Goal: Task Accomplishment & Management: Use online tool/utility

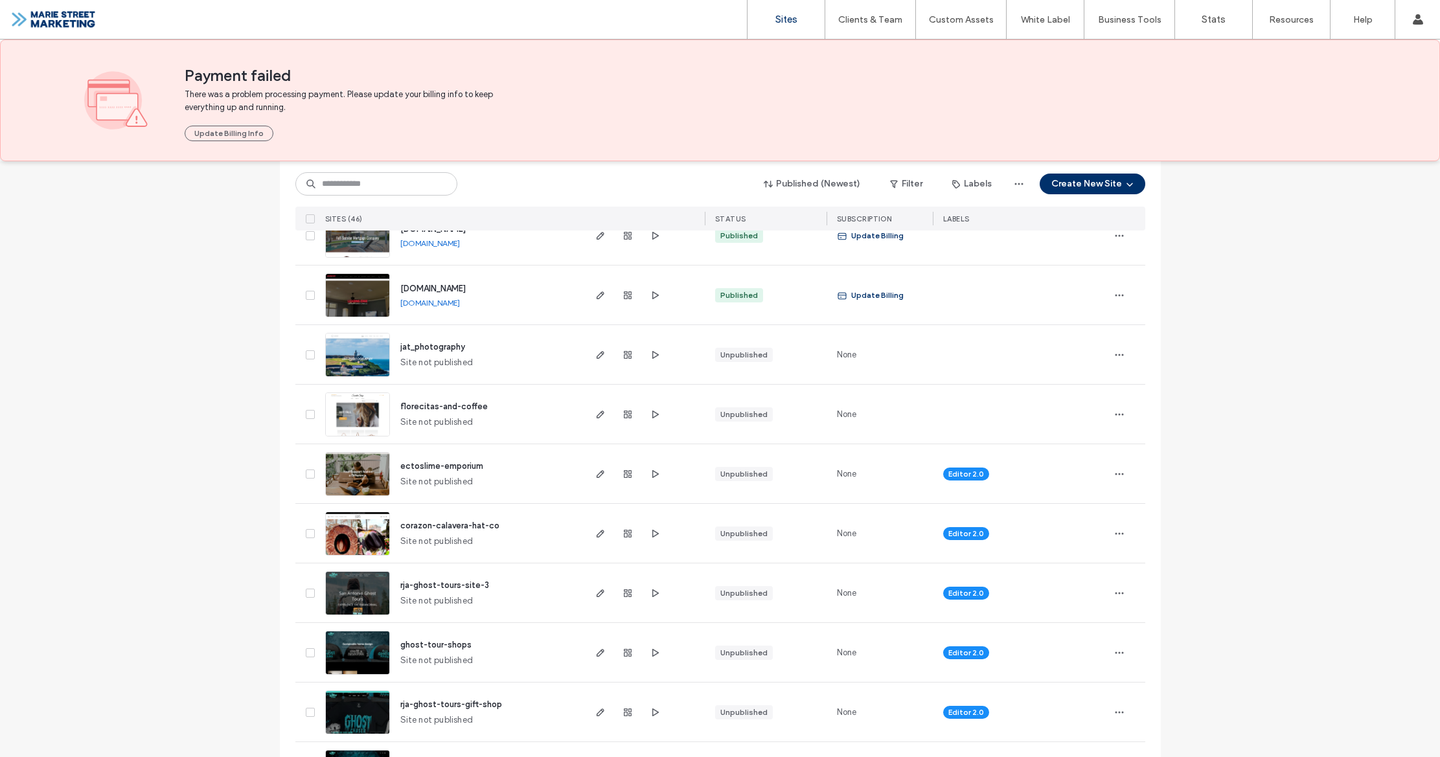
scroll to position [829, 0]
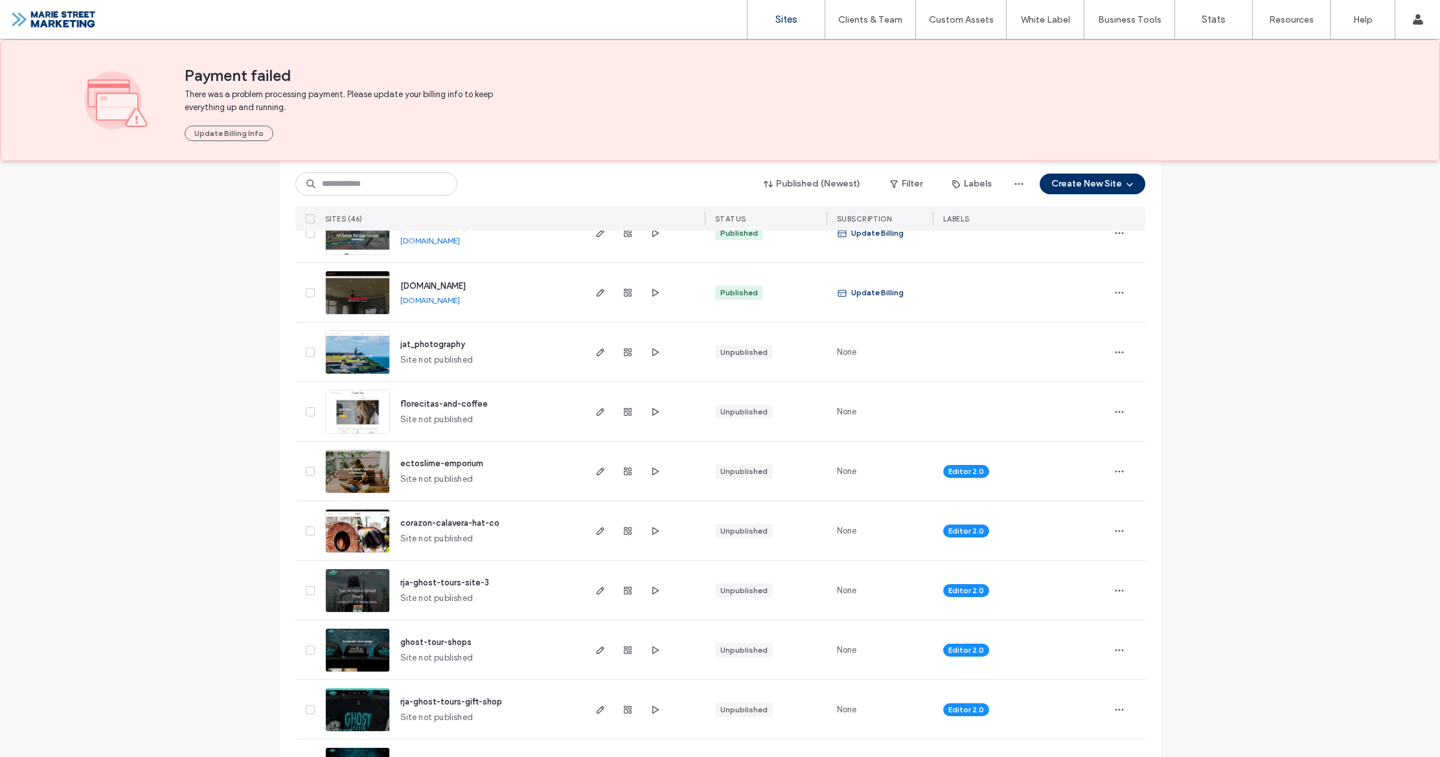
click at [378, 592] on img at bounding box center [357, 613] width 63 height 88
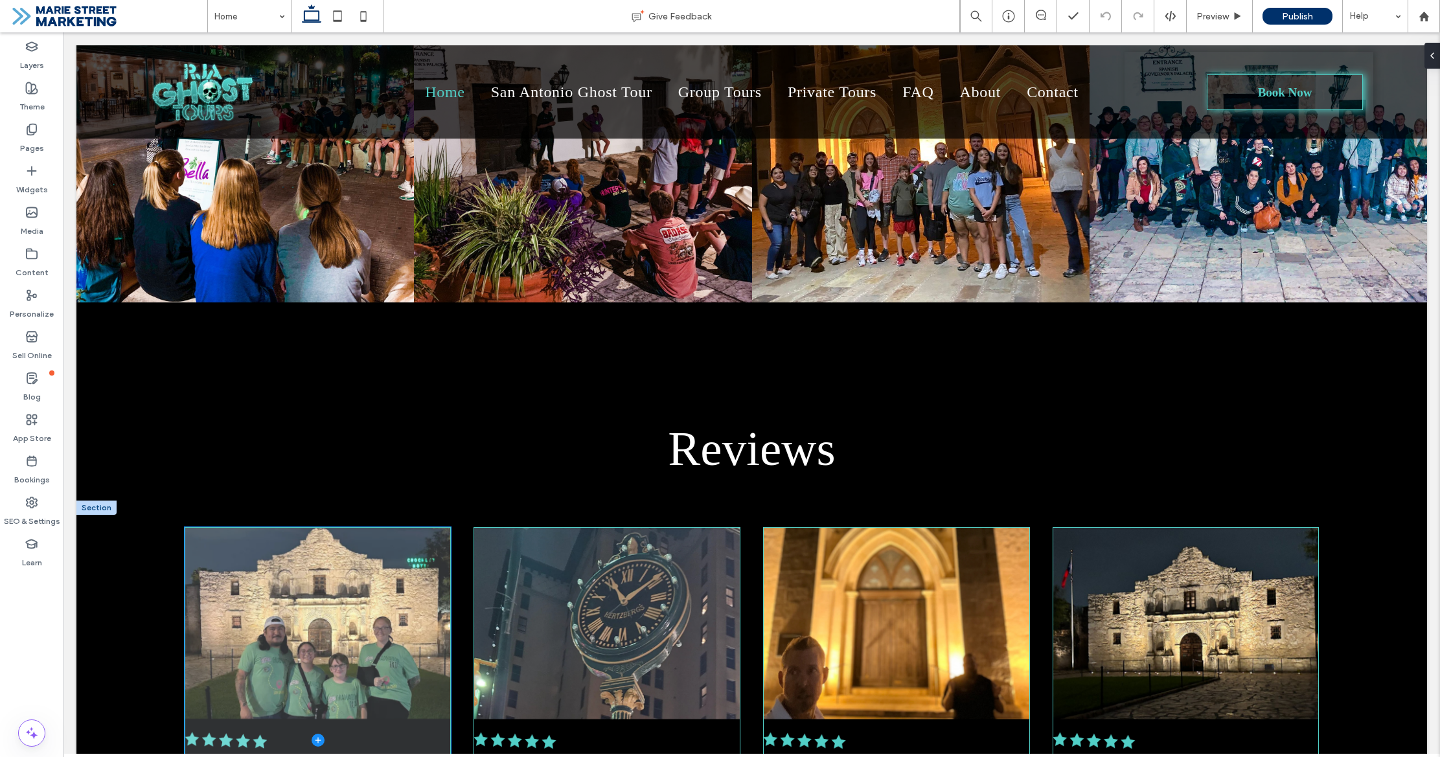
scroll to position [4832, 0]
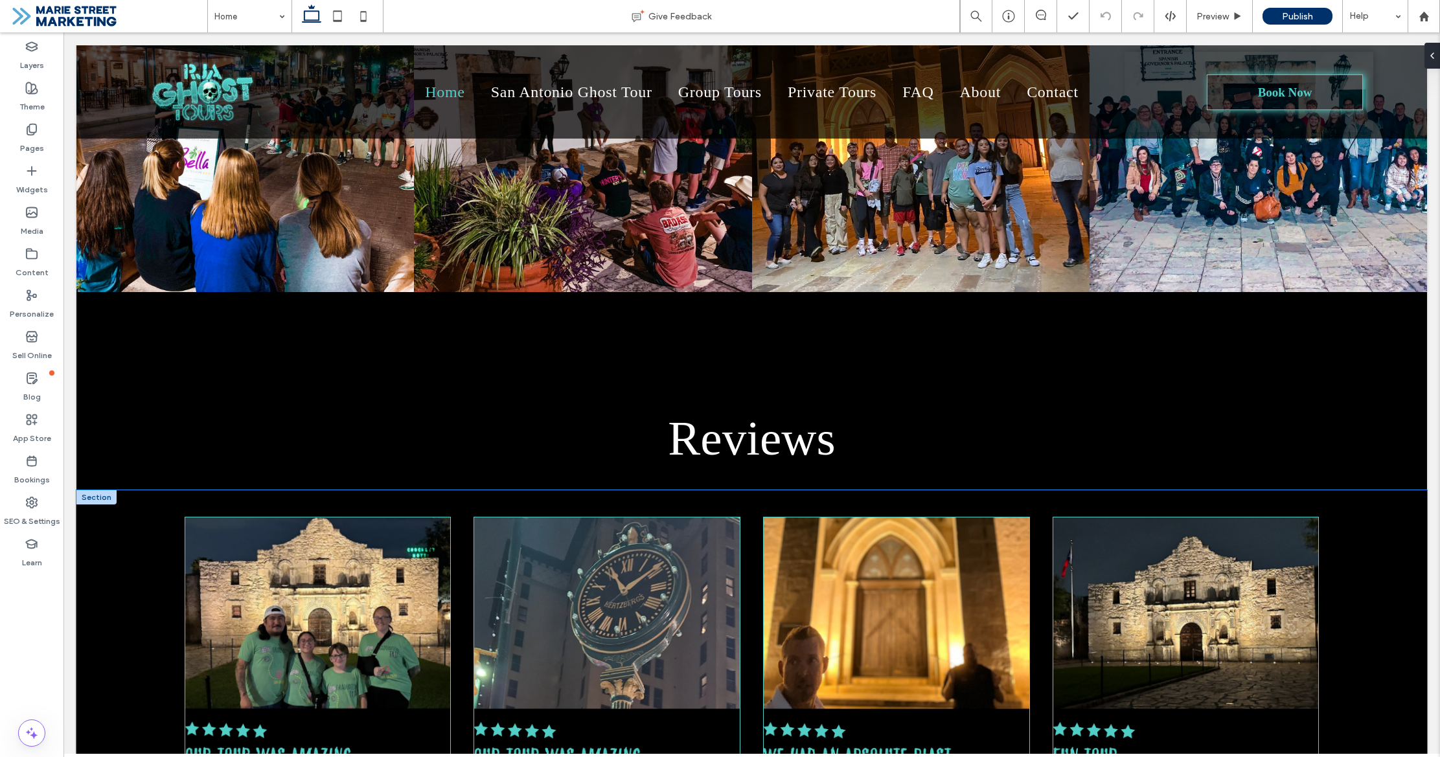
click at [1389, 490] on div at bounding box center [751, 771] width 1350 height 562
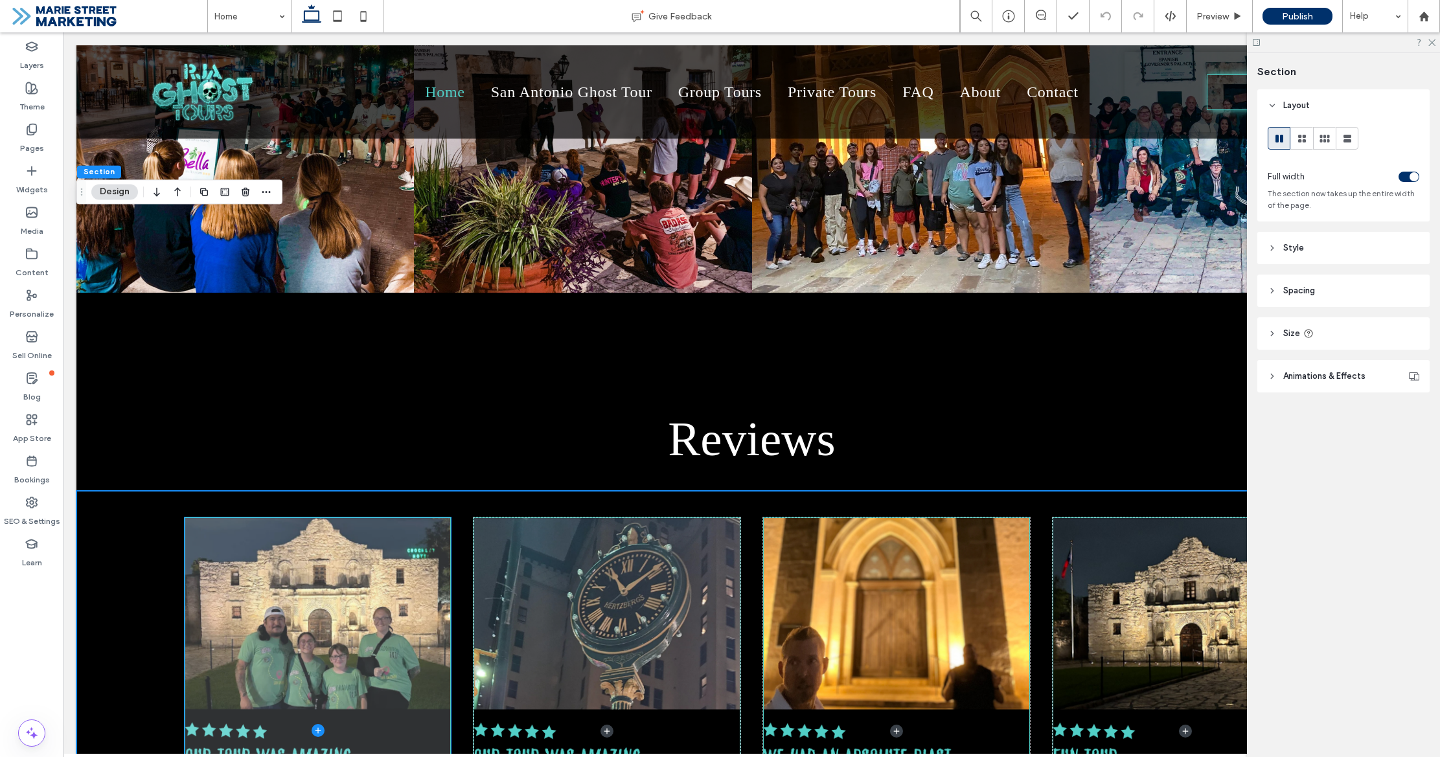
drag, startPoint x: 236, startPoint y: 468, endPoint x: 315, endPoint y: 466, distance: 79.0
click at [237, 518] on span at bounding box center [318, 730] width 266 height 425
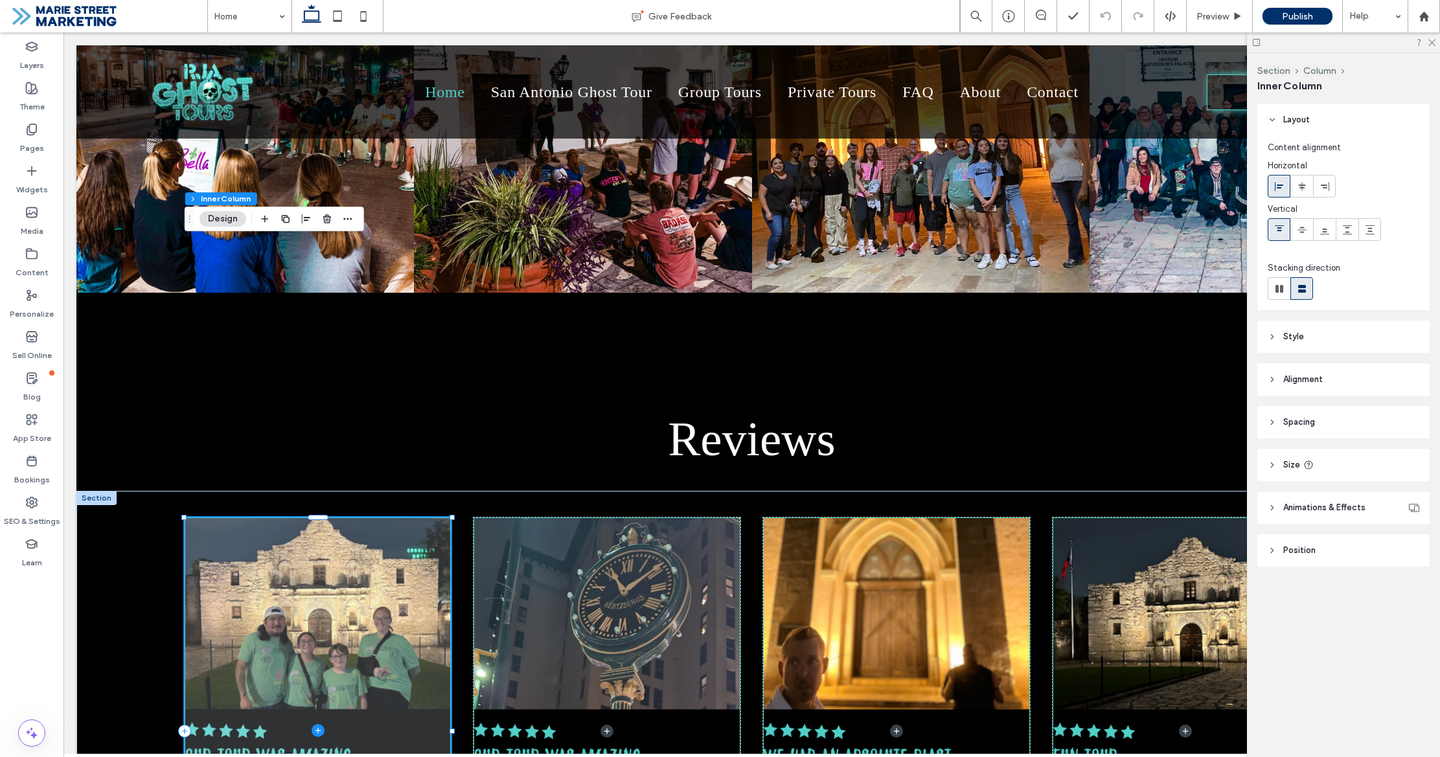
type input "**"
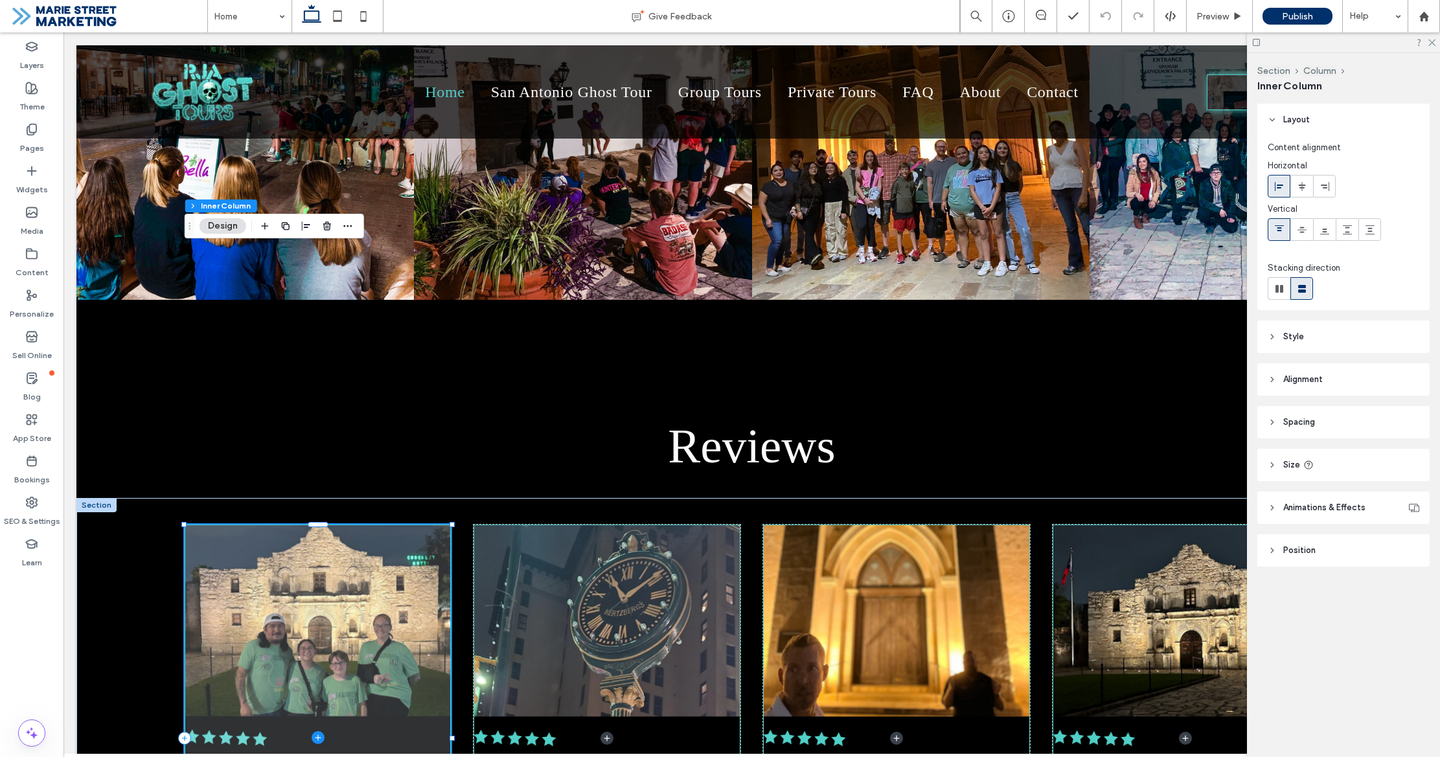
scroll to position [4829, 0]
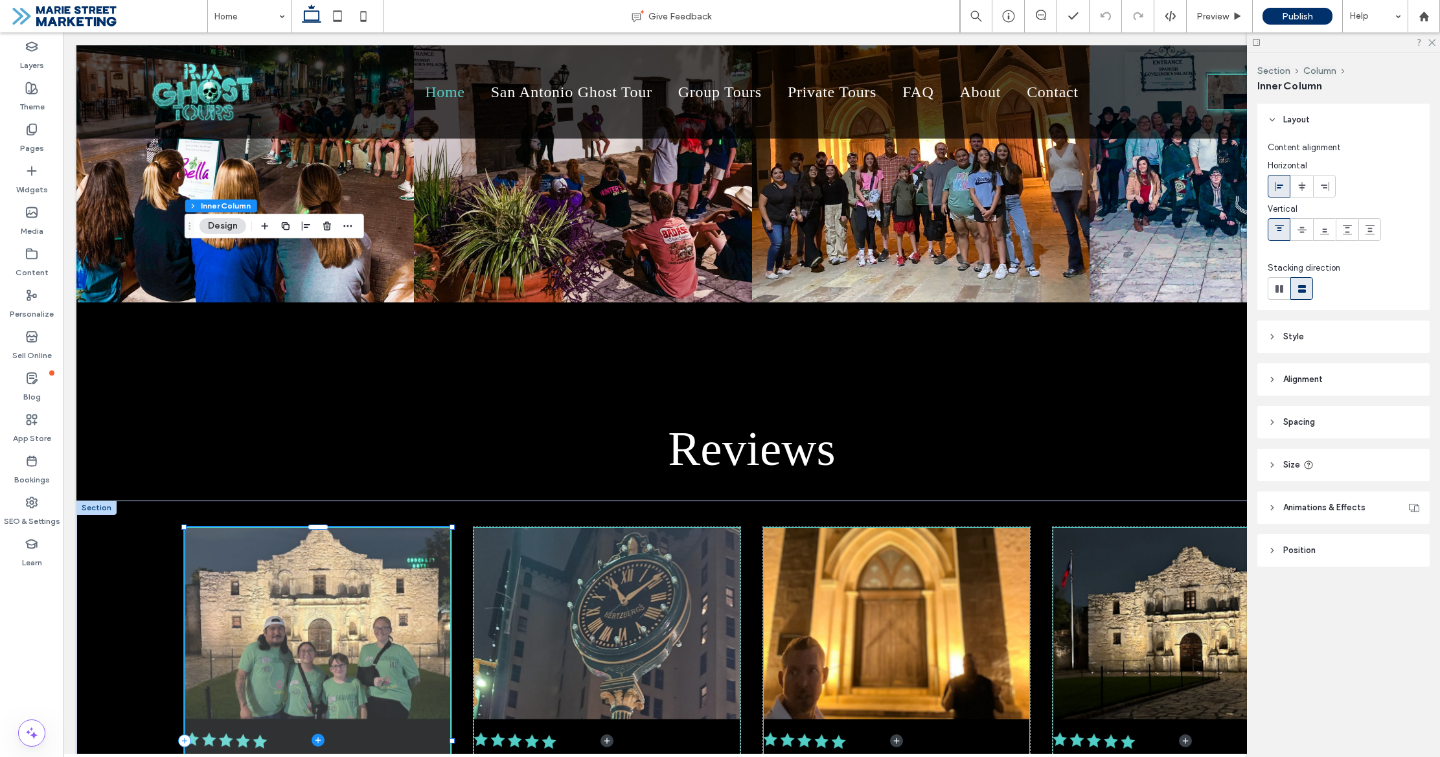
click at [405, 528] on span at bounding box center [318, 740] width 266 height 425
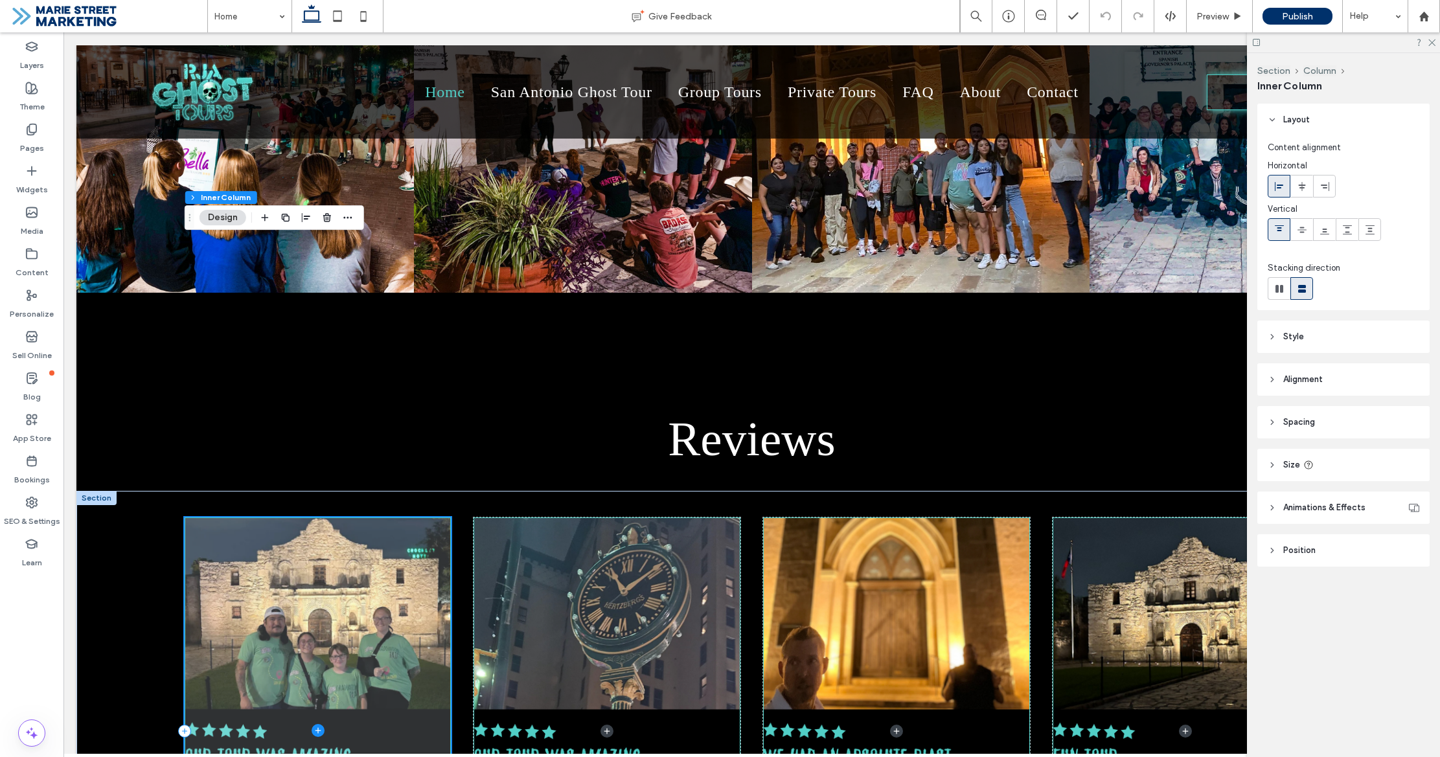
scroll to position [4840, 0]
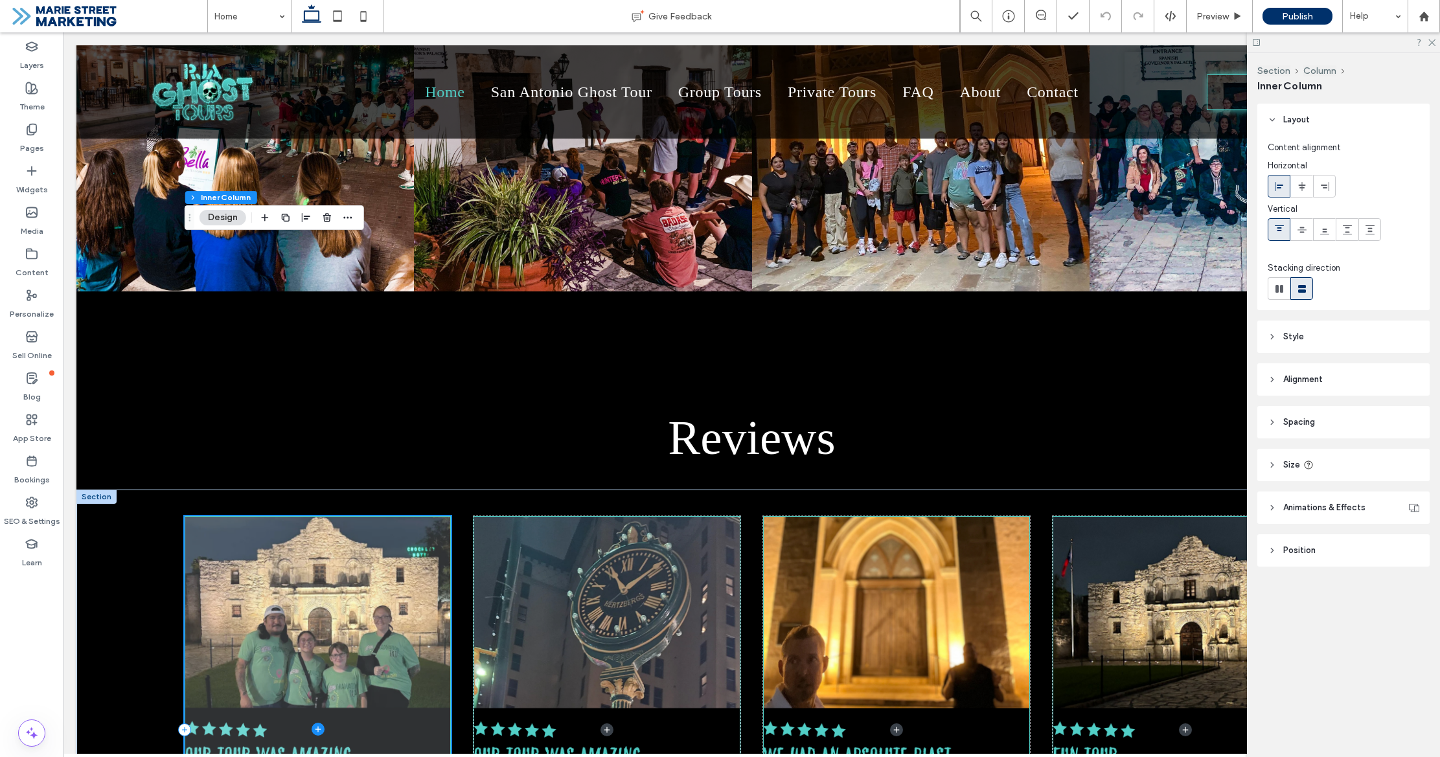
click at [382, 554] on span at bounding box center [318, 729] width 266 height 425
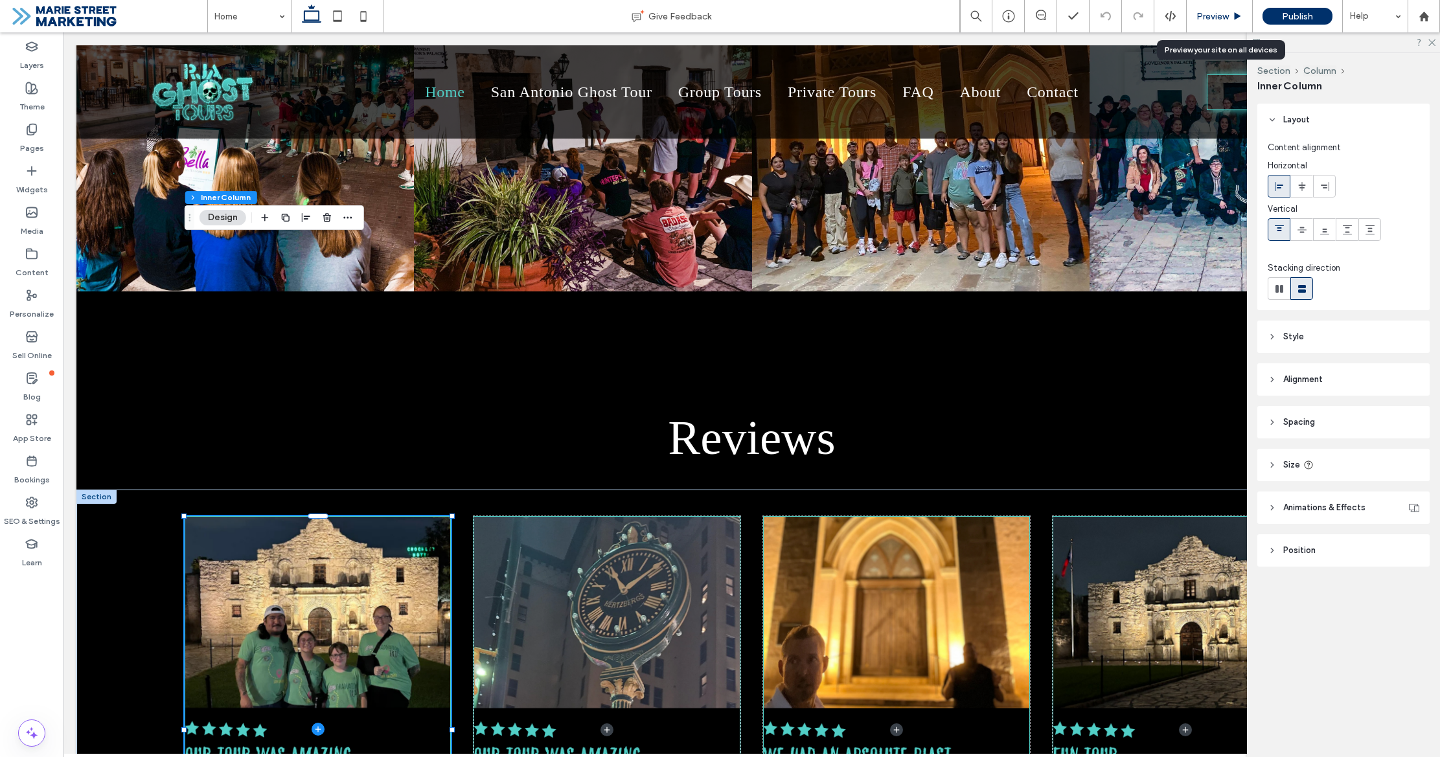
drag, startPoint x: 1106, startPoint y: 81, endPoint x: 1203, endPoint y: 14, distance: 118.8
click at [1203, 14] on span "Preview" at bounding box center [1212, 16] width 32 height 11
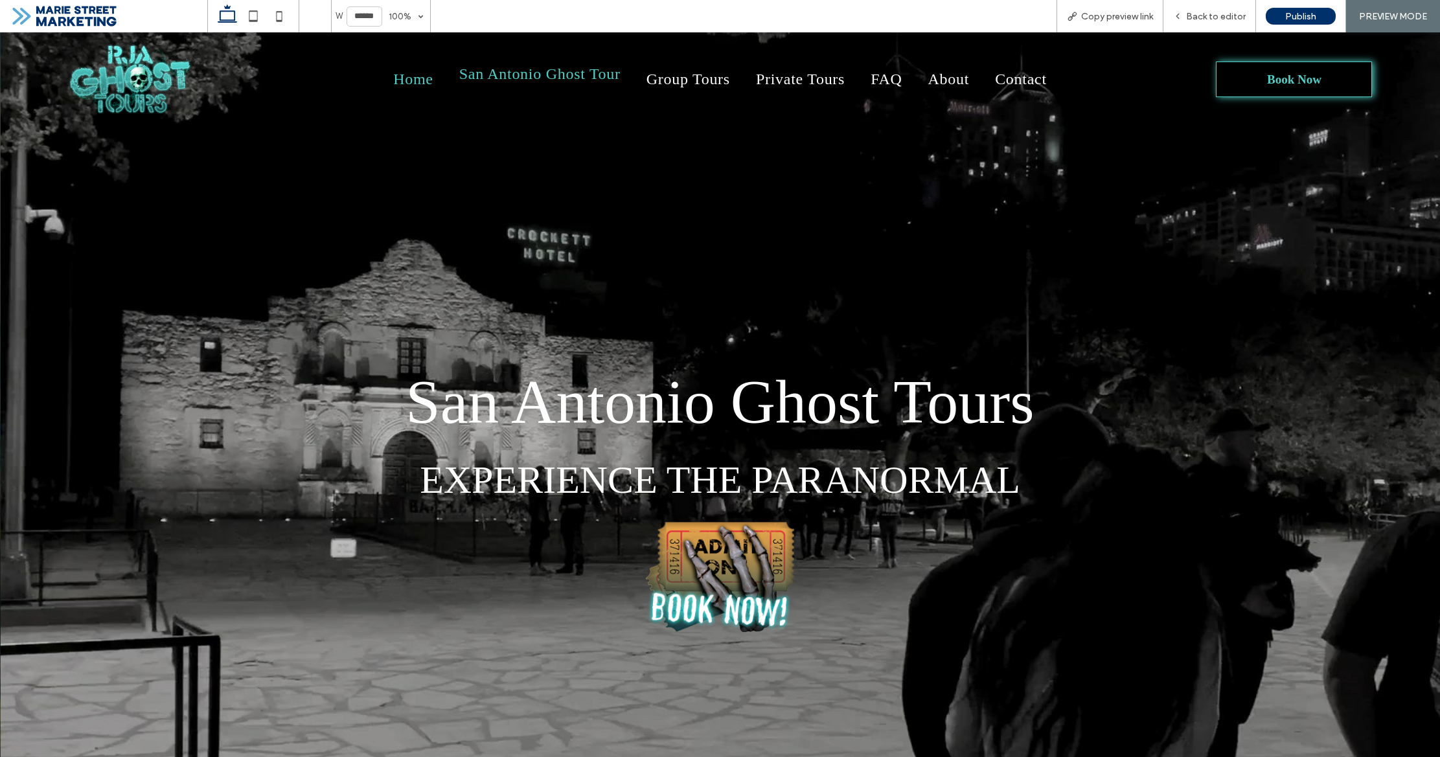
drag, startPoint x: 606, startPoint y: 85, endPoint x: 608, endPoint y: 117, distance: 32.4
click at [606, 85] on li "San Antonio Ghost Tour" at bounding box center [539, 79] width 187 height 17
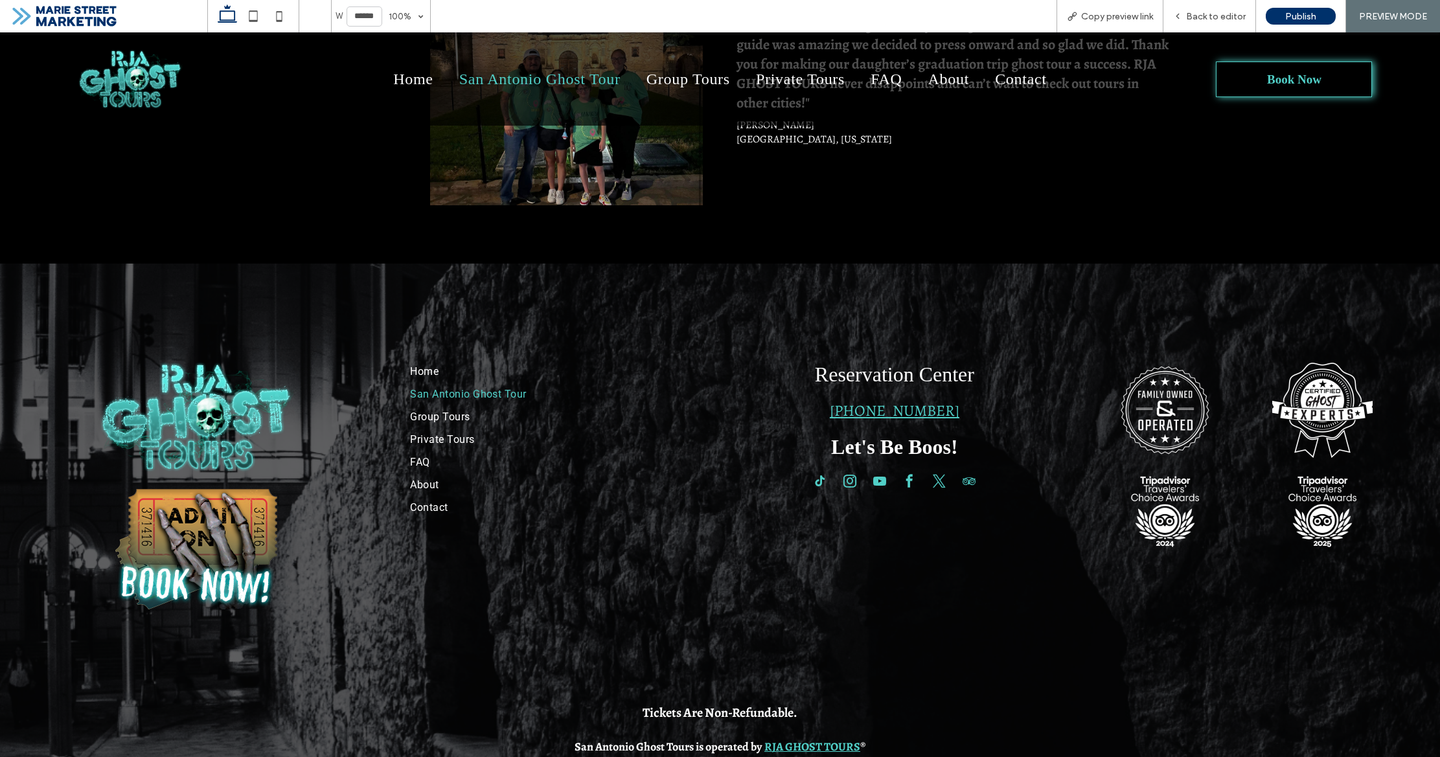
scroll to position [2582, 0]
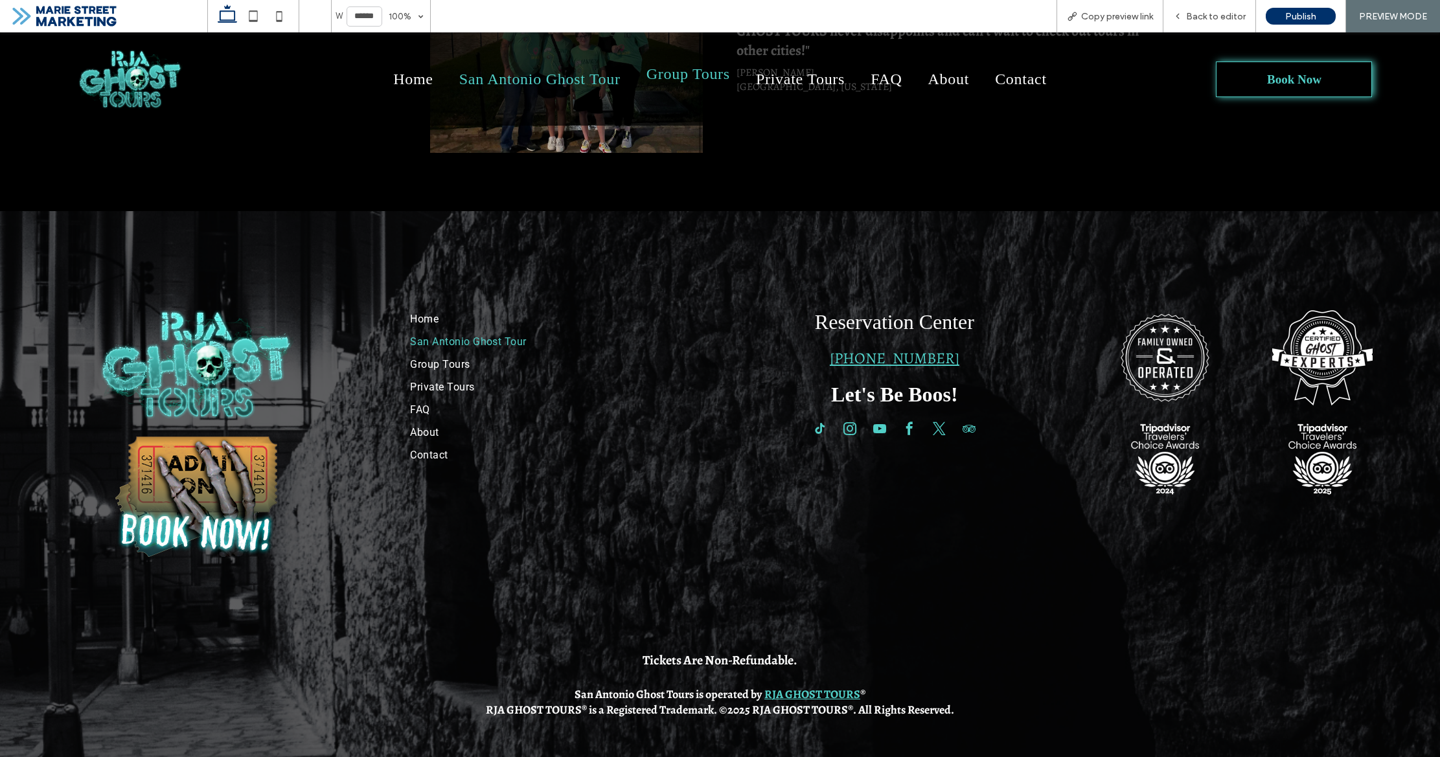
drag, startPoint x: 699, startPoint y: 77, endPoint x: 699, endPoint y: 109, distance: 32.4
click at [699, 77] on span "Group Tours" at bounding box center [688, 73] width 84 height 17
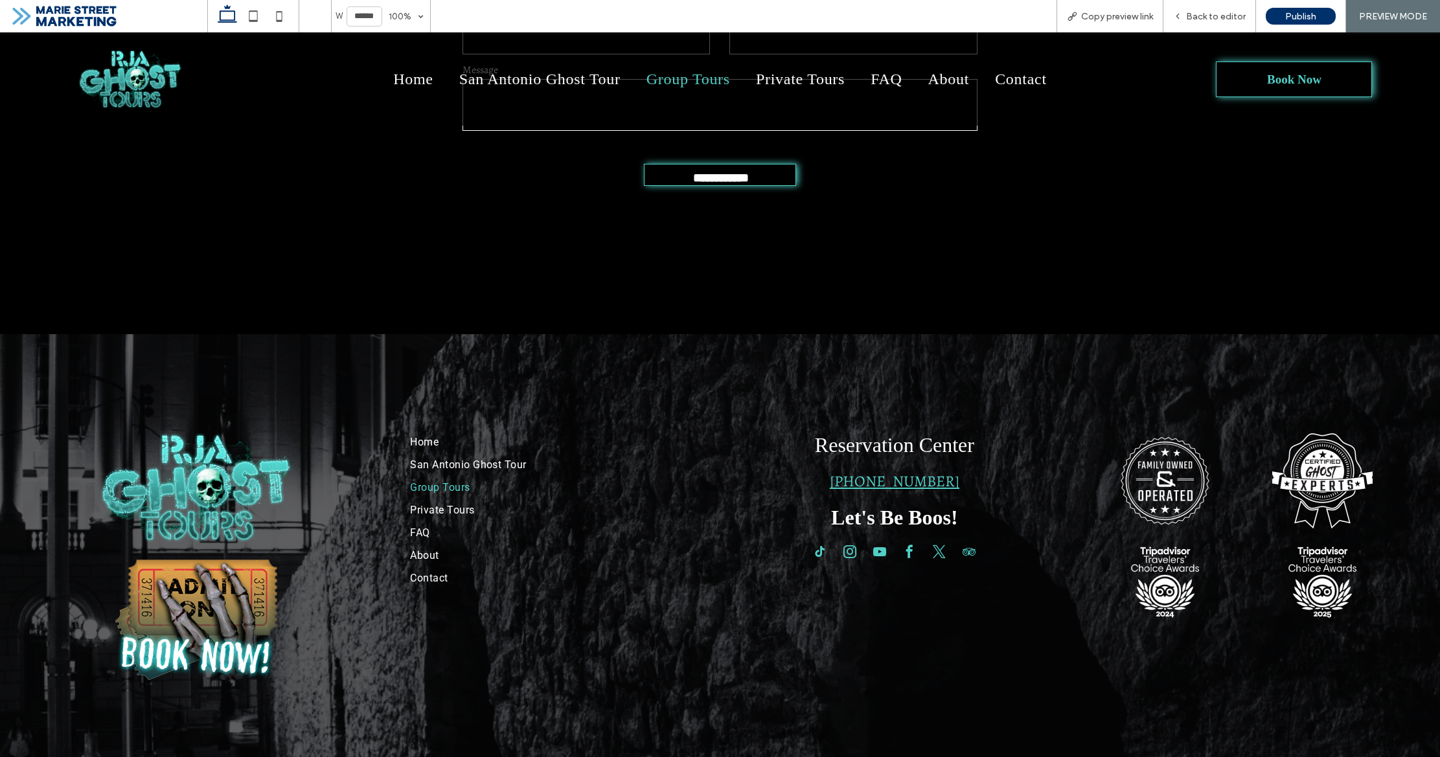
scroll to position [2886, 0]
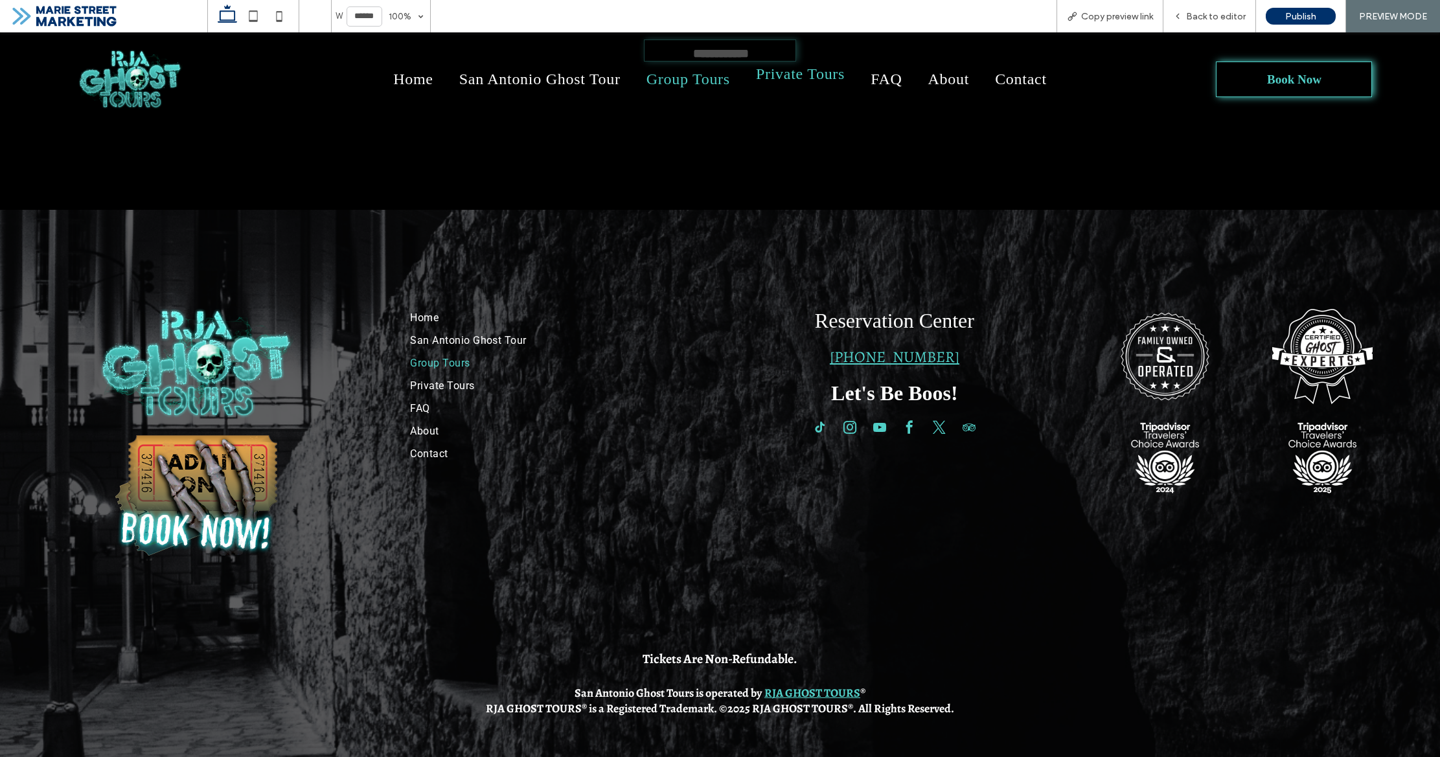
click at [806, 73] on span "Private Tours" at bounding box center [800, 73] width 89 height 17
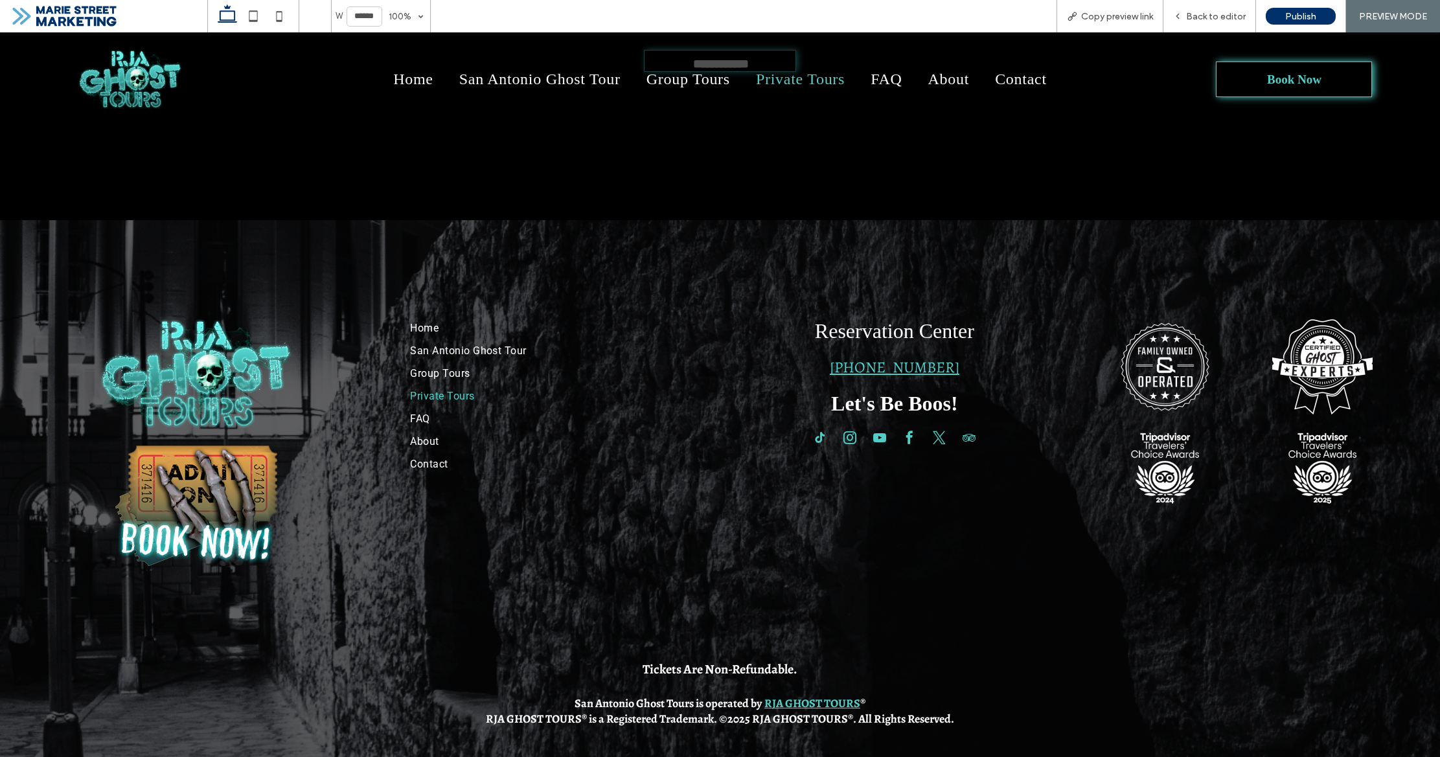
scroll to position [2235, 0]
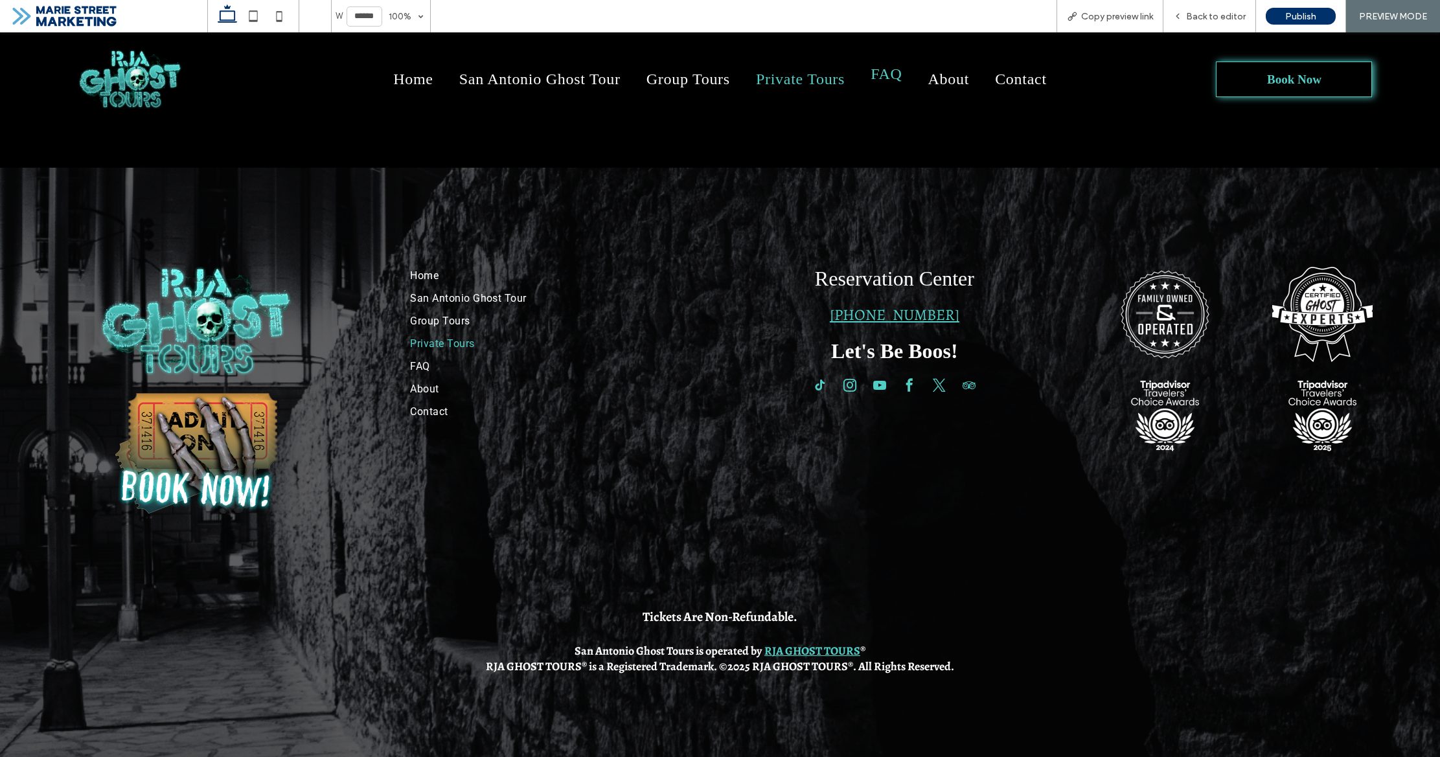
click at [875, 78] on link "FAQ" at bounding box center [886, 73] width 57 height 17
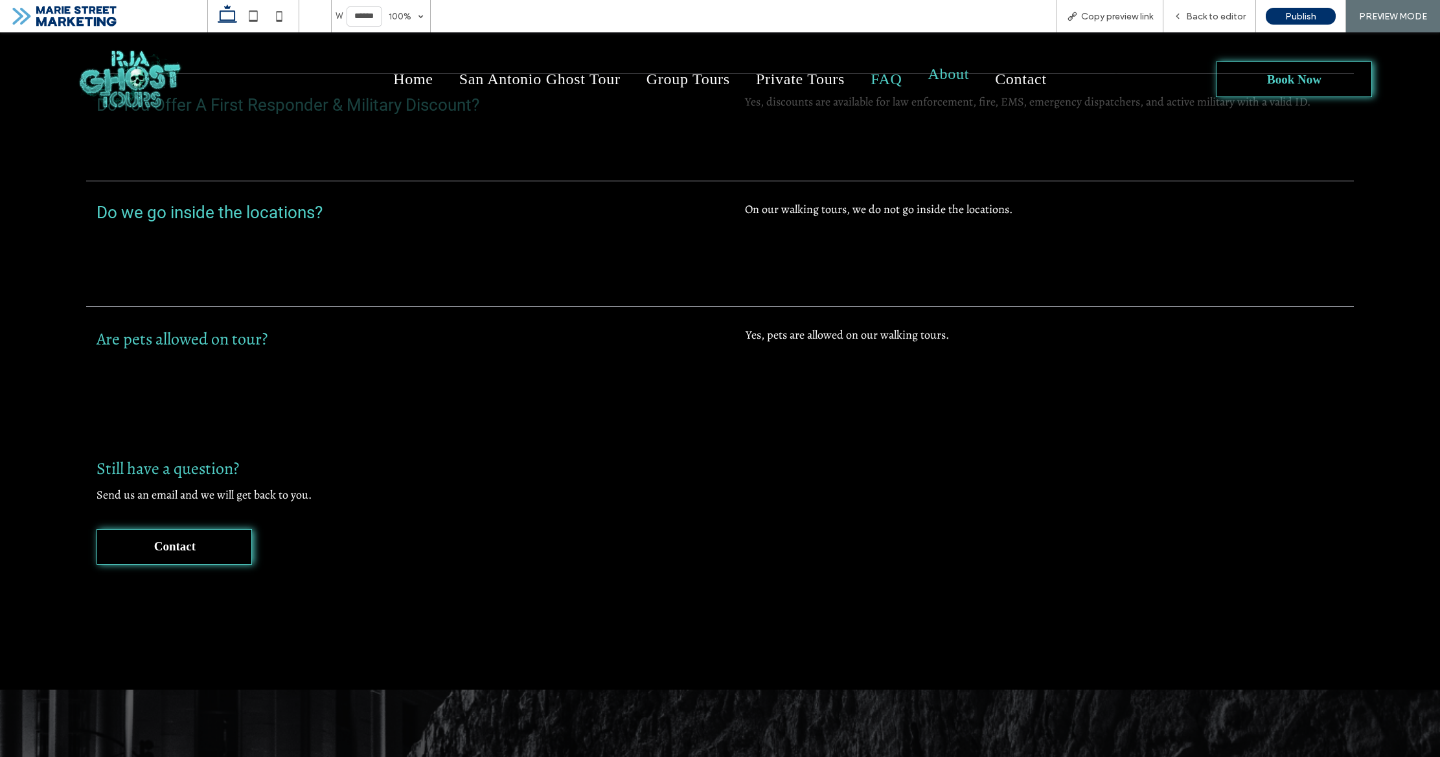
scroll to position [2273, 0]
click at [928, 80] on span "About" at bounding box center [948, 73] width 41 height 17
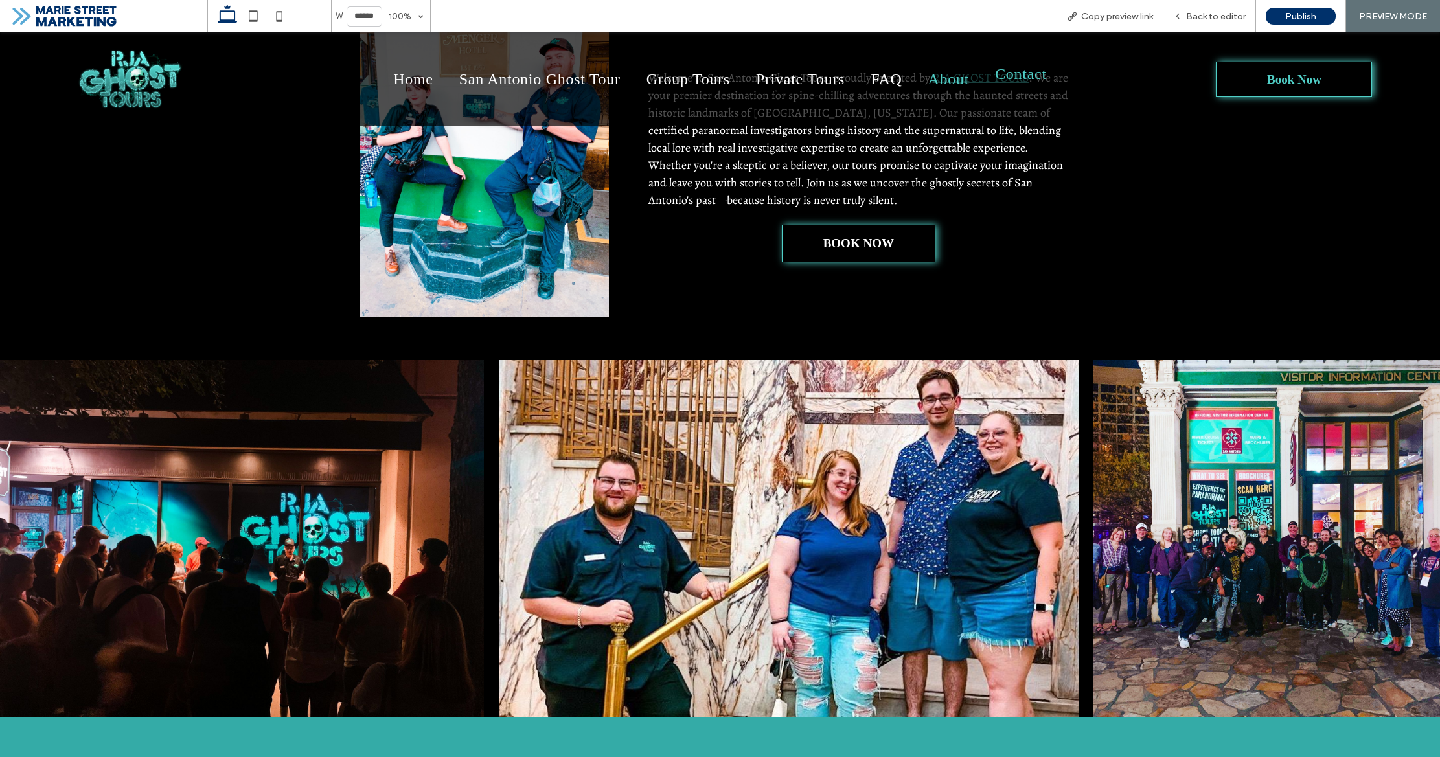
scroll to position [818, 0]
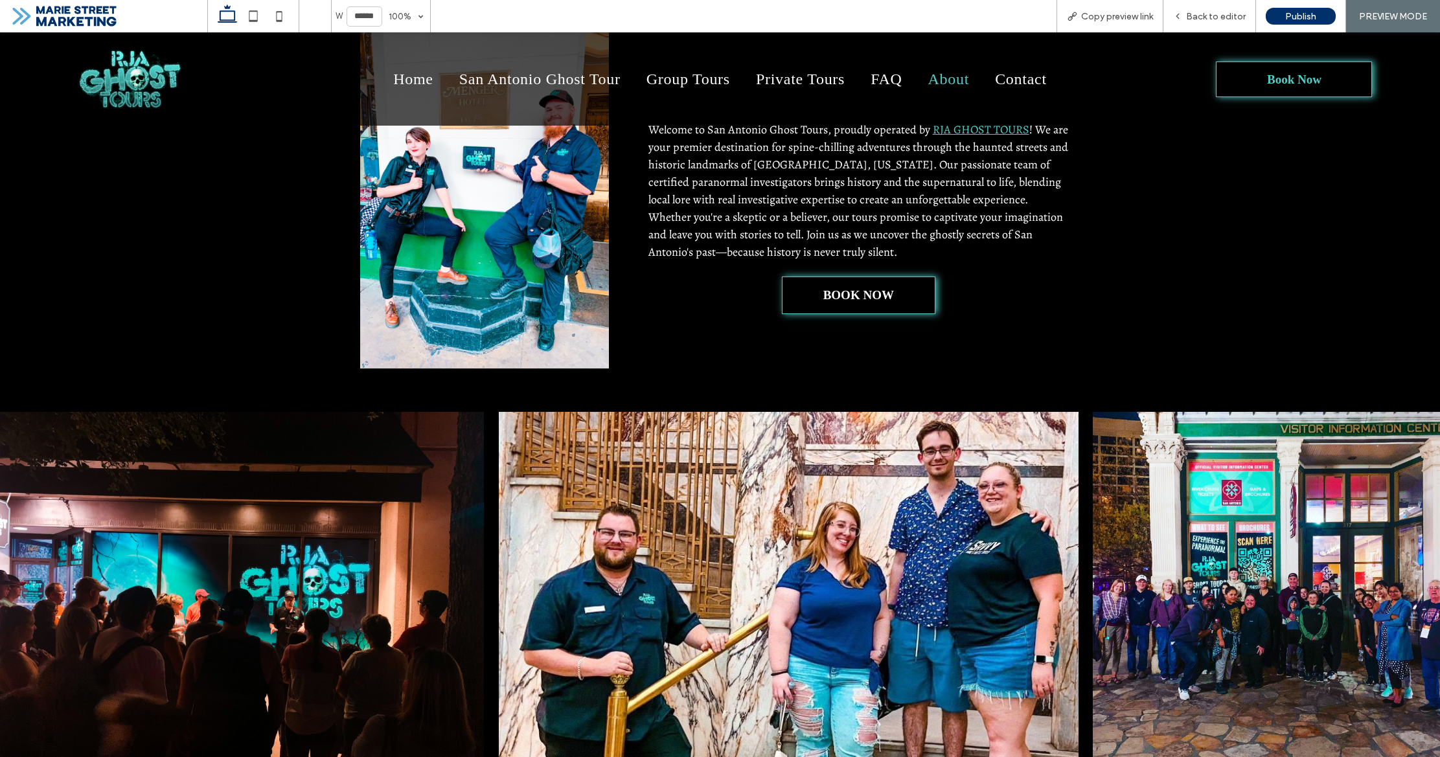
click at [982, 84] on li "Contact" at bounding box center [1021, 79] width 78 height 17
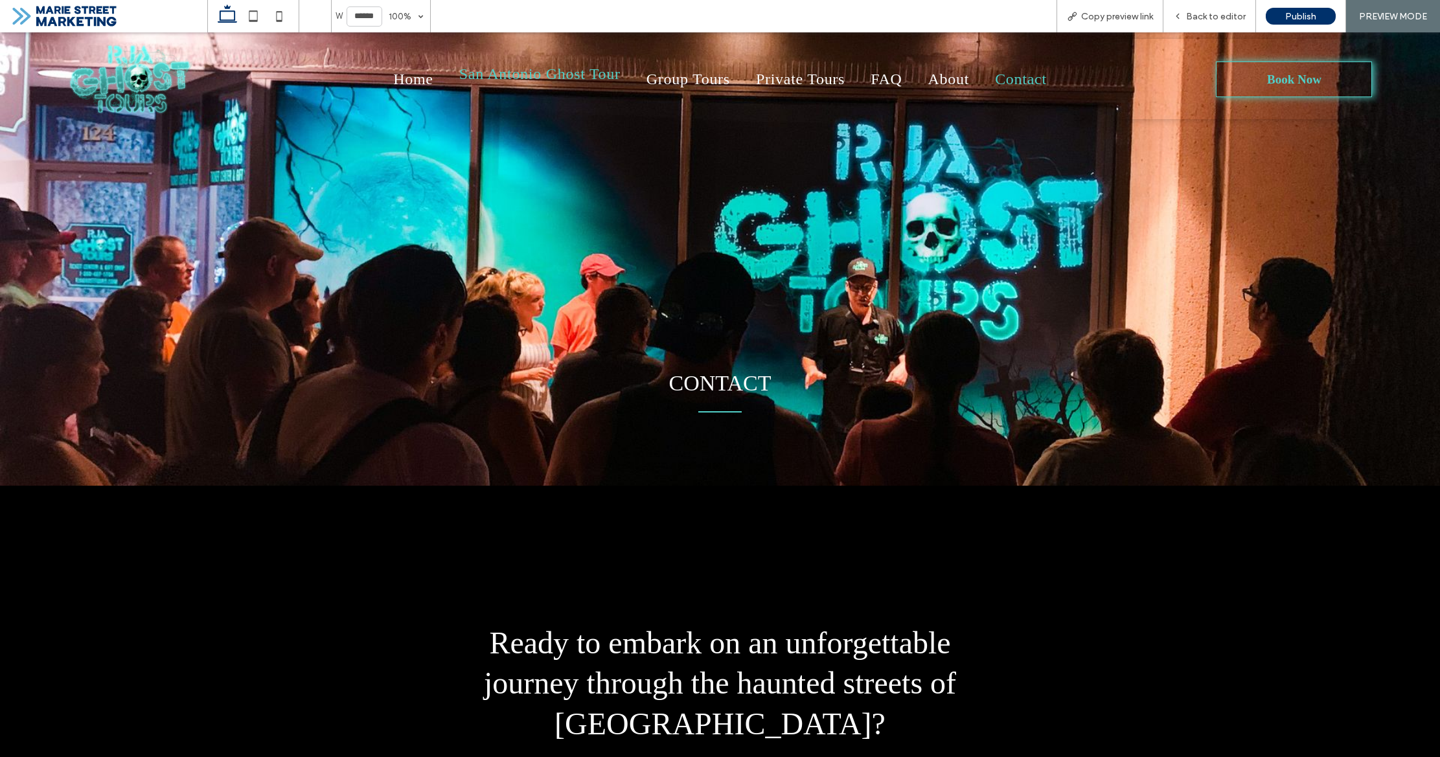
drag, startPoint x: 613, startPoint y: 111, endPoint x: 613, endPoint y: 78, distance: 33.0
click at [613, 78] on span "San Antonio Ghost Tour" at bounding box center [539, 73] width 161 height 17
drag, startPoint x: 252, startPoint y: 16, endPoint x: 284, endPoint y: 76, distance: 68.4
click at [252, 16] on icon at bounding box center [253, 16] width 26 height 26
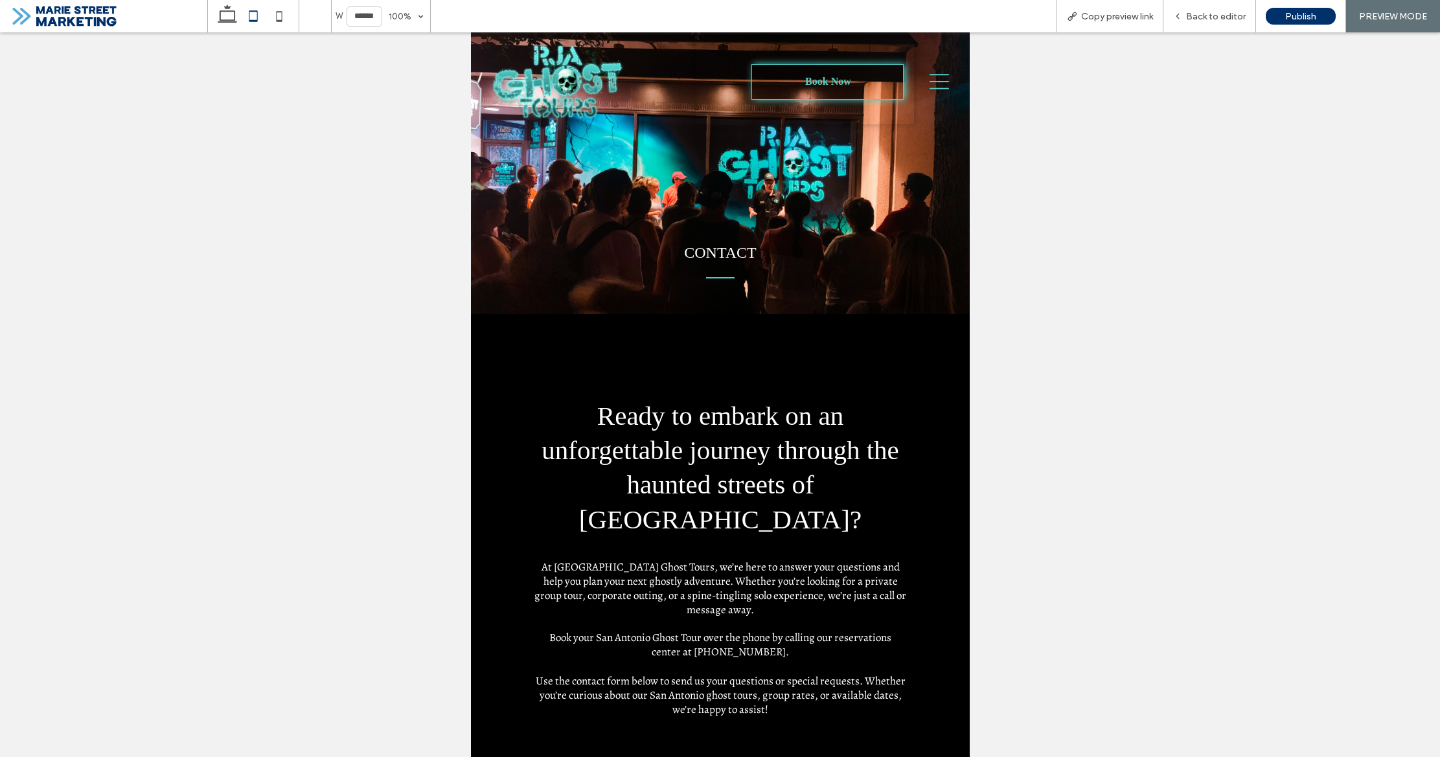
type input "*****"
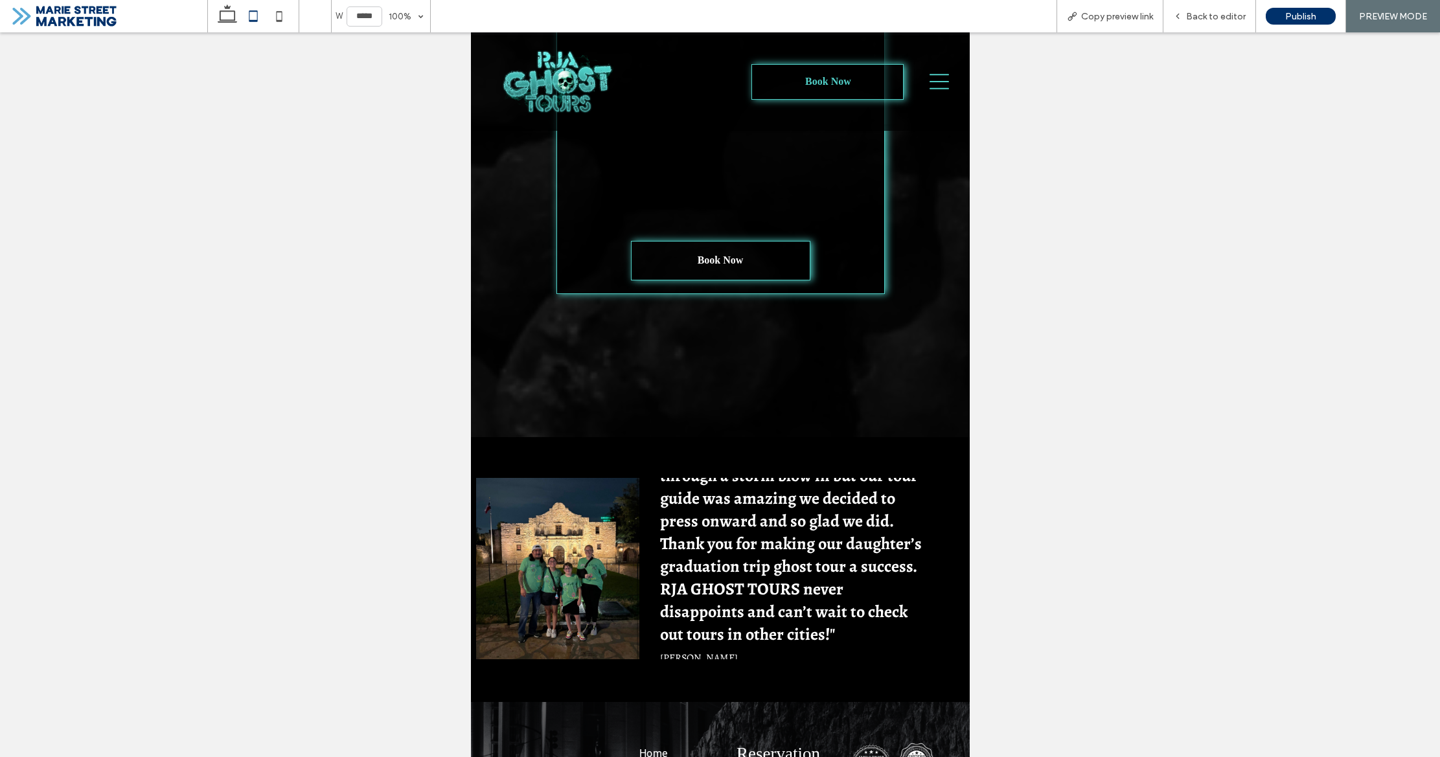
scroll to position [2273, 0]
drag, startPoint x: 1211, startPoint y: 16, endPoint x: 1088, endPoint y: 113, distance: 155.9
click at [1211, 16] on span "Back to editor" at bounding box center [1216, 16] width 60 height 11
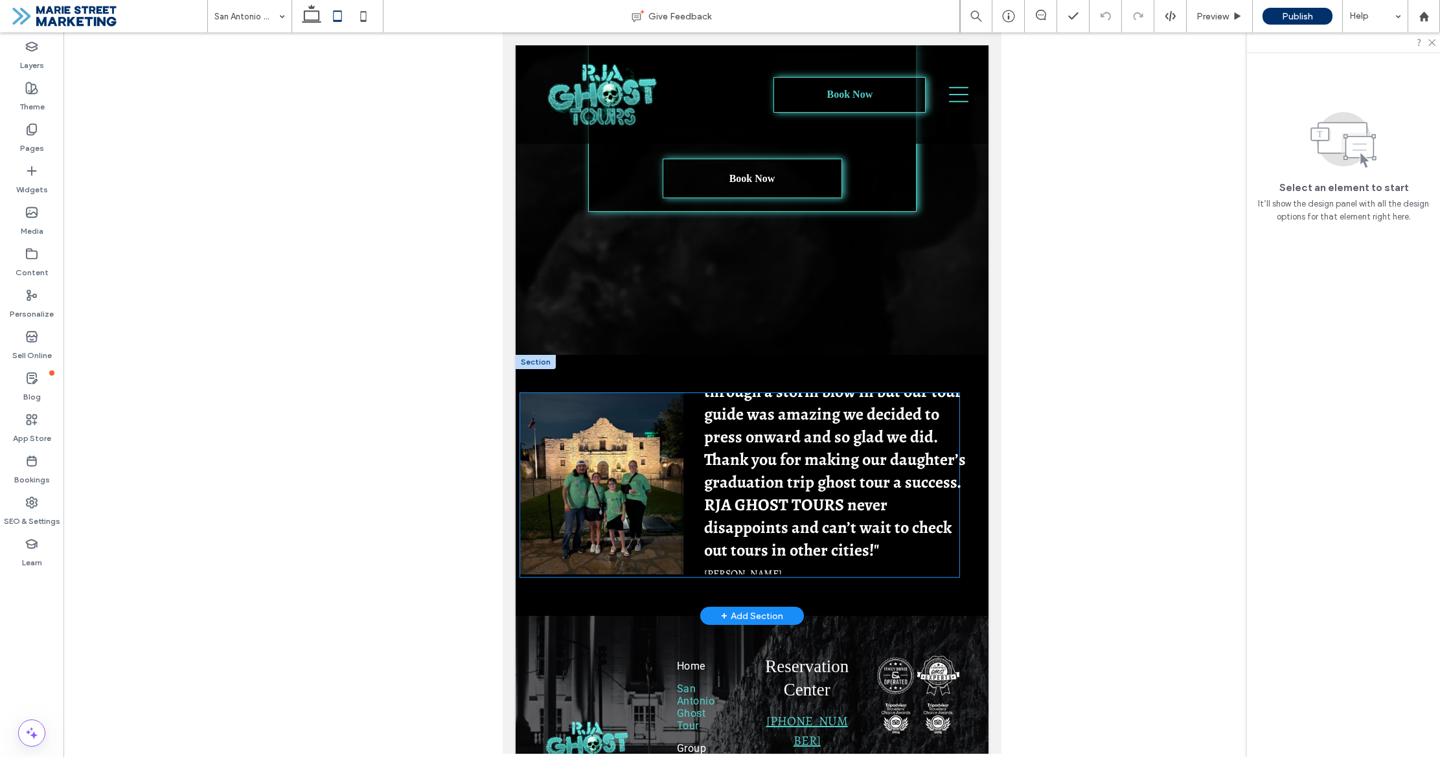
click at [902, 438] on h3 ""Our tour was amazing. Half way through a storm blow in but our tour guide was …" at bounding box center [837, 460] width 269 height 204
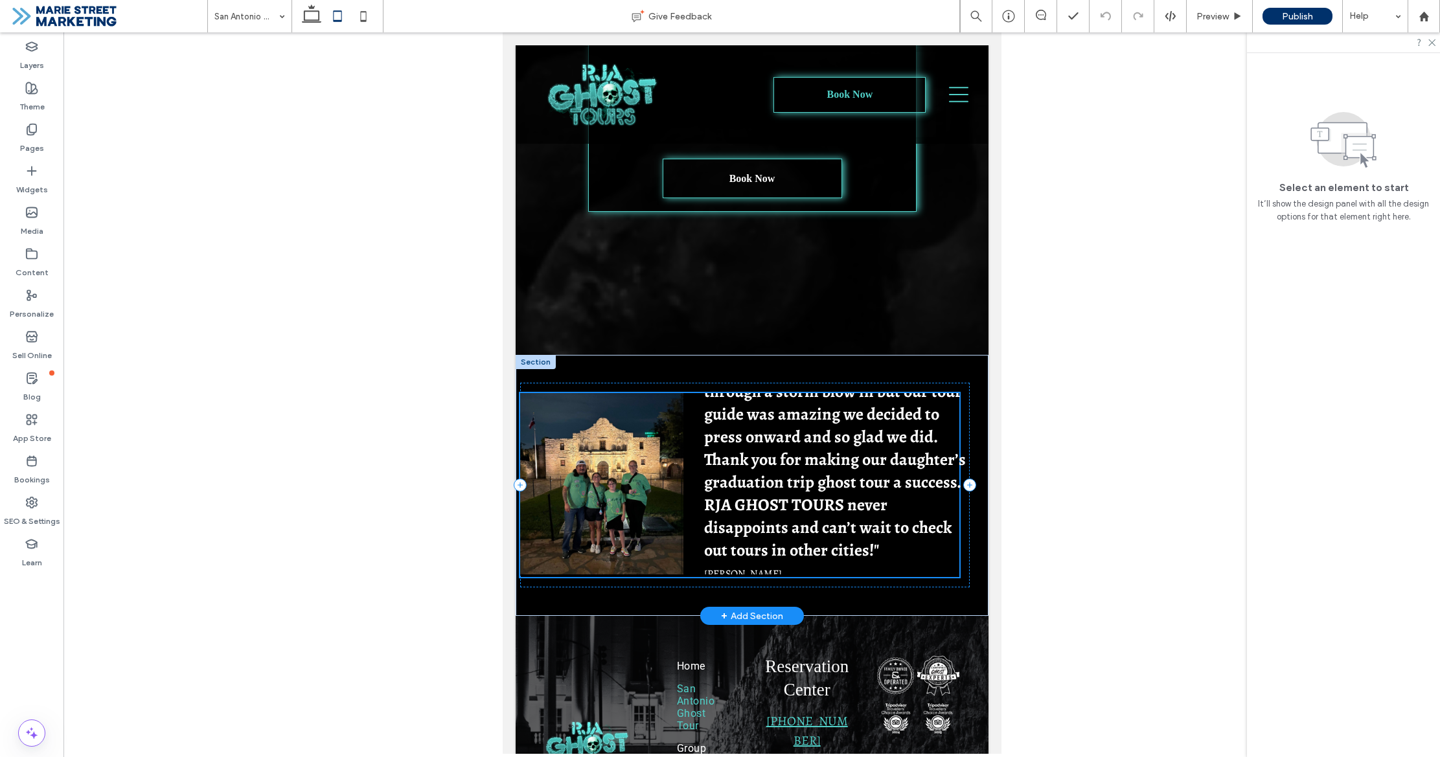
scroll to position [2404, 0]
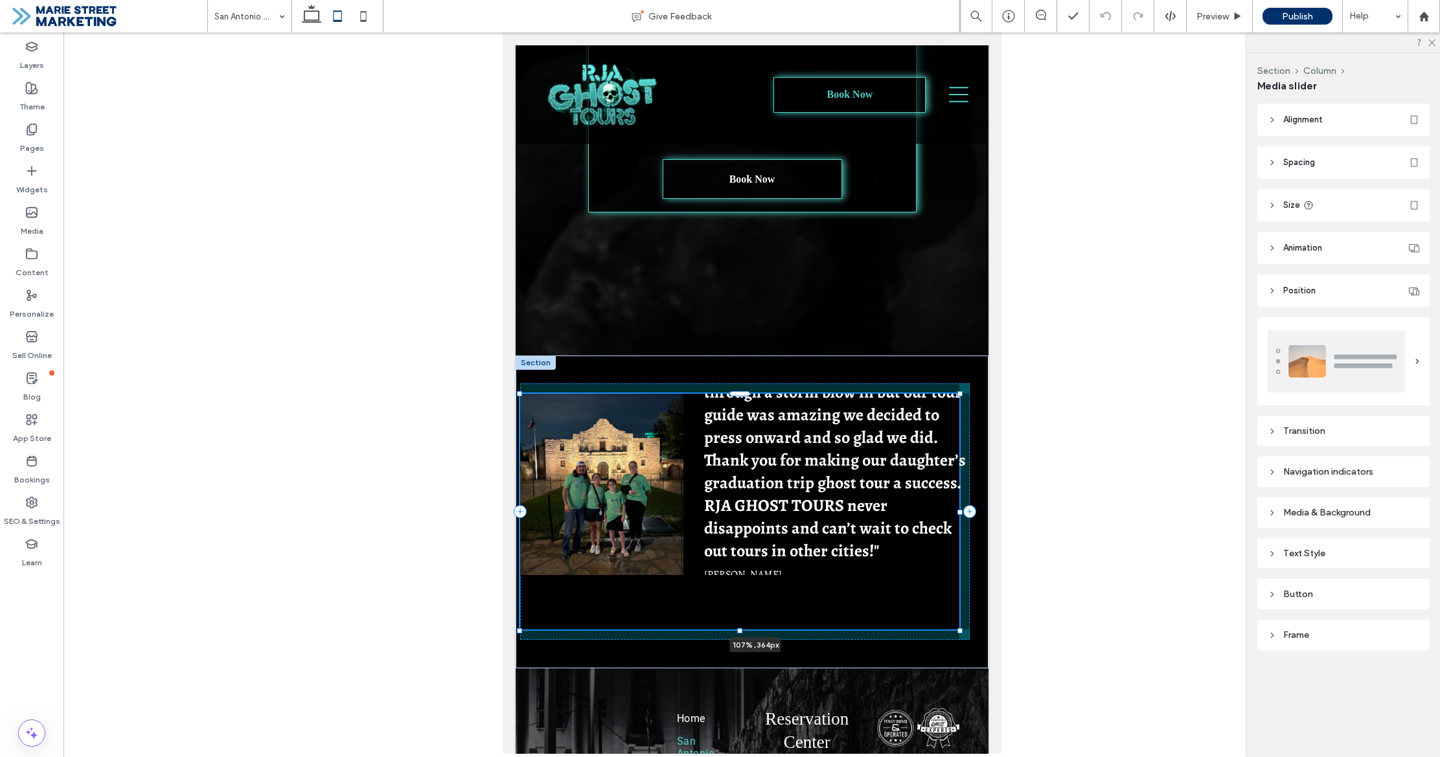
drag, startPoint x: 959, startPoint y: 576, endPoint x: 992, endPoint y: 597, distance: 39.0
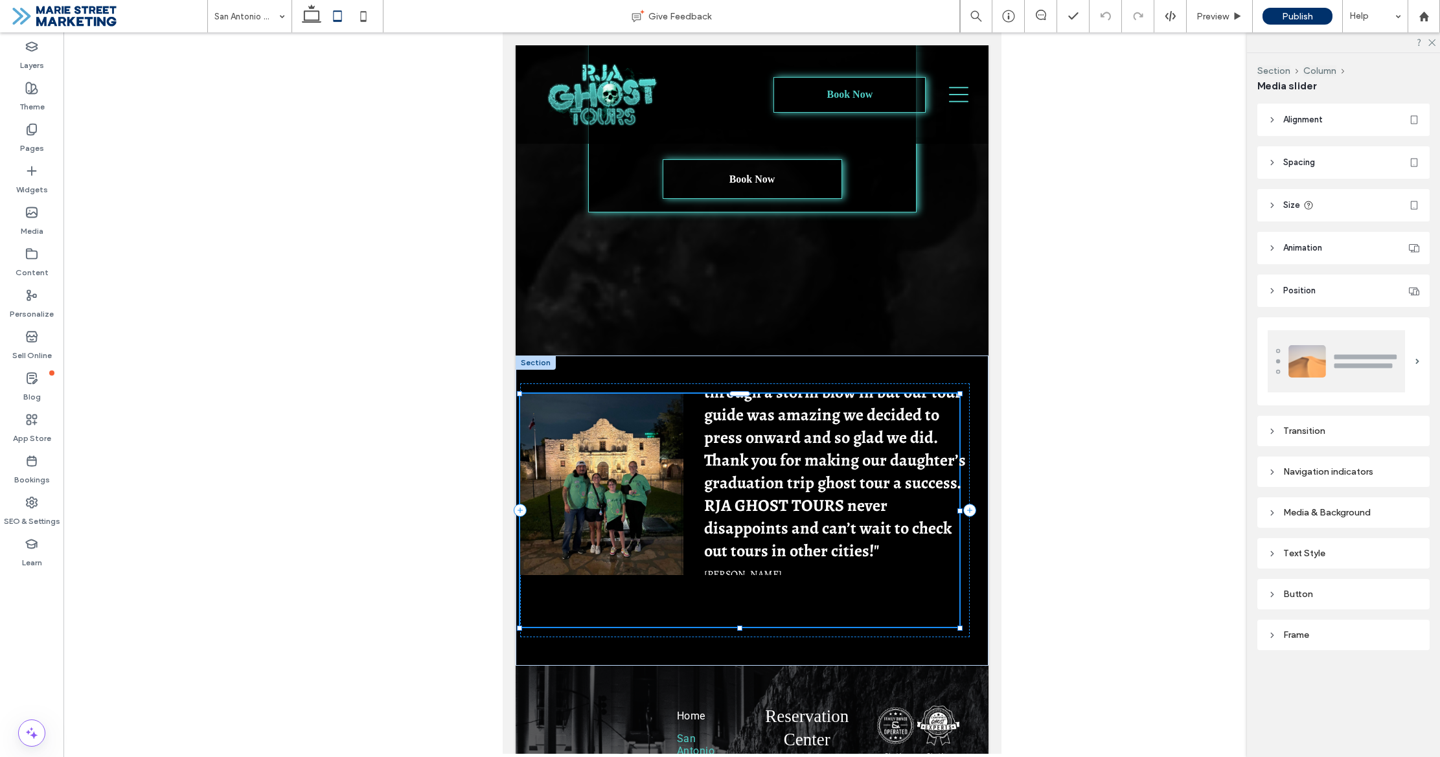
type input "***"
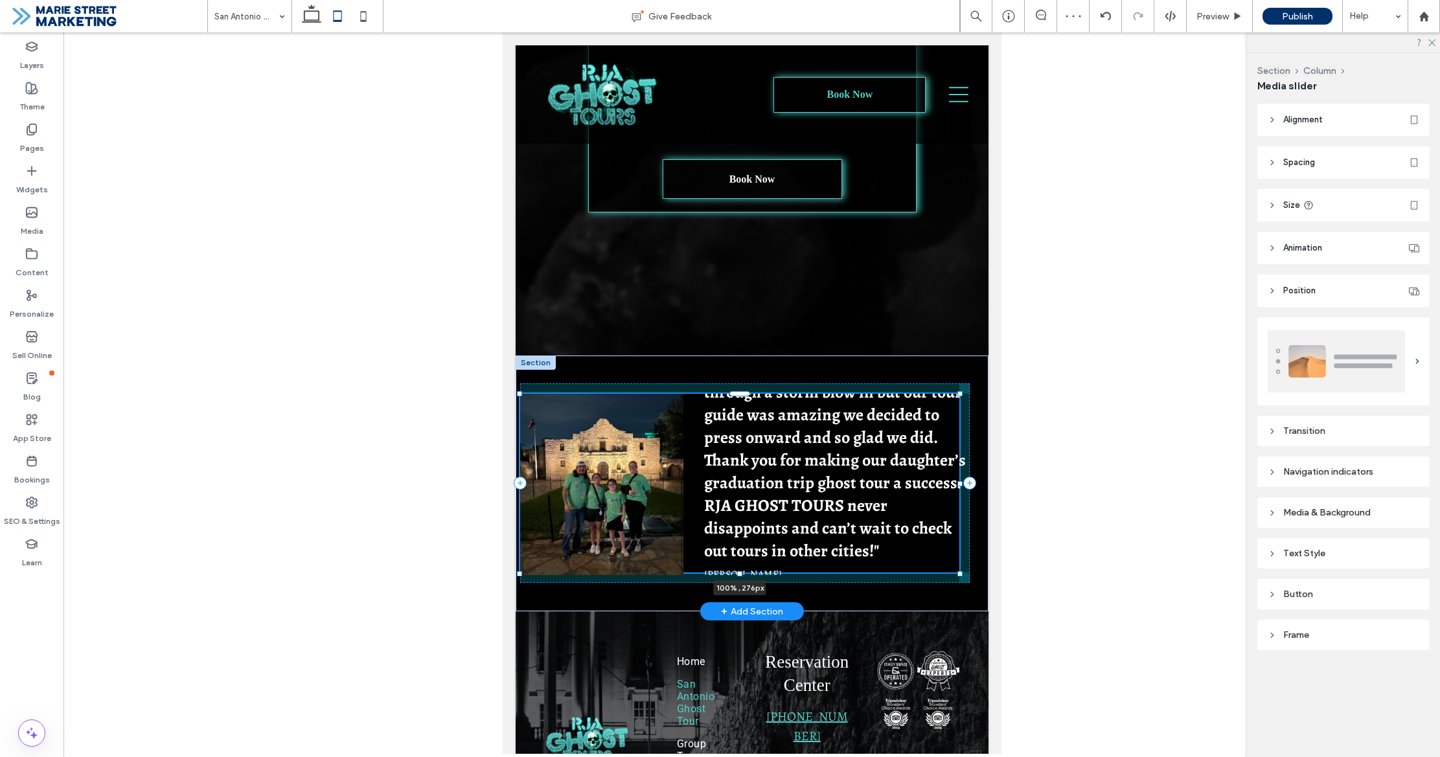
drag, startPoint x: 740, startPoint y: 626, endPoint x: 747, endPoint y: 598, distance: 28.1
click at [747, 598] on div ""Our tour was amazing. Half way through a storm blow in but our tour guide was …" at bounding box center [751, 484] width 473 height 256
type input "***"
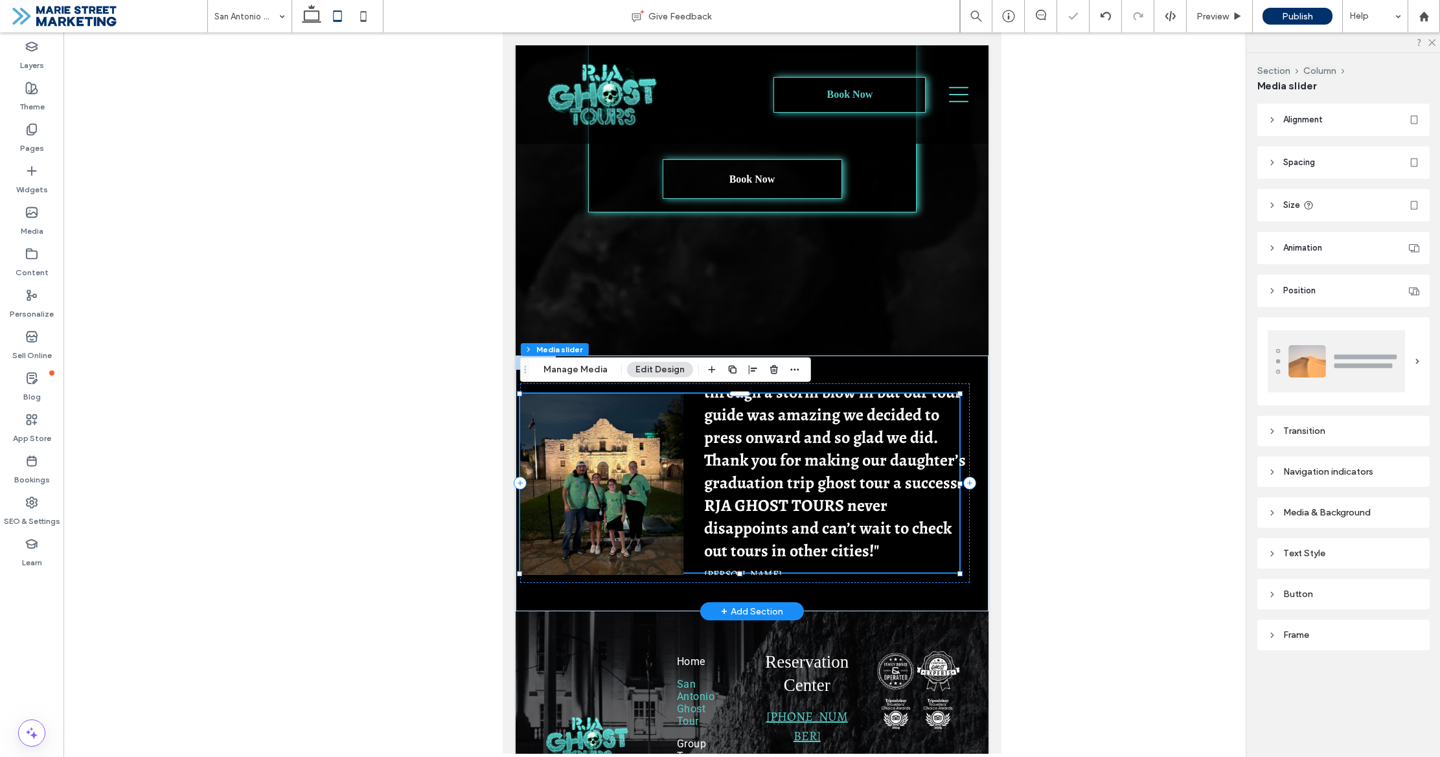
click at [801, 562] on h3 ""Our tour was amazing. Half way through a storm blow in but our tour guide was …" at bounding box center [837, 460] width 269 height 204
click at [806, 549] on h3 ""Our tour was amazing. Half way through a storm blow in but our tour guide was …" at bounding box center [837, 460] width 269 height 204
click at [649, 369] on button "Edit Design" at bounding box center [660, 370] width 66 height 16
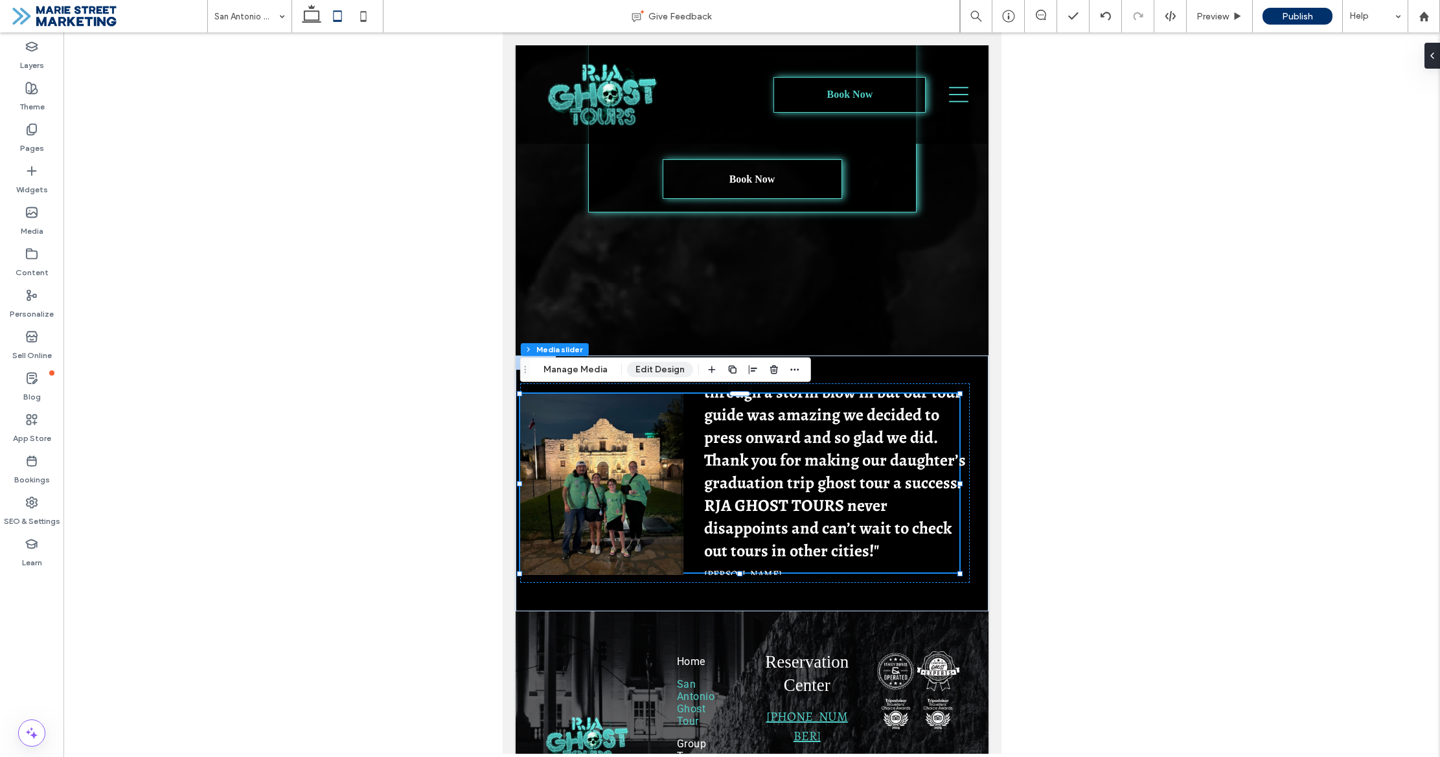
click at [631, 368] on button "Edit Design" at bounding box center [660, 370] width 66 height 16
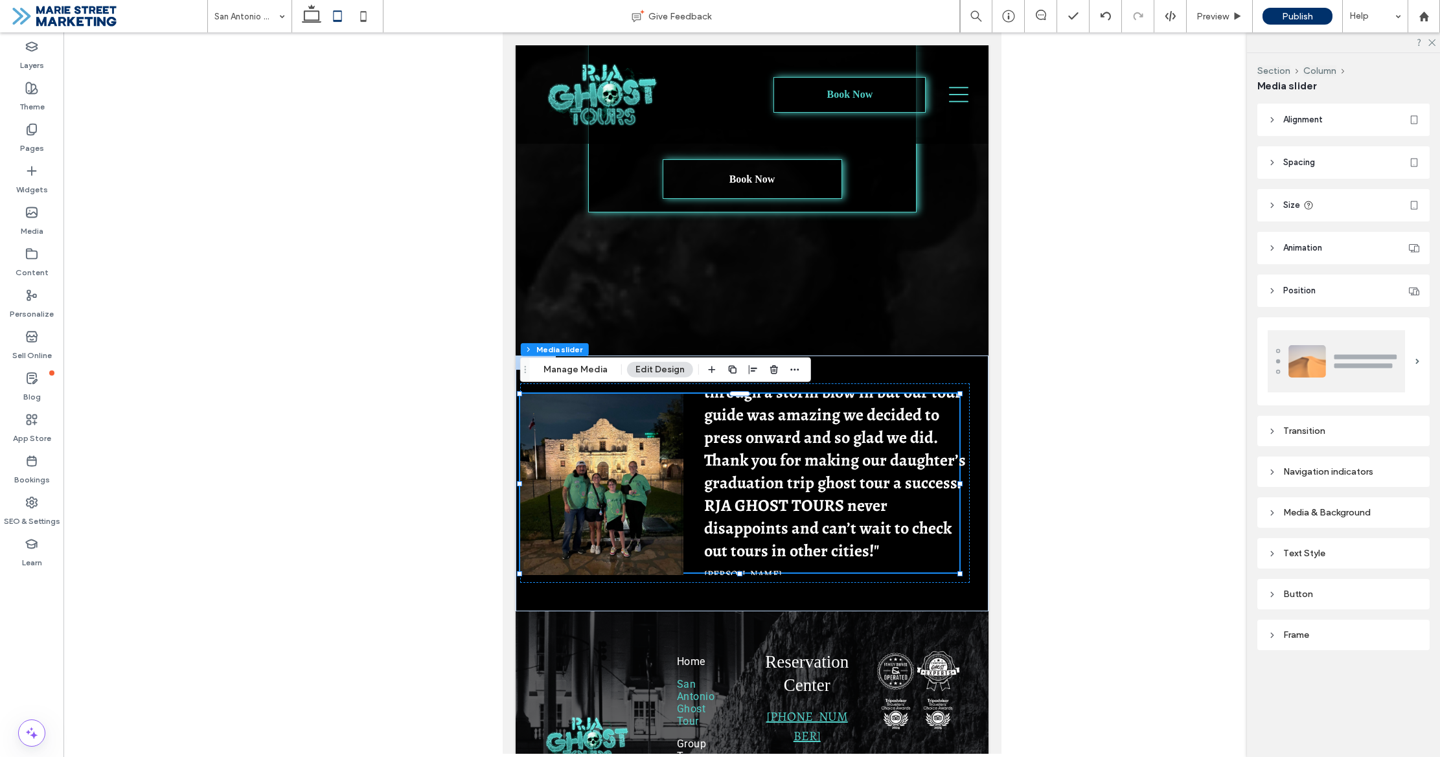
click at [1343, 510] on div "Media & Background" at bounding box center [1344, 512] width 152 height 11
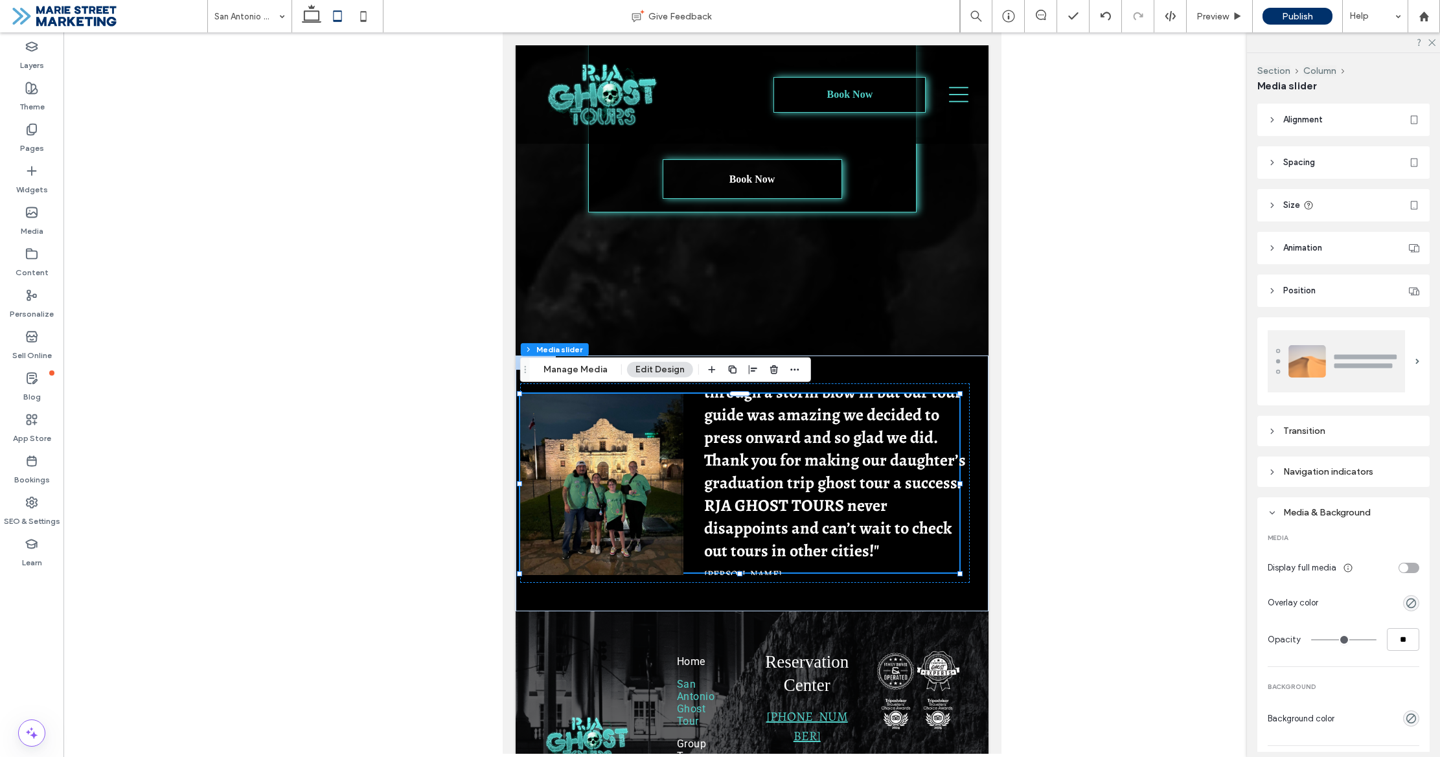
click at [1411, 568] on div "toggle" at bounding box center [1408, 568] width 21 height 10
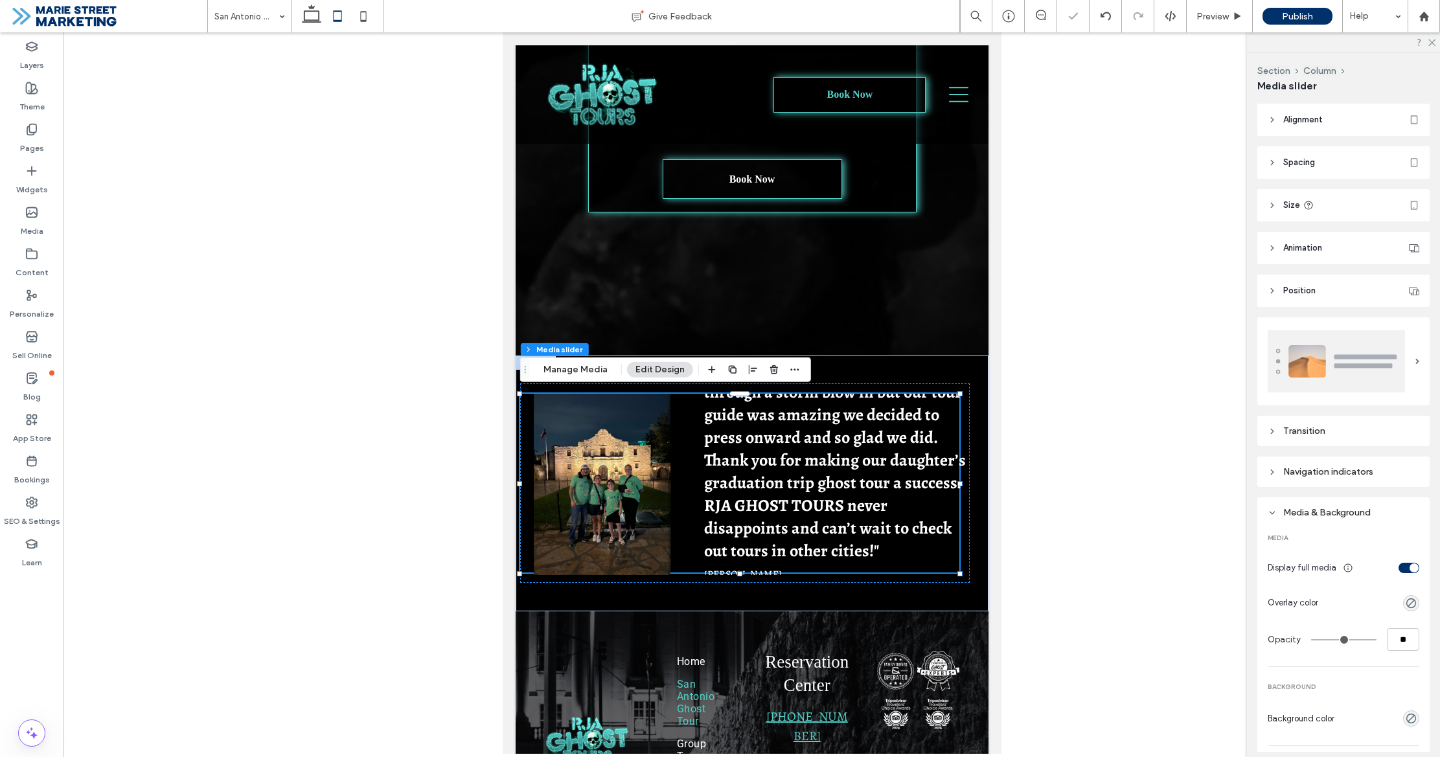
click at [1411, 568] on div "toggle" at bounding box center [1413, 568] width 9 height 9
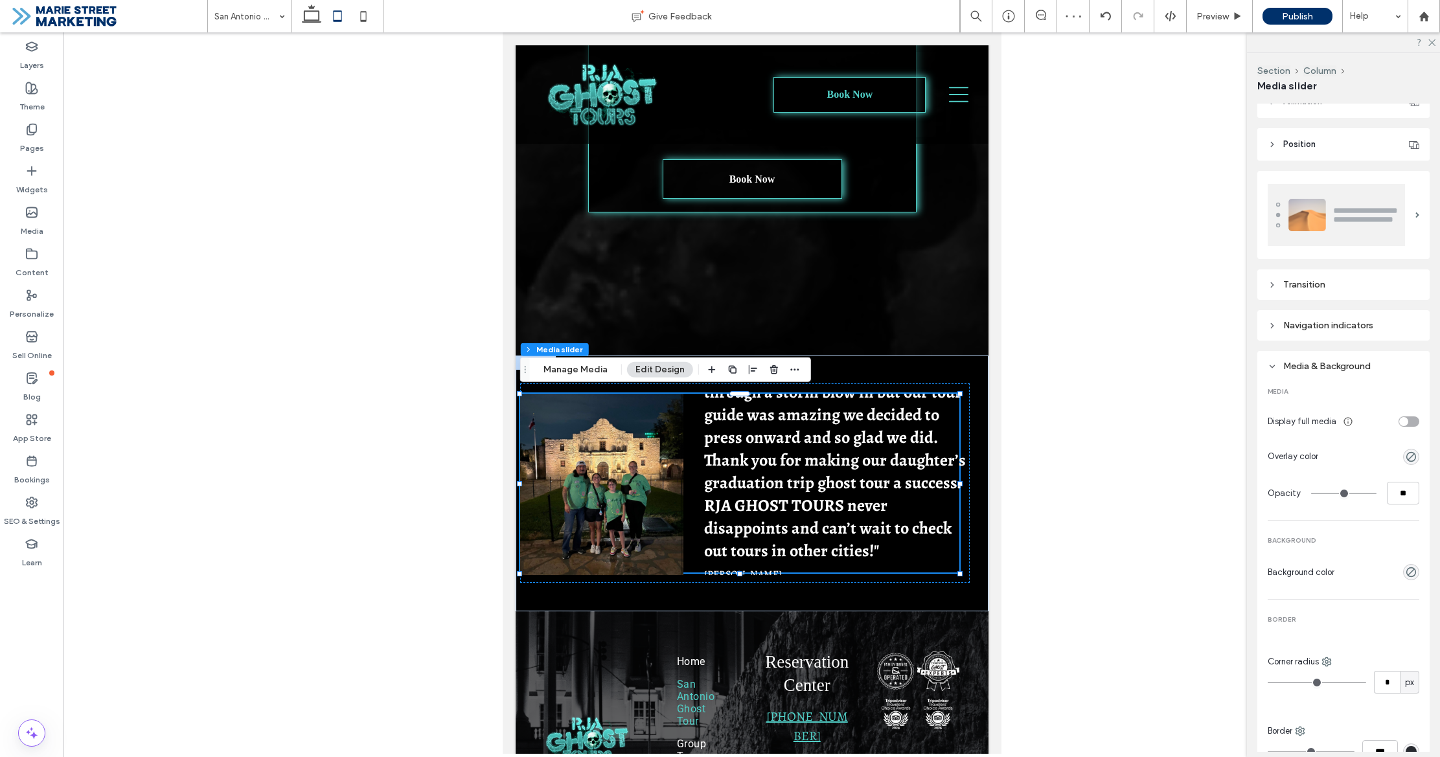
scroll to position [145, 0]
click at [1277, 370] on div "Media & Background" at bounding box center [1344, 367] width 152 height 11
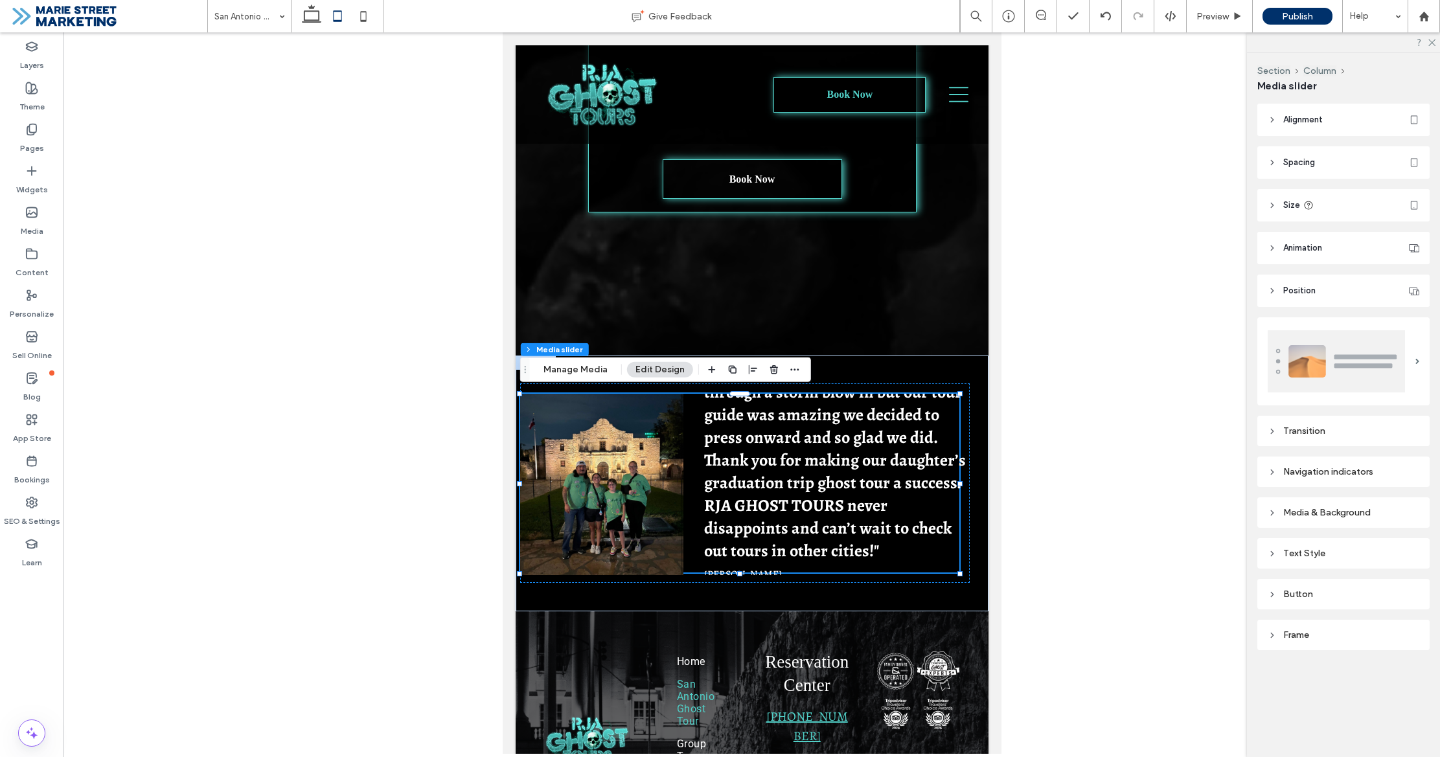
click at [1343, 551] on div "Text Style" at bounding box center [1344, 553] width 152 height 11
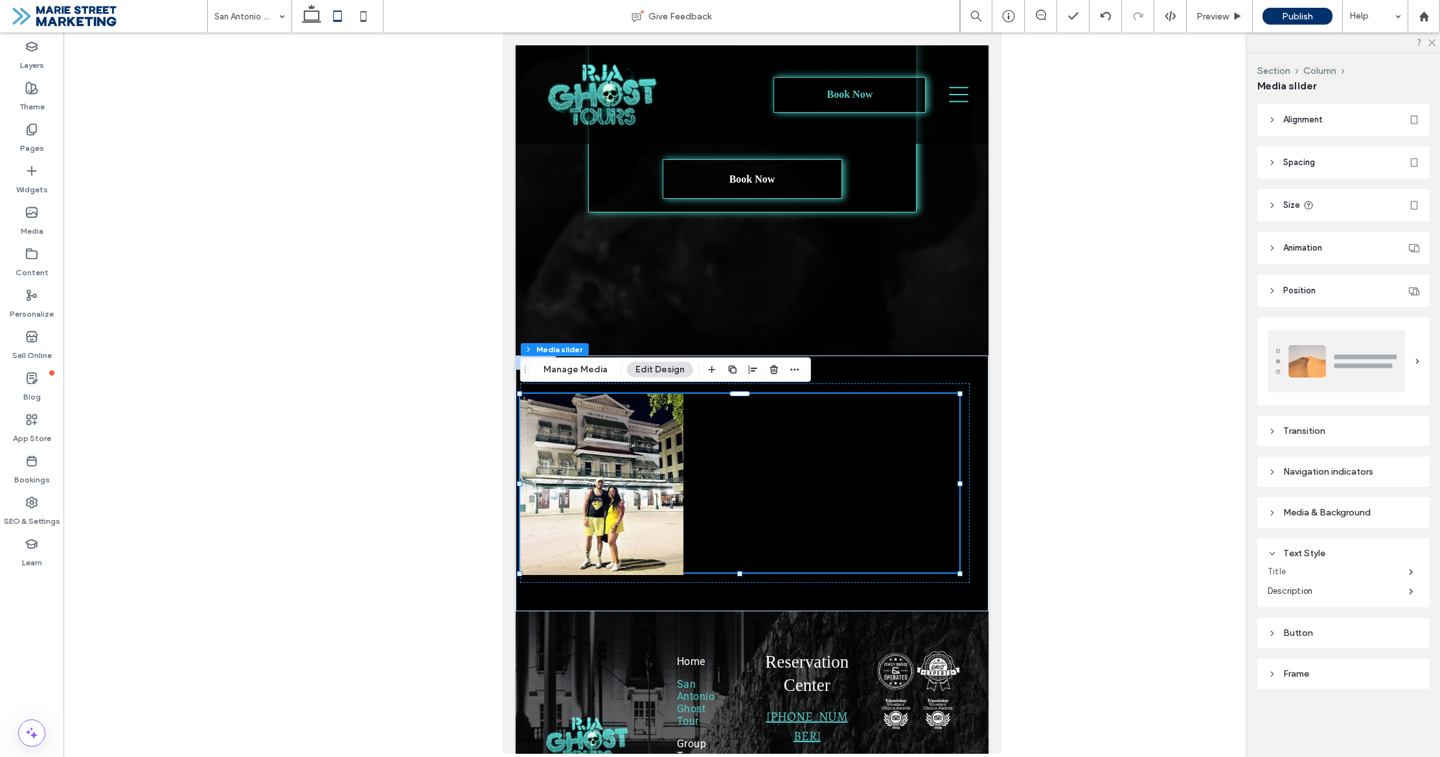
click at [1330, 575] on label "Title" at bounding box center [1338, 572] width 141 height 26
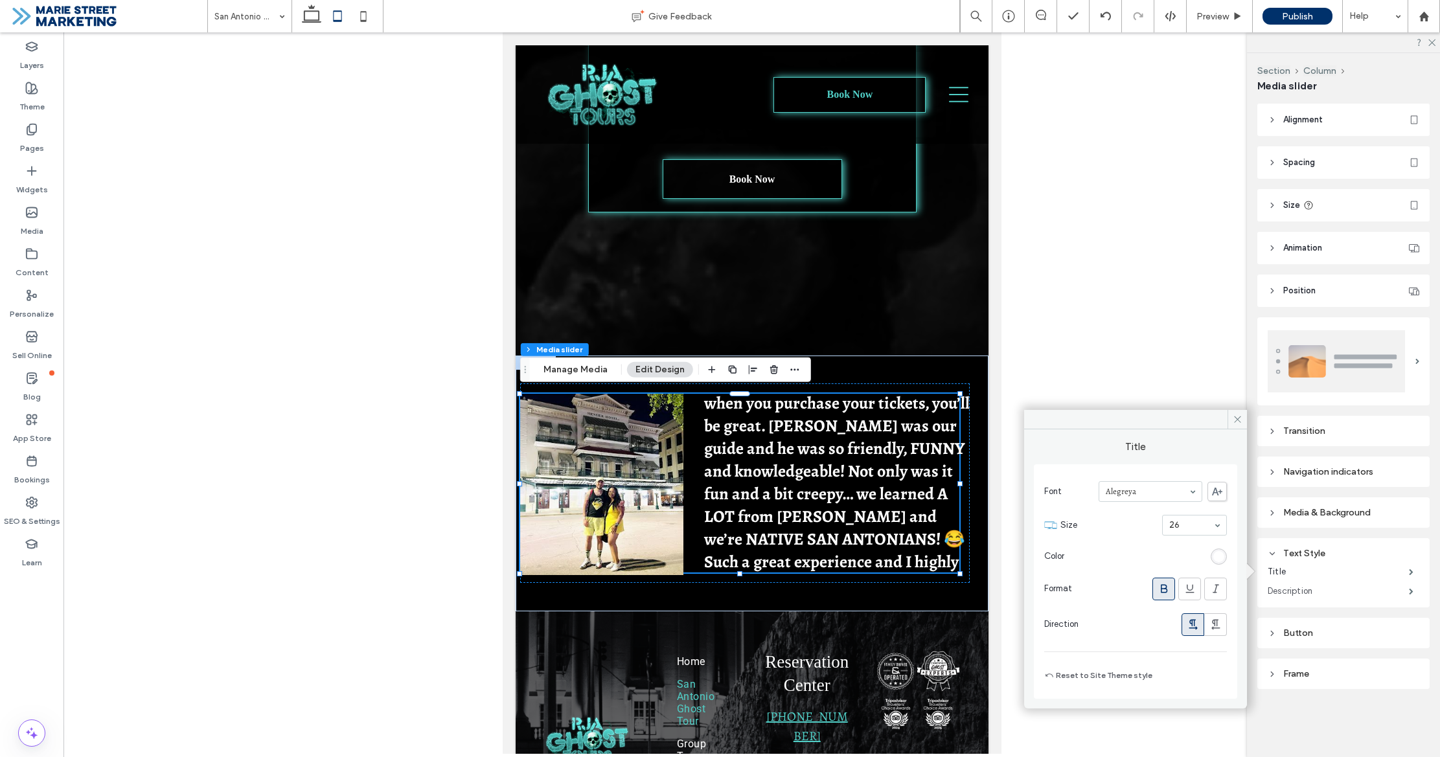
click at [1330, 587] on label "Description" at bounding box center [1338, 591] width 141 height 26
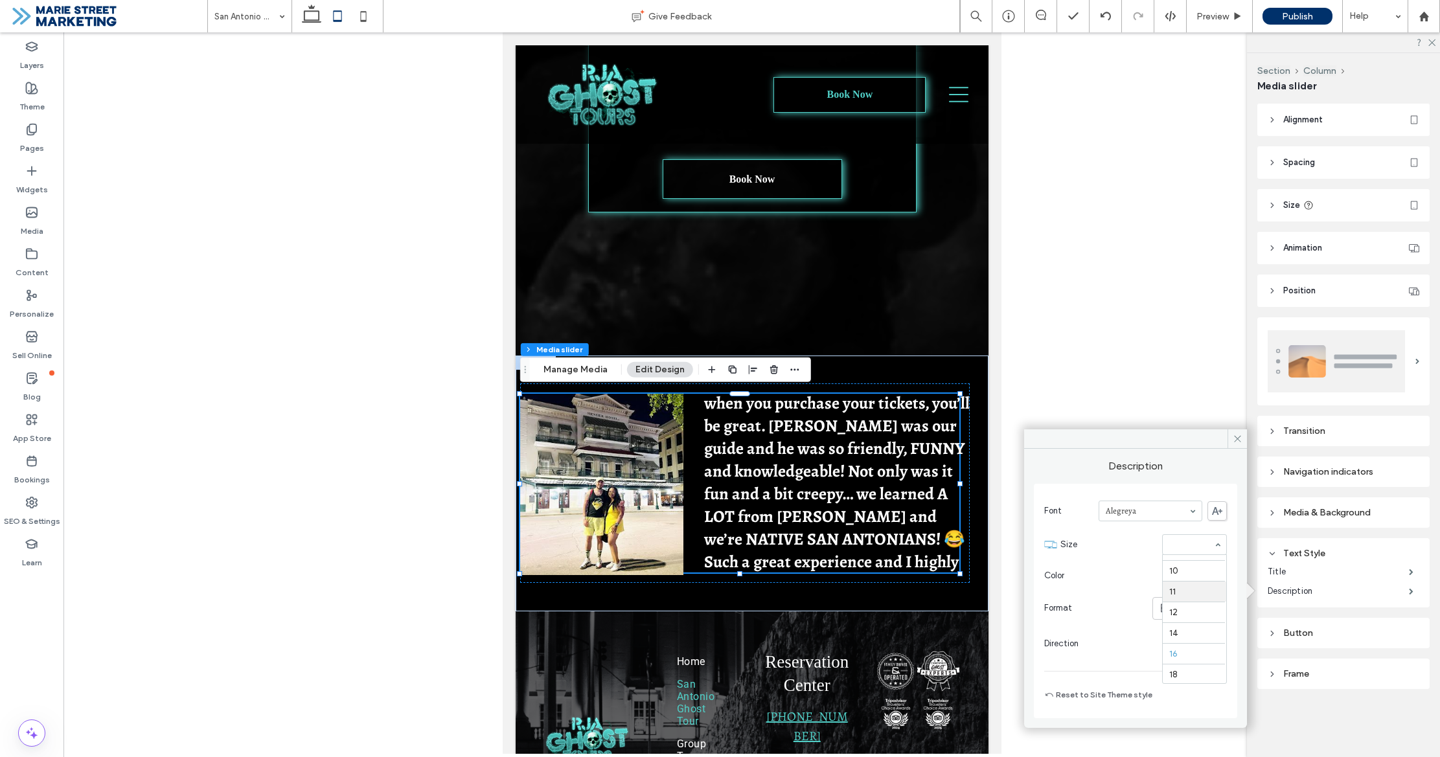
scroll to position [34, 0]
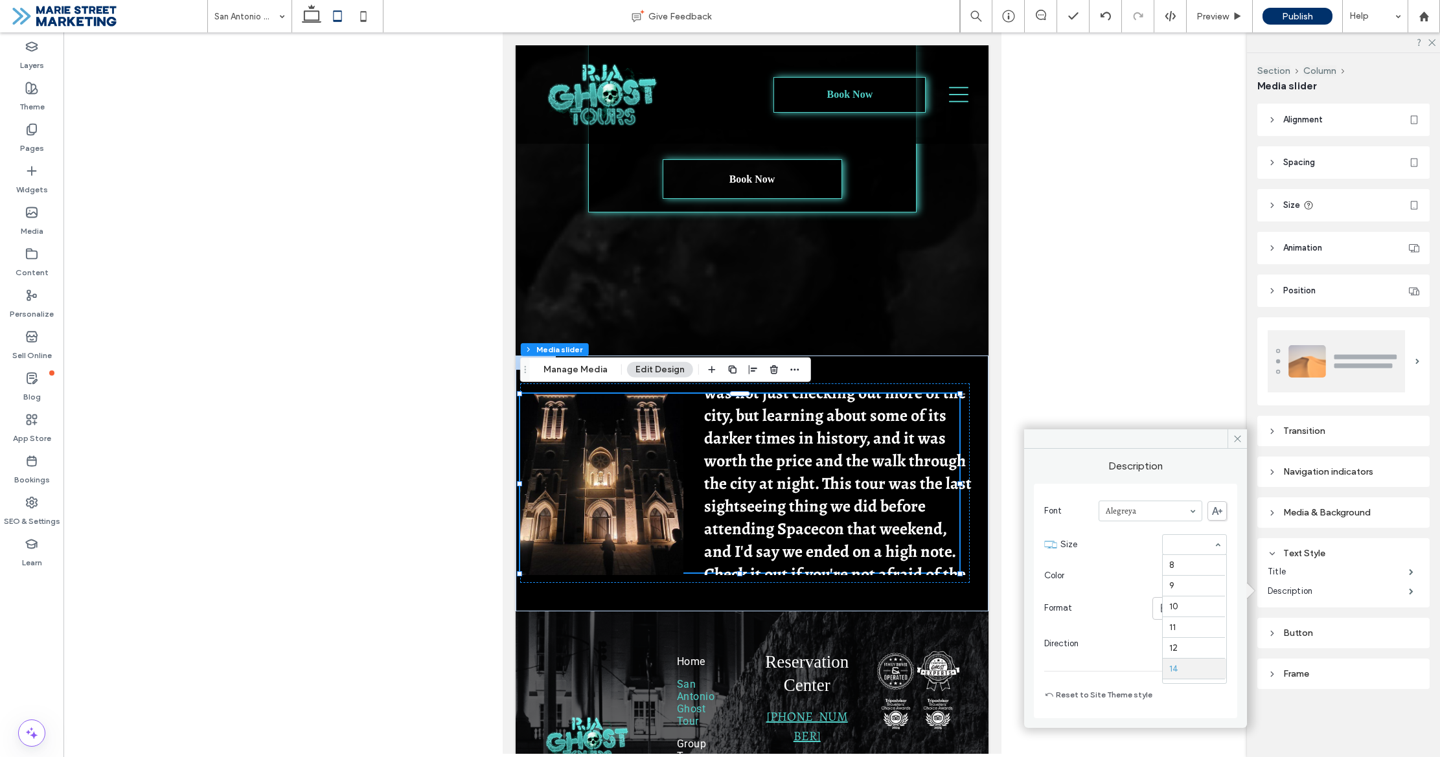
click at [1214, 547] on div "8 9 10 11 12 14 16 18 24 30 32 36 48 60 72 96" at bounding box center [1194, 544] width 65 height 21
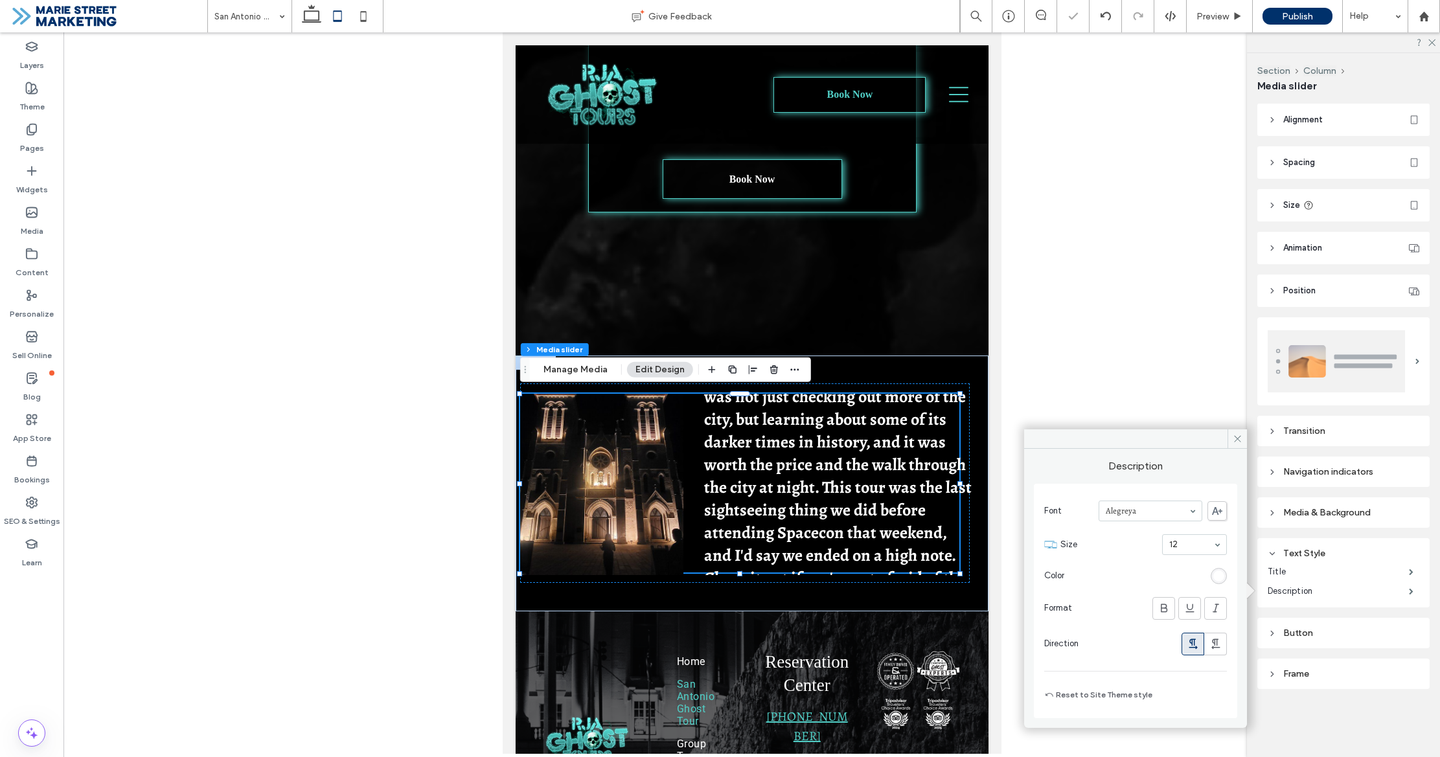
click at [1197, 540] on input at bounding box center [1191, 544] width 44 height 9
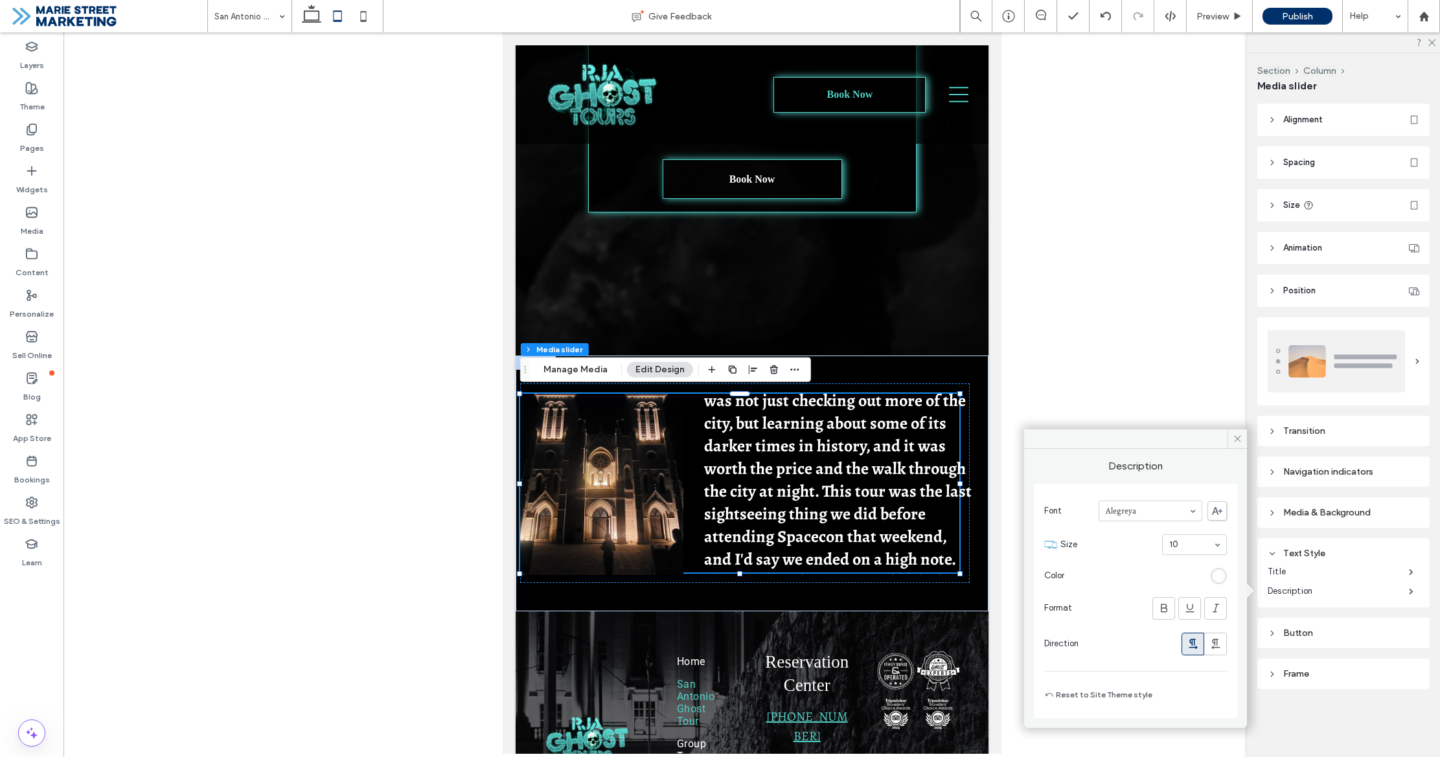
click at [1205, 547] on input at bounding box center [1191, 544] width 44 height 9
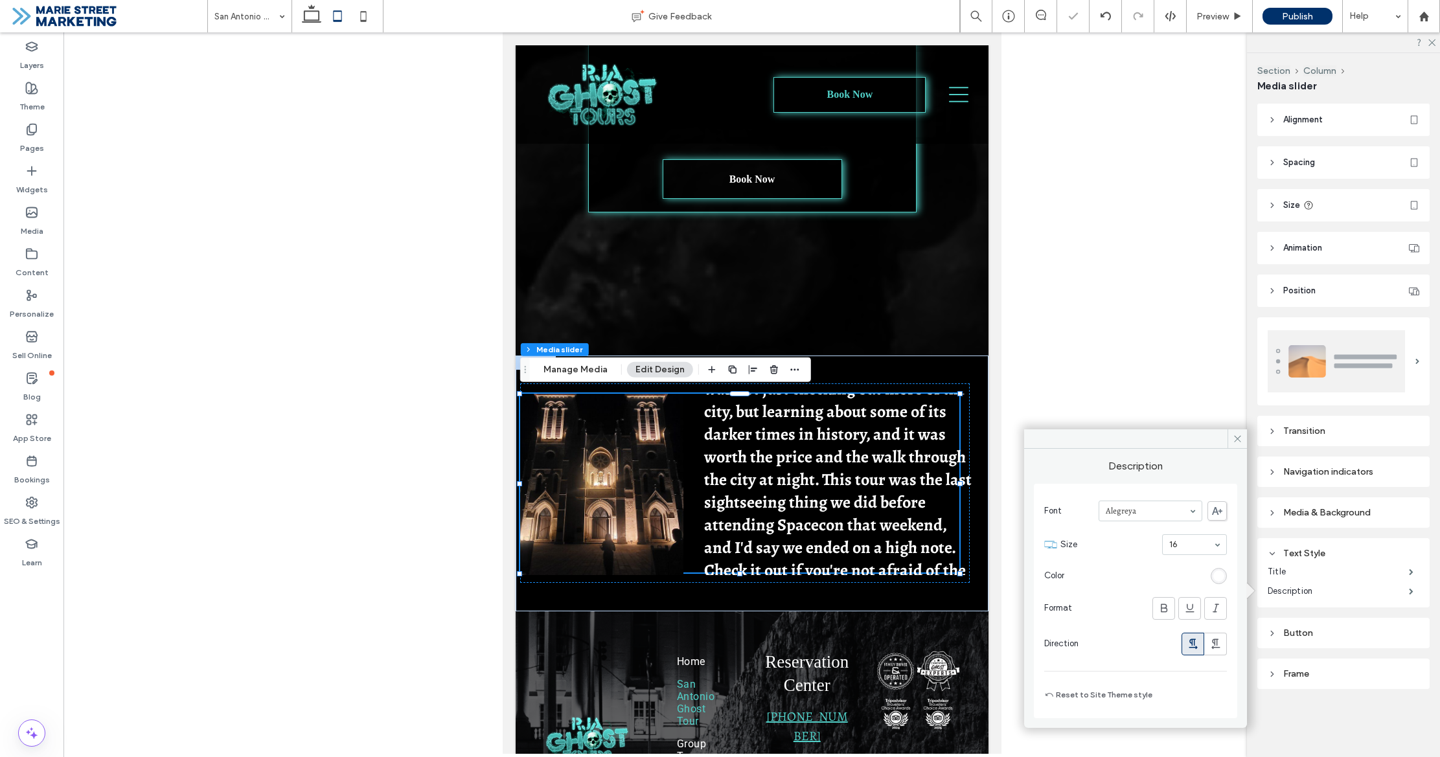
drag, startPoint x: 1231, startPoint y: 440, endPoint x: 1240, endPoint y: 453, distance: 15.8
click at [1231, 440] on span at bounding box center [1236, 438] width 19 height 19
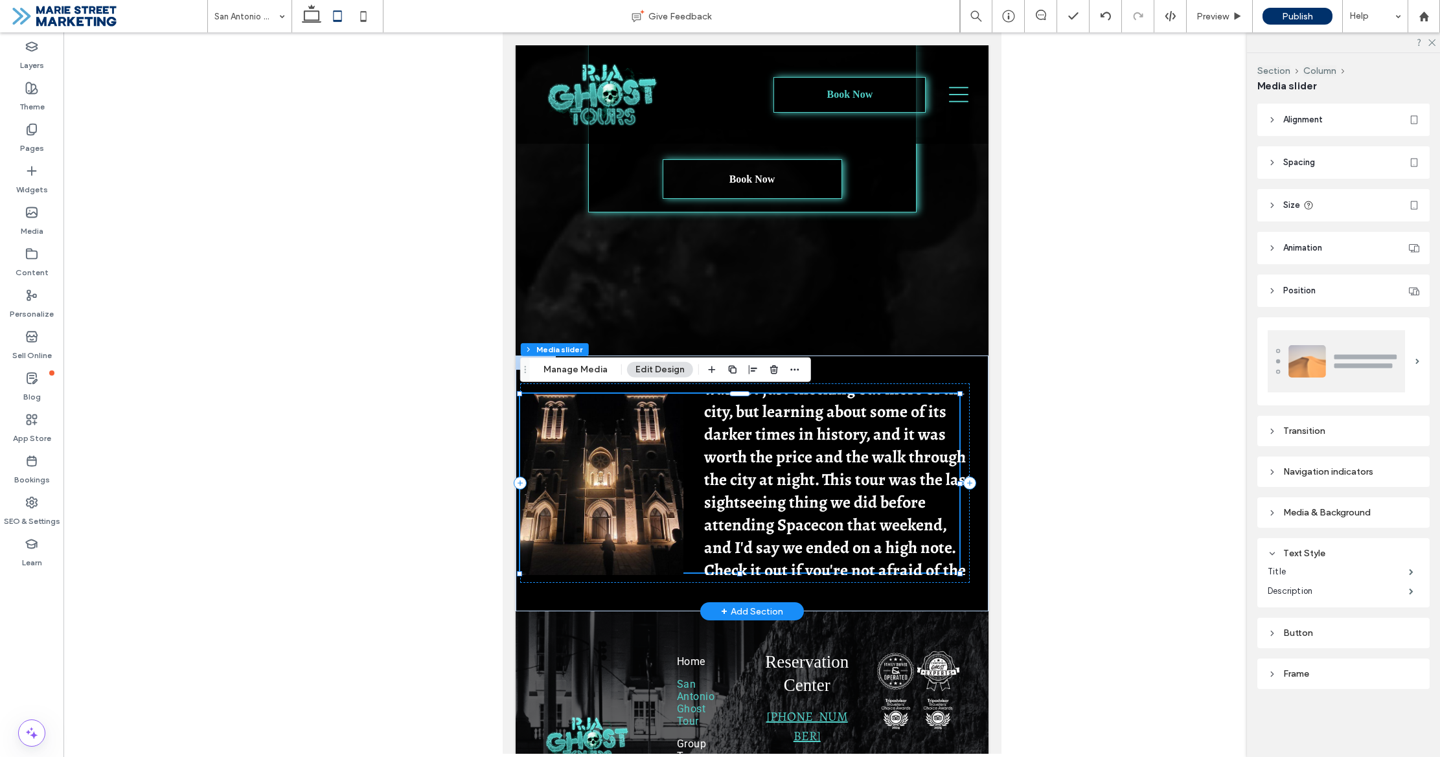
drag, startPoint x: 845, startPoint y: 457, endPoint x: 828, endPoint y: 454, distance: 16.5
click at [845, 457] on h3 ""First and foremost, our tour guide, Kaylie, was pleasant, fun, and knowledgeab…" at bounding box center [837, 445] width 269 height 363
drag, startPoint x: 407, startPoint y: 402, endPoint x: 598, endPoint y: 369, distance: 193.8
click at [598, 369] on button "Manage Media" at bounding box center [575, 370] width 81 height 16
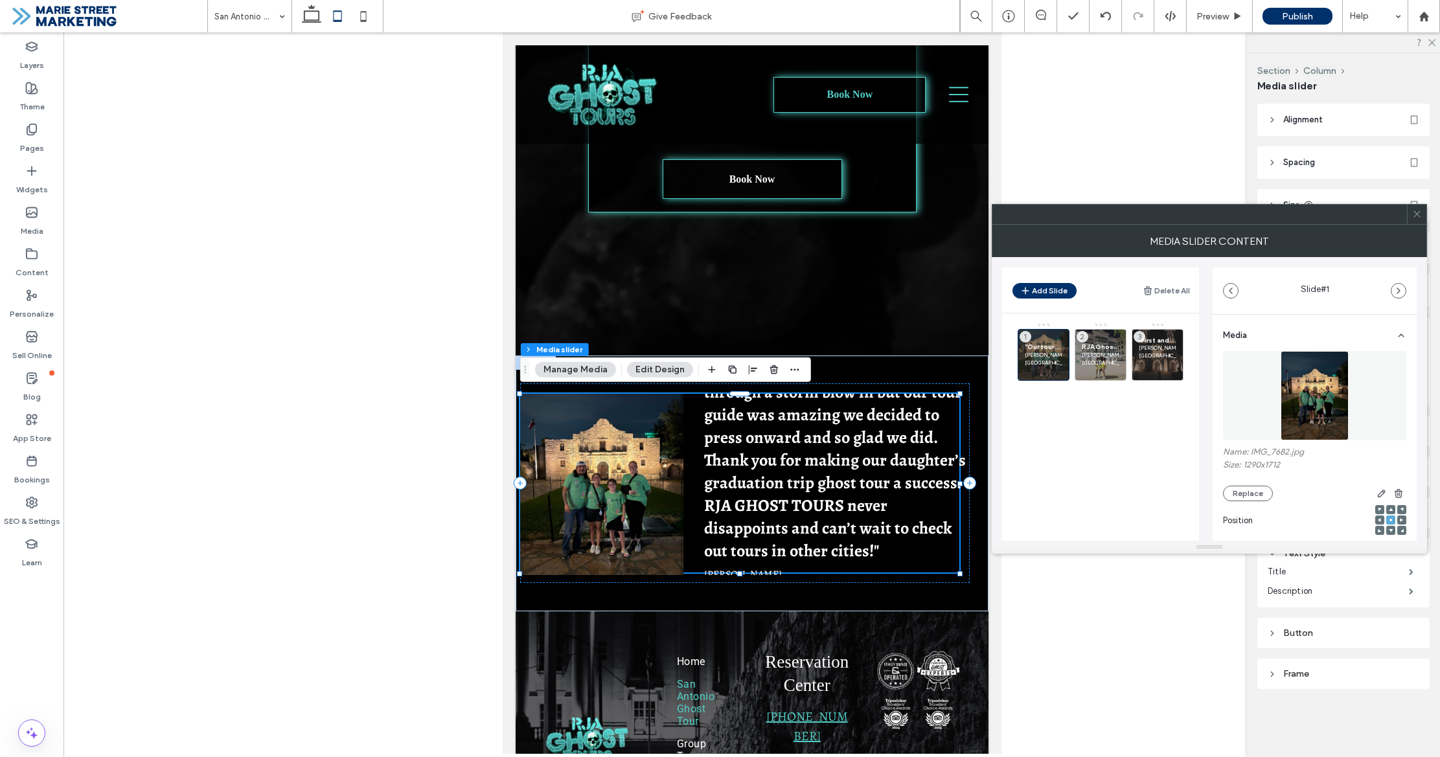
click at [671, 370] on button "Edit Design" at bounding box center [660, 370] width 66 height 16
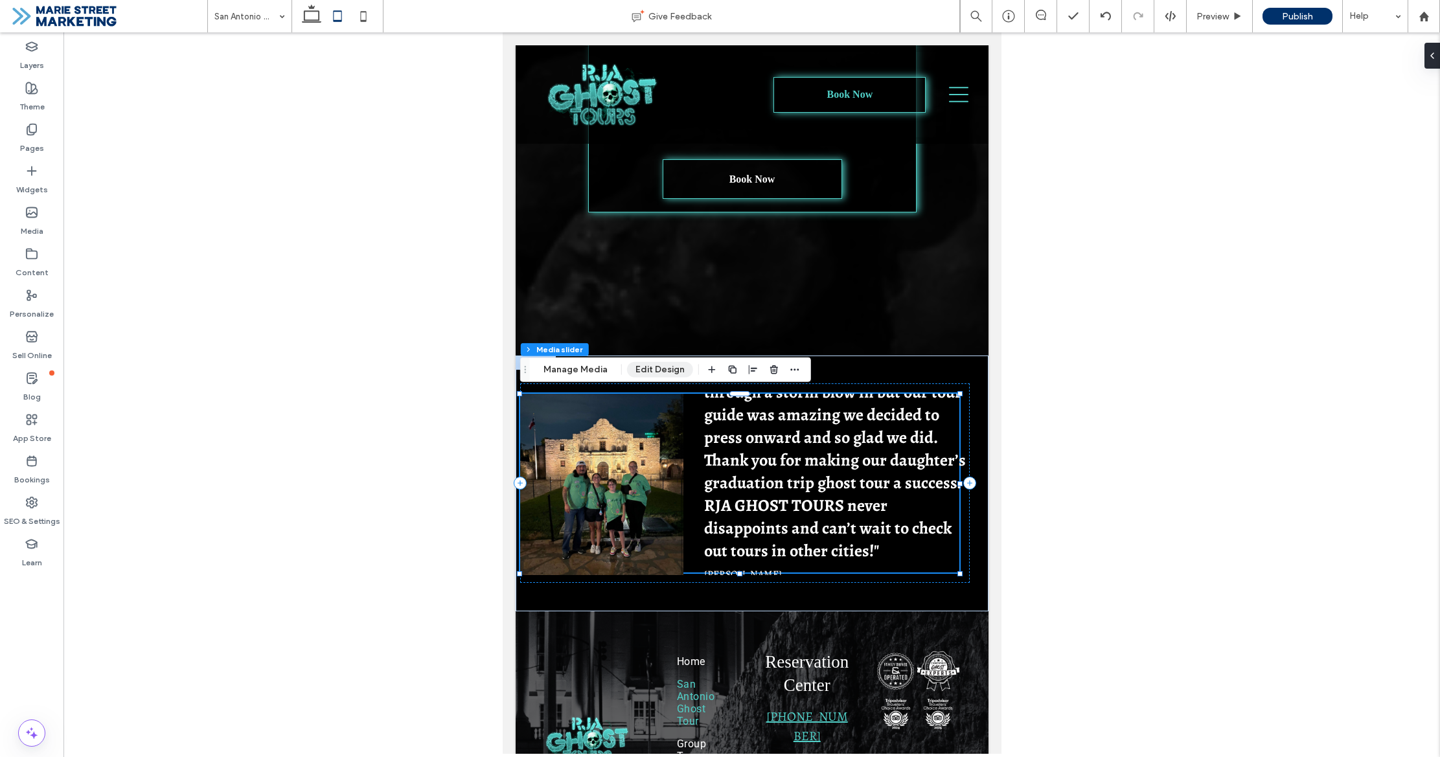
drag, startPoint x: 668, startPoint y: 366, endPoint x: 674, endPoint y: 367, distance: 6.5
click at [668, 366] on button "Edit Design" at bounding box center [660, 370] width 66 height 16
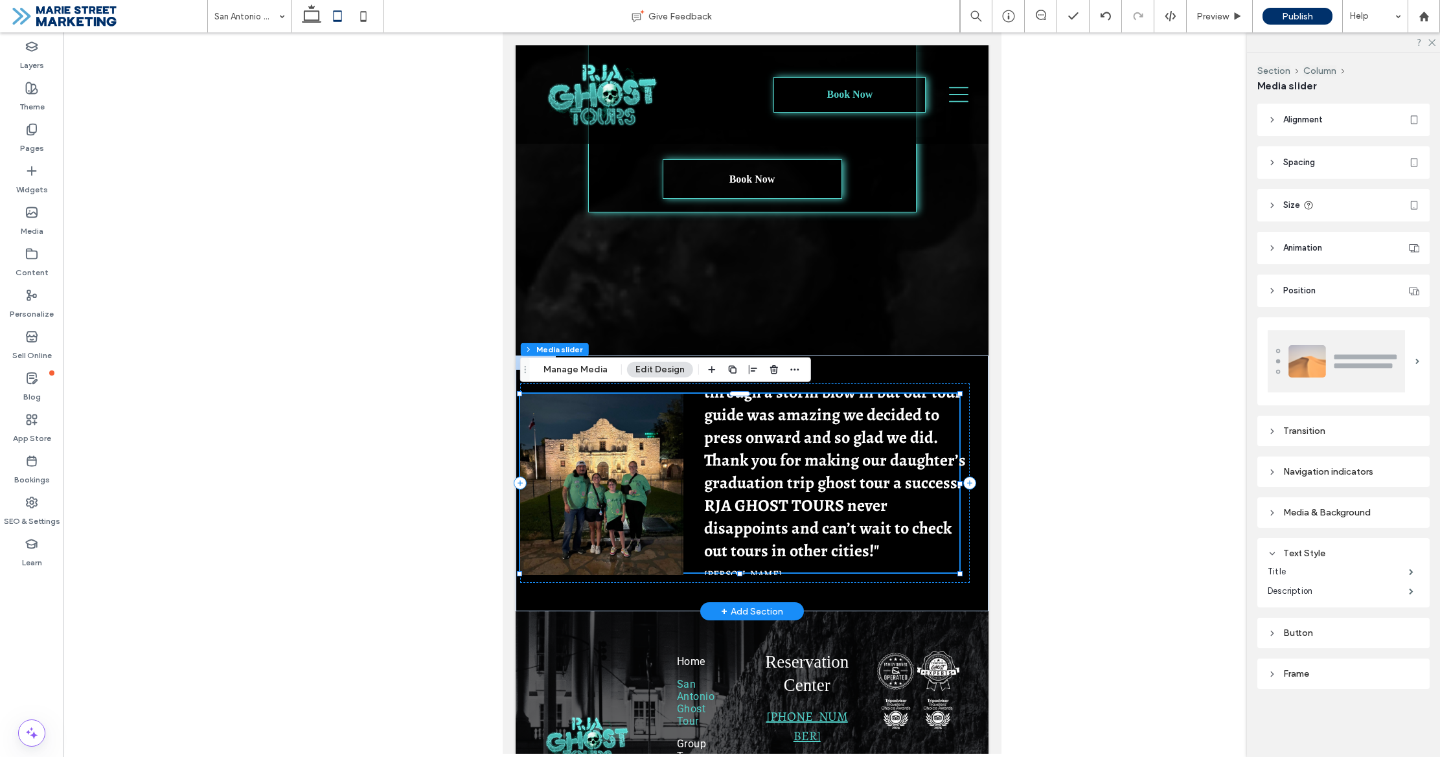
click at [812, 519] on div ""Our tour was amazing. Half way through a storm blow in but our tour guide was …" at bounding box center [745, 484] width 453 height 181
click at [812, 520] on h3 ""Our tour was amazing. Half way through a storm blow in but our tour guide was …" at bounding box center [837, 460] width 269 height 204
click at [1333, 477] on div "Navigation indicators" at bounding box center [1344, 471] width 152 height 17
click at [1337, 510] on div "Media & Background" at bounding box center [1344, 512] width 152 height 11
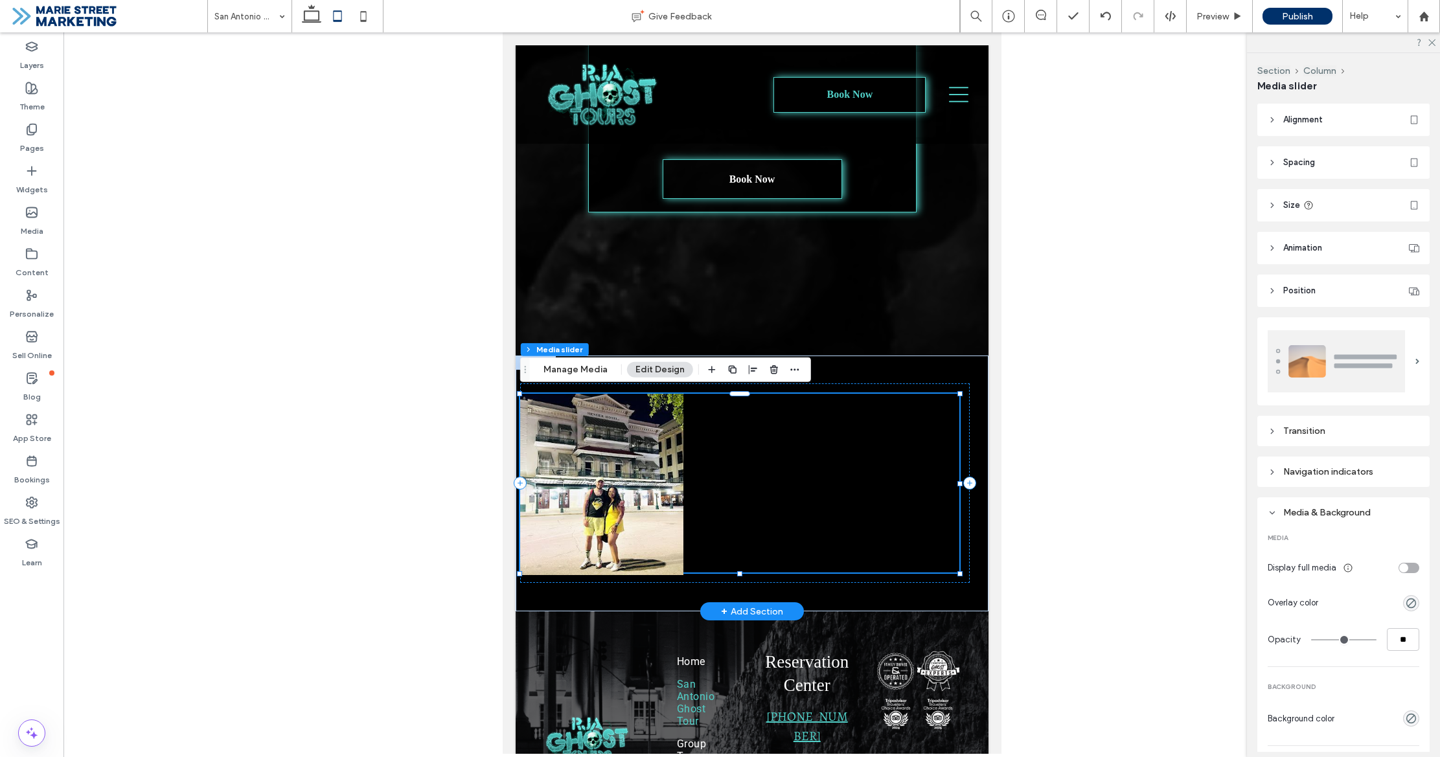
click at [1337, 510] on div "Media & Background" at bounding box center [1344, 512] width 152 height 11
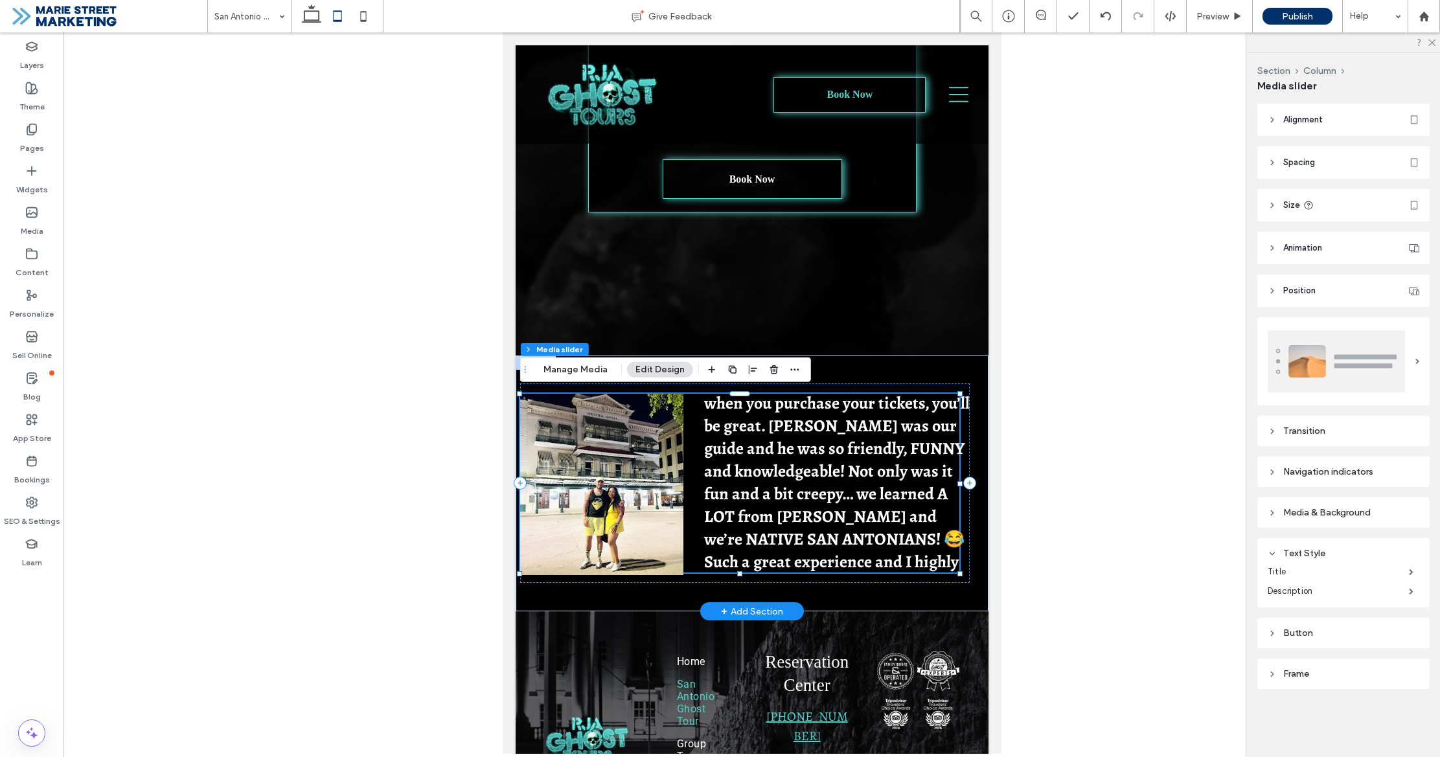
click at [1334, 637] on div "Button" at bounding box center [1344, 633] width 152 height 11
click at [1332, 650] on label "Design" at bounding box center [1338, 652] width 141 height 26
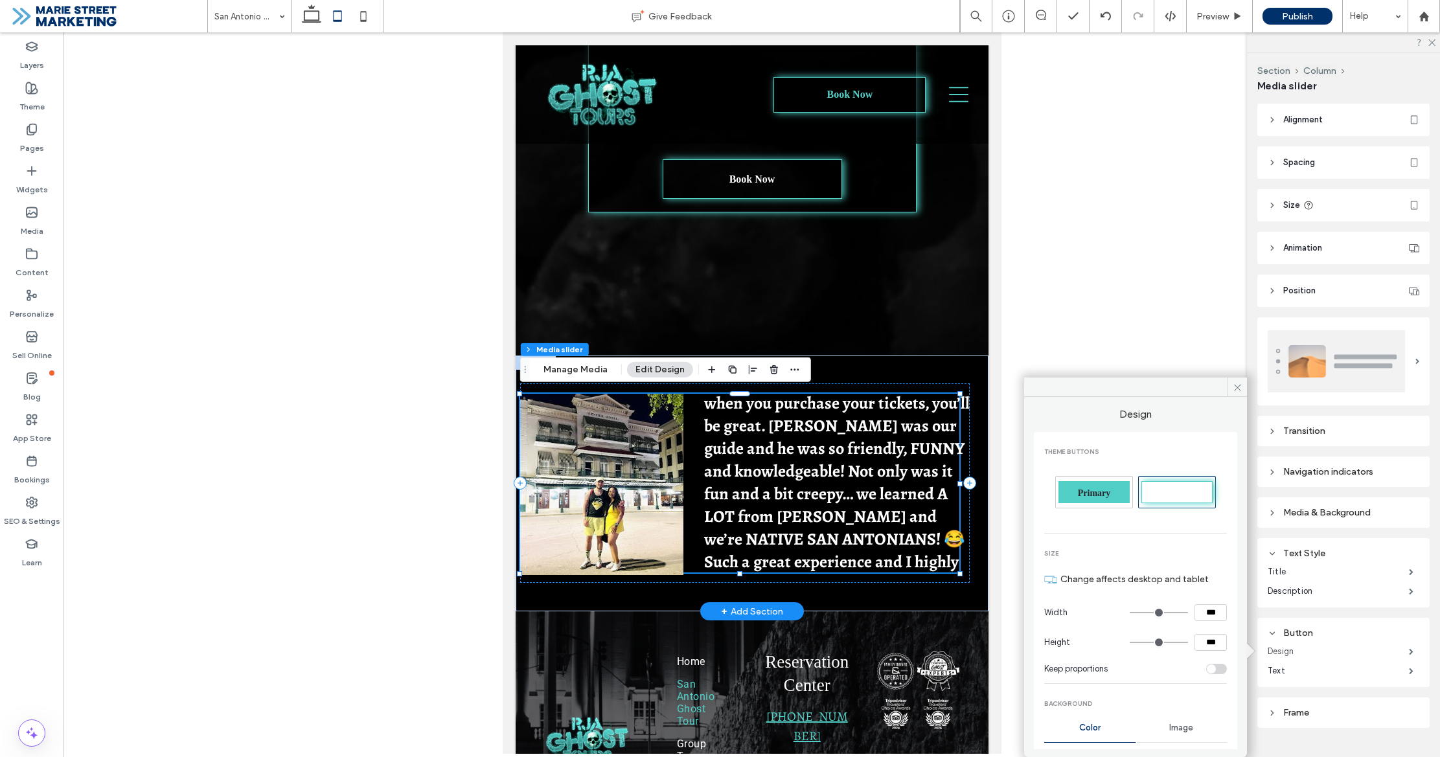
click at [1332, 650] on label "Design" at bounding box center [1338, 652] width 141 height 26
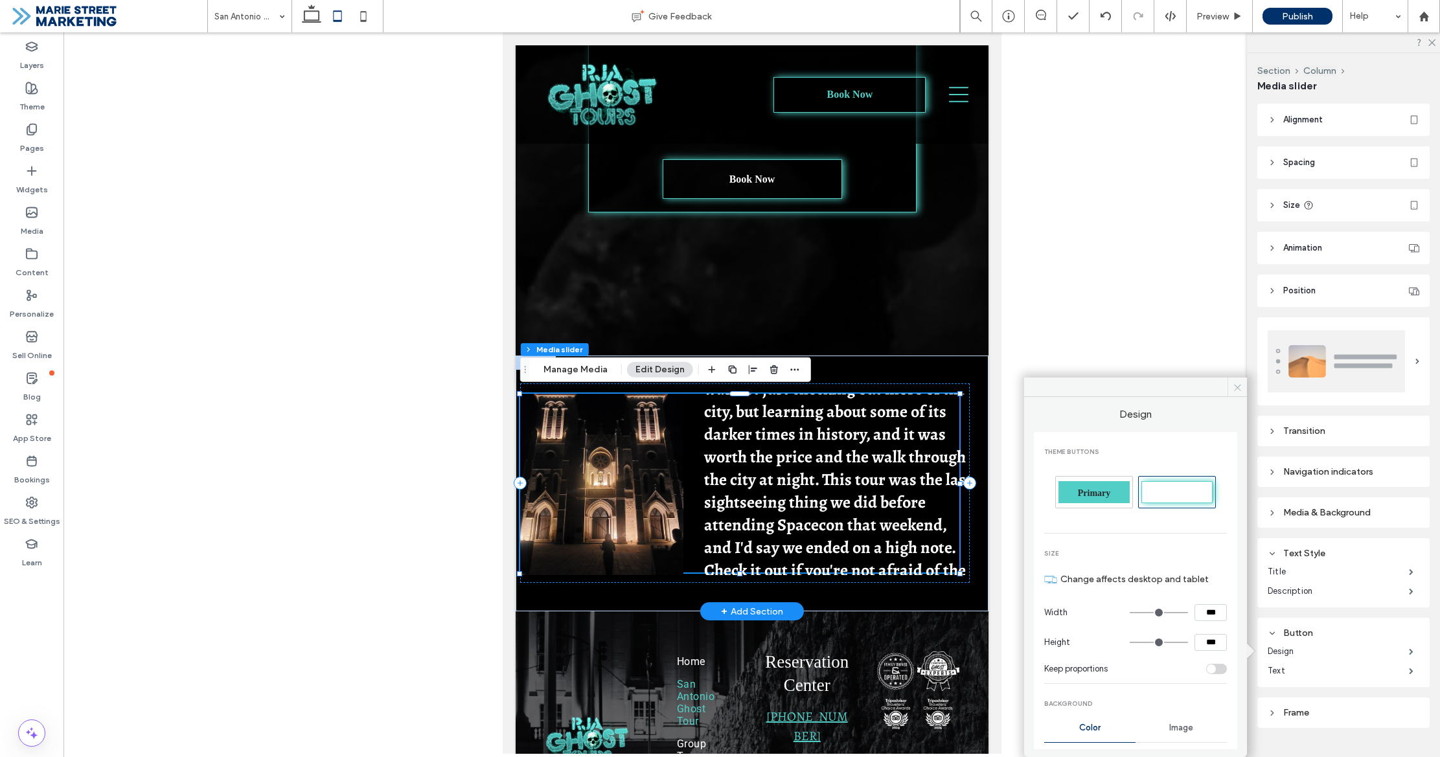
click at [1243, 391] on span at bounding box center [1236, 387] width 19 height 19
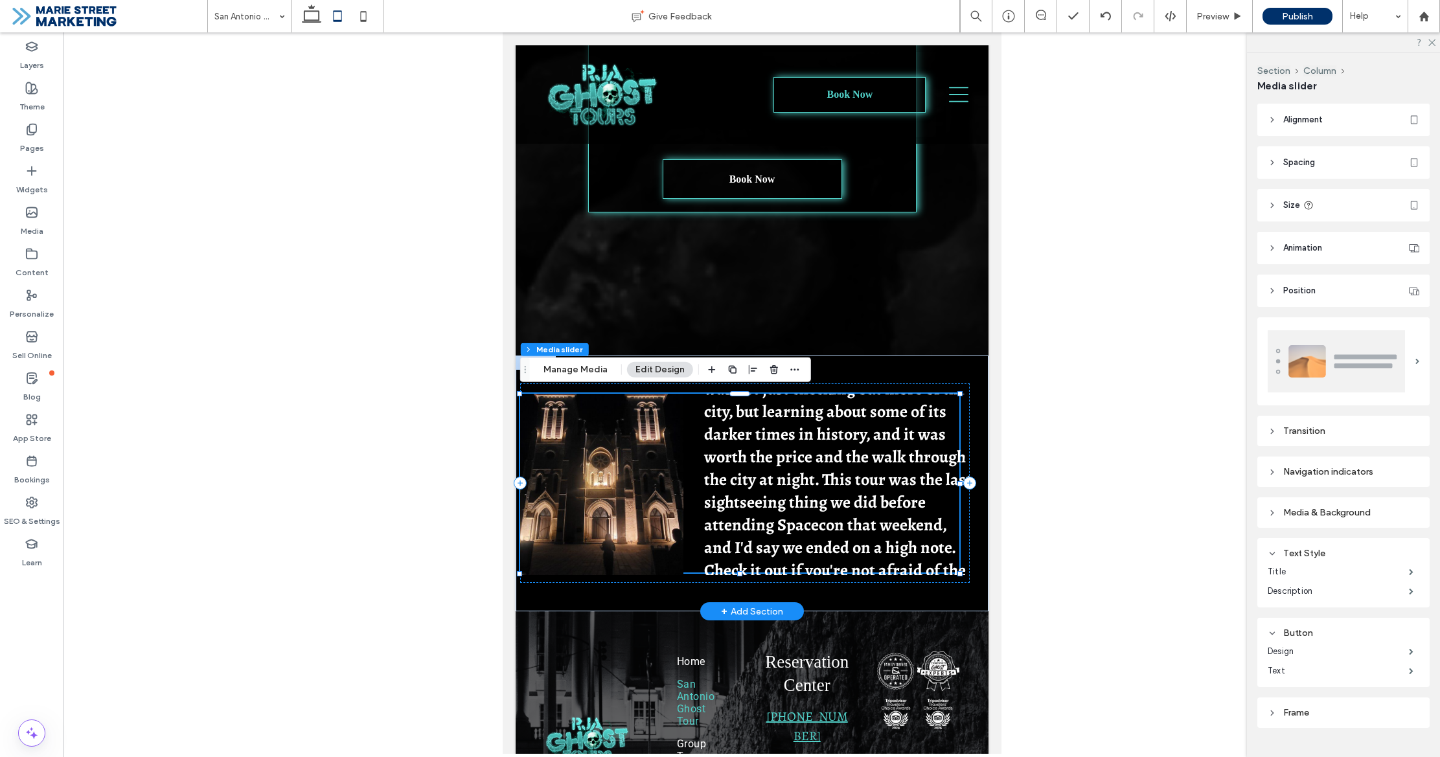
click at [1314, 705] on div "Frame" at bounding box center [1344, 712] width 152 height 17
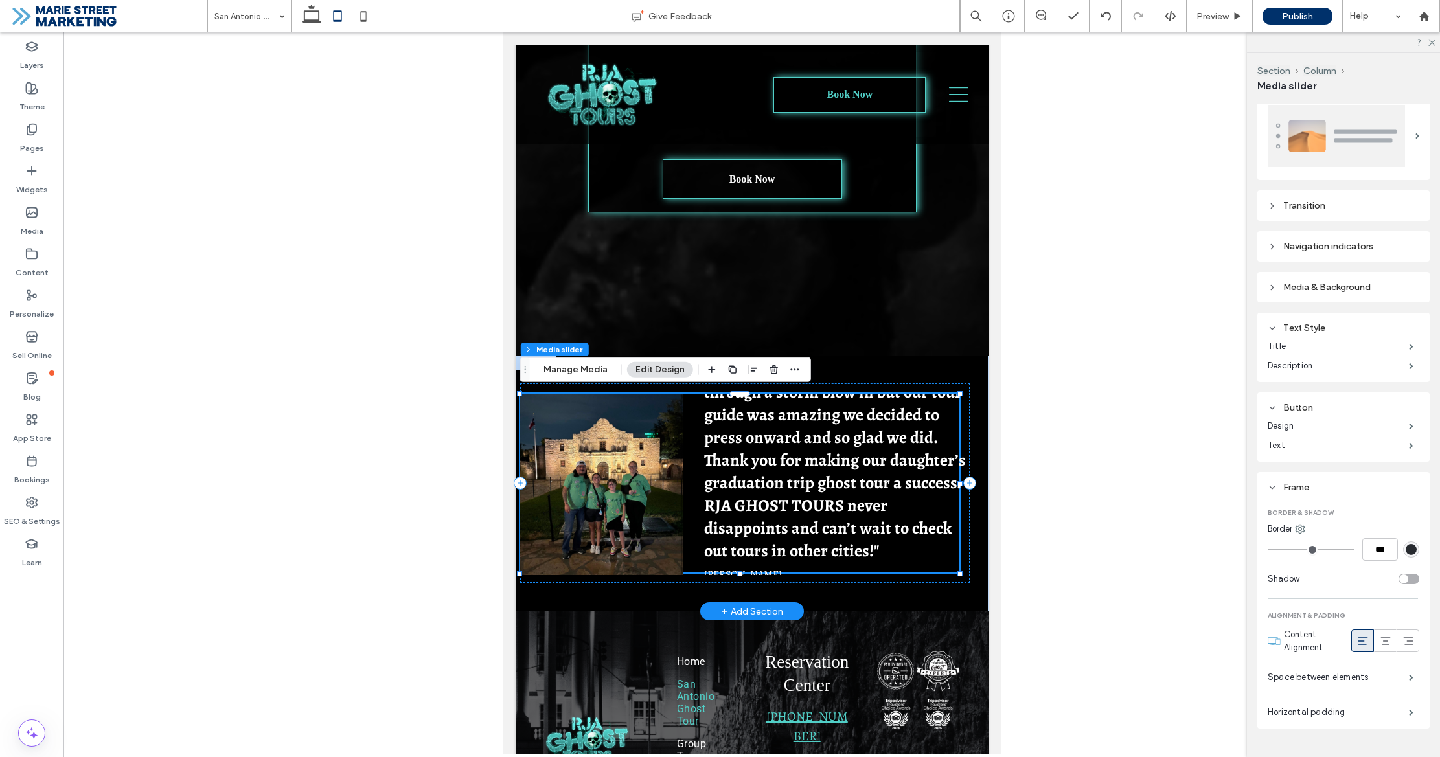
scroll to position [224, 0]
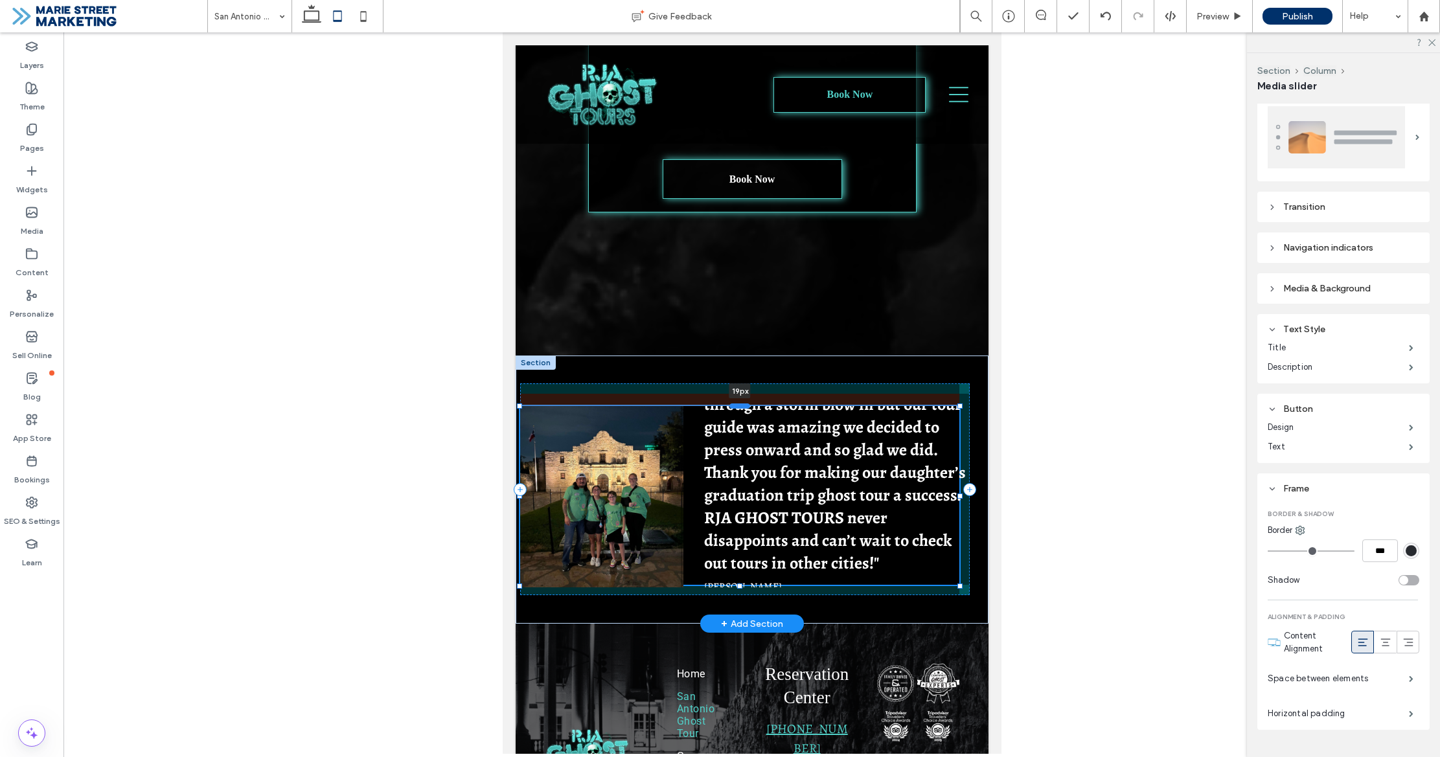
drag, startPoint x: 743, startPoint y: 392, endPoint x: 747, endPoint y: 402, distance: 11.3
click at [748, 403] on div at bounding box center [739, 405] width 21 height 5
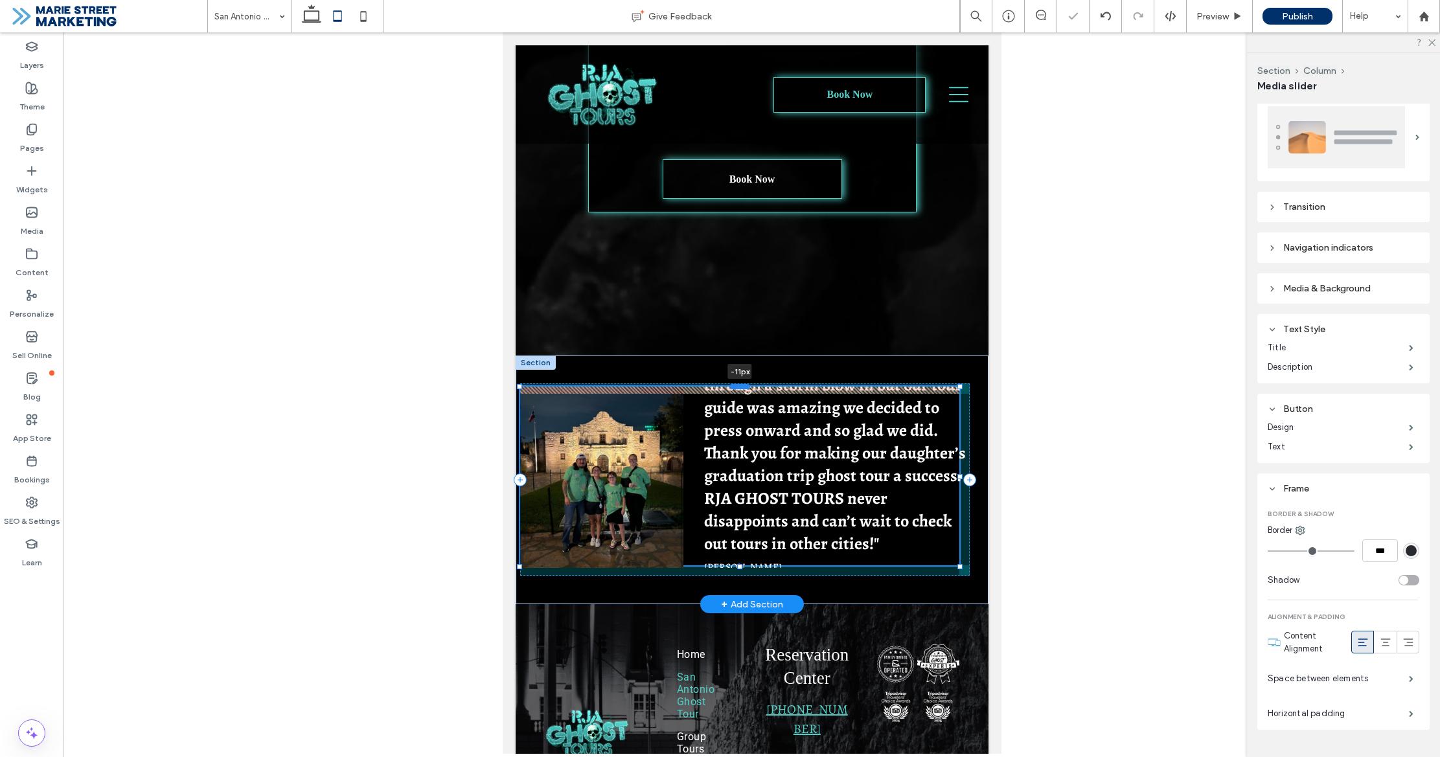
drag, startPoint x: 740, startPoint y: 400, endPoint x: 749, endPoint y: 383, distance: 19.4
click at [520, 387] on div at bounding box center [519, 387] width 1 height 1
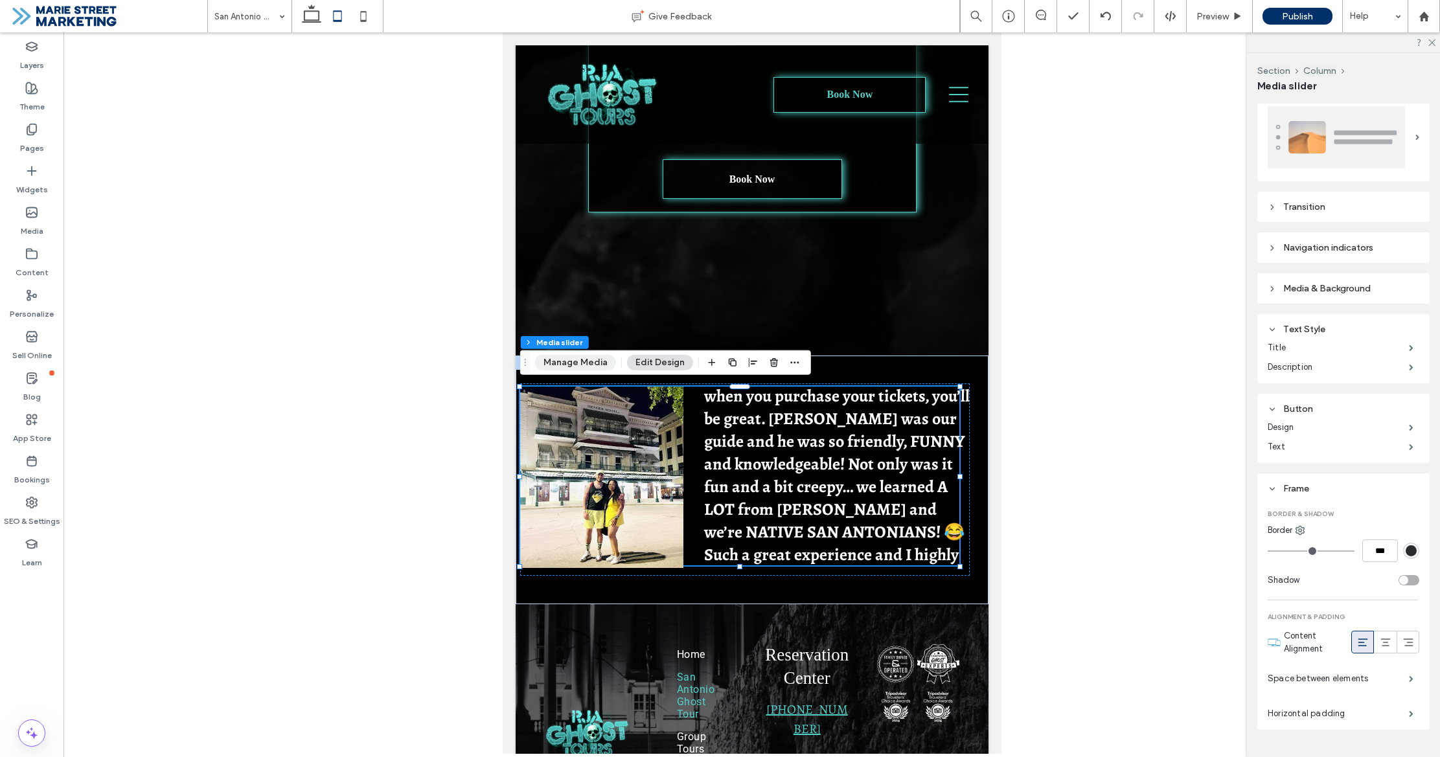
click at [570, 361] on button "Manage Media" at bounding box center [575, 363] width 81 height 16
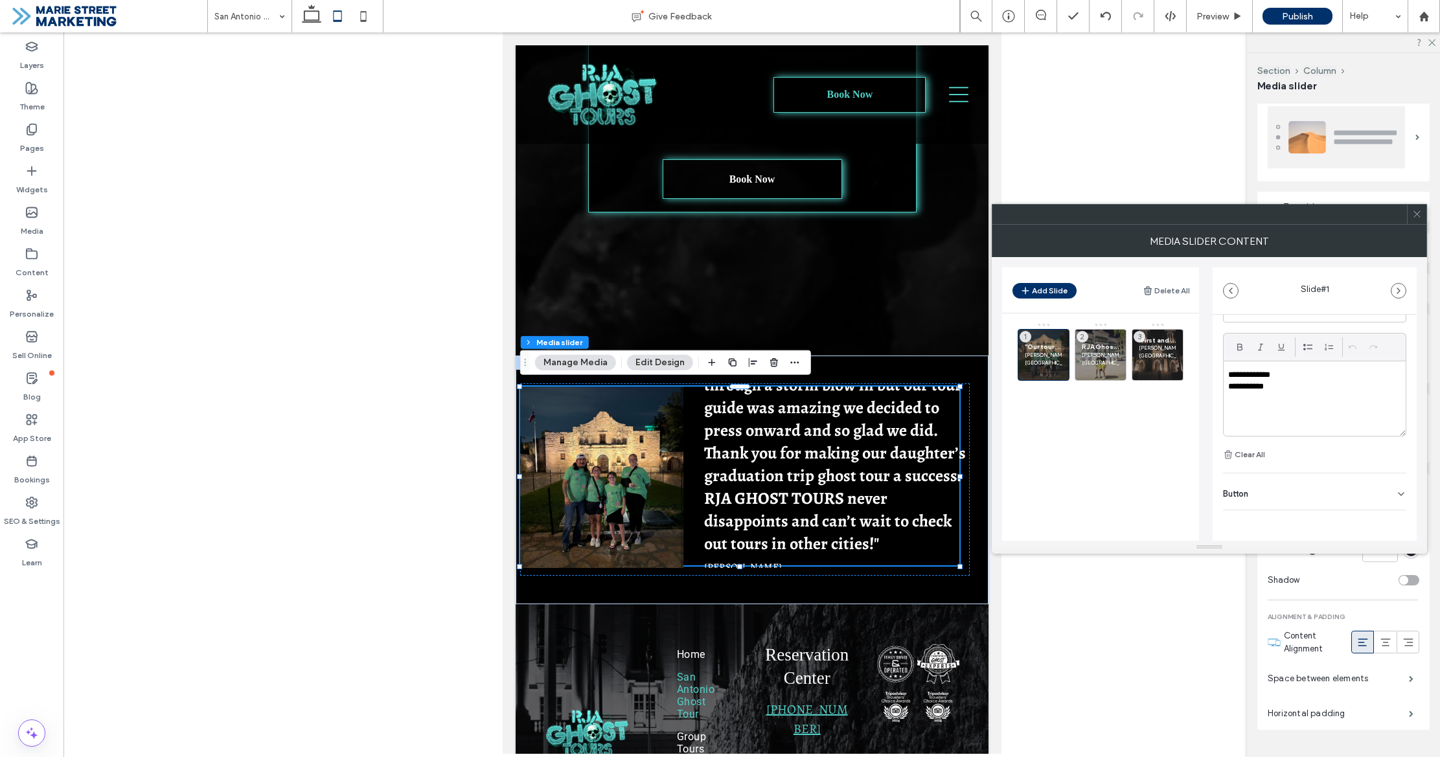
scroll to position [0, 0]
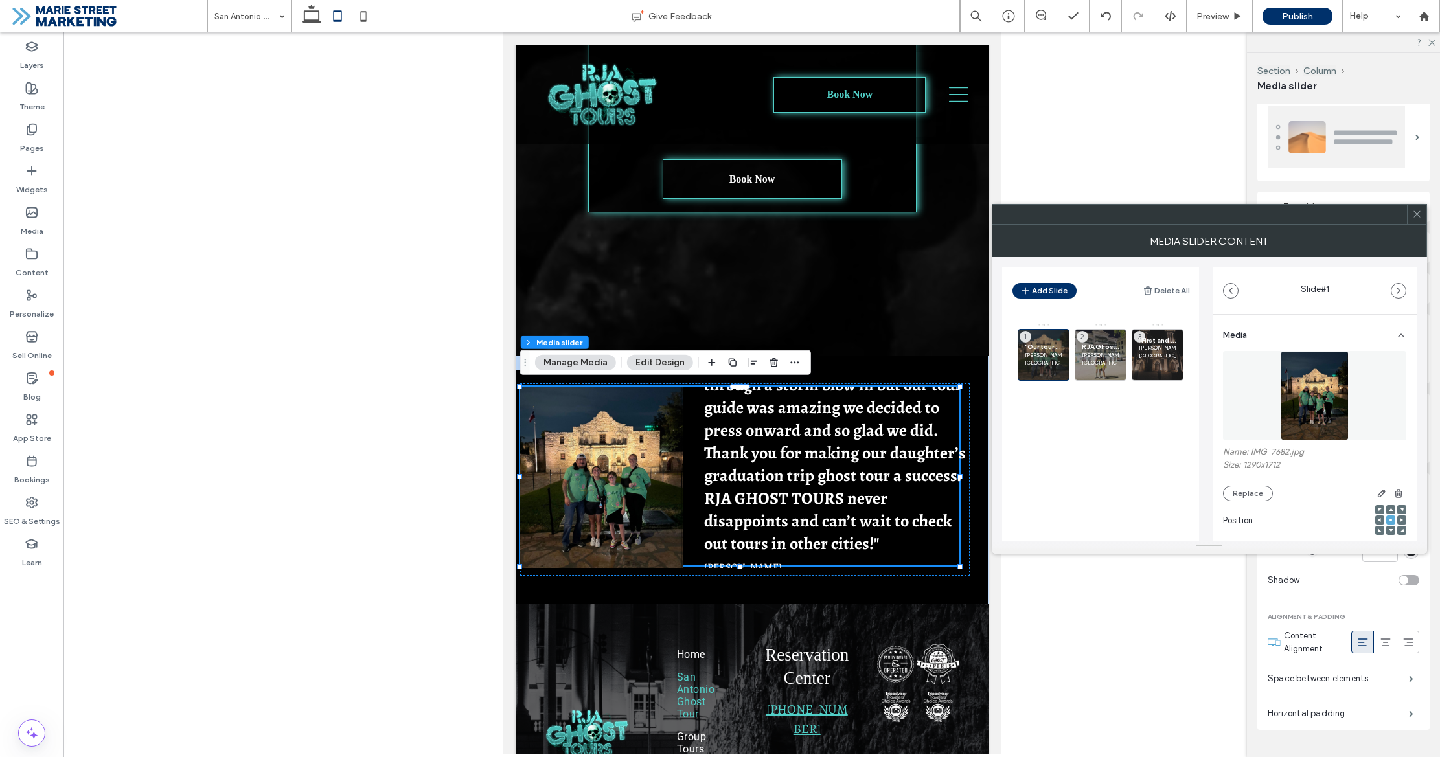
click at [1415, 215] on use at bounding box center [1416, 214] width 6 height 6
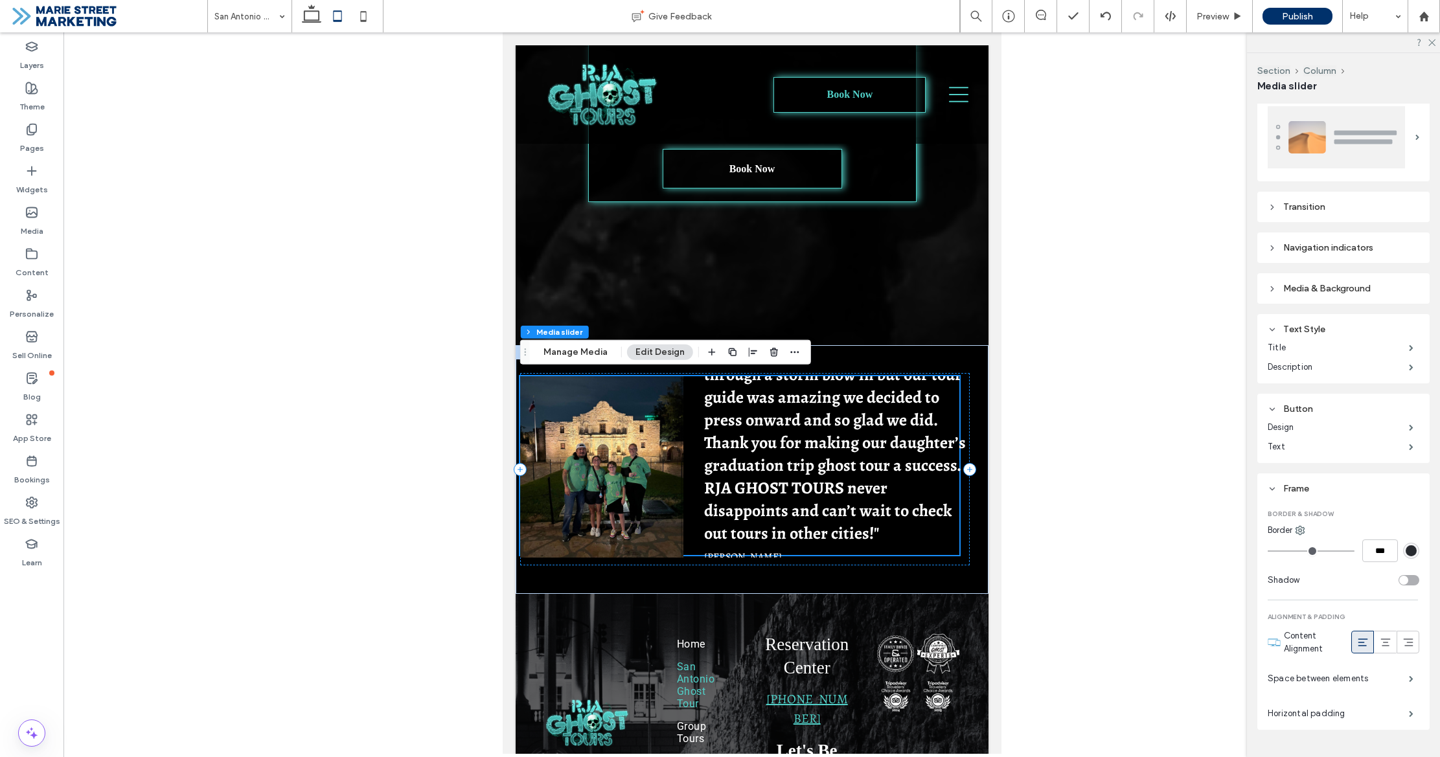
scroll to position [2416, 0]
click at [607, 486] on div at bounding box center [600, 465] width 163 height 181
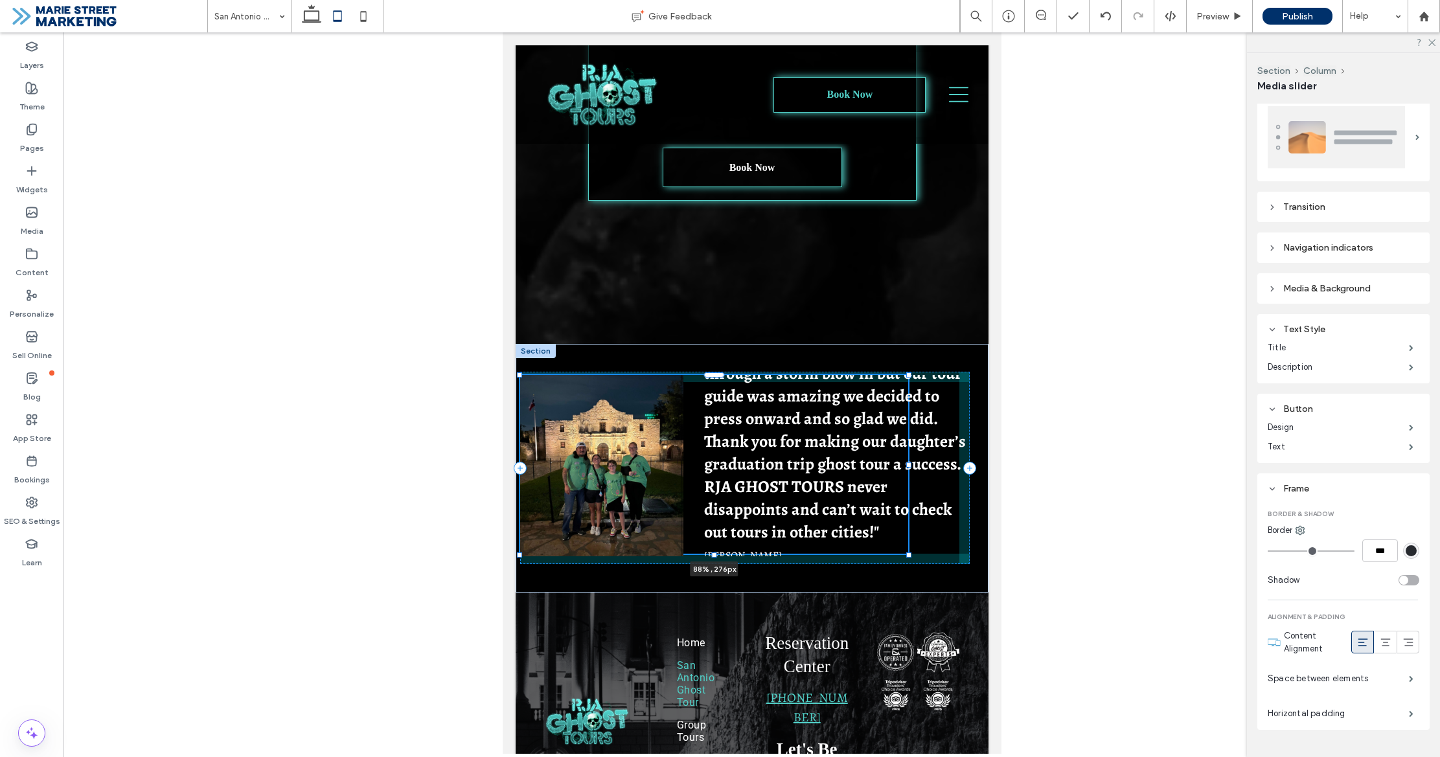
drag, startPoint x: 957, startPoint y: 461, endPoint x: 907, endPoint y: 461, distance: 50.5
click at [907, 462] on div at bounding box center [907, 464] width 5 height 5
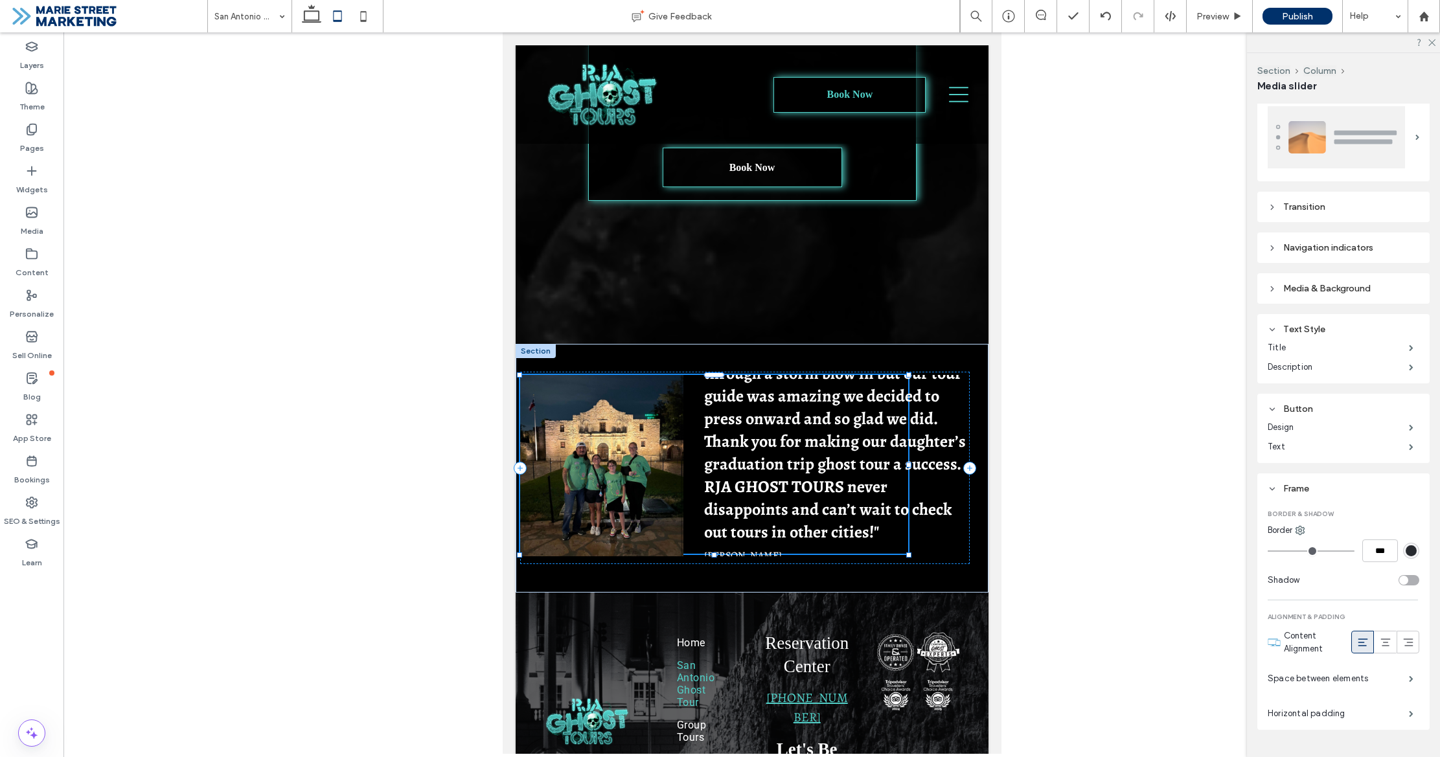
type input "**"
type input "****"
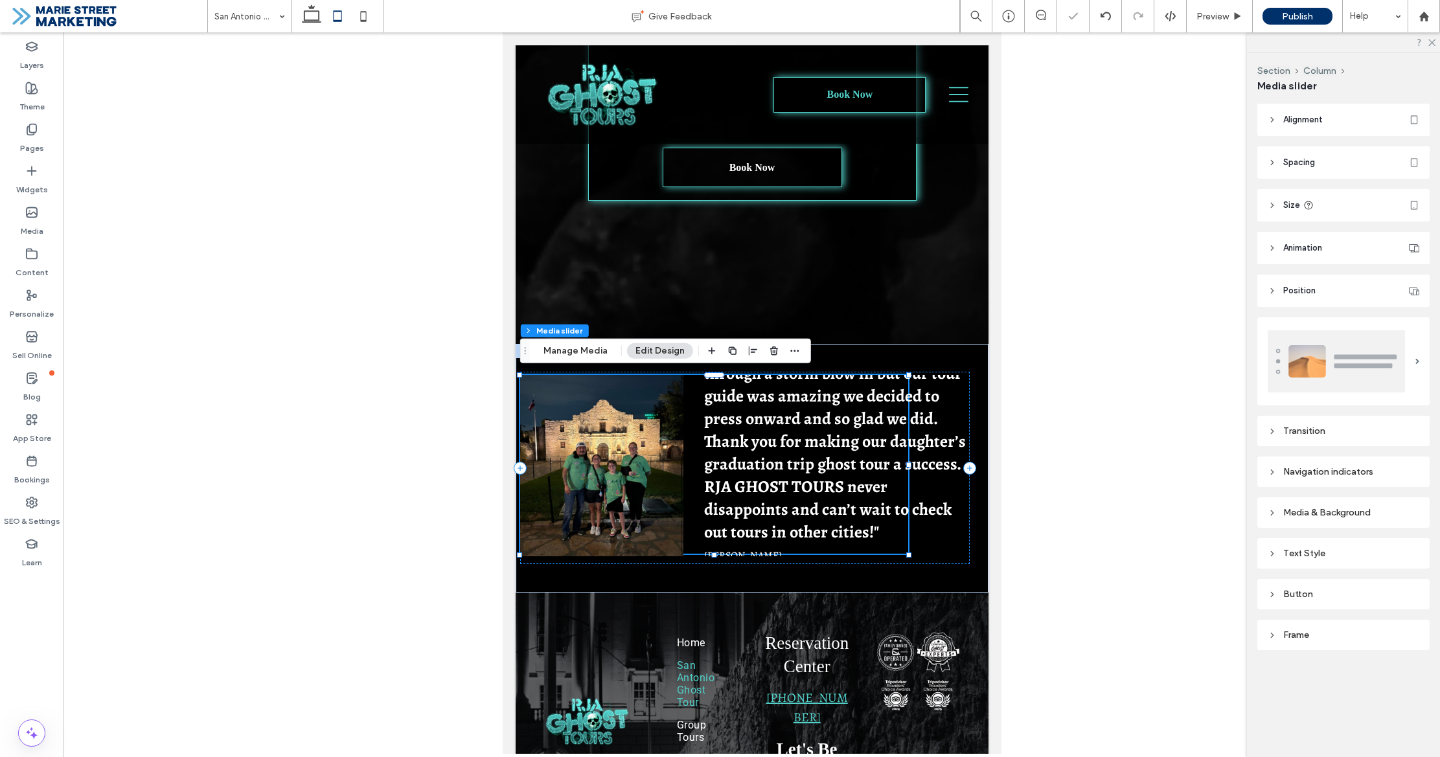
scroll to position [0, 0]
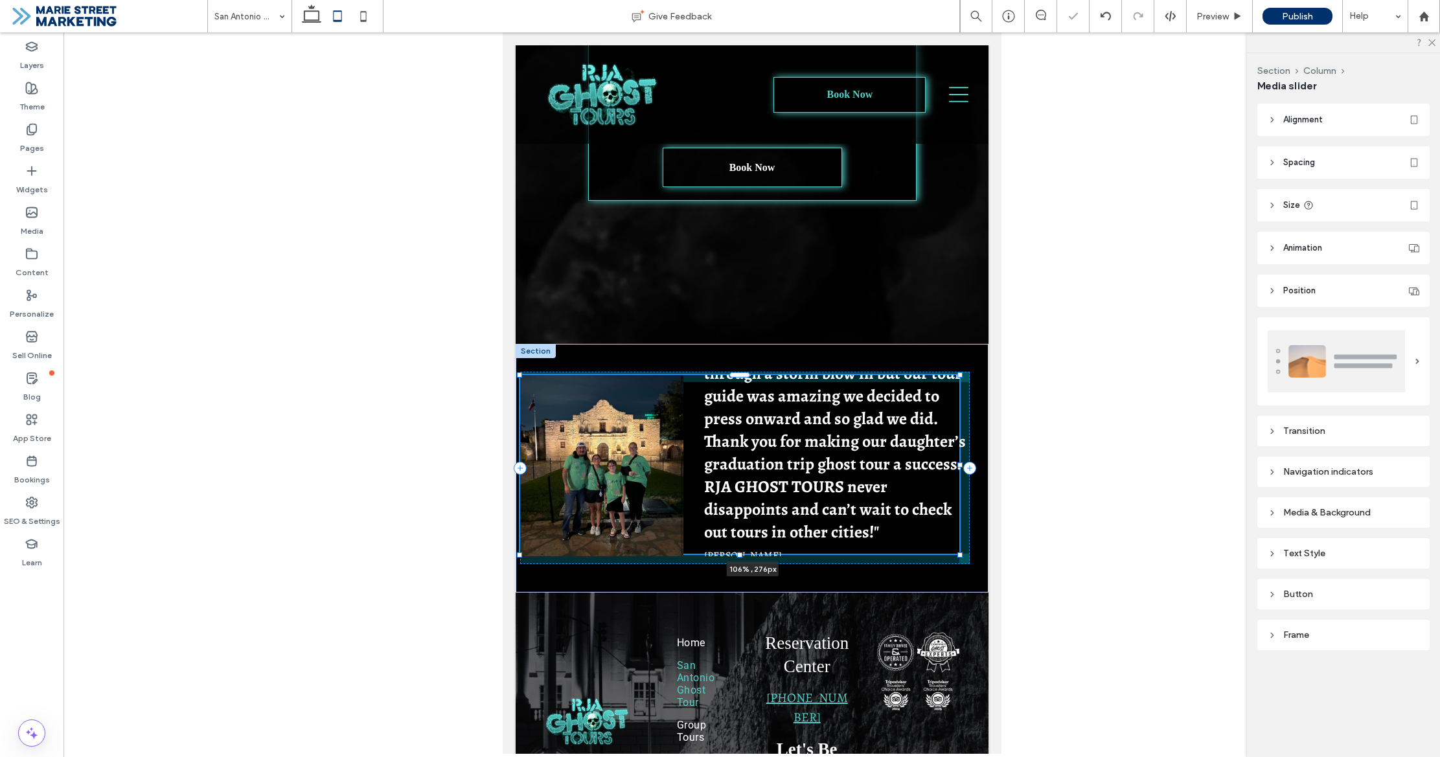
drag, startPoint x: 907, startPoint y: 461, endPoint x: 986, endPoint y: 463, distance: 79.1
click at [985, 463] on div ""Our tour was amazing. Half way through a storm blow in but our tour guide was …" at bounding box center [751, 468] width 473 height 249
type input "***"
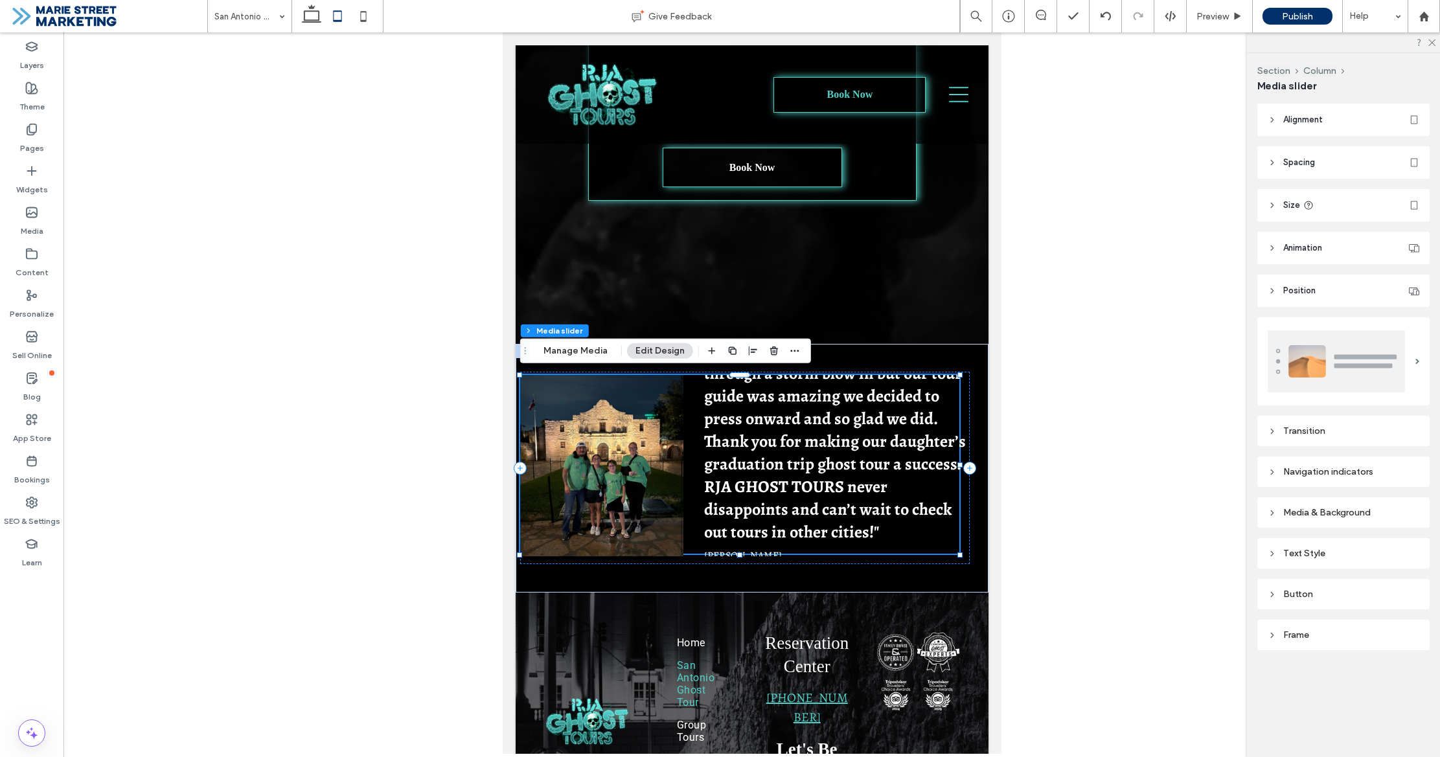
click at [1354, 211] on header "Size" at bounding box center [1343, 205] width 172 height 32
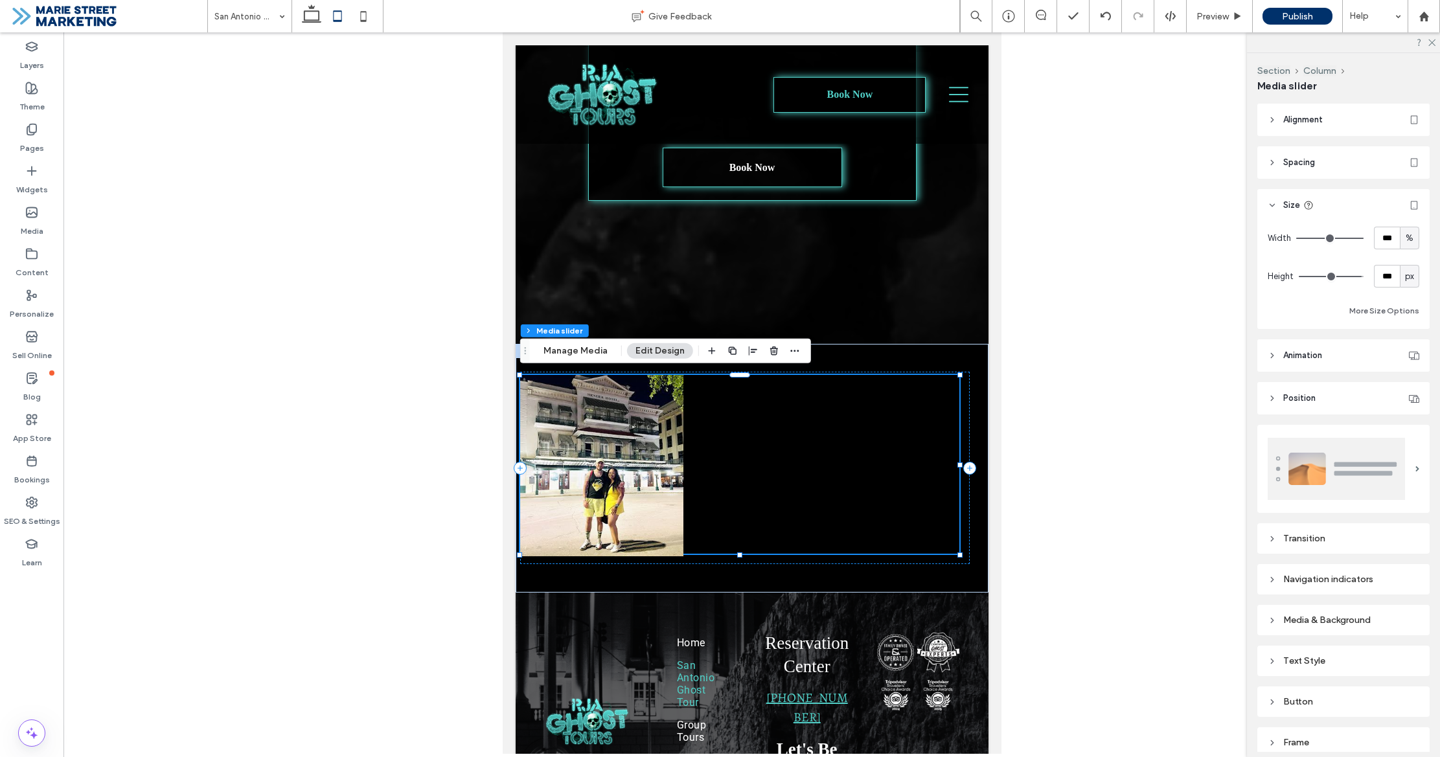
click at [1352, 357] on header "Animation" at bounding box center [1343, 355] width 172 height 32
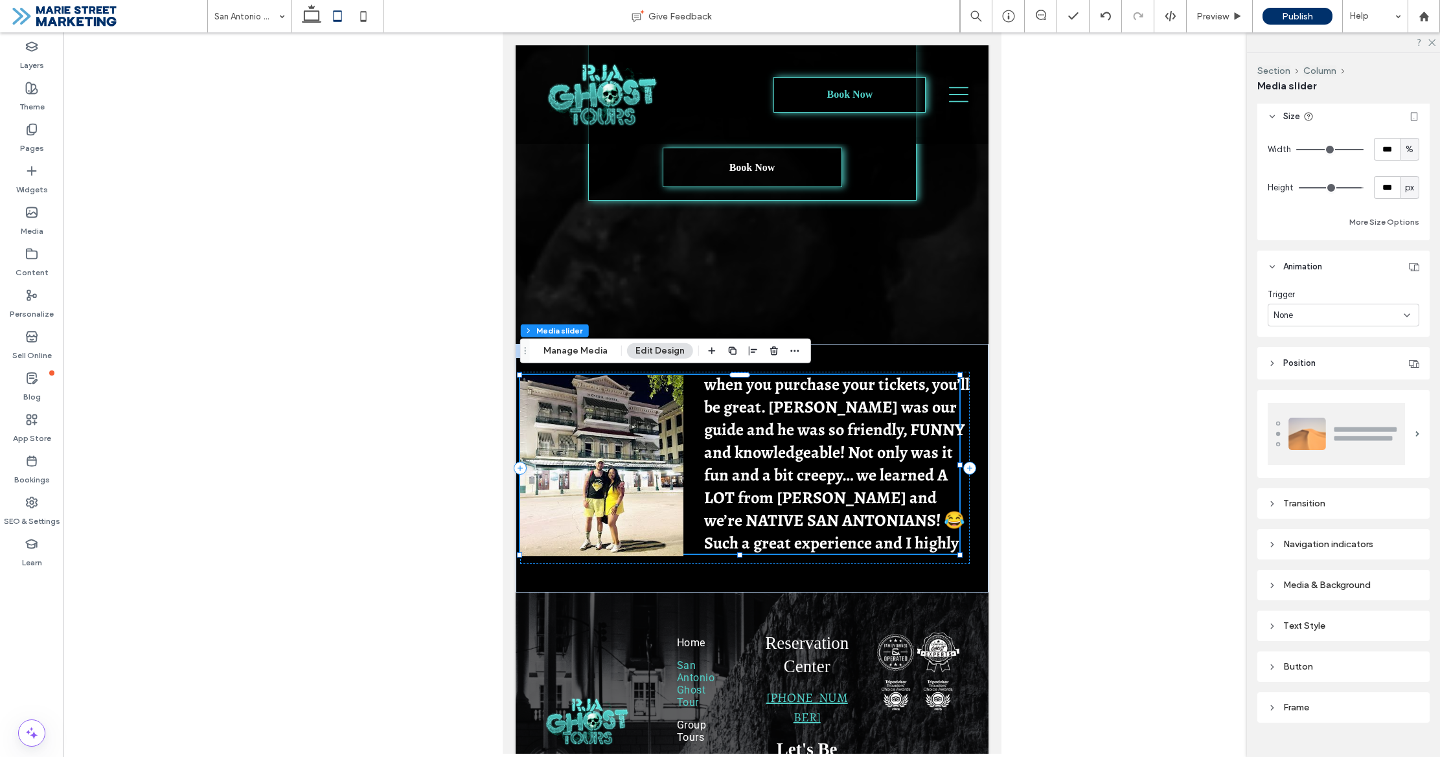
scroll to position [95, 0]
click at [1354, 357] on header "Position" at bounding box center [1343, 357] width 172 height 32
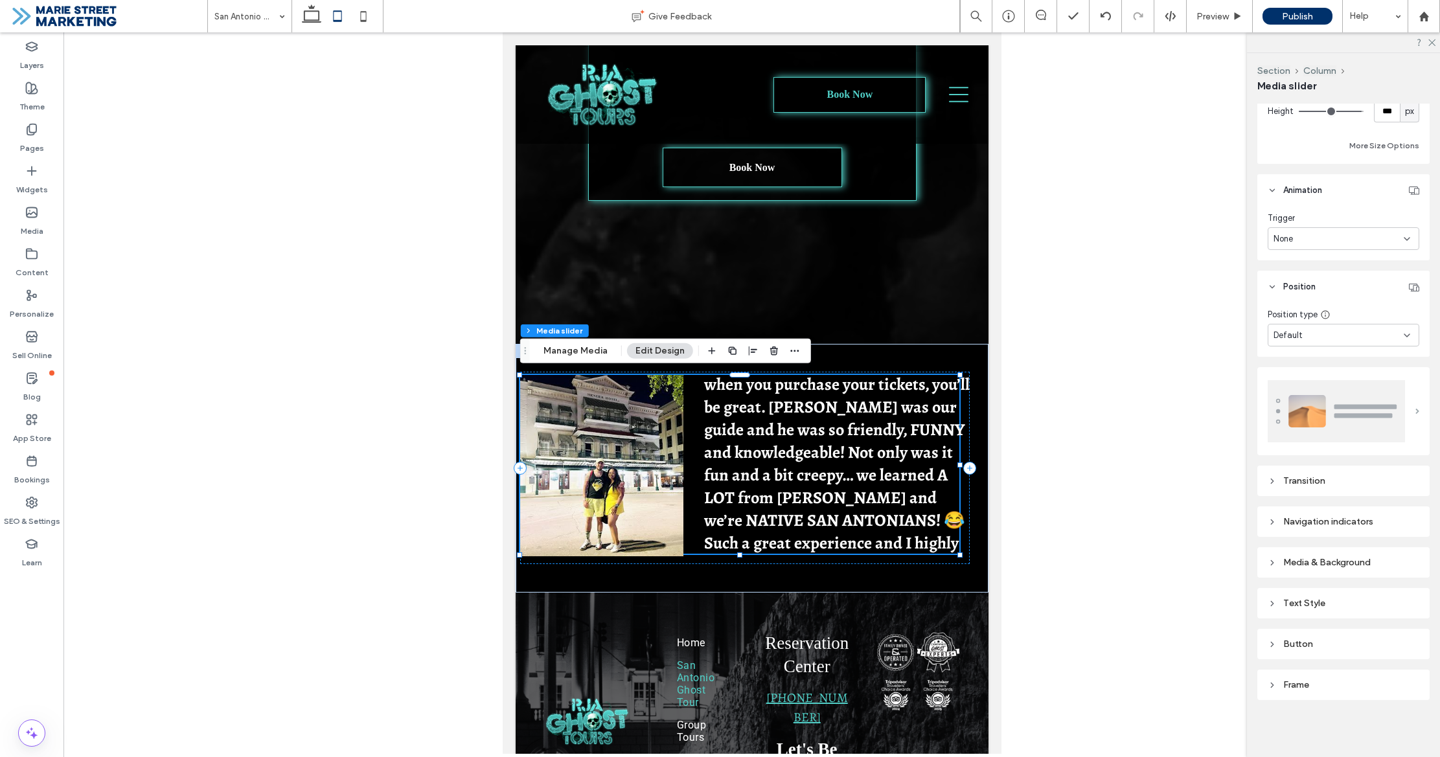
click at [1415, 409] on span at bounding box center [1417, 412] width 4 height 6
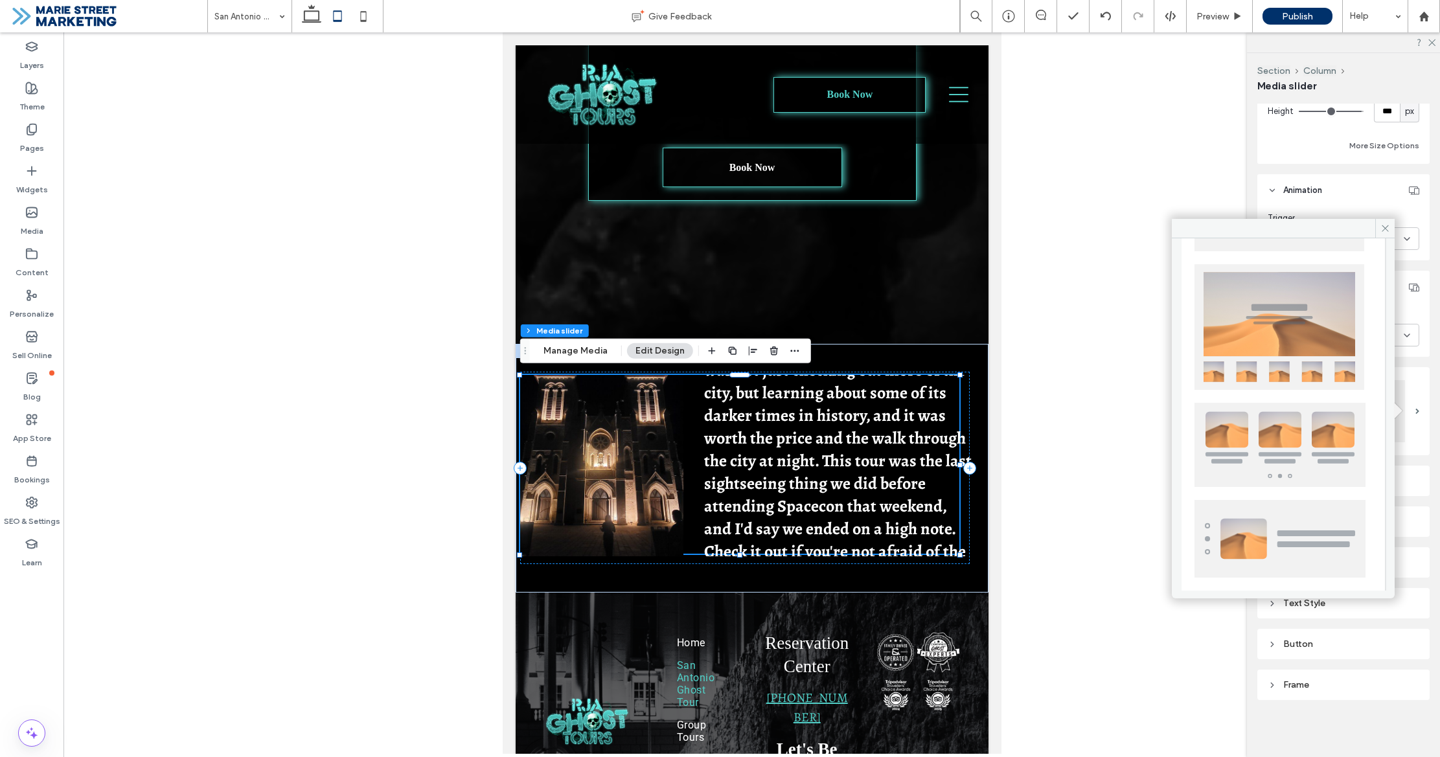
scroll to position [316, 0]
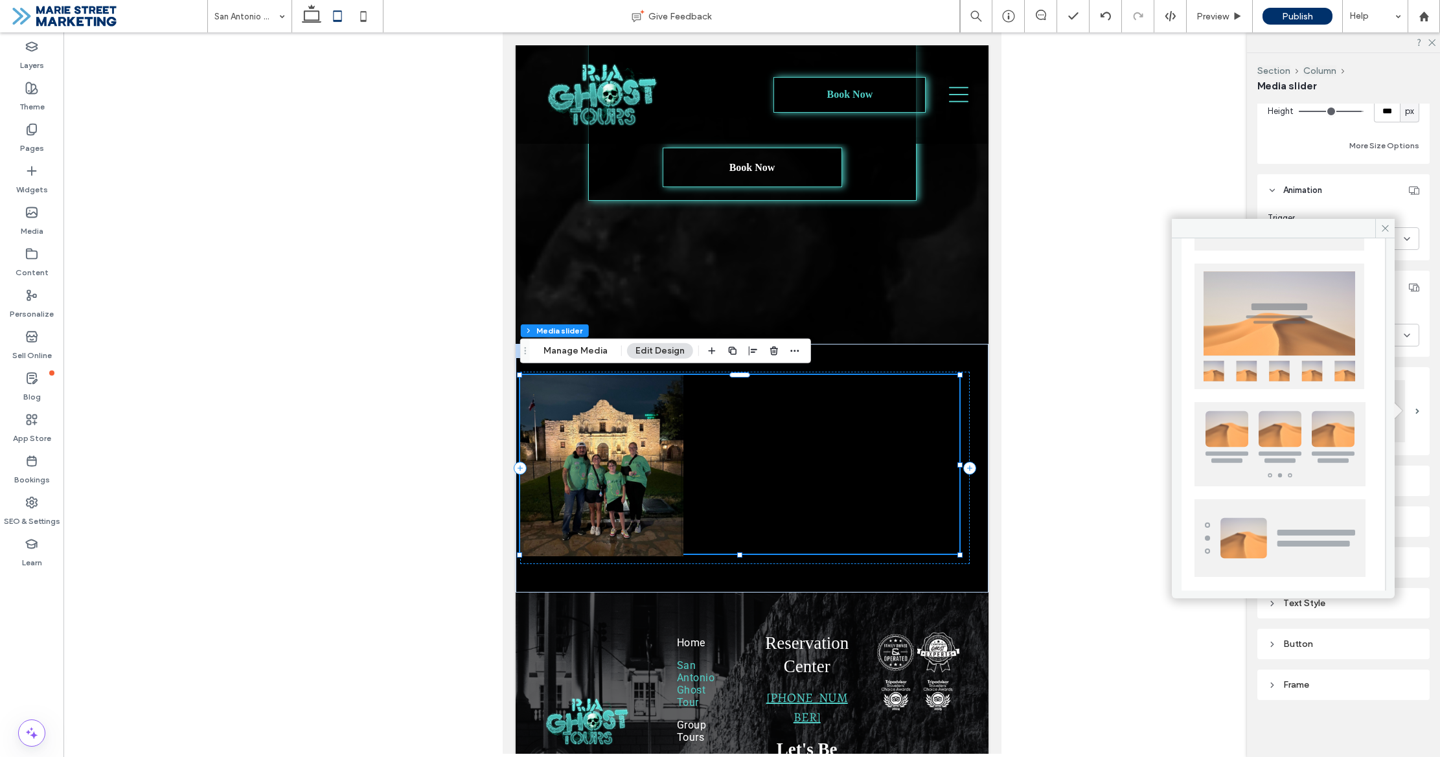
click at [1314, 429] on img at bounding box center [1279, 444] width 171 height 84
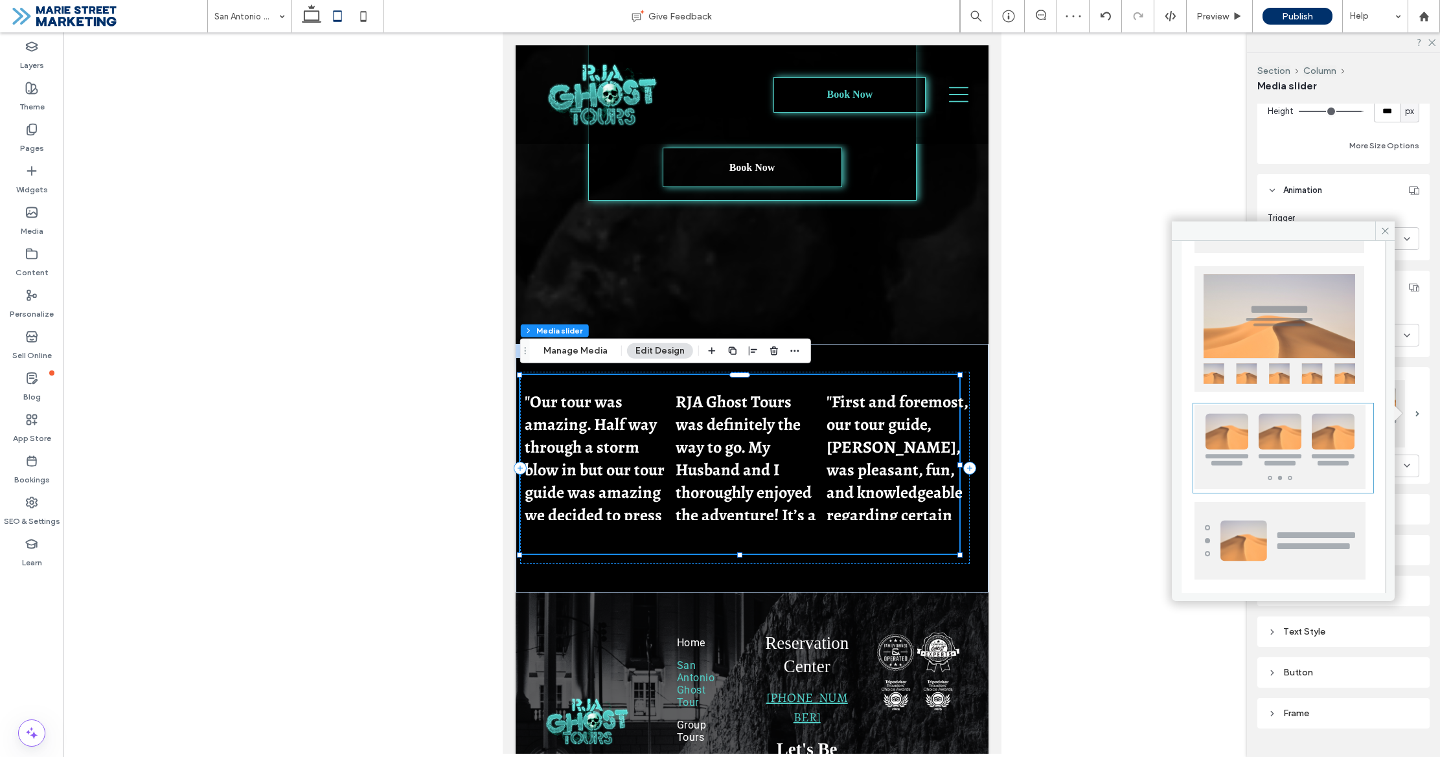
click at [1293, 337] on img at bounding box center [1279, 329] width 170 height 126
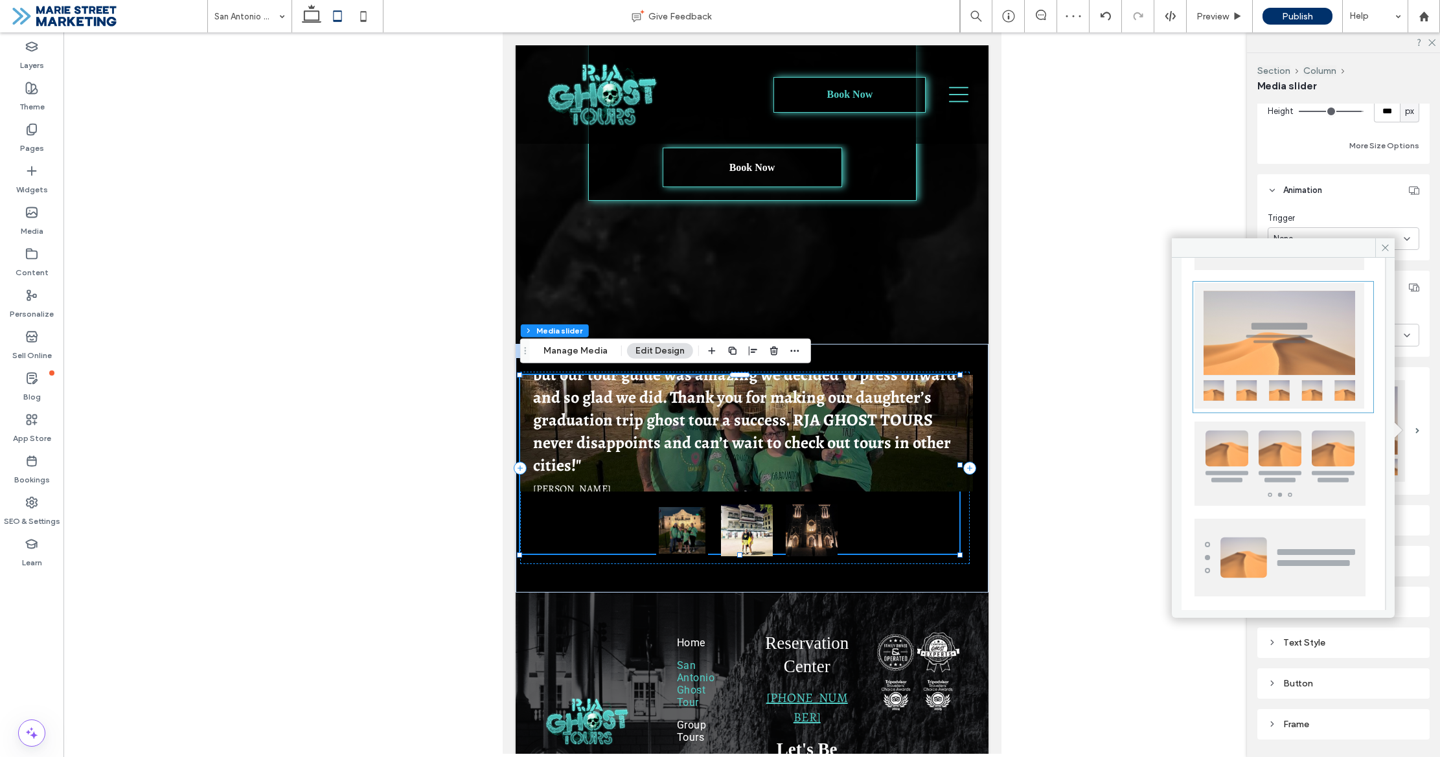
scroll to position [317, 0]
click at [1297, 527] on img at bounding box center [1279, 557] width 171 height 78
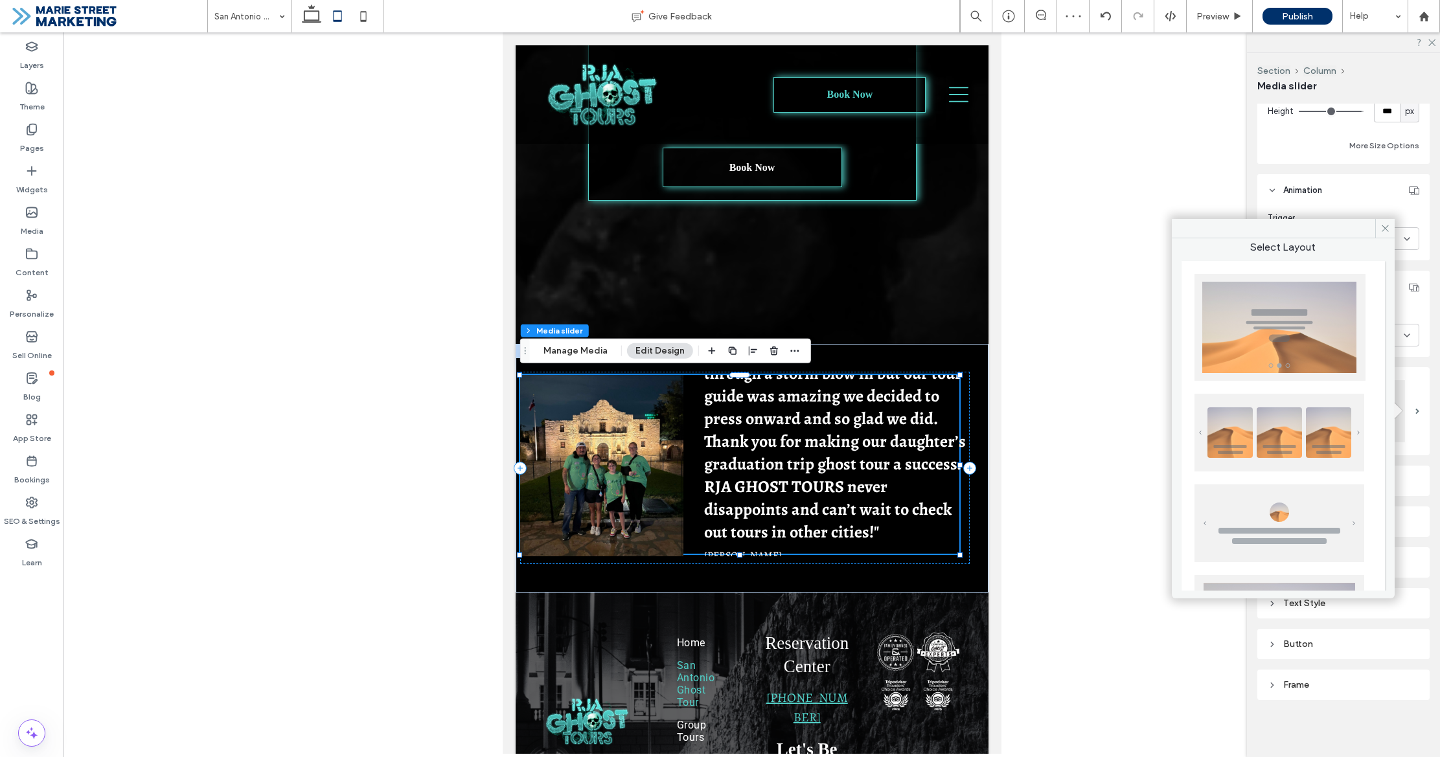
scroll to position [0, 0]
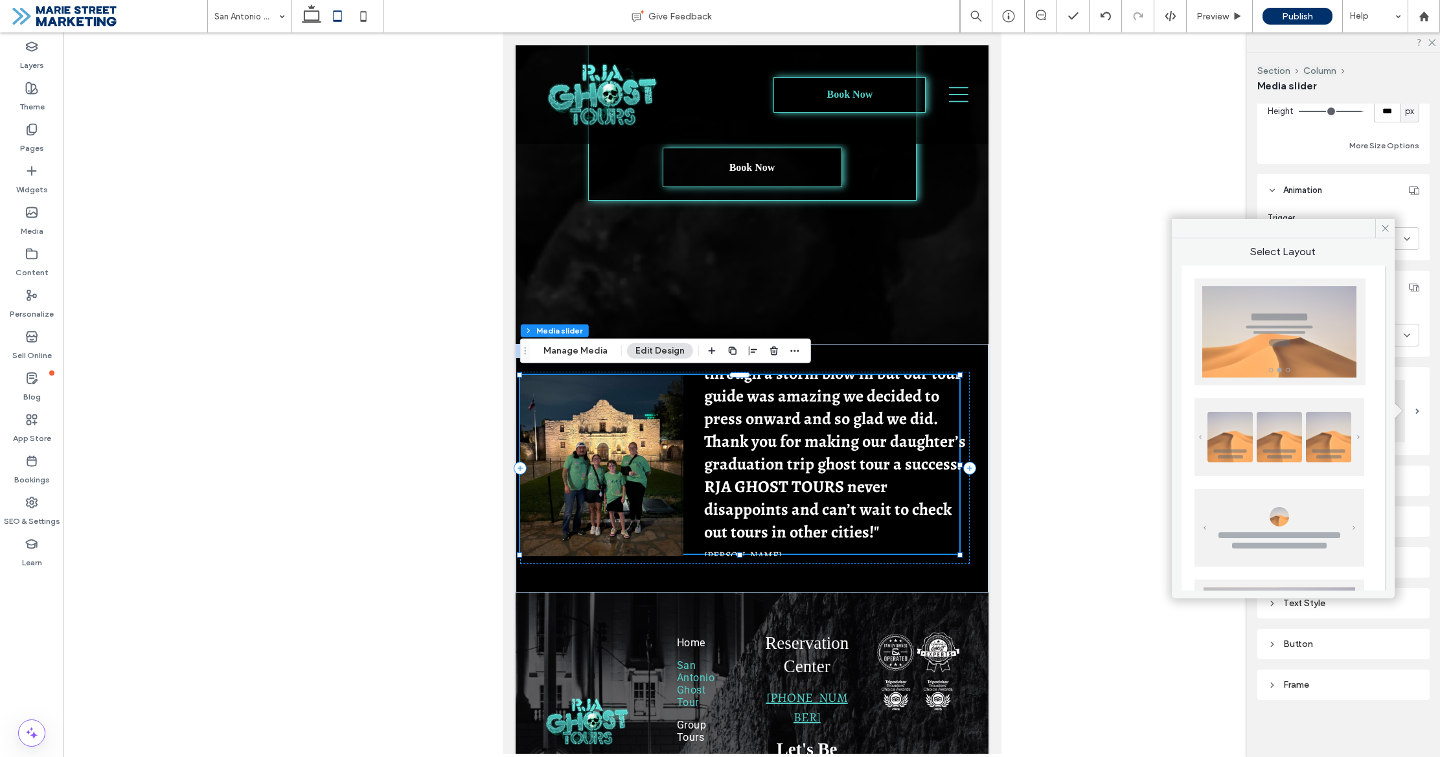
click at [1293, 381] on img at bounding box center [1279, 332] width 171 height 107
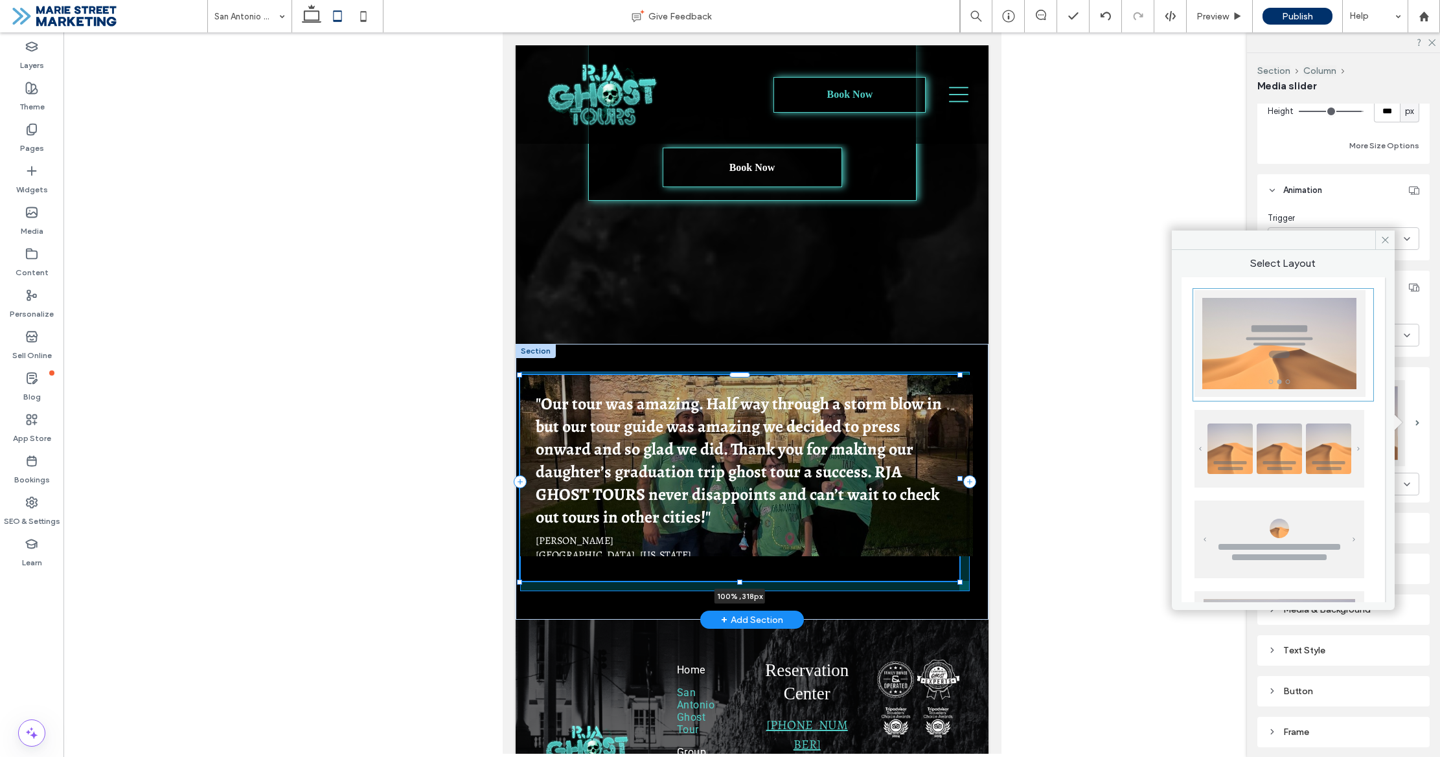
drag, startPoint x: 740, startPoint y: 552, endPoint x: 735, endPoint y: 565, distance: 13.1
click at [736, 565] on div ""Our tour was amazing. Half way through a storm blow in but our tour guide was …" at bounding box center [751, 482] width 473 height 277
type input "***"
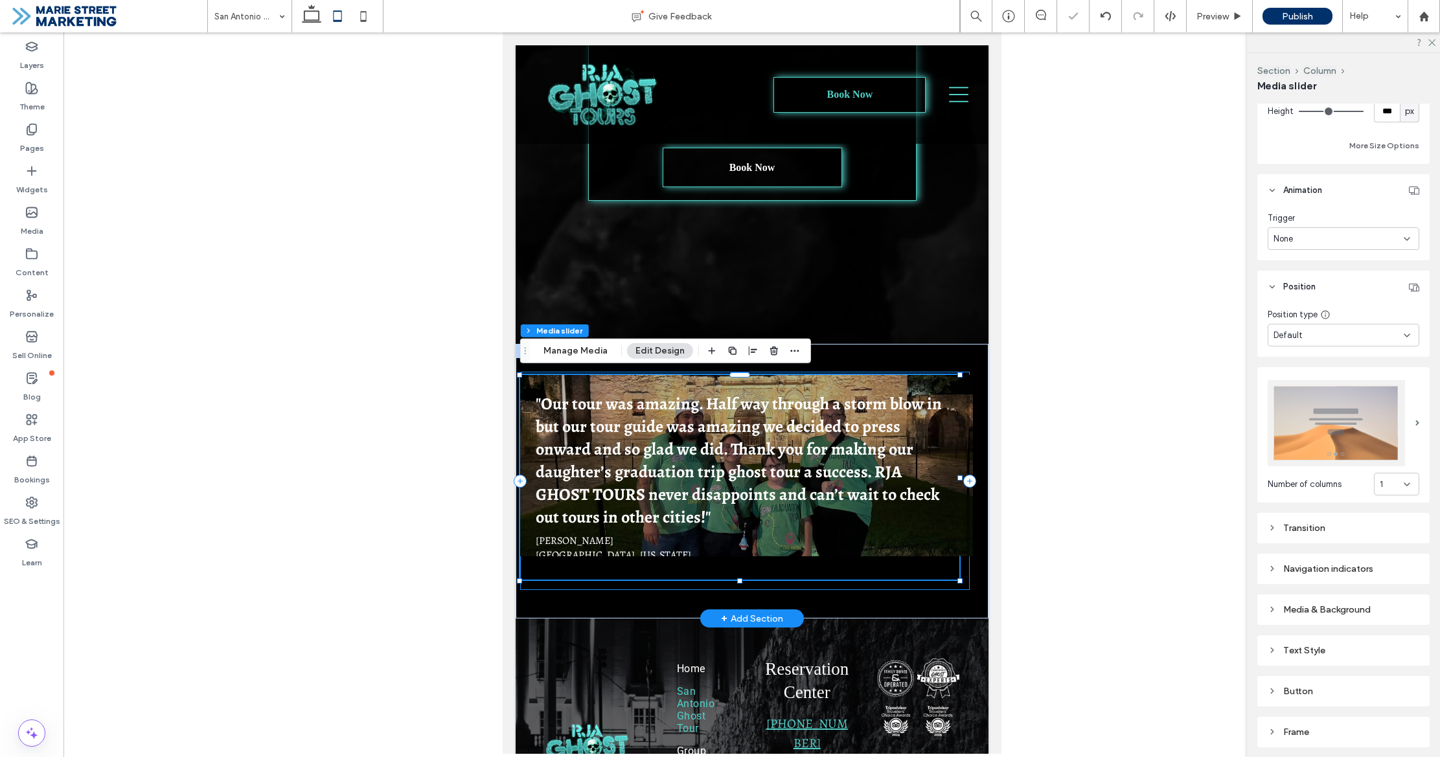
type input "***"
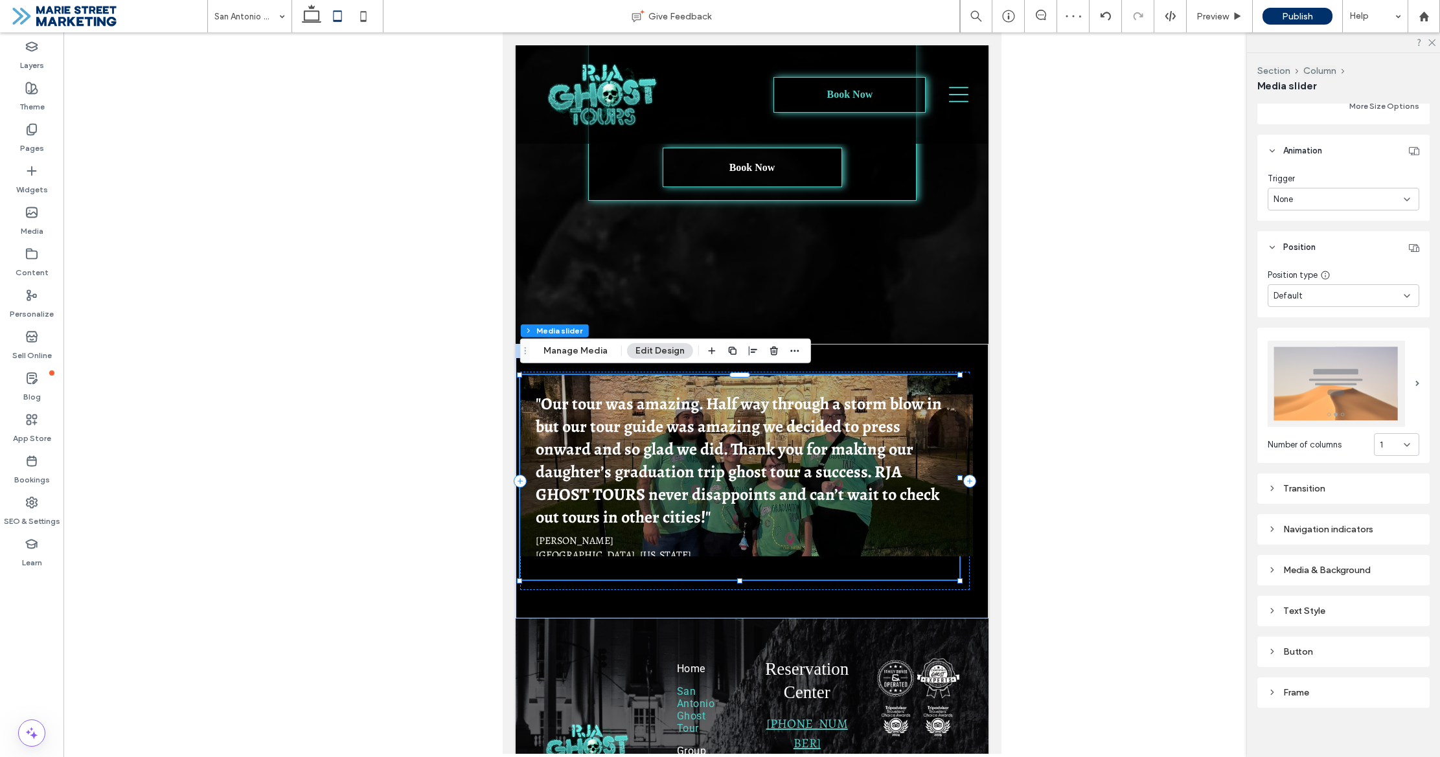
scroll to position [206, 0]
click at [1340, 573] on div "Media & Background" at bounding box center [1344, 569] width 152 height 11
click at [1407, 624] on div "toggle" at bounding box center [1403, 624] width 9 height 9
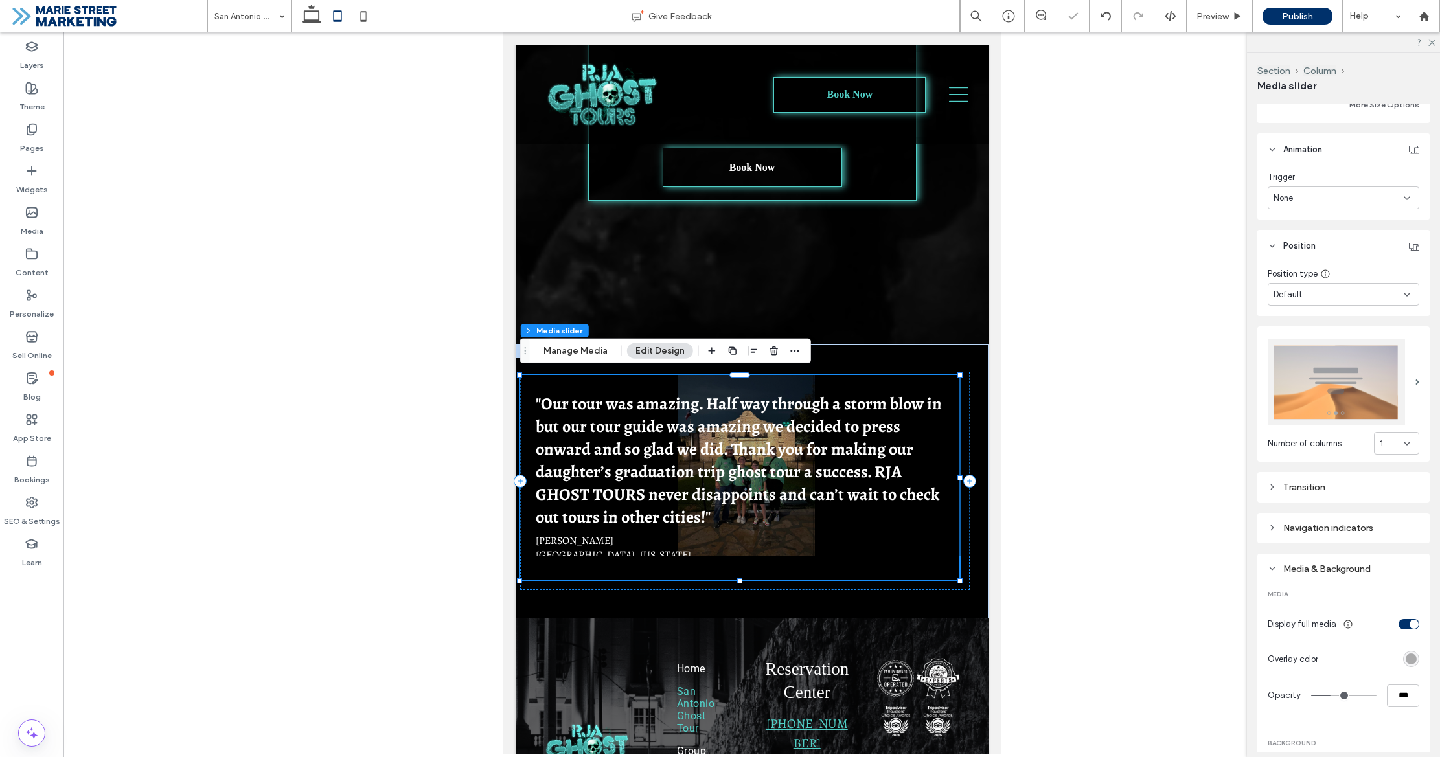
click at [1408, 624] on div "toggle" at bounding box center [1408, 624] width 21 height 10
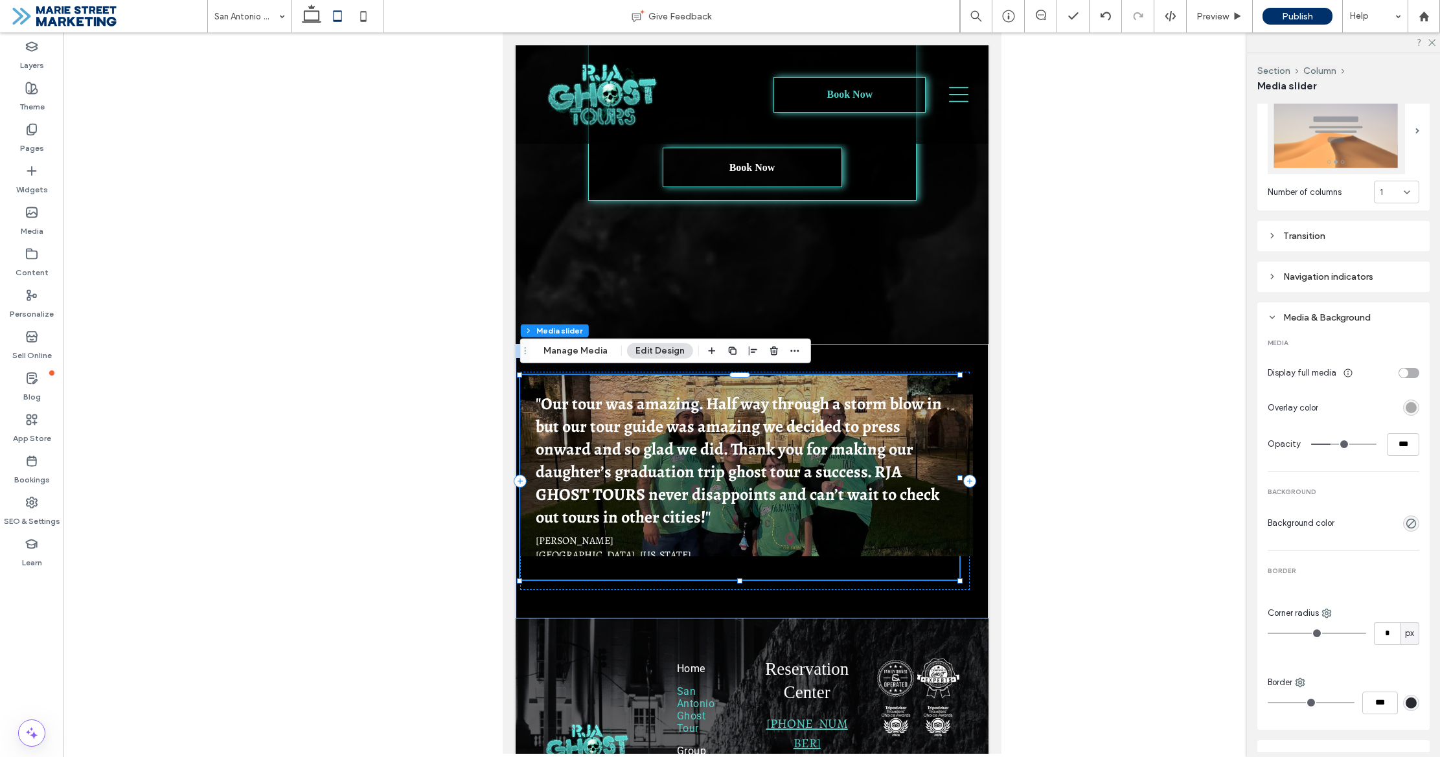
scroll to position [459, 0]
click at [575, 548] on p "Waco, Texas" at bounding box center [612, 555] width 155 height 14
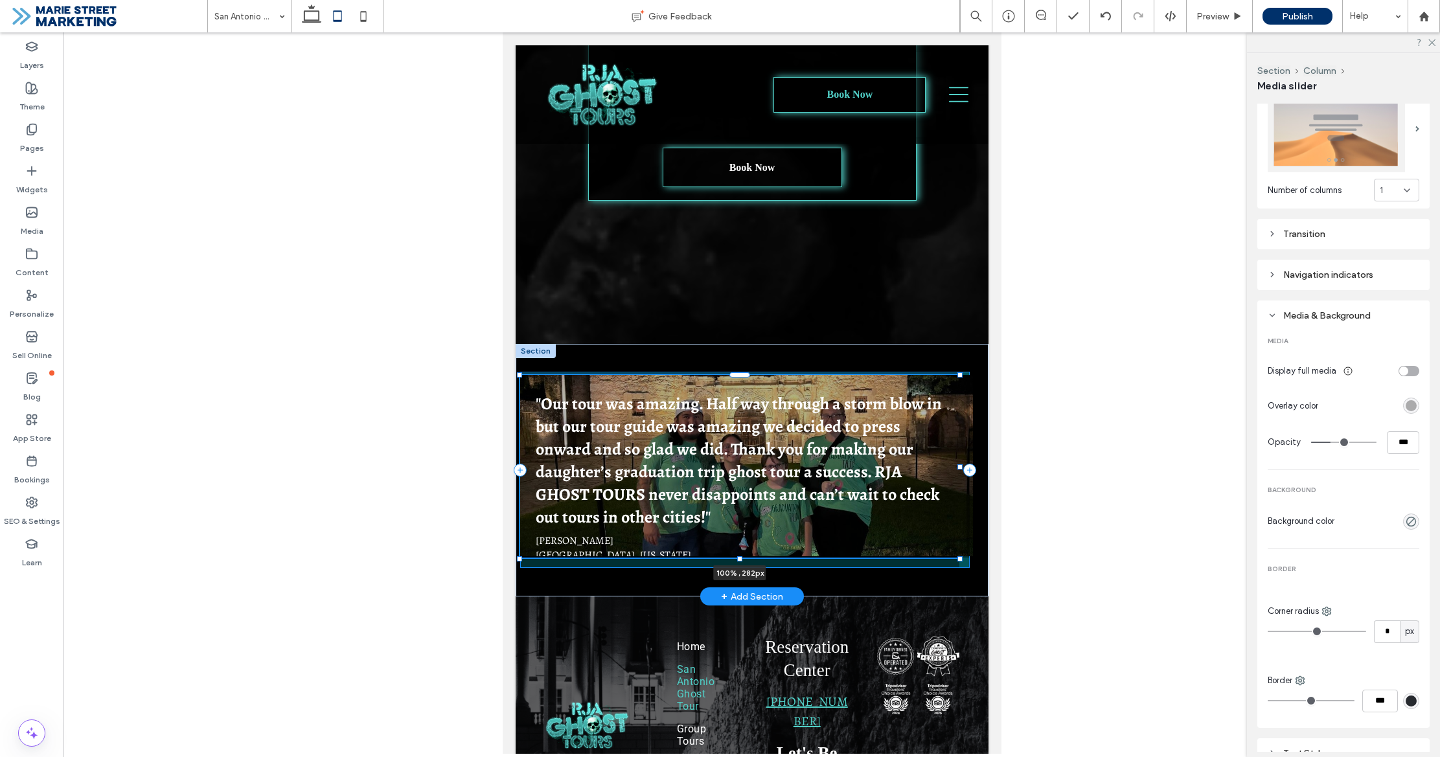
drag, startPoint x: 740, startPoint y: 579, endPoint x: 741, endPoint y: 568, distance: 11.1
click at [742, 568] on div ""Our tour was amazing. Half way through a storm blow in but our tour guide was …" at bounding box center [751, 470] width 473 height 253
type input "***"
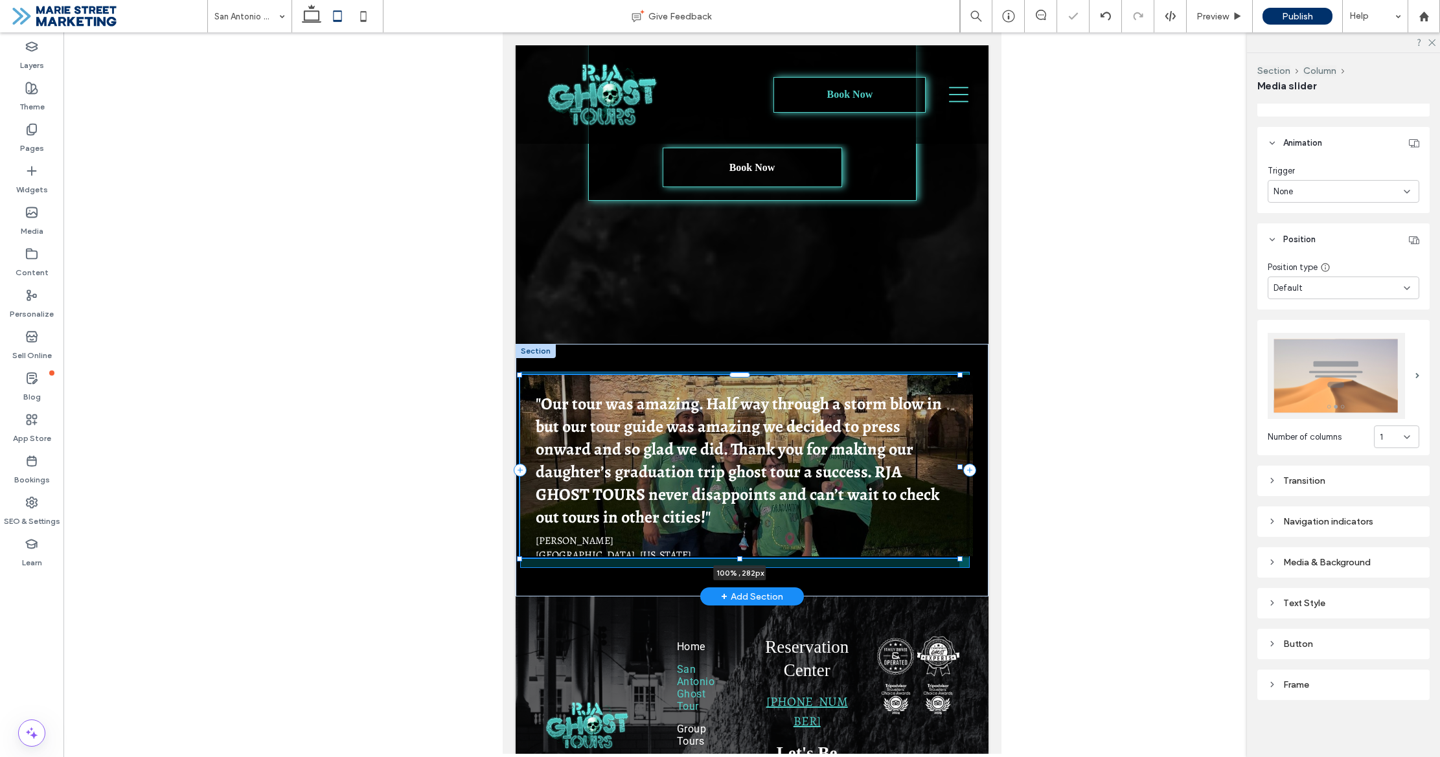
type input "***"
drag, startPoint x: 959, startPoint y: 461, endPoint x: 937, endPoint y: 461, distance: 22.7
click at [937, 464] on div at bounding box center [936, 466] width 5 height 5
type input "**"
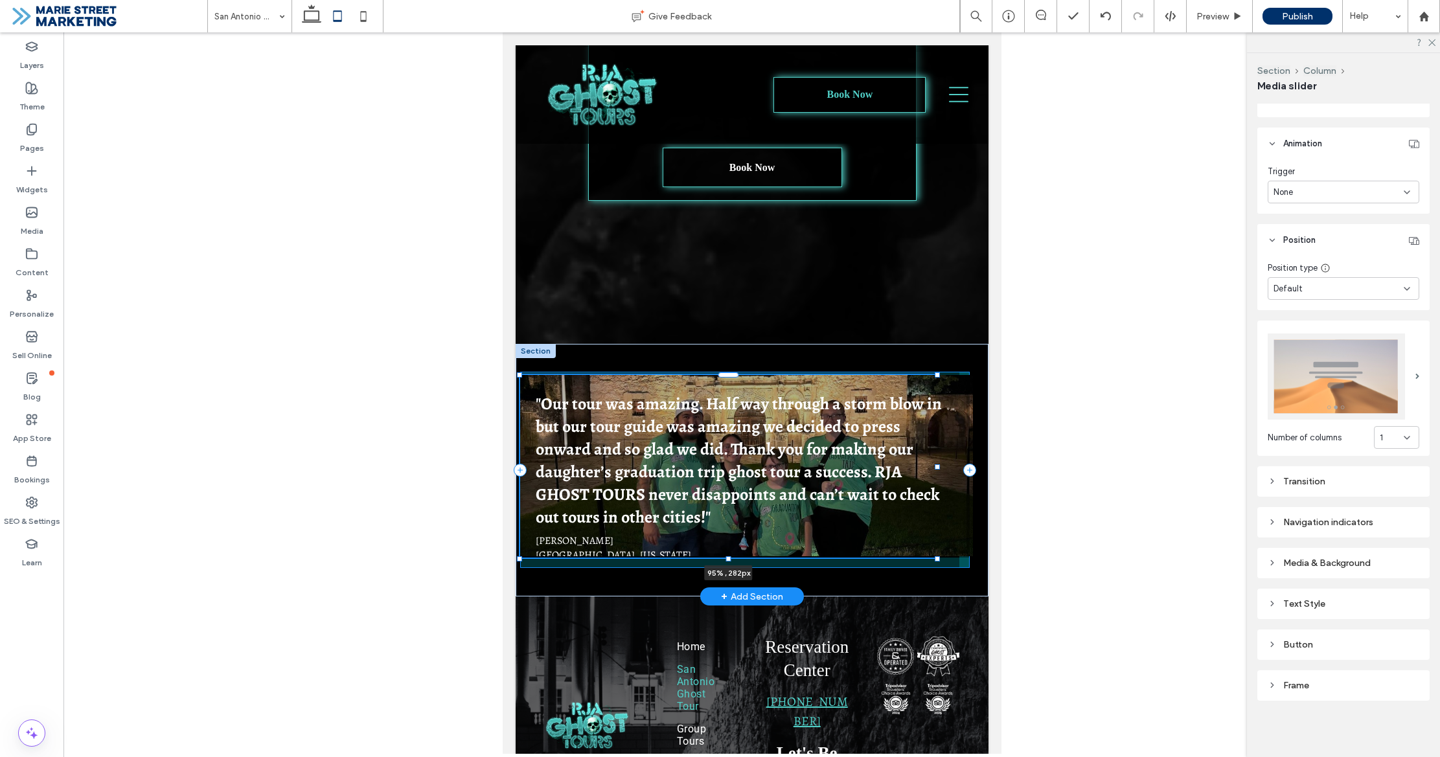
type input "****"
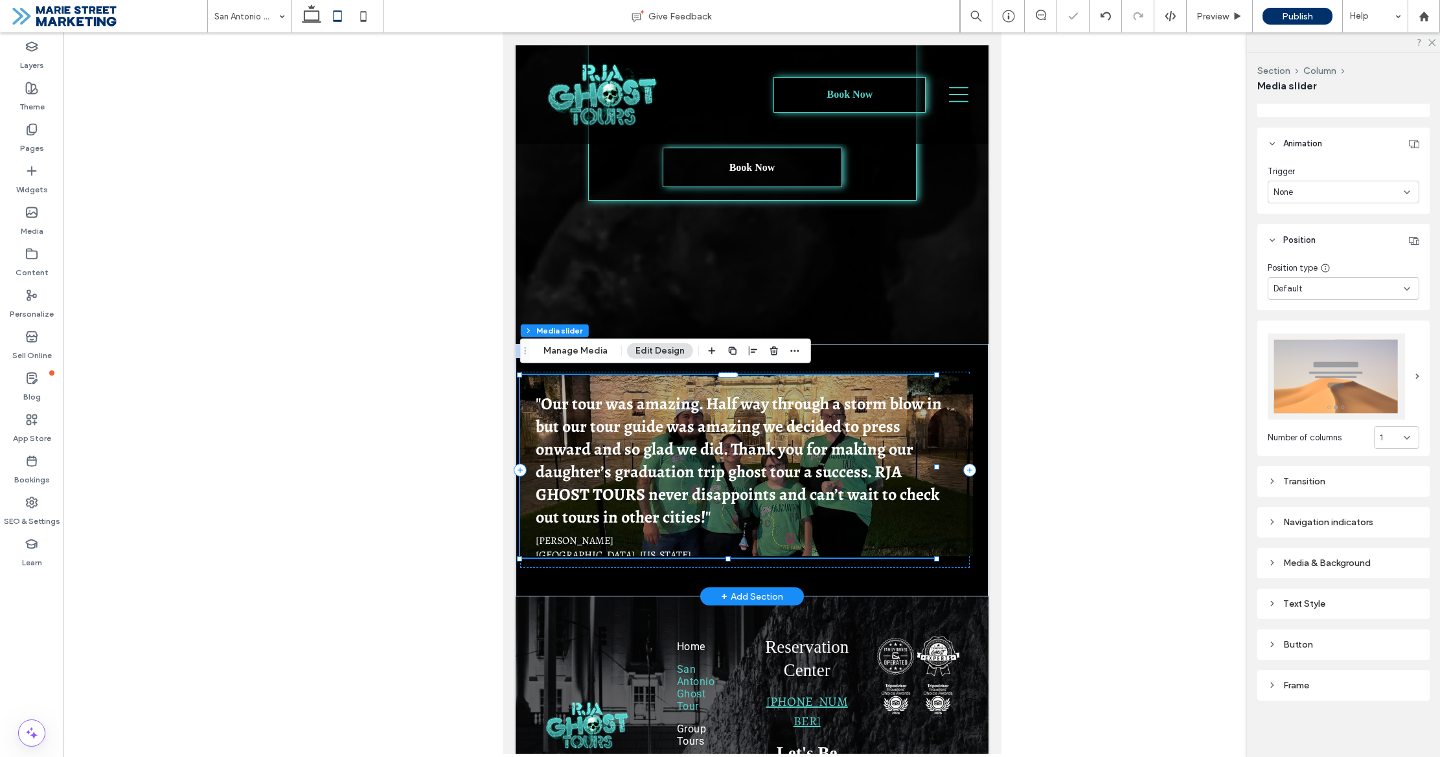
drag, startPoint x: 959, startPoint y: 483, endPoint x: 968, endPoint y: 486, distance: 10.1
click at [959, 483] on div ""Our tour was amazing. Half way through a storm blow in but our tour guide was …" at bounding box center [745, 474] width 453 height 120
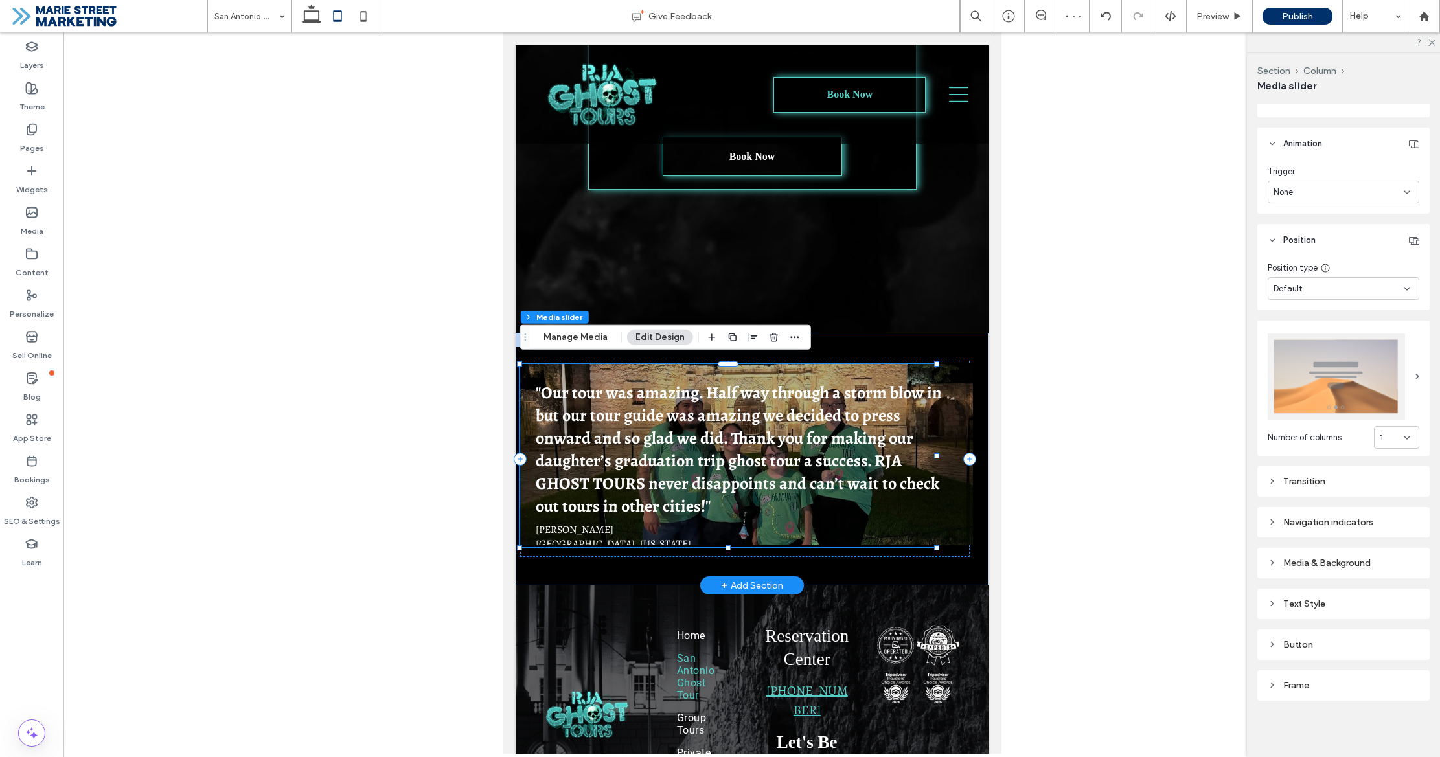
scroll to position [2429, 0]
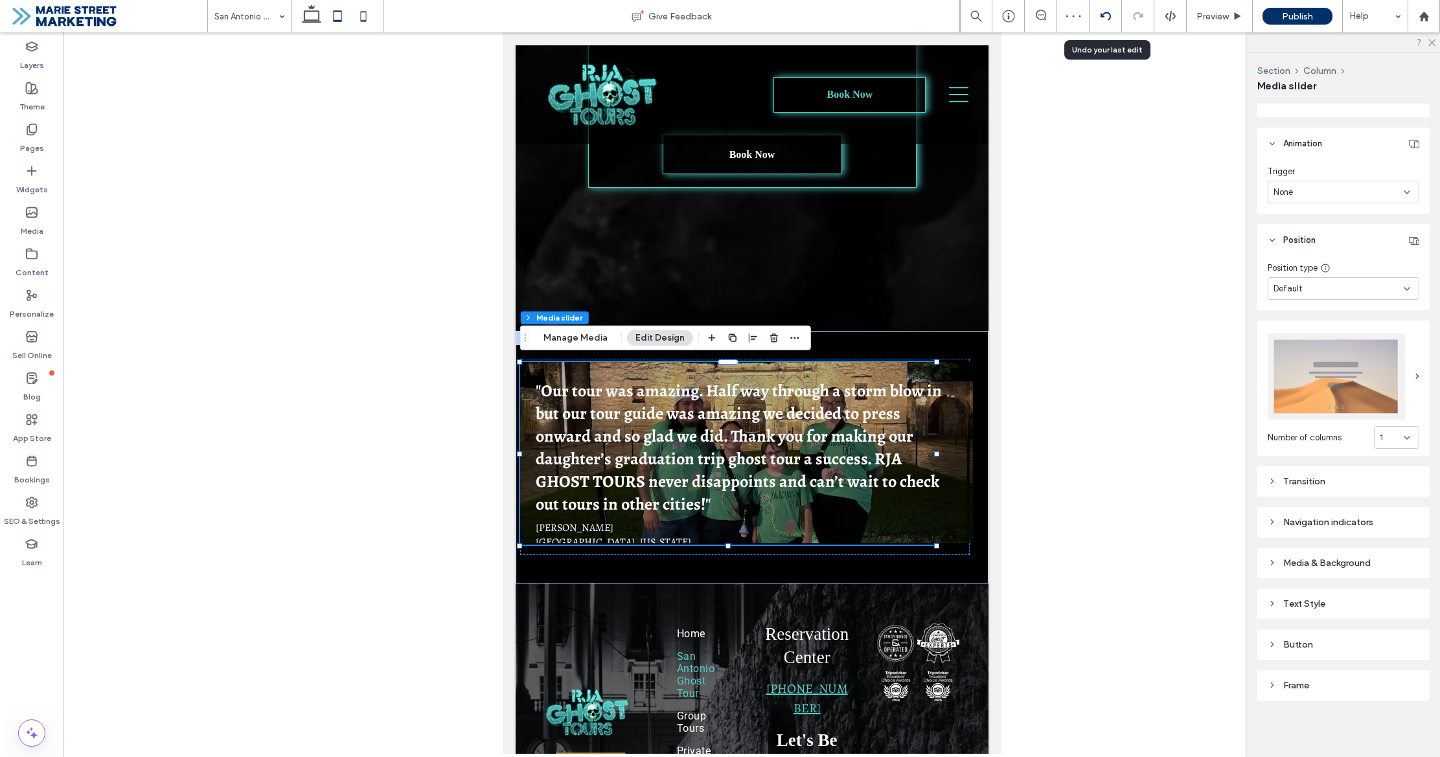
click at [1106, 16] on icon at bounding box center [1105, 16] width 10 height 10
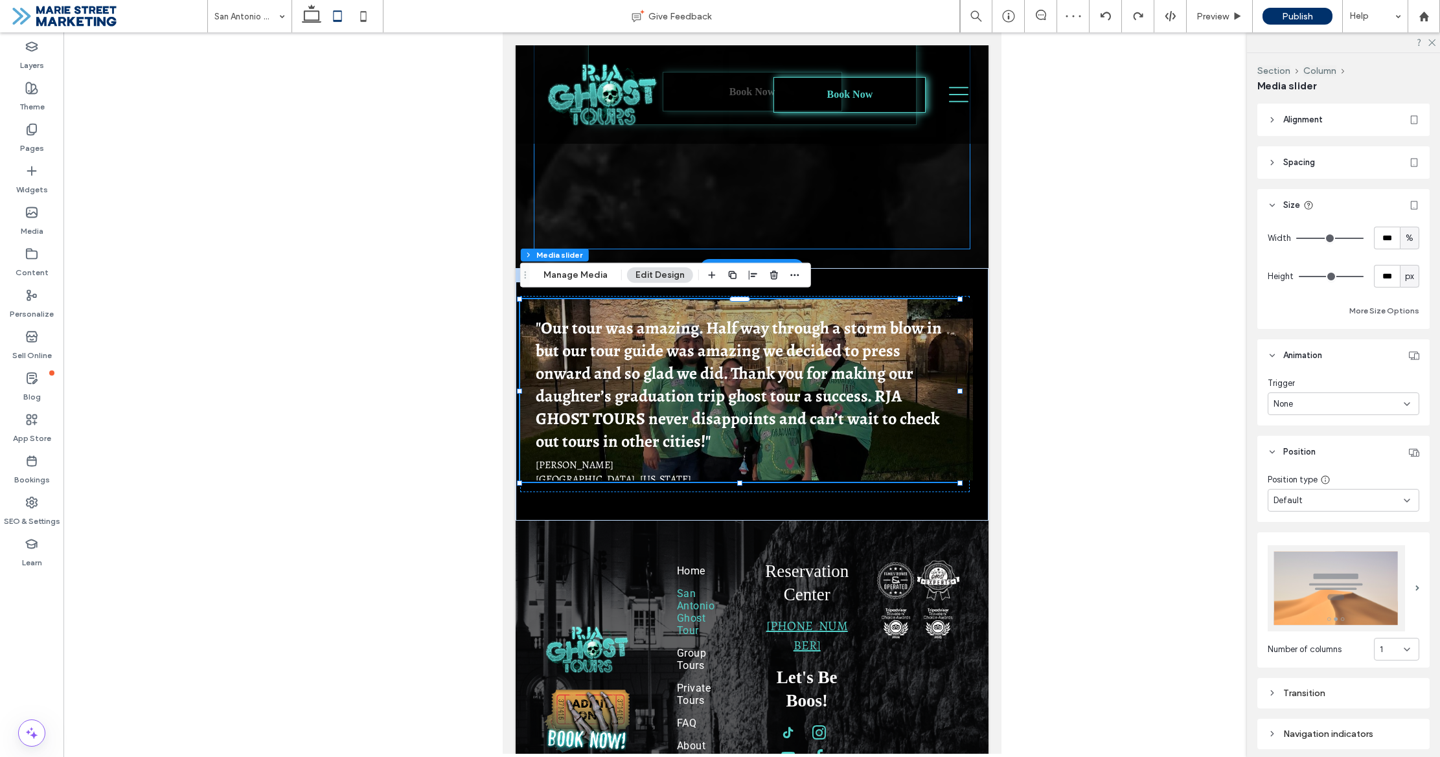
scroll to position [2492, 0]
click at [1417, 586] on span at bounding box center [1417, 589] width 4 height 6
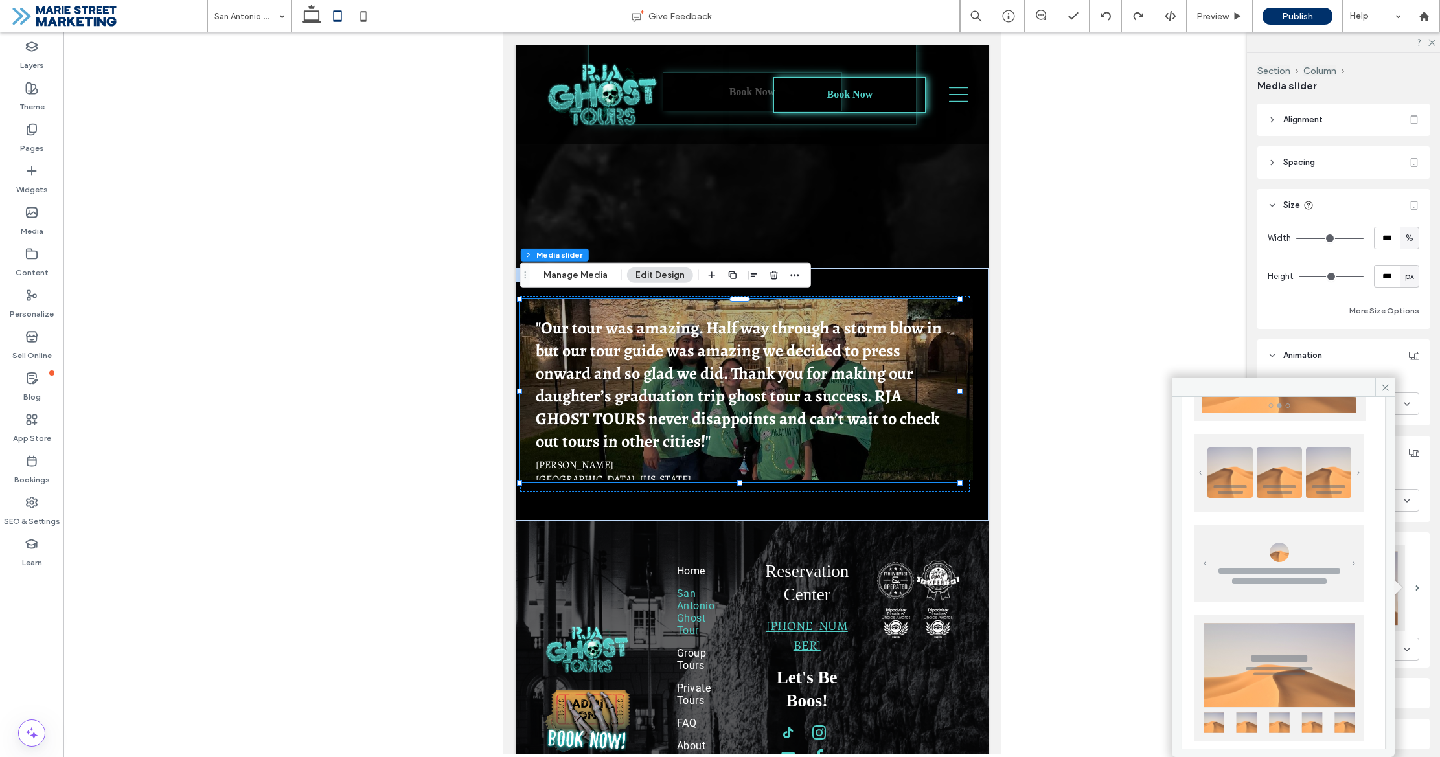
scroll to position [131, 0]
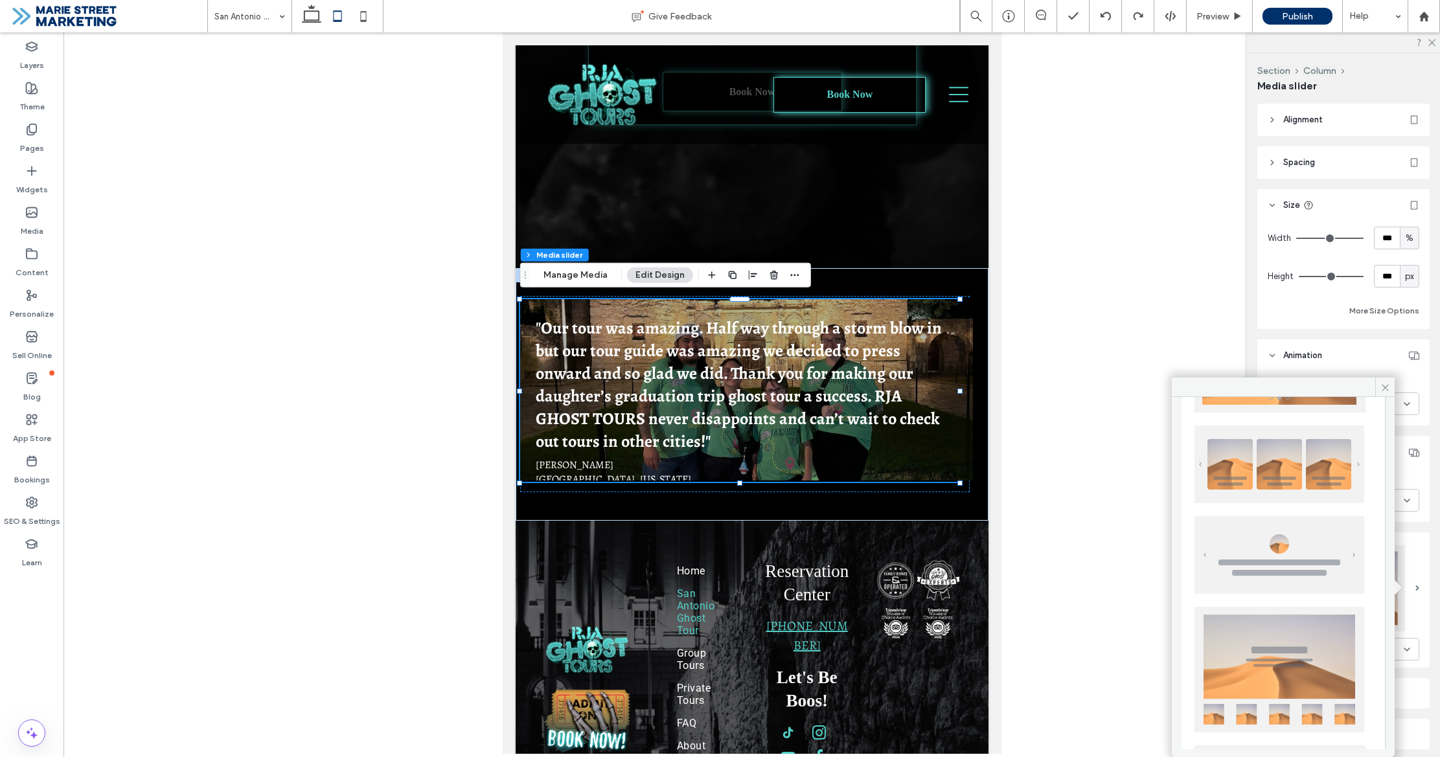
click at [1328, 560] on img at bounding box center [1279, 555] width 170 height 78
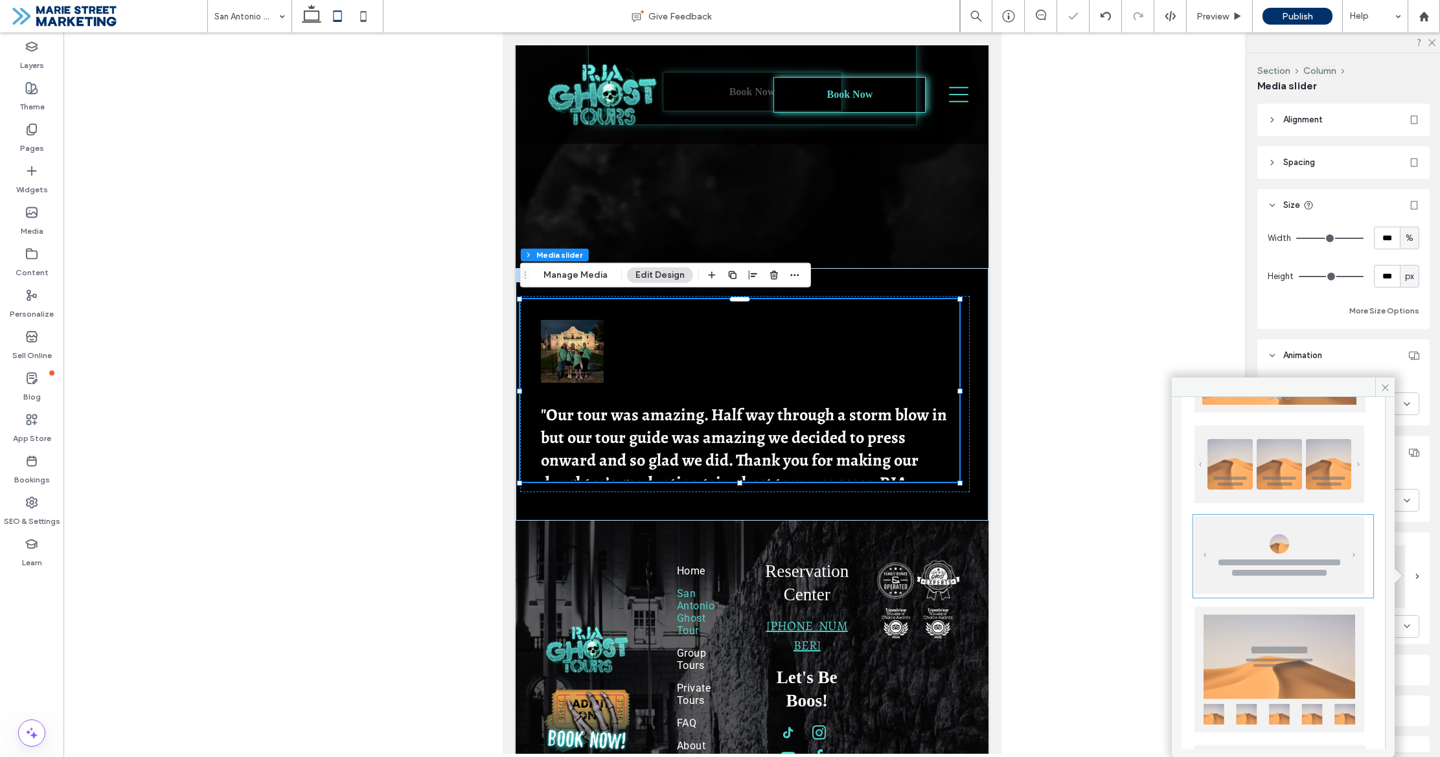
click at [1328, 560] on img at bounding box center [1279, 555] width 170 height 78
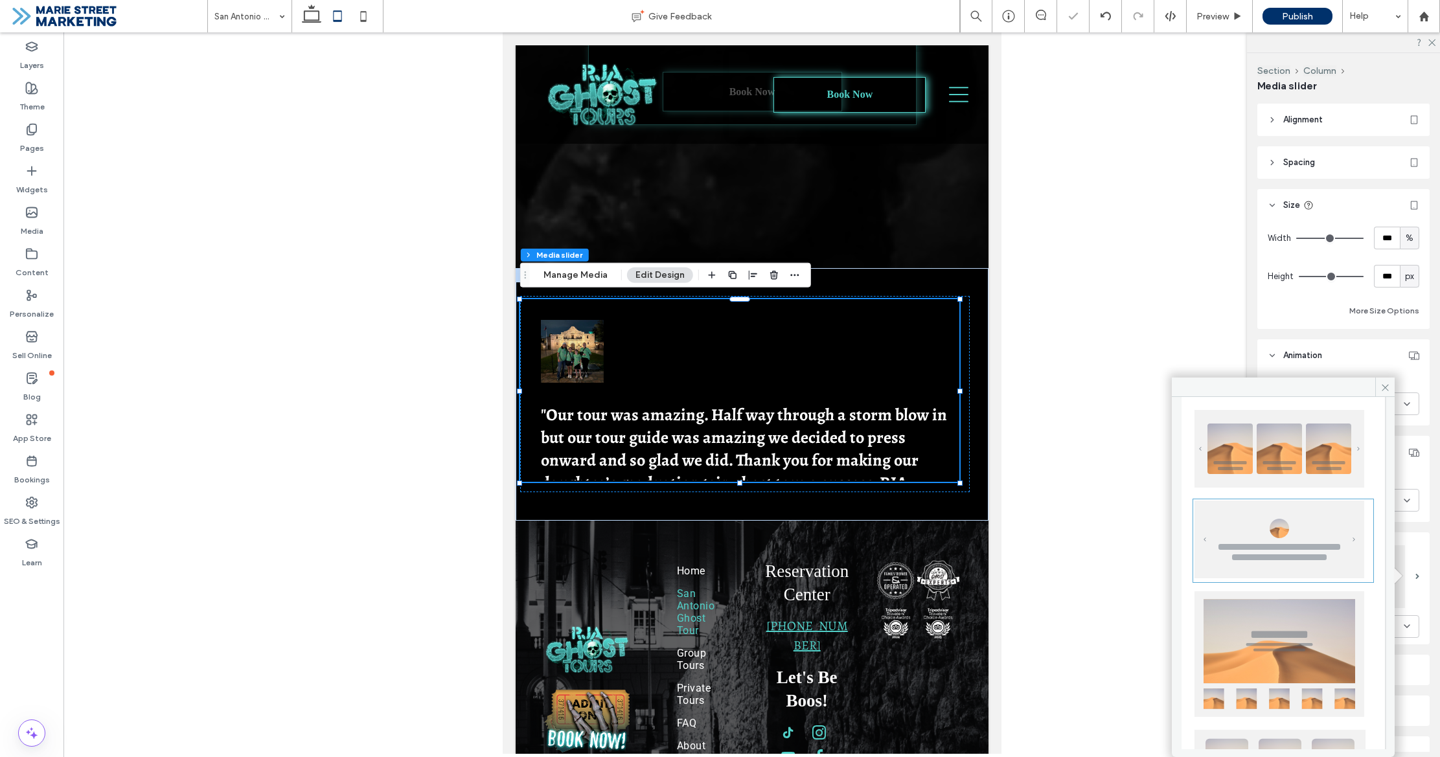
scroll to position [162, 0]
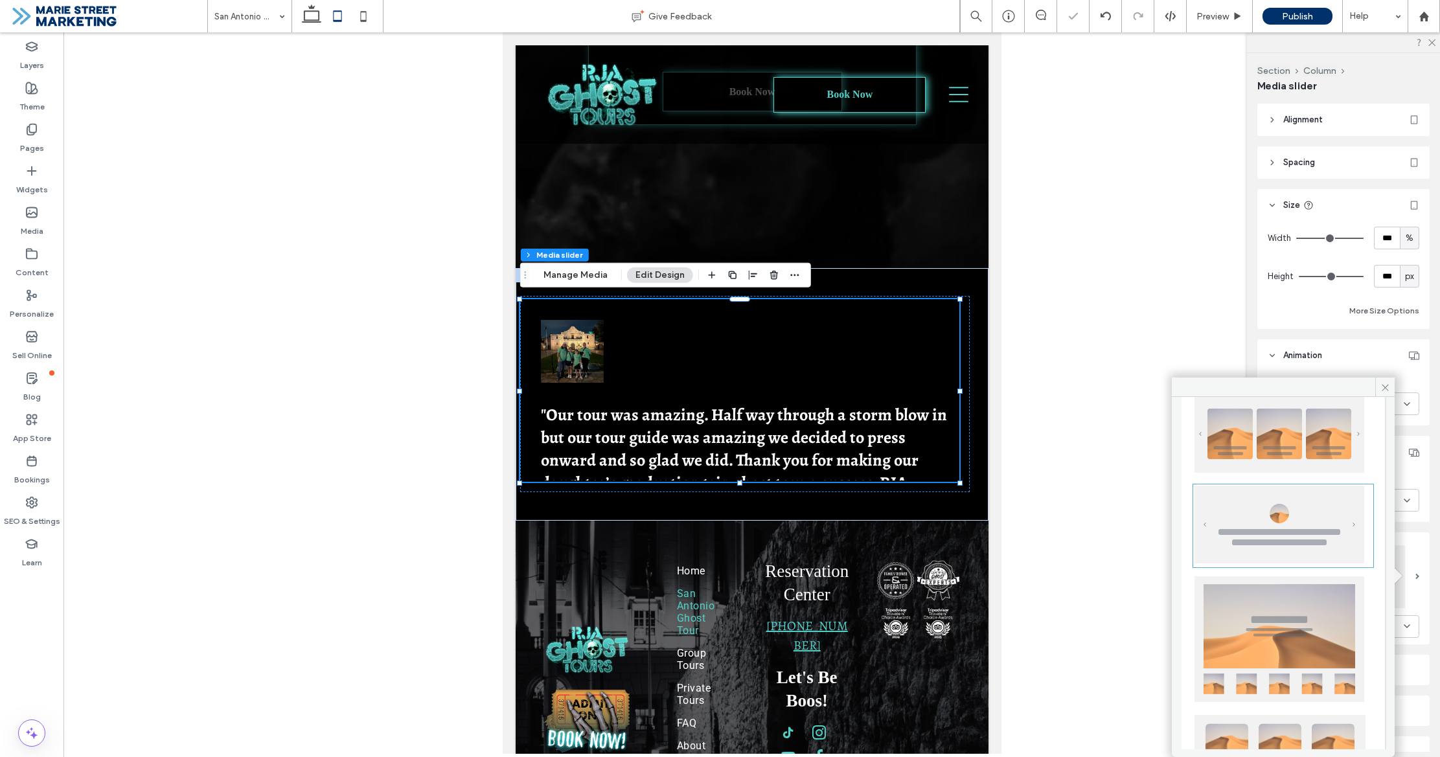
click at [1323, 653] on img at bounding box center [1279, 639] width 170 height 126
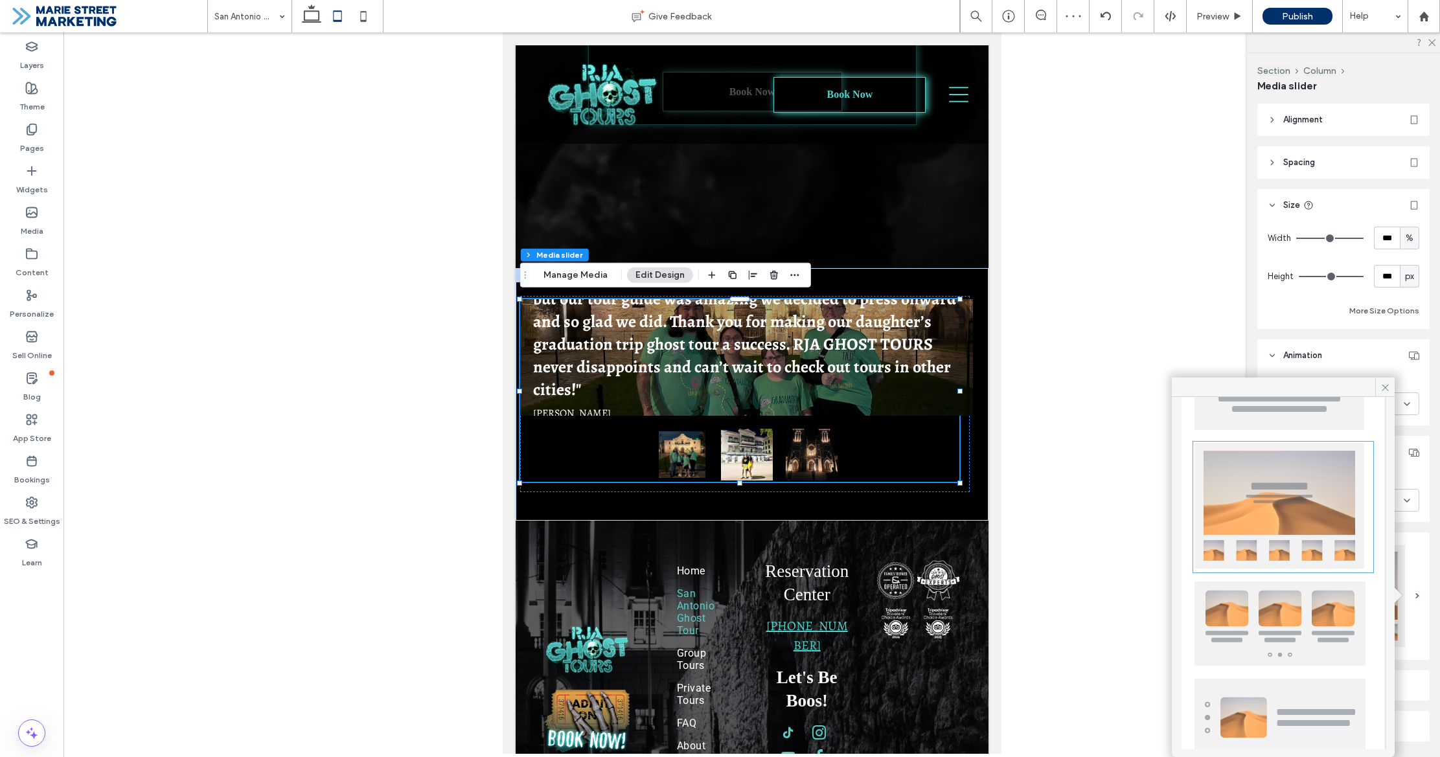
scroll to position [299, 0]
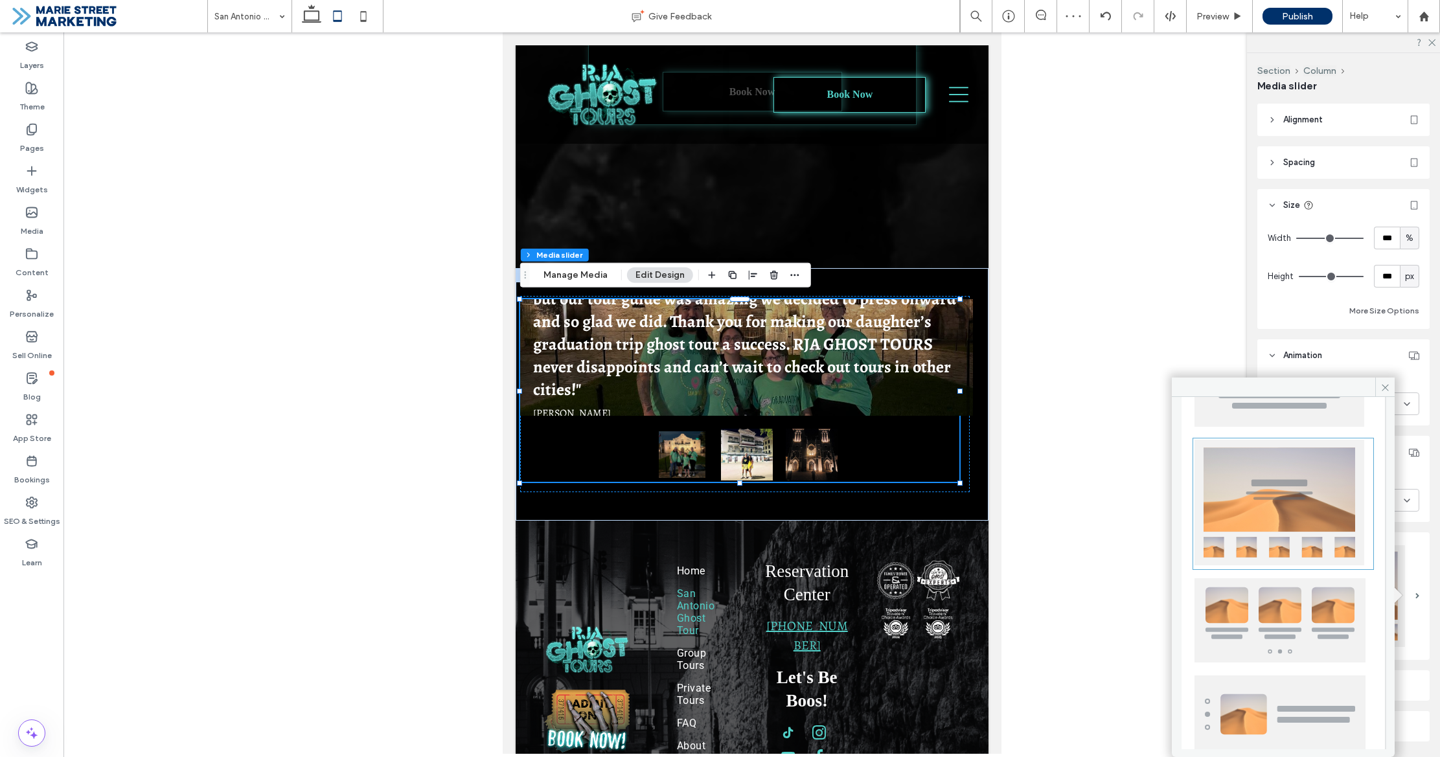
click at [1315, 644] on img at bounding box center [1279, 620] width 171 height 84
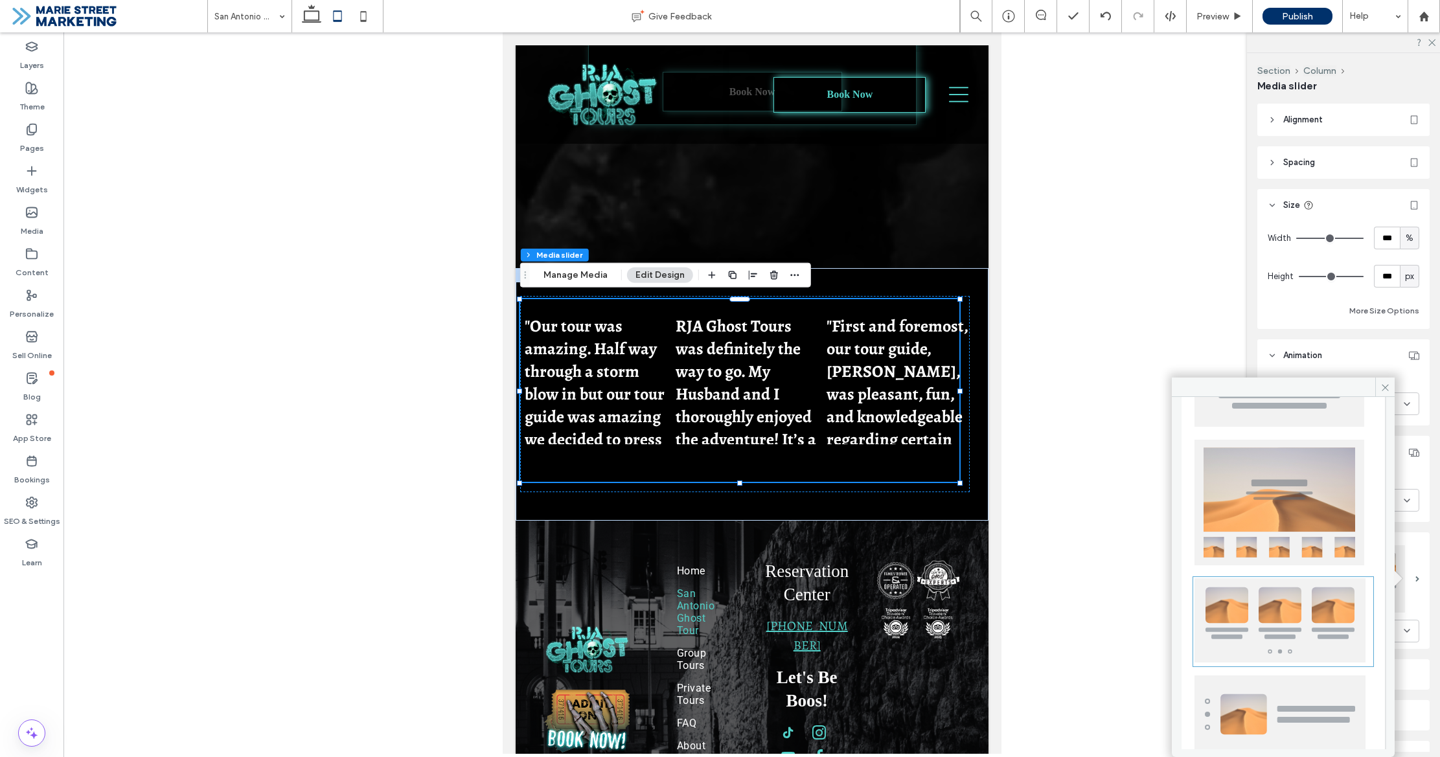
click at [1328, 711] on img at bounding box center [1279, 715] width 171 height 78
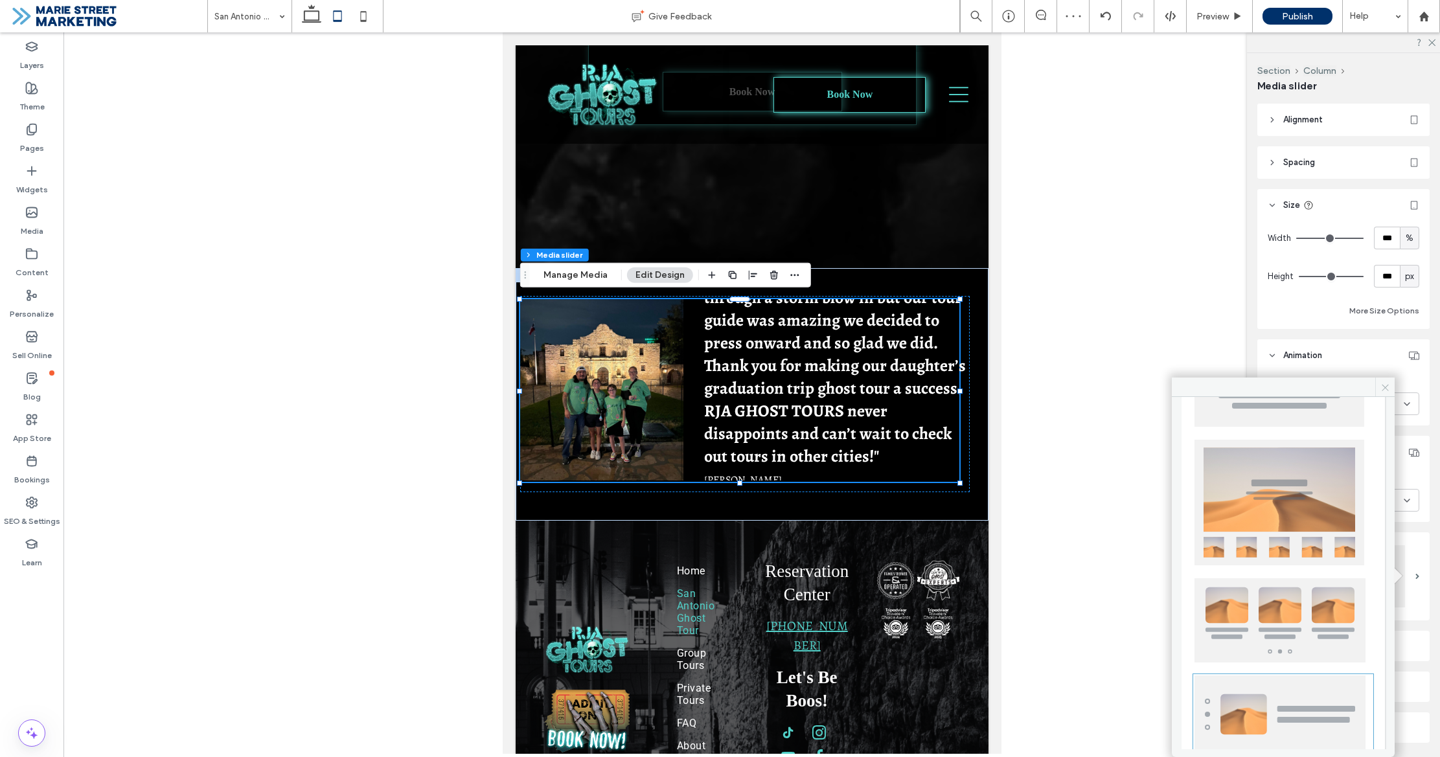
click at [1385, 387] on use at bounding box center [1385, 387] width 6 height 6
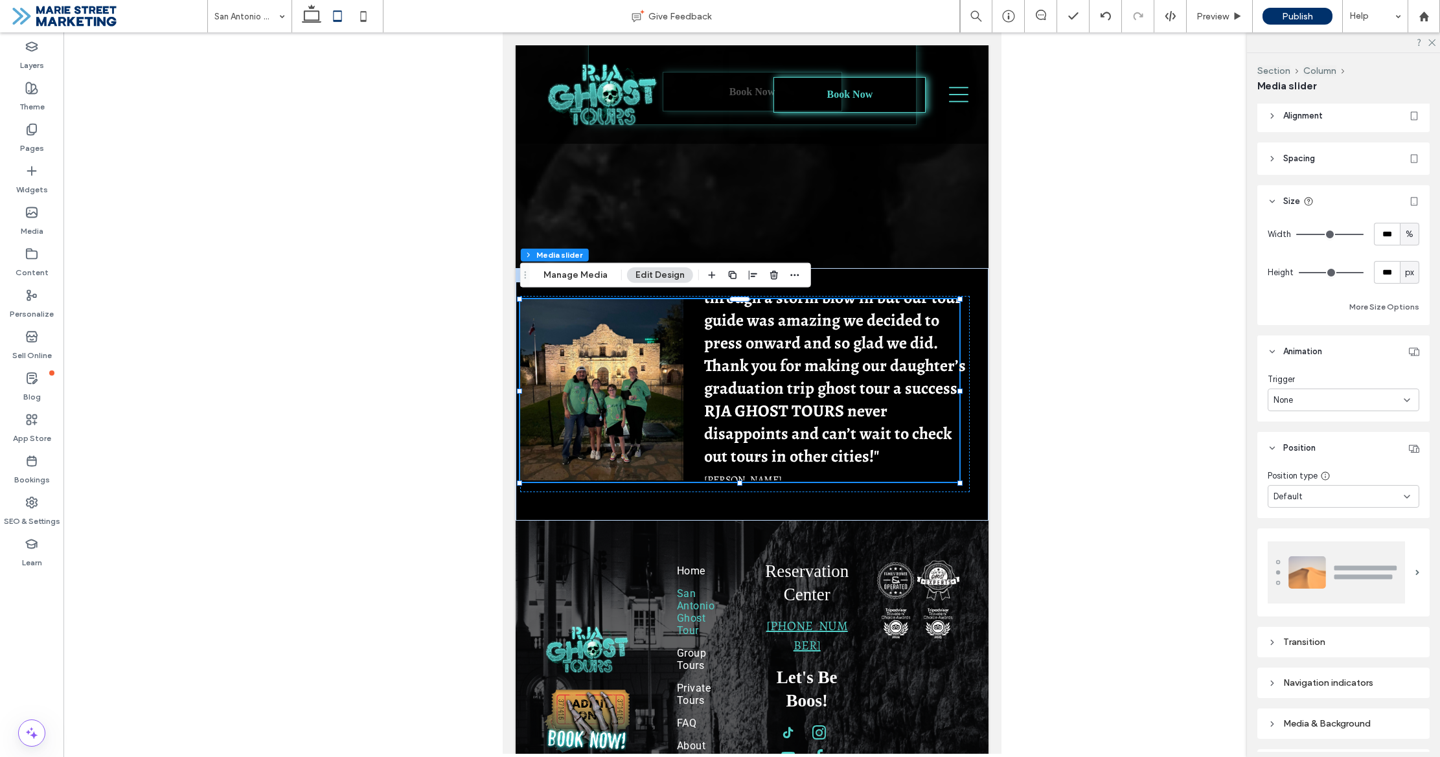
scroll to position [5, 0]
click at [1365, 501] on div "Default" at bounding box center [1338, 496] width 130 height 13
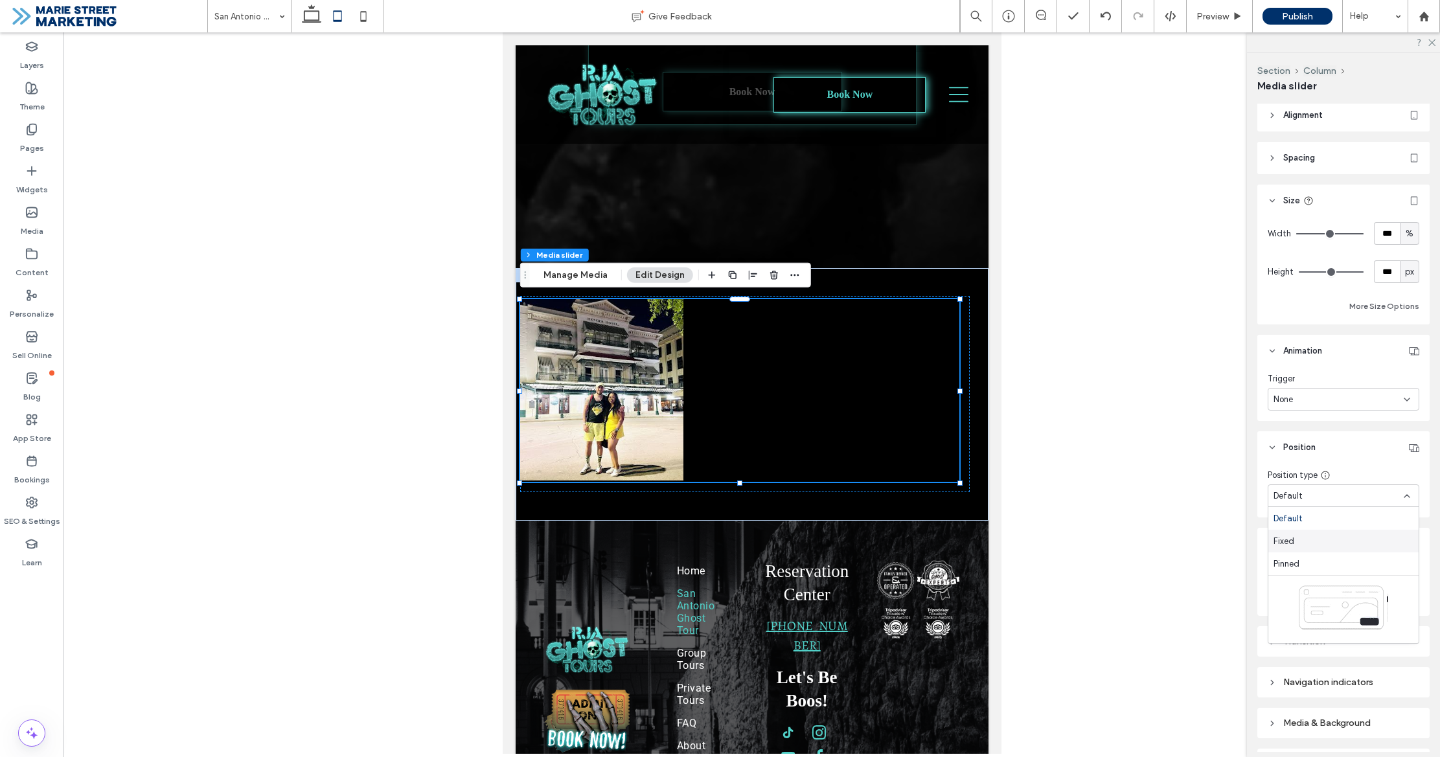
click at [1360, 539] on div "Fixed" at bounding box center [1343, 541] width 150 height 23
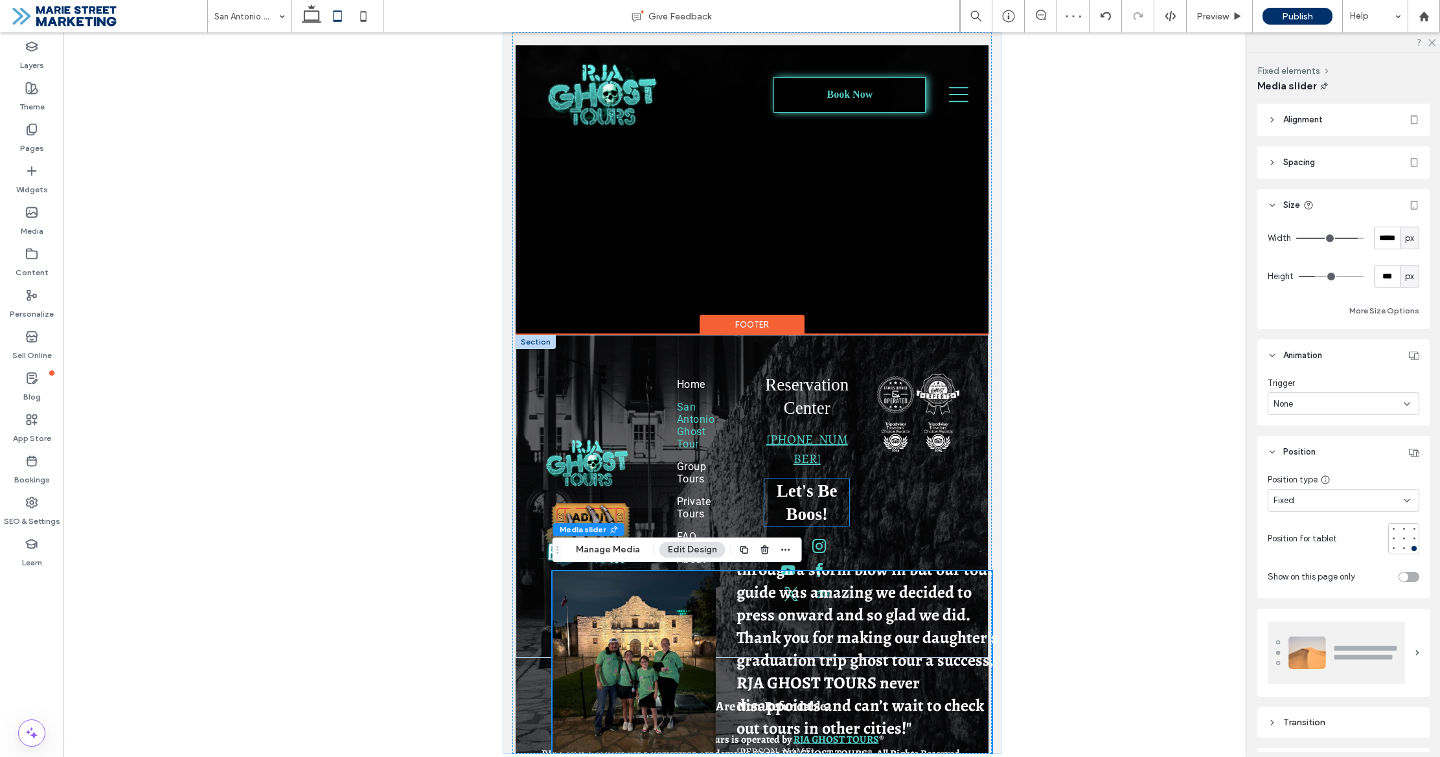
scroll to position [2663, 0]
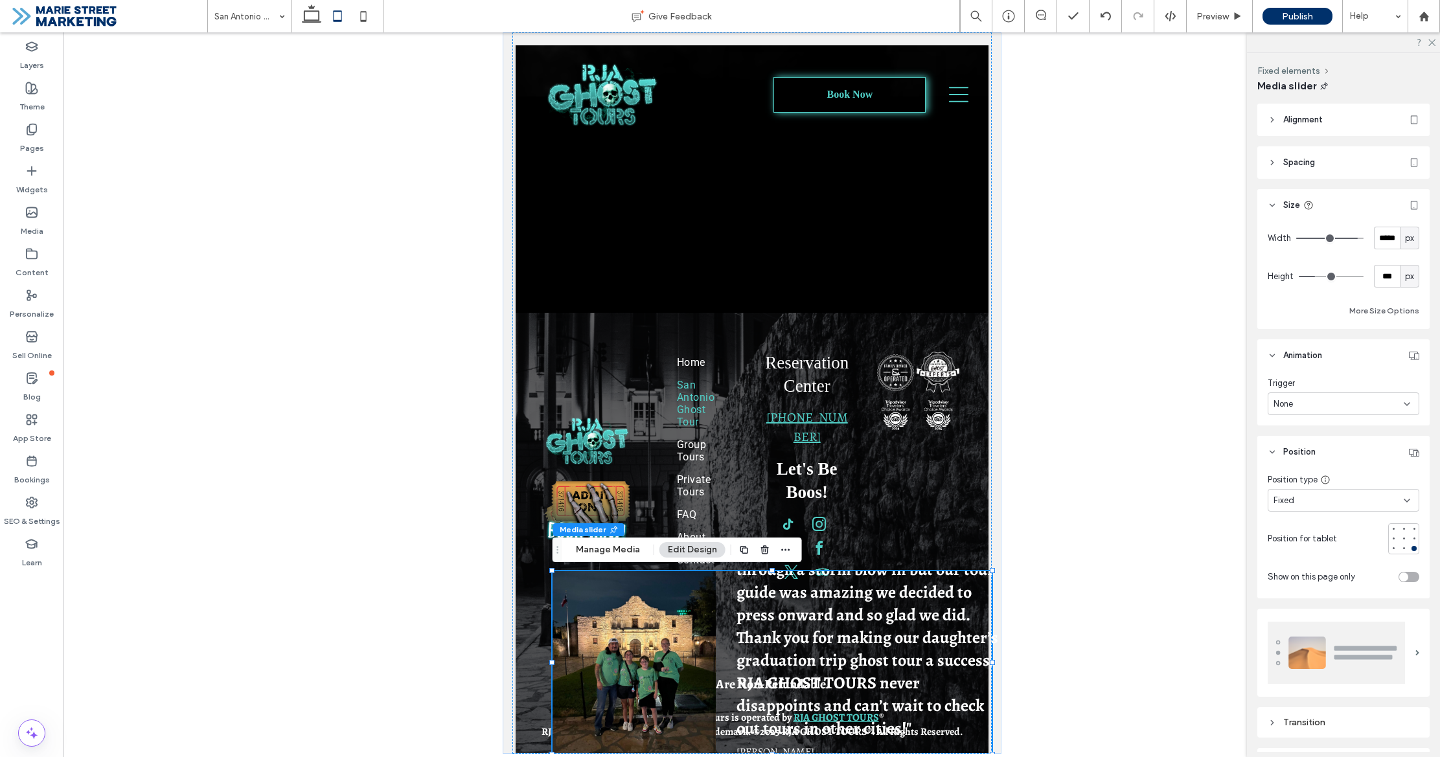
click at [1333, 505] on div "Fixed" at bounding box center [1338, 500] width 130 height 13
click at [1318, 526] on div "Default" at bounding box center [1343, 523] width 150 height 23
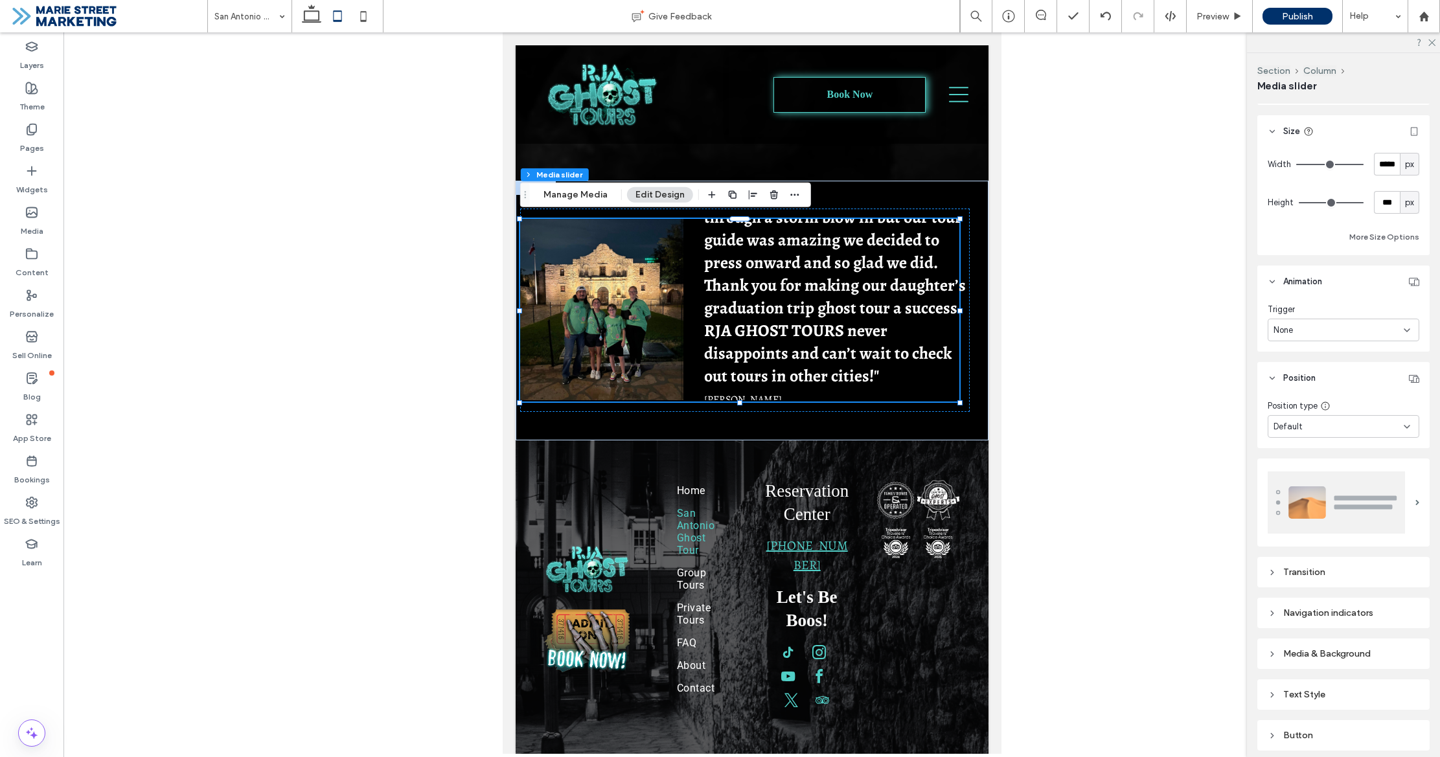
scroll to position [76, 0]
click at [1345, 565] on div "Transition" at bounding box center [1344, 570] width 152 height 11
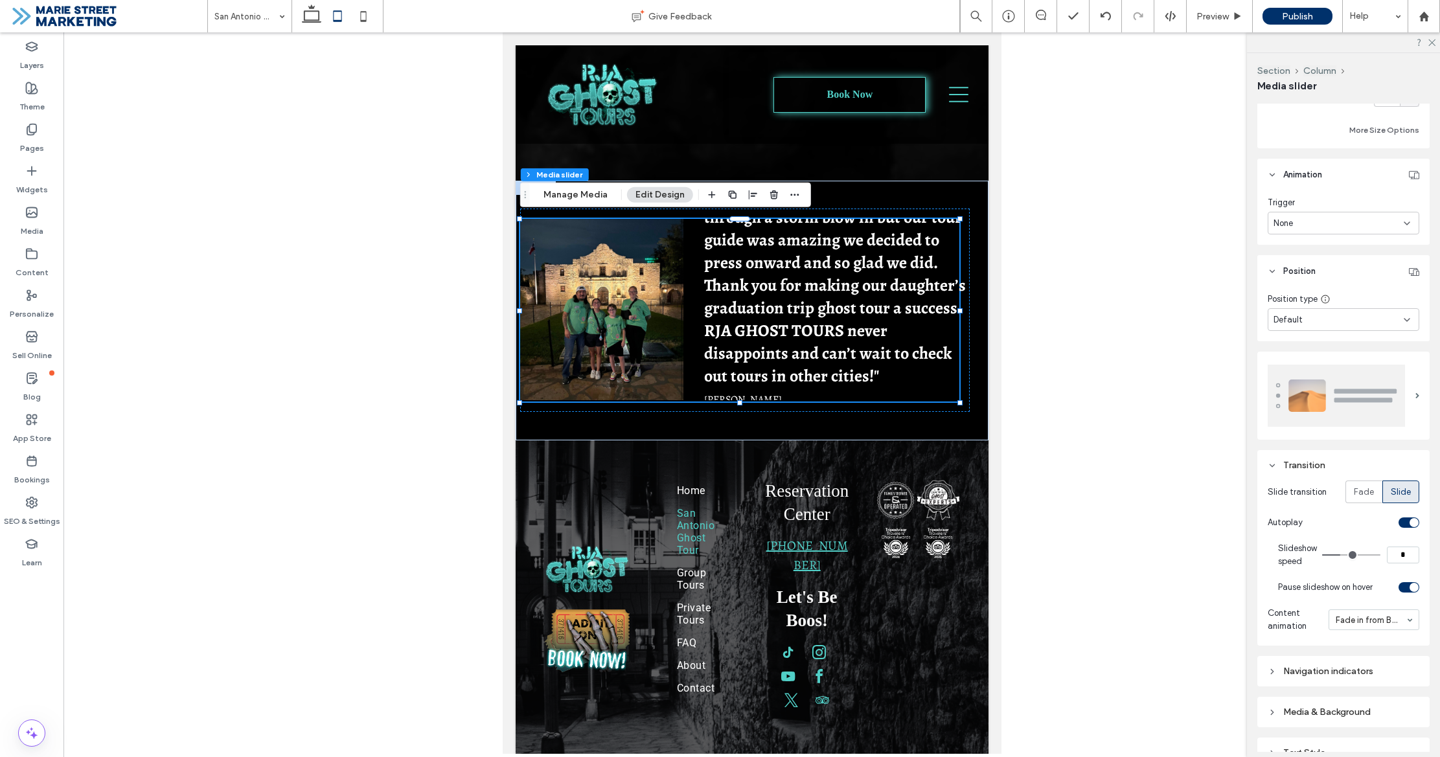
scroll to position [182, 0]
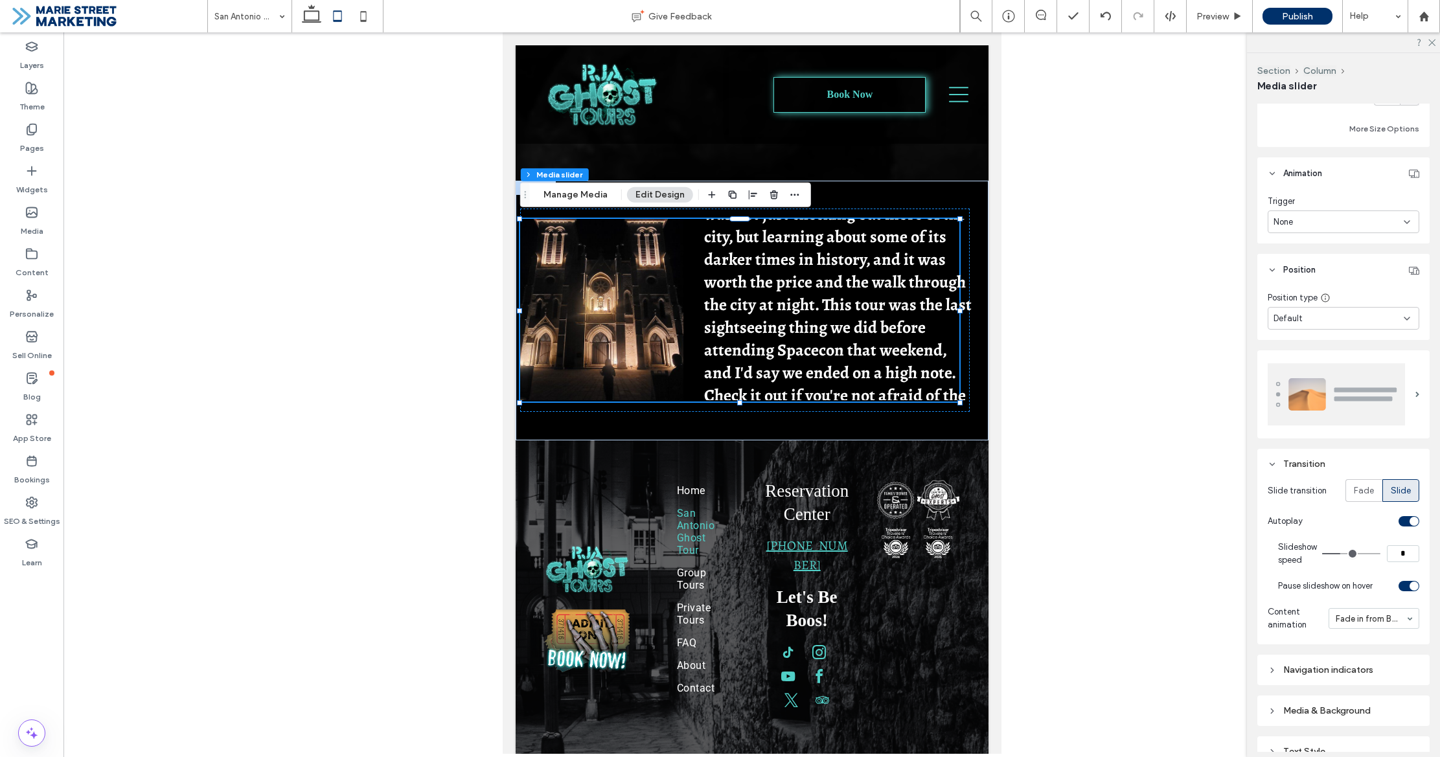
click at [1364, 669] on div "Navigation indicators" at bounding box center [1344, 670] width 152 height 11
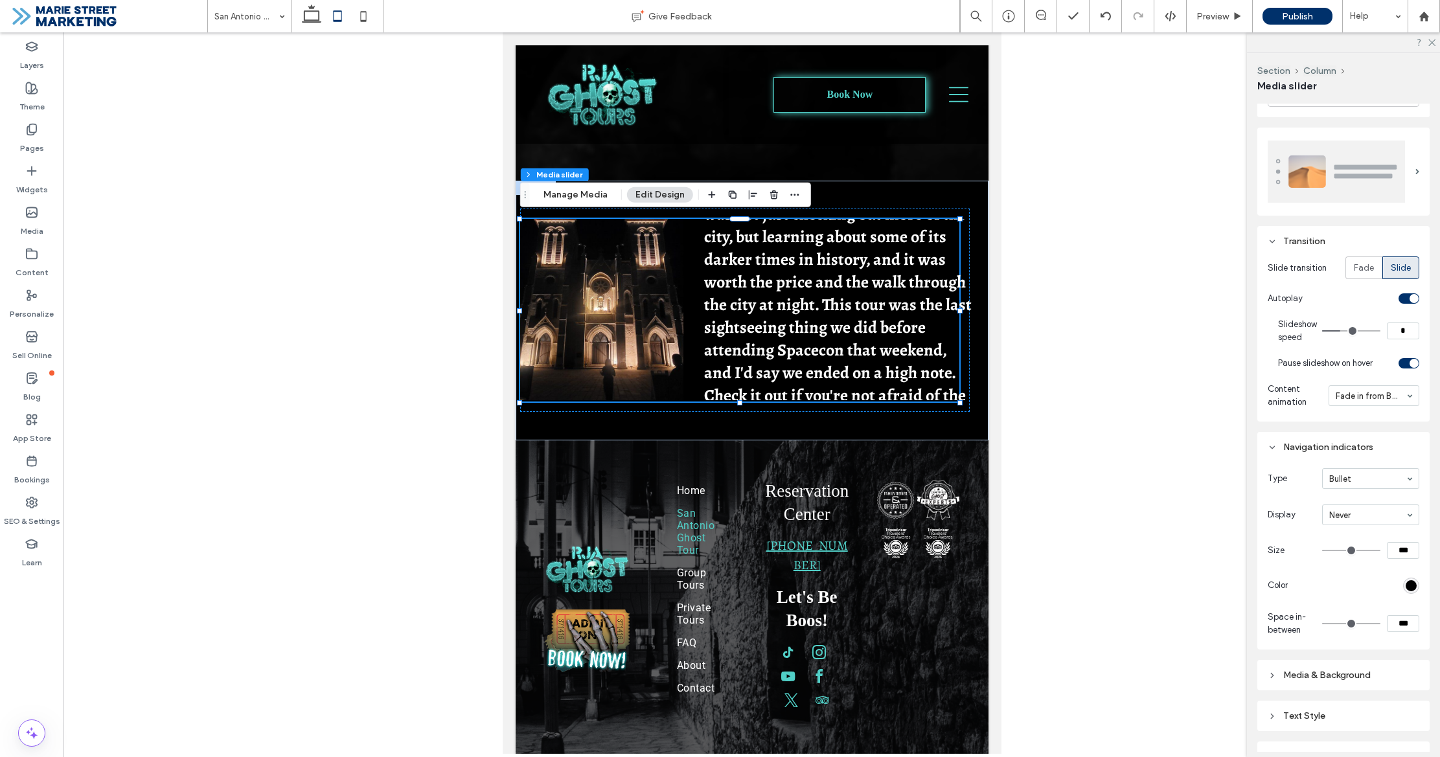
scroll to position [410, 0]
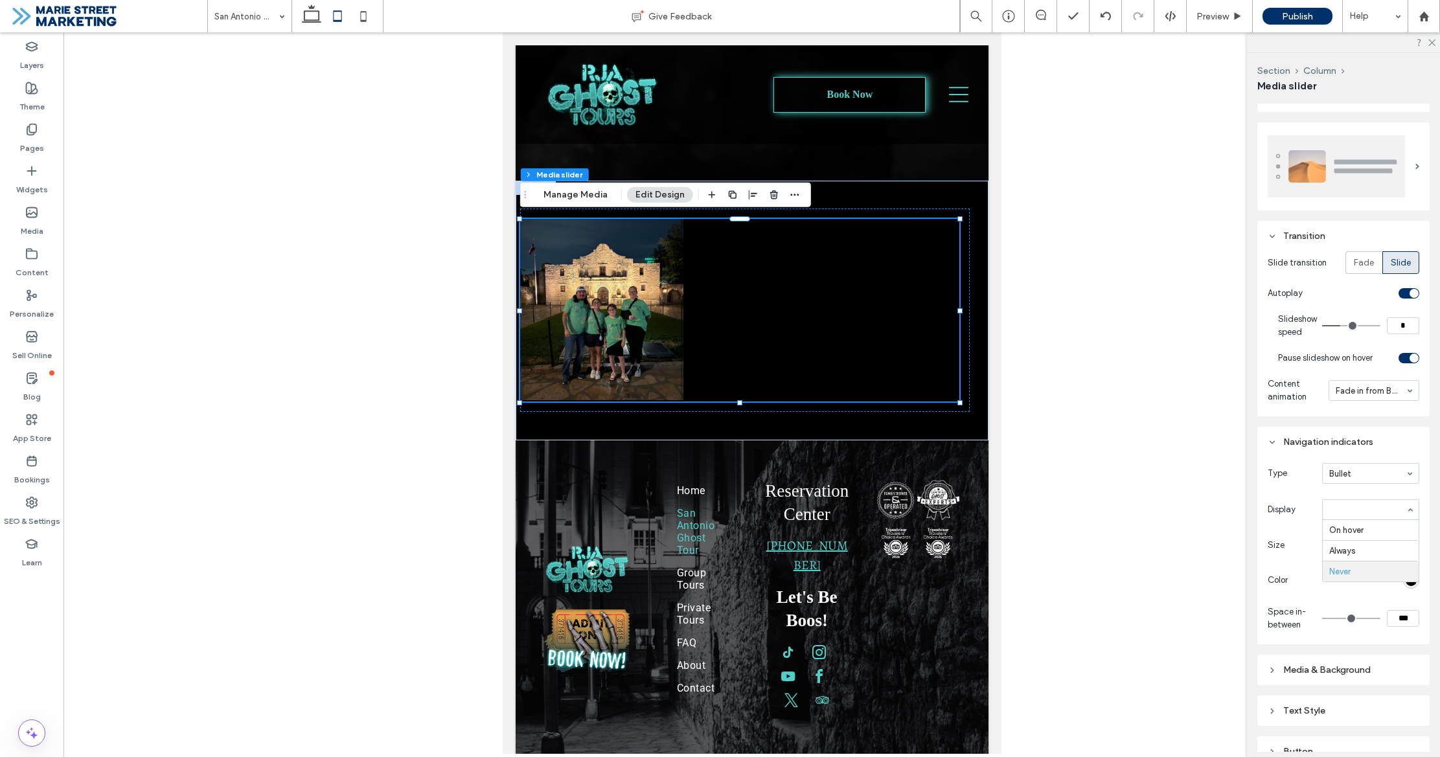
click at [1371, 512] on input at bounding box center [1367, 509] width 76 height 9
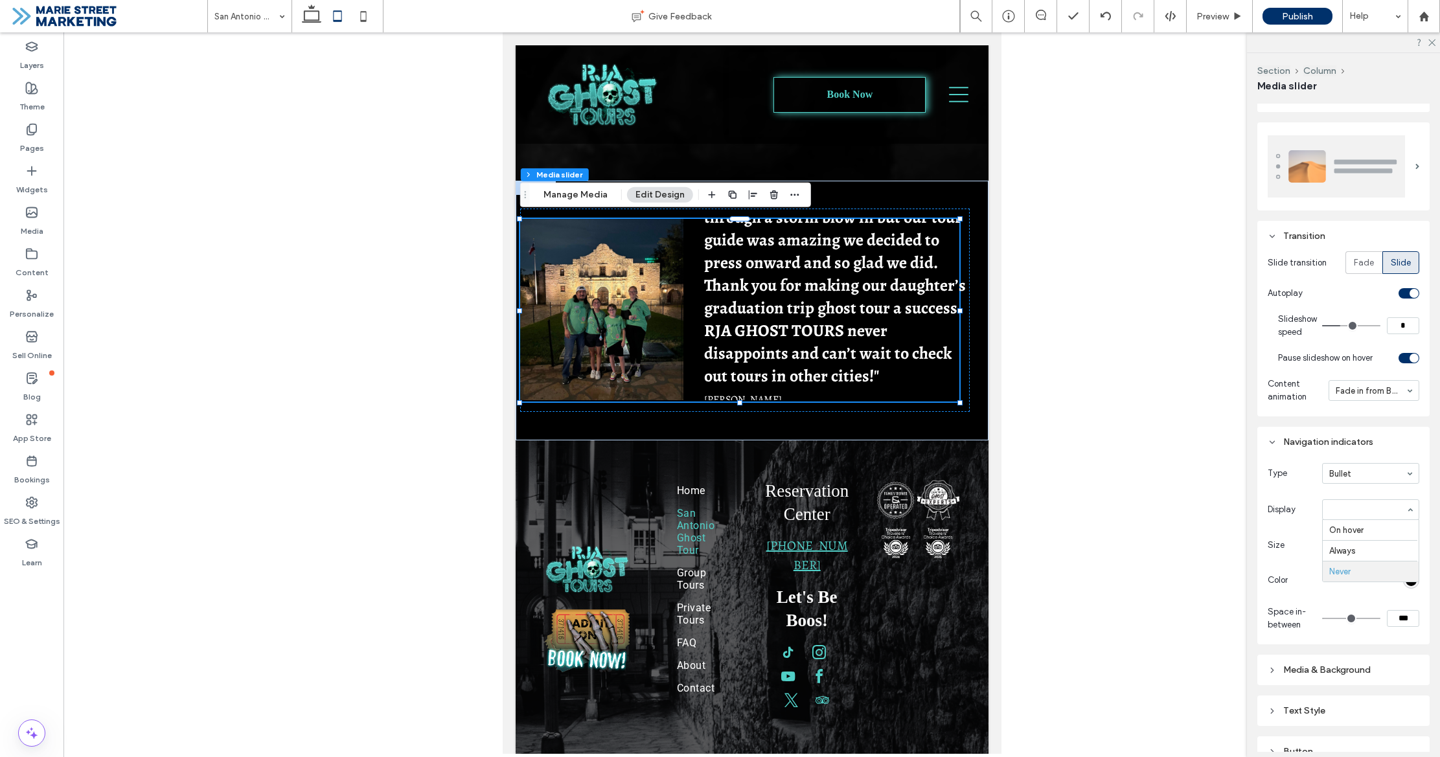
click at [1284, 510] on span "Display" at bounding box center [1292, 509] width 49 height 13
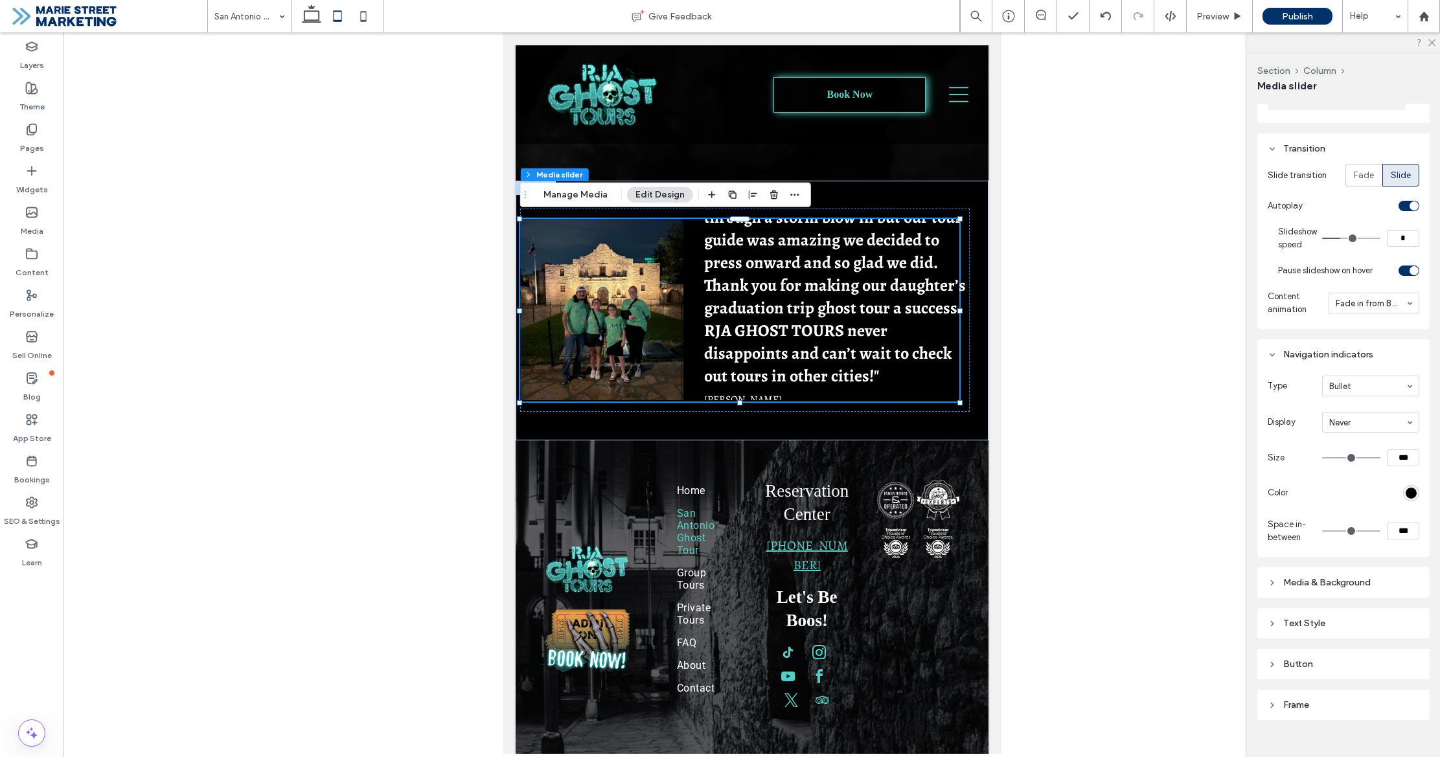
scroll to position [518, 0]
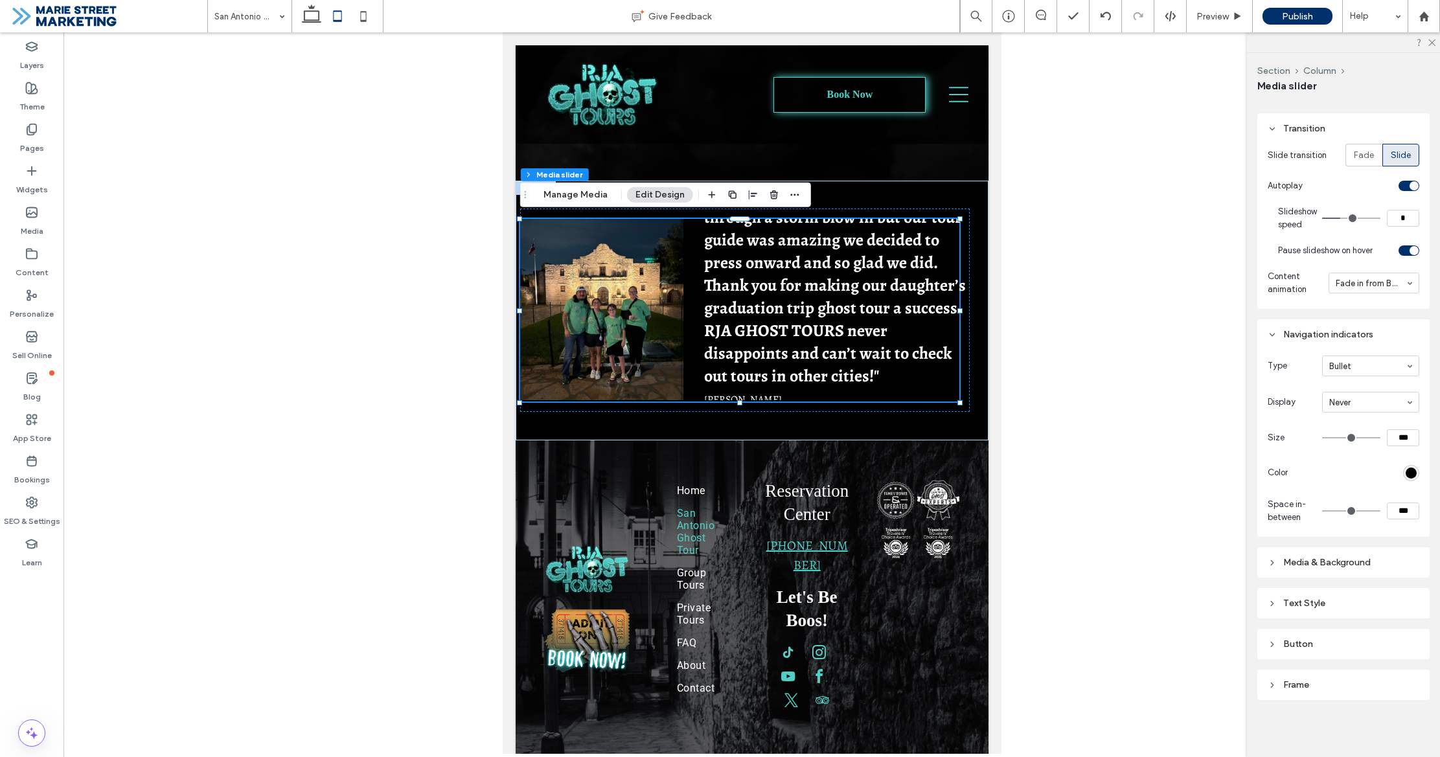
click at [1314, 556] on div "Media & Background" at bounding box center [1344, 562] width 152 height 17
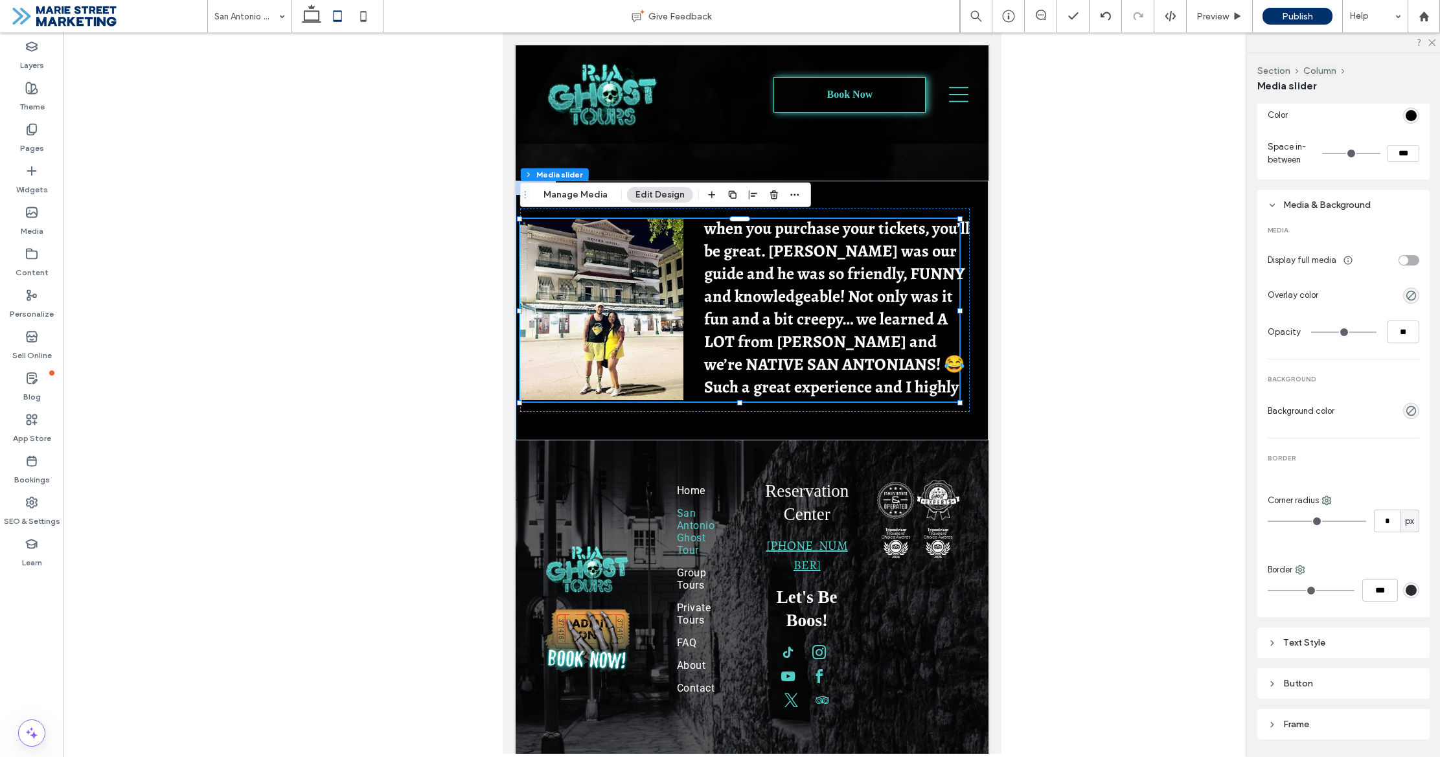
scroll to position [880, 0]
click at [1321, 636] on div "Text Style" at bounding box center [1344, 637] width 152 height 11
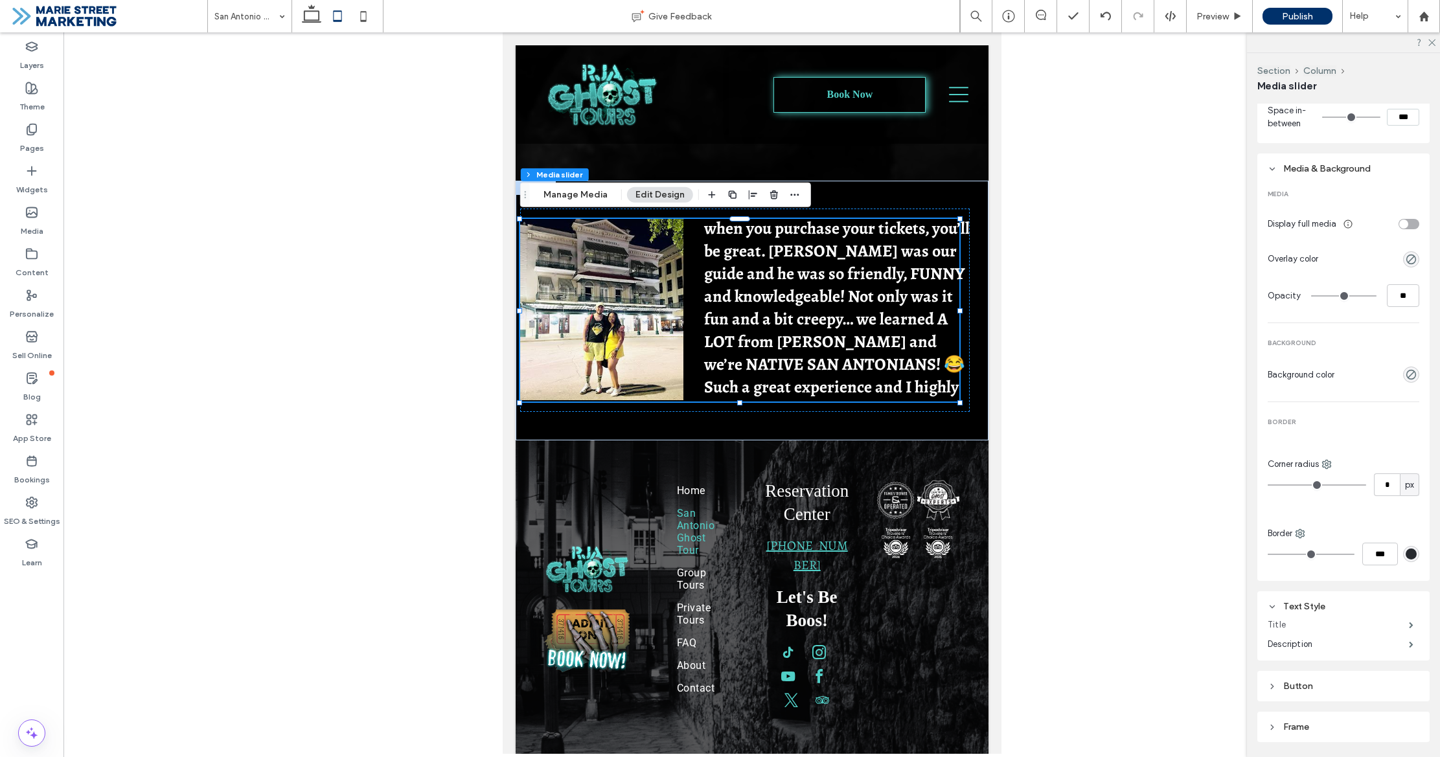
scroll to position [953, 0]
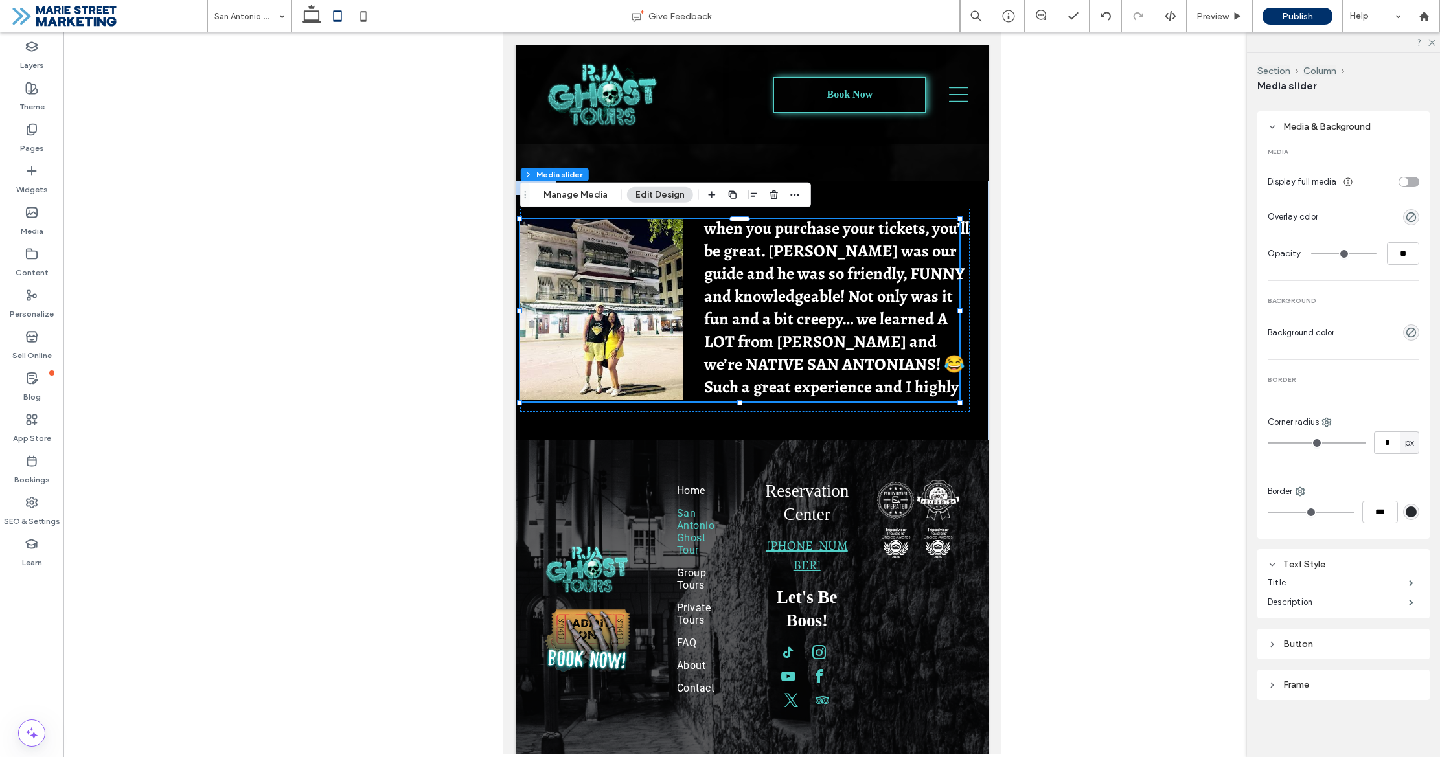
click at [1331, 644] on div "Button" at bounding box center [1344, 644] width 152 height 11
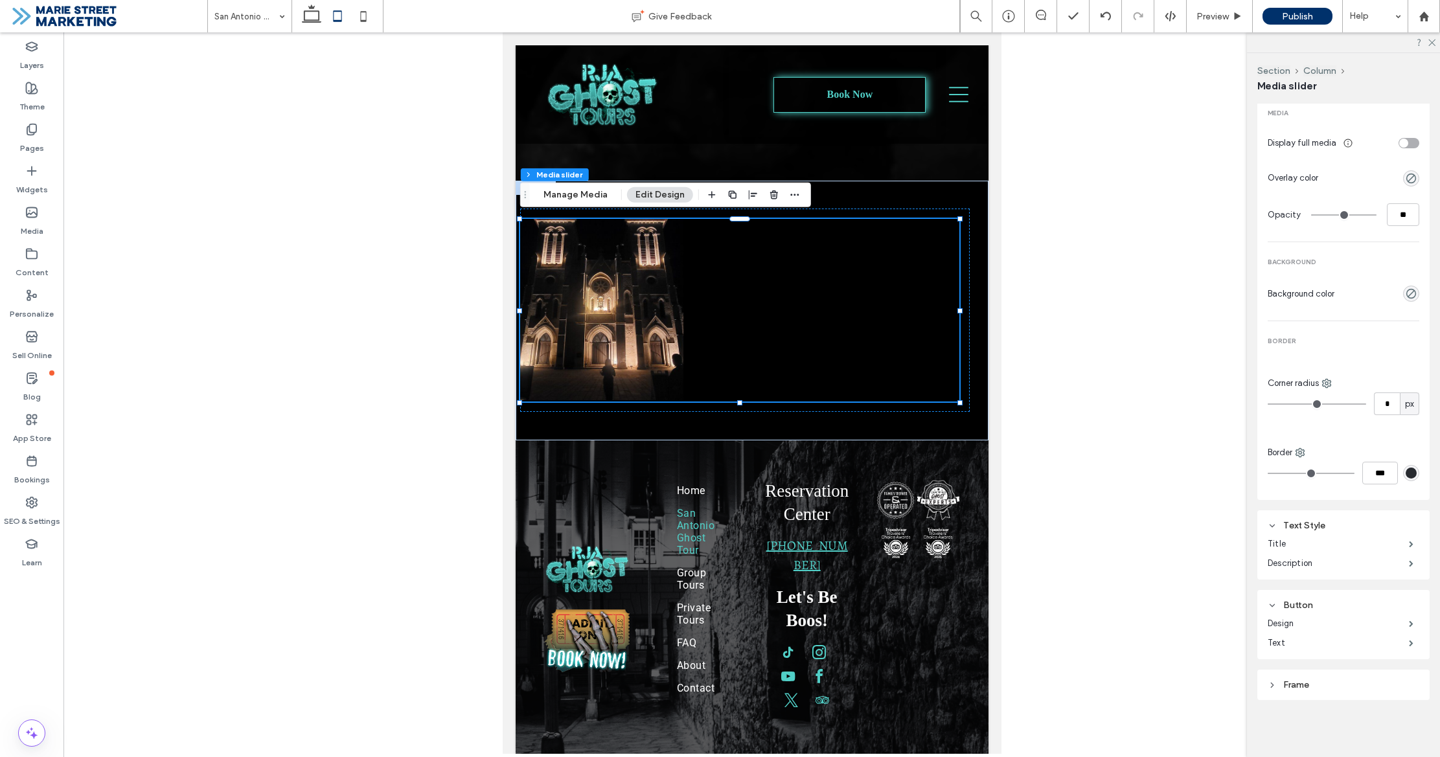
click at [1327, 683] on div "Frame" at bounding box center [1344, 684] width 152 height 11
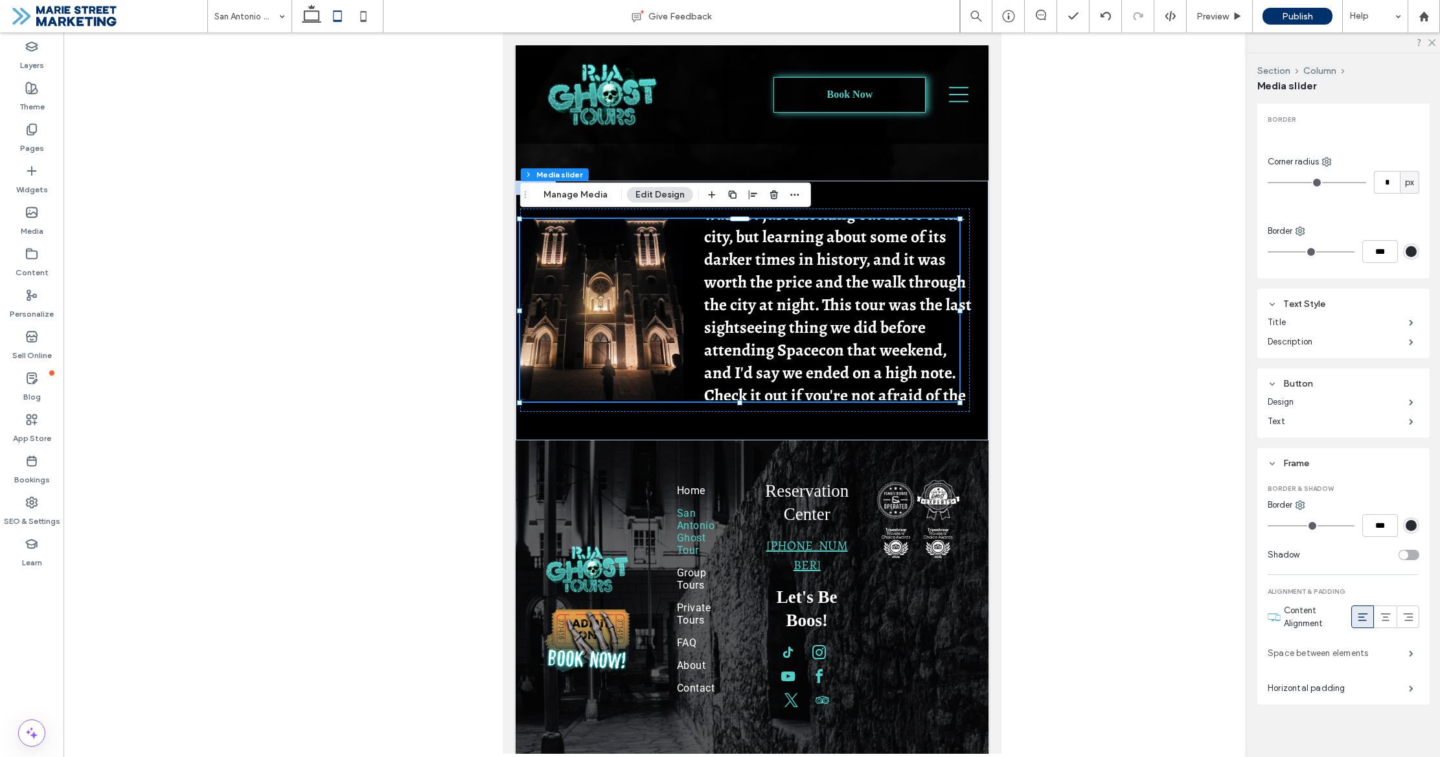
scroll to position [1218, 0]
click at [1393, 650] on label "Space between elements" at bounding box center [1338, 649] width 141 height 26
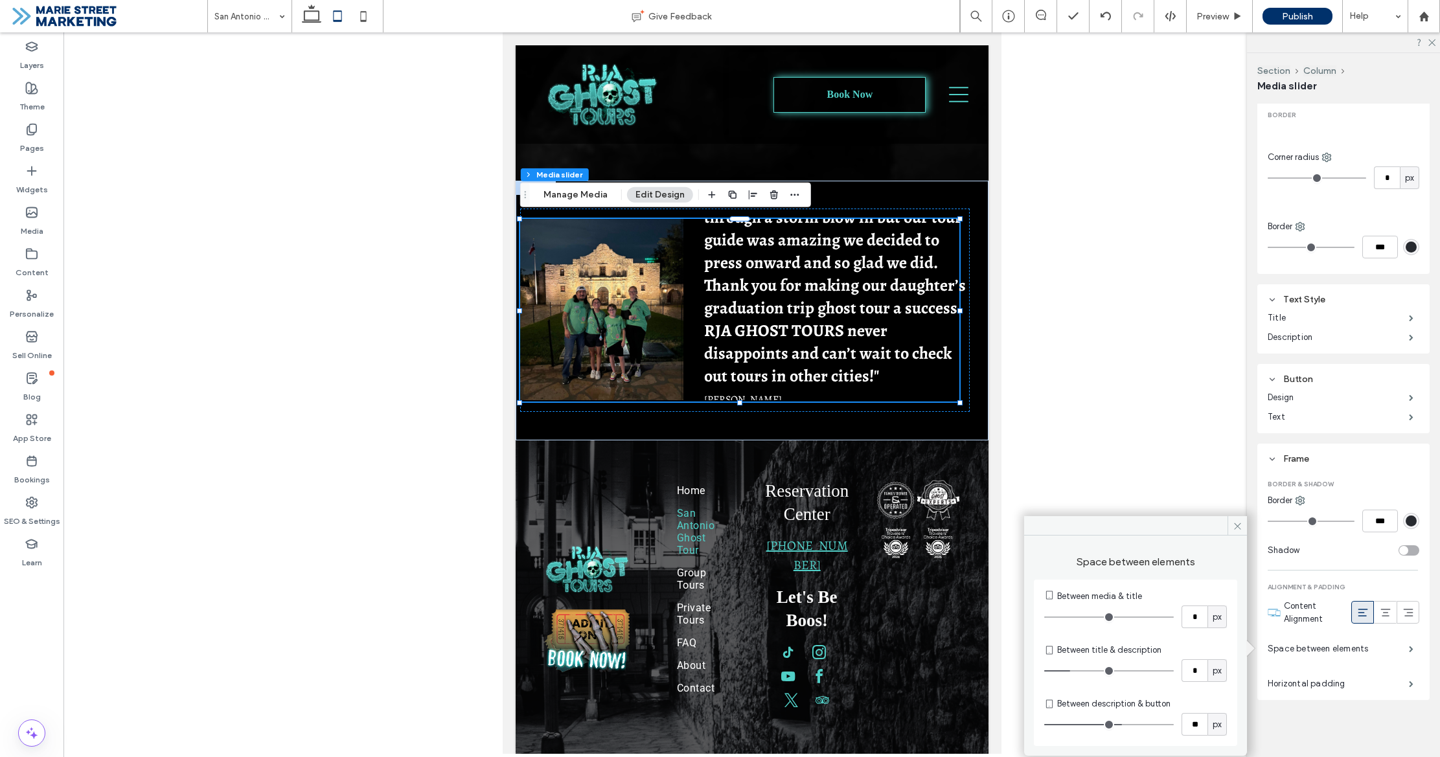
type input "*"
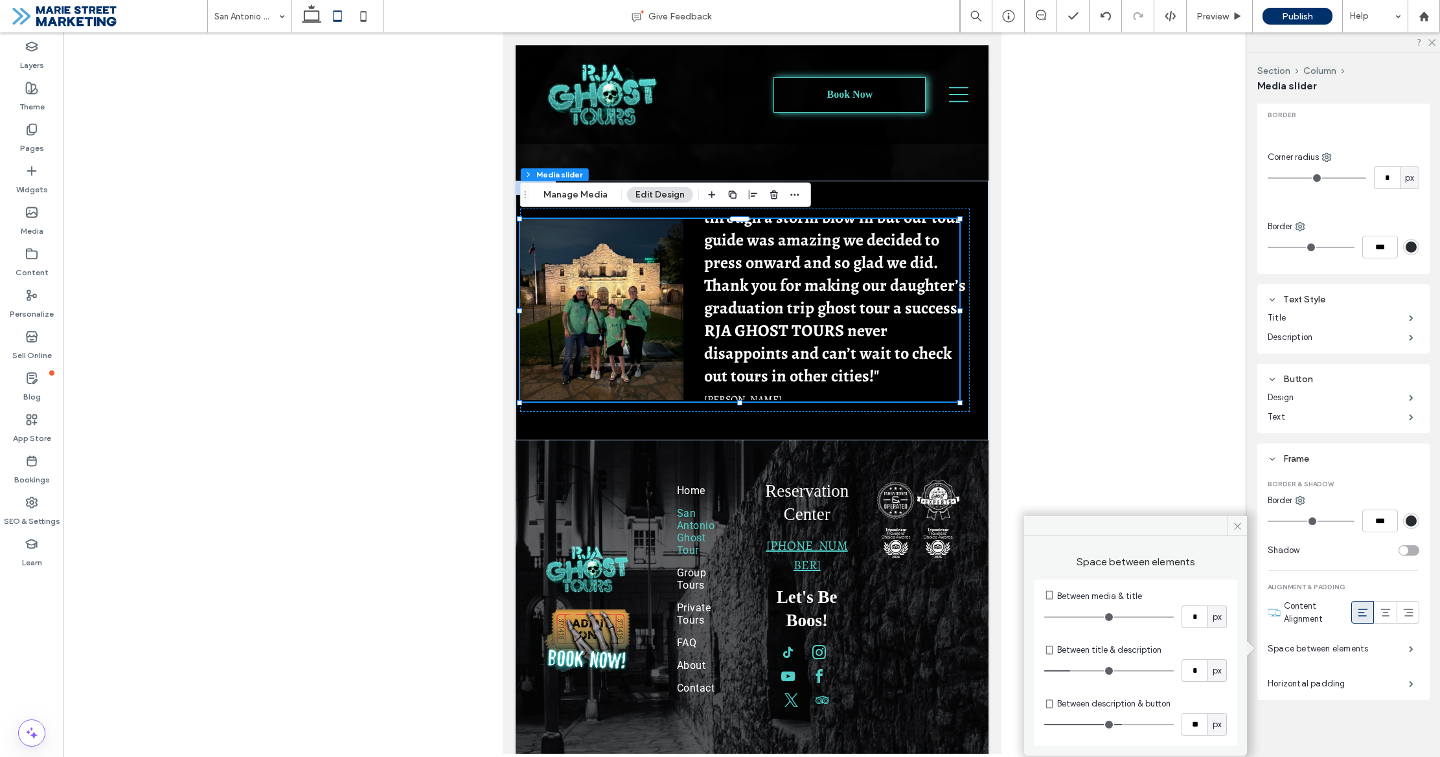
type input "*"
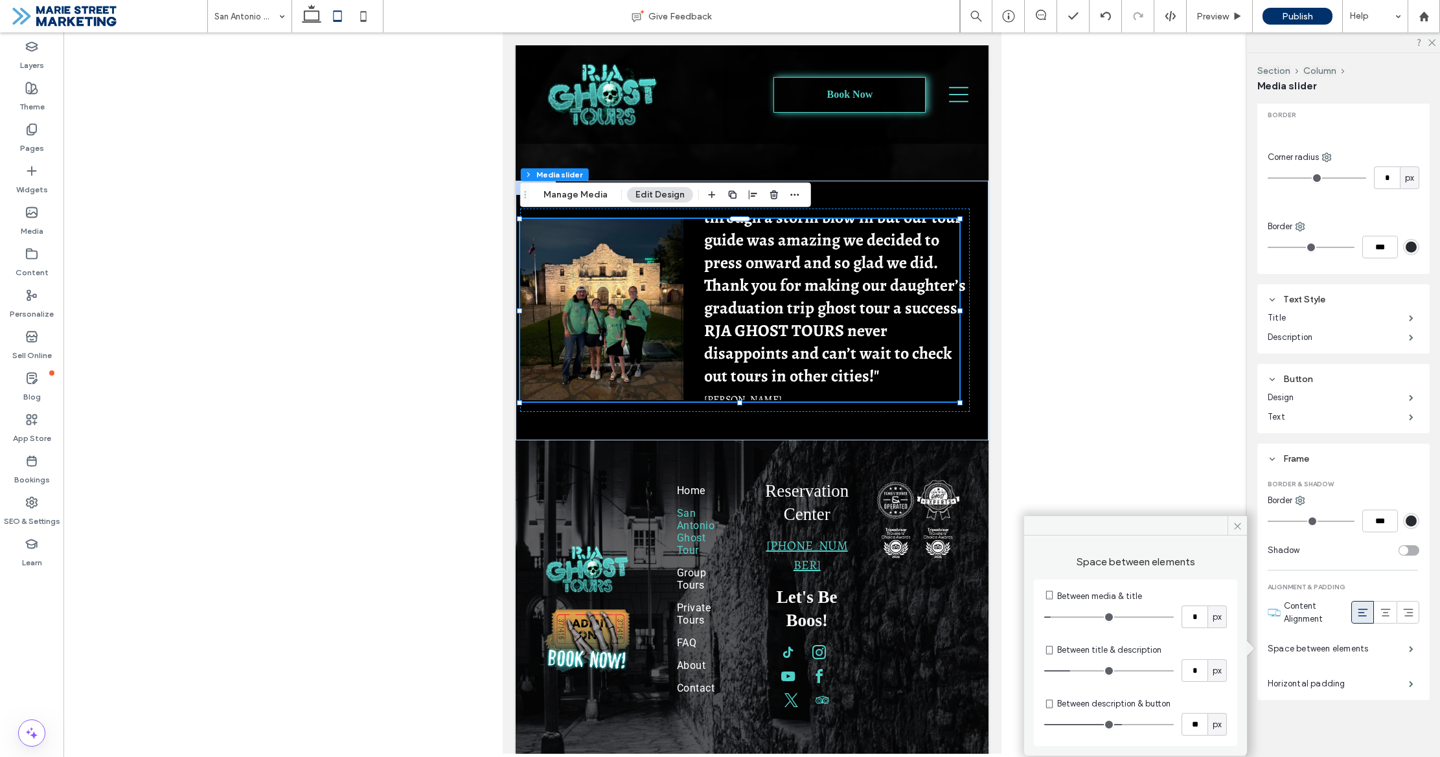
type input "*"
click at [1058, 618] on input "range" at bounding box center [1109, 617] width 130 height 1
type input "**"
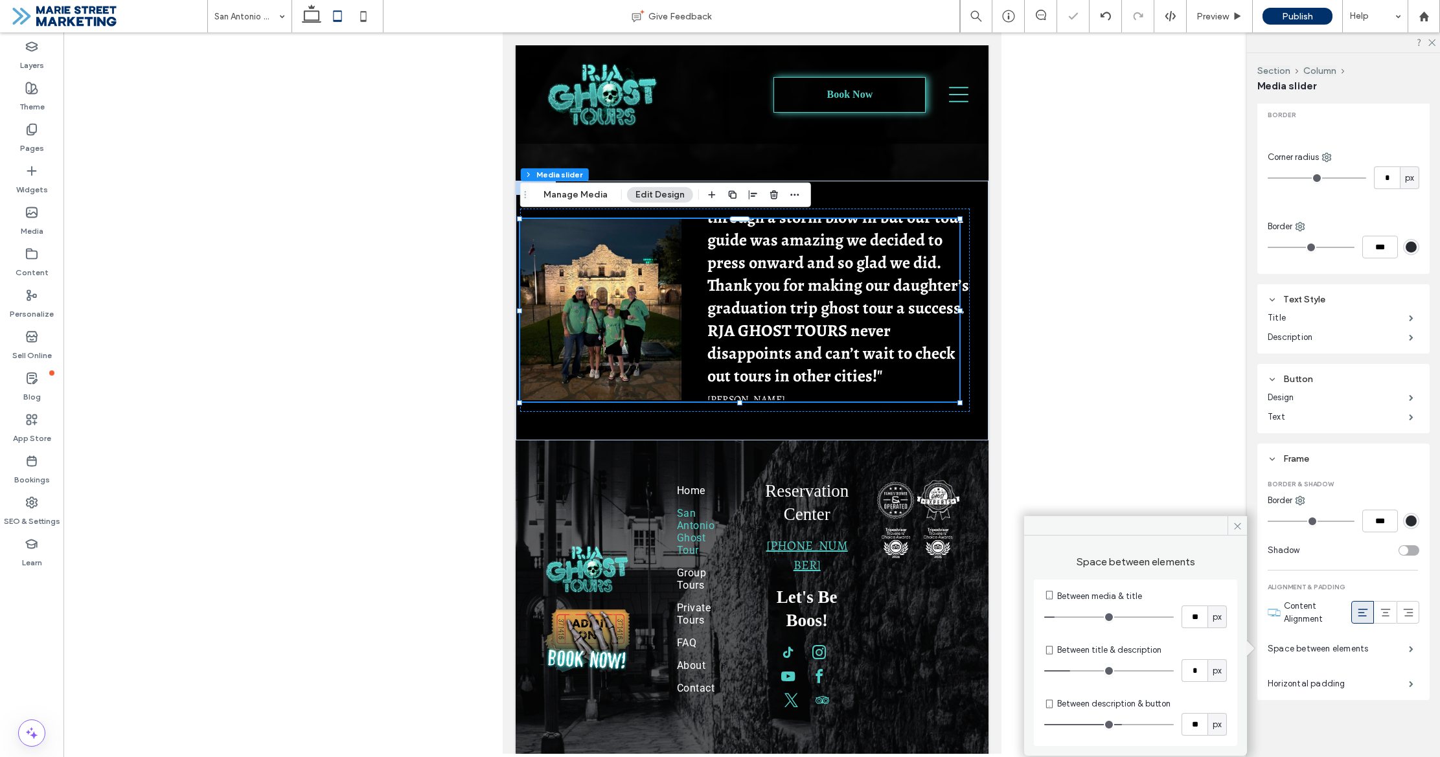
type input "**"
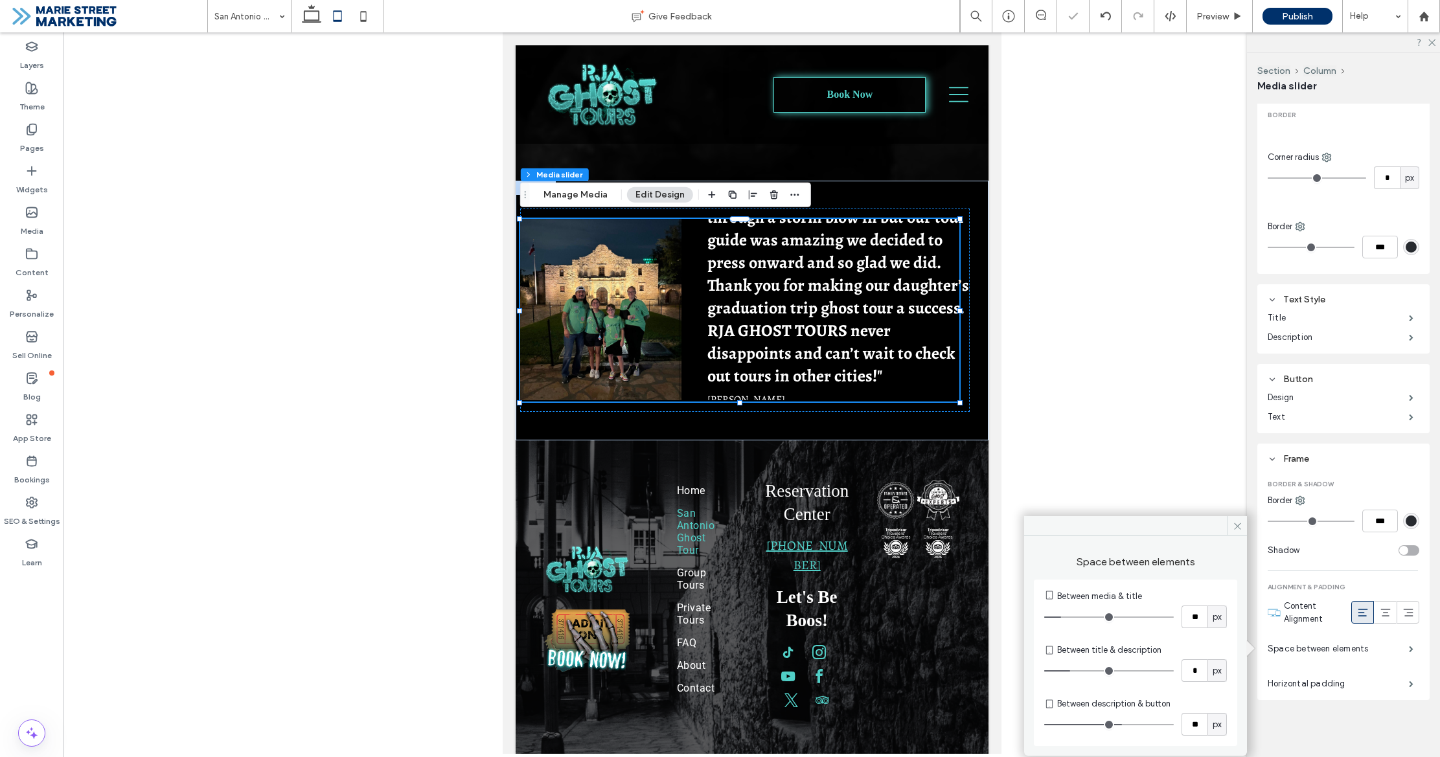
type input "**"
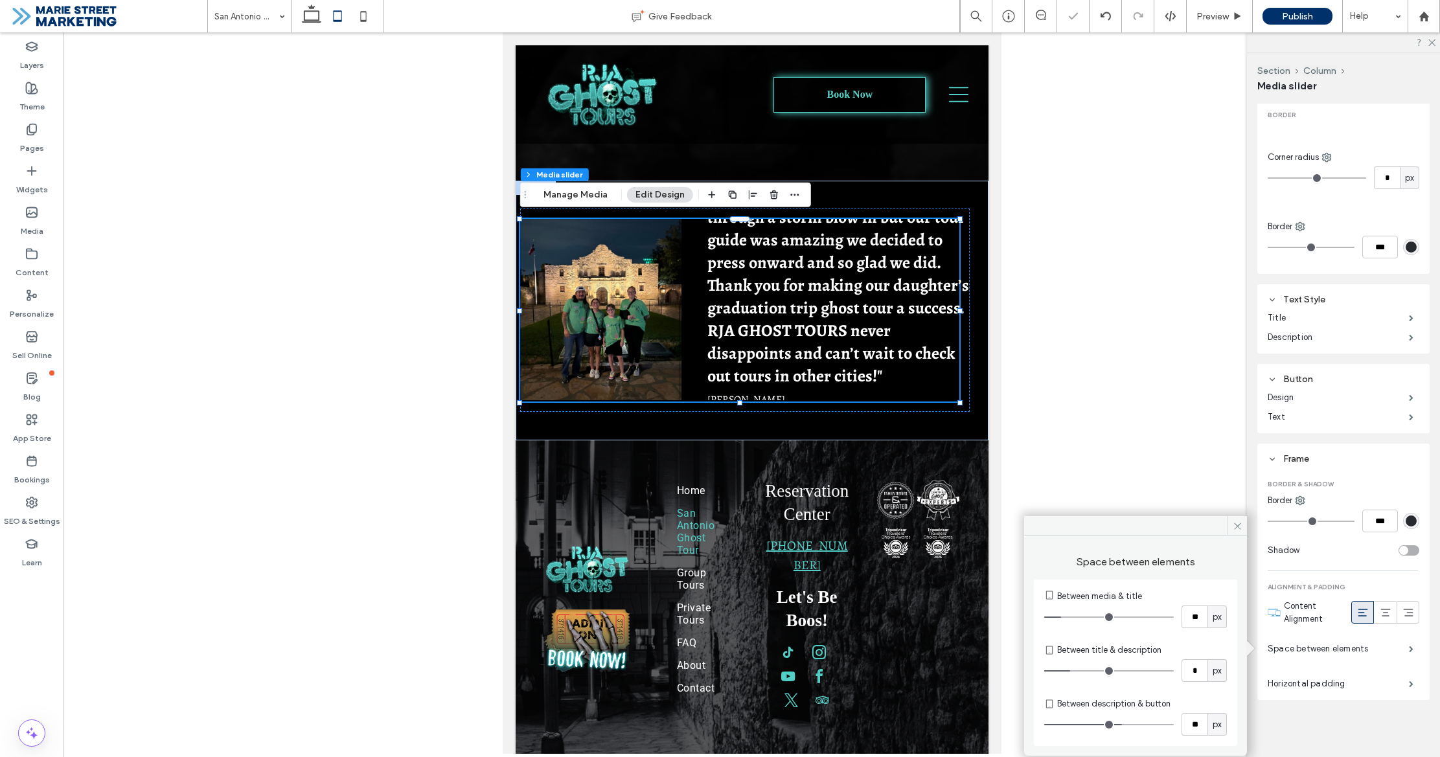
type input "**"
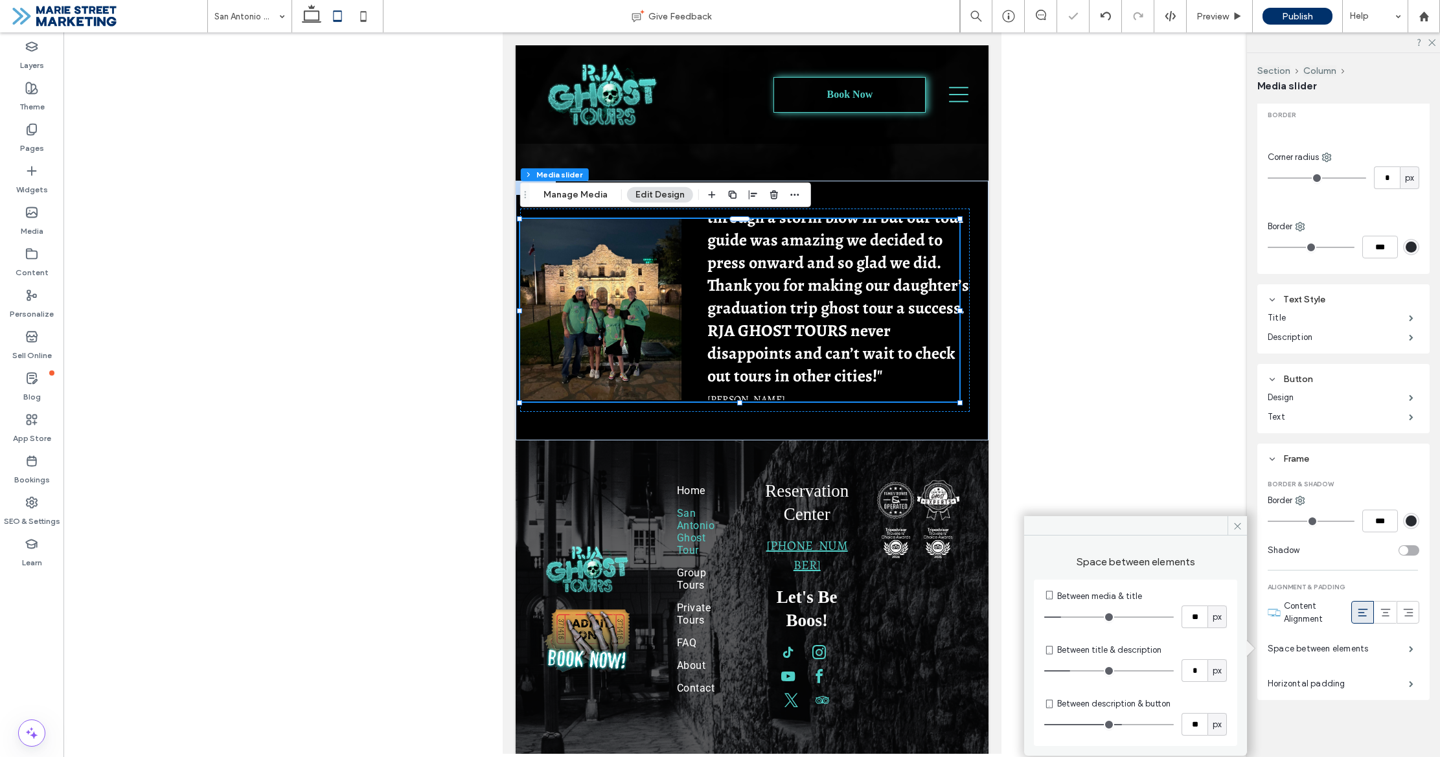
type input "**"
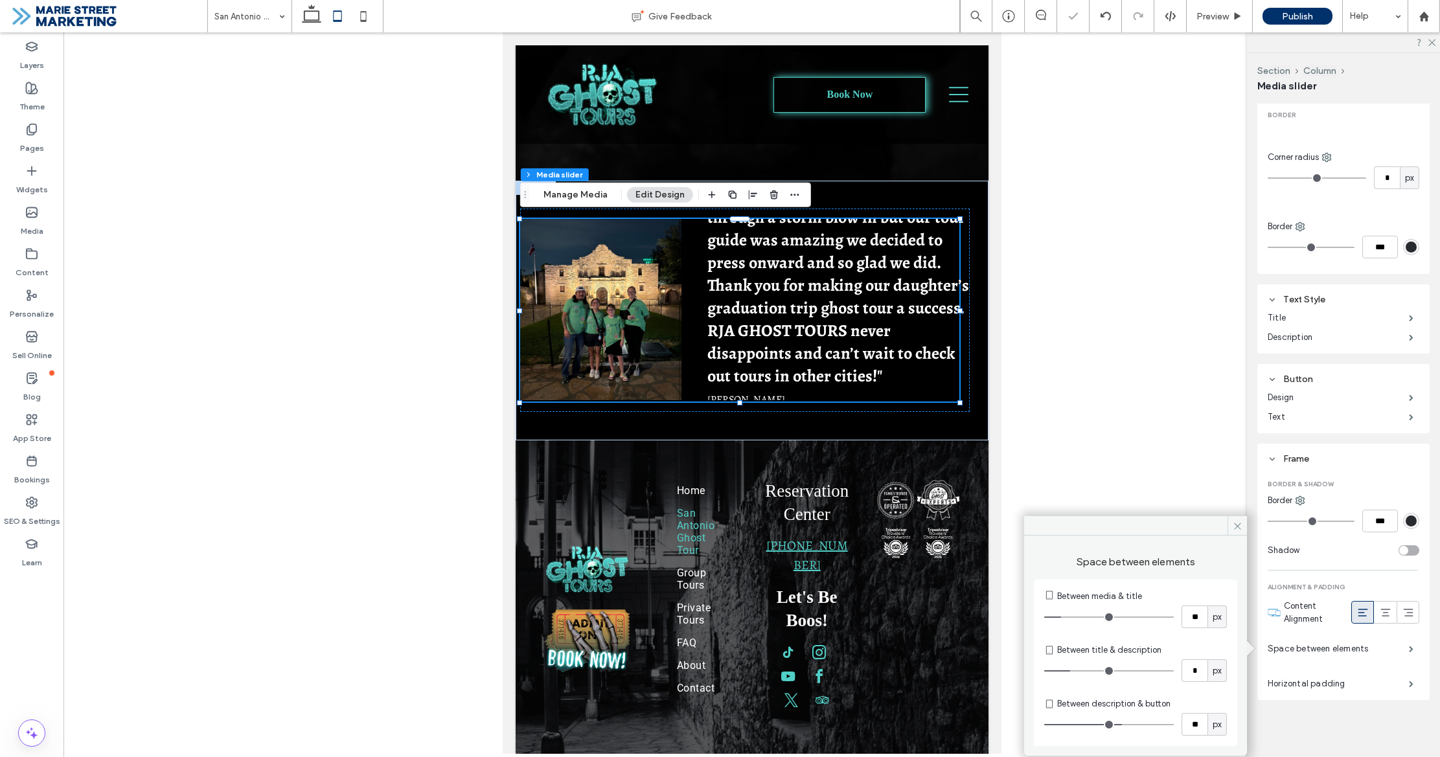
type input "**"
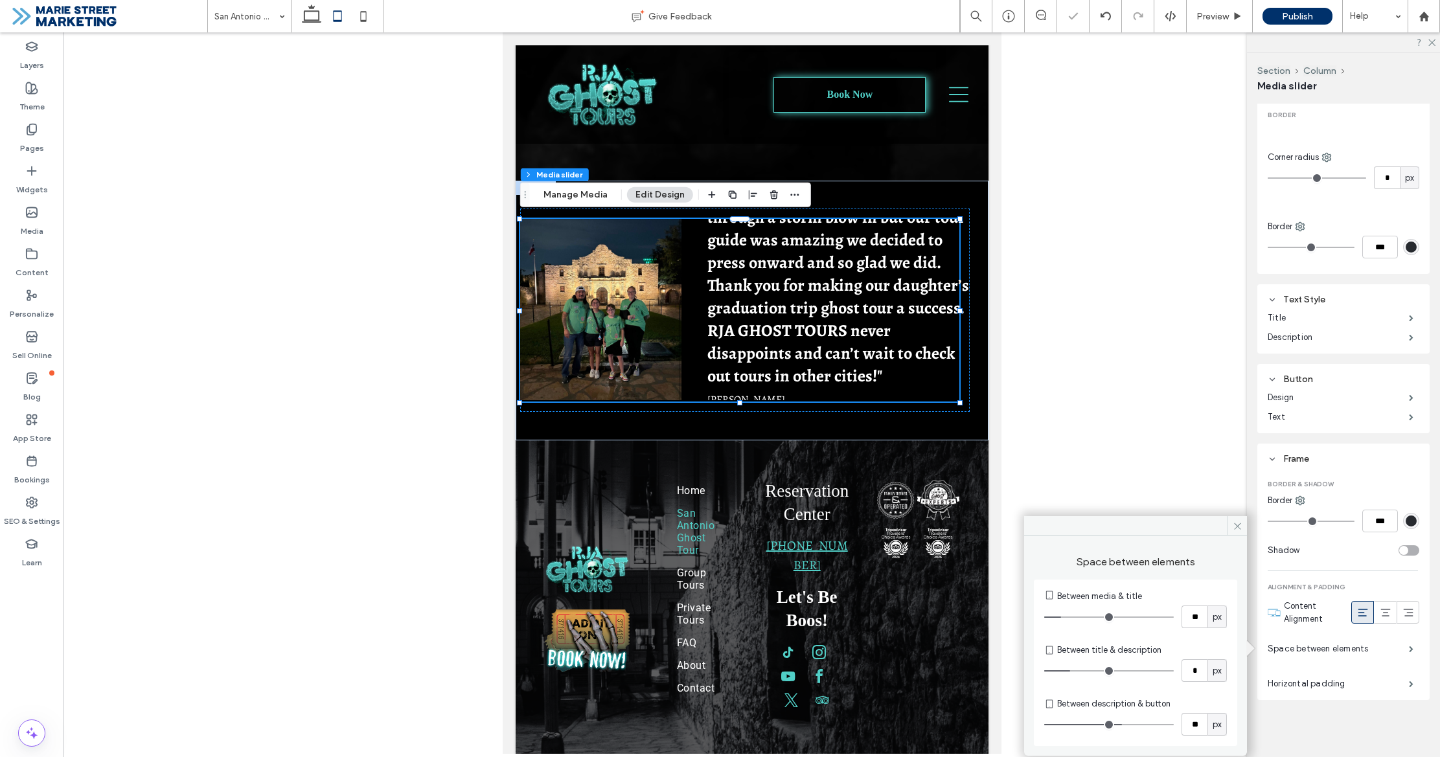
type input "**"
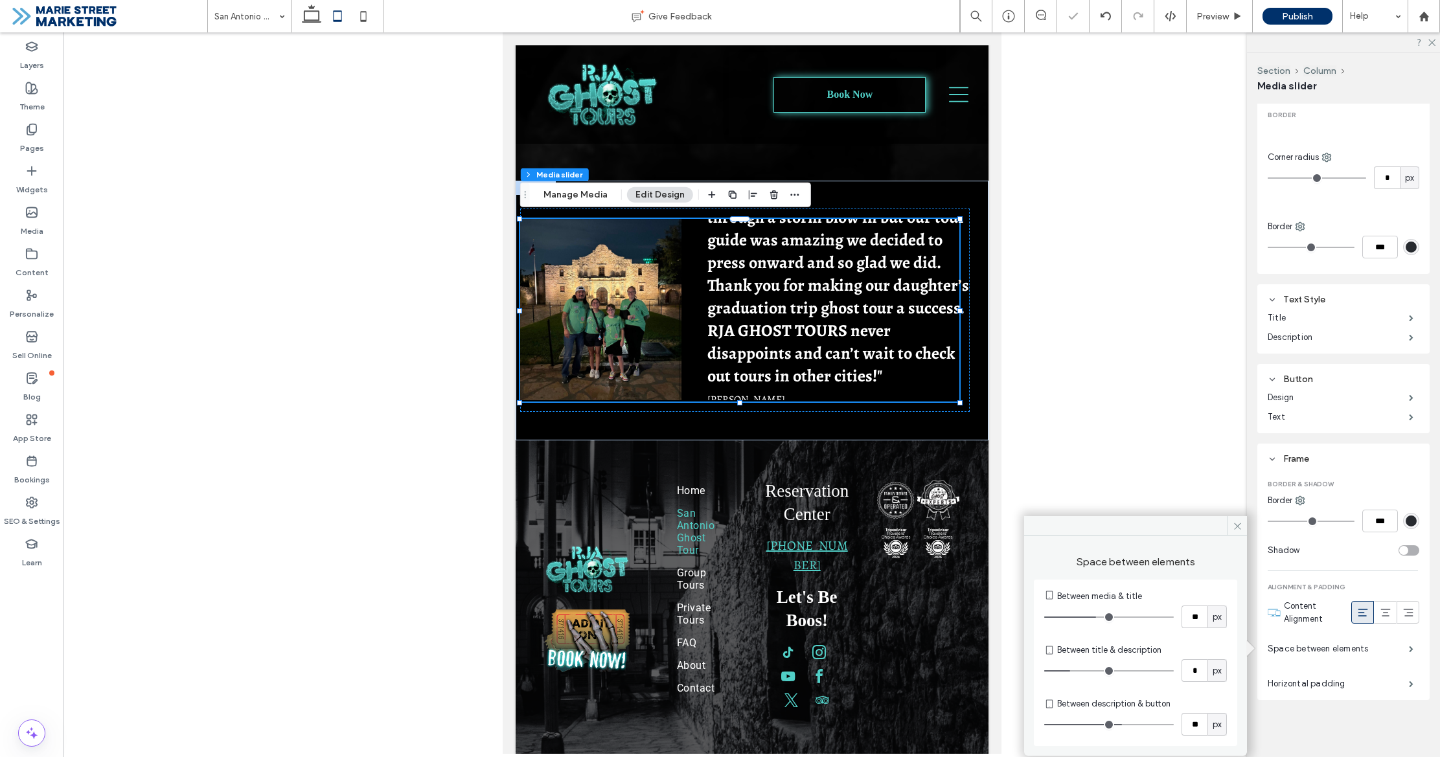
type input "**"
drag, startPoint x: 1064, startPoint y: 621, endPoint x: 1100, endPoint y: 622, distance: 36.9
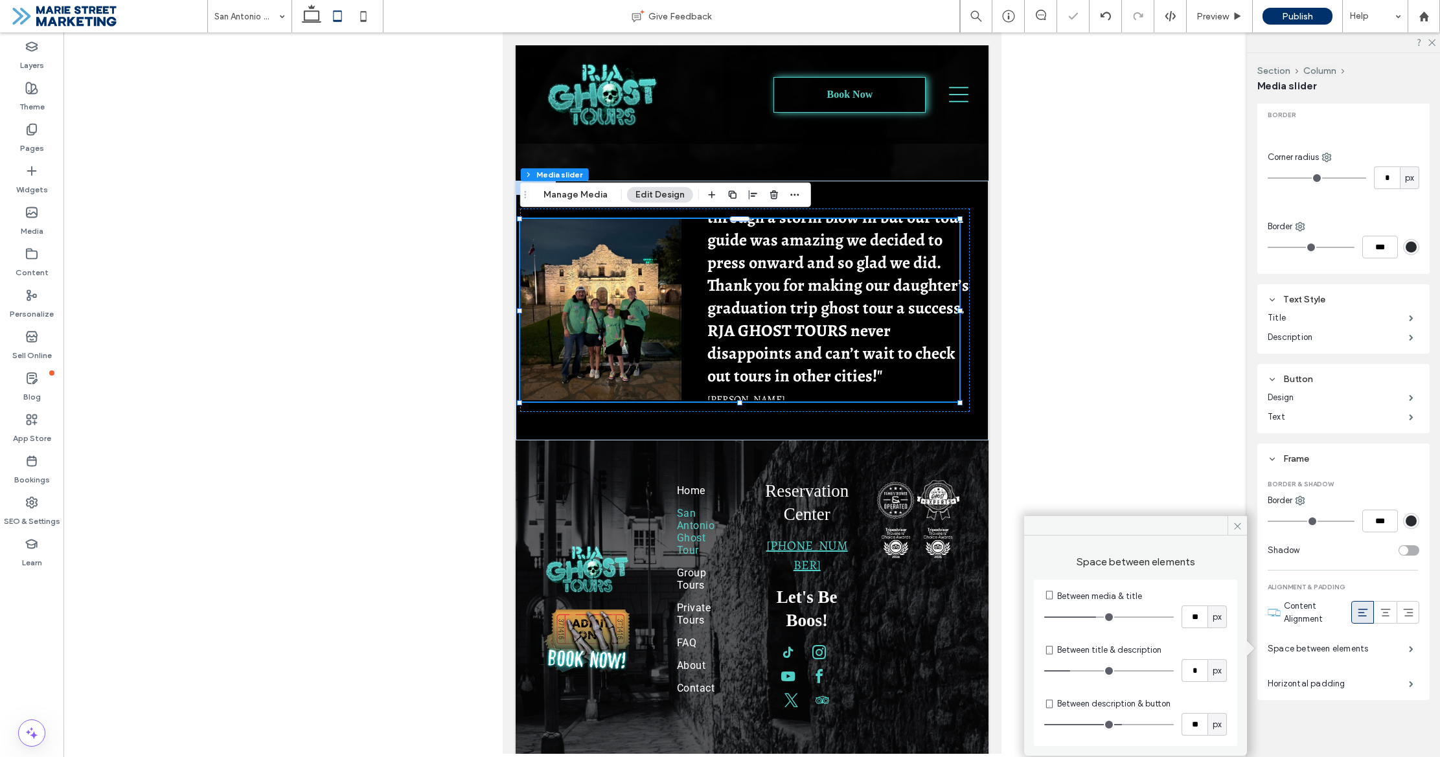
click at [1100, 618] on input "range" at bounding box center [1109, 617] width 130 height 1
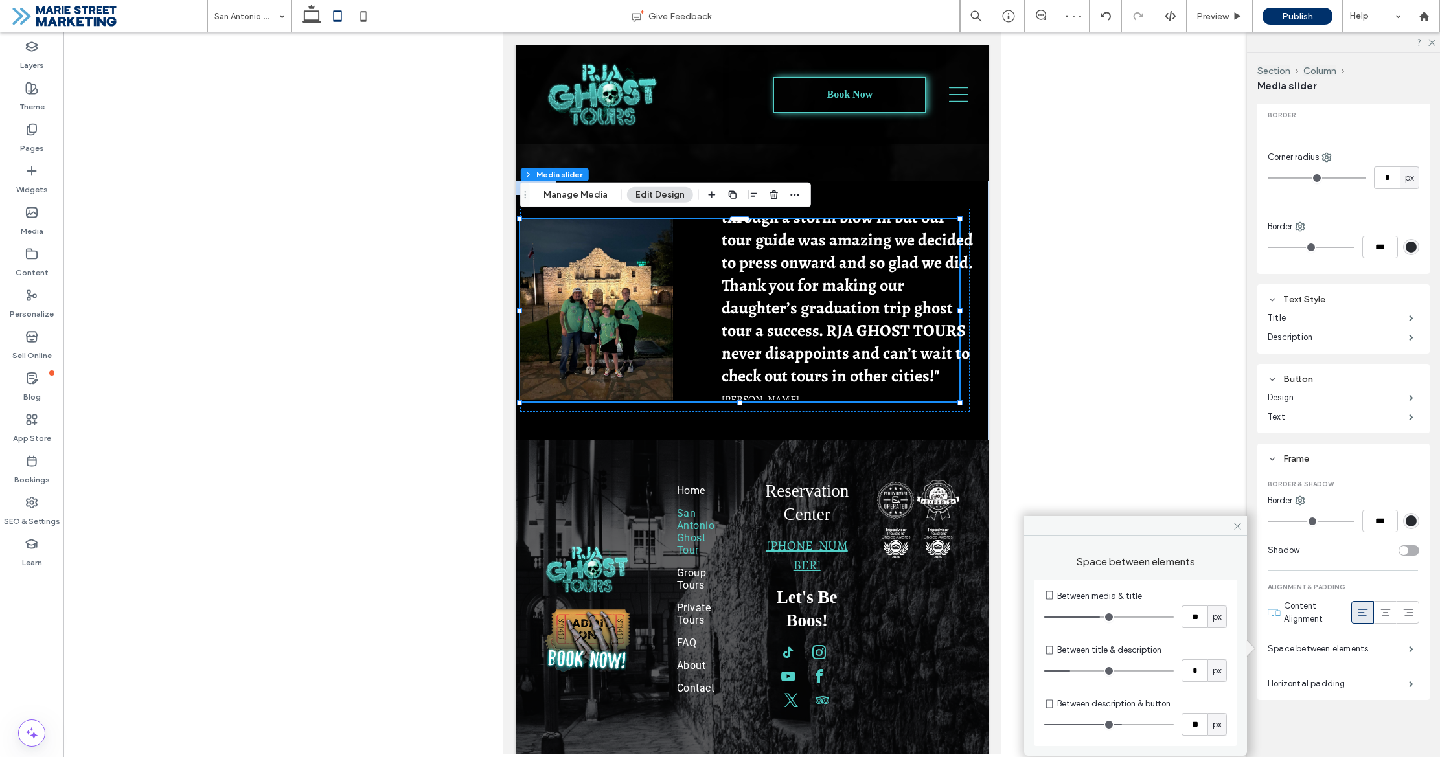
type input "**"
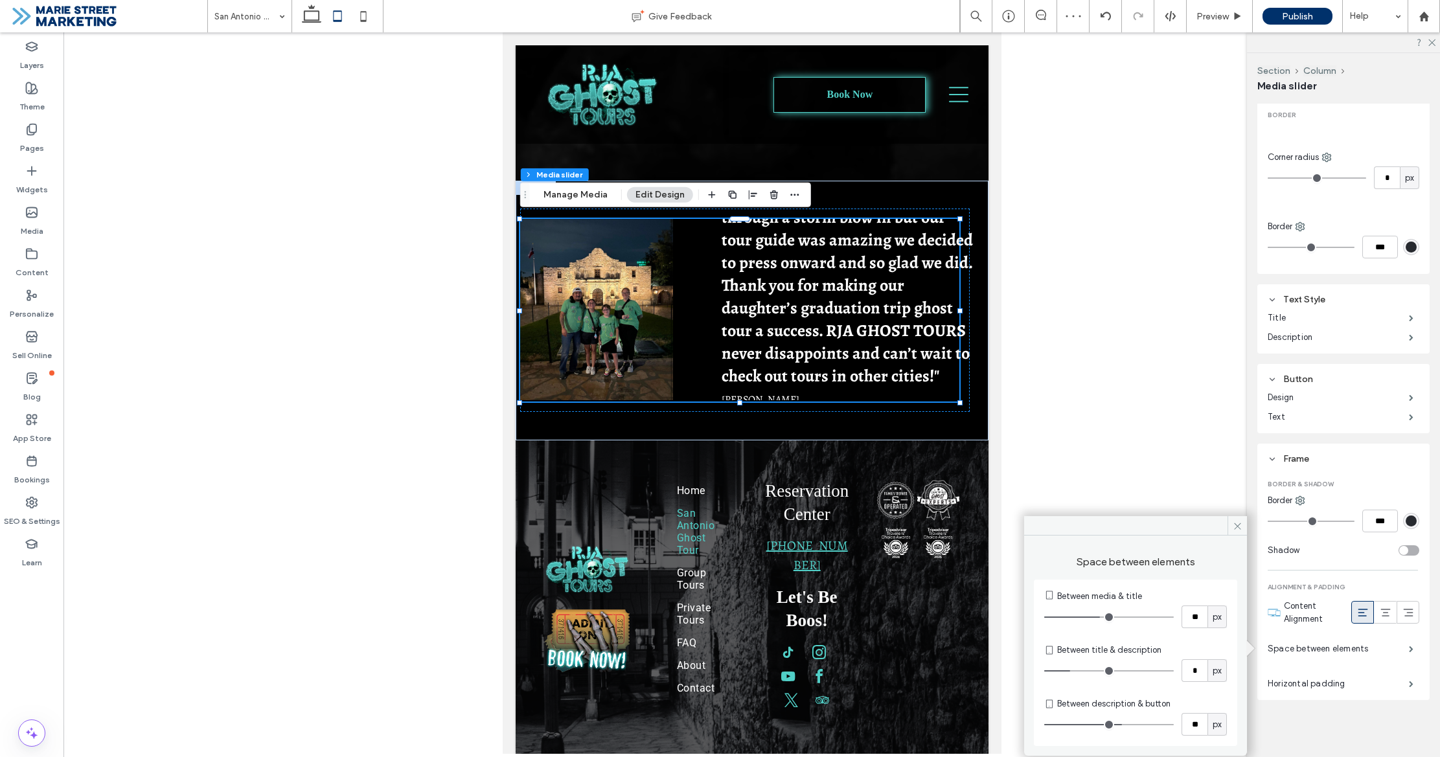
type input "**"
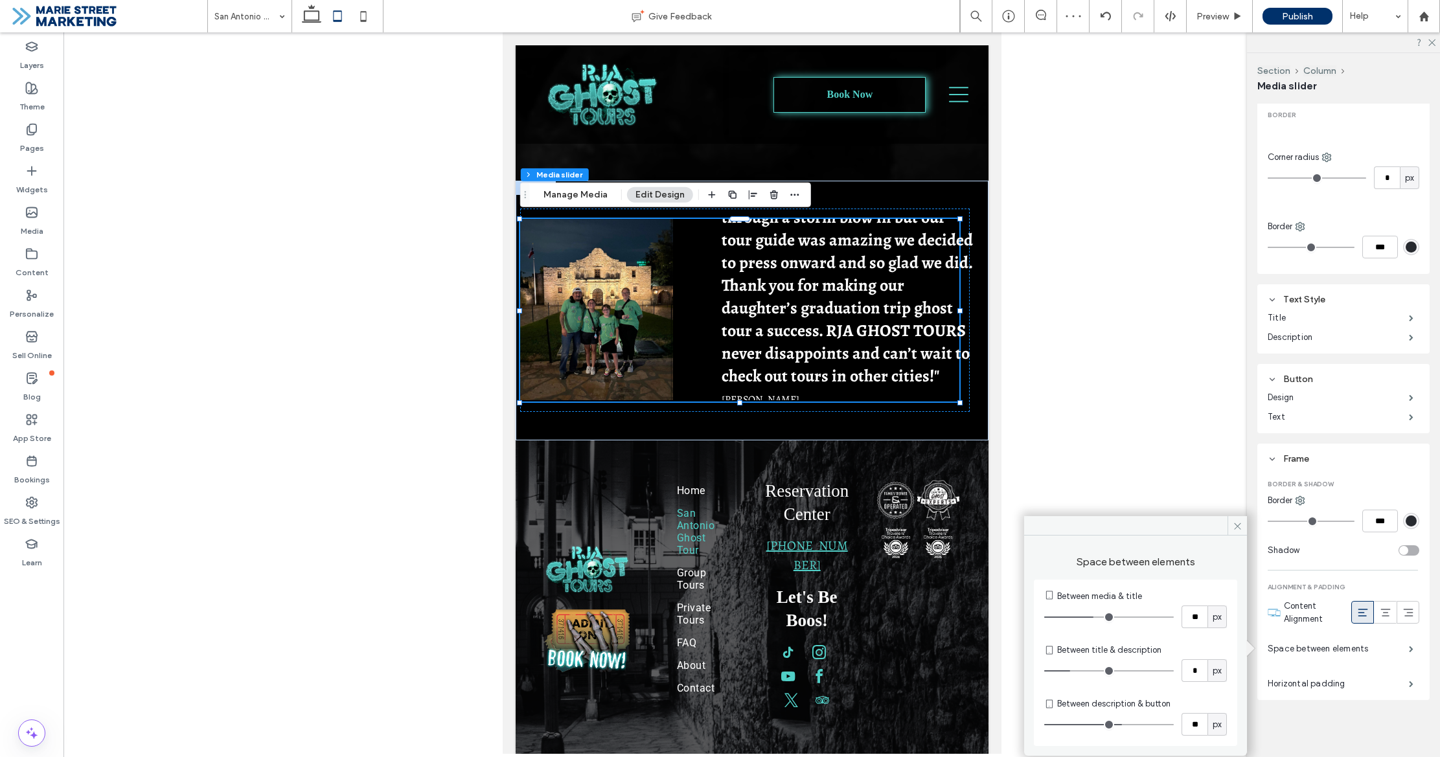
type input "**"
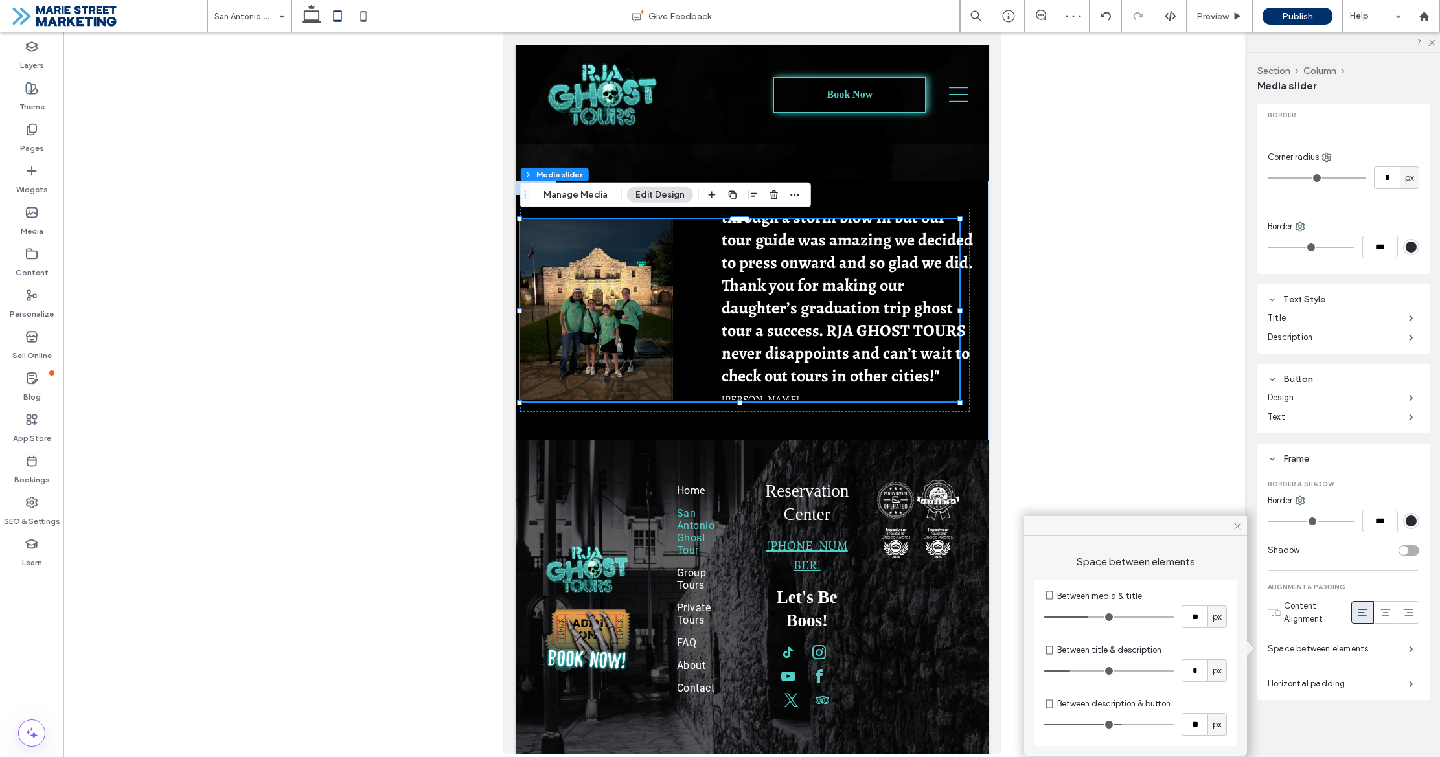
type input "**"
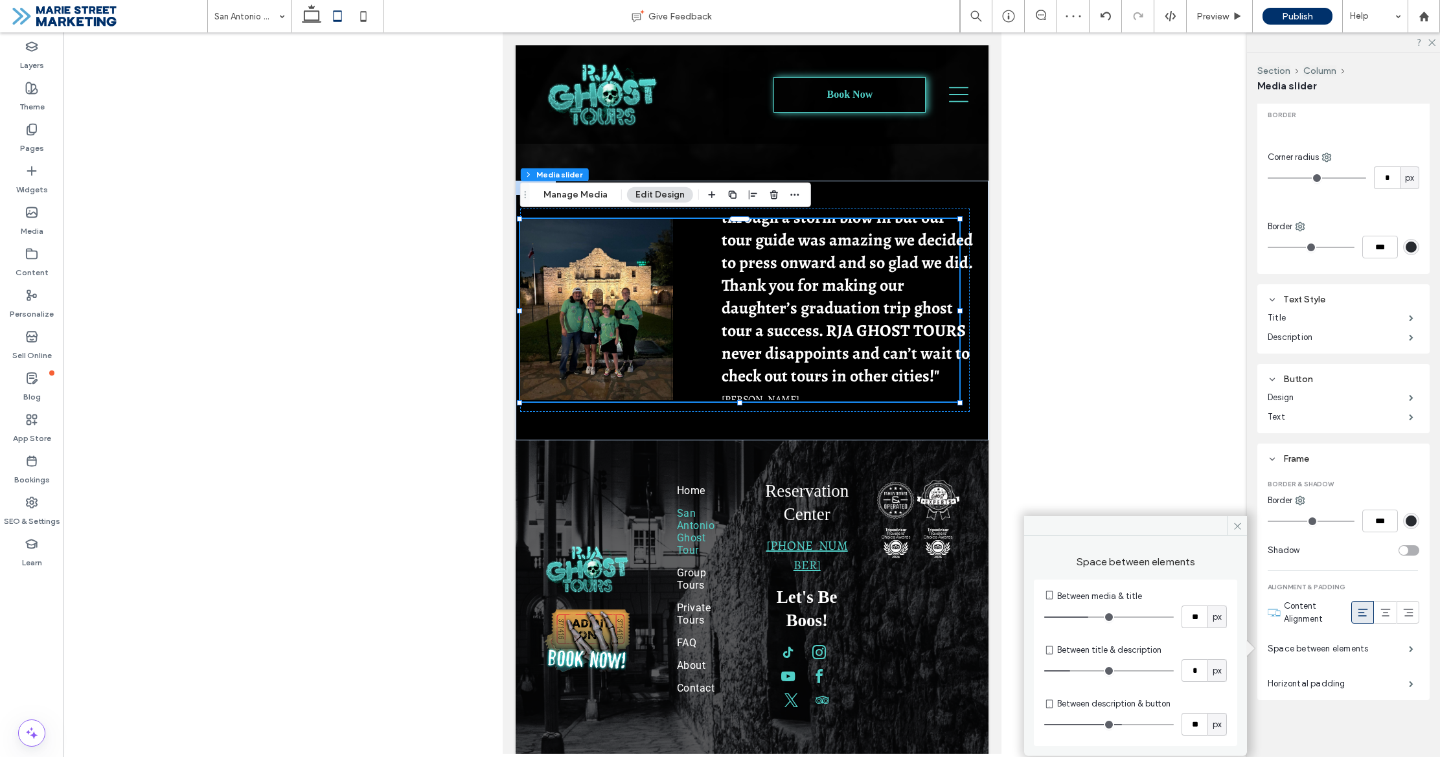
type input "**"
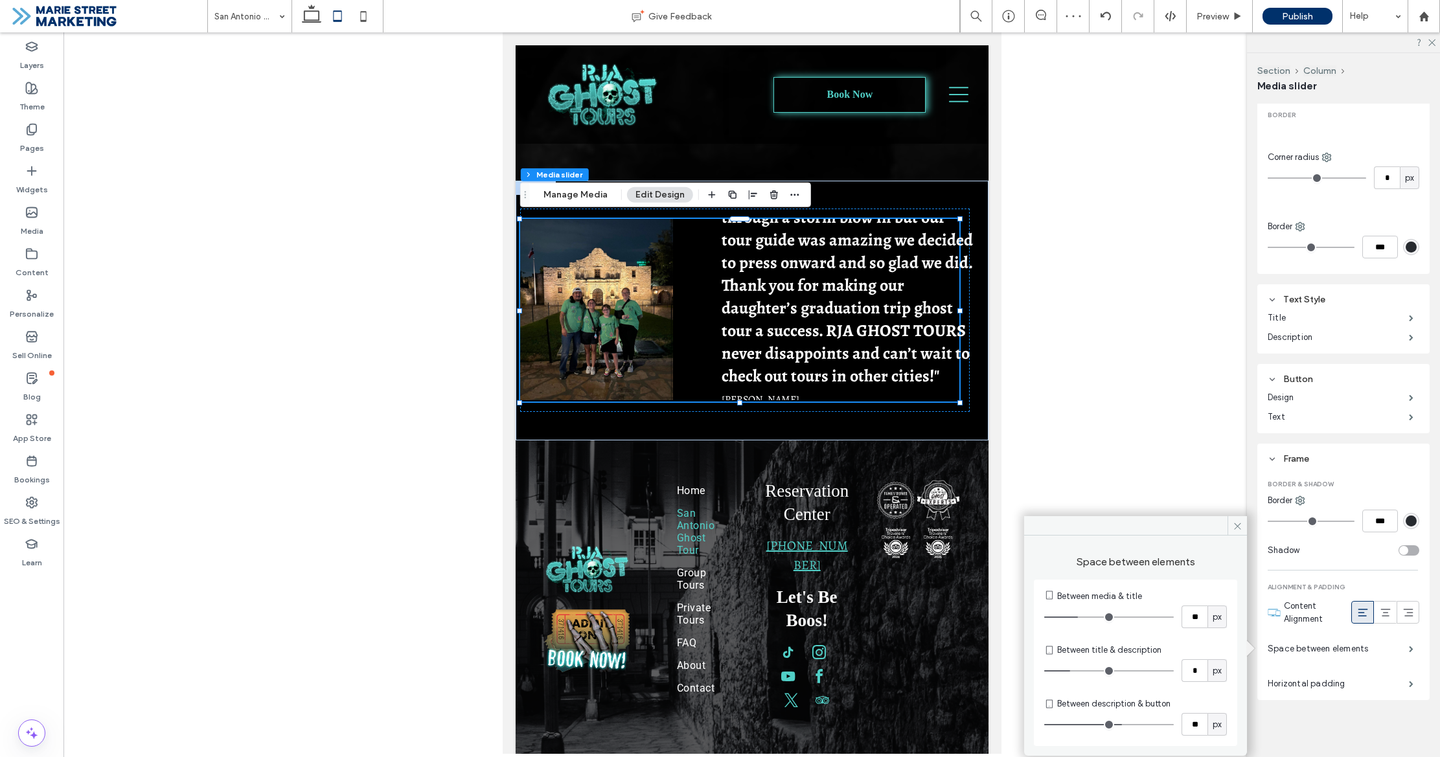
type input "**"
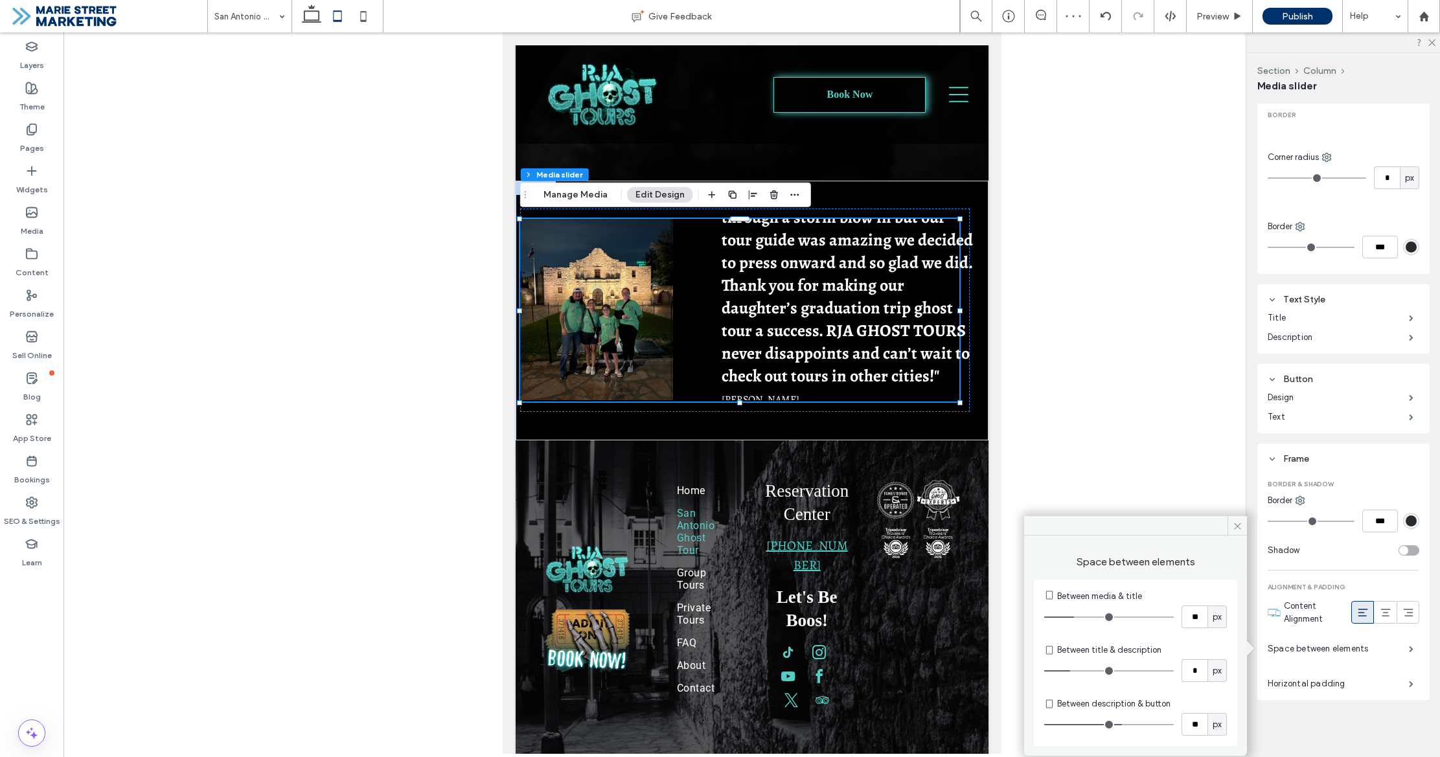
type input "**"
drag, startPoint x: 1100, startPoint y: 622, endPoint x: 1082, endPoint y: 626, distance: 19.3
type input "**"
click at [1076, 618] on input "range" at bounding box center [1109, 617] width 130 height 1
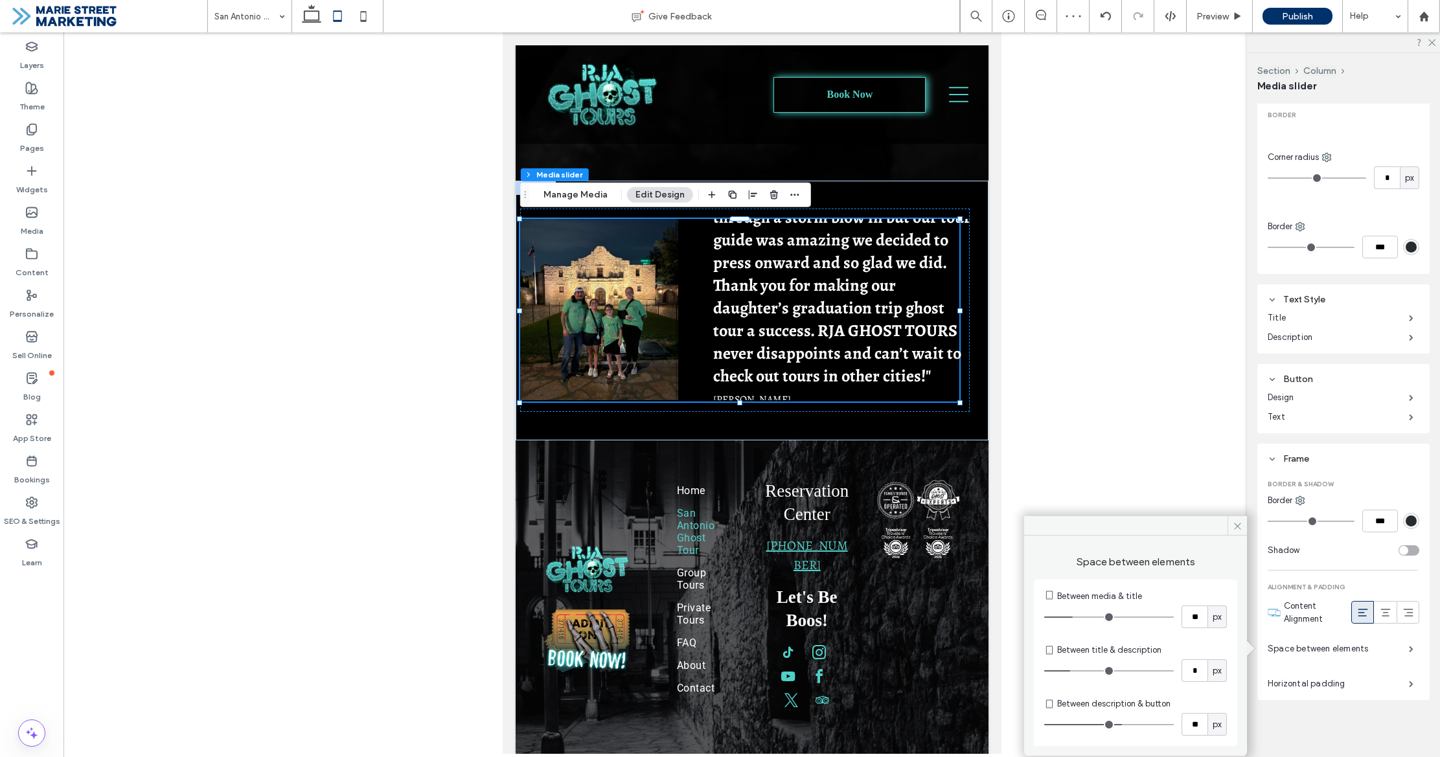
type input "*"
type input "**"
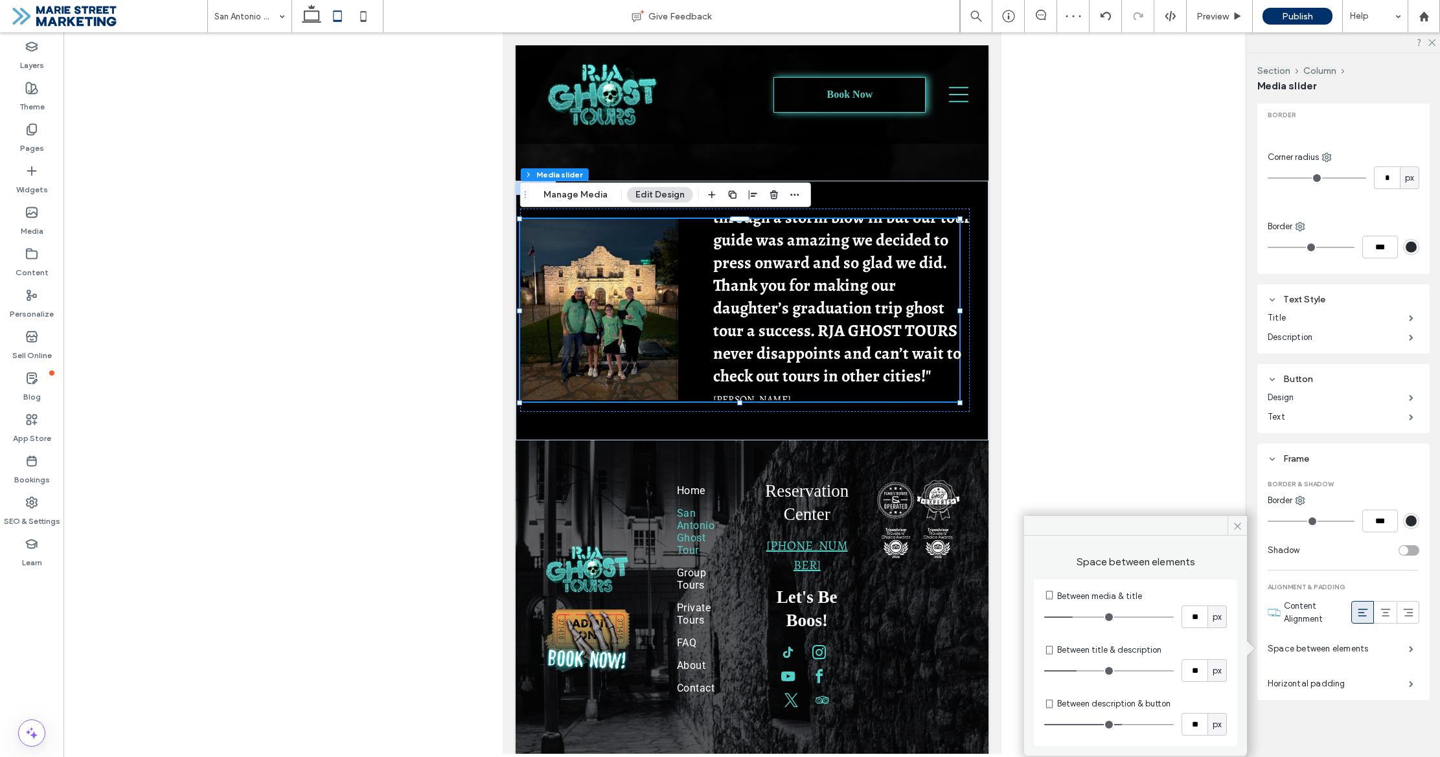
type input "**"
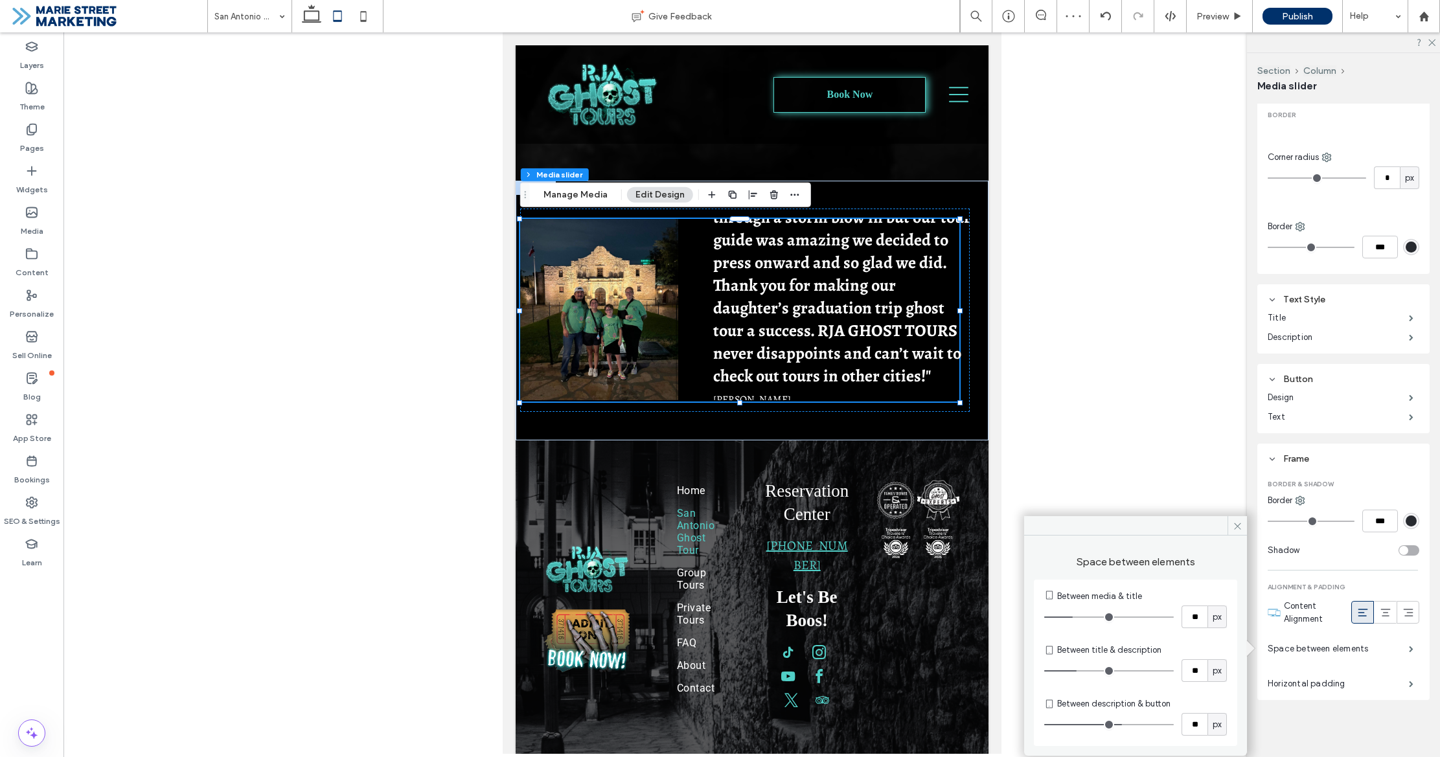
type input "**"
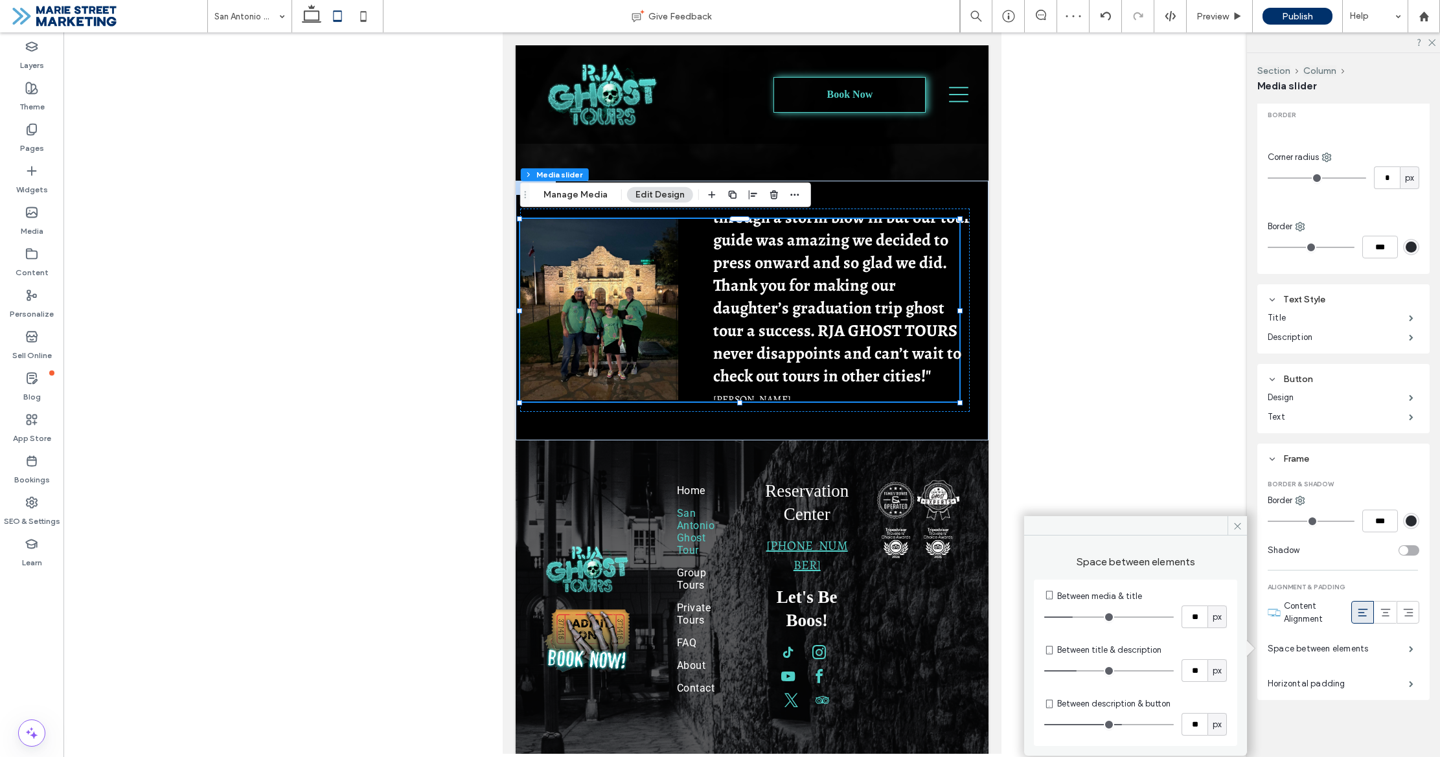
type input "**"
drag, startPoint x: 1073, startPoint y: 670, endPoint x: 1102, endPoint y: 670, distance: 29.2
click at [1102, 670] on input "range" at bounding box center [1109, 670] width 130 height 1
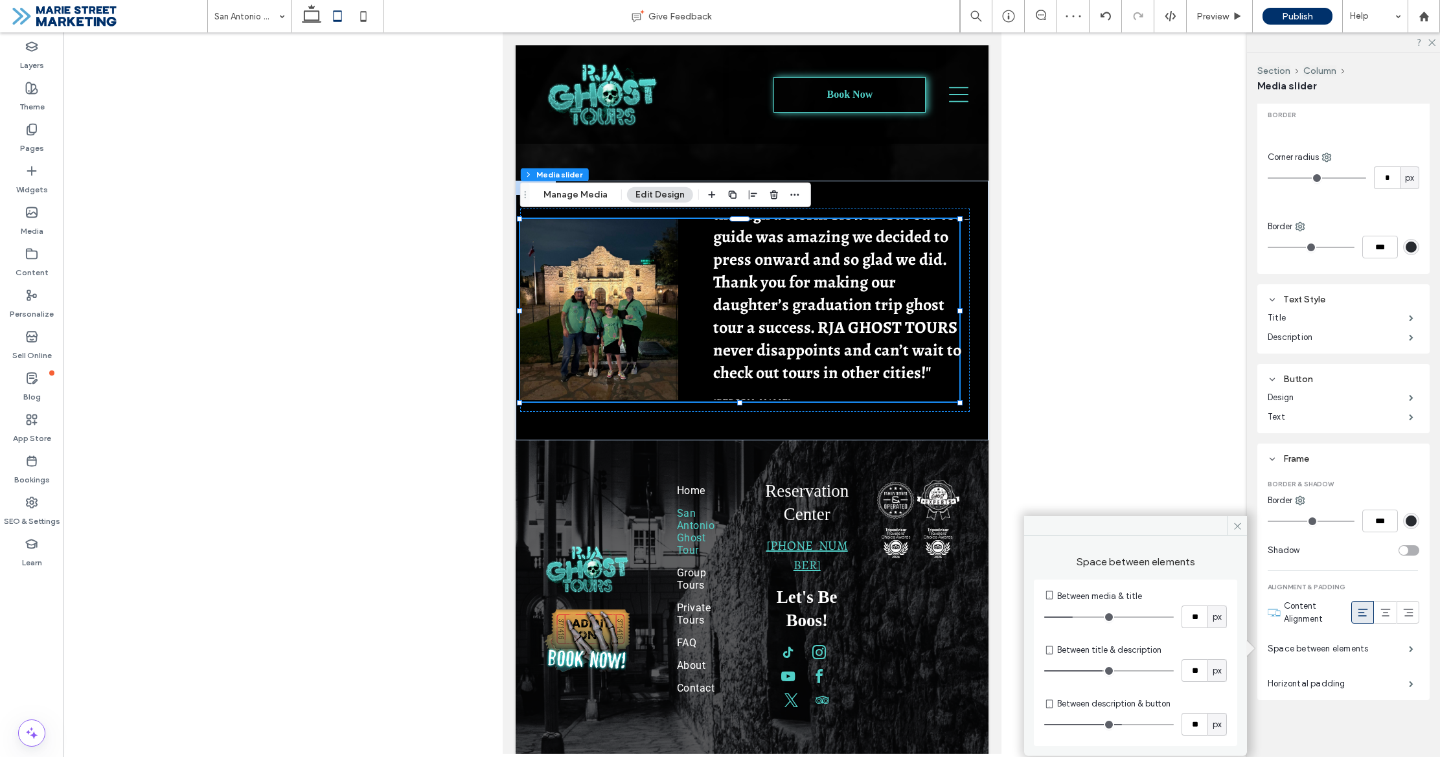
type input "**"
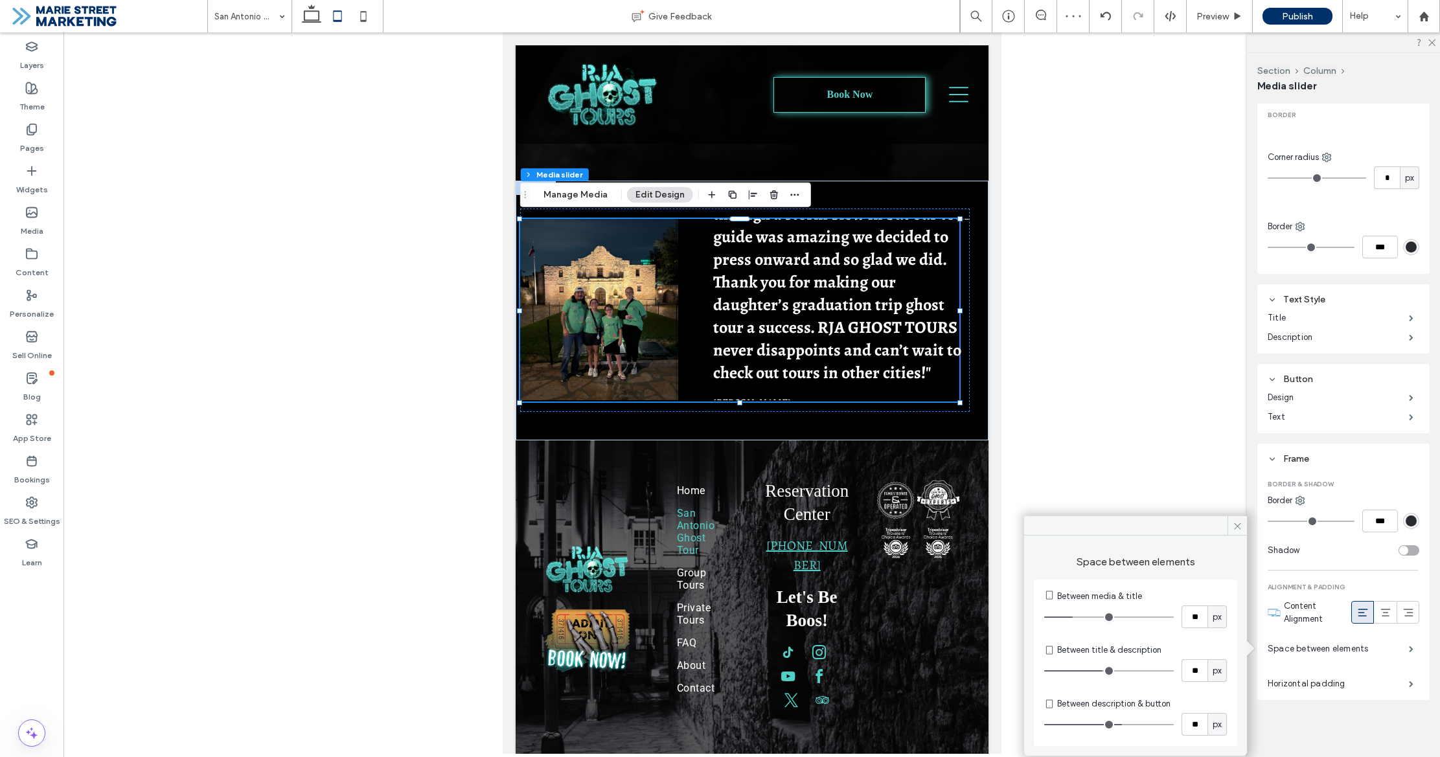
type input "**"
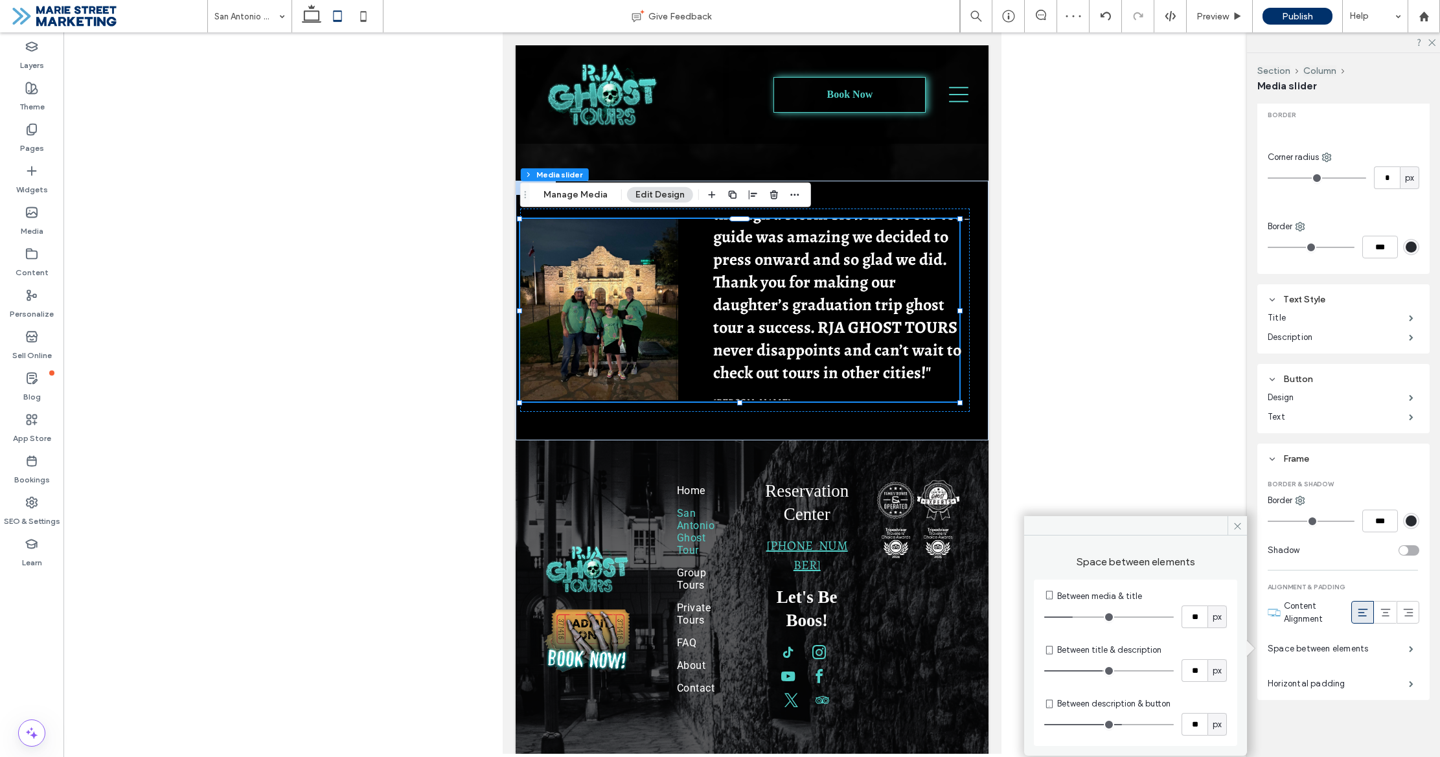
type input "**"
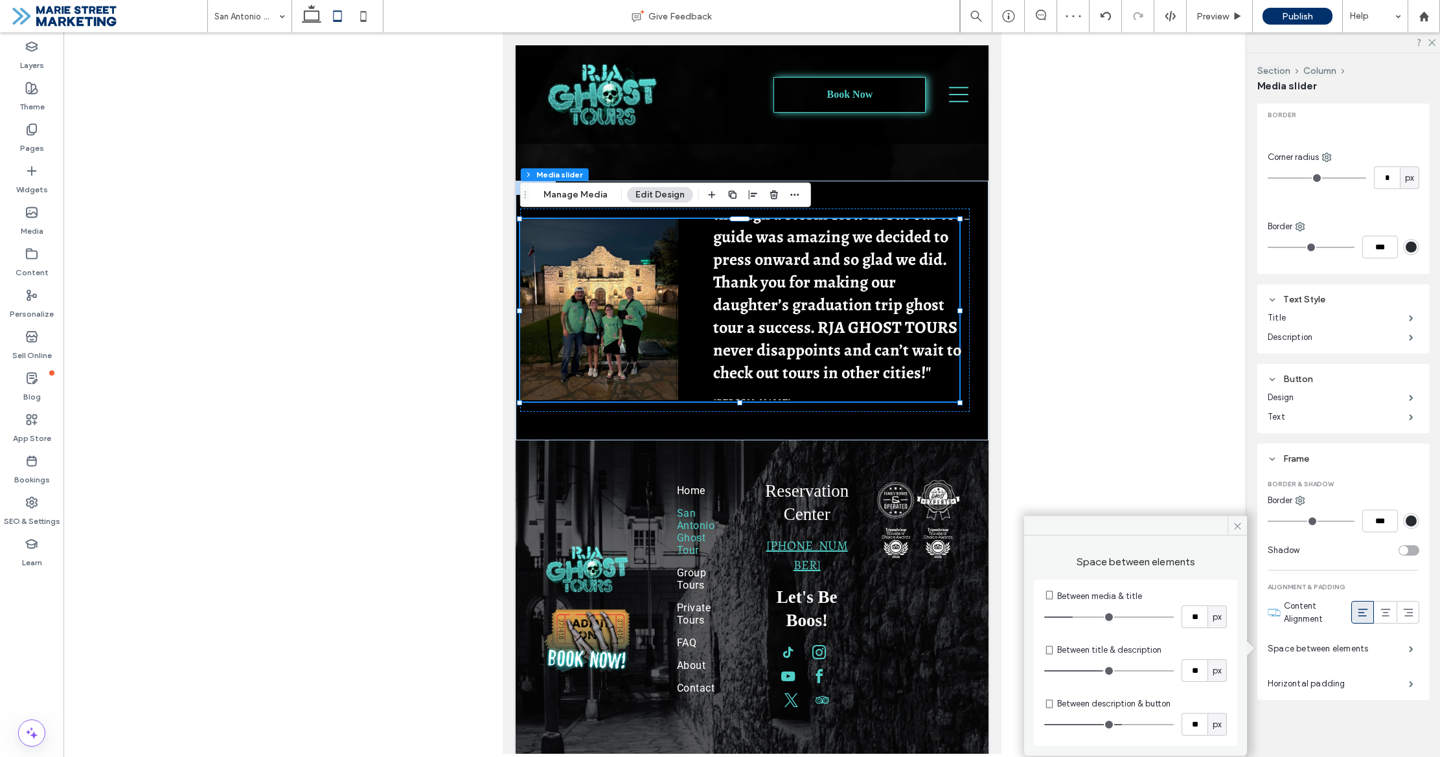
type input "**"
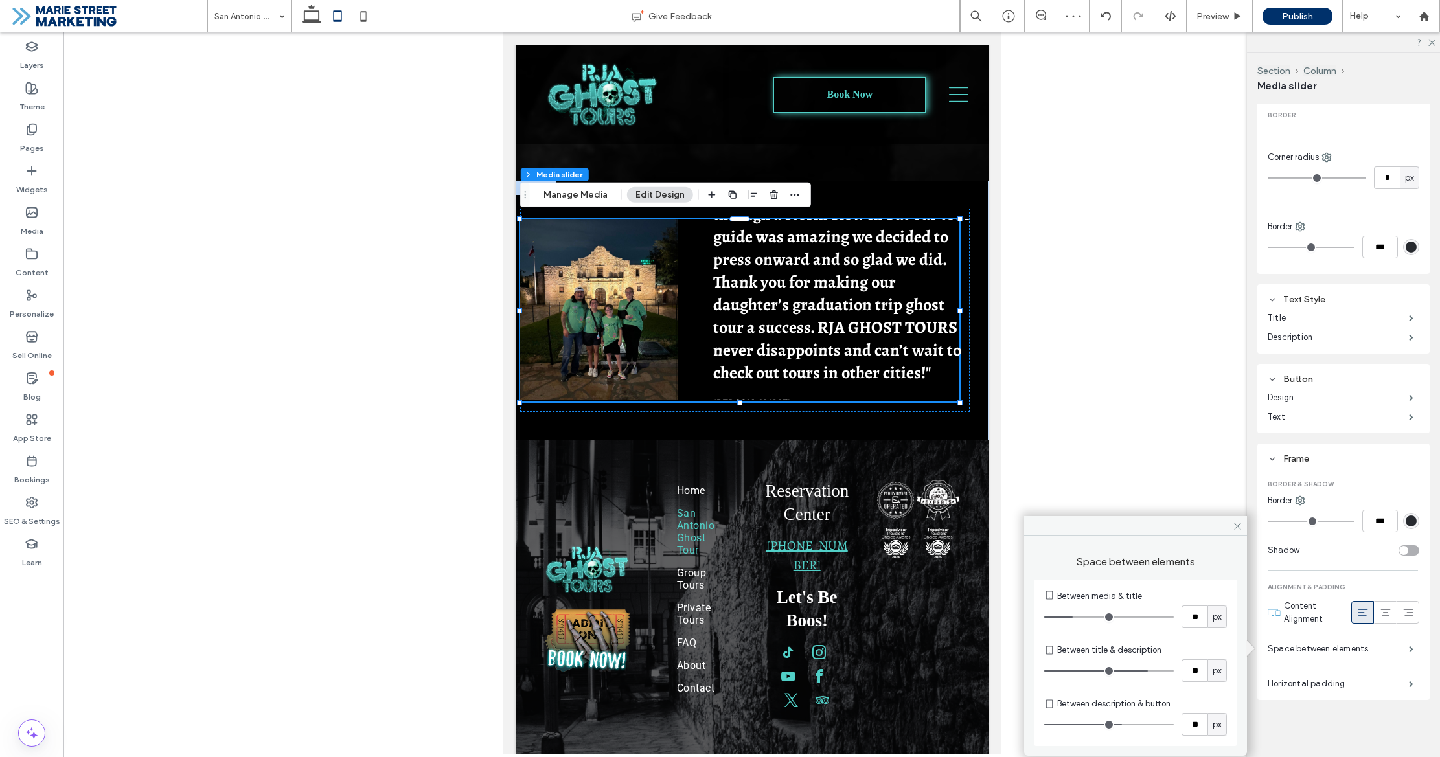
type input "**"
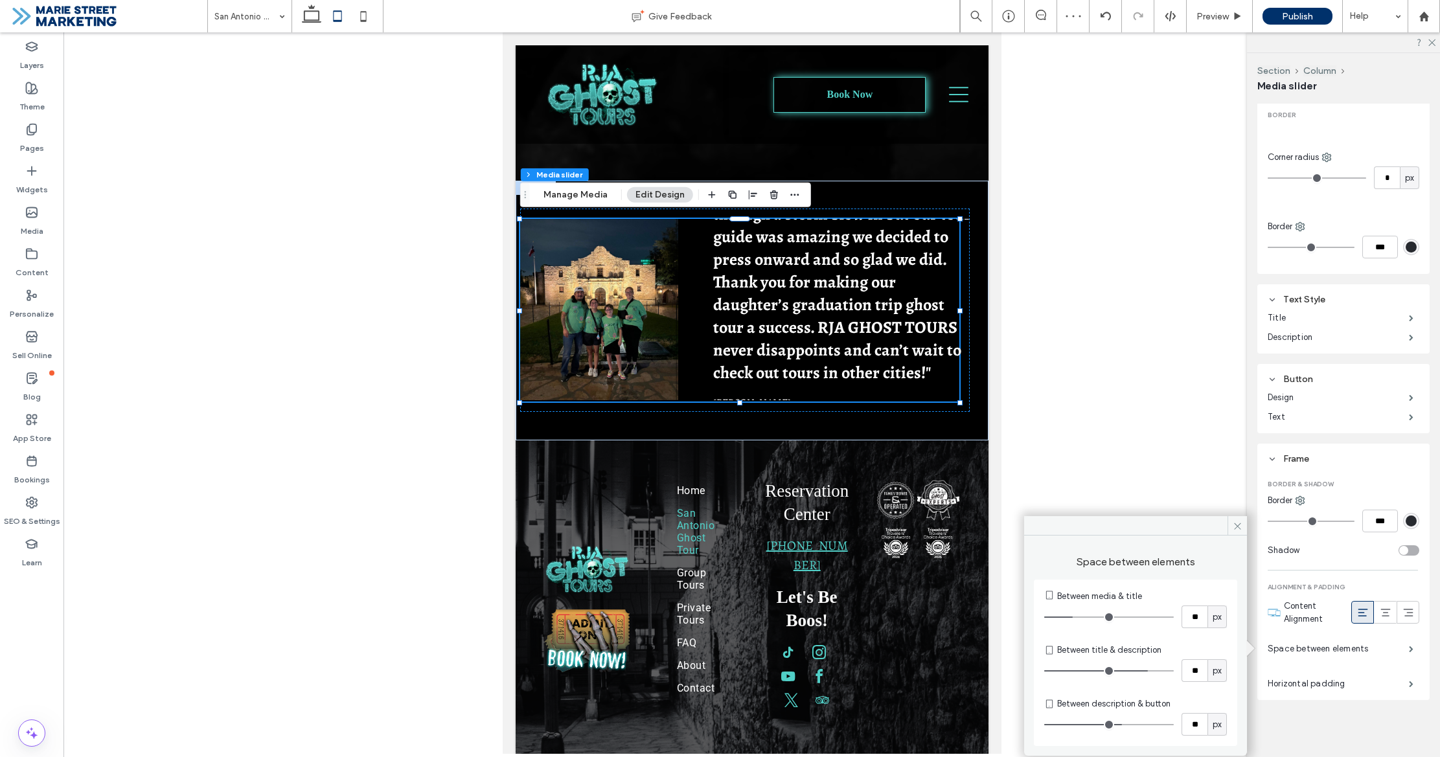
type input "**"
drag, startPoint x: 1106, startPoint y: 669, endPoint x: 1154, endPoint y: 669, distance: 47.3
click at [1154, 670] on input "range" at bounding box center [1109, 670] width 130 height 1
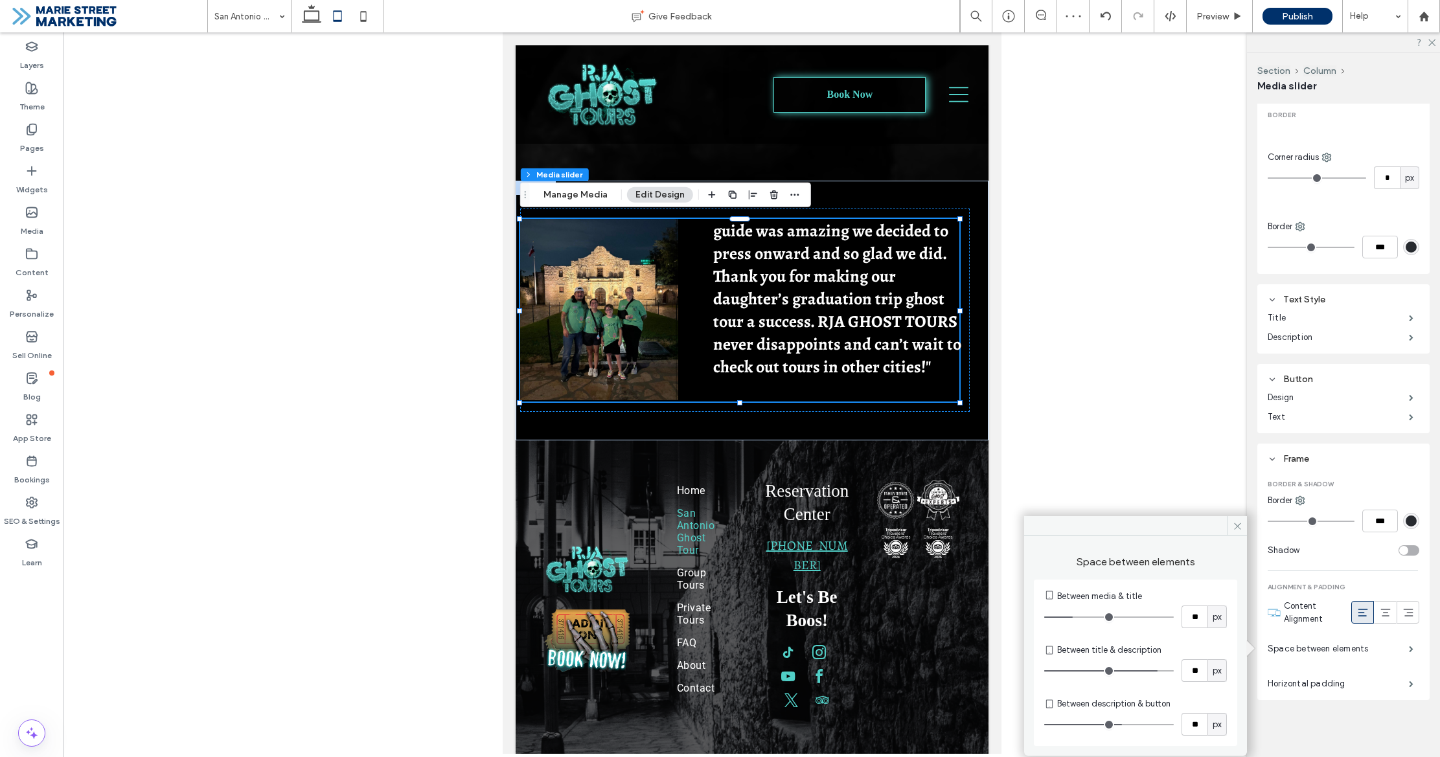
type input "**"
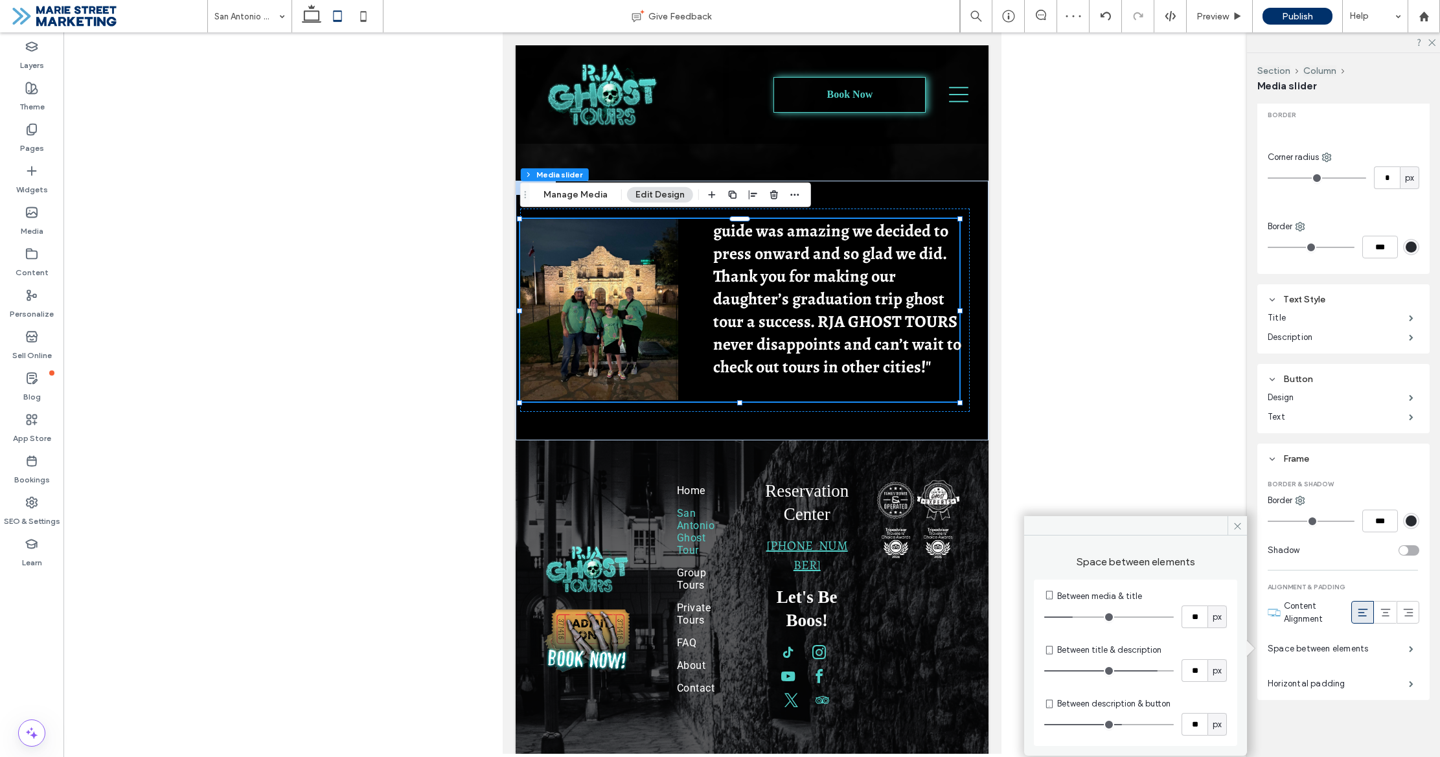
type input "**"
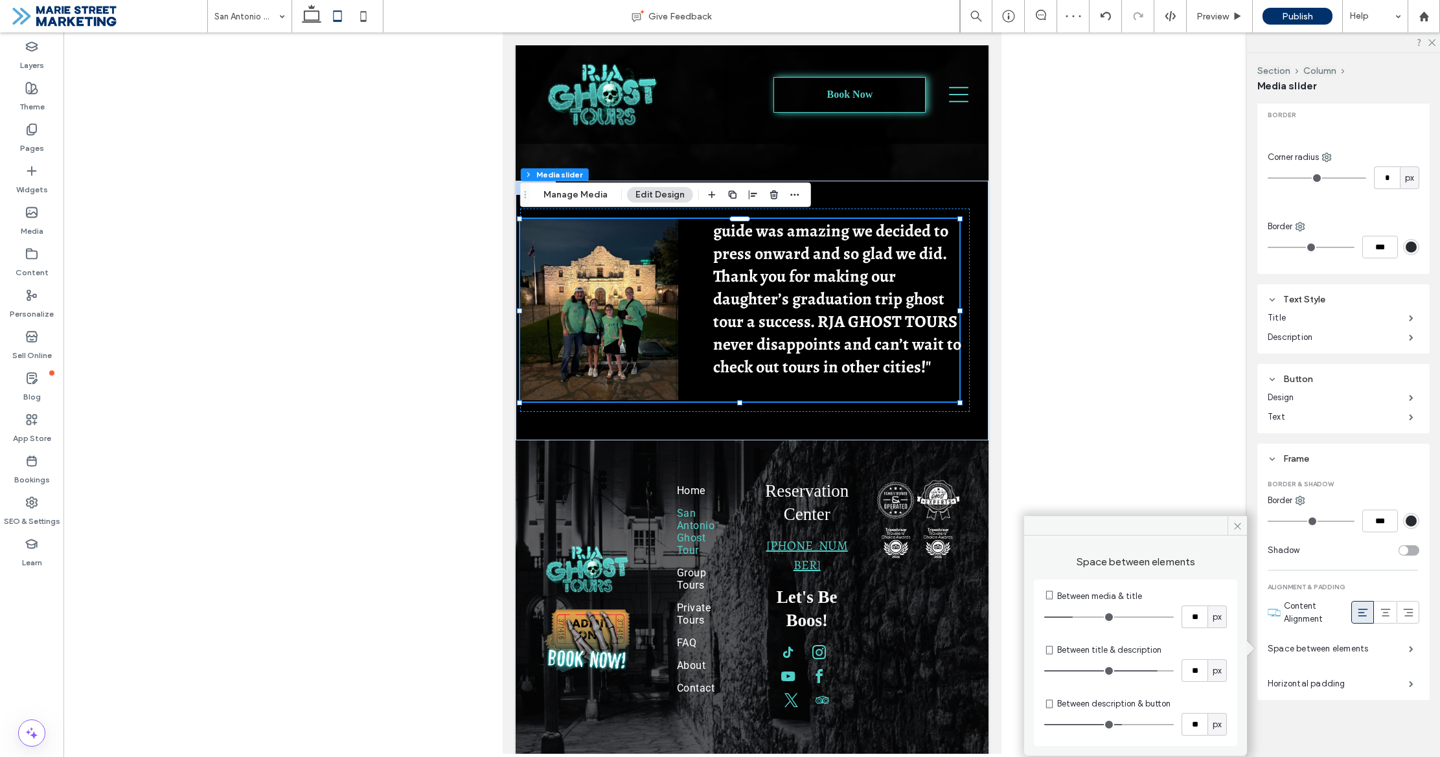
type input "**"
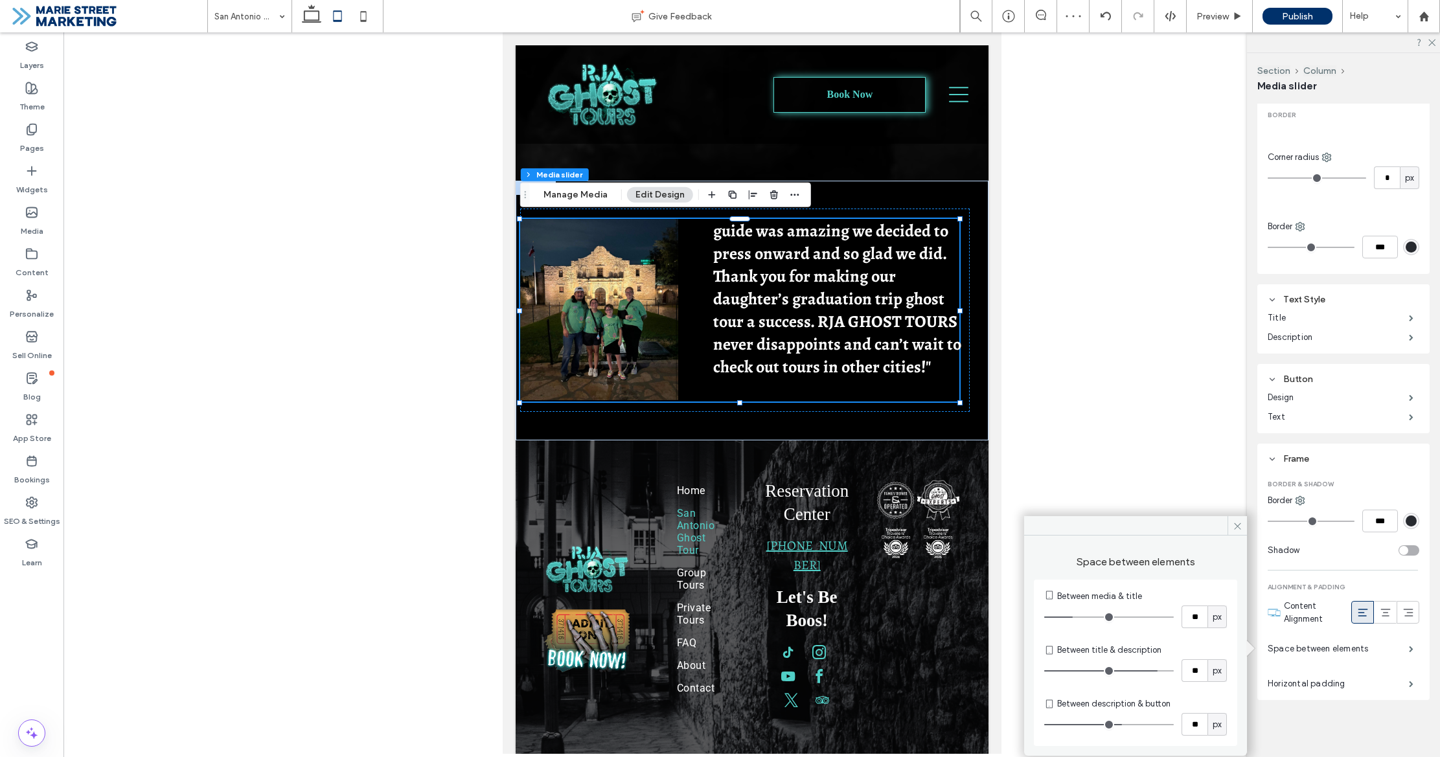
type input "**"
drag, startPoint x: 1154, startPoint y: 669, endPoint x: 1122, endPoint y: 669, distance: 31.7
click at [1122, 670] on input "range" at bounding box center [1109, 670] width 130 height 1
type input "**"
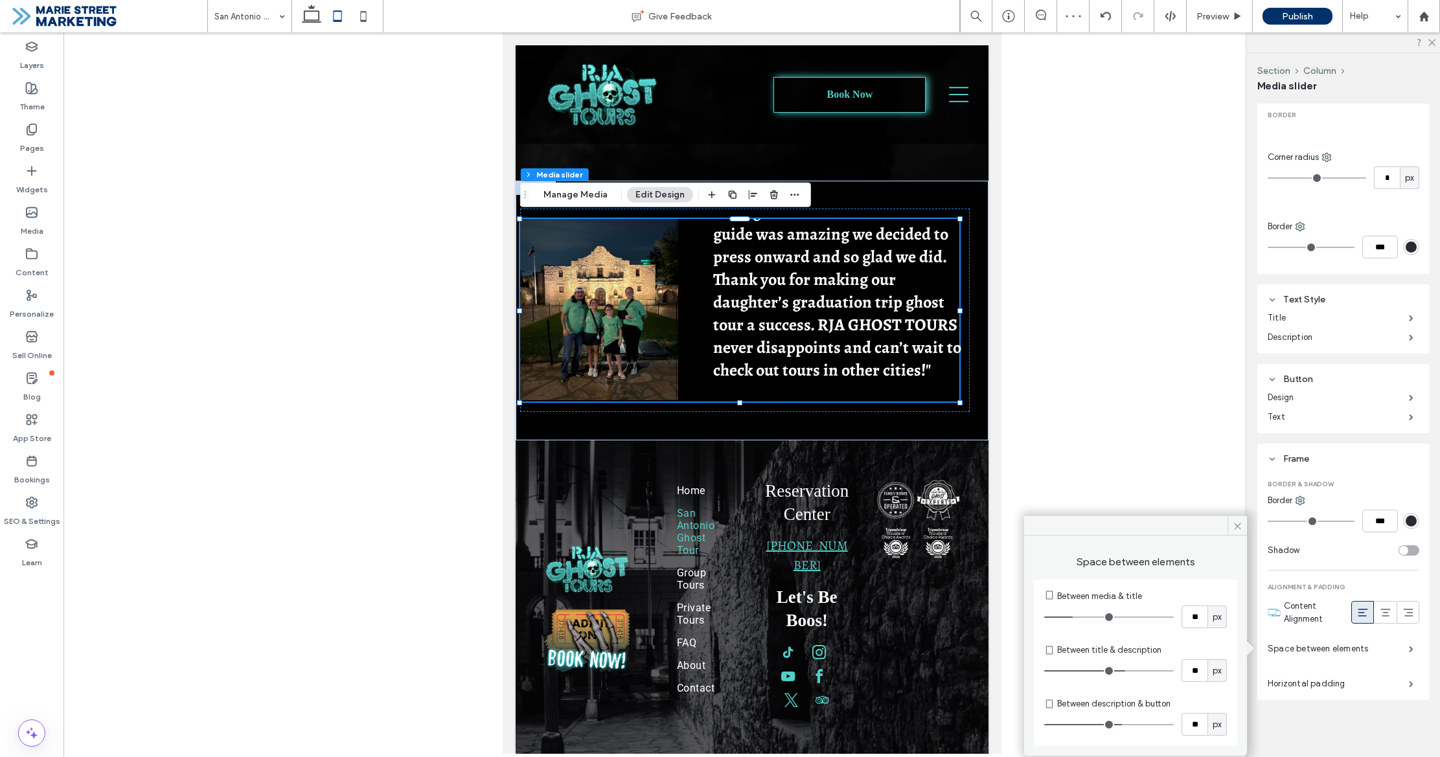
type input "**"
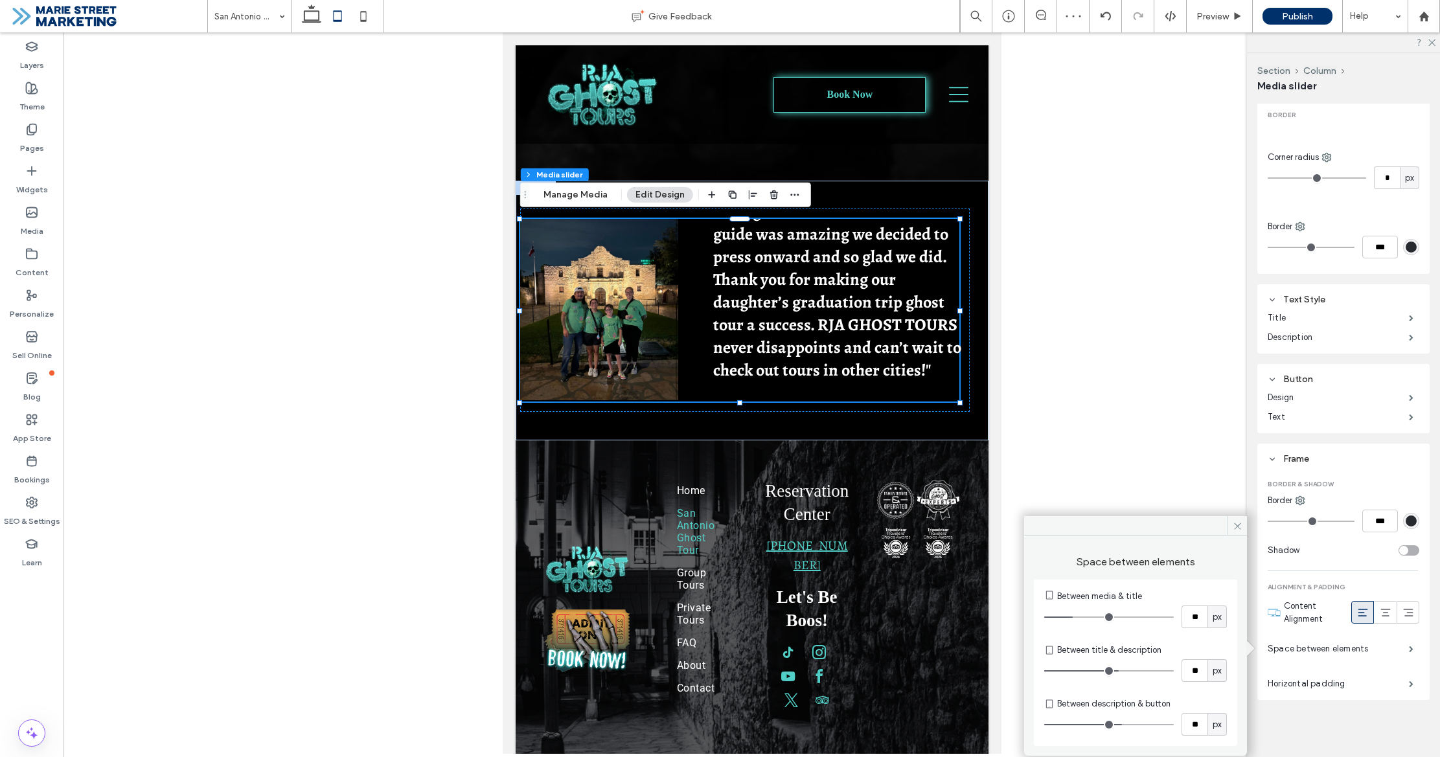
type input "**"
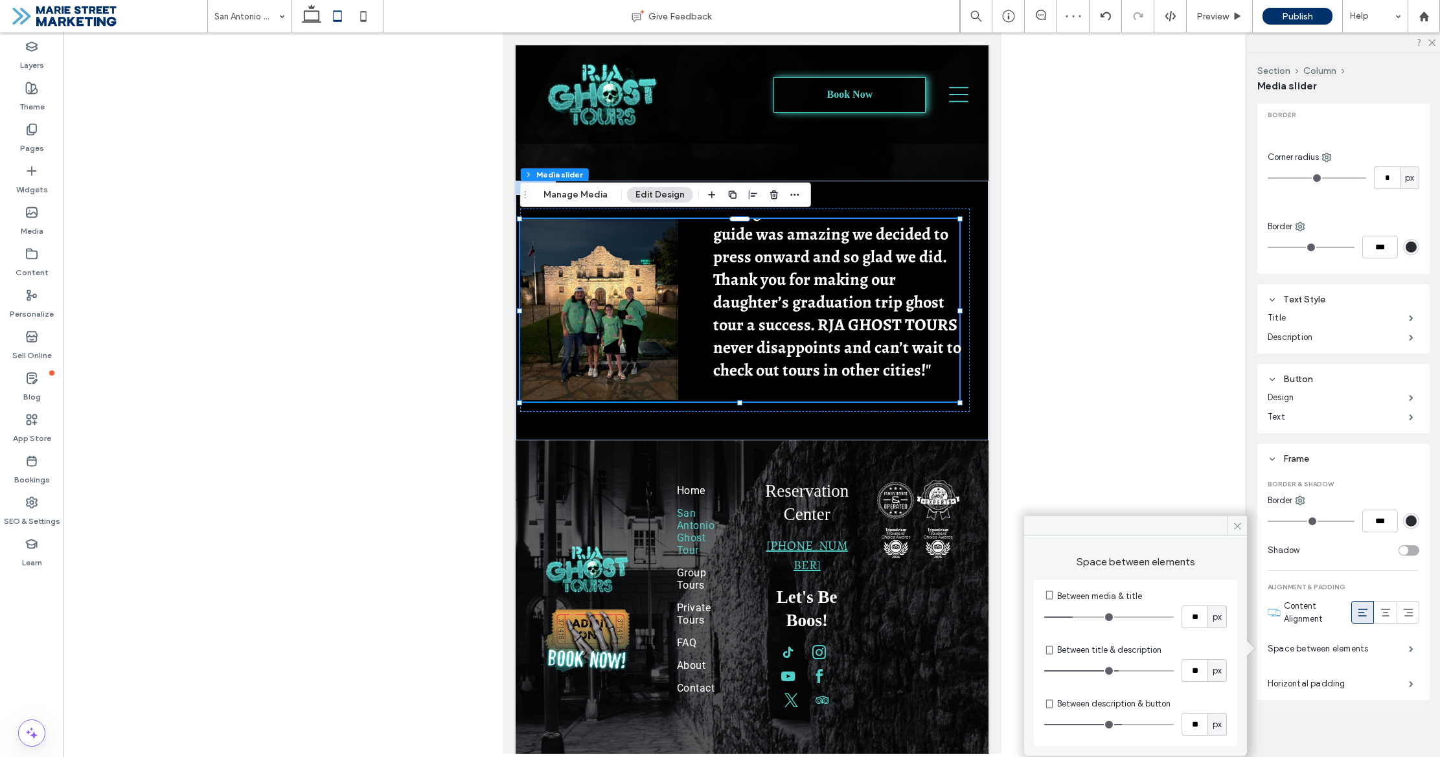
type input "**"
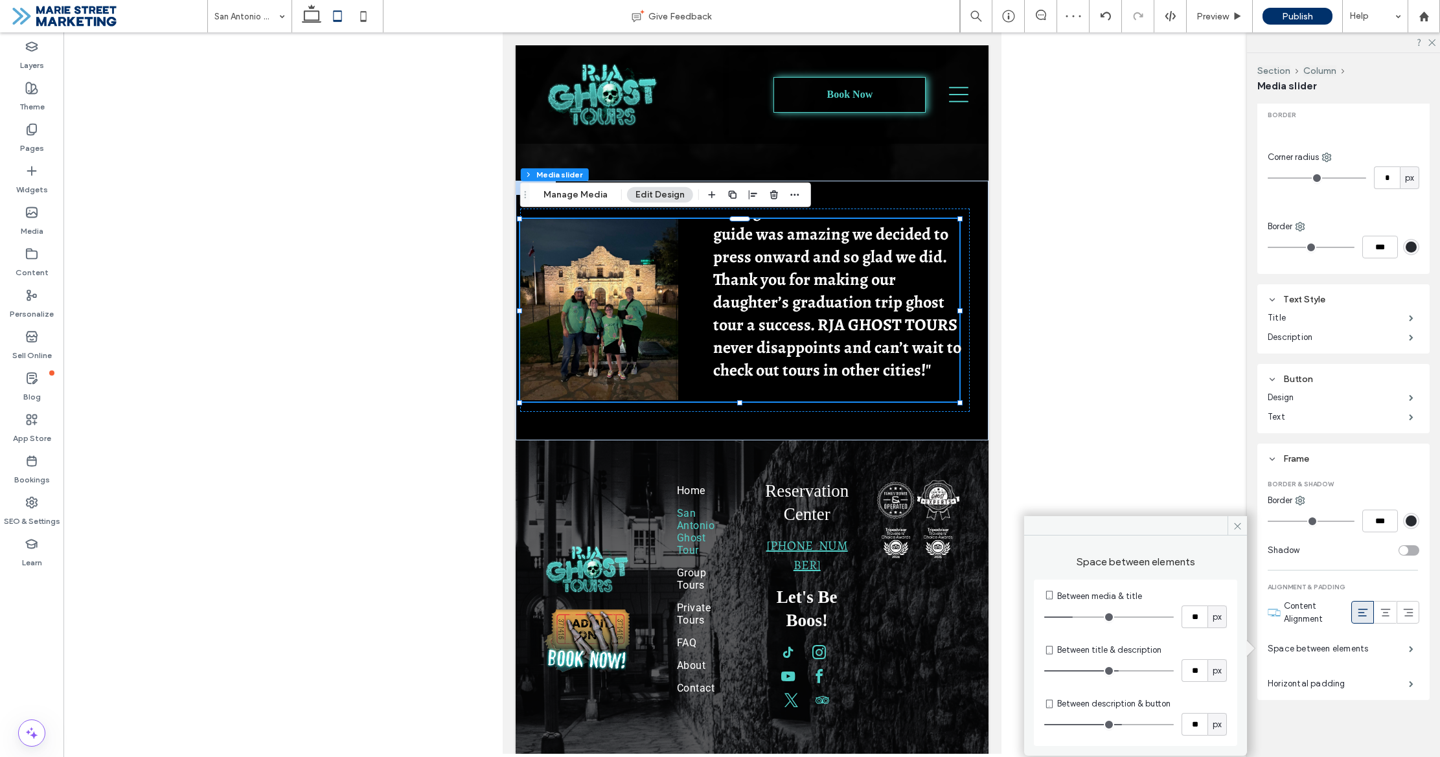
type input "**"
drag, startPoint x: 1122, startPoint y: 669, endPoint x: 1080, endPoint y: 666, distance: 42.2
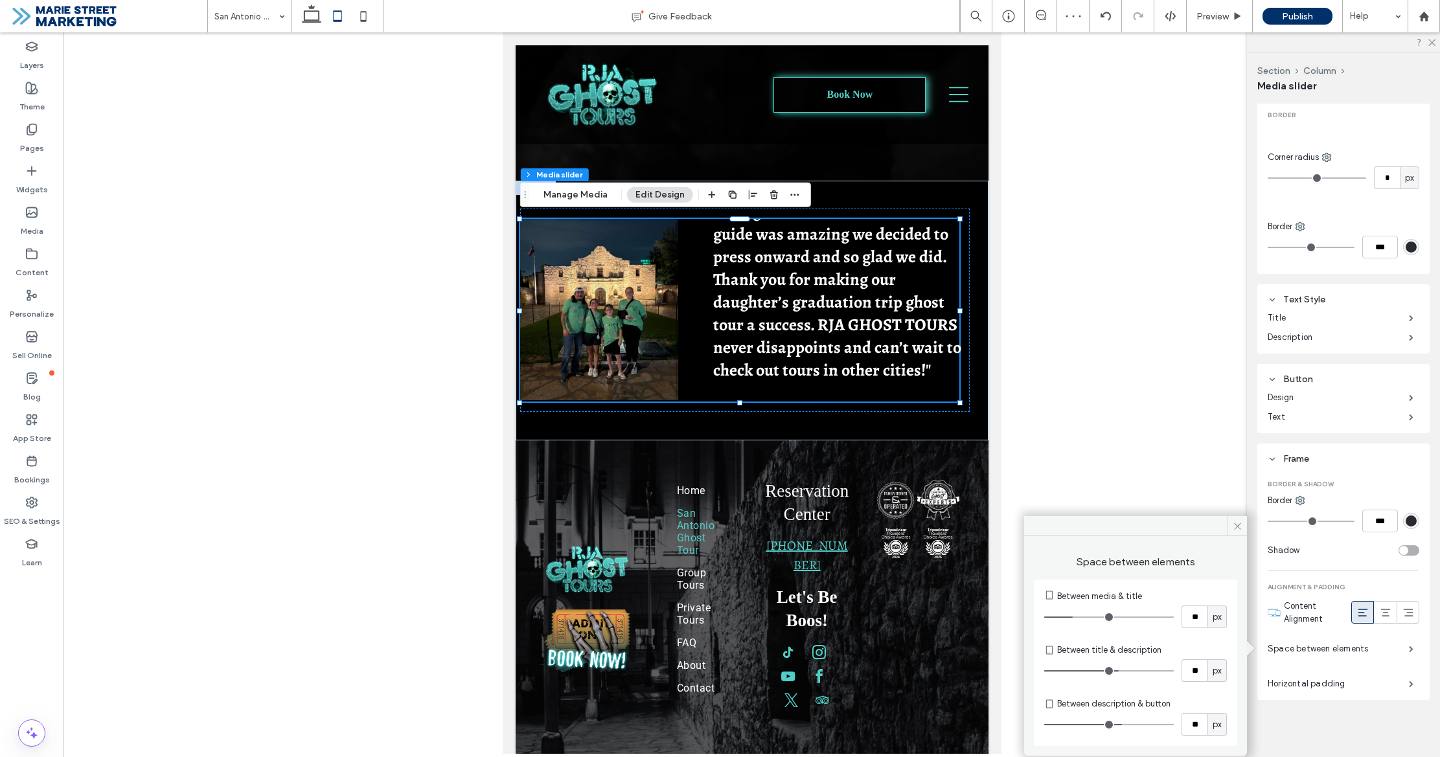
click at [1082, 670] on input "range" at bounding box center [1109, 670] width 130 height 1
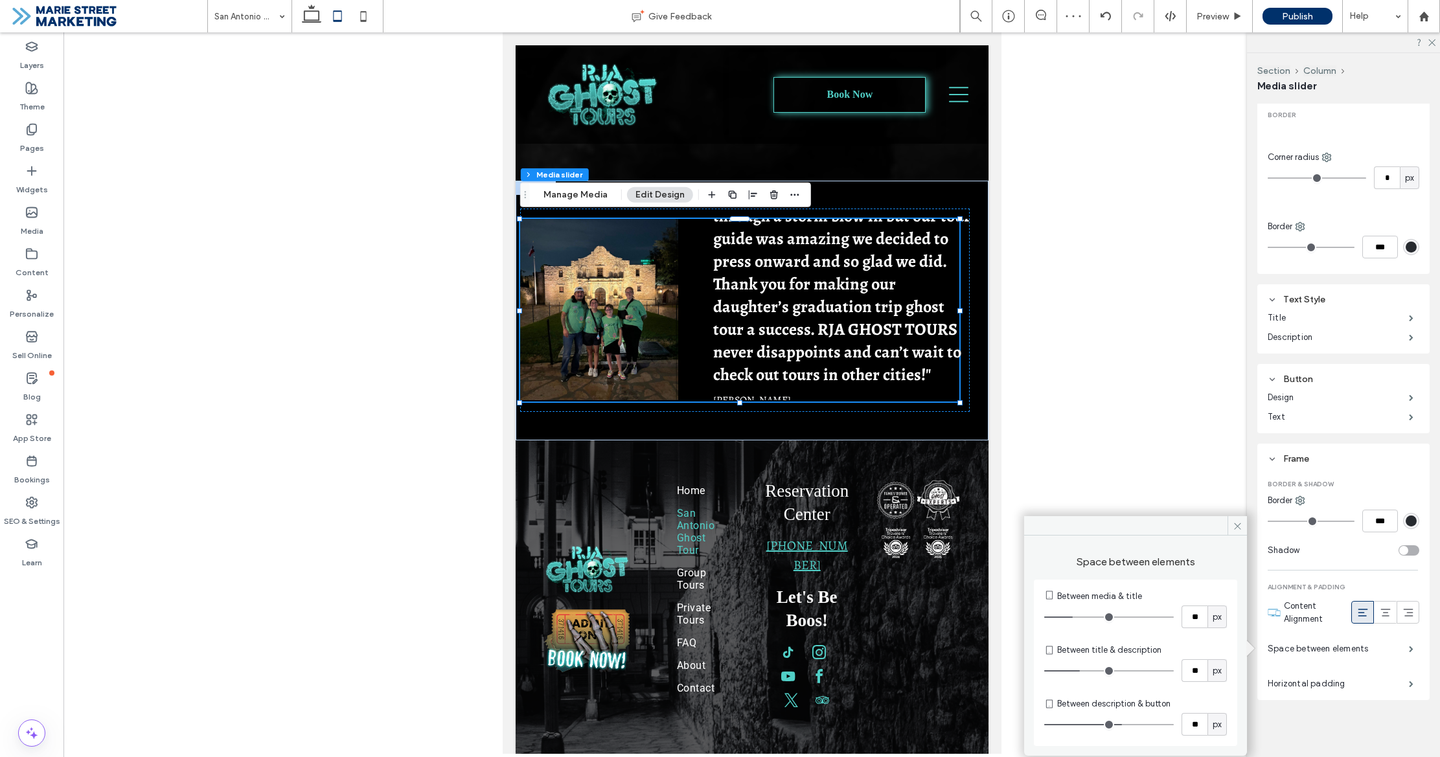
type input "**"
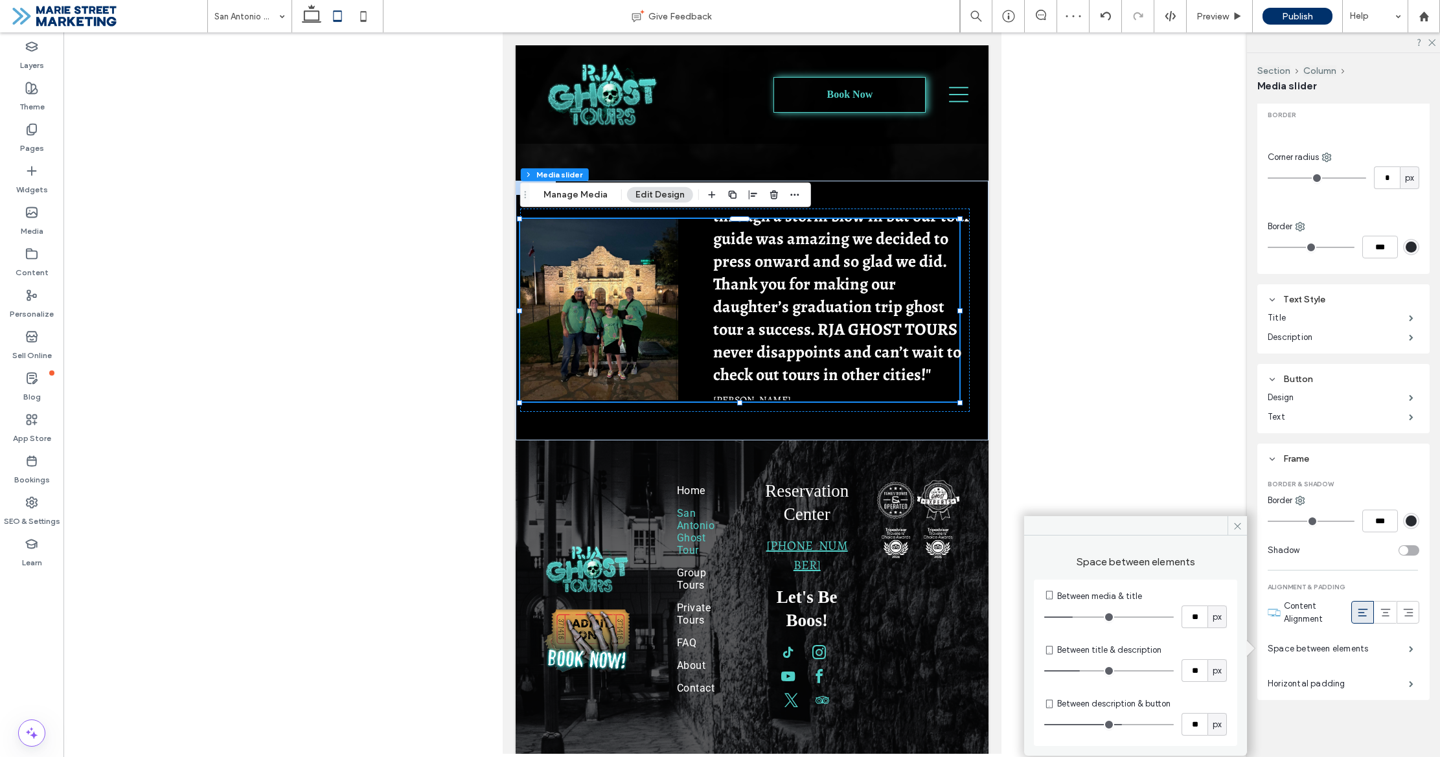
type input "**"
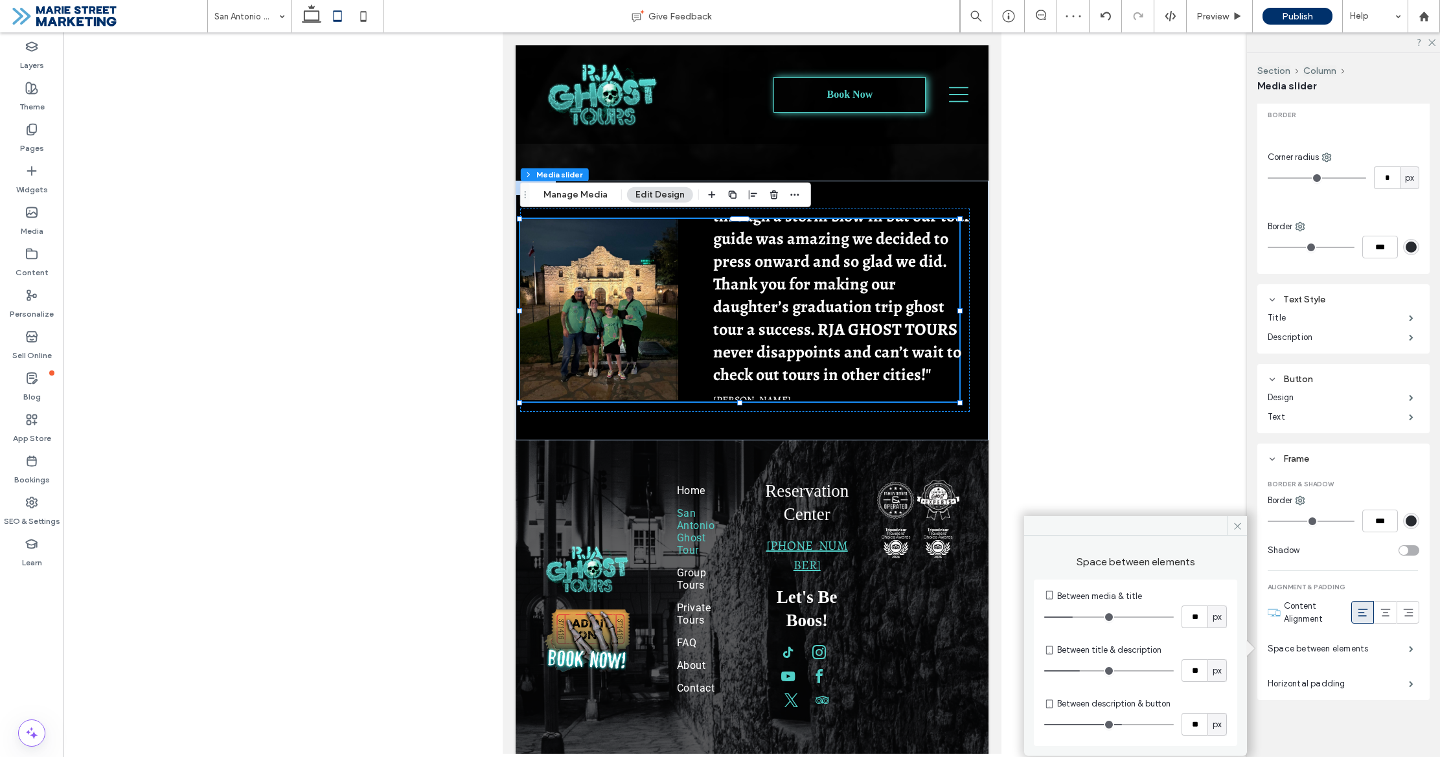
type input "**"
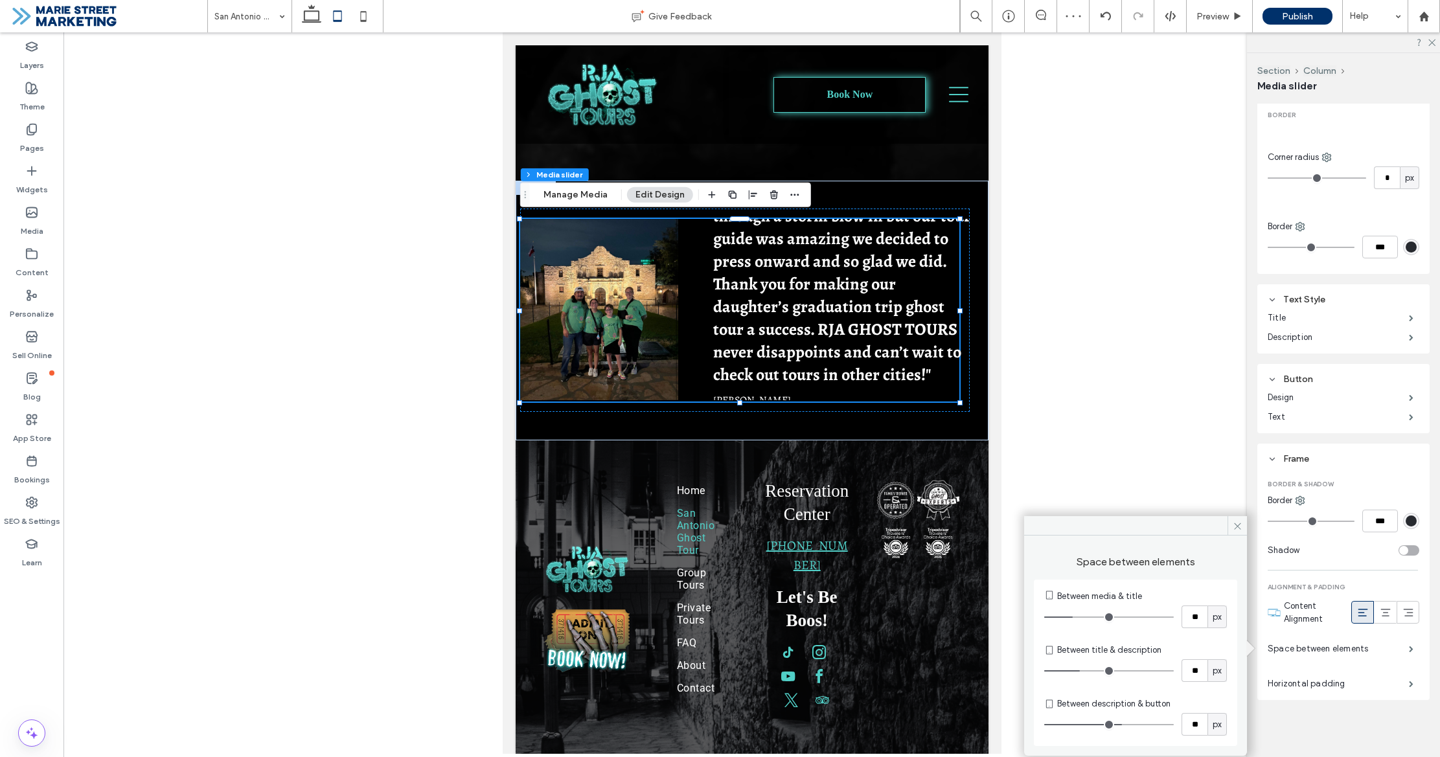
type input "**"
drag, startPoint x: 1076, startPoint y: 617, endPoint x: 1067, endPoint y: 617, distance: 9.1
type input "**"
click at [1067, 617] on input "range" at bounding box center [1109, 617] width 130 height 1
click at [1238, 530] on icon at bounding box center [1238, 526] width 10 height 10
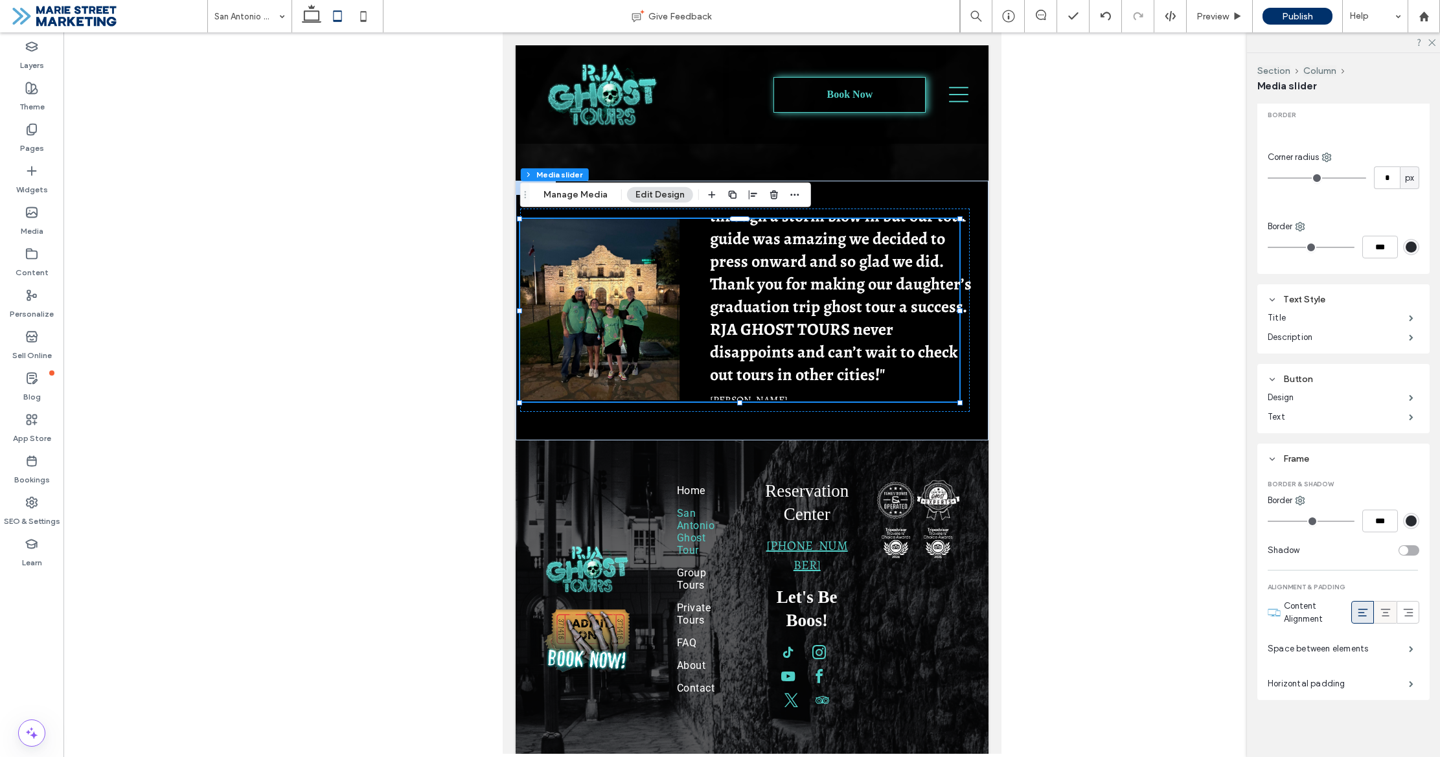
click at [1388, 613] on icon at bounding box center [1385, 612] width 13 height 13
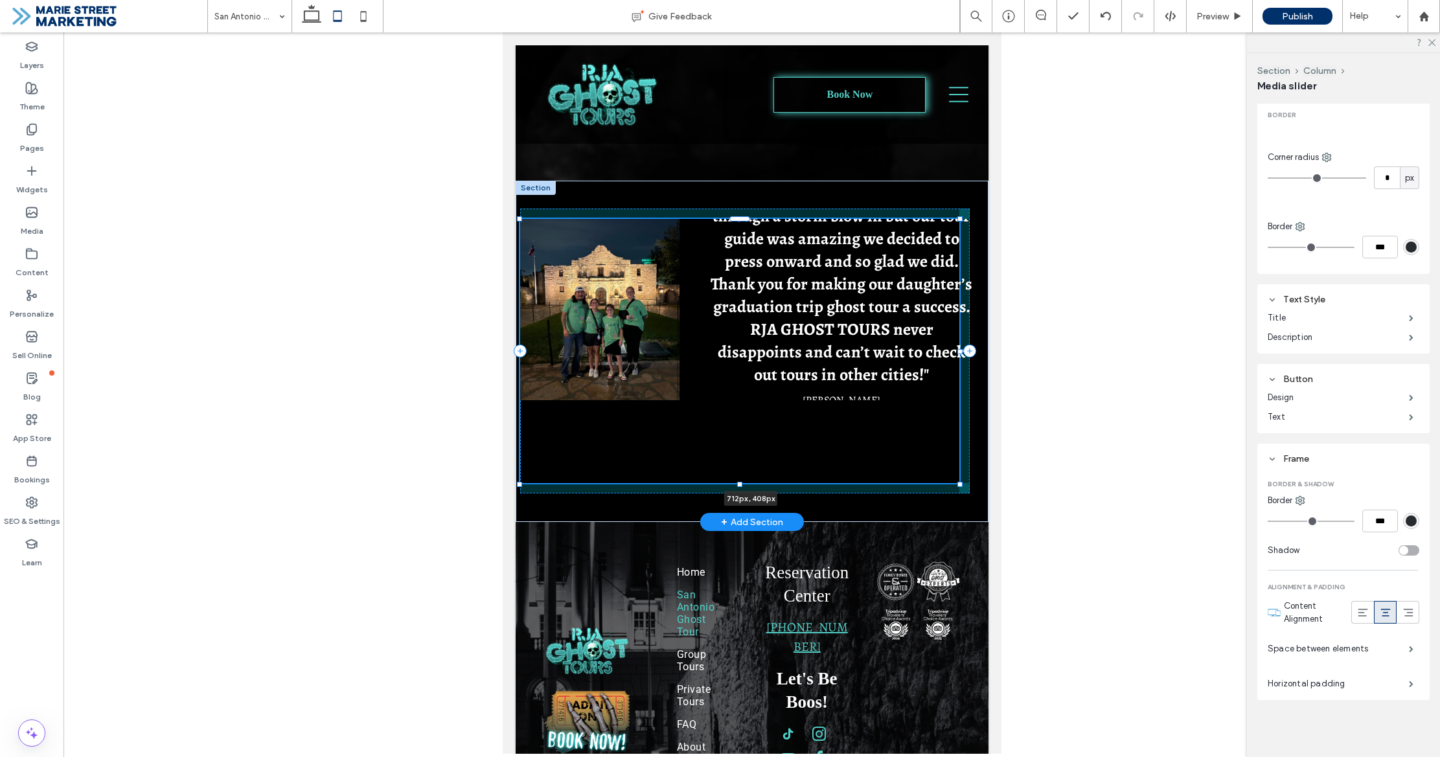
drag, startPoint x: 961, startPoint y: 398, endPoint x: 984, endPoint y: 439, distance: 47.0
click at [983, 439] on div ""Our tour was amazing. Half way through a storm blow in but our tour guide was …" at bounding box center [751, 352] width 473 height 342
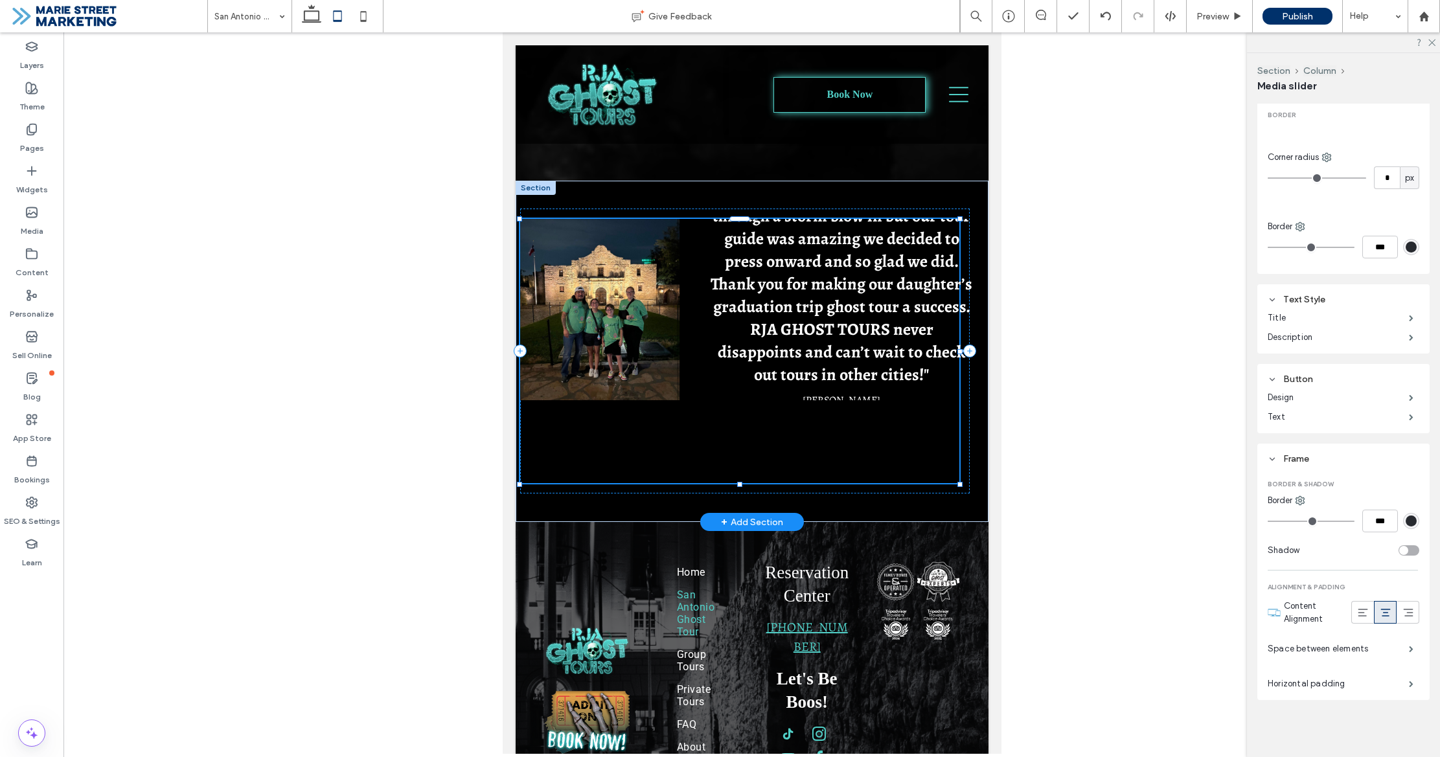
type input "***"
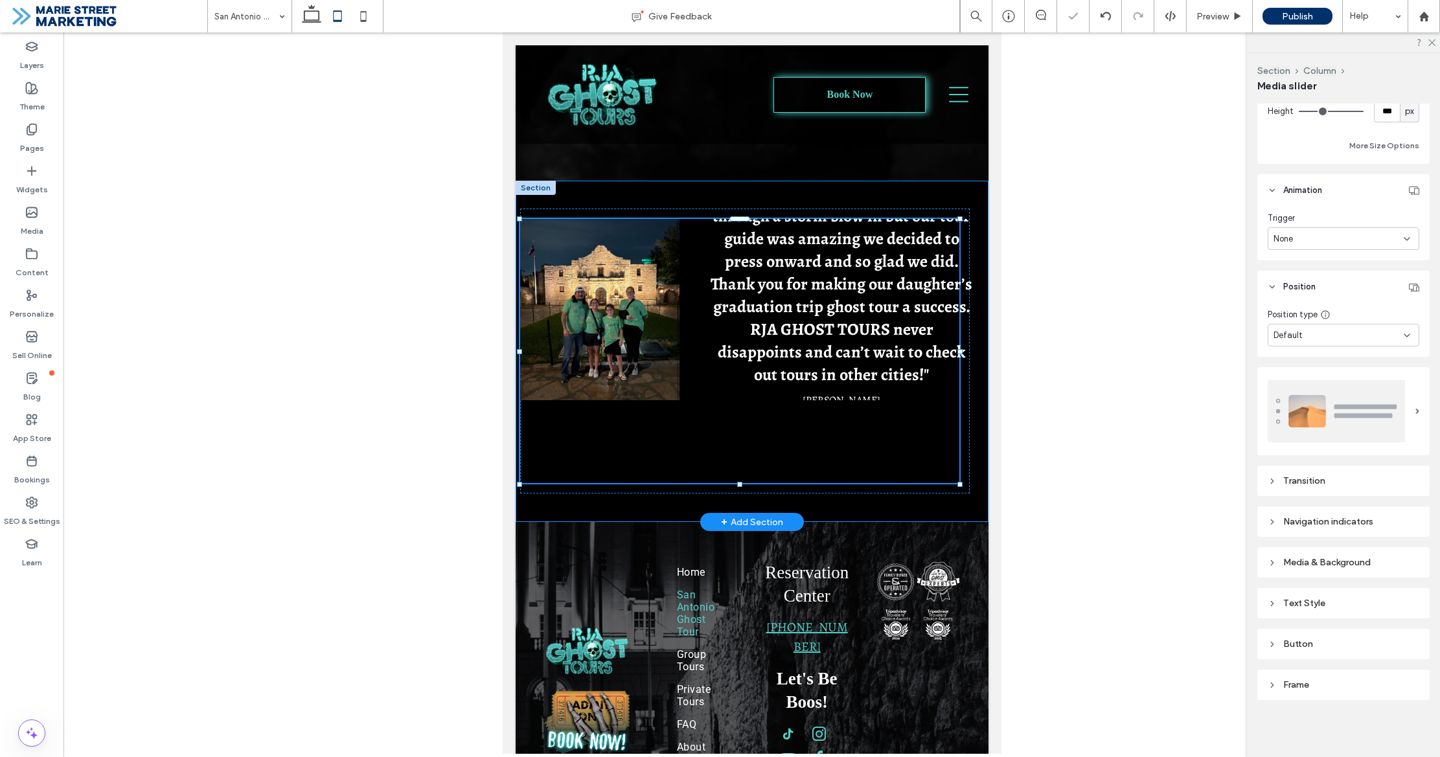
scroll to position [165, 0]
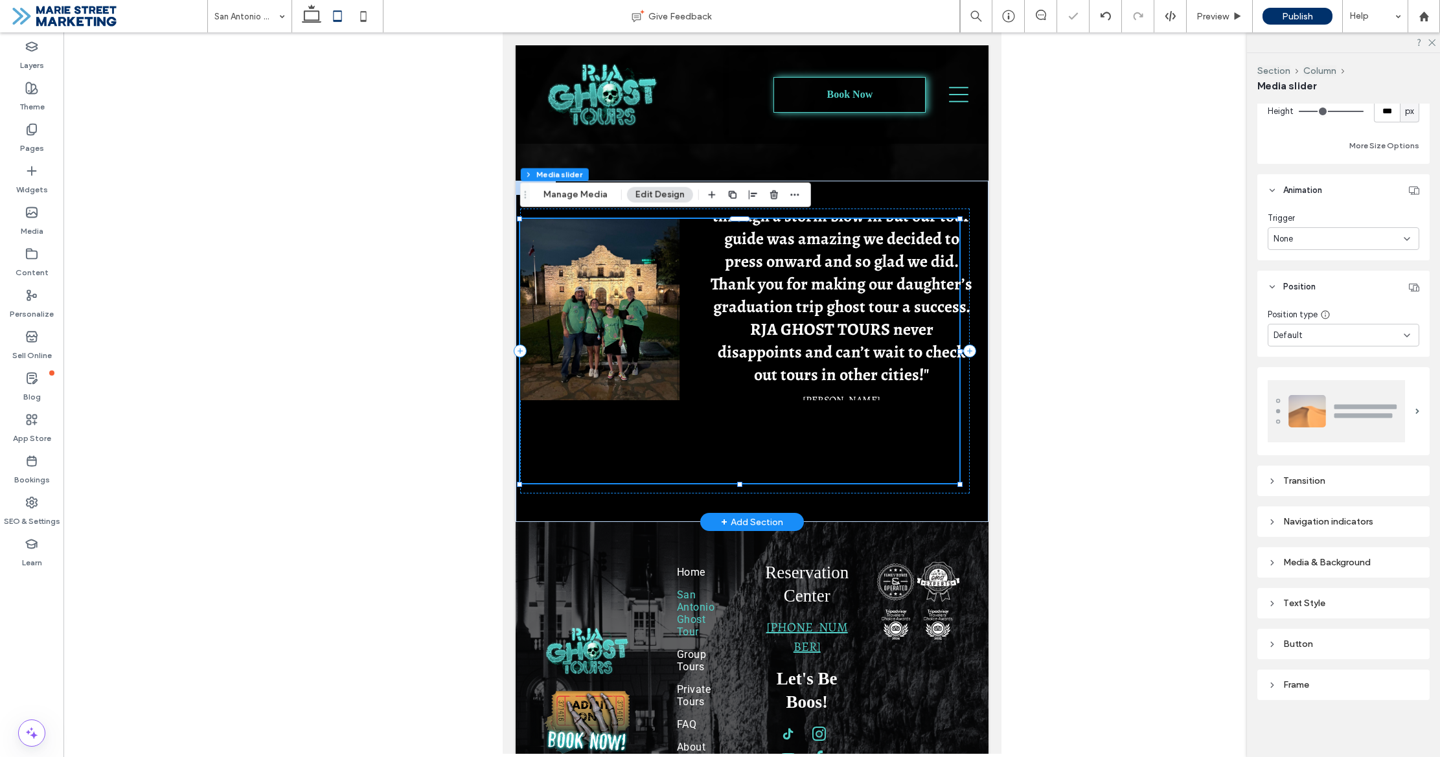
click at [683, 384] on div ""Our tour was amazing. Half way through a storm blow in but our tour guide was …" at bounding box center [745, 309] width 453 height 181
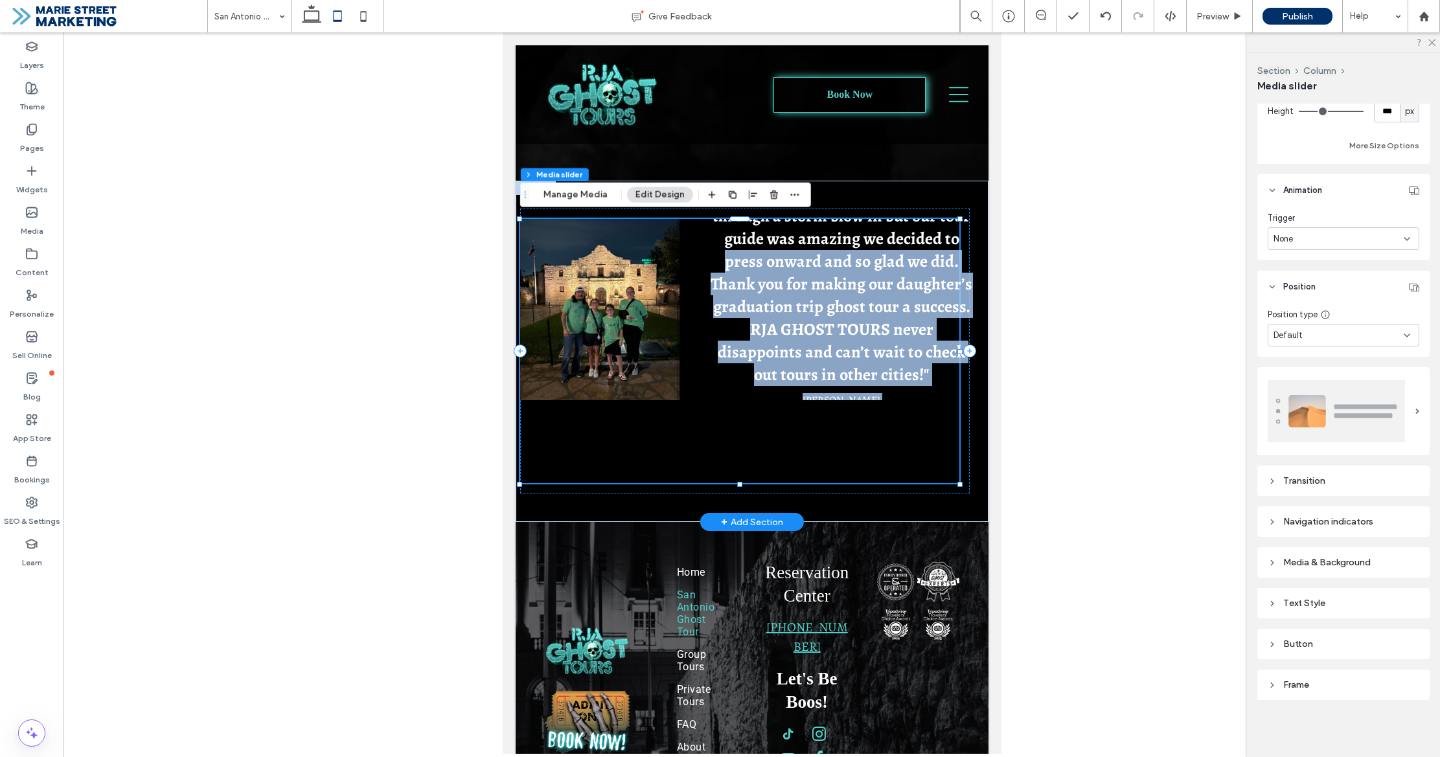
drag, startPoint x: 711, startPoint y: 216, endPoint x: 711, endPoint y: 251, distance: 34.3
click at [710, 250] on div ""Our tour was amazing. Half way through a storm blow in but our tour guide was …" at bounding box center [751, 352] width 473 height 342
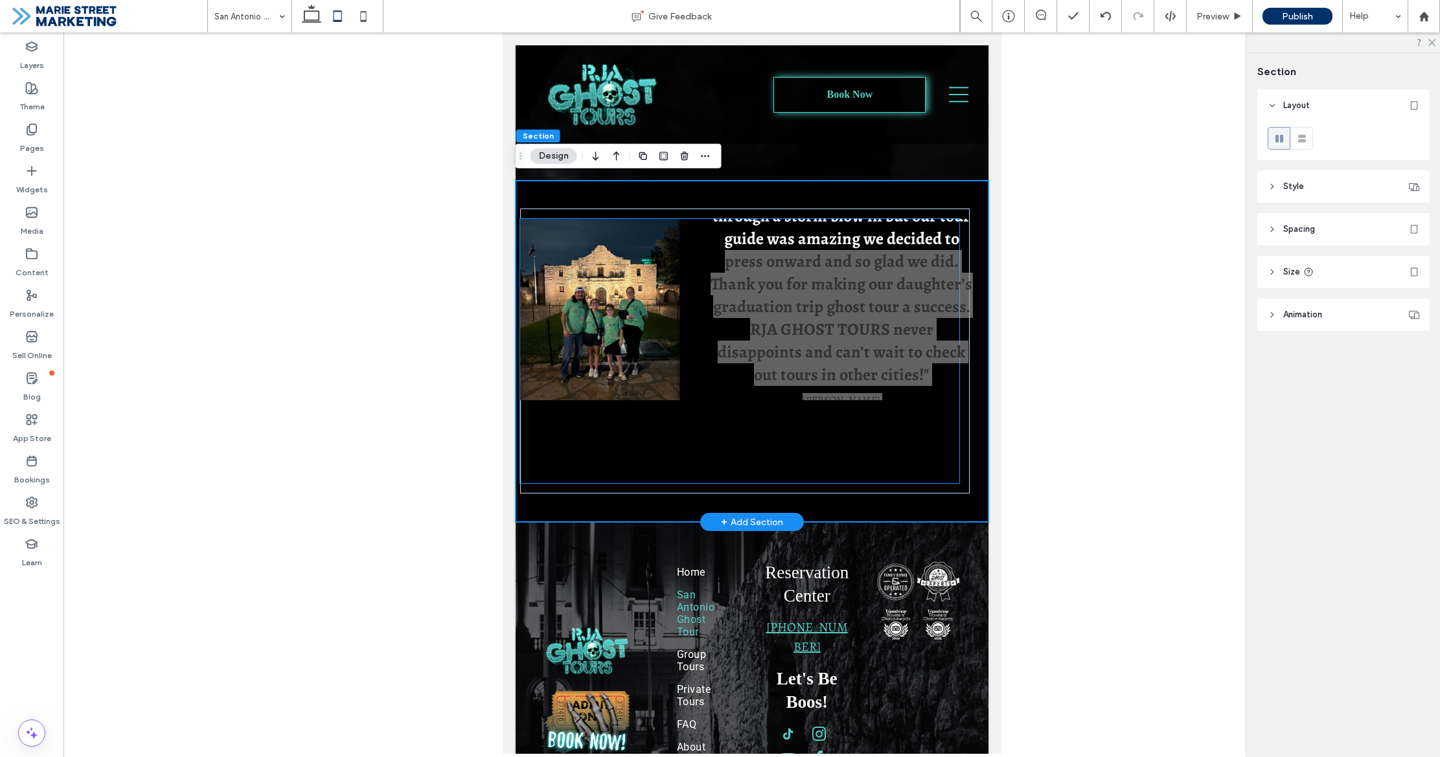
click at [688, 249] on div ""Our tour was amazing. Half way through a storm blow in but our tour guide was …" at bounding box center [745, 309] width 453 height 181
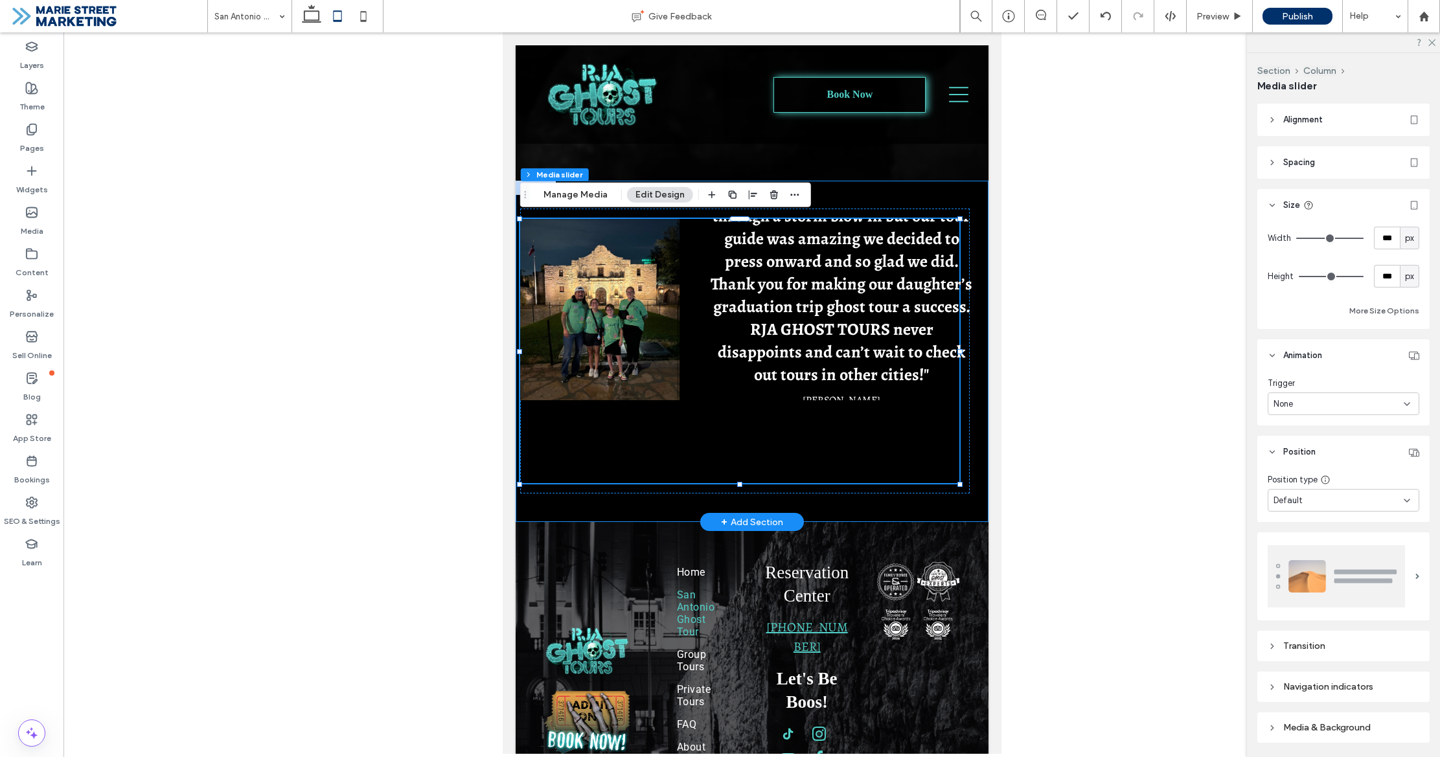
click at [883, 203] on div ""Our tour was amazing. Half way through a storm blow in but our tour guide was …" at bounding box center [751, 352] width 473 height 342
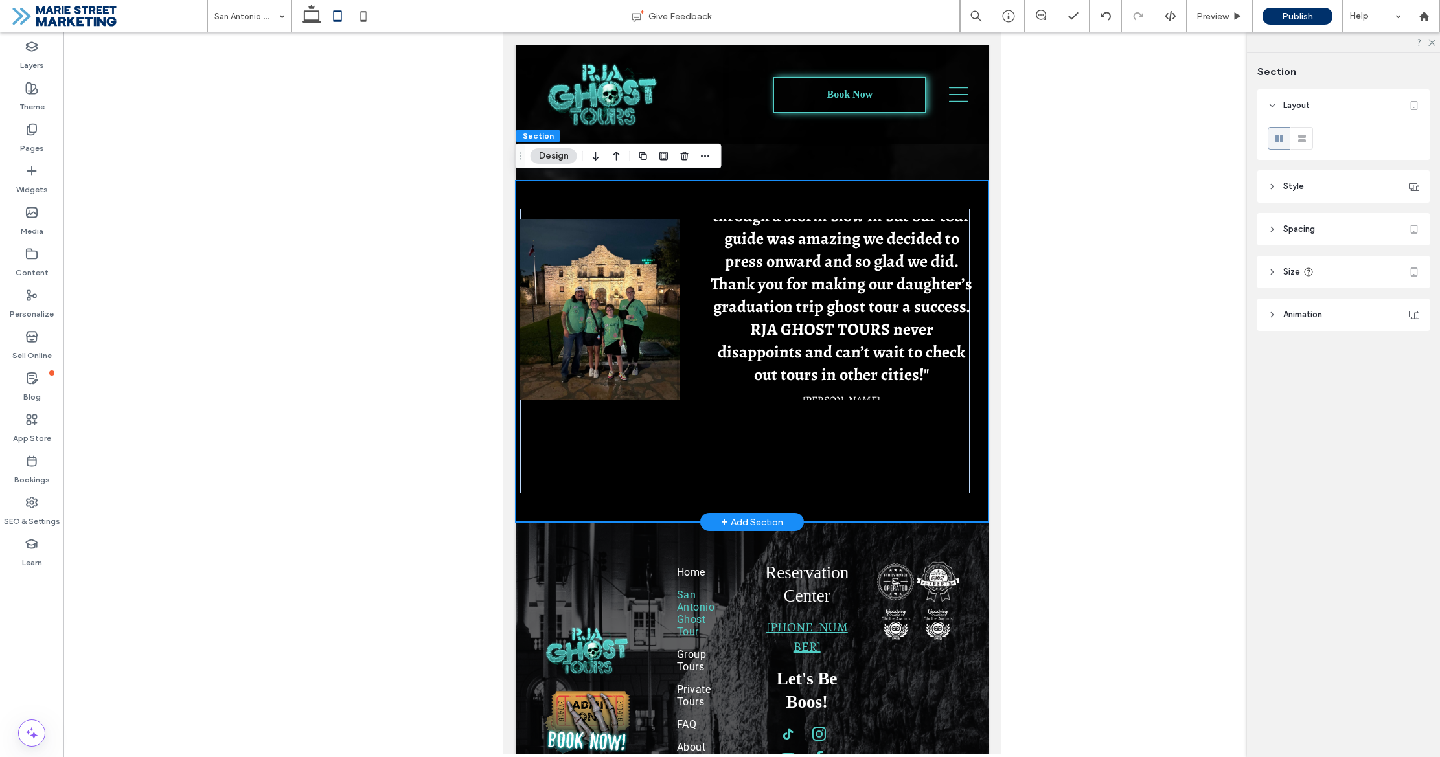
click at [846, 202] on div ""Our tour was amazing. Half way through a storm blow in but our tour guide was …" at bounding box center [751, 352] width 473 height 342
click at [558, 155] on button "Design" at bounding box center [553, 156] width 47 height 16
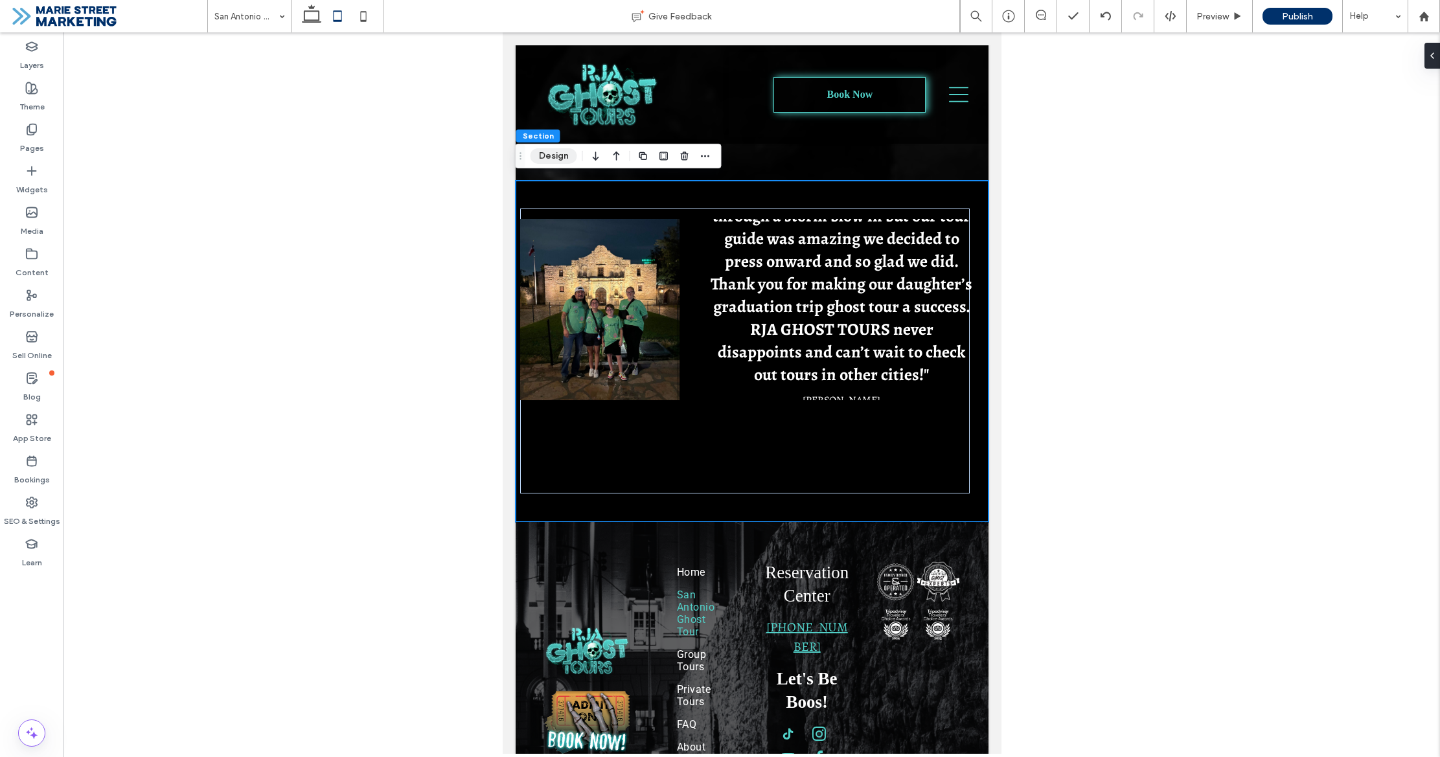
click at [547, 158] on button "Design" at bounding box center [553, 156] width 47 height 16
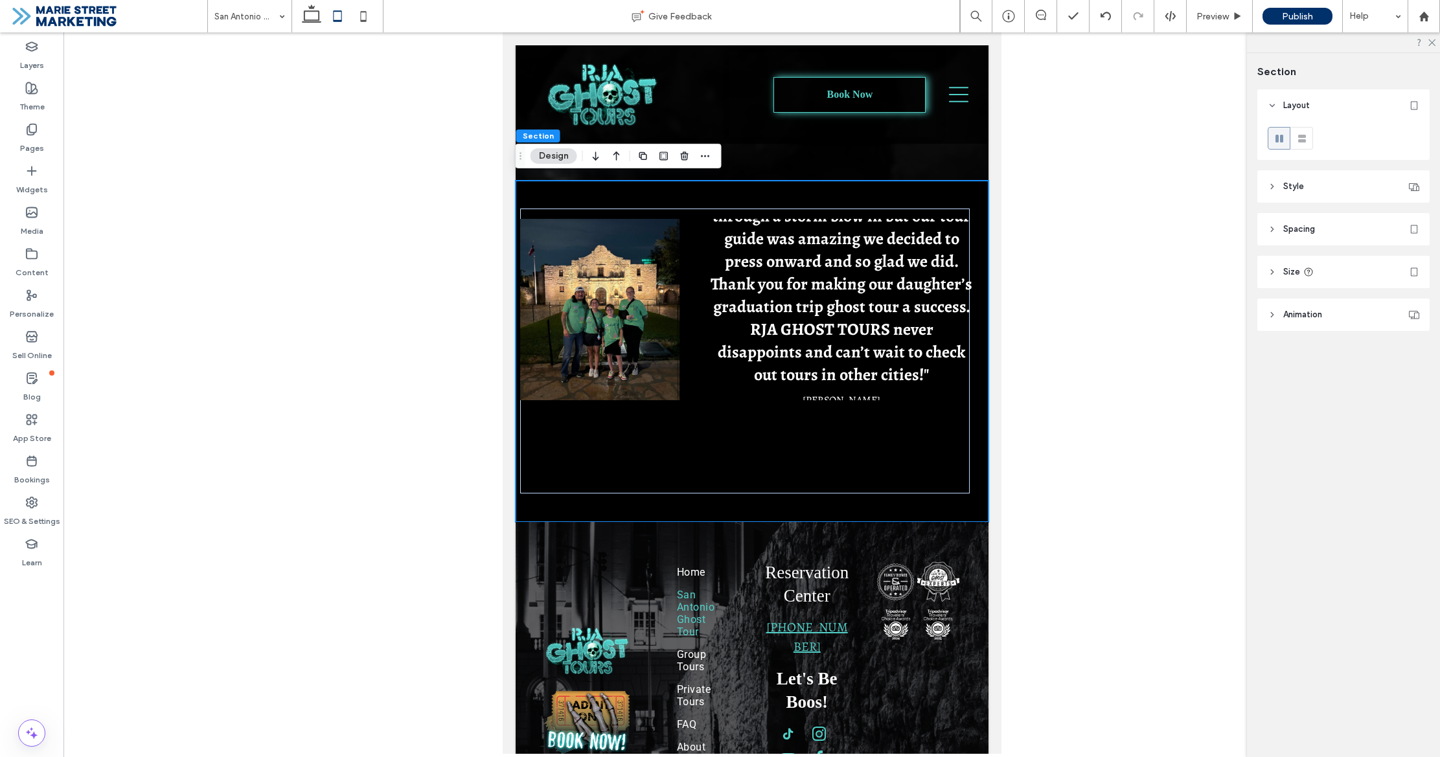
click at [1326, 148] on div at bounding box center [1343, 141] width 172 height 38
click at [1323, 181] on header "Style" at bounding box center [1343, 186] width 172 height 32
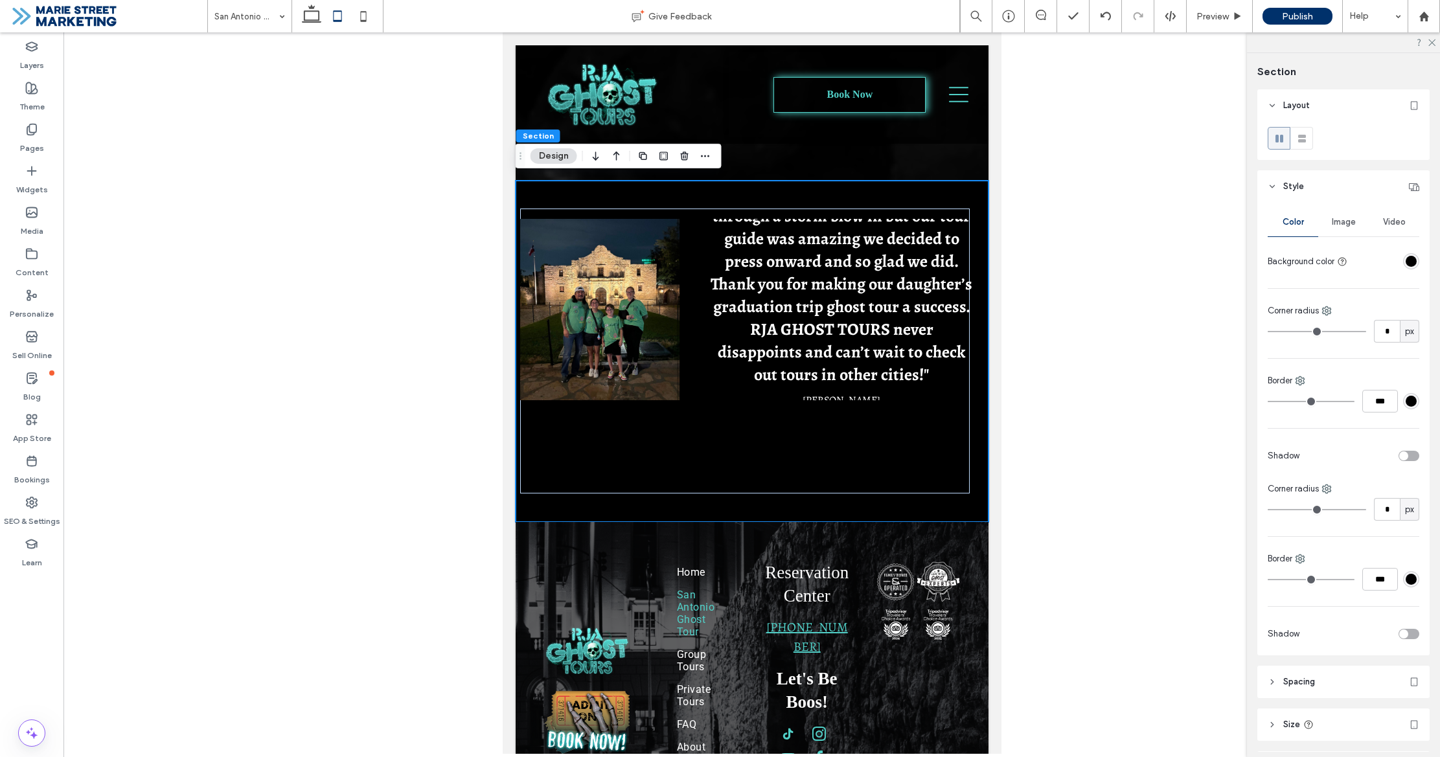
click at [1323, 189] on header "Style" at bounding box center [1343, 186] width 172 height 32
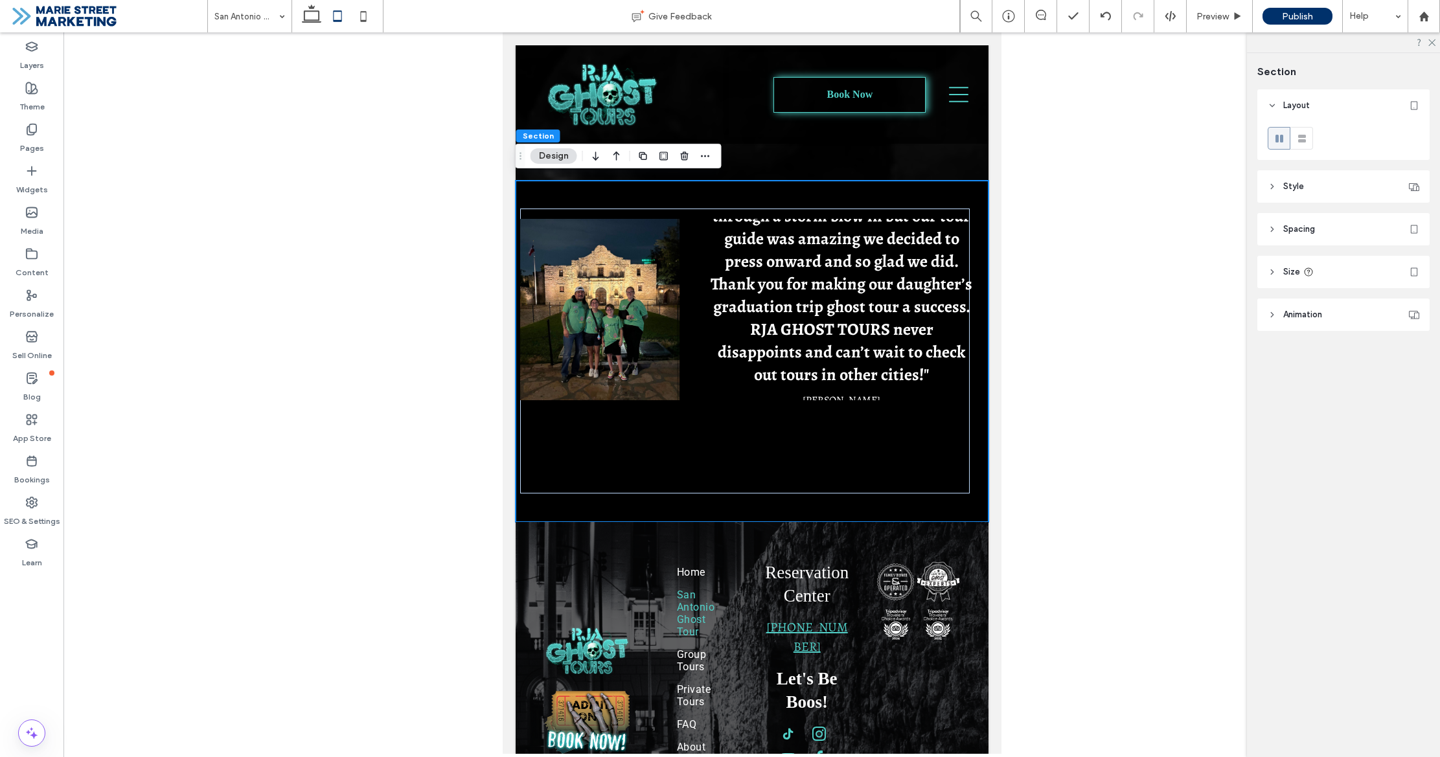
click at [1334, 223] on header "Spacing" at bounding box center [1343, 229] width 172 height 32
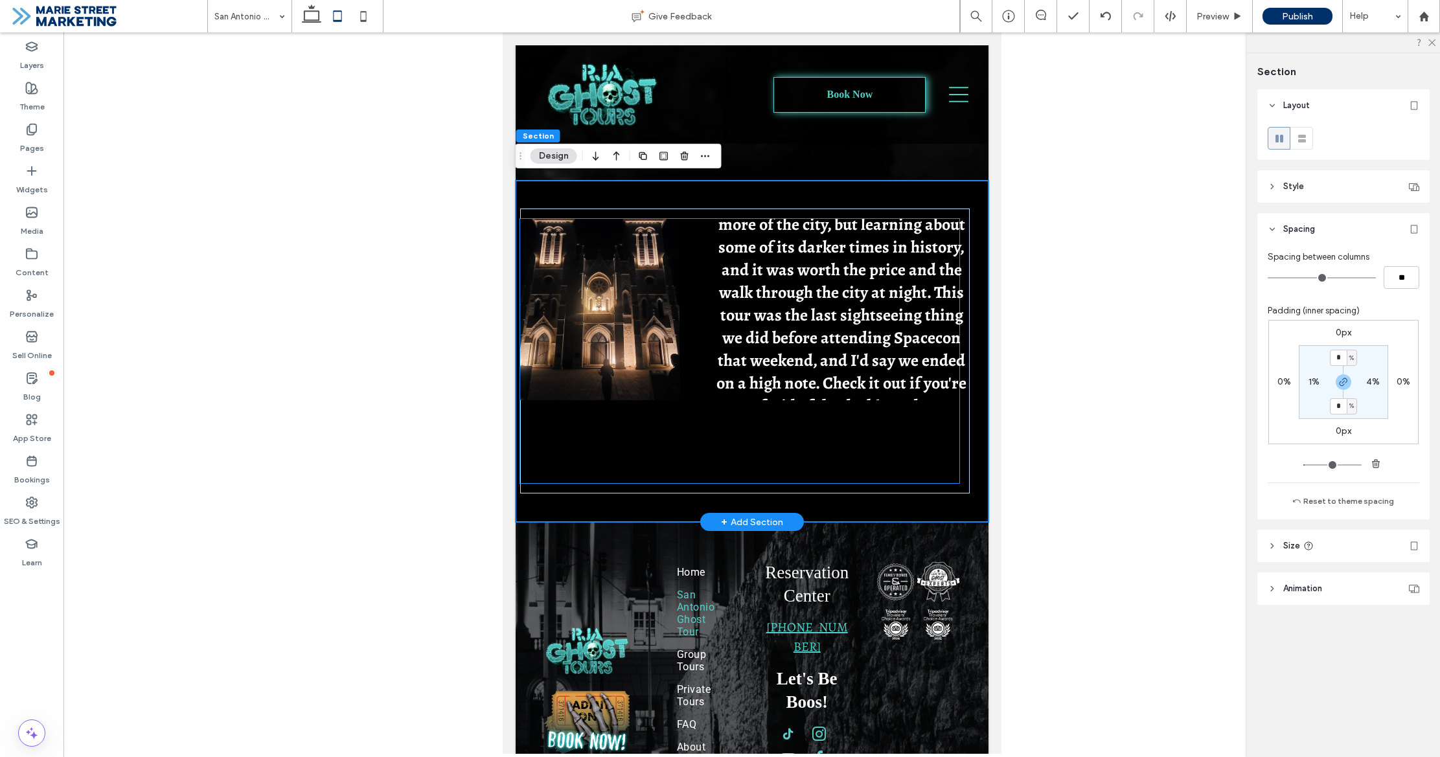
click at [861, 317] on h3 ""First and foremost, our tour guide, Kaylie, was pleasant, fun, and knowledgeab…" at bounding box center [840, 269] width 263 height 385
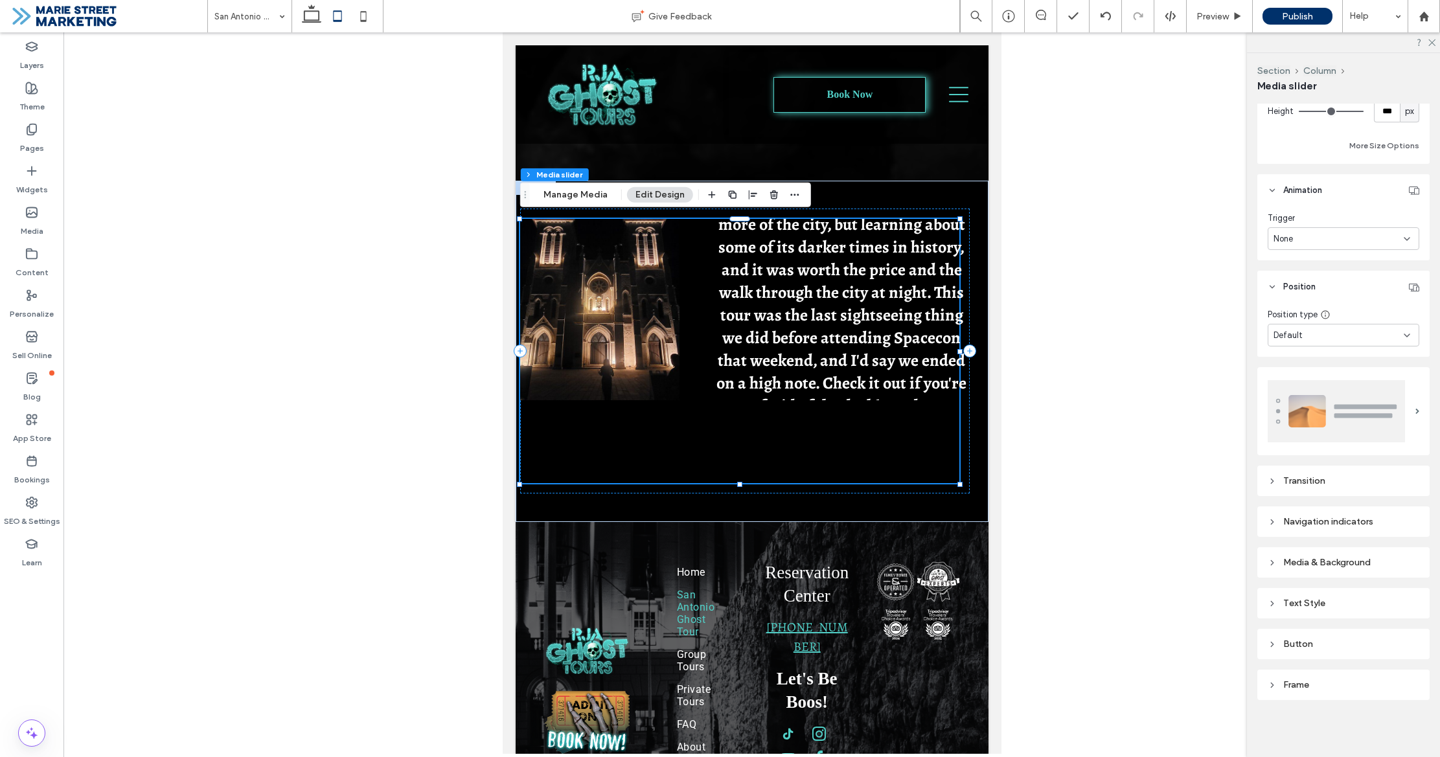
click at [1350, 591] on div "Text Style" at bounding box center [1343, 603] width 172 height 30
drag, startPoint x: 1349, startPoint y: 609, endPoint x: 1343, endPoint y: 604, distance: 7.8
click at [1348, 608] on div "Text Style" at bounding box center [1344, 603] width 152 height 17
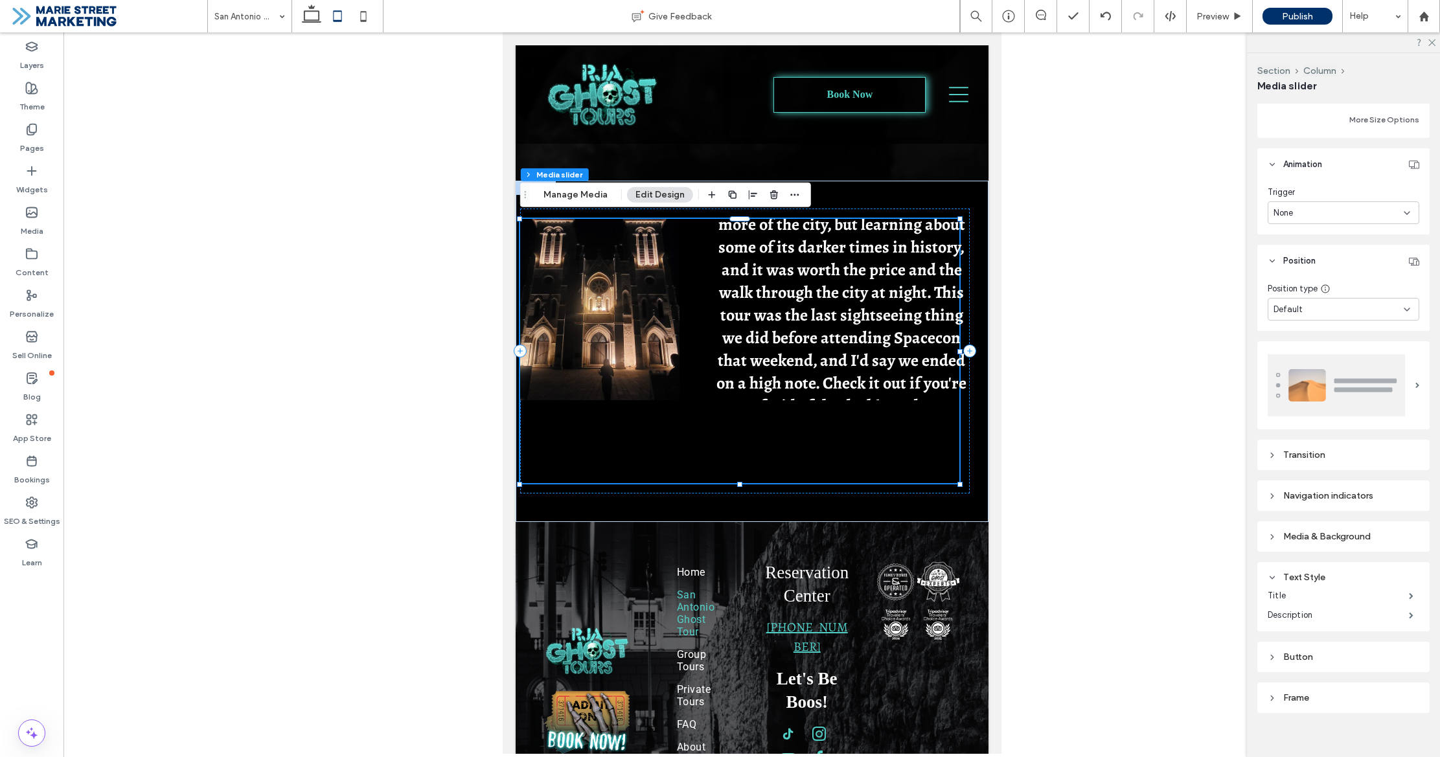
scroll to position [204, 0]
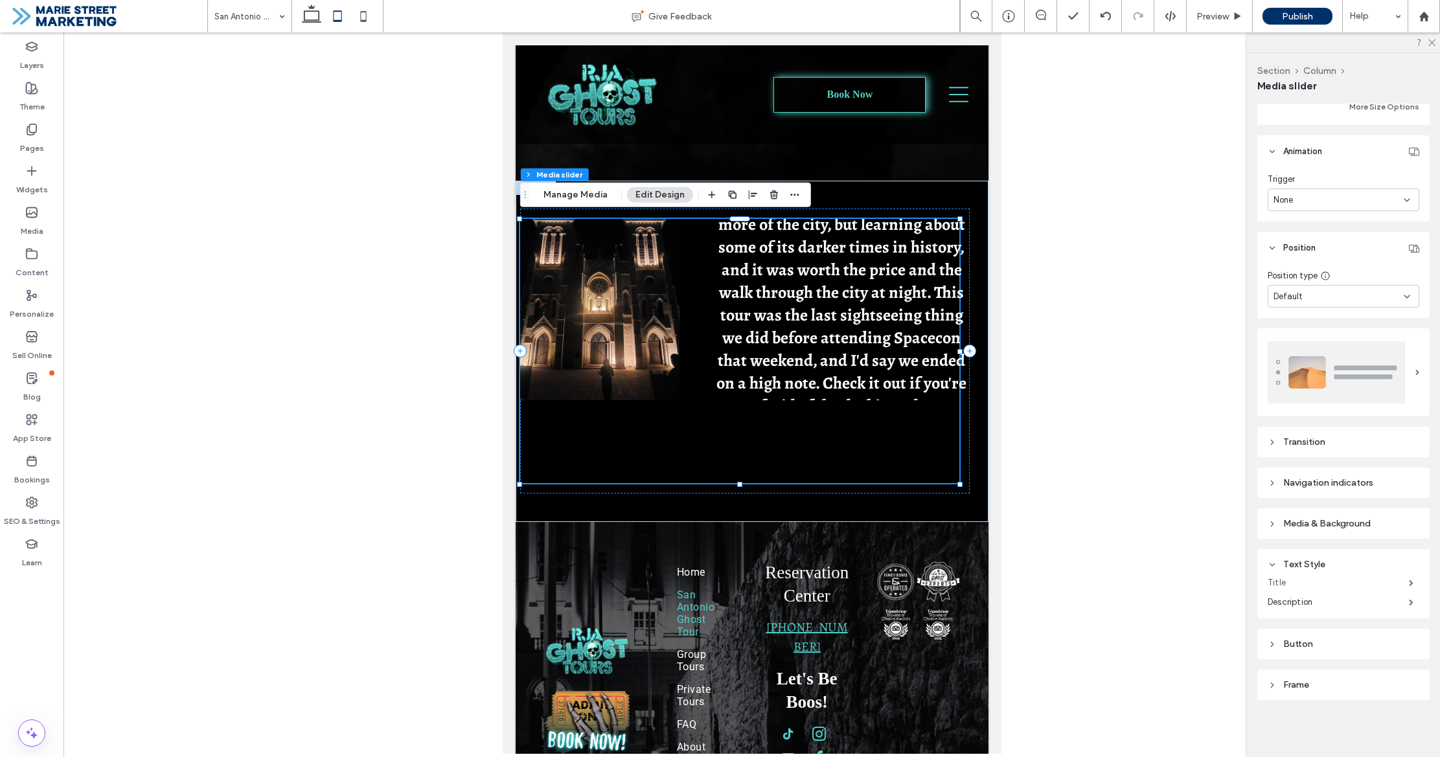
click at [1336, 586] on label "Title" at bounding box center [1338, 583] width 141 height 26
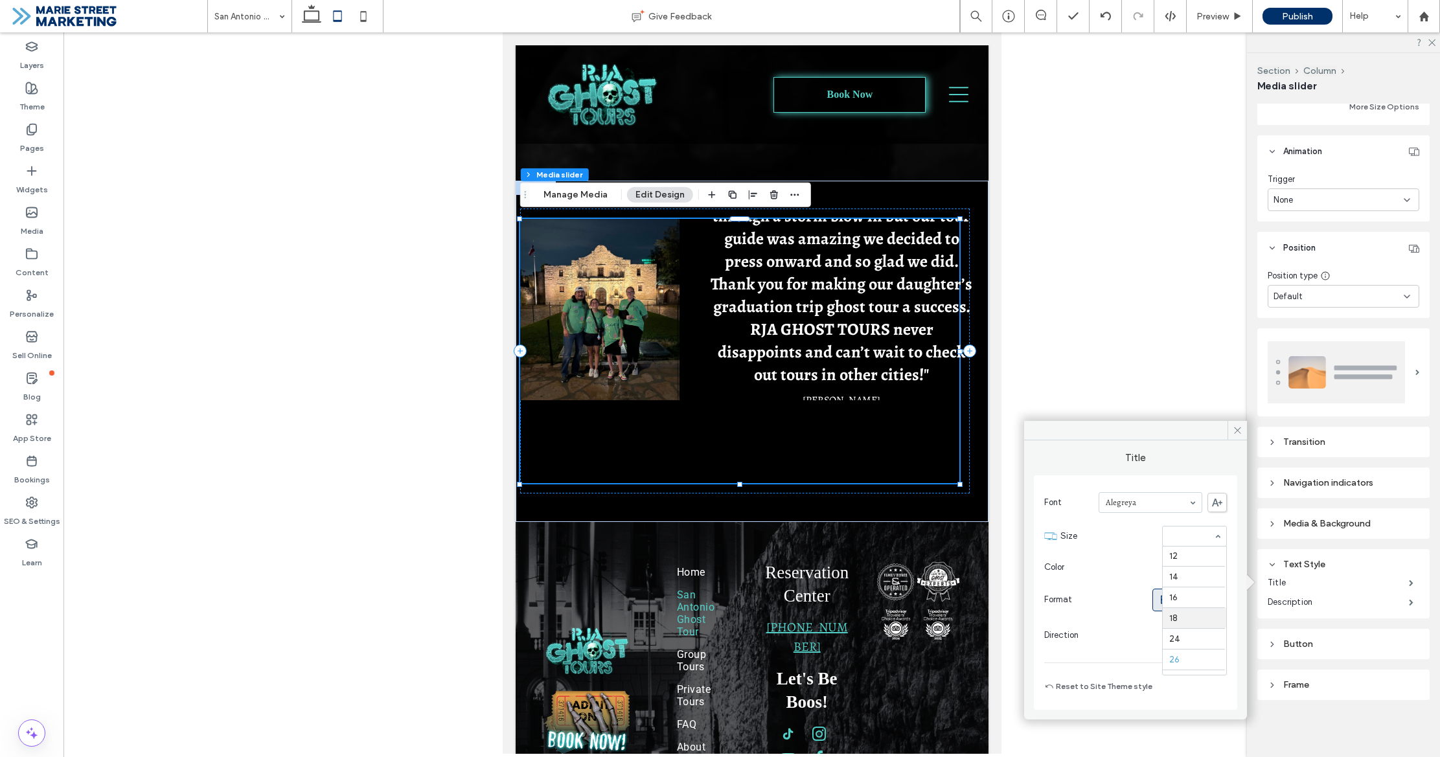
scroll to position [80, 0]
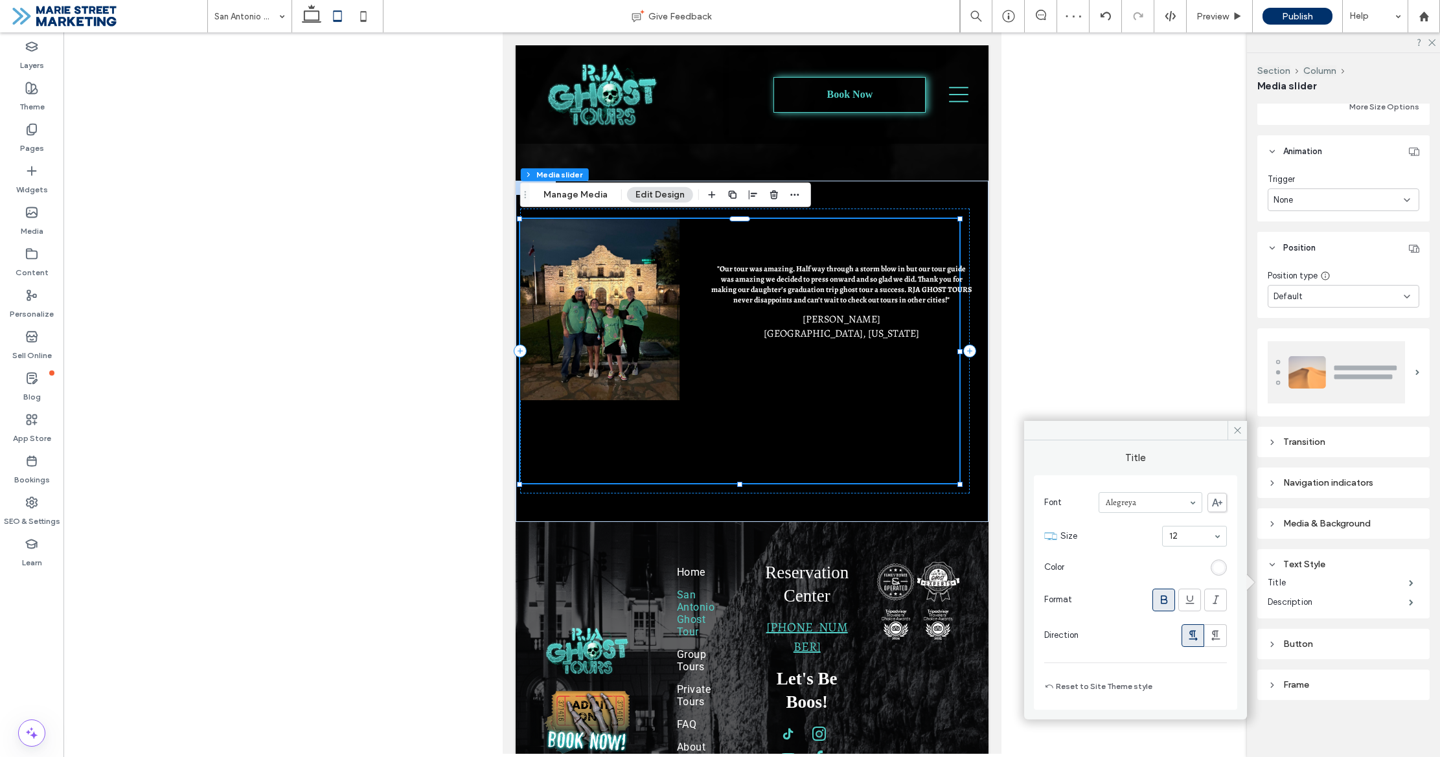
click at [1214, 537] on div "12" at bounding box center [1194, 536] width 65 height 21
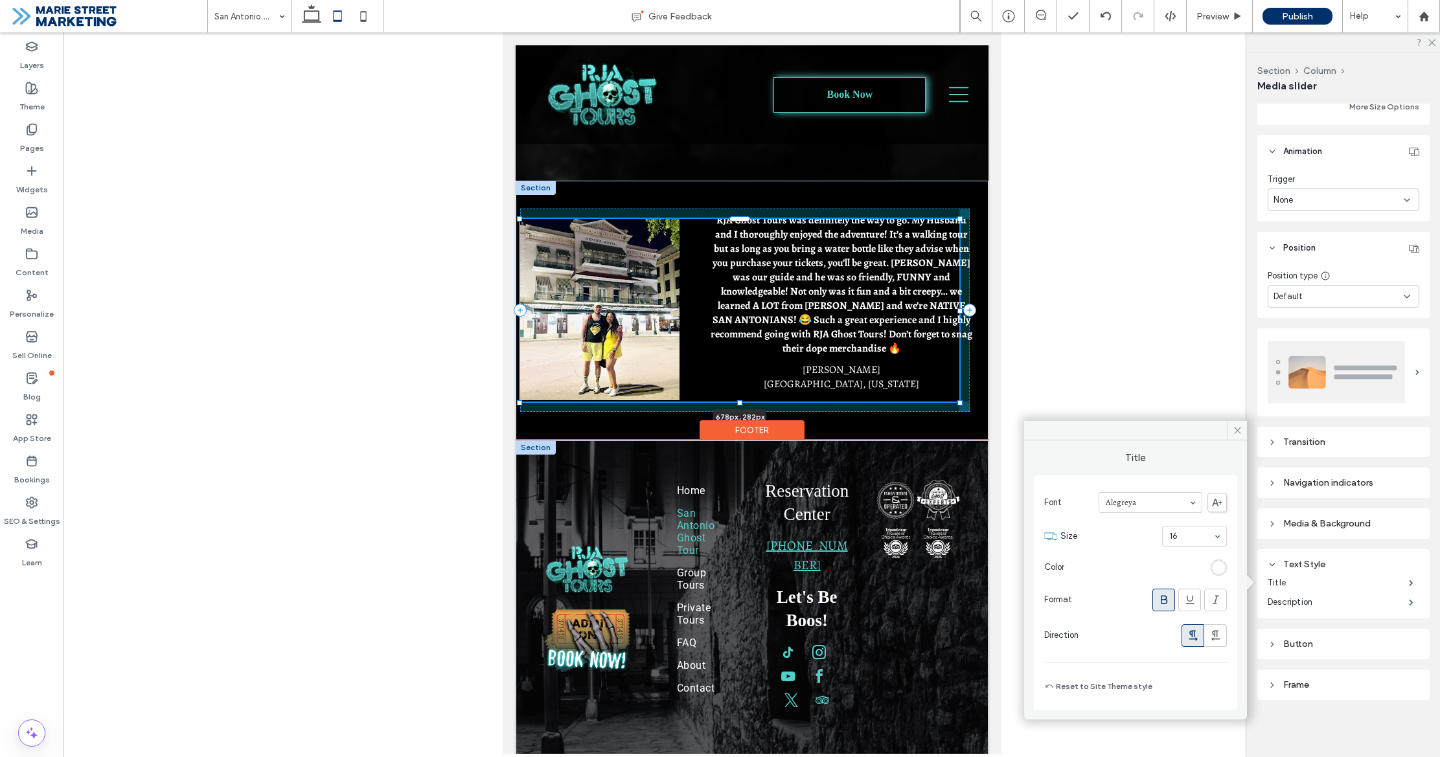
drag, startPoint x: 739, startPoint y: 481, endPoint x: 753, endPoint y: 440, distance: 43.0
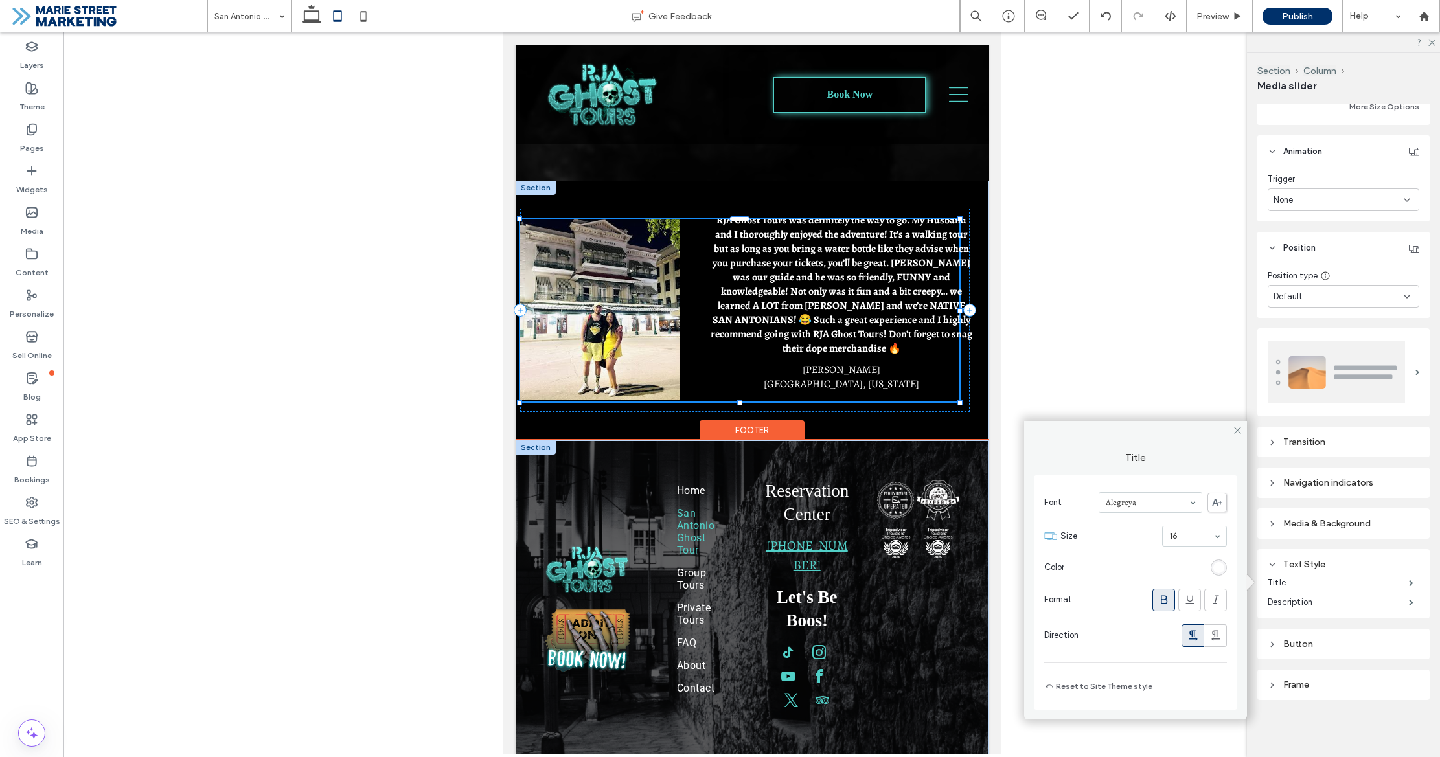
type input "***"
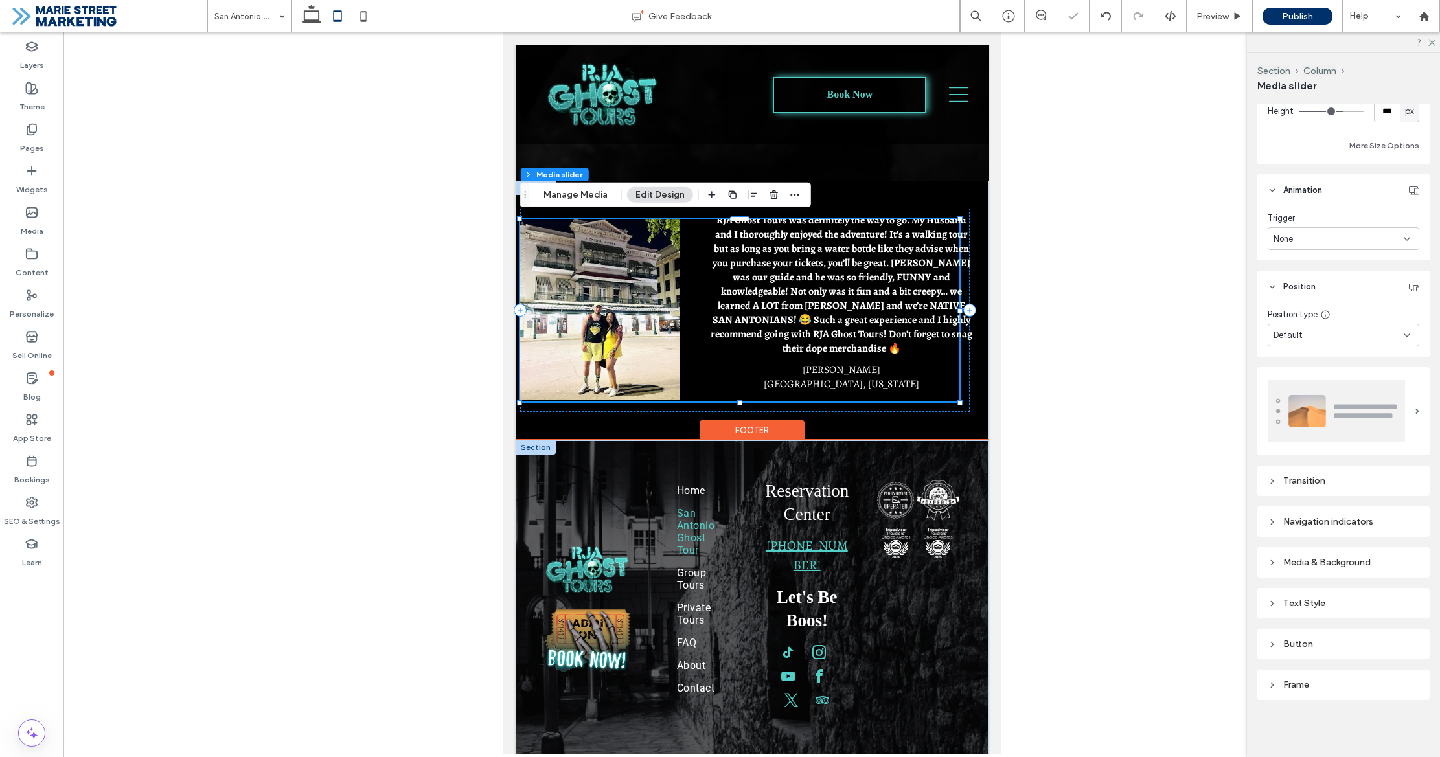
scroll to position [165, 0]
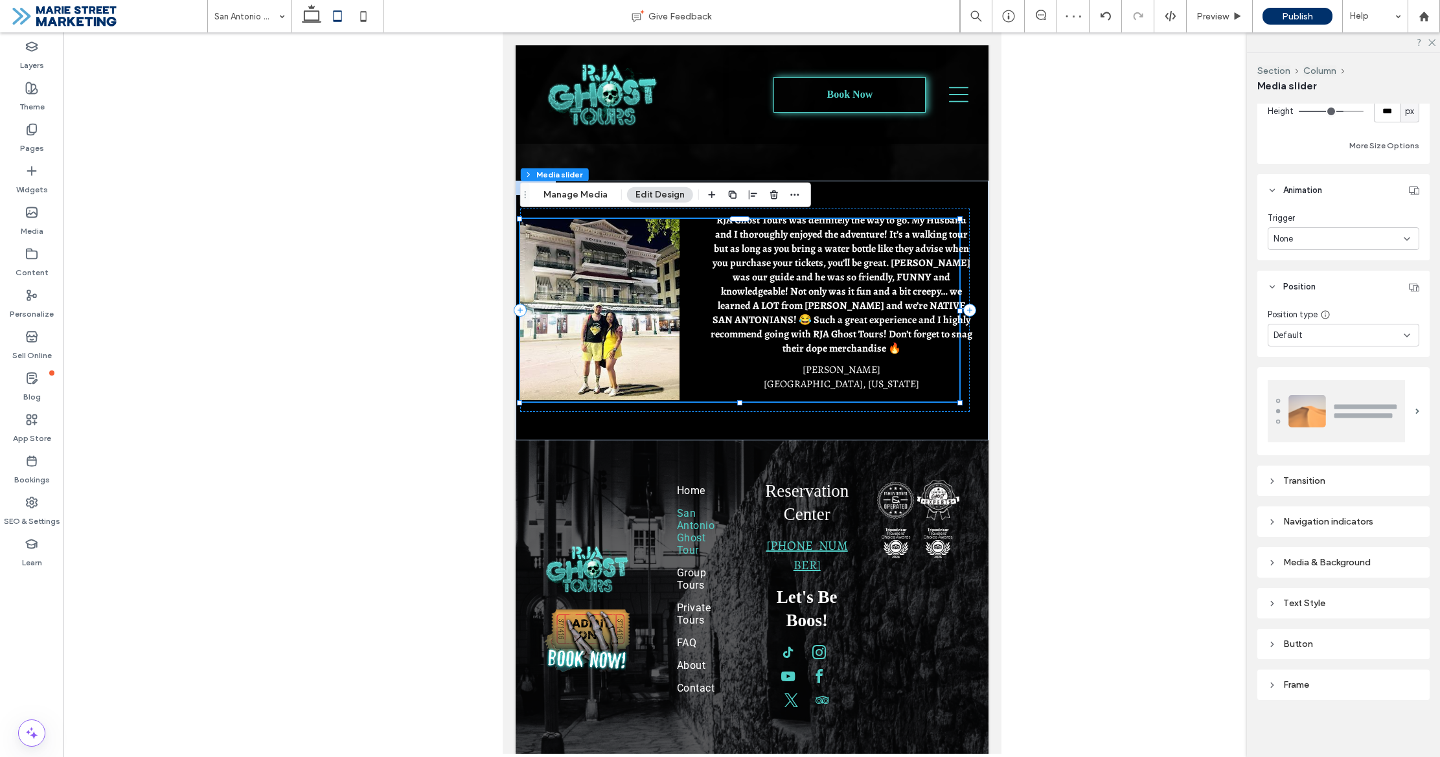
click at [1326, 600] on div "Text Style" at bounding box center [1344, 603] width 152 height 11
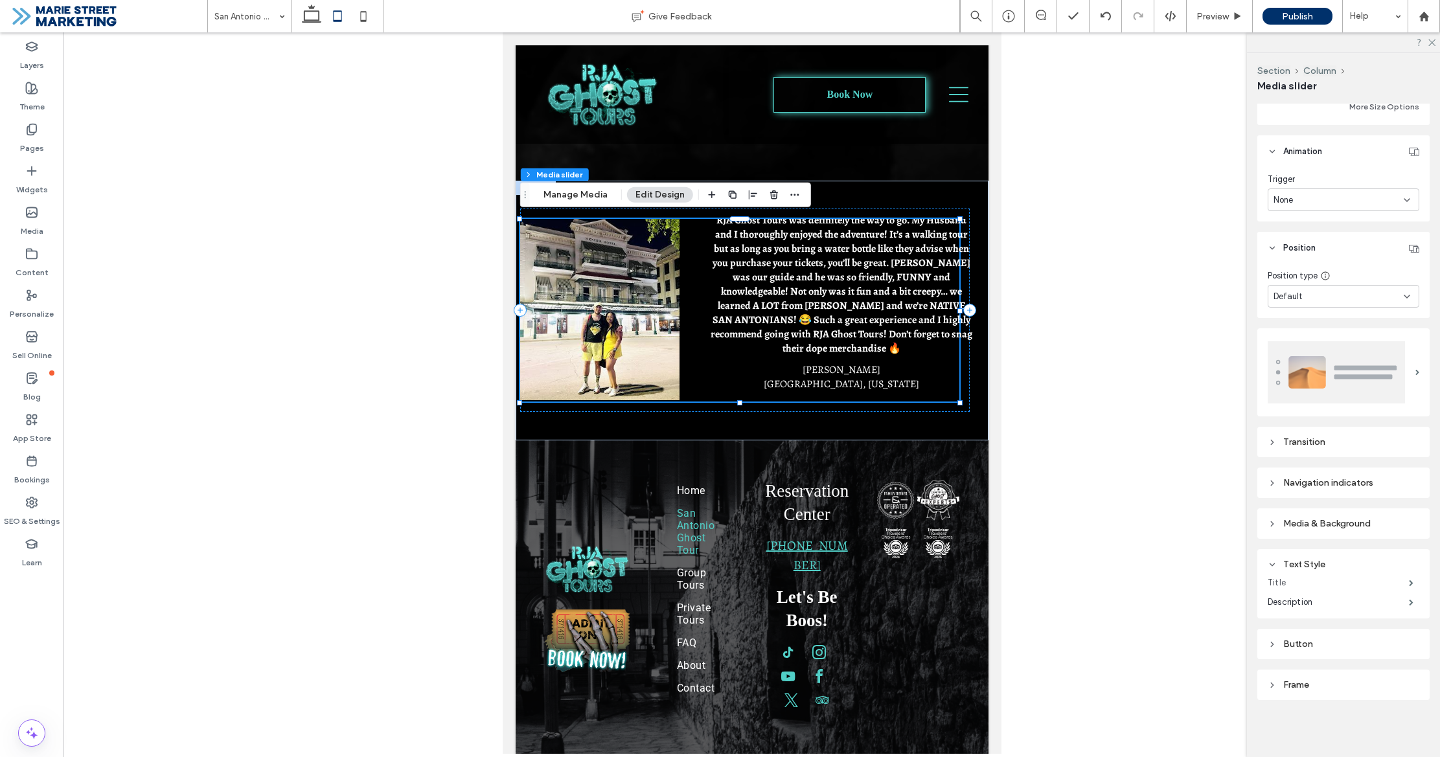
click at [1332, 583] on label "Title" at bounding box center [1338, 583] width 141 height 26
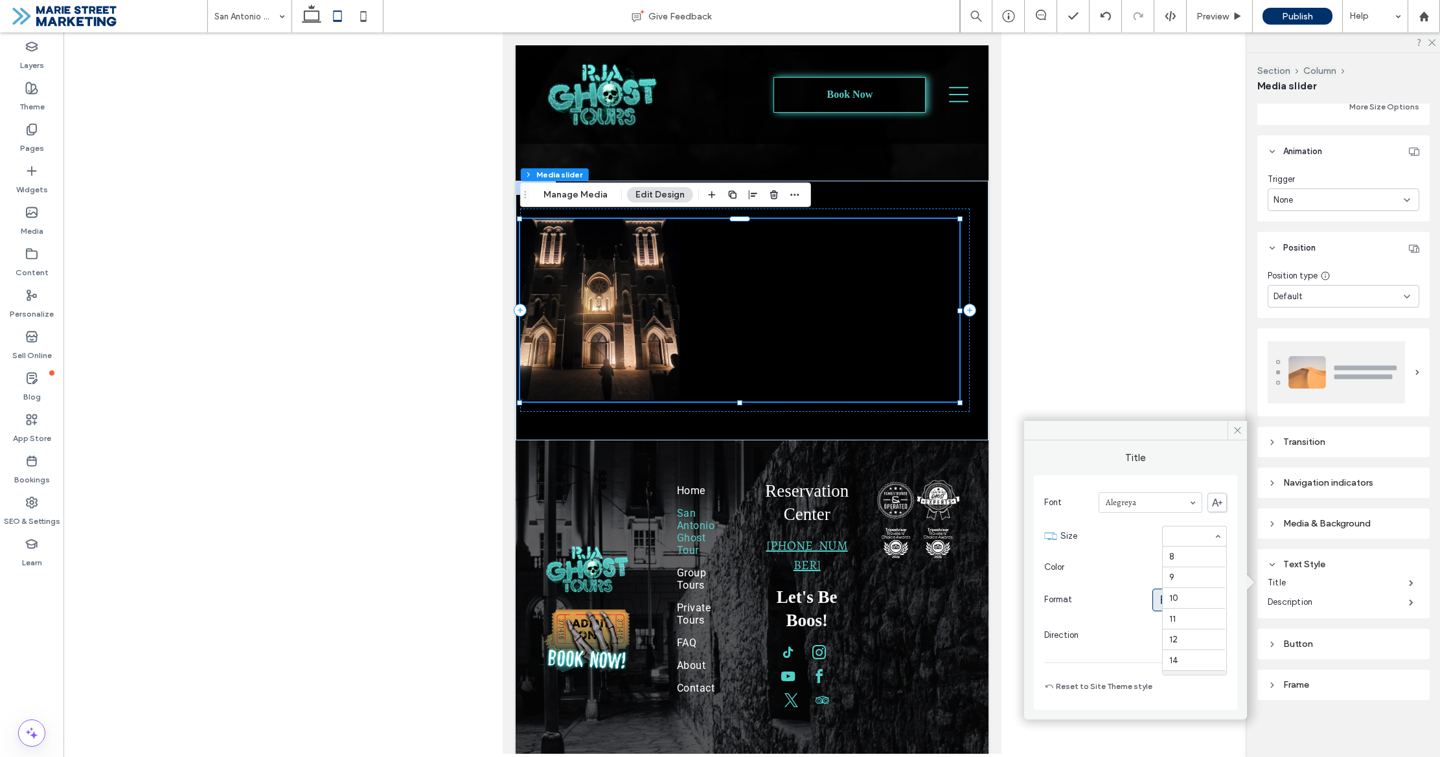
scroll to position [124, 0]
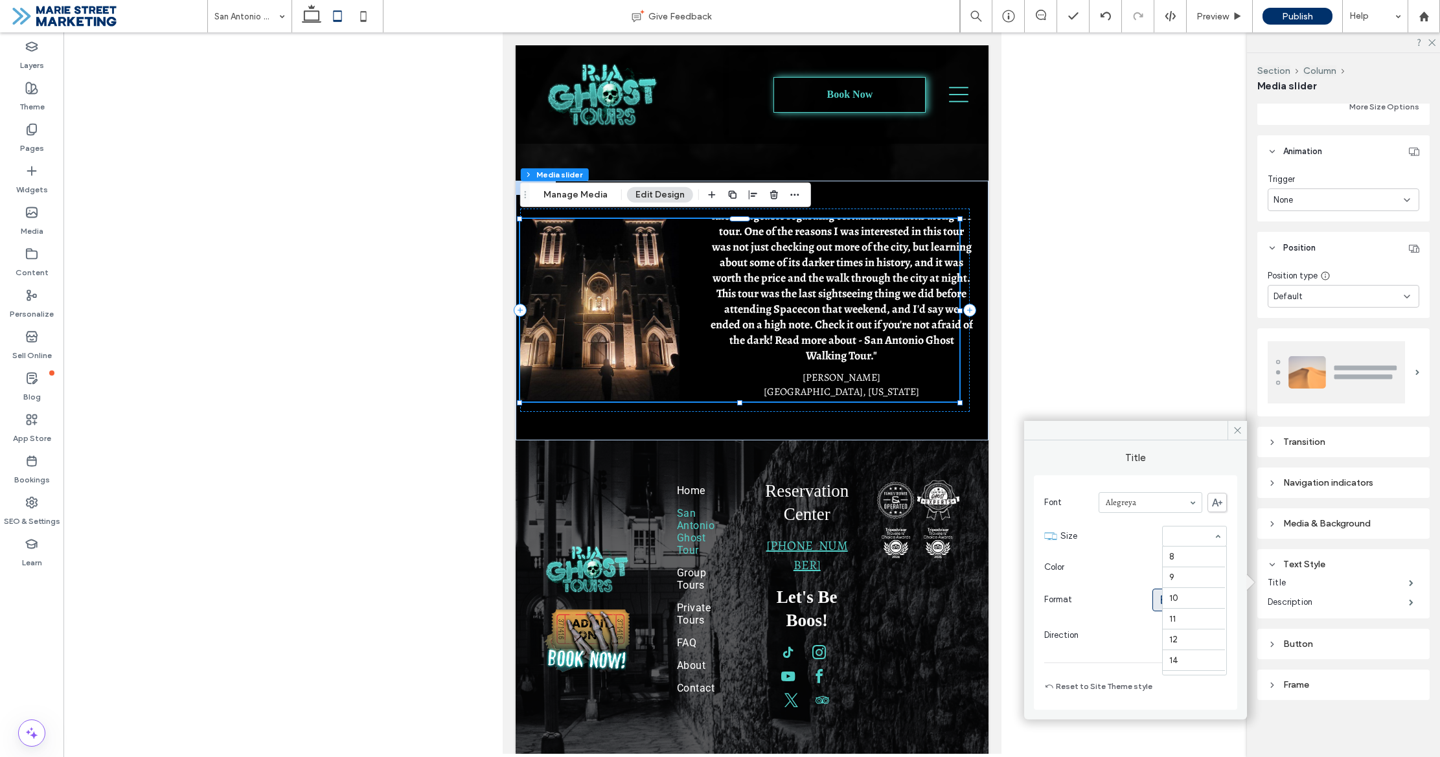
click at [1203, 539] on input at bounding box center [1191, 536] width 44 height 9
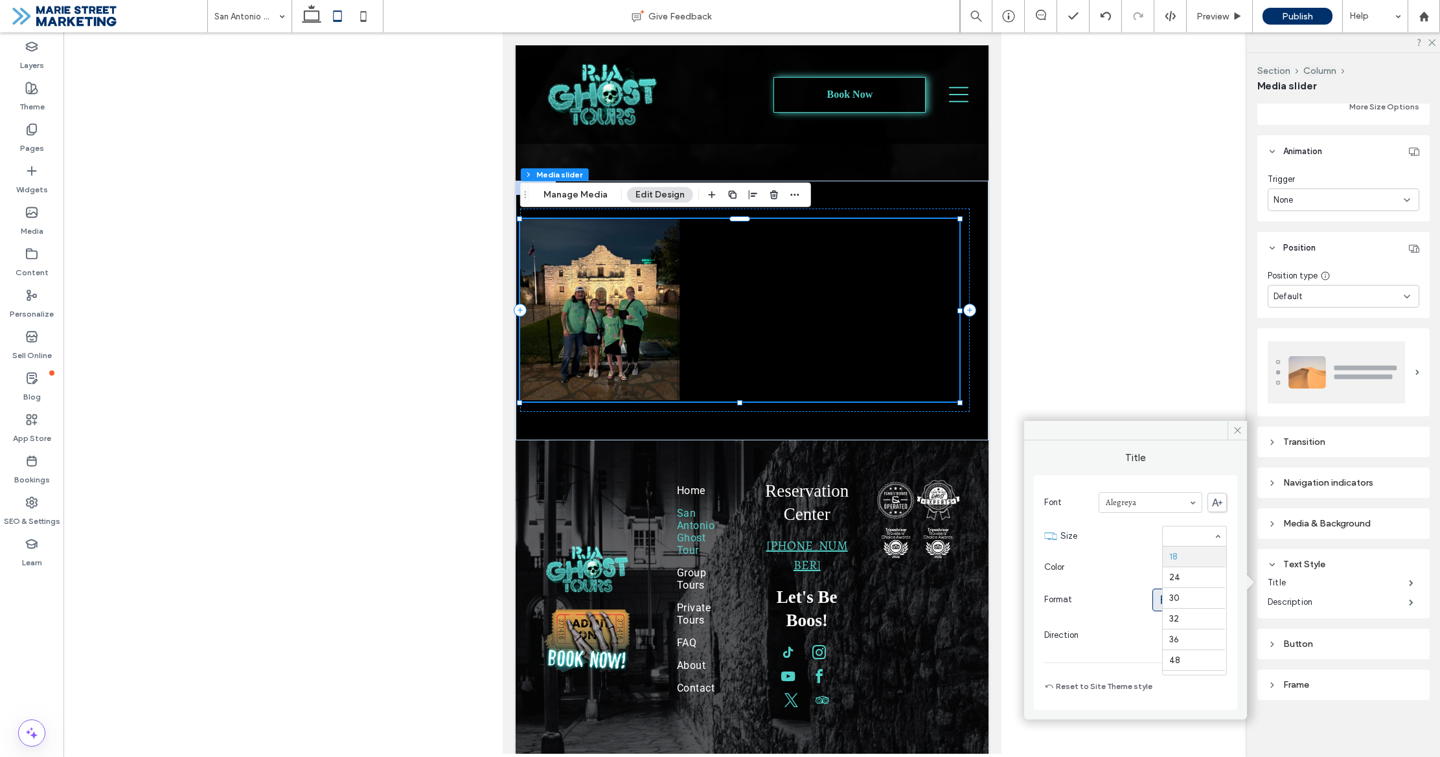
scroll to position [126, 0]
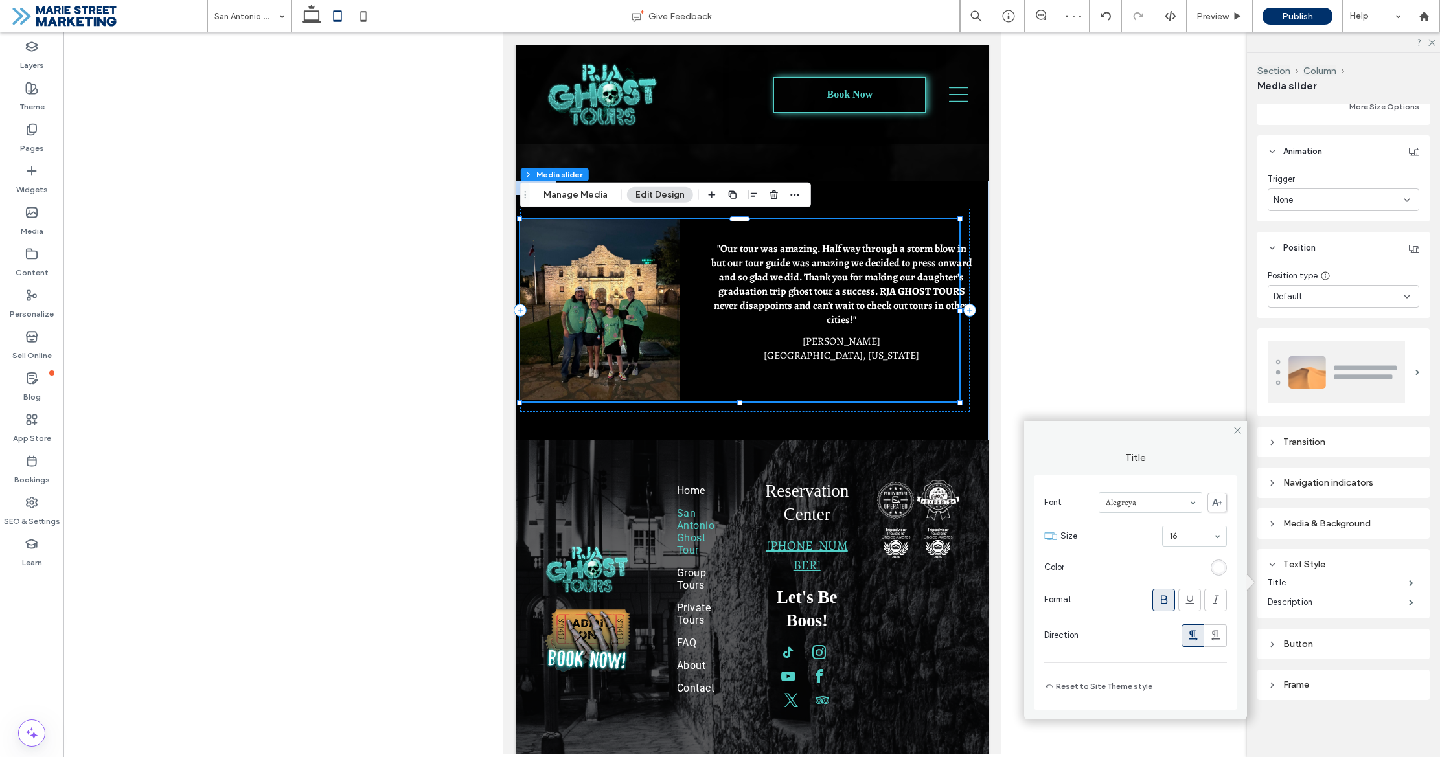
click at [1178, 345] on div at bounding box center [751, 393] width 1376 height 722
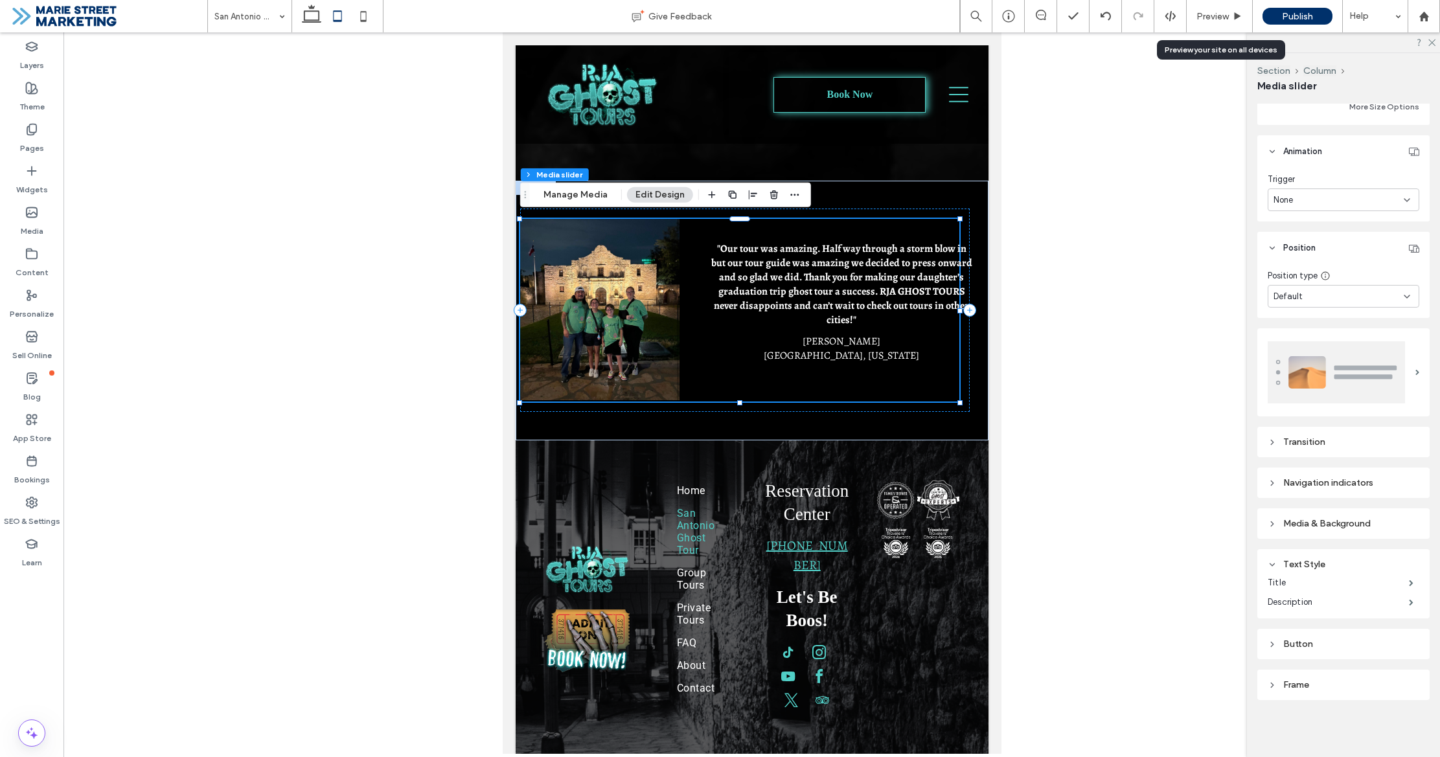
drag, startPoint x: 1216, startPoint y: 13, endPoint x: 1267, endPoint y: 76, distance: 80.6
click at [1216, 13] on span "Preview" at bounding box center [1212, 16] width 32 height 11
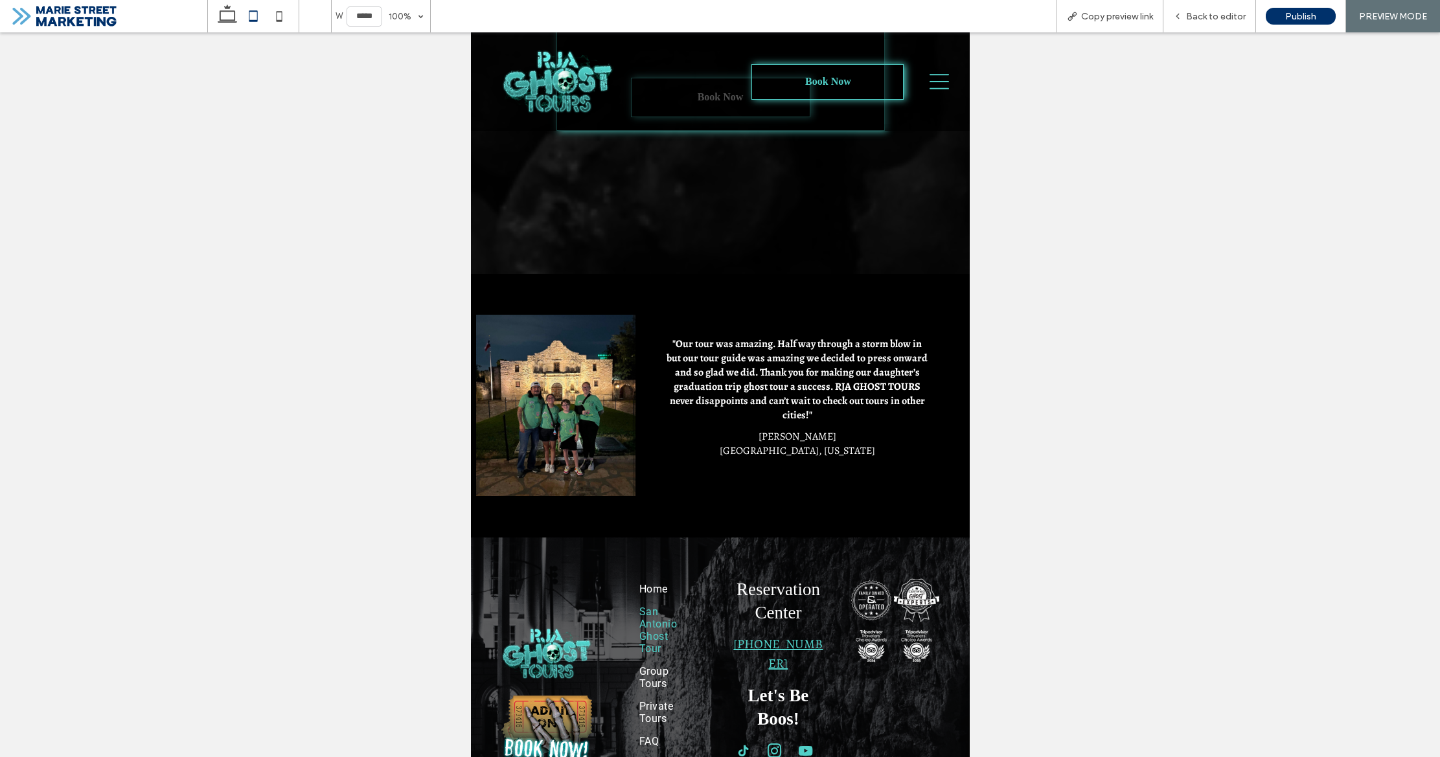
scroll to position [2438, 0]
click at [1233, 22] on div "Back to editor" at bounding box center [1209, 16] width 93 height 32
click at [1199, 19] on span "Back to editor" at bounding box center [1216, 16] width 60 height 11
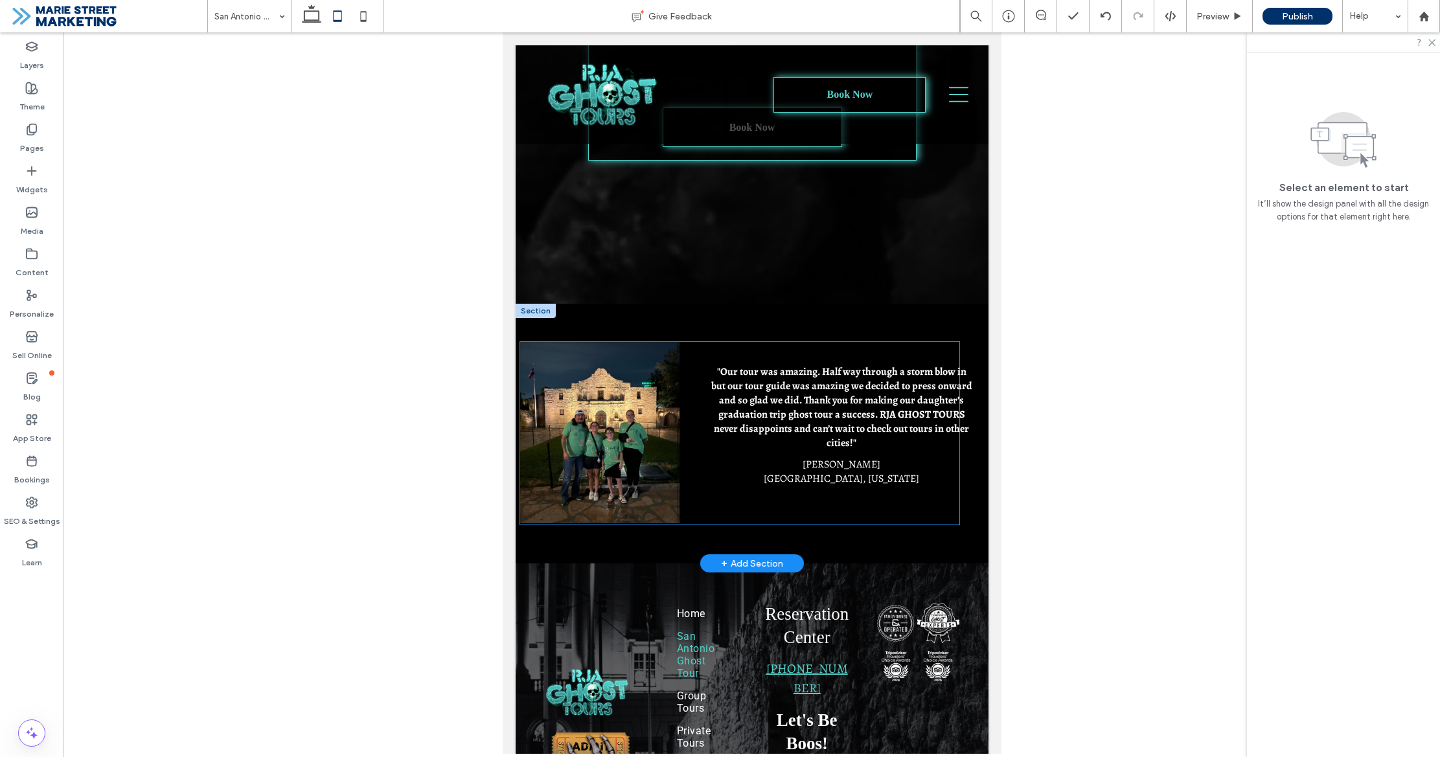
scroll to position [2457, 0]
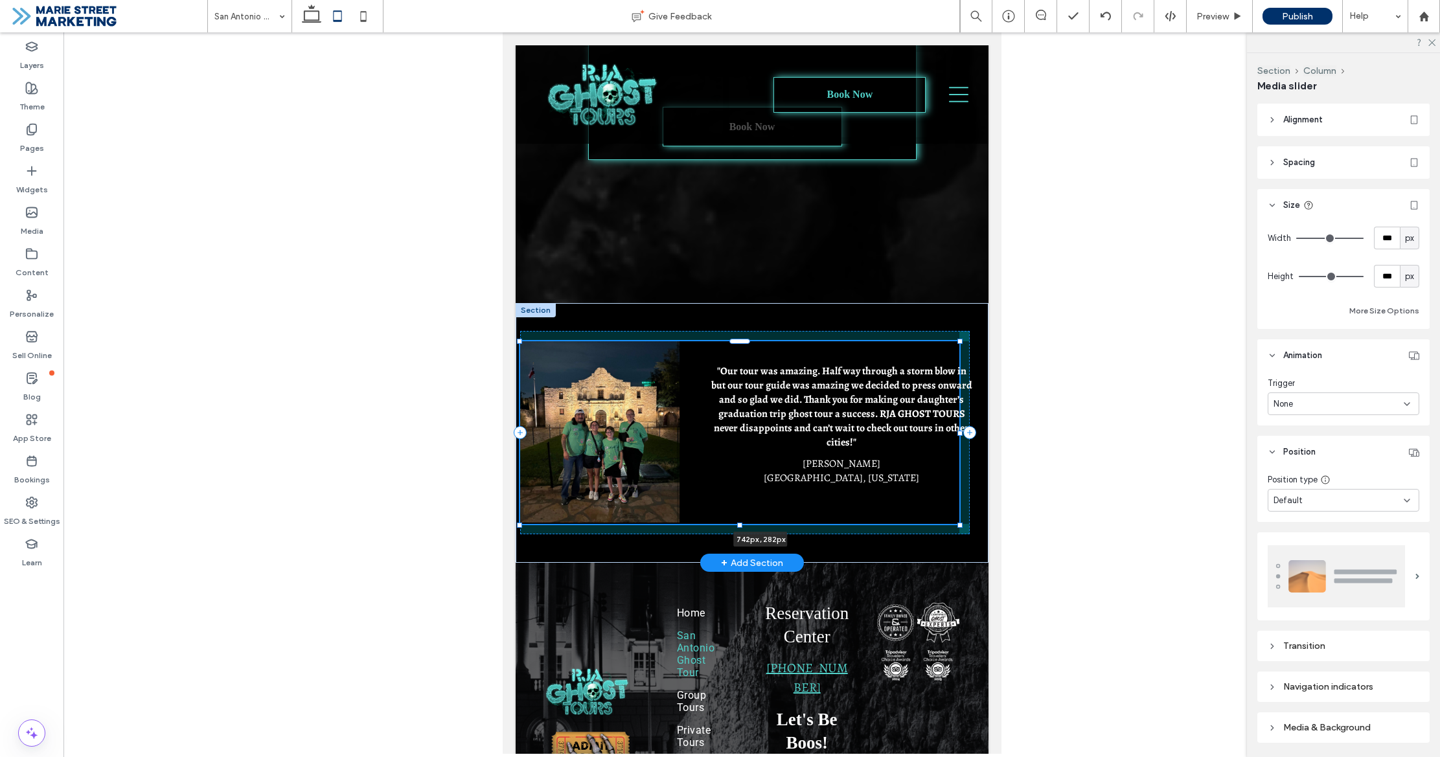
drag, startPoint x: 961, startPoint y: 431, endPoint x: 1002, endPoint y: 433, distance: 41.5
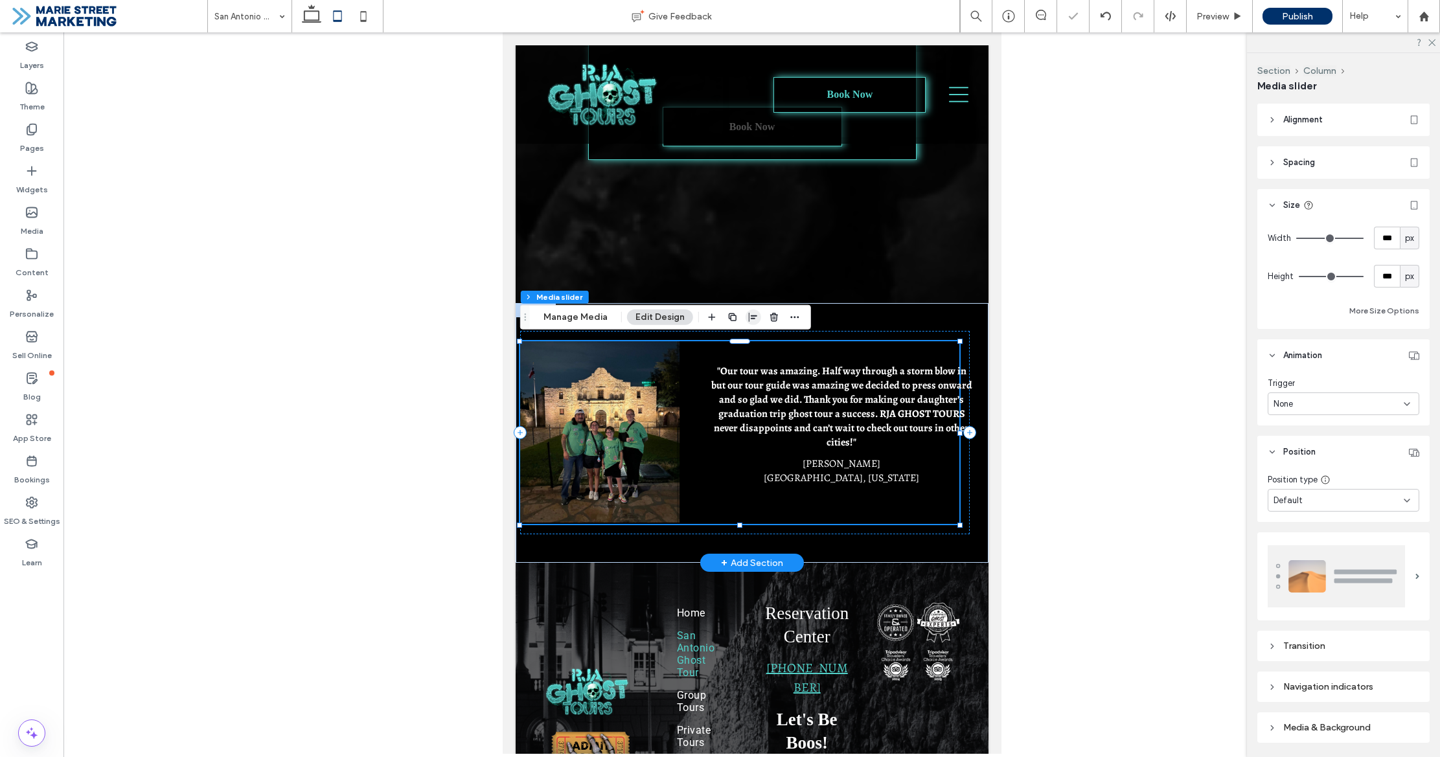
click at [751, 323] on span "button" at bounding box center [754, 318] width 16 height 16
click at [739, 346] on icon "center" at bounding box center [740, 342] width 10 height 10
click at [736, 342] on use "center" at bounding box center [739, 342] width 7 height 9
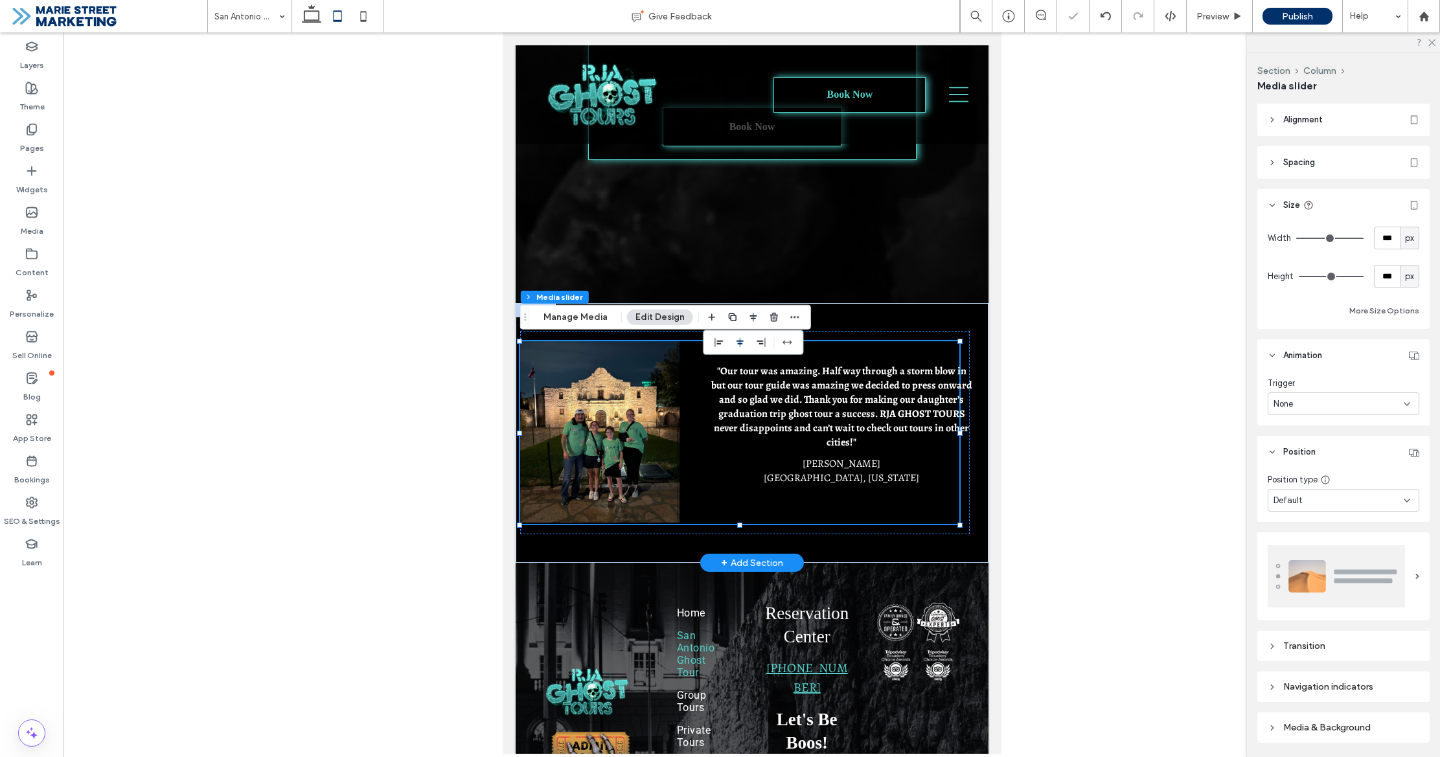
click at [1072, 348] on div at bounding box center [751, 393] width 1376 height 722
click at [934, 315] on div ""Our tour was amazing. Half way through a storm blow in but our tour guide was …" at bounding box center [751, 433] width 473 height 260
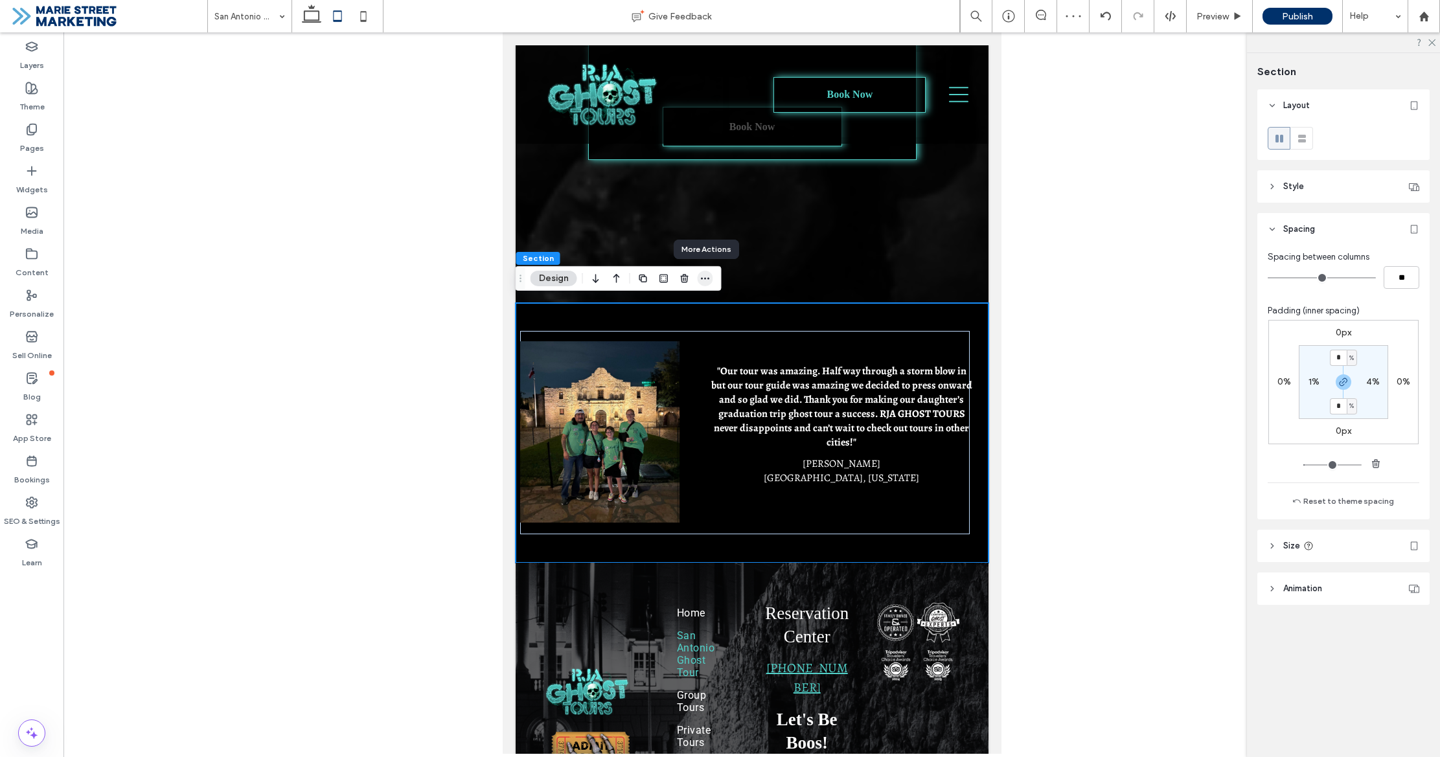
click at [709, 279] on icon "button" at bounding box center [705, 278] width 10 height 10
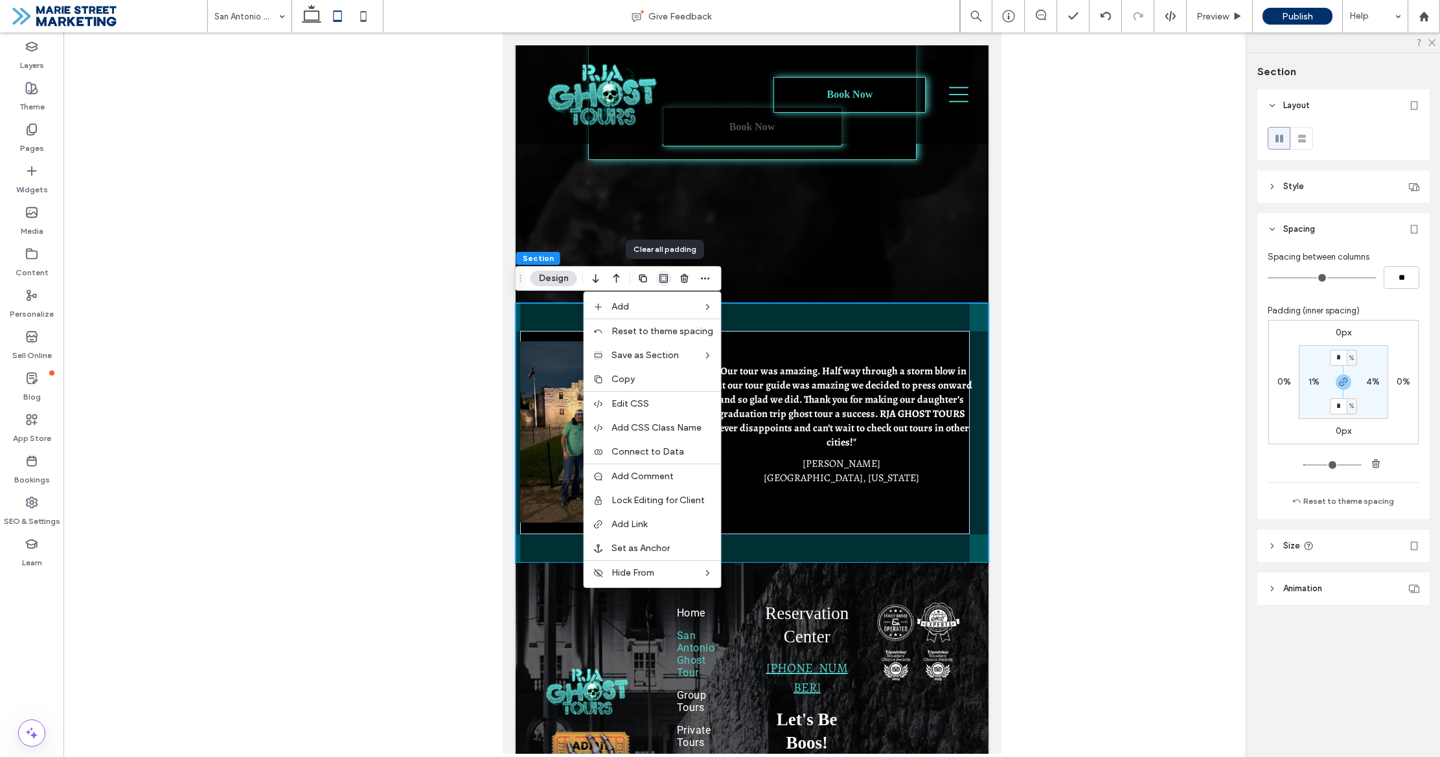
click at [663, 279] on icon "button" at bounding box center [664, 278] width 10 height 10
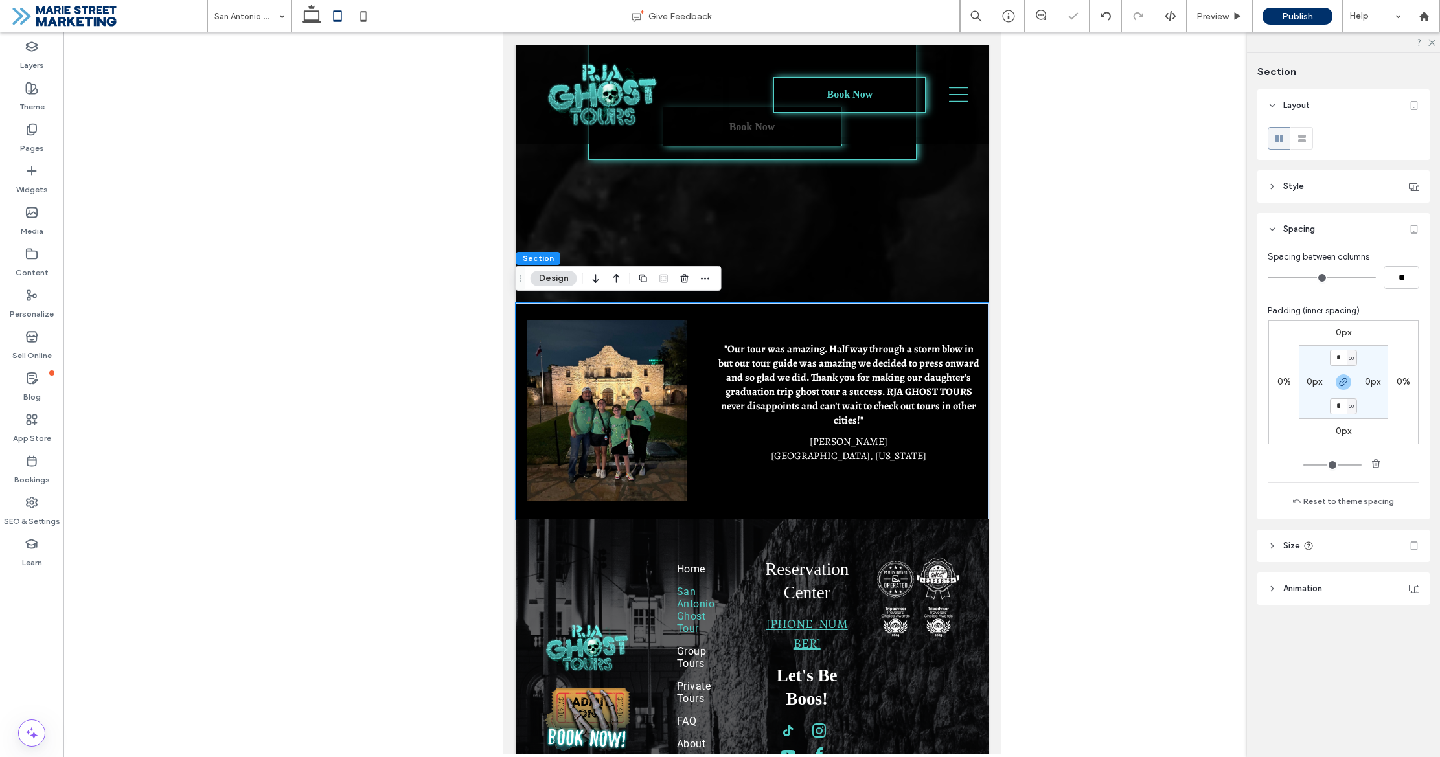
click at [1051, 312] on div at bounding box center [751, 393] width 1376 height 722
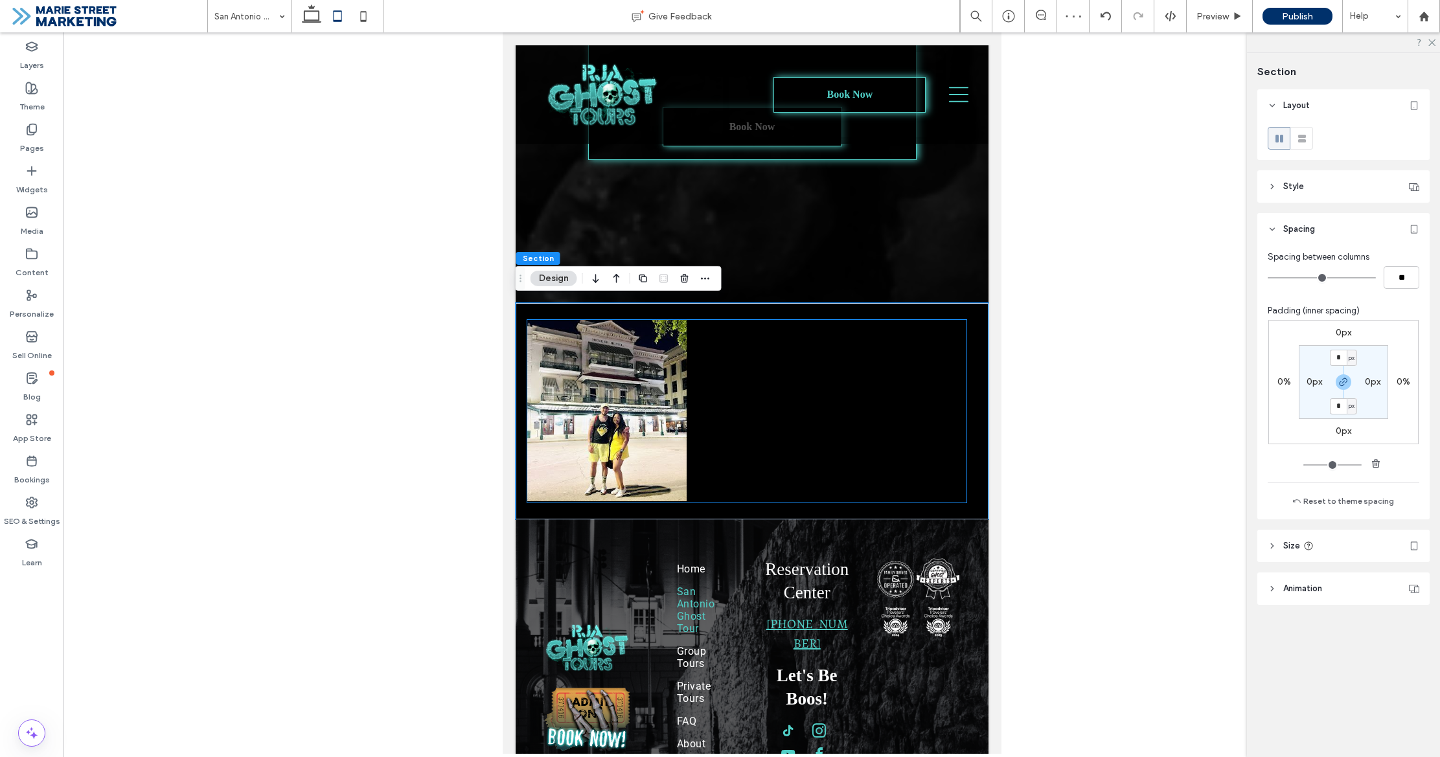
click at [968, 411] on div "RJA Ghost Tours was definitely the way to go. My Husband and I thoroughly enjoy…" at bounding box center [753, 410] width 453 height 181
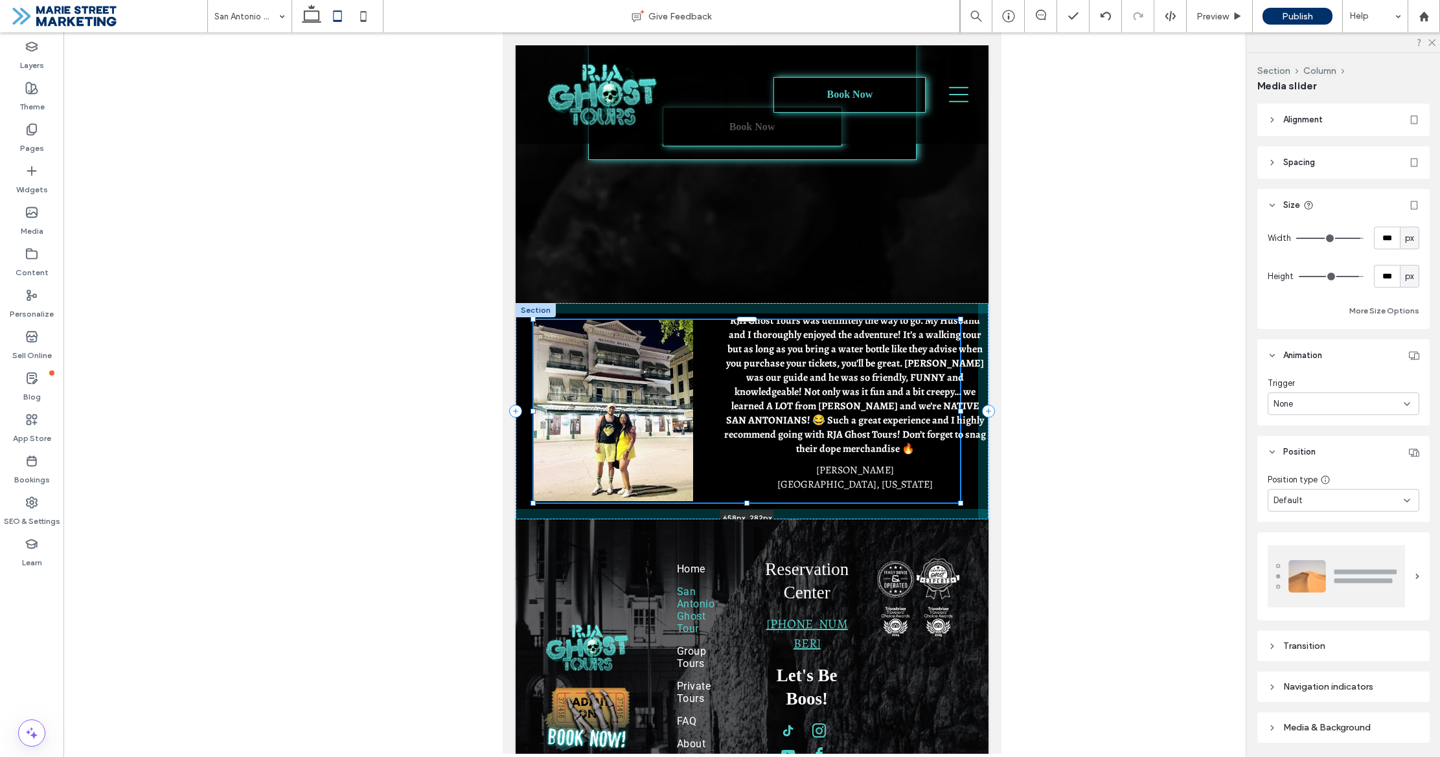
drag, startPoint x: 968, startPoint y: 410, endPoint x: 962, endPoint y: 411, distance: 6.6
click at [962, 411] on div ""Our tour was amazing. Half way through a storm blow in but our tour guide was …" at bounding box center [751, 411] width 473 height 216
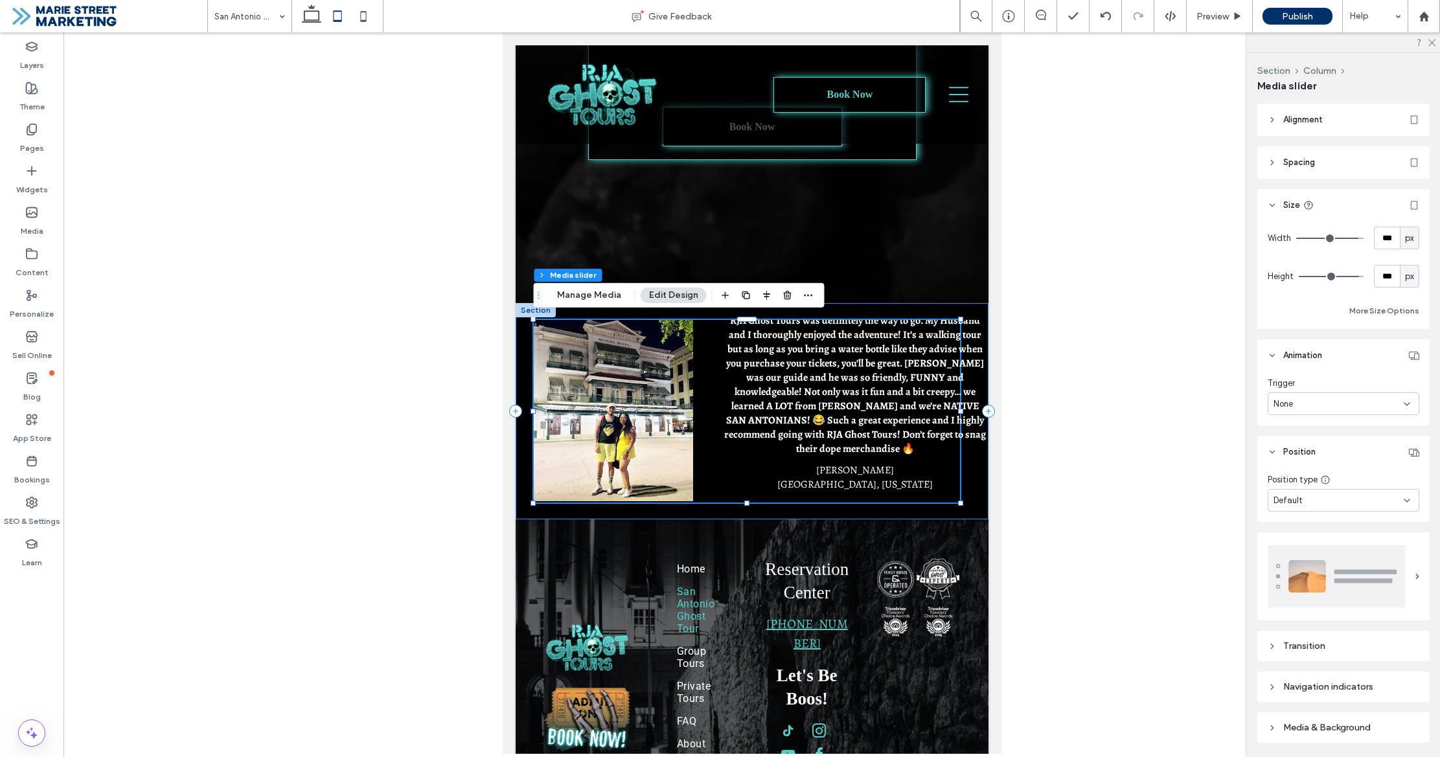
click at [981, 312] on div ""Our tour was amazing. Half way through a storm blow in but our tour guide was …" at bounding box center [751, 411] width 473 height 216
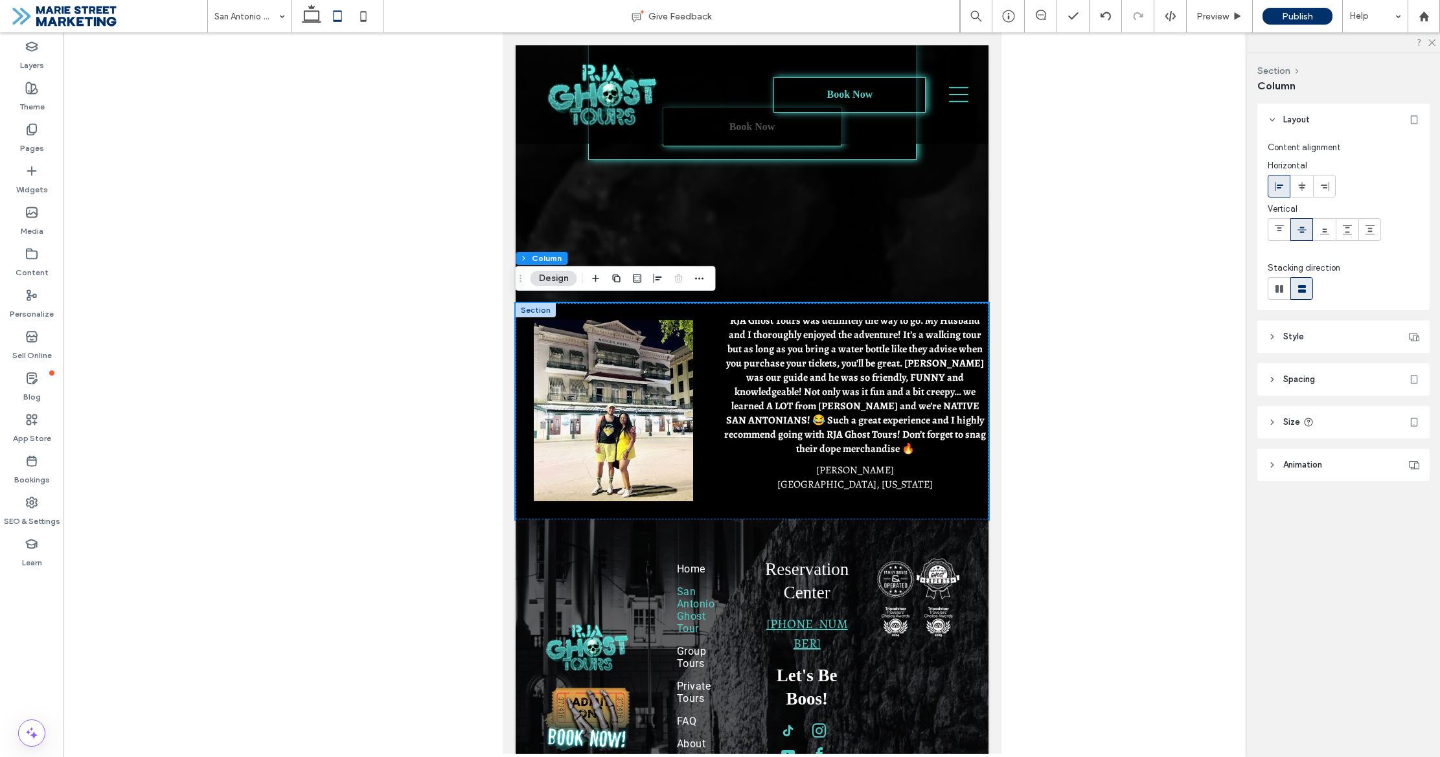
click at [1341, 382] on header "Spacing" at bounding box center [1343, 379] width 172 height 32
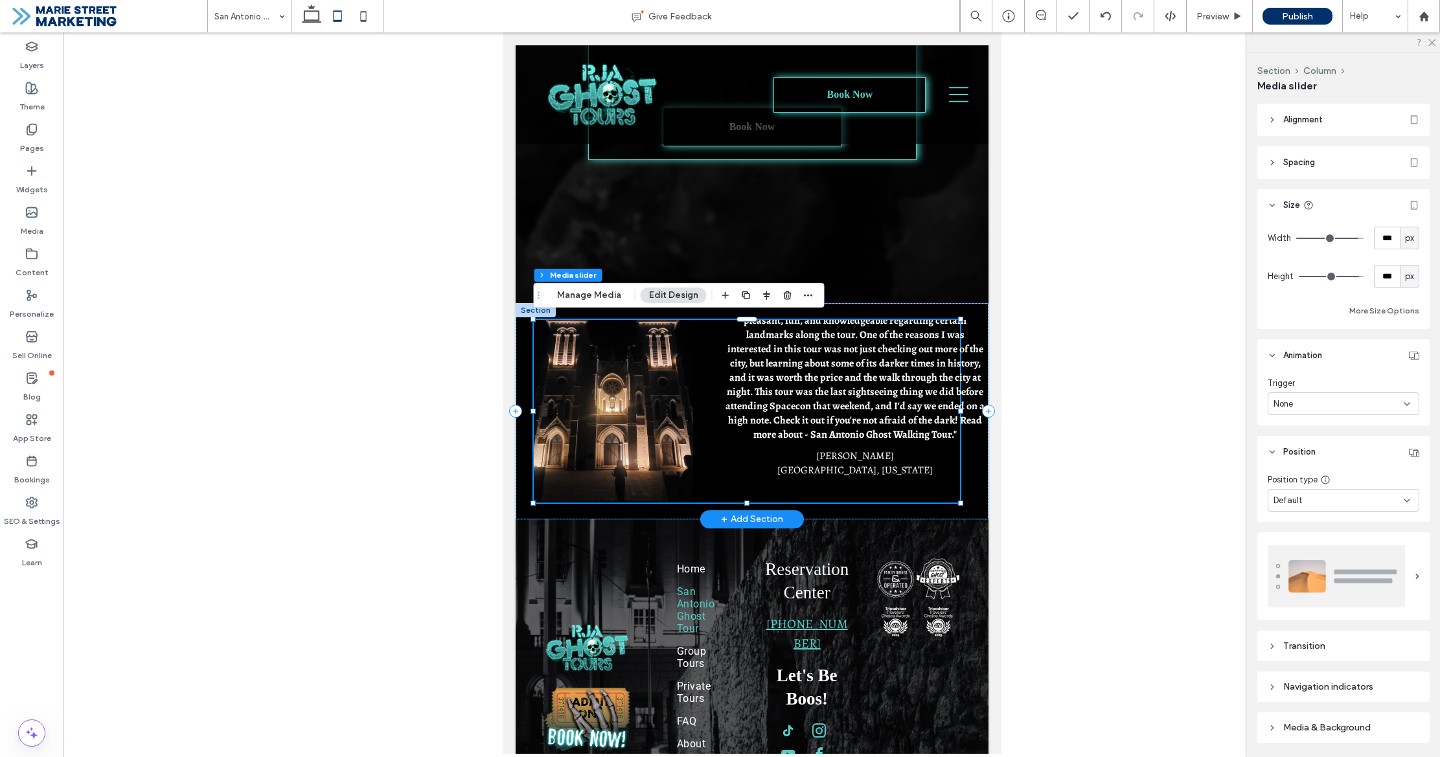
click at [853, 367] on div ""First and foremost, our tour guide, Kaylie, was pleasant, fun, and knowledgeab…" at bounding box center [759, 410] width 453 height 181
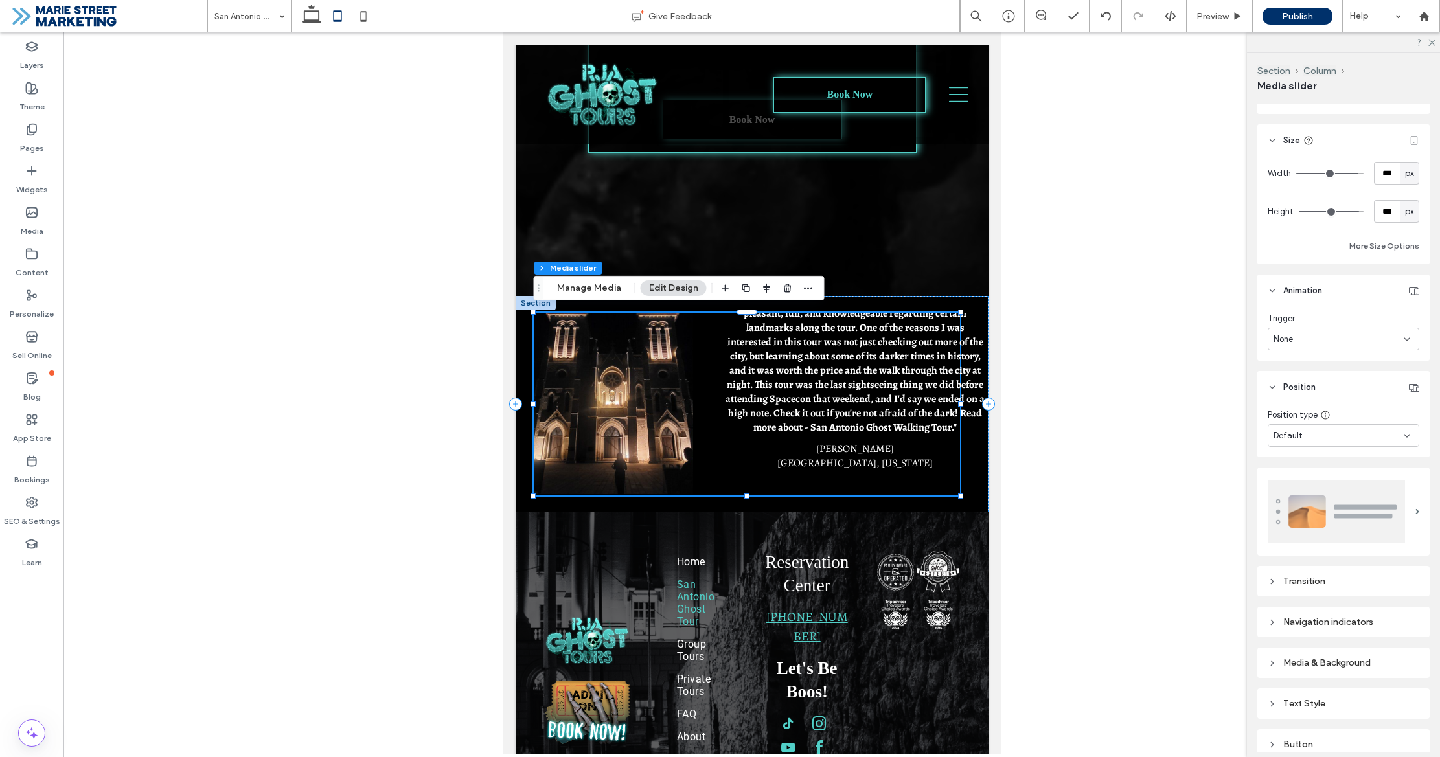
scroll to position [165, 0]
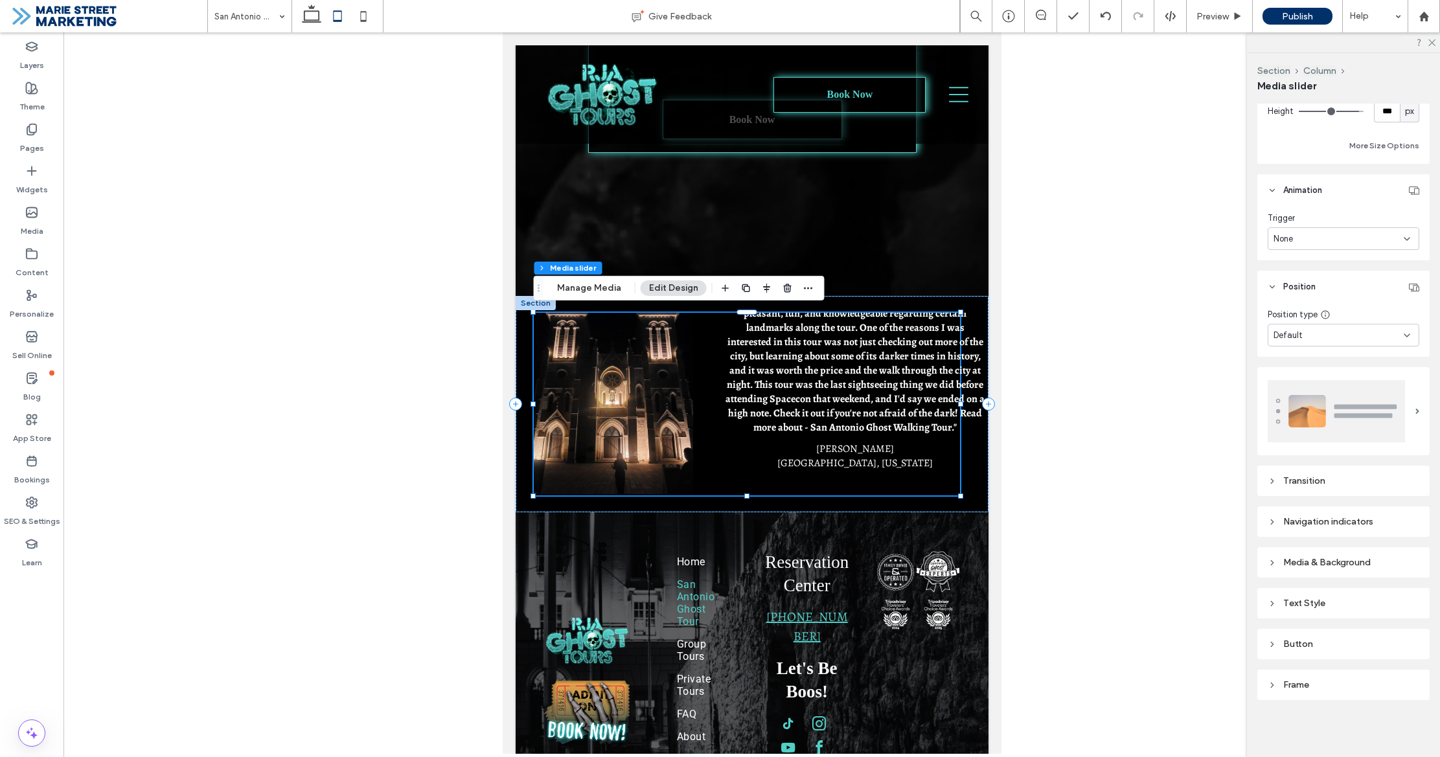
drag, startPoint x: 1369, startPoint y: 608, endPoint x: 1360, endPoint y: 608, distance: 9.7
click at [1369, 608] on div "Text Style" at bounding box center [1344, 603] width 152 height 11
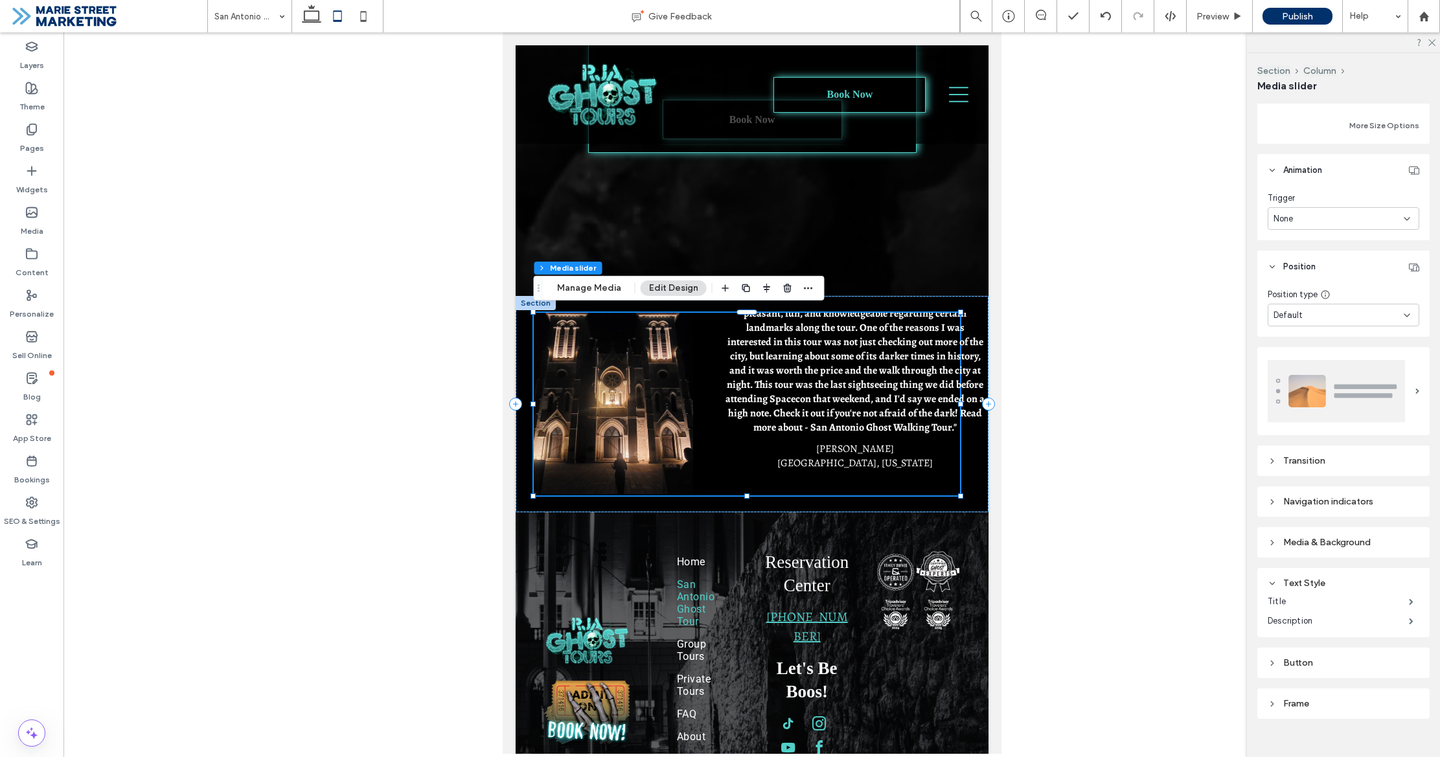
scroll to position [187, 0]
click at [1357, 626] on label "Description" at bounding box center [1338, 619] width 141 height 26
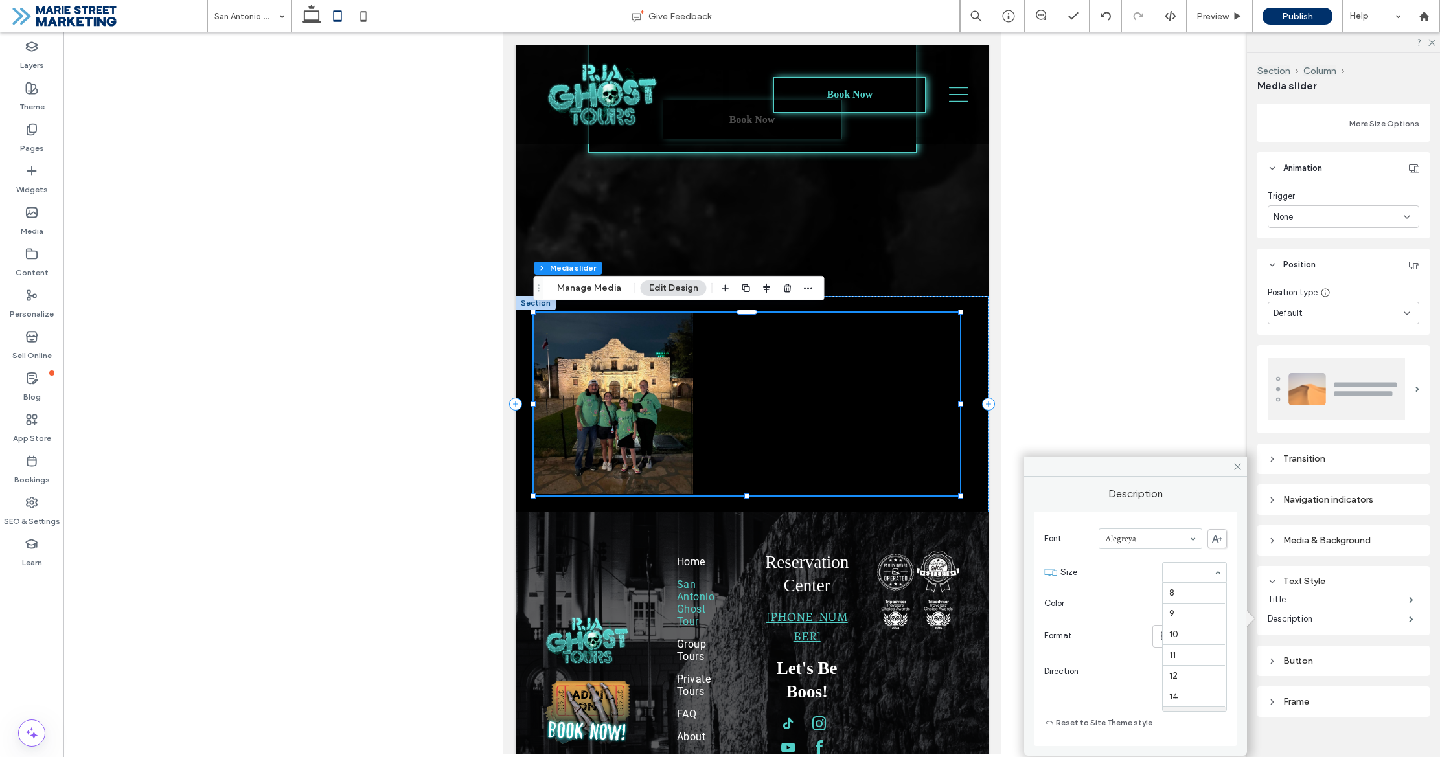
scroll to position [124, 0]
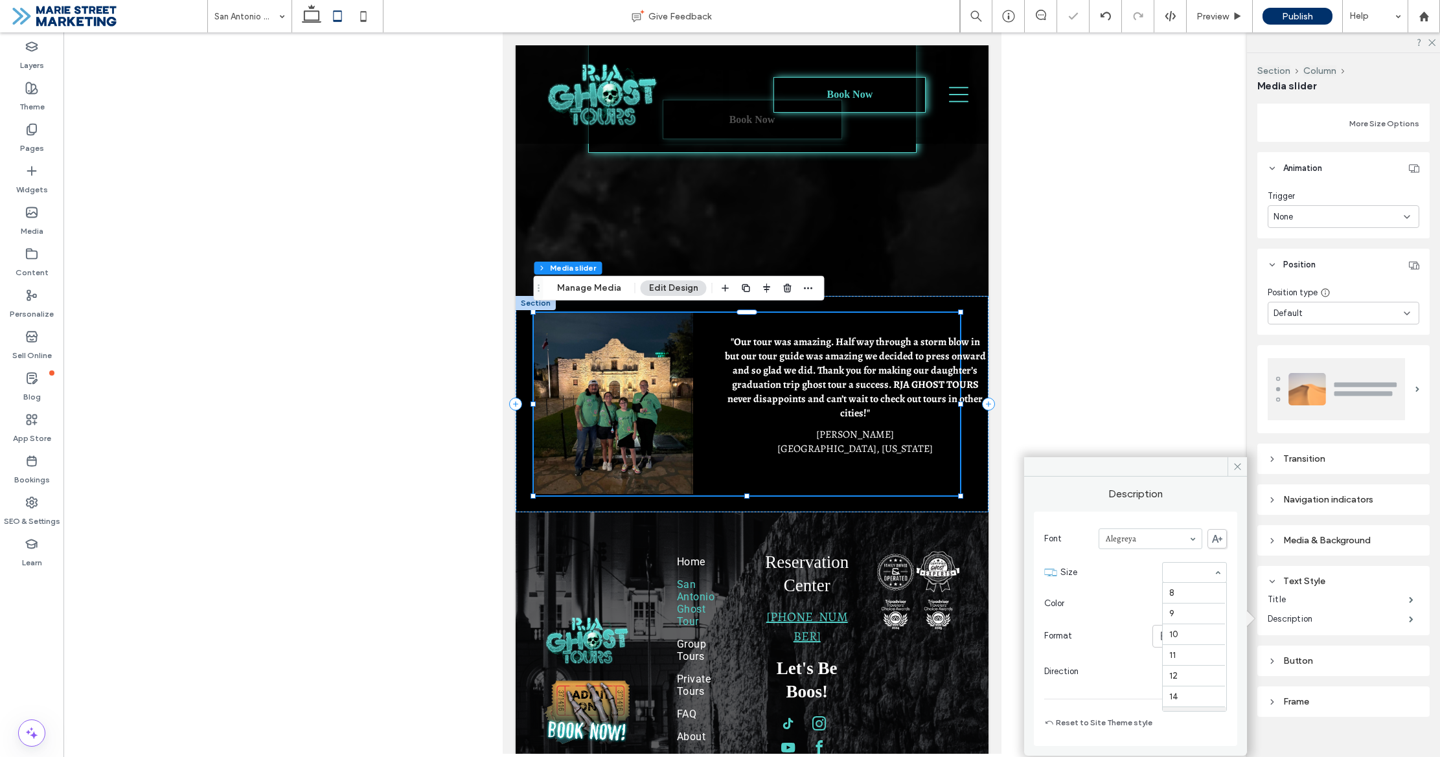
click at [1206, 579] on div at bounding box center [1194, 572] width 63 height 19
click at [1239, 467] on icon at bounding box center [1238, 467] width 10 height 10
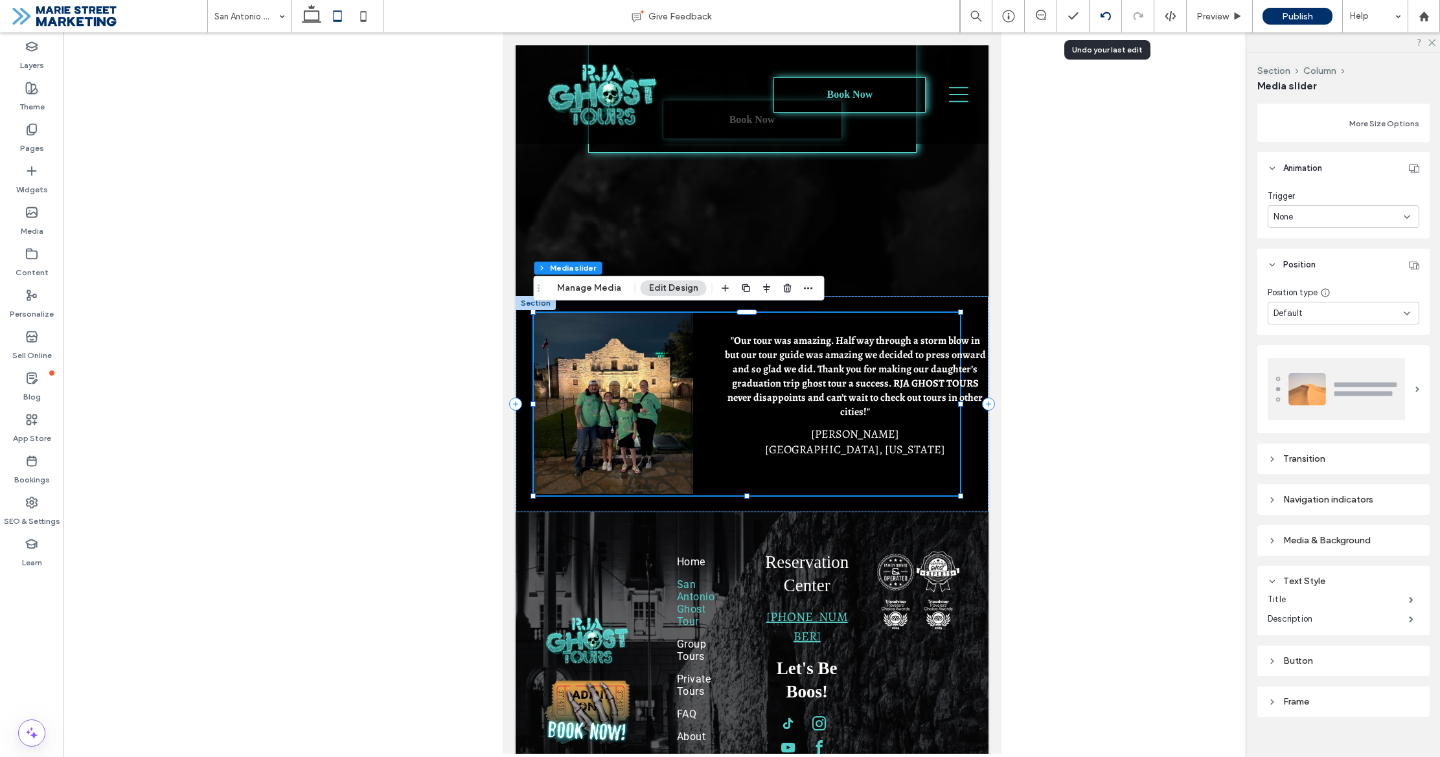
click at [1103, 11] on icon at bounding box center [1105, 16] width 10 height 10
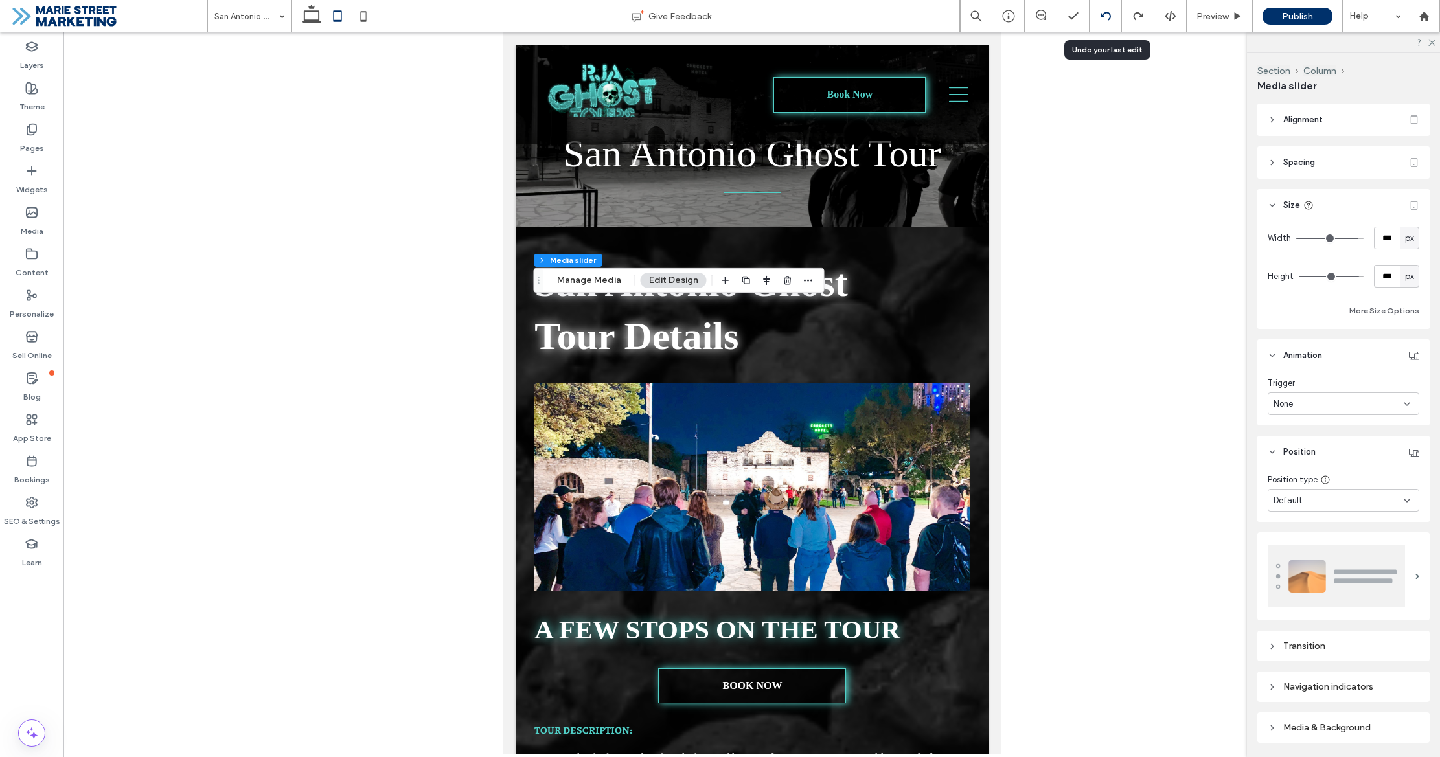
scroll to position [2472, 0]
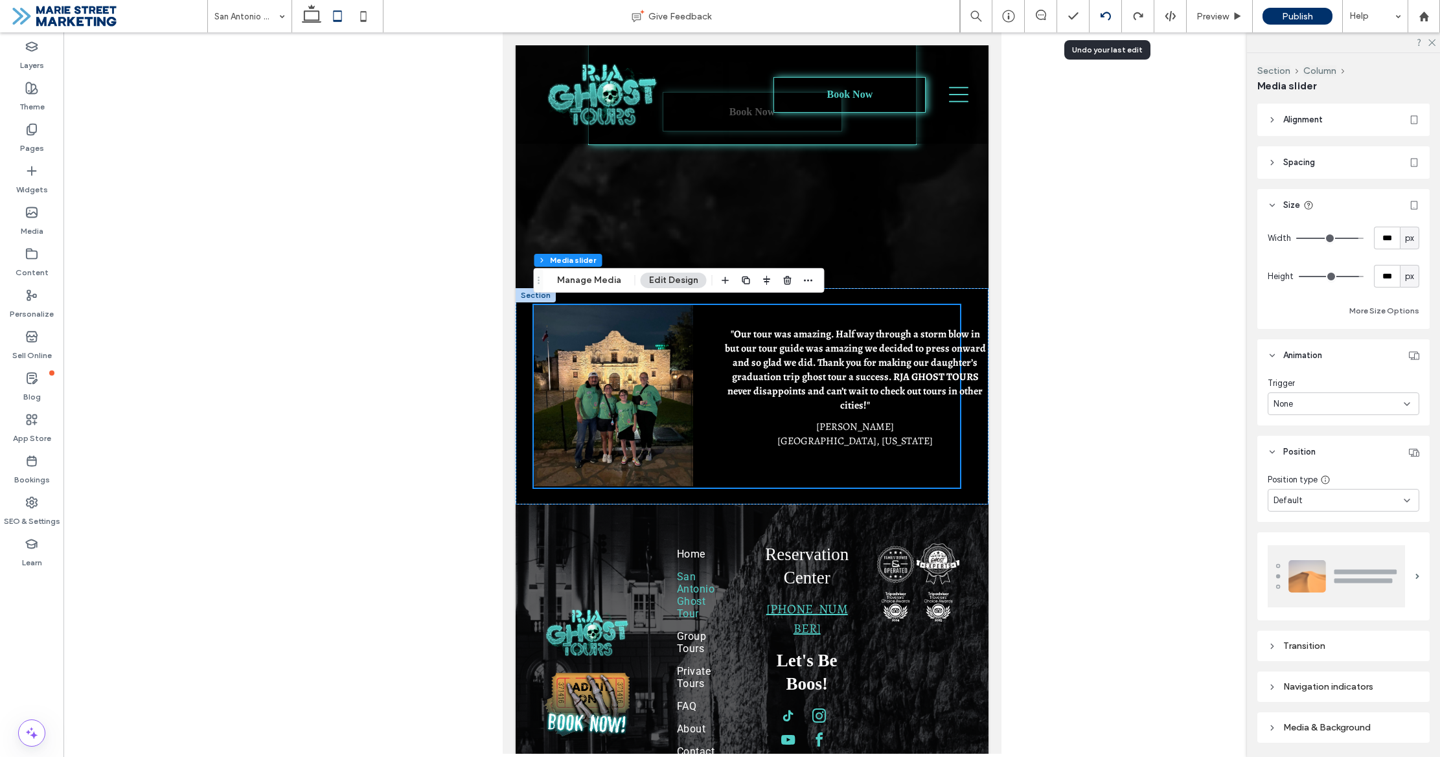
click at [1101, 16] on use at bounding box center [1105, 16] width 10 height 8
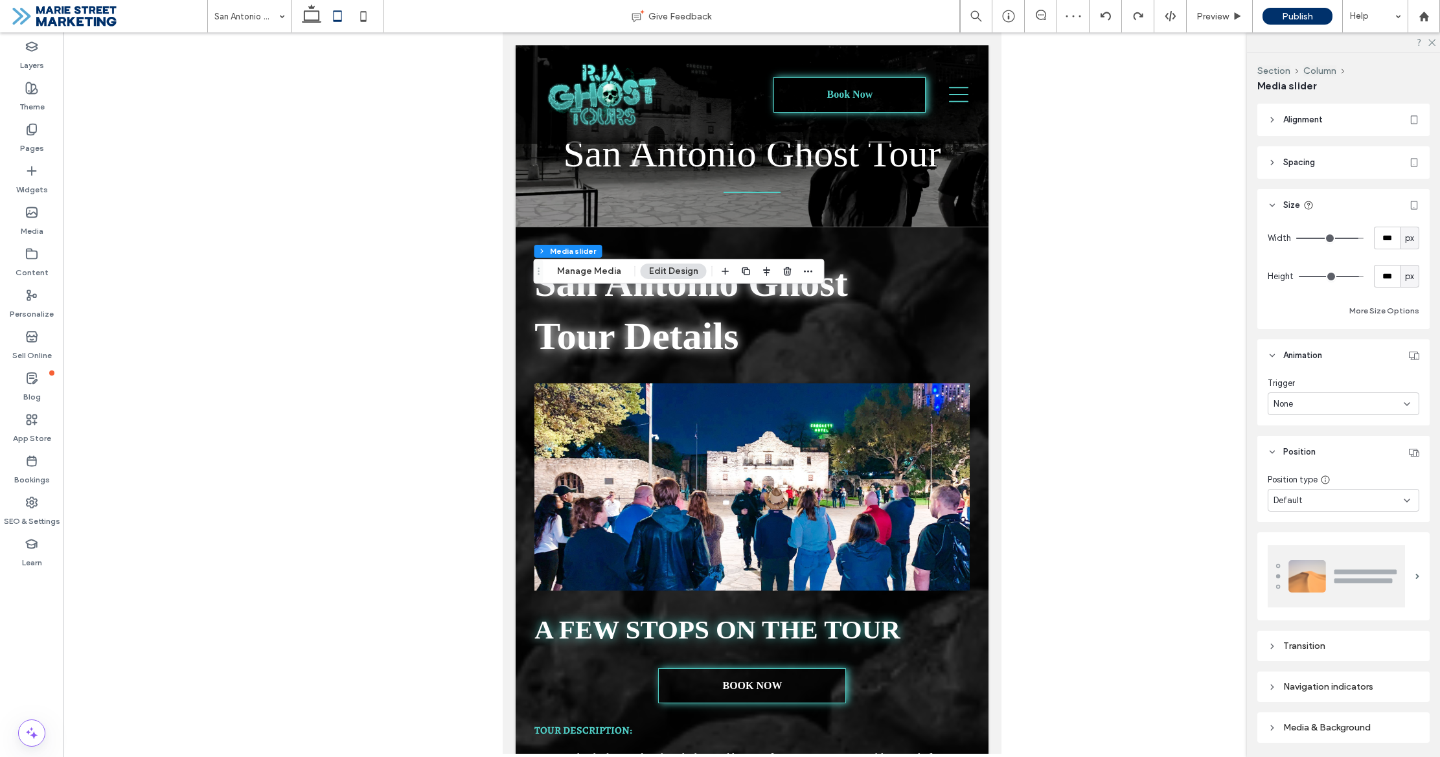
scroll to position [2484, 0]
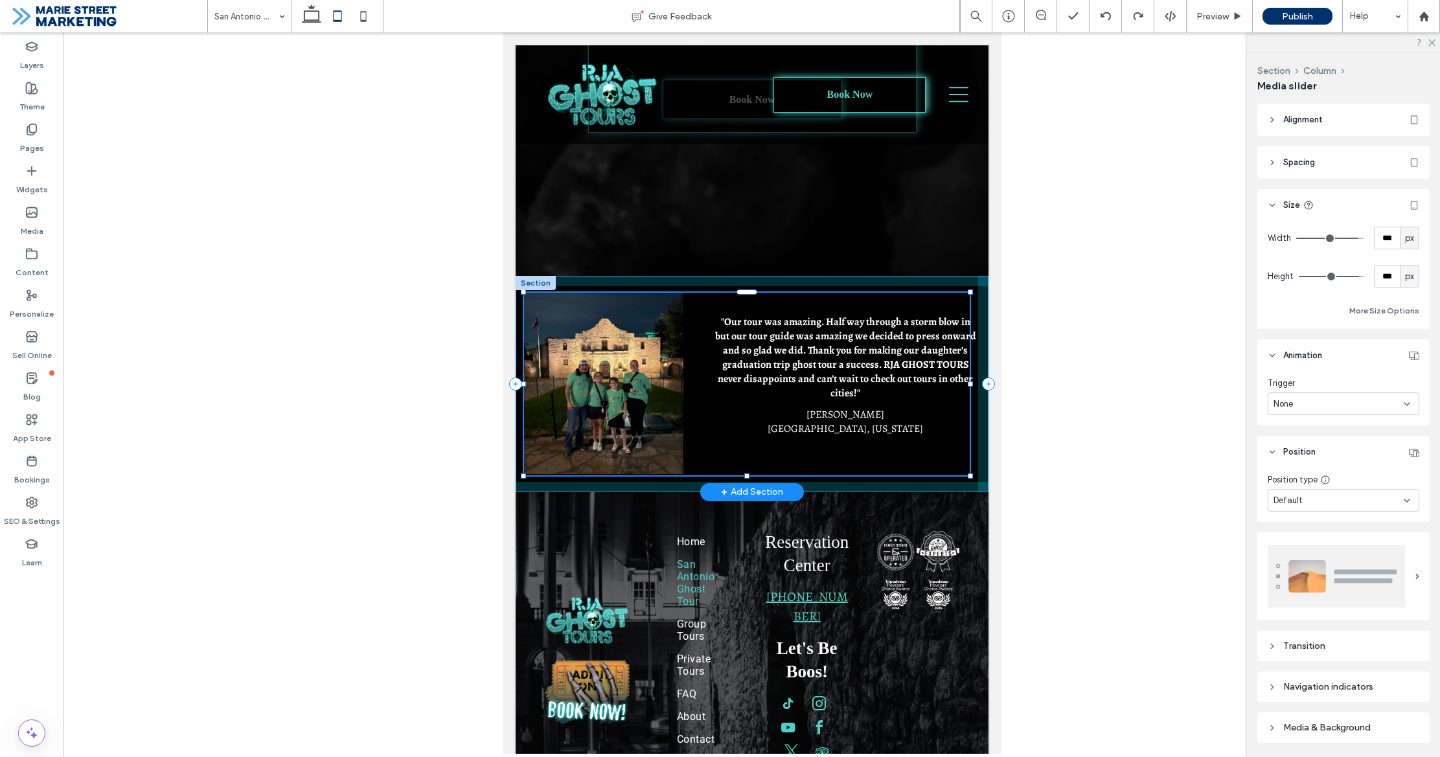
drag, startPoint x: 516, startPoint y: 384, endPoint x: 525, endPoint y: 387, distance: 9.4
click at [525, 387] on div ""Our tour was amazing. Half way through a storm blow in but our tour guide was …" at bounding box center [751, 384] width 473 height 216
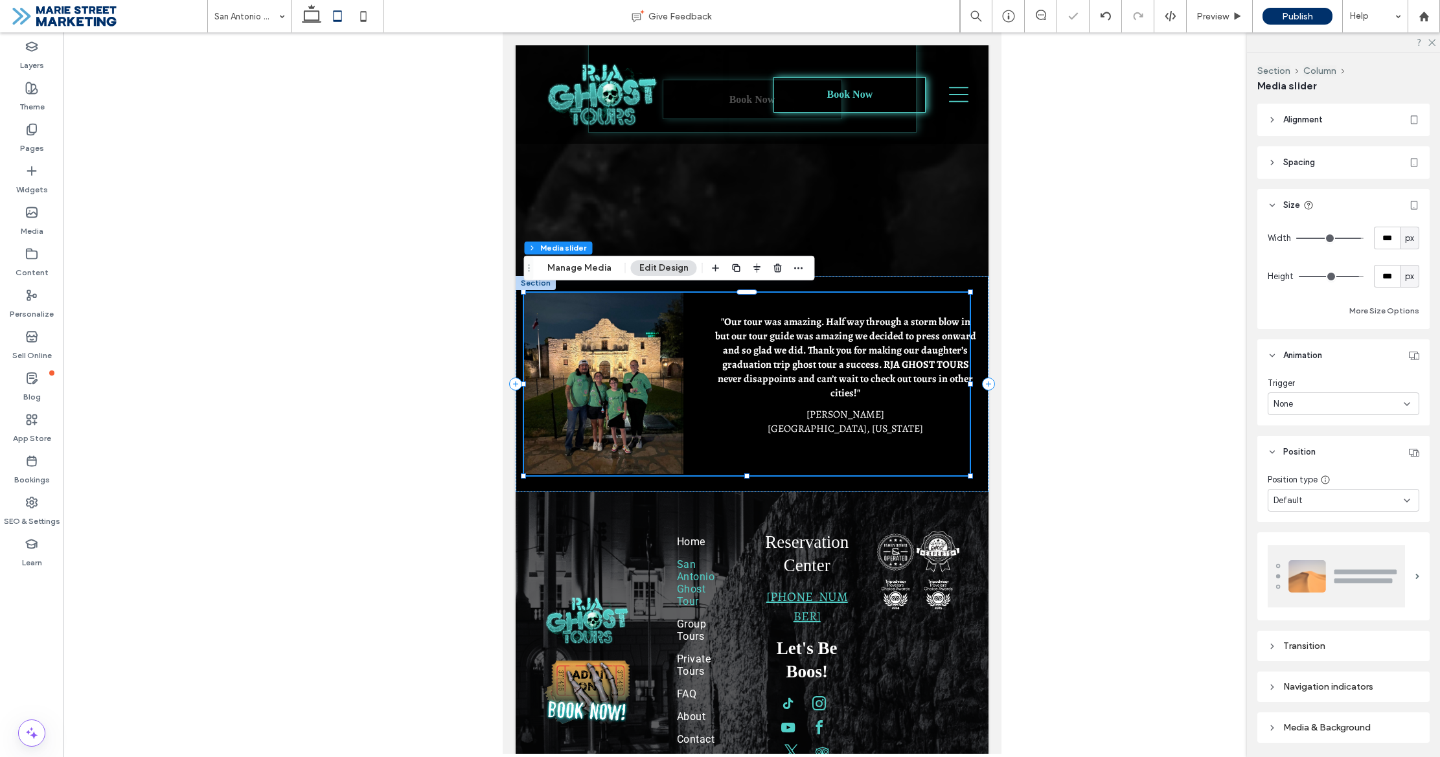
click at [1075, 377] on div at bounding box center [751, 393] width 1376 height 722
click at [1215, 16] on span "Preview" at bounding box center [1212, 16] width 32 height 11
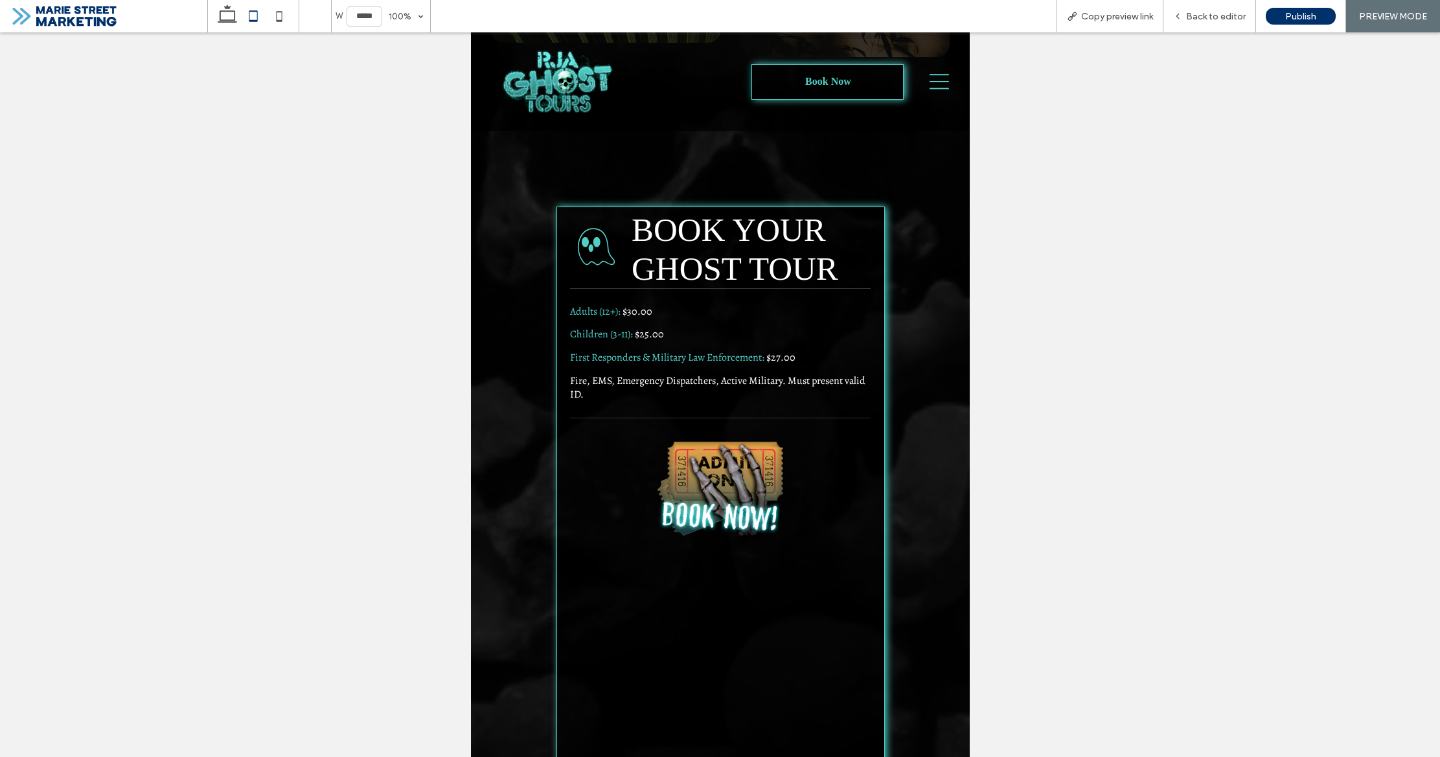
scroll to position [1738, 0]
click at [856, 208] on h5 "BOOK YOUR" at bounding box center [750, 230] width 239 height 45
click at [848, 208] on h5 "BOOK YOUR" at bounding box center [750, 230] width 239 height 45
click at [1223, 6] on div "Back to editor" at bounding box center [1209, 16] width 93 height 32
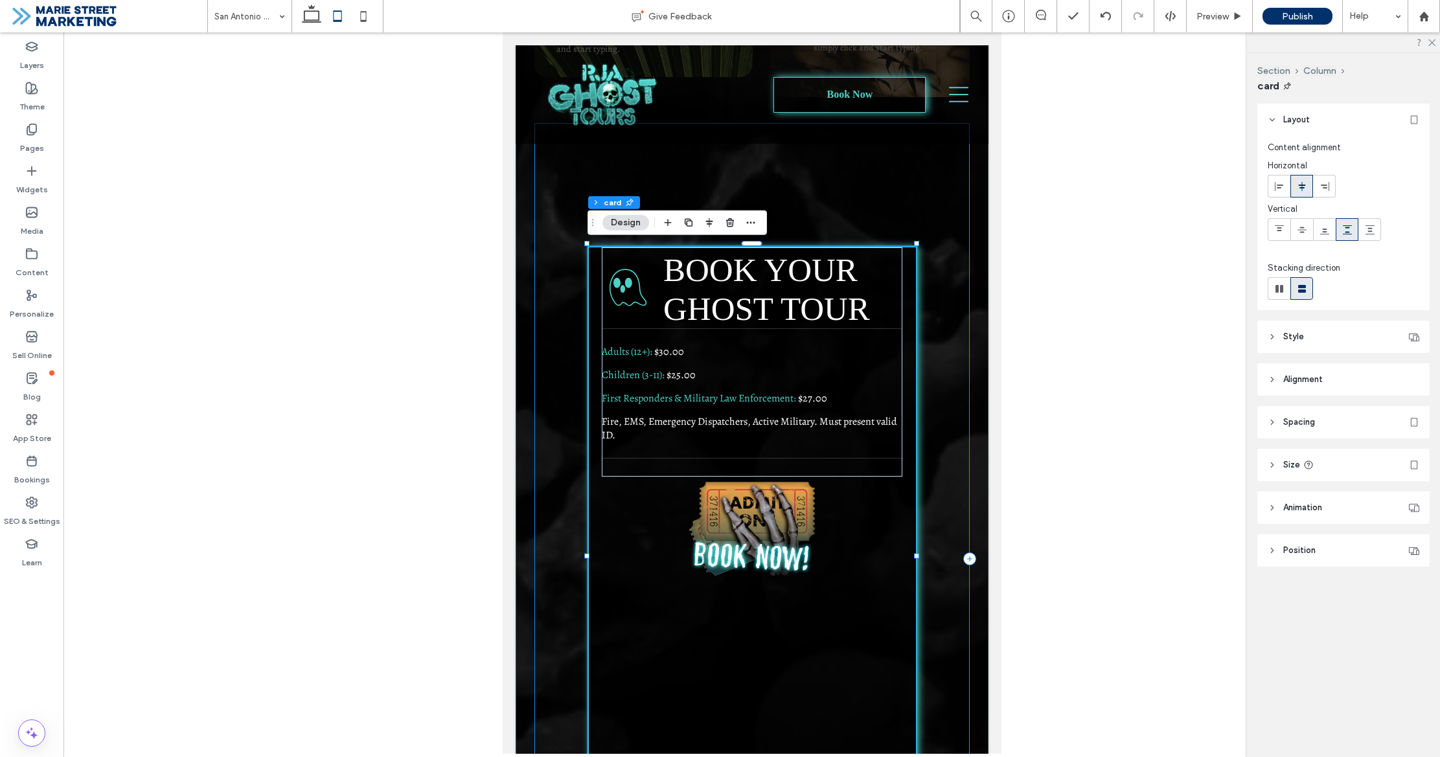
scroll to position [1746, 0]
click at [1304, 334] on header "Style" at bounding box center [1343, 337] width 172 height 32
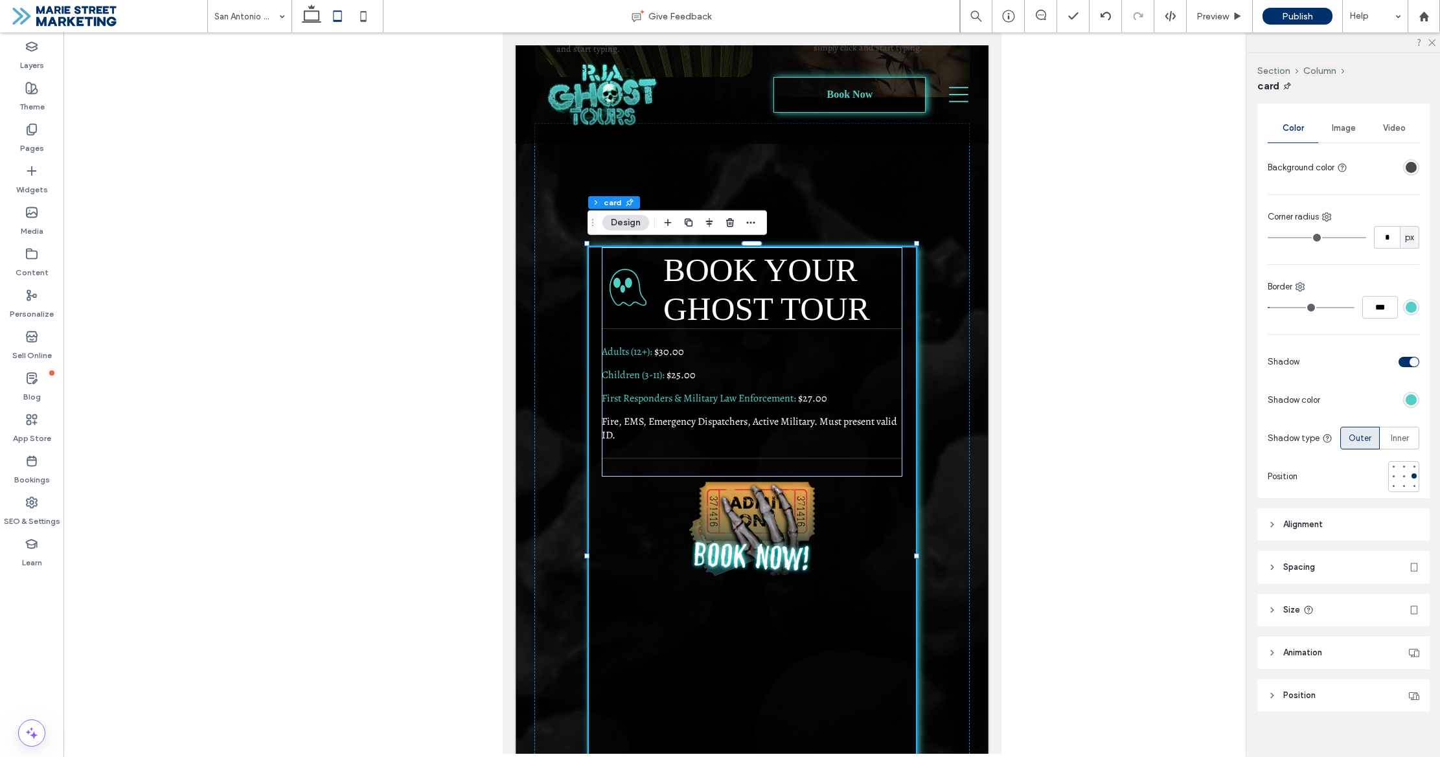
scroll to position [256, 0]
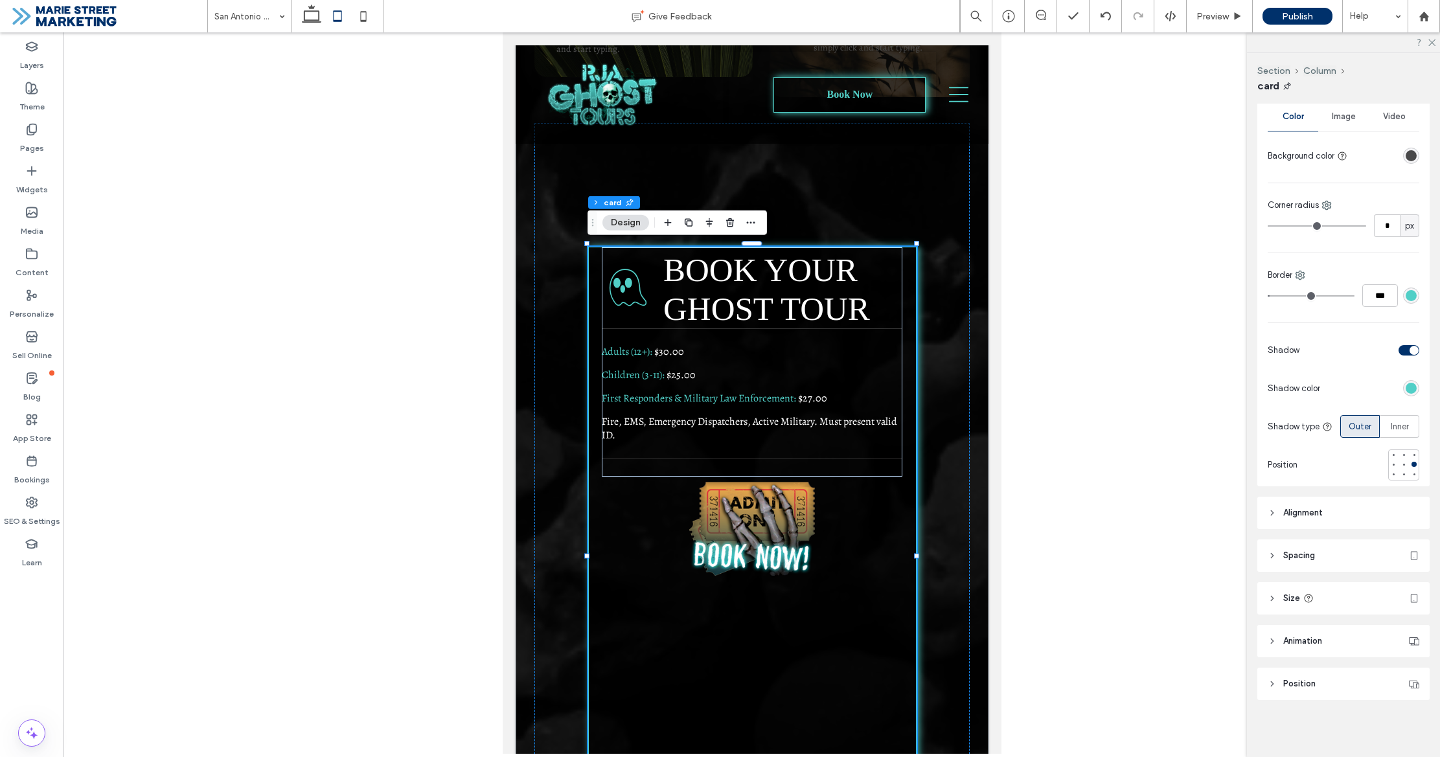
click at [1354, 514] on header "Alignment" at bounding box center [1343, 513] width 172 height 32
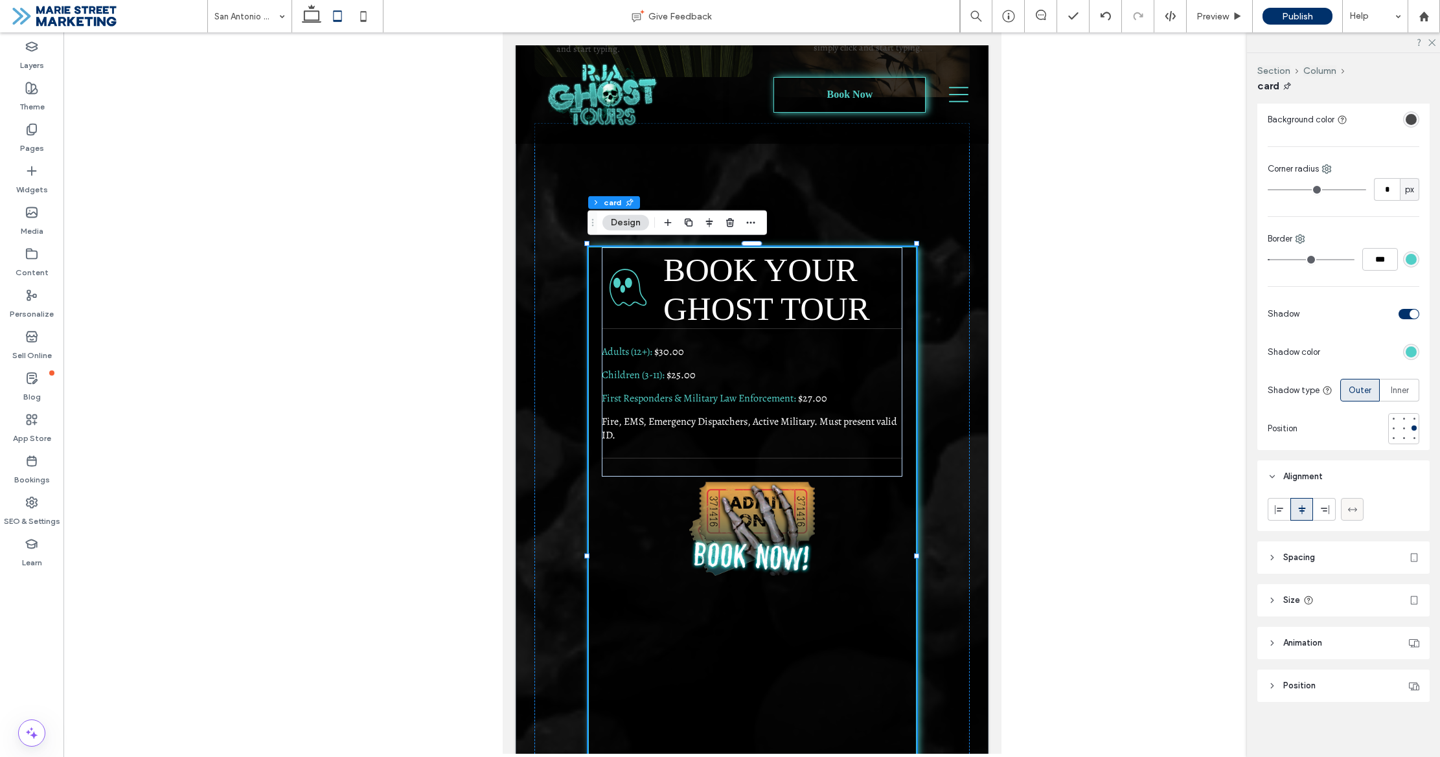
scroll to position [294, 0]
click at [1361, 547] on header "Spacing" at bounding box center [1343, 556] width 172 height 32
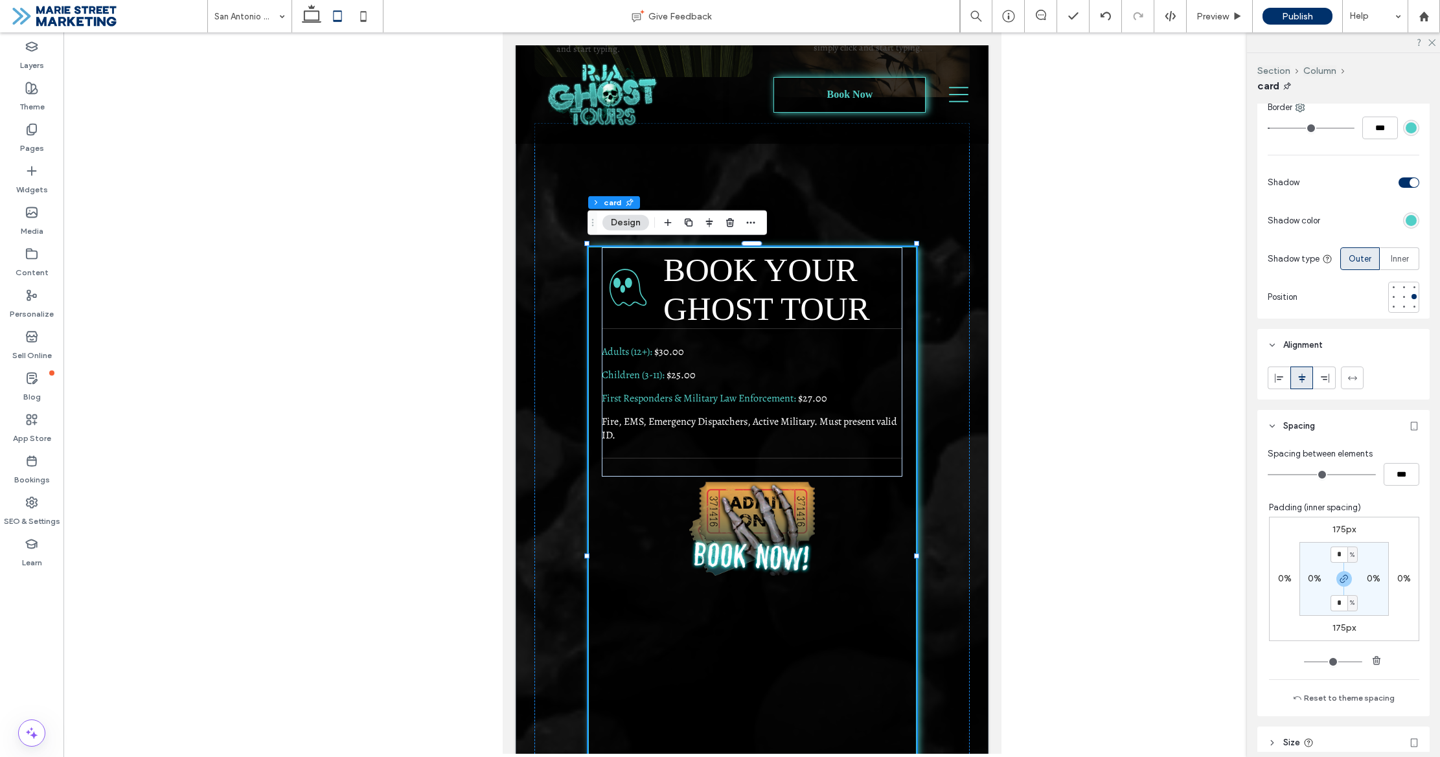
scroll to position [568, 0]
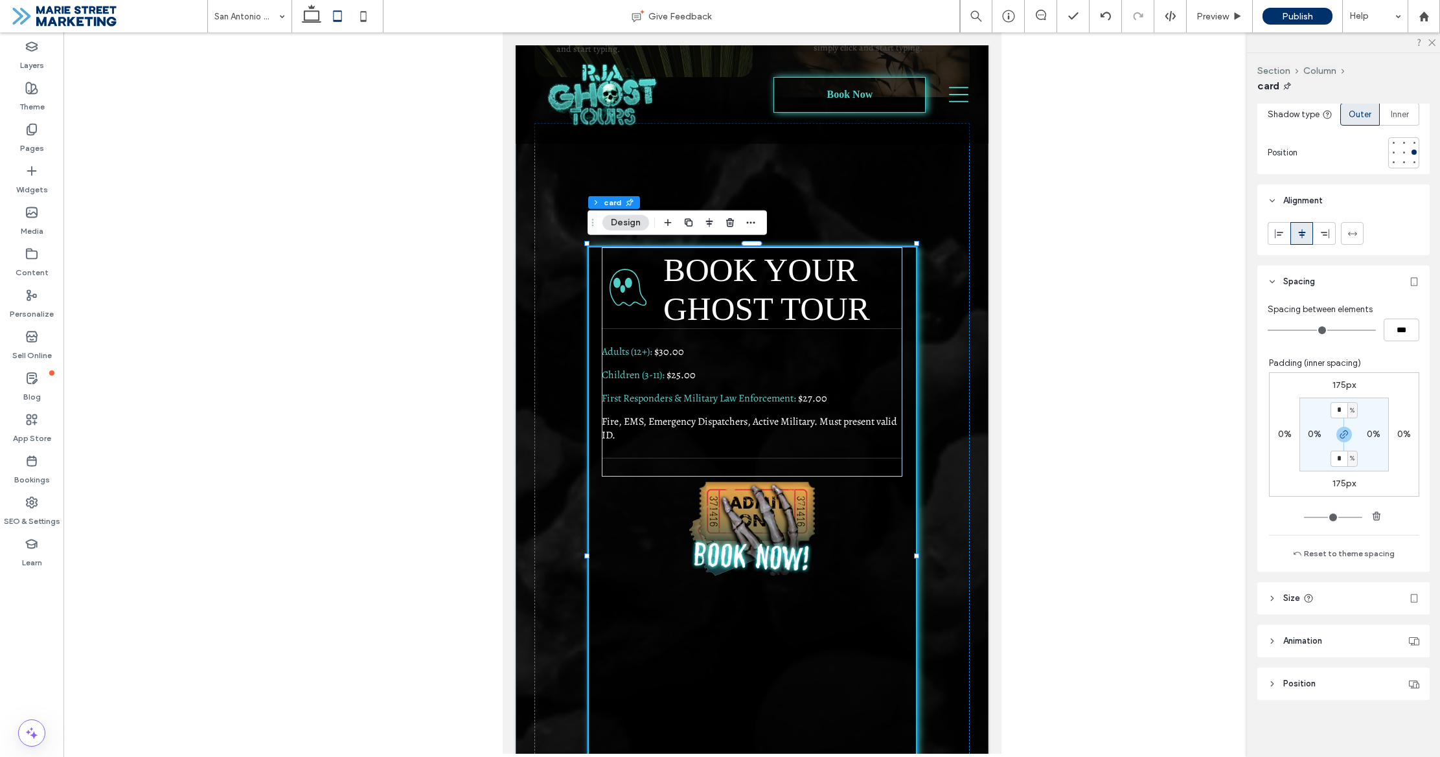
click at [1336, 595] on header "Size" at bounding box center [1343, 598] width 172 height 32
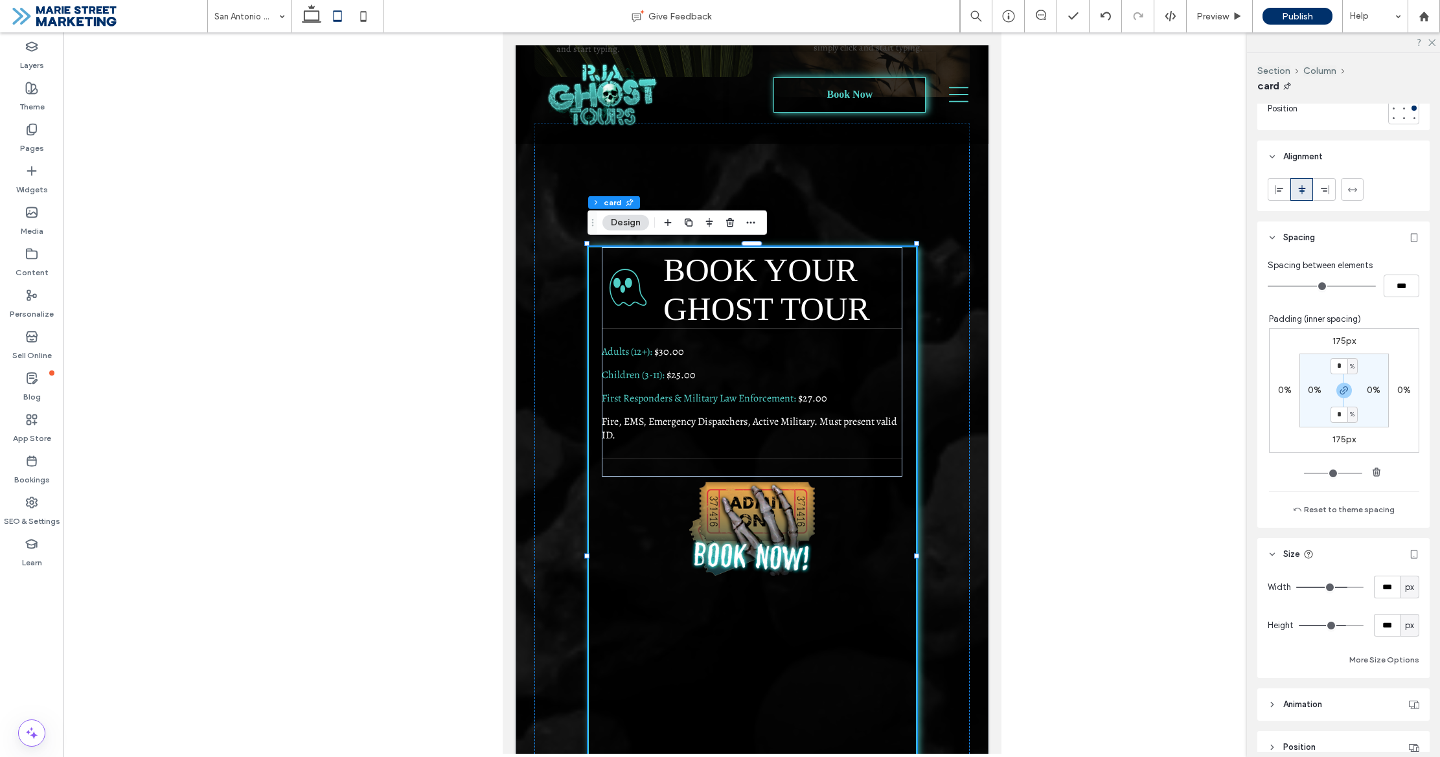
scroll to position [676, 0]
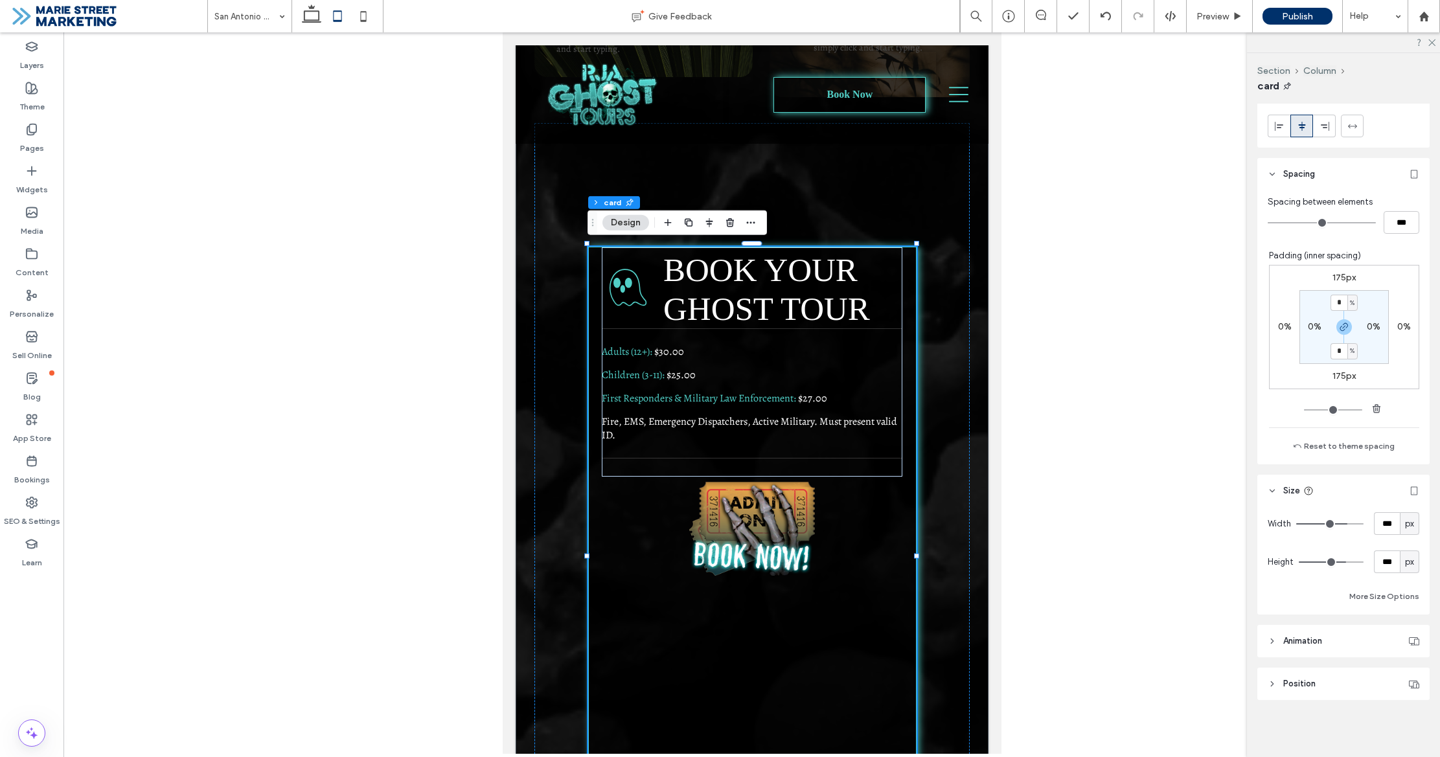
click at [1333, 630] on header "Animation" at bounding box center [1343, 641] width 172 height 32
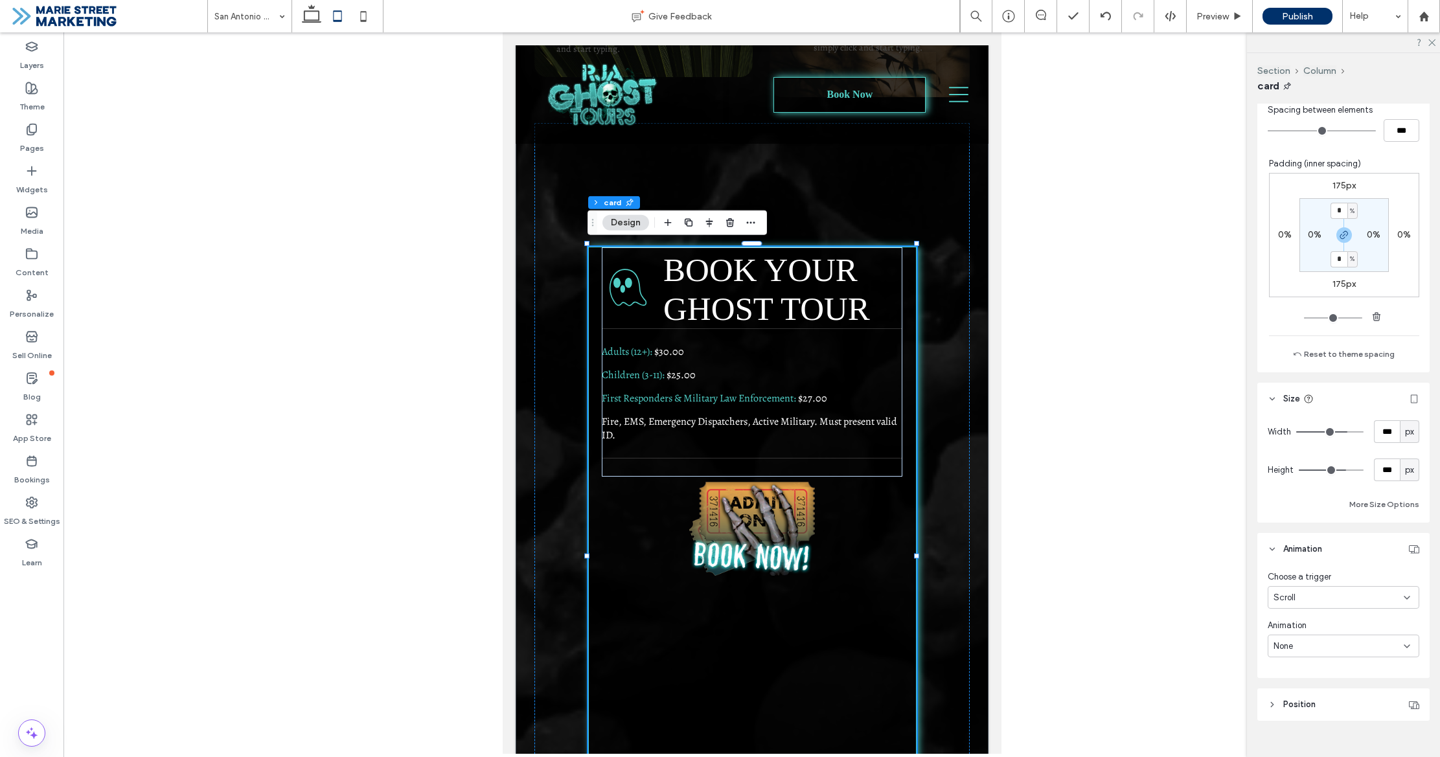
scroll to position [788, 0]
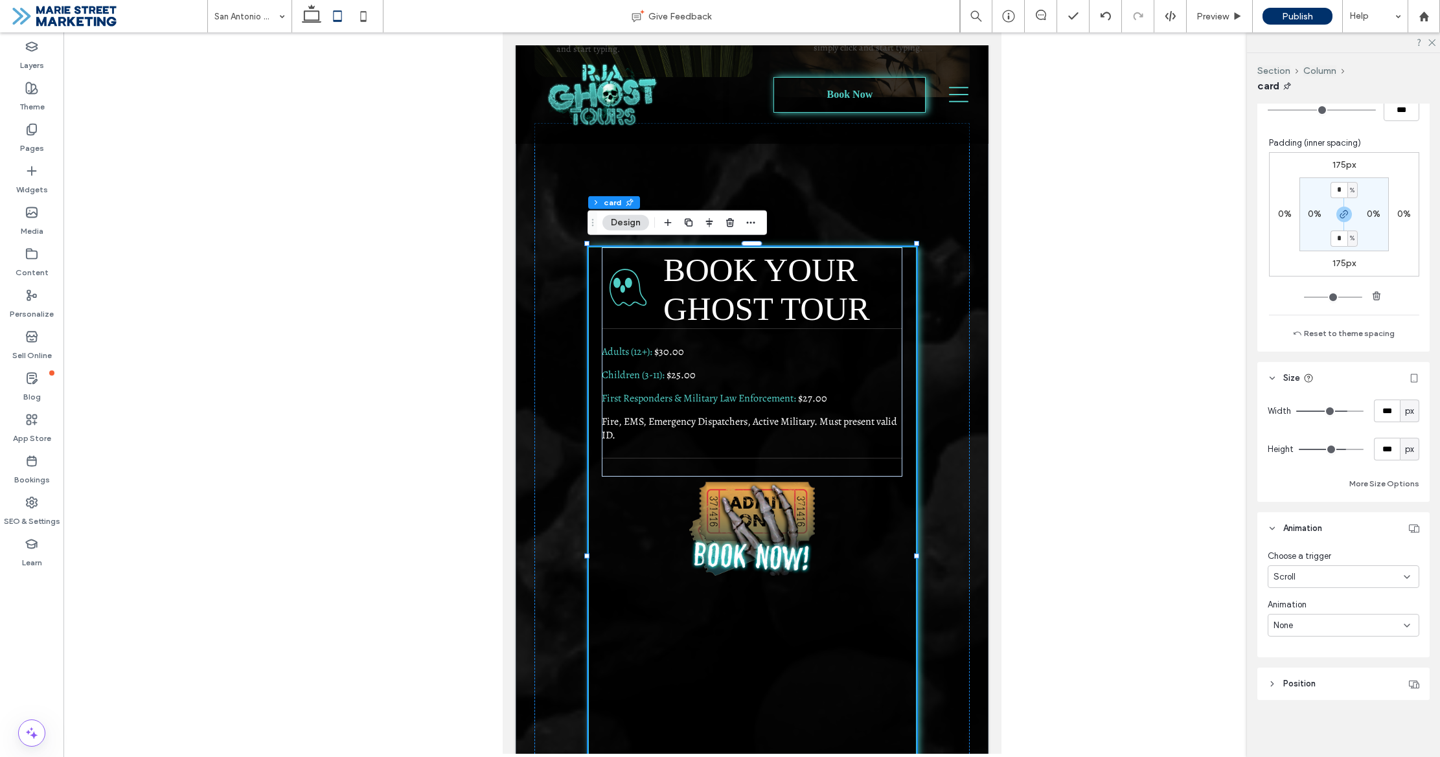
click at [1371, 674] on header "Position" at bounding box center [1343, 684] width 172 height 32
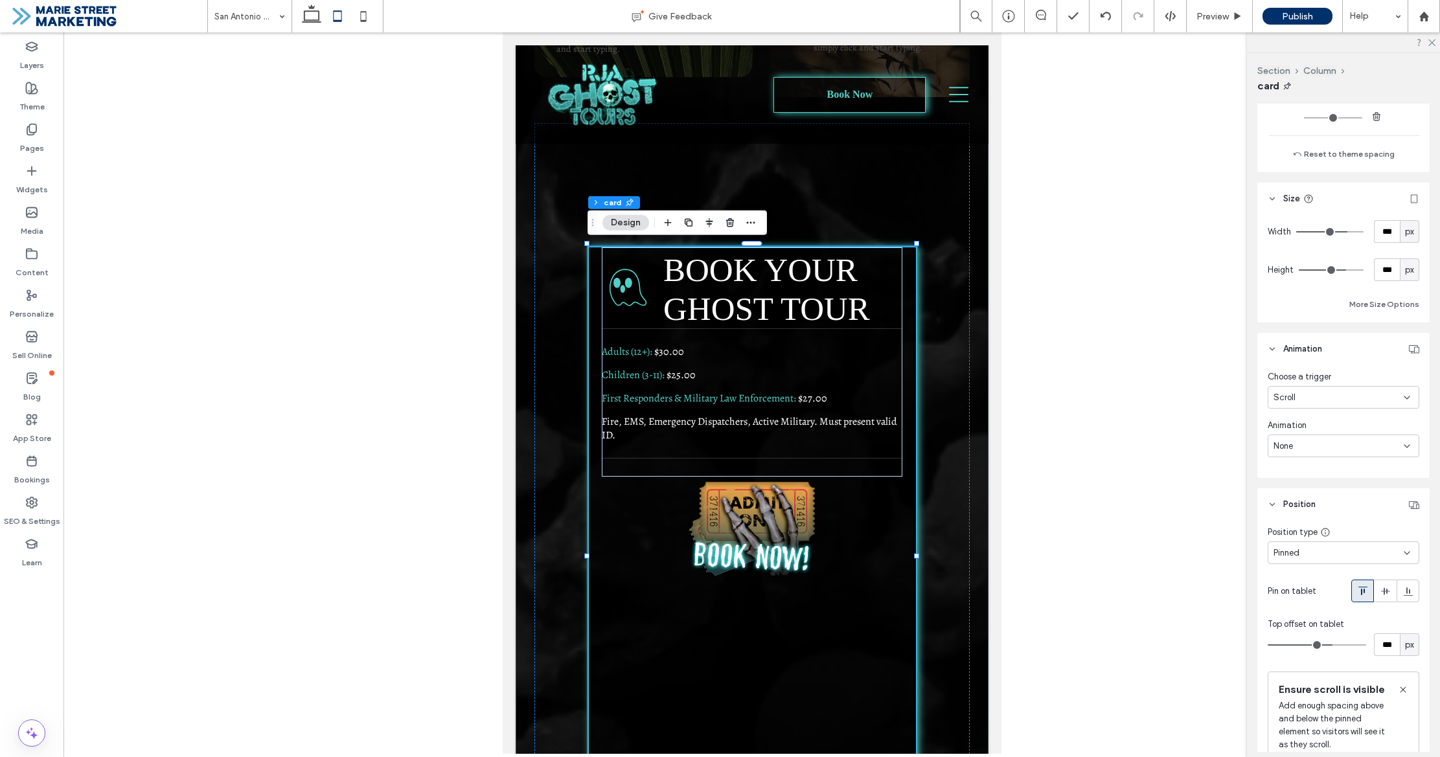
scroll to position [972, 0]
click at [1321, 549] on div "Pinned" at bounding box center [1338, 548] width 130 height 13
click at [1310, 588] on div "Fixed" at bounding box center [1343, 593] width 150 height 23
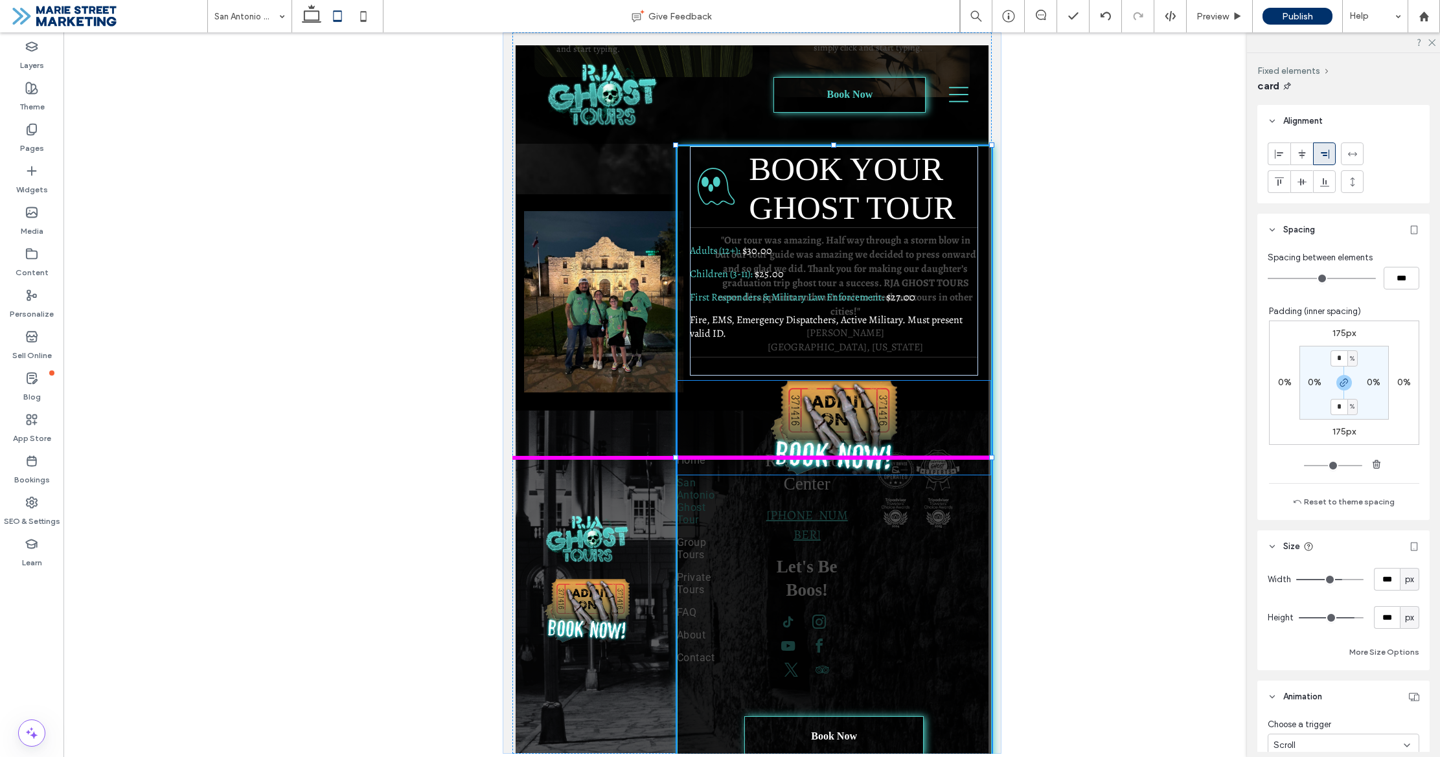
scroll to position [649, 0]
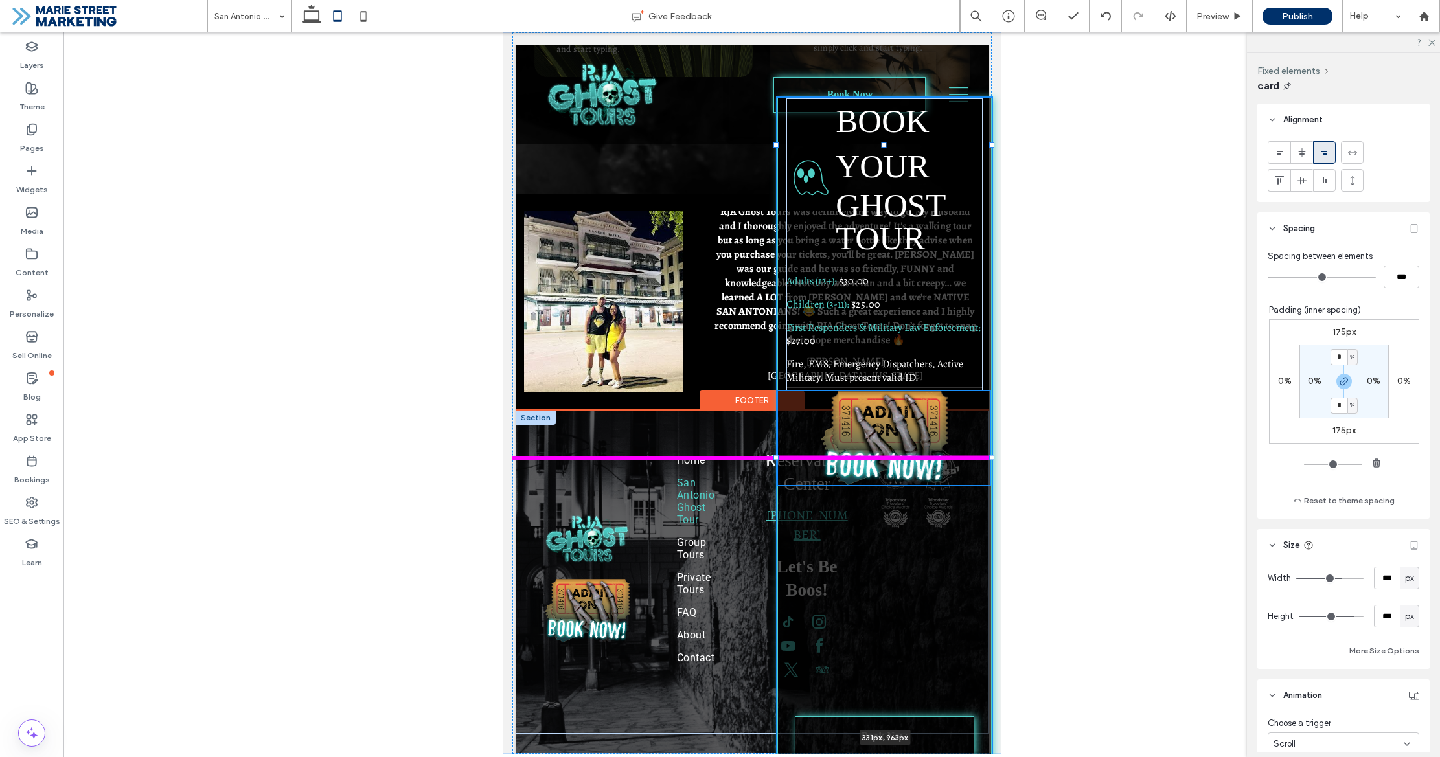
drag, startPoint x: 662, startPoint y: 457, endPoint x: 769, endPoint y: 467, distance: 108.0
click at [776, 146] on div at bounding box center [776, 146] width 1 height 1
type input "**"
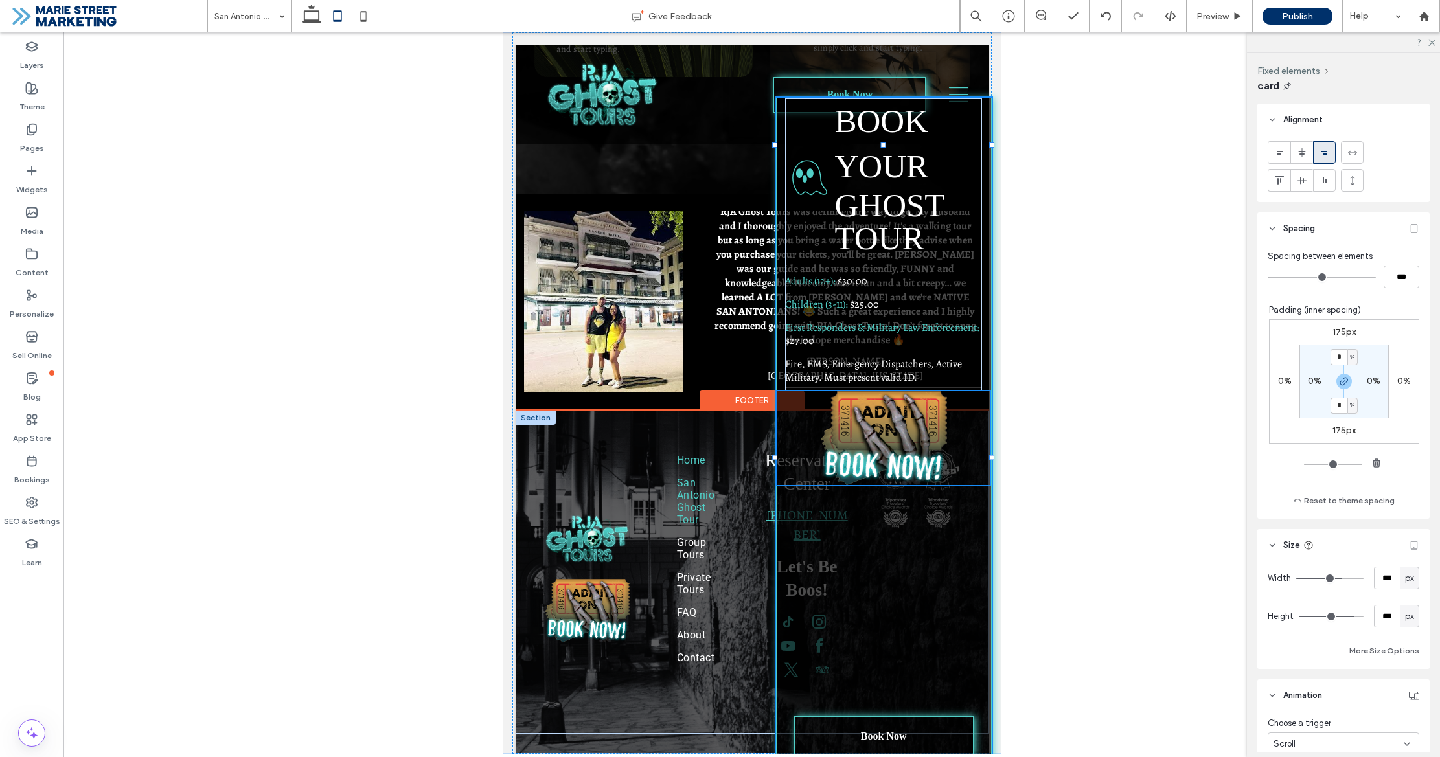
type input "***"
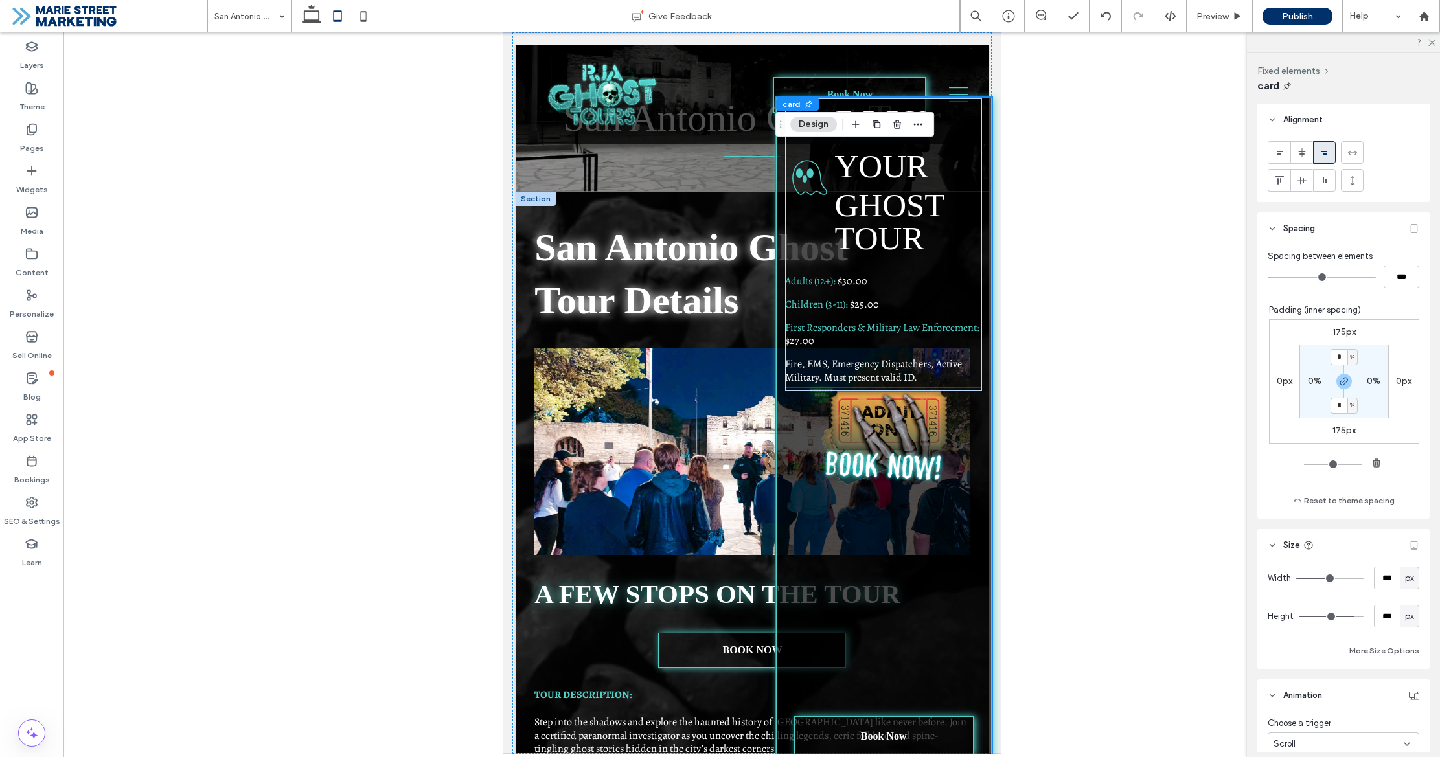
scroll to position [0, 0]
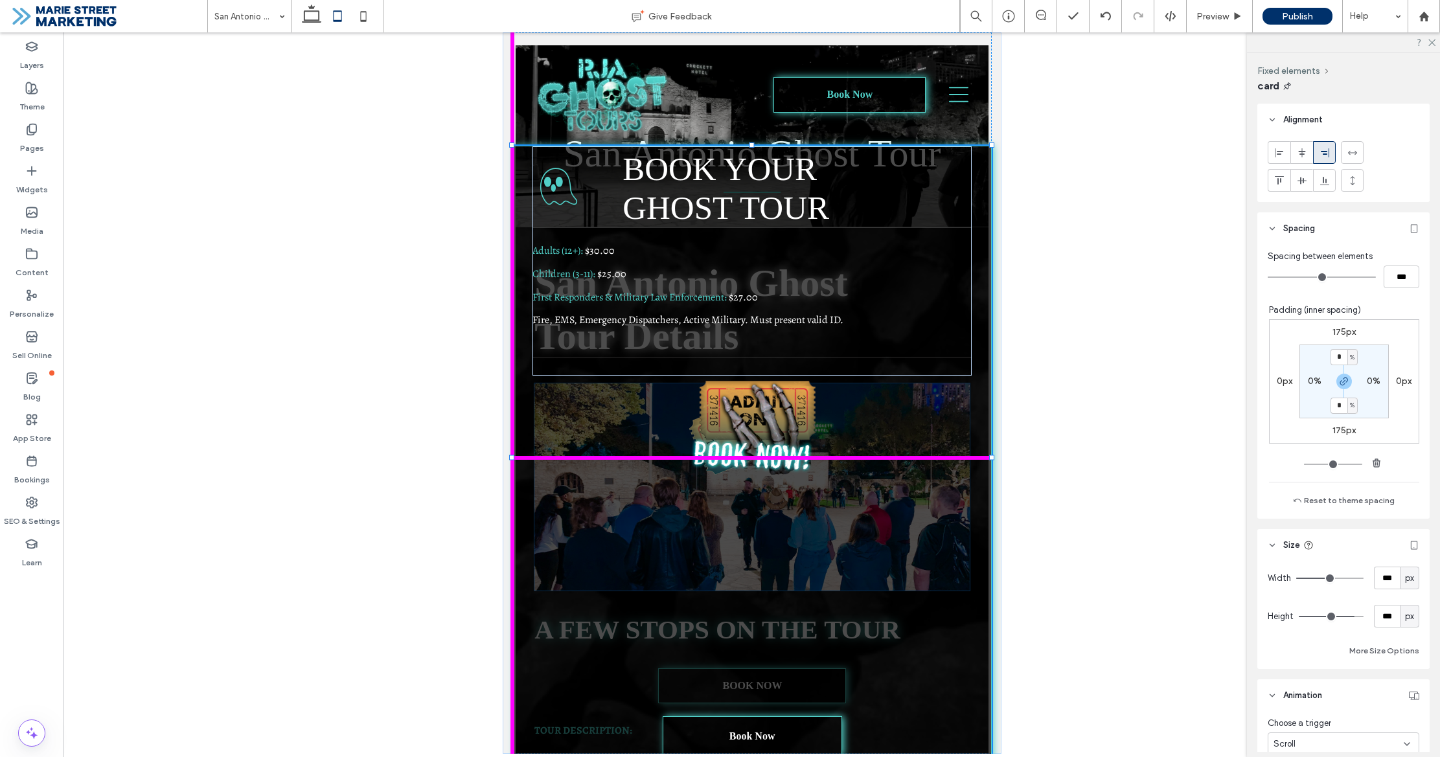
drag, startPoint x: 775, startPoint y: 458, endPoint x: 552, endPoint y: 448, distance: 222.4
click at [512, 463] on div "Ghost Icon BOOK YOUR ﻿ GHOST TOUR Adults (12+): $30.00 Children (3-11): $25.00 …" at bounding box center [751, 393] width 479 height 722
type input "**"
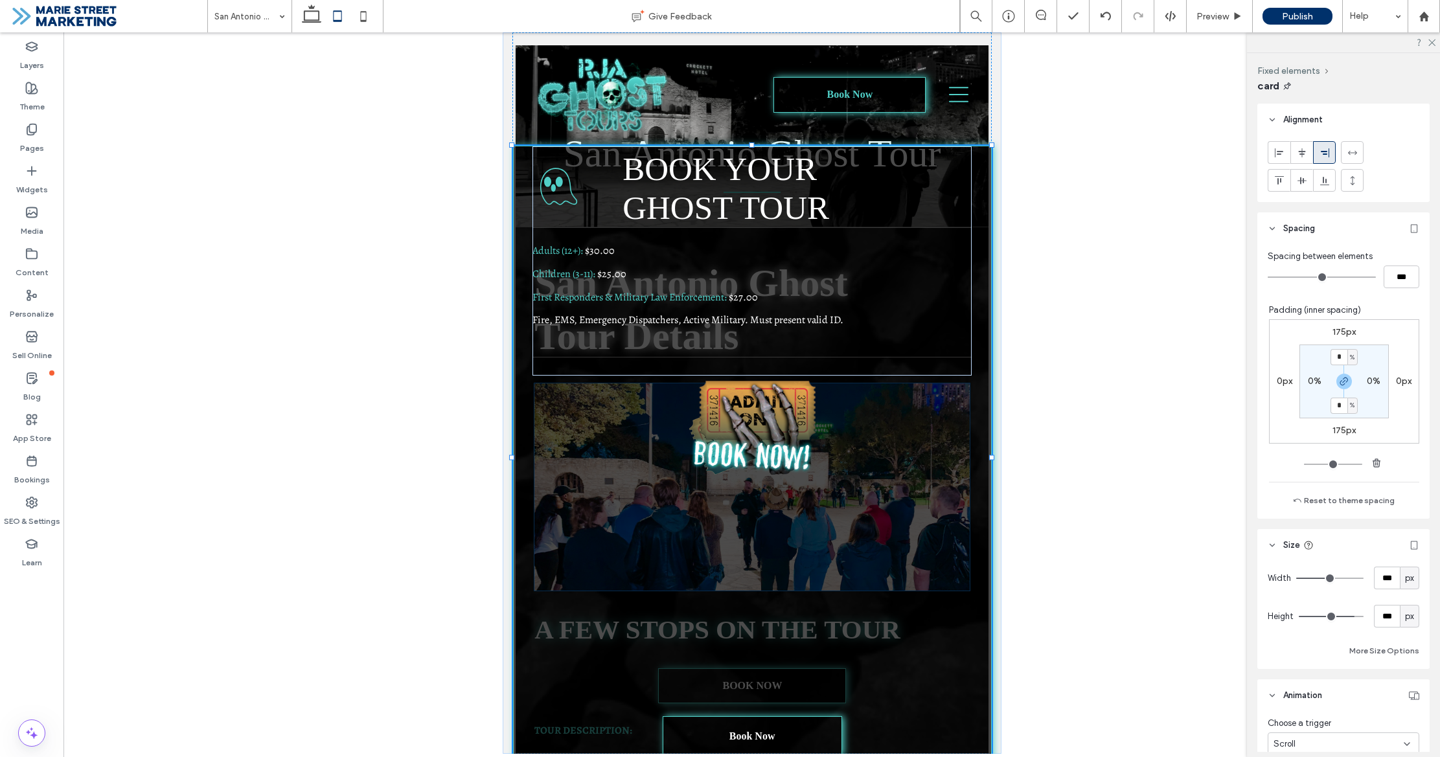
type input "***"
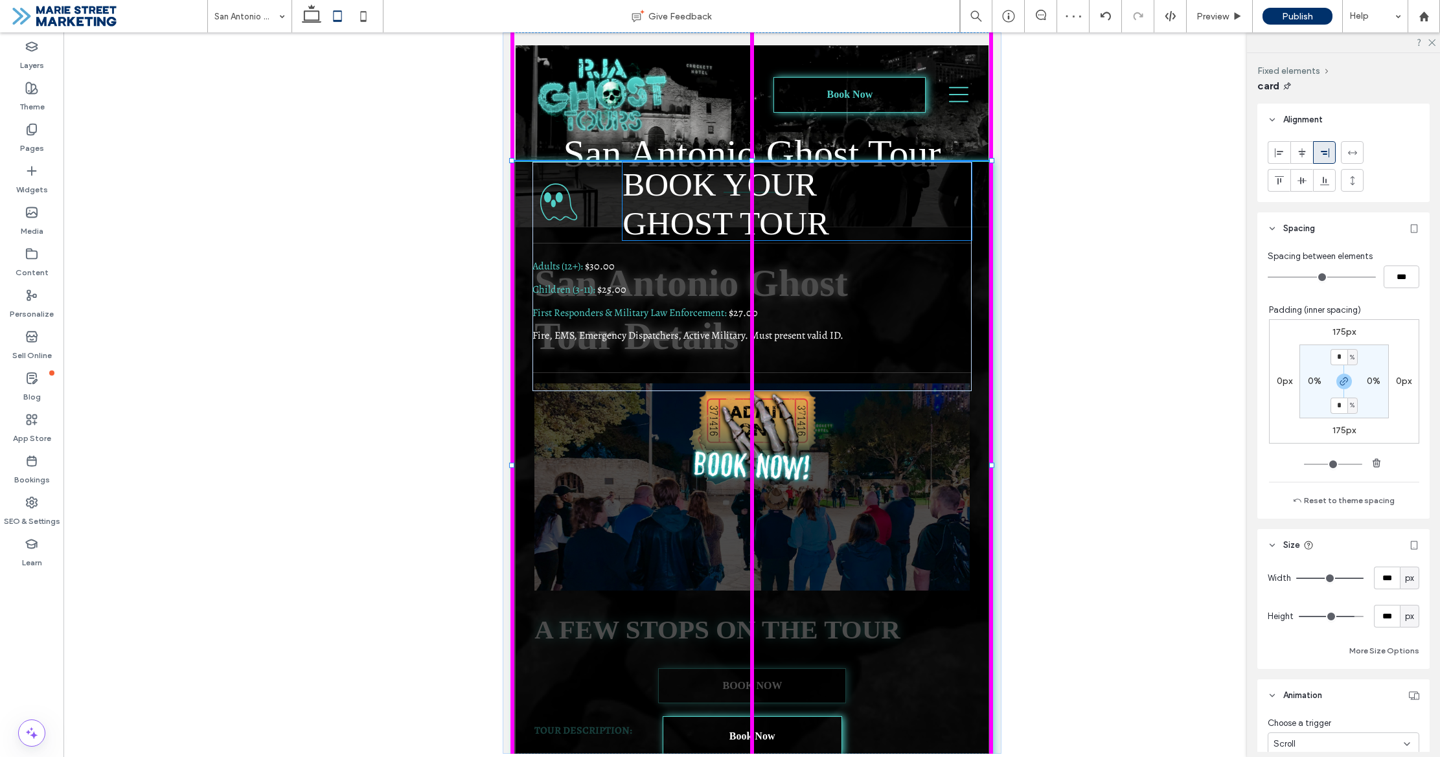
drag, startPoint x: 751, startPoint y: 146, endPoint x: 735, endPoint y: 366, distance: 220.9
click at [735, 363] on div "Ghost Icon BOOK YOUR ﻿ GHOST TOUR Adults (12+): $30.00 Children (3-11): $25.00 …" at bounding box center [751, 393] width 479 height 722
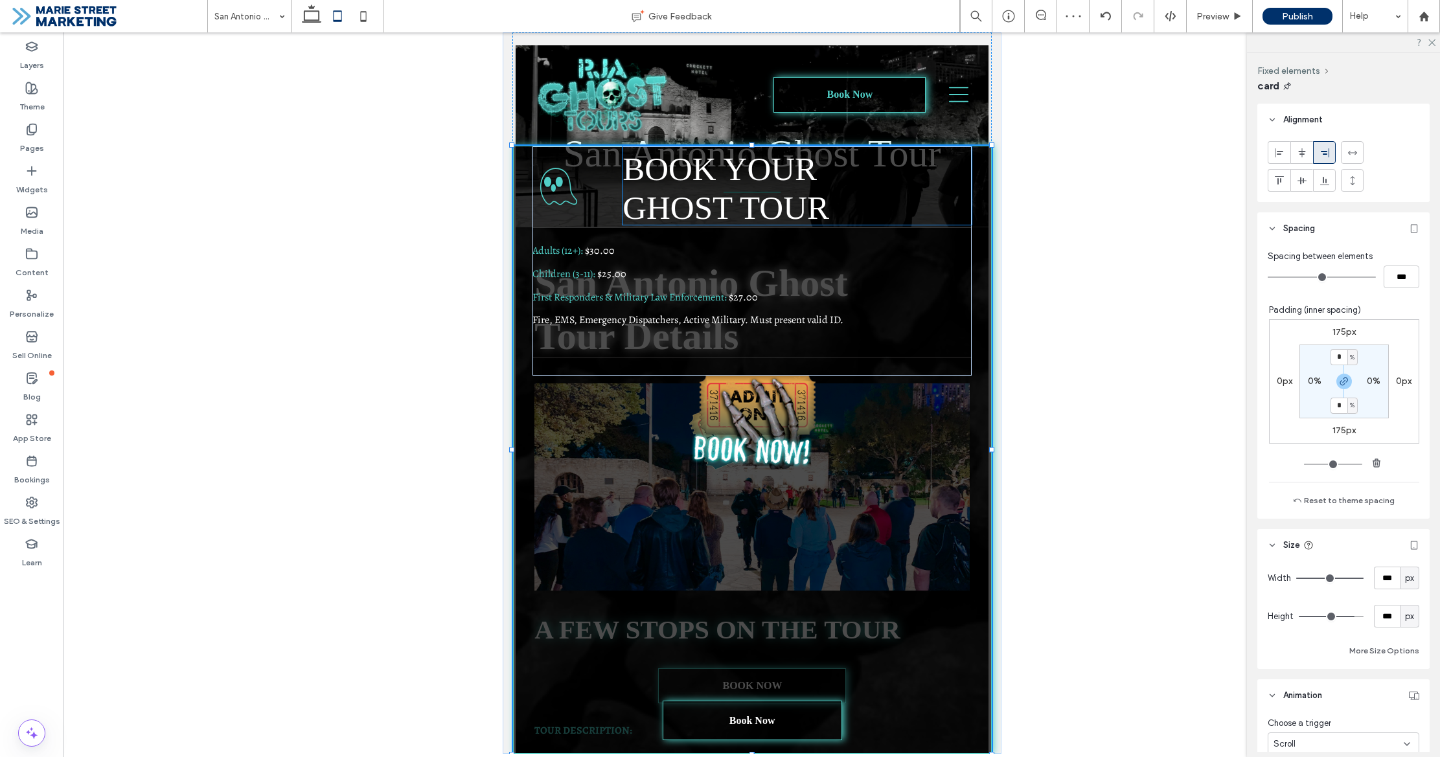
type input "**"
type input "***"
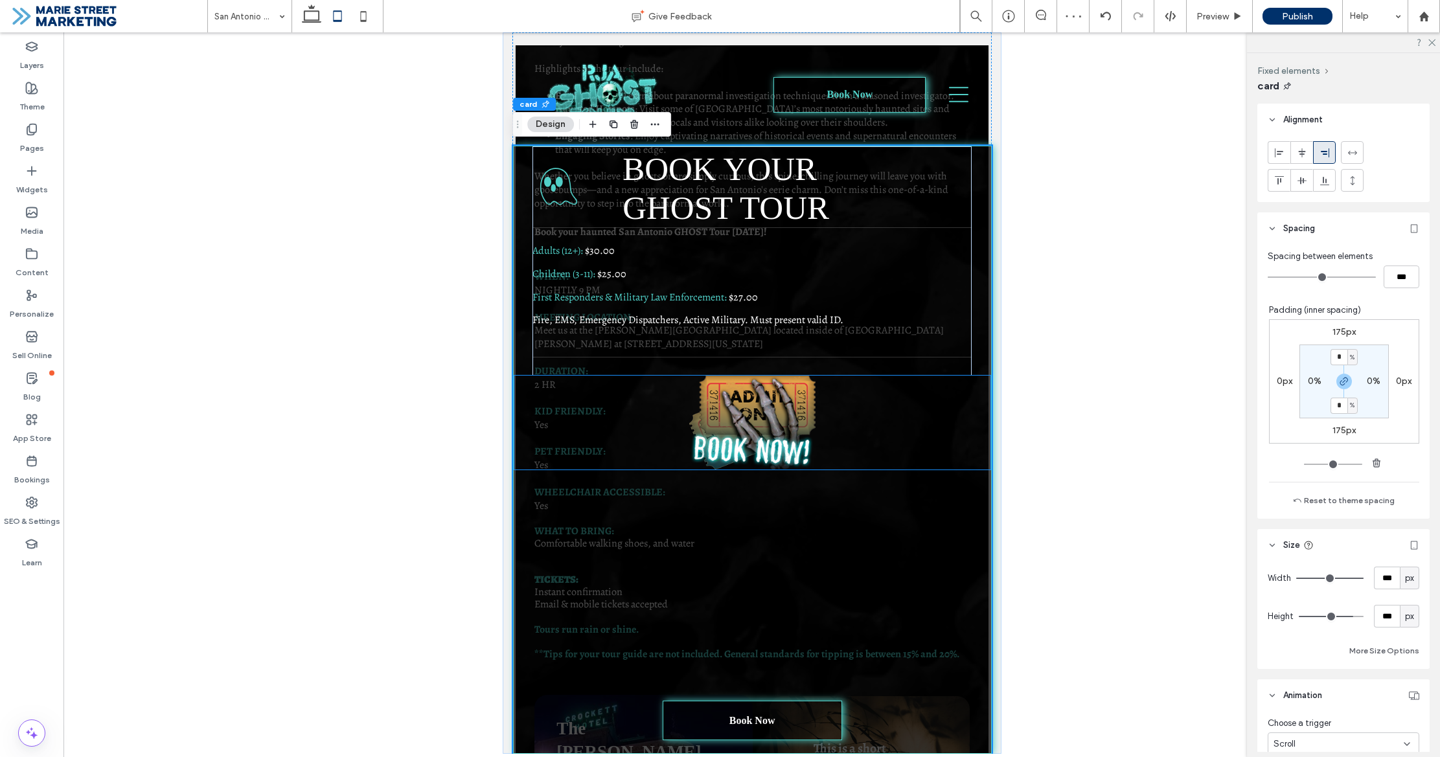
scroll to position [808, 0]
click at [983, 175] on div "Ghost Icon BOOK YOUR ﻿ GHOST TOUR Adults (12+): $30.00 Children (3-11): $25.00 …" at bounding box center [751, 450] width 479 height 608
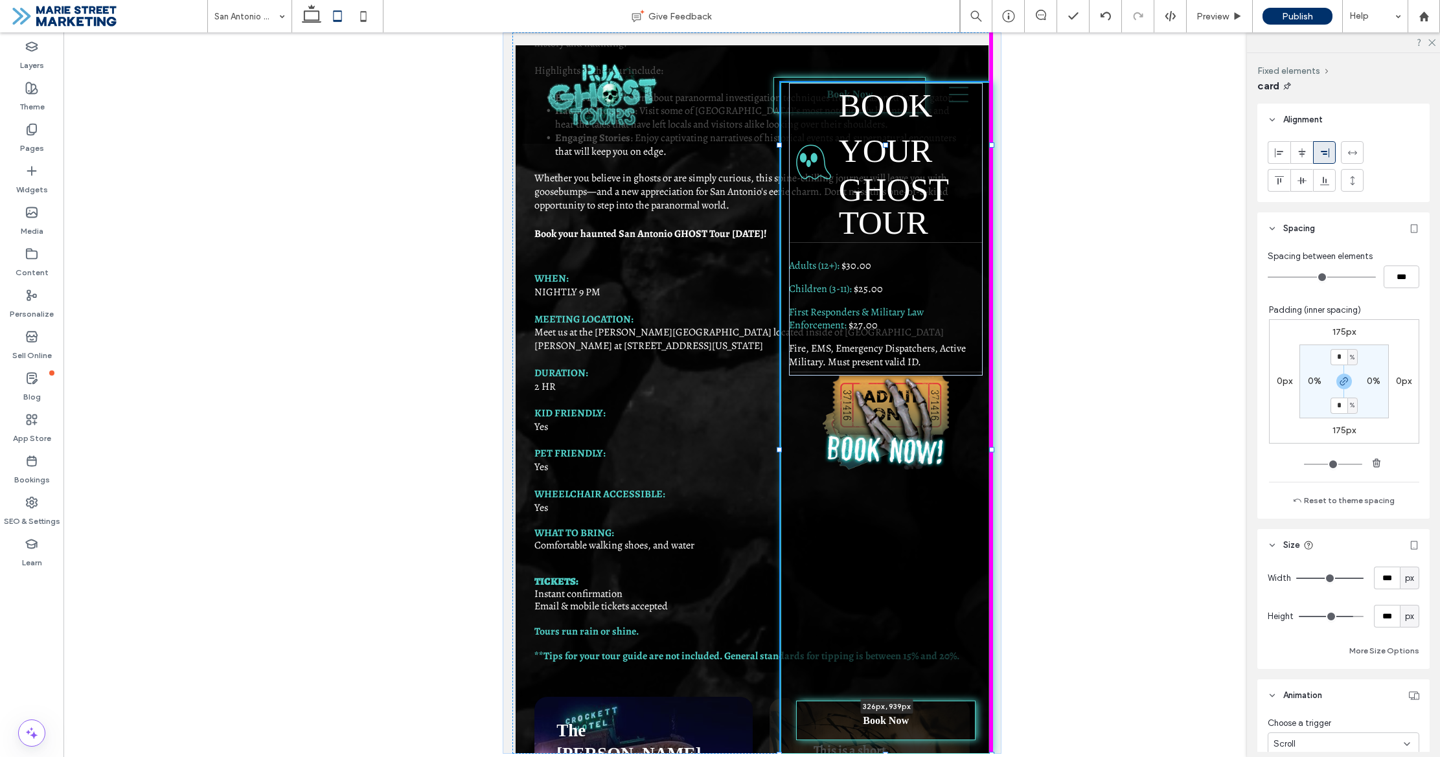
drag, startPoint x: 510, startPoint y: 142, endPoint x: 777, endPoint y: 201, distance: 273.8
click at [777, 201] on div "Home San Antonio Ghost Tour Group Tours Private Tours FAQ About Contact Book No…" at bounding box center [751, 532] width 473 height 2590
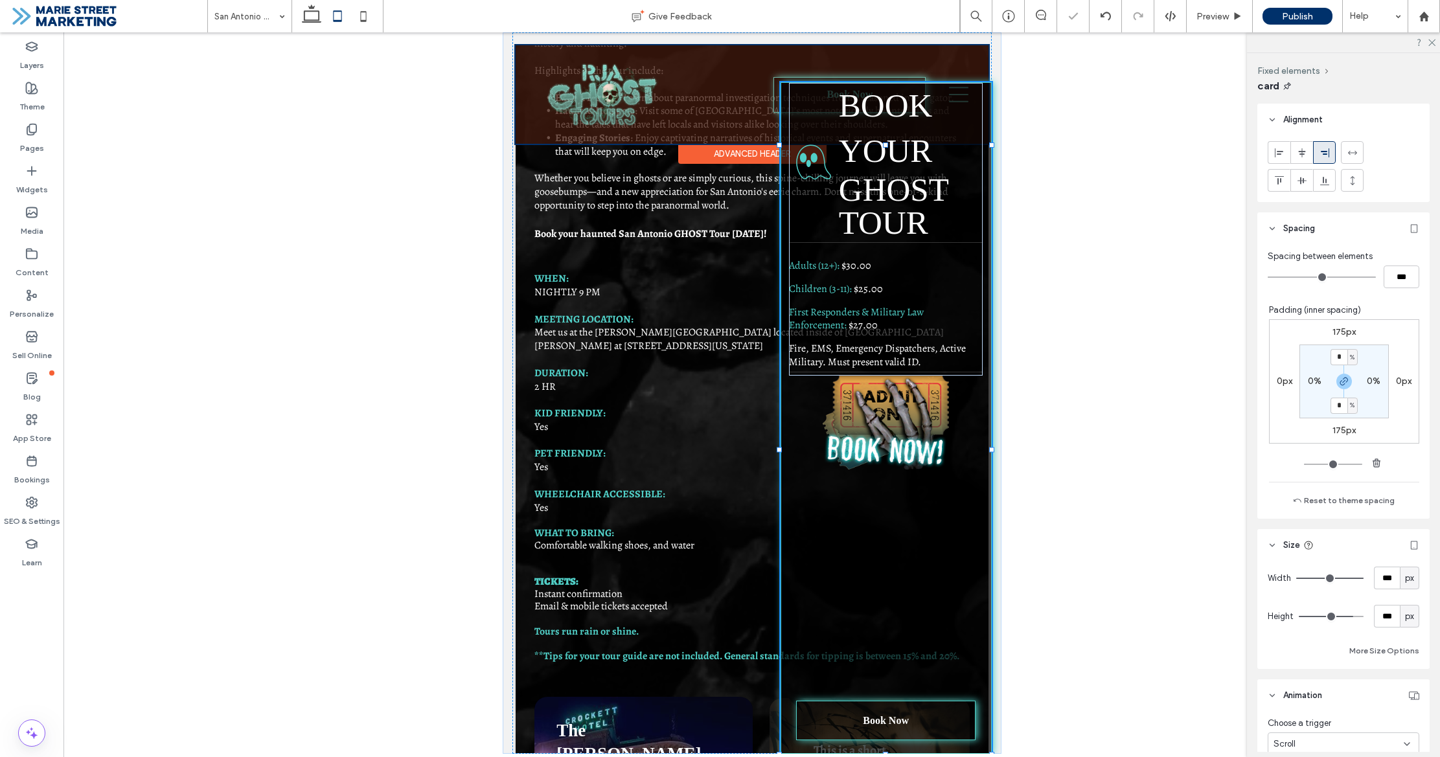
type input "**"
type input "***"
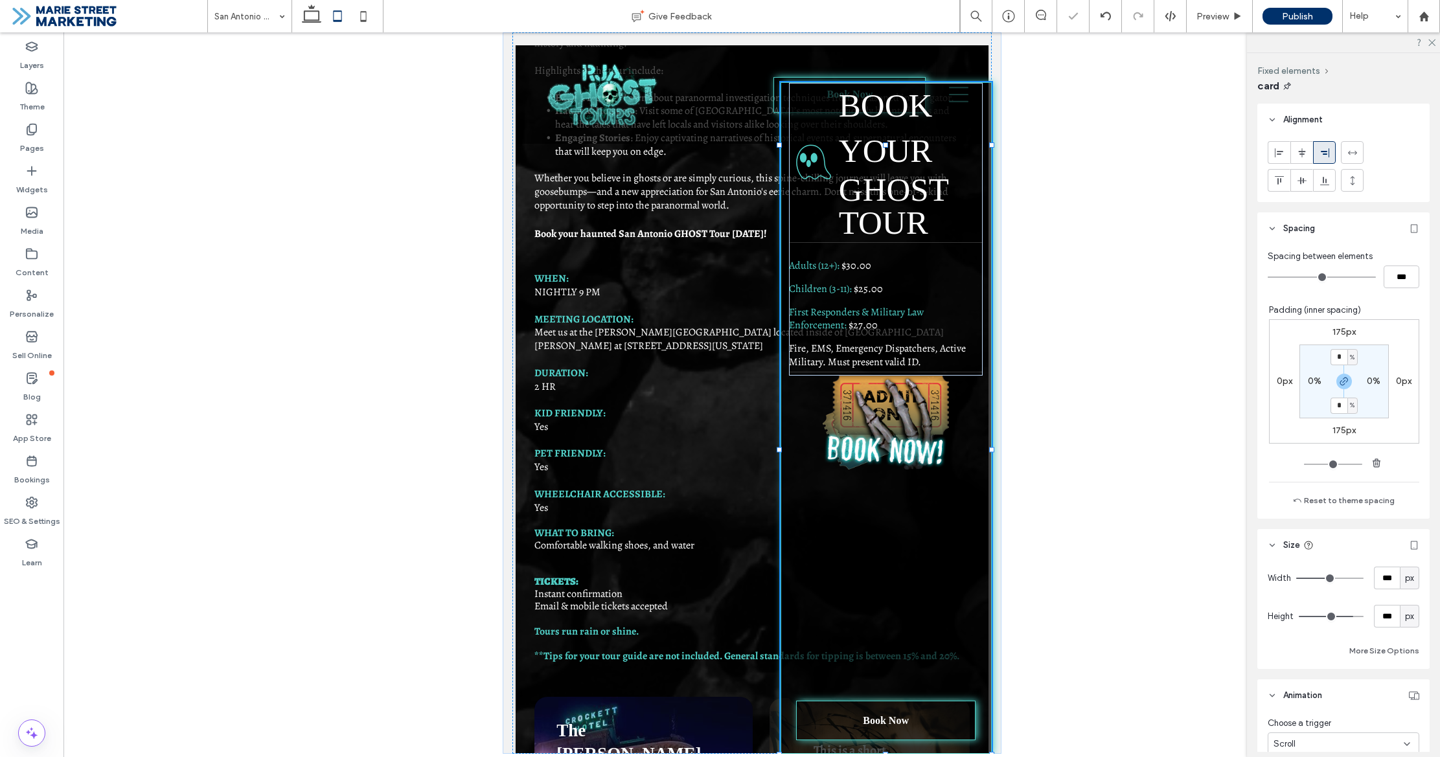
drag, startPoint x: 885, startPoint y: 144, endPoint x: 874, endPoint y: 382, distance: 238.0
click at [878, 174] on div "Ghost Icon BOOK YOUR ﻿ GHOST TOUR Adults (12+): $30.00 Children (3-11): $25.00 …" at bounding box center [751, 393] width 479 height 722
drag, startPoint x: 1389, startPoint y: 787, endPoint x: 885, endPoint y: 719, distance: 508.5
drag, startPoint x: 885, startPoint y: 752, endPoint x: 892, endPoint y: 715, distance: 37.6
click at [887, 727] on div "Ghost Icon BOOK YOUR ﻿ GHOST TOUR Adults (12+): $30.00 Children (3-11): $25.00 …" at bounding box center [751, 393] width 479 height 722
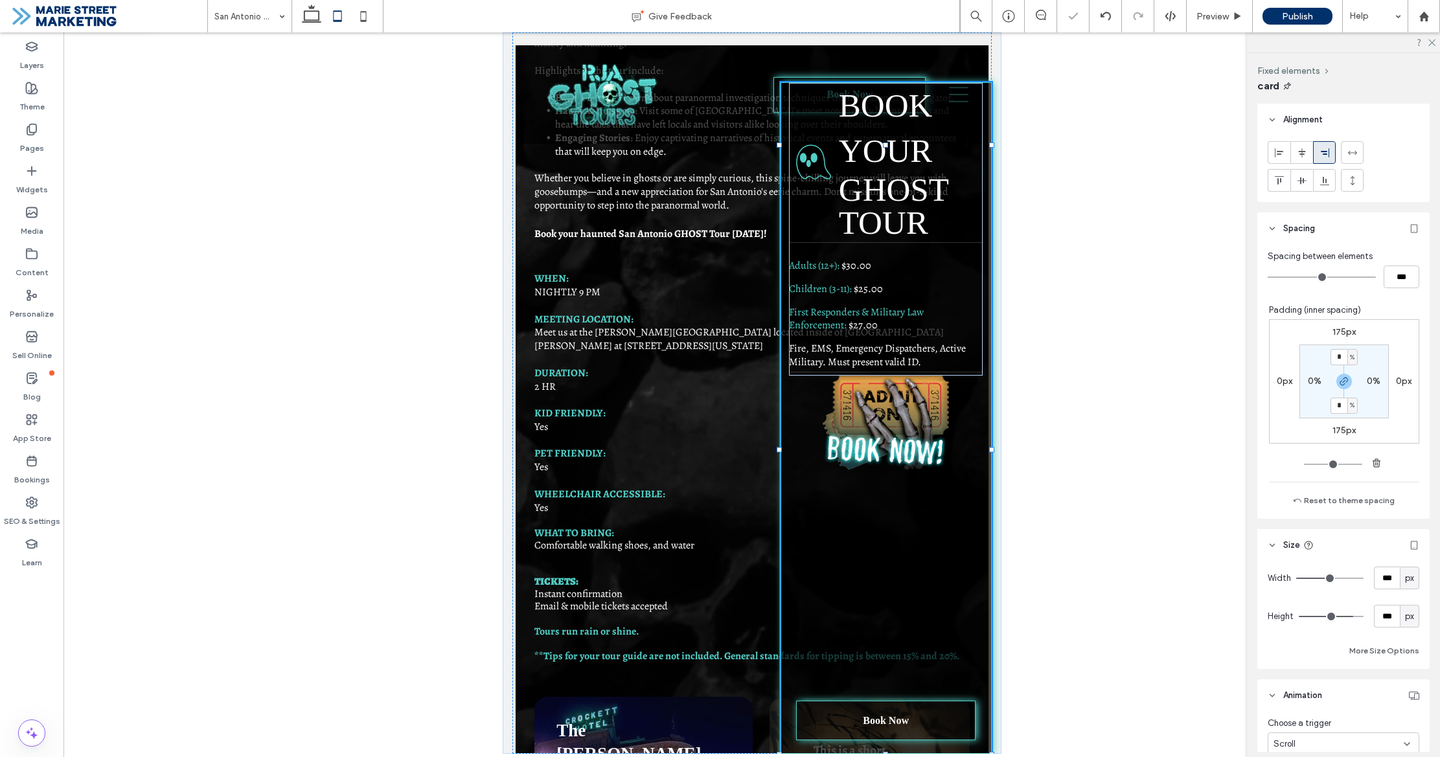
type input "**"
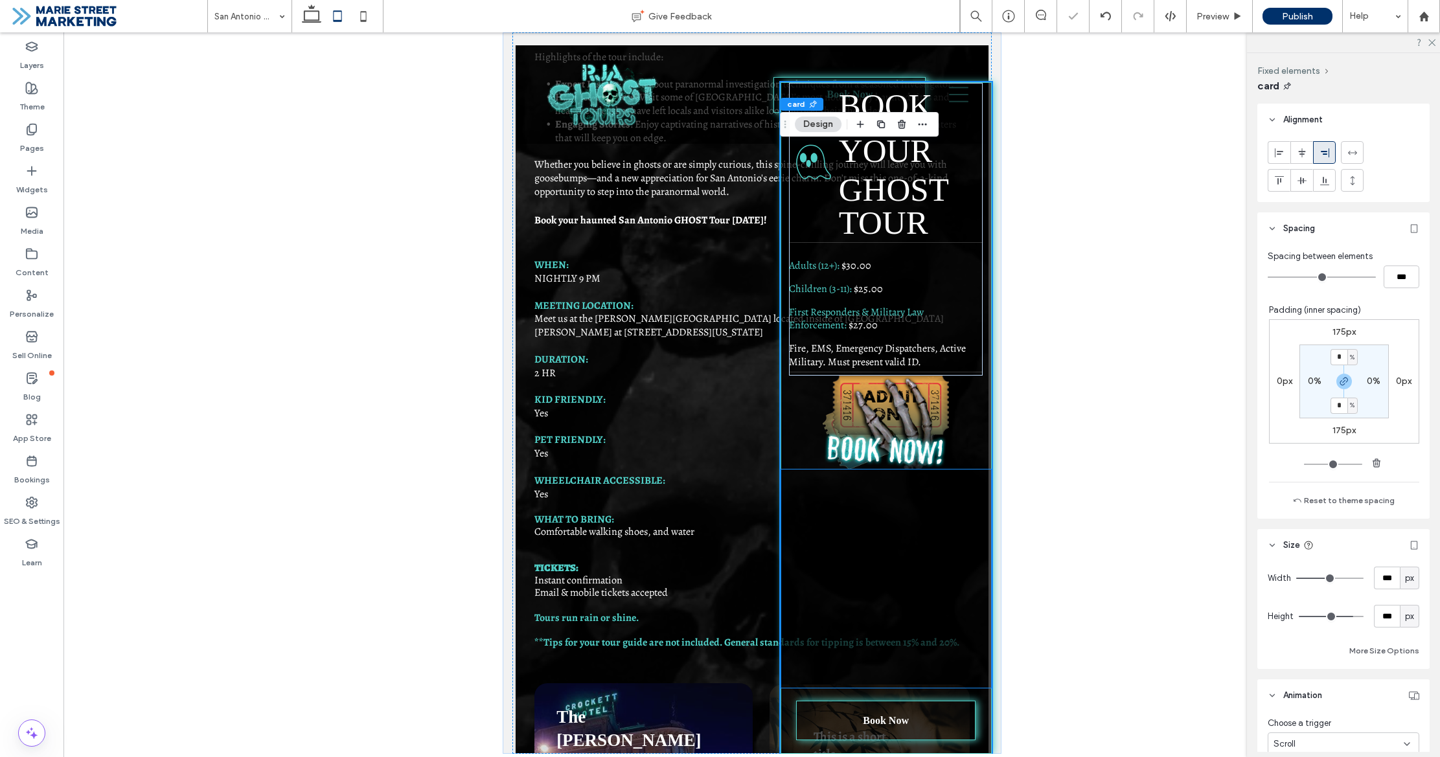
scroll to position [821, 0]
click at [959, 427] on img at bounding box center [884, 423] width 209 height 94
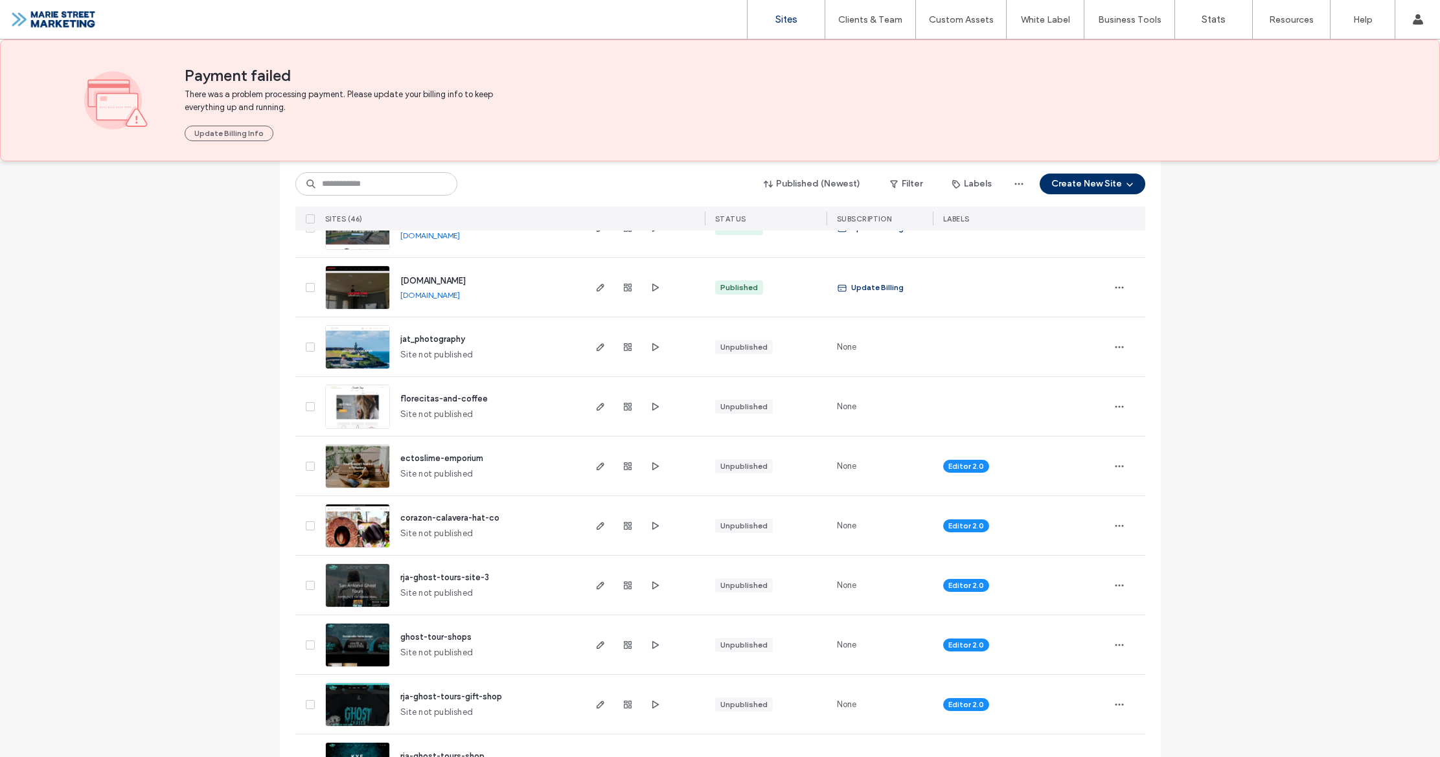
scroll to position [835, 0]
click at [595, 586] on icon "button" at bounding box center [600, 585] width 10 height 10
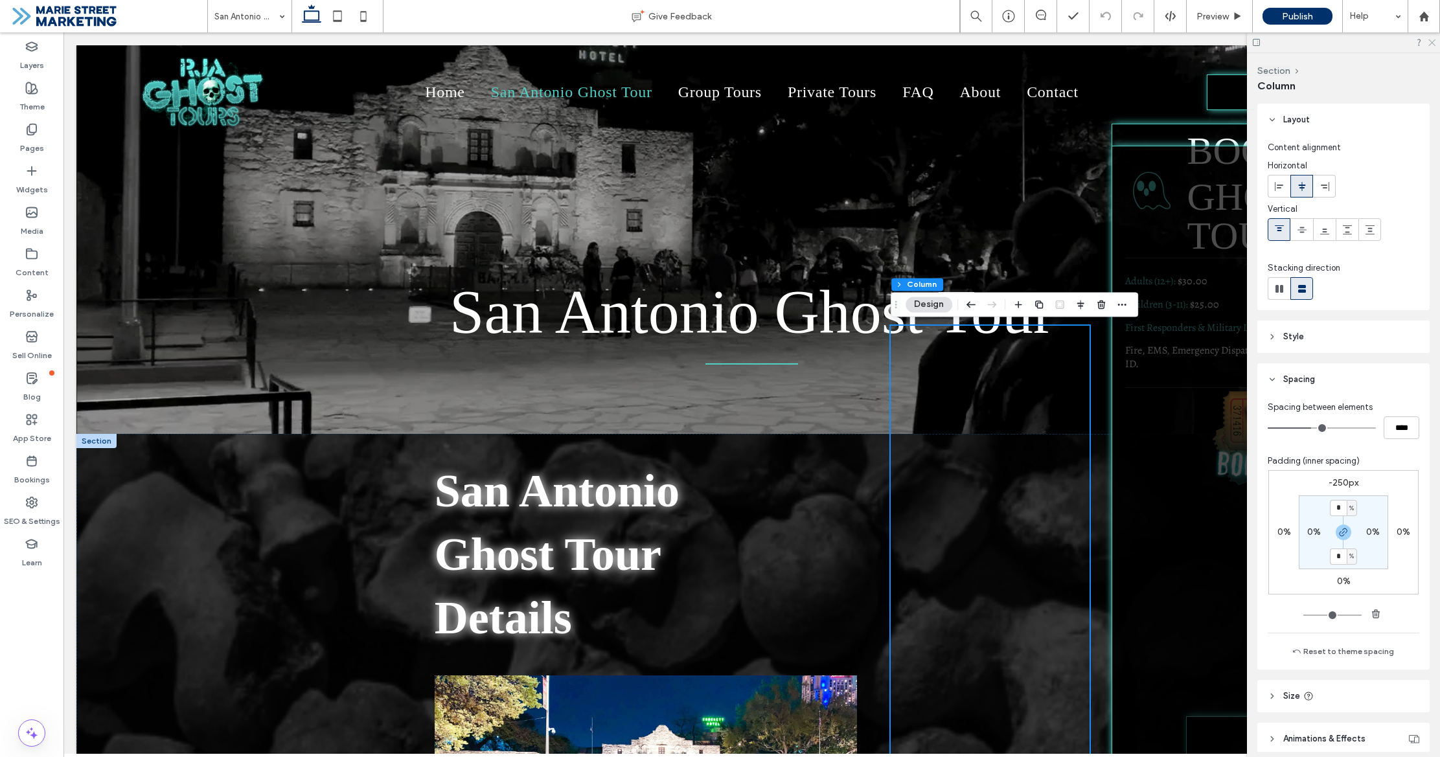
click at [1429, 40] on icon at bounding box center [1431, 42] width 8 height 8
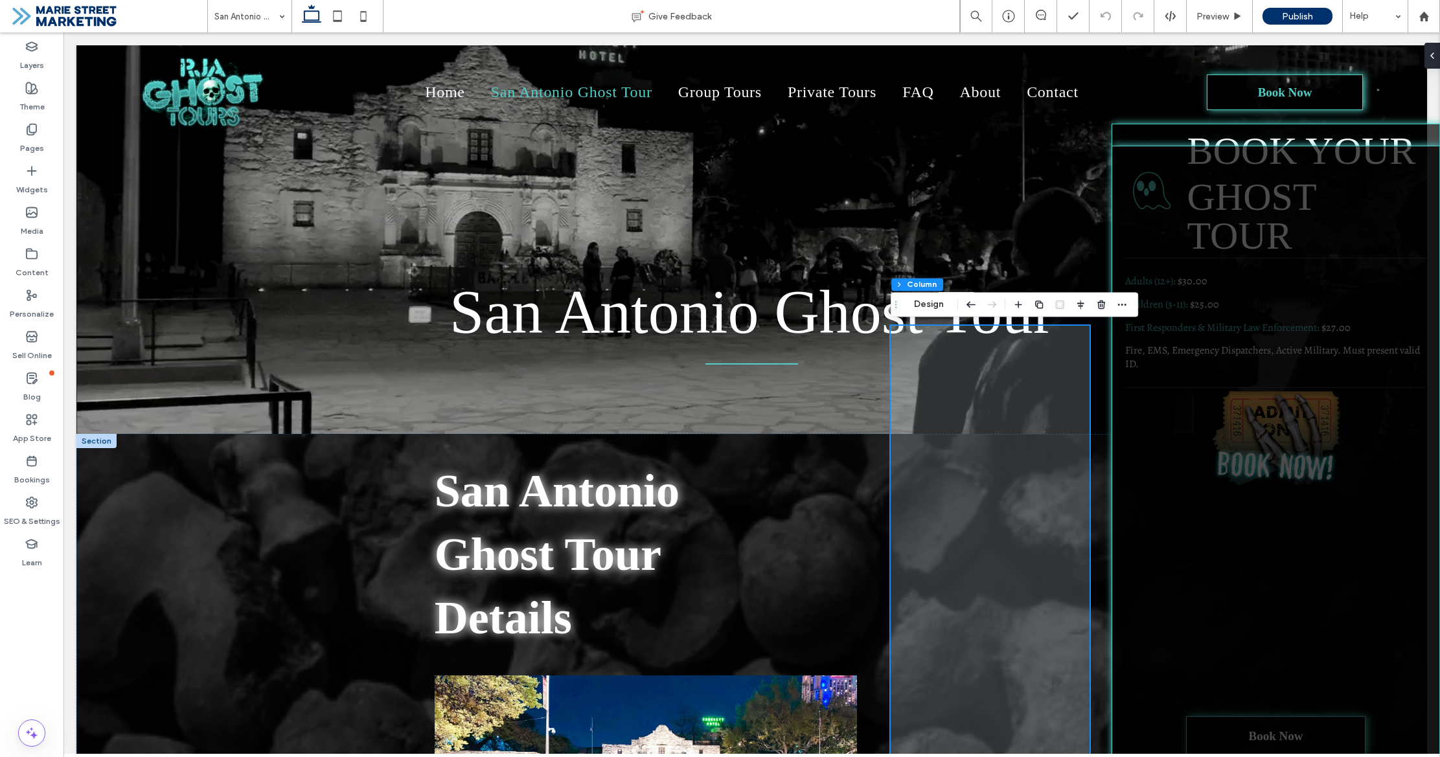
drag, startPoint x: 1047, startPoint y: 488, endPoint x: 1029, endPoint y: 428, distance: 63.1
drag, startPoint x: 1006, startPoint y: 325, endPoint x: 1249, endPoint y: 247, distance: 255.6
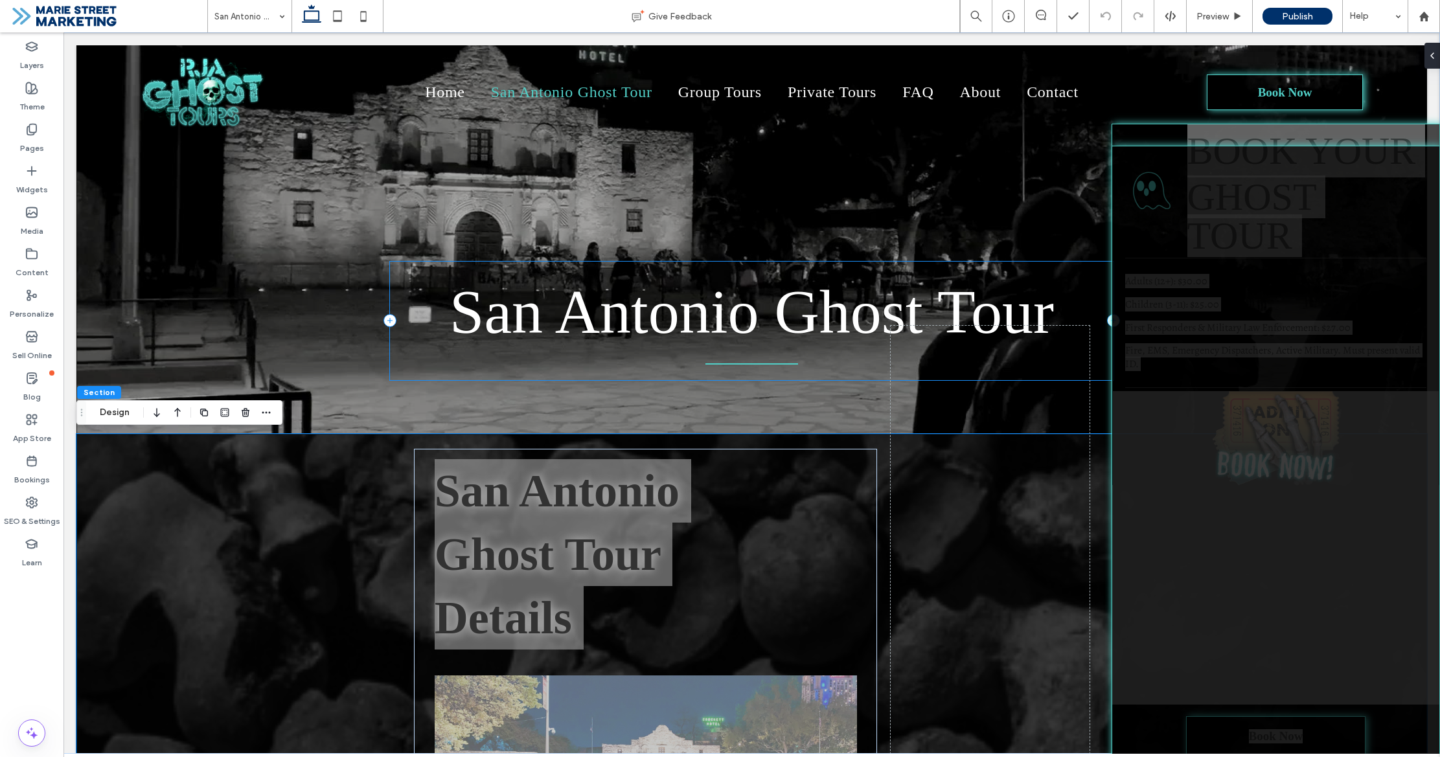
drag, startPoint x: 1352, startPoint y: 242, endPoint x: 1228, endPoint y: 324, distance: 148.2
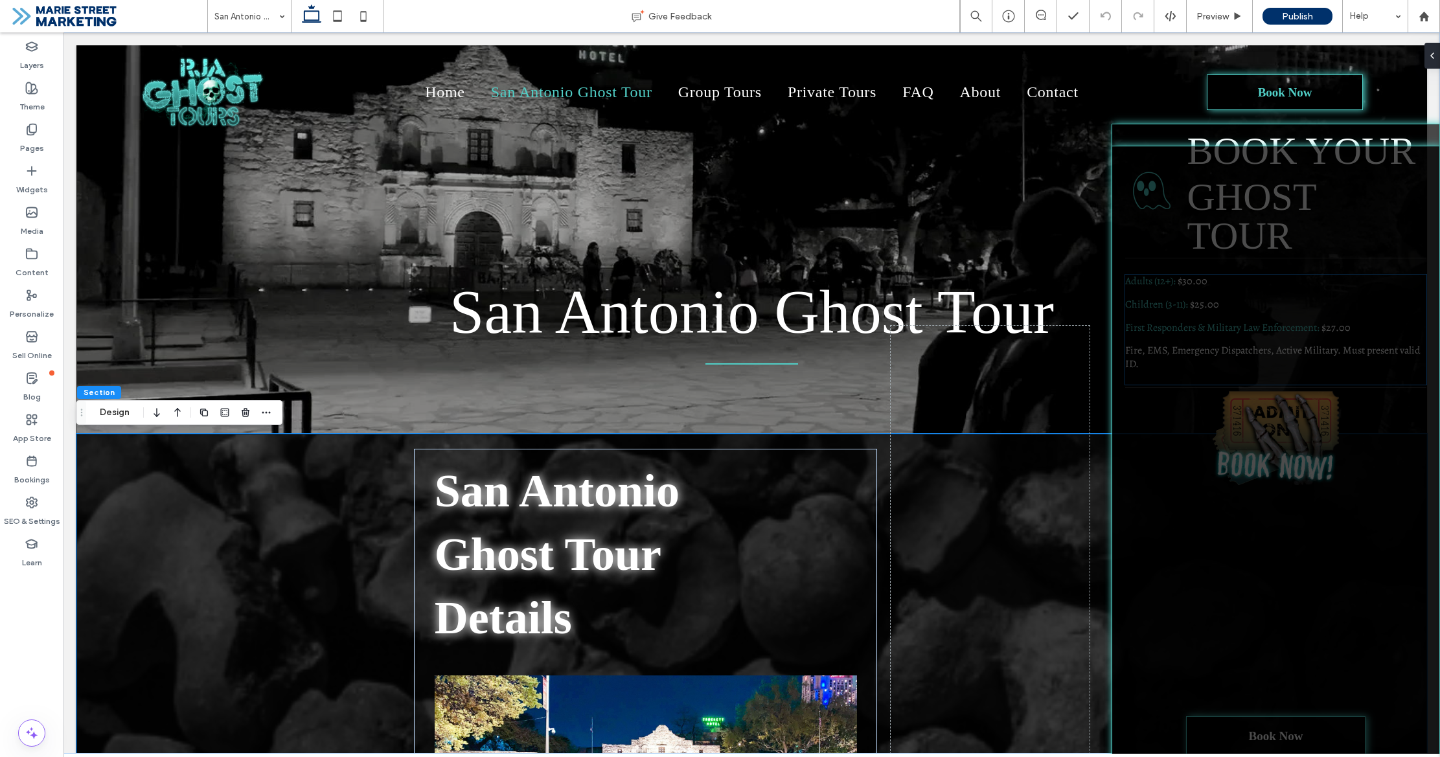
click at [1347, 195] on div at bounding box center [1275, 221] width 301 height 110
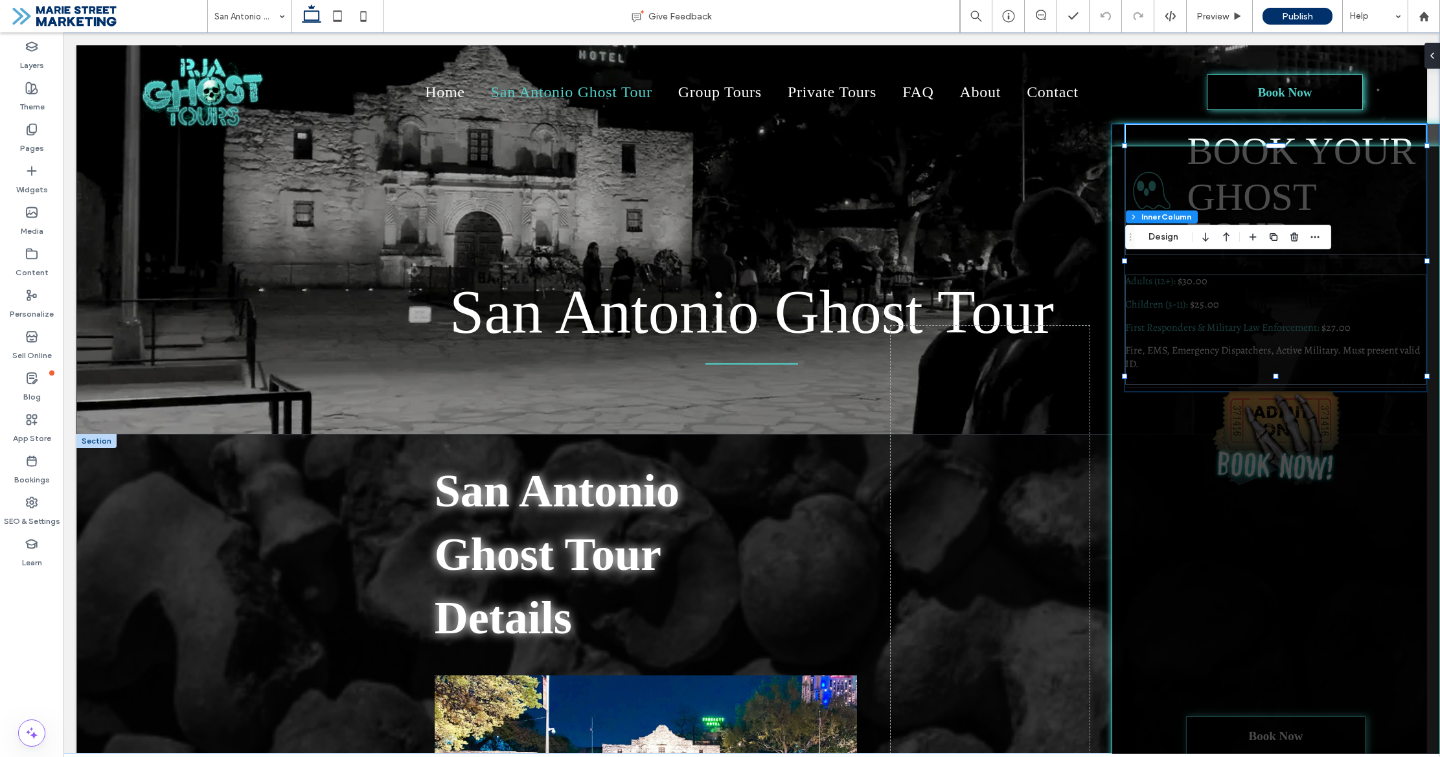
drag, startPoint x: 1123, startPoint y: 152, endPoint x: 1119, endPoint y: 157, distance: 6.9
click at [1123, 152] on div at bounding box center [1275, 458] width 328 height 624
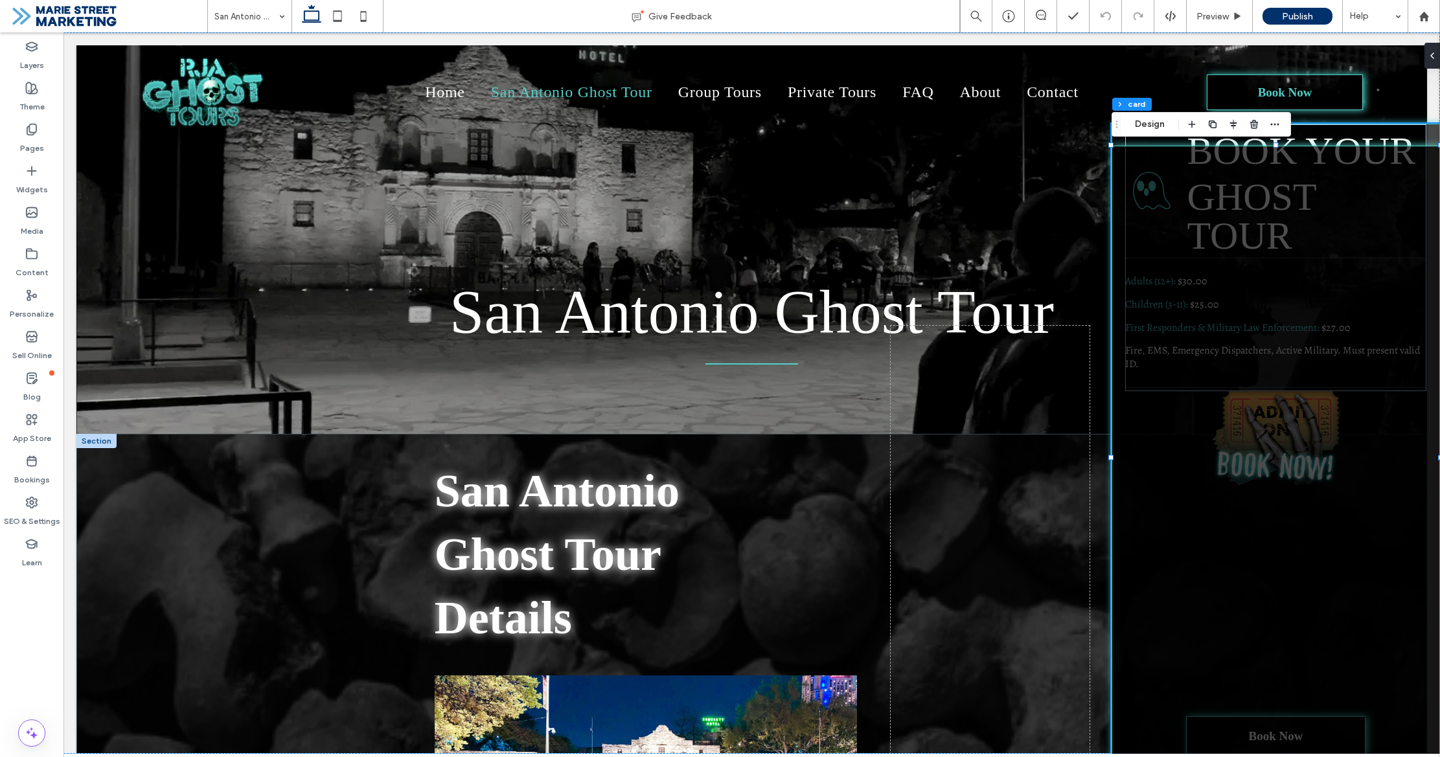
click at [1119, 160] on div at bounding box center [1275, 458] width 328 height 624
click at [1212, 126] on icon "button" at bounding box center [1212, 124] width 10 height 10
click at [1277, 124] on use "button" at bounding box center [1275, 125] width 8 height 2
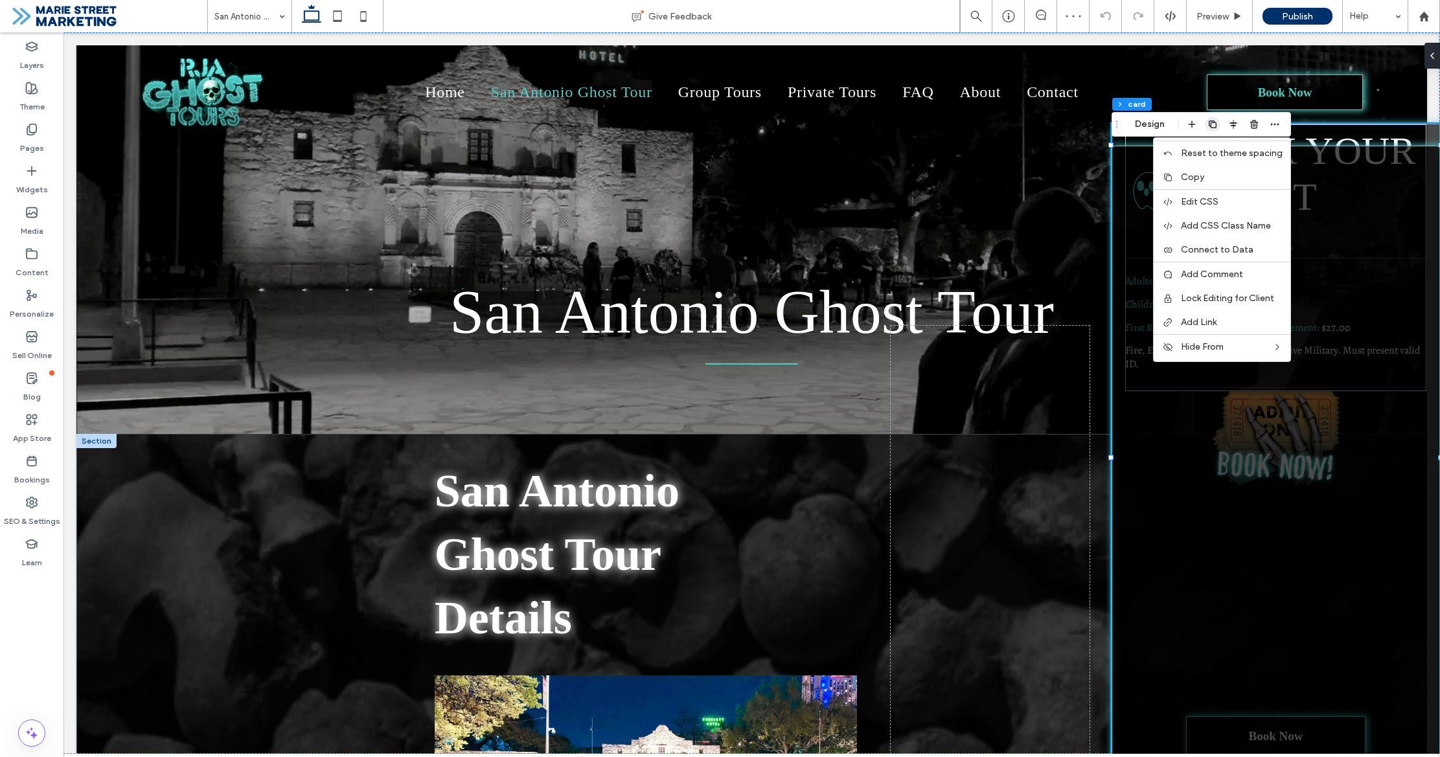
click at [1211, 174] on label "Copy" at bounding box center [1232, 177] width 102 height 11
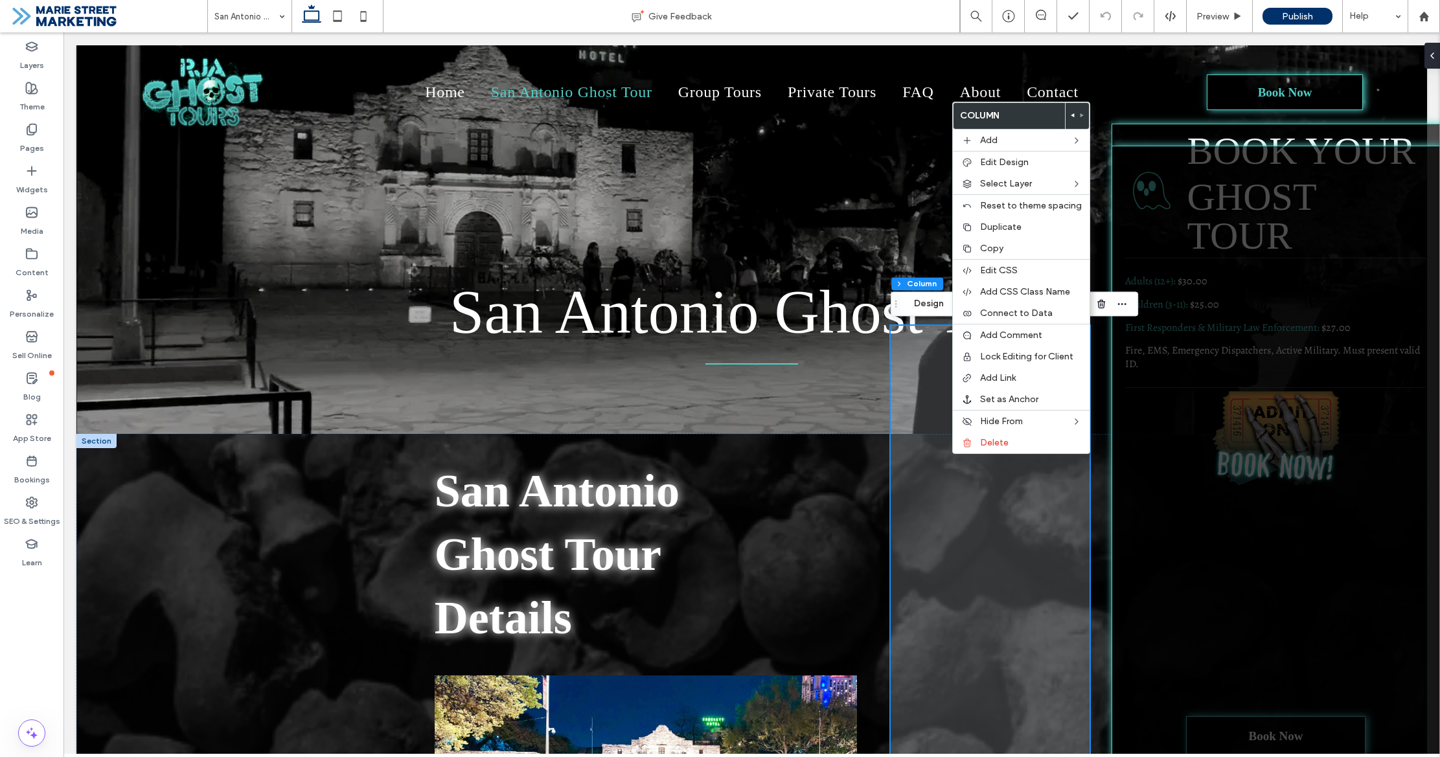
scroll to position [6, 0]
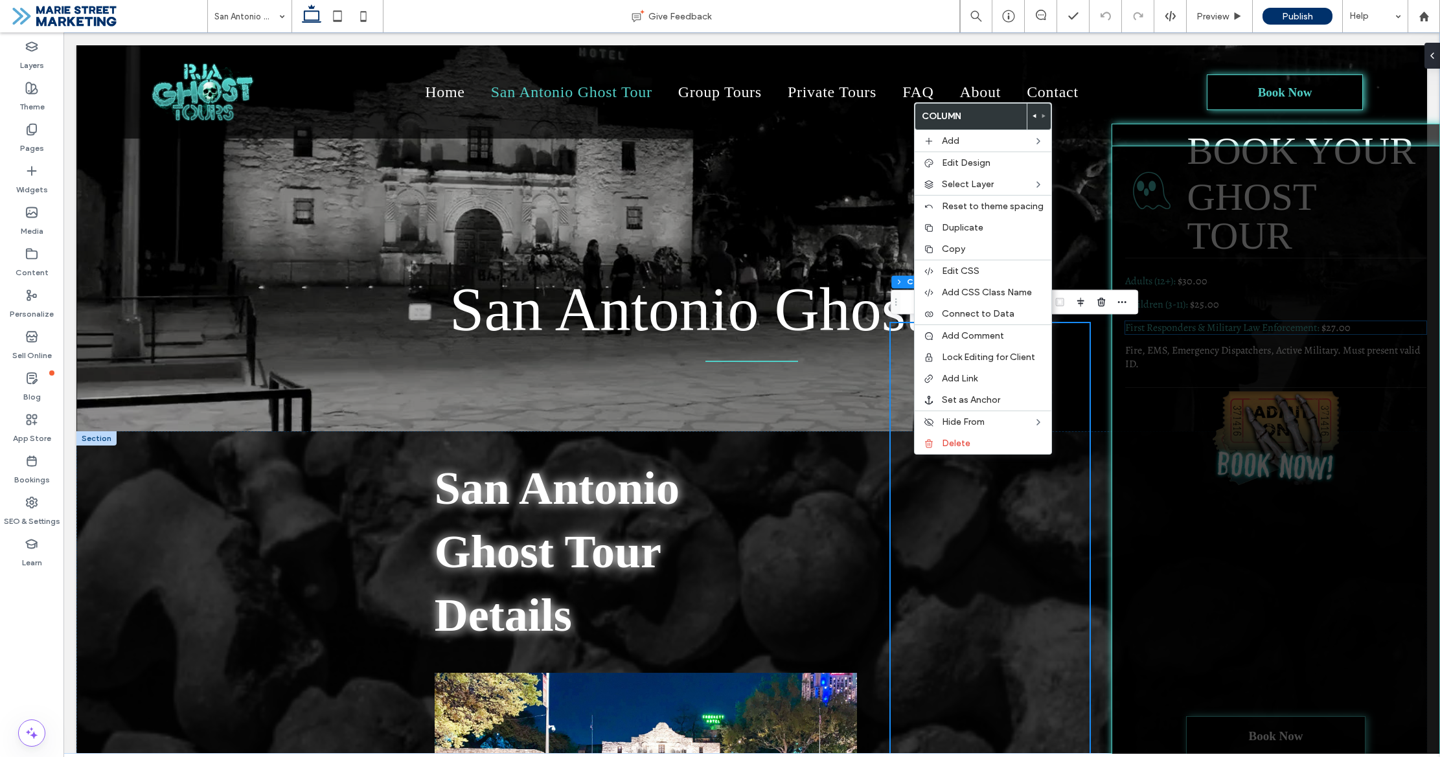
drag, startPoint x: 1328, startPoint y: 190, endPoint x: 1348, endPoint y: 188, distance: 19.5
click at [1329, 190] on div at bounding box center [1275, 221] width 301 height 110
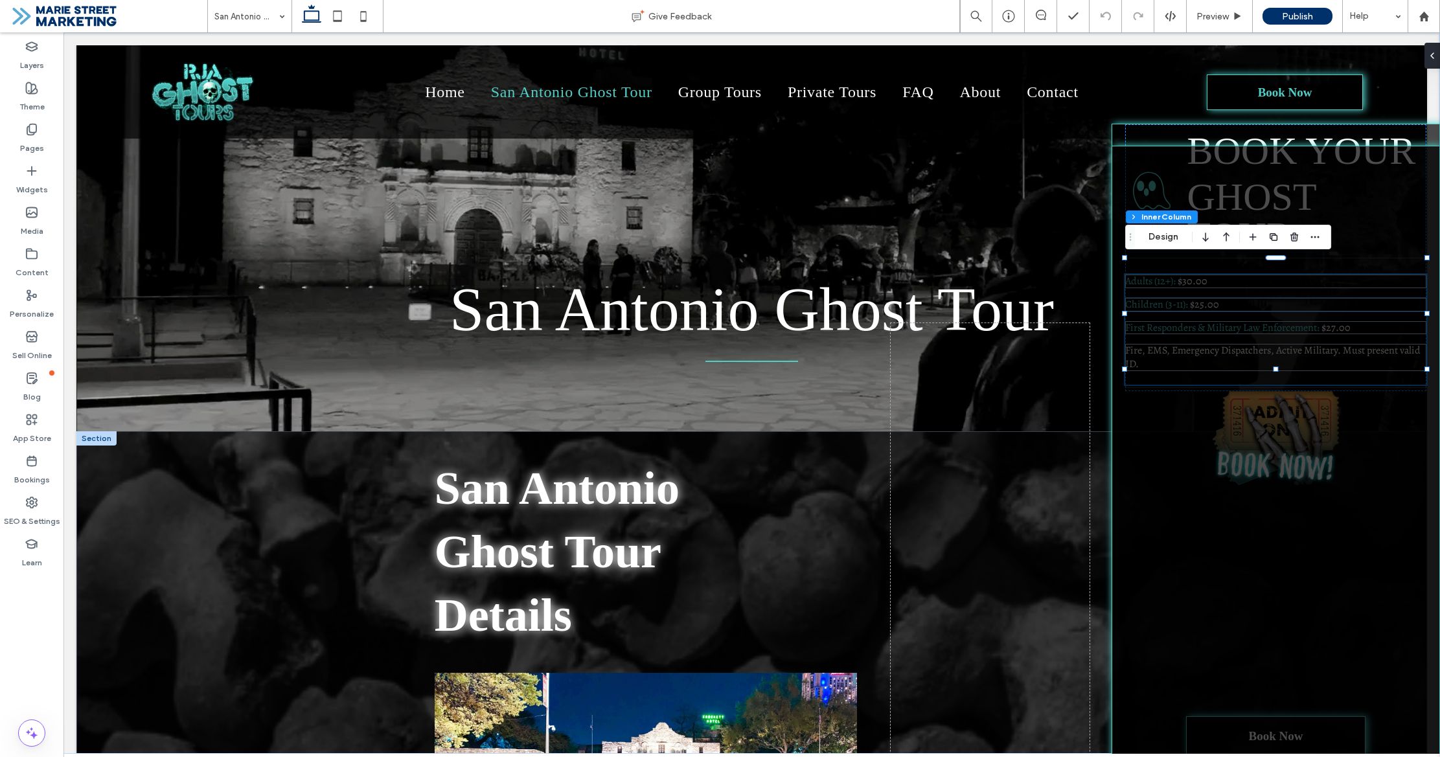
type input "**"
click at [1380, 185] on div at bounding box center [1275, 186] width 301 height 6
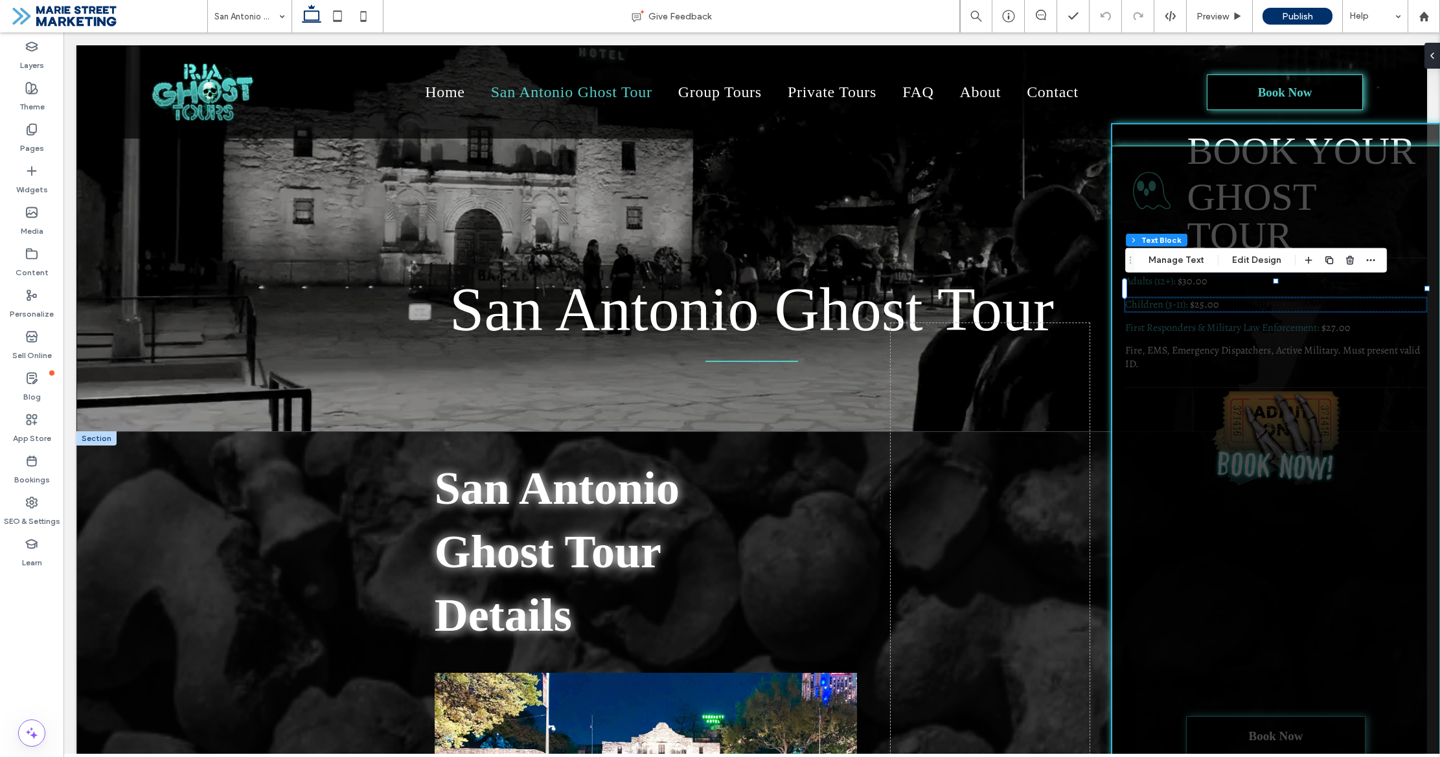
drag, startPoint x: 1119, startPoint y: 159, endPoint x: 994, endPoint y: 377, distance: 251.3
click at [1119, 159] on div at bounding box center [1275, 458] width 328 height 624
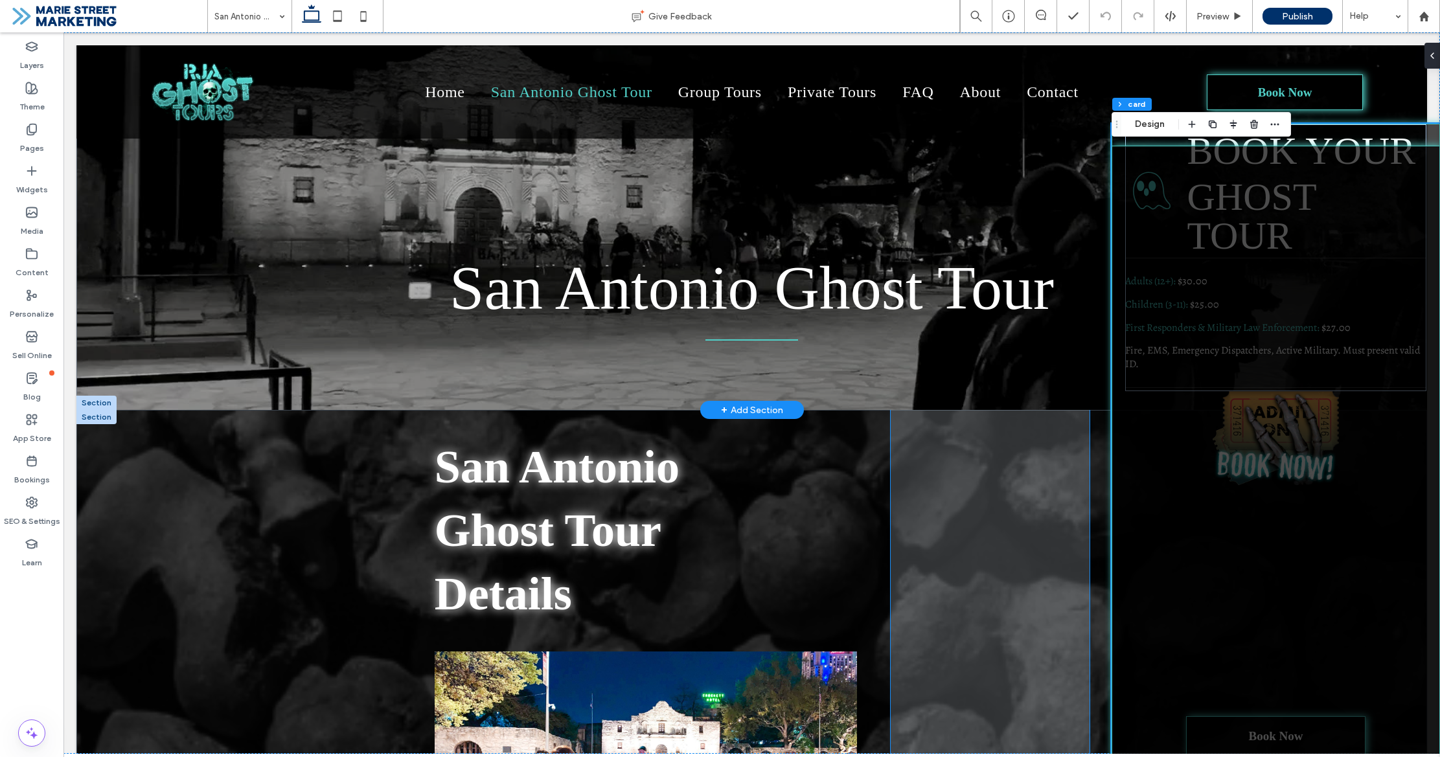
scroll to position [0, 0]
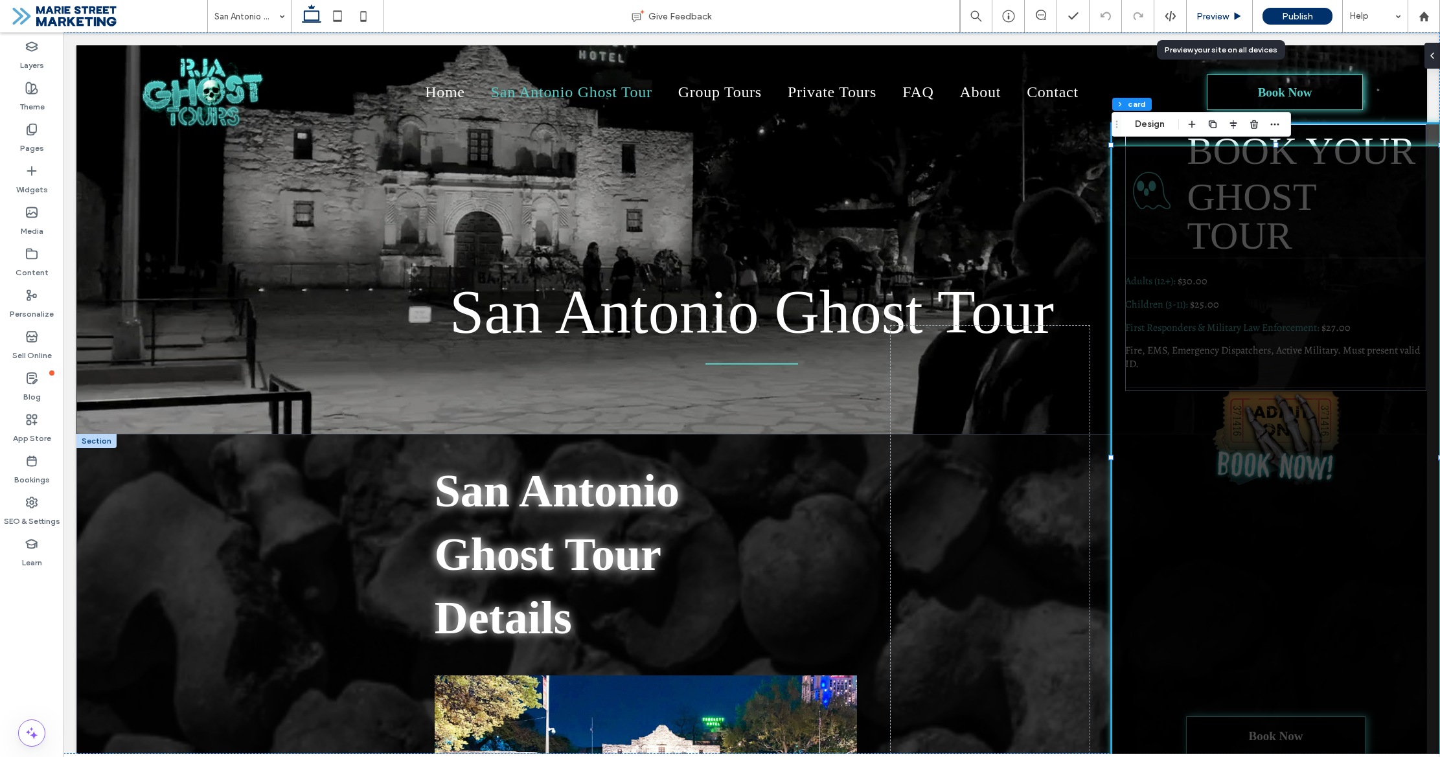
click at [1216, 27] on div "Preview" at bounding box center [1220, 16] width 66 height 32
drag, startPoint x: 1213, startPoint y: 20, endPoint x: 1333, endPoint y: 284, distance: 290.2
click at [1213, 20] on span "Preview" at bounding box center [1212, 16] width 32 height 11
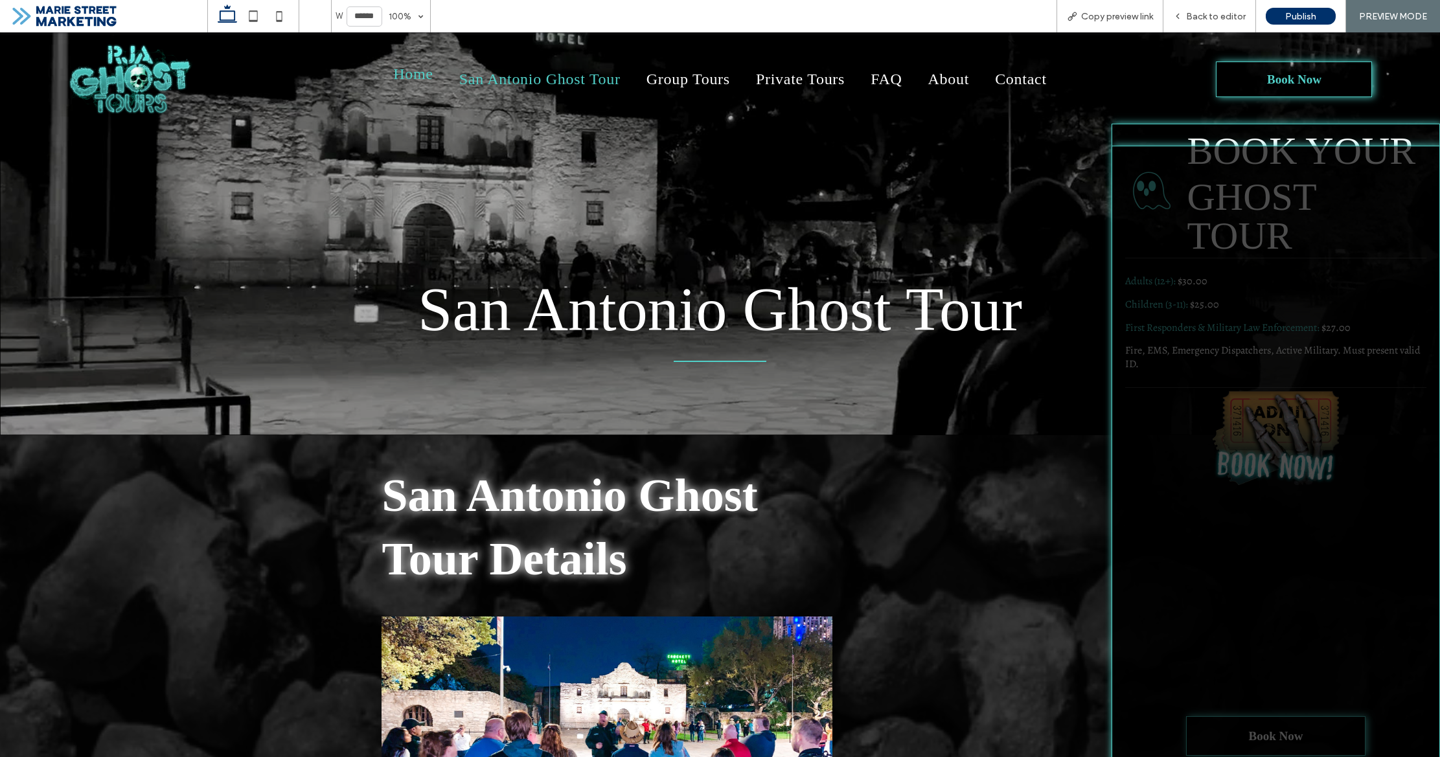
click at [433, 73] on span "Home" at bounding box center [413, 73] width 40 height 17
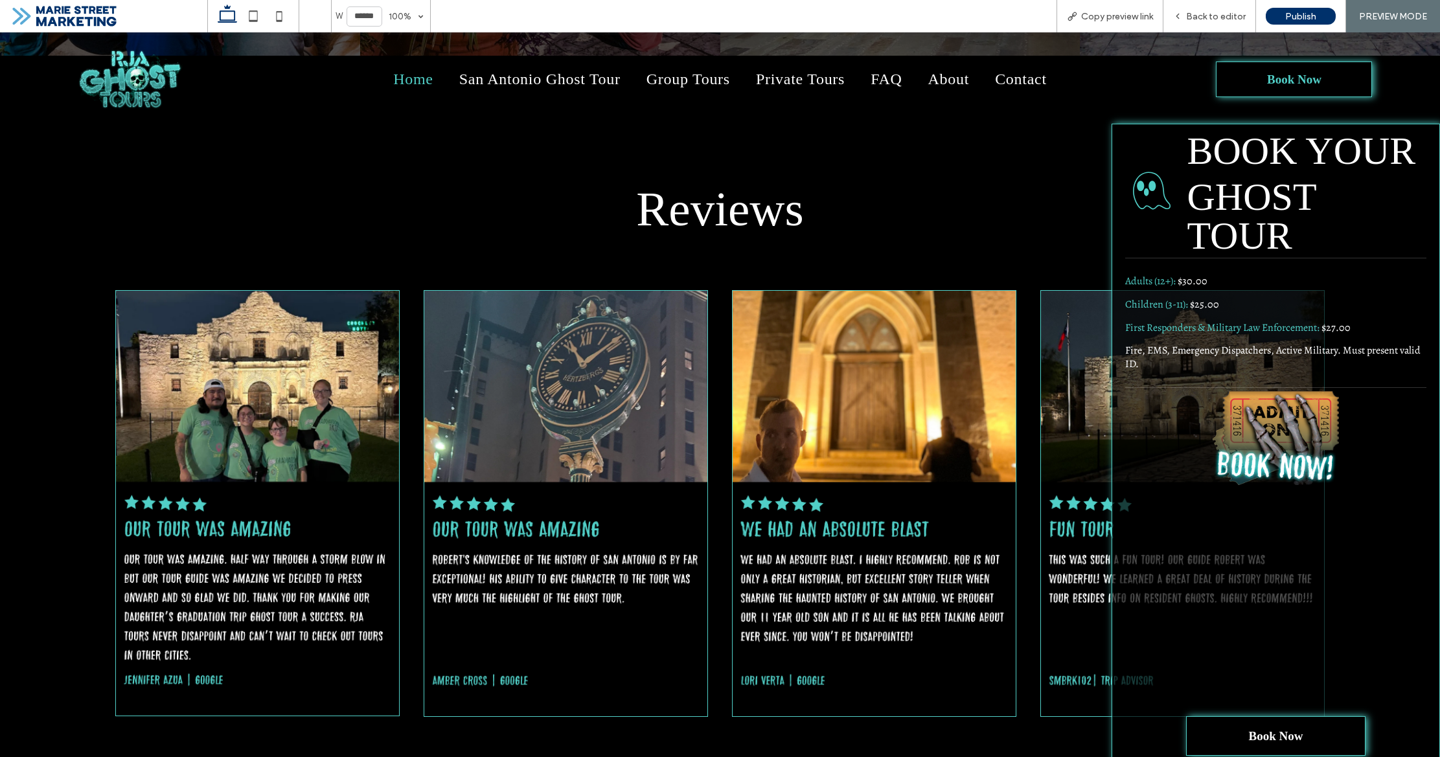
scroll to position [5205, 0]
click at [1135, 278] on div "Adults (12+): $30.00 Children (3-11): $25.00 First Responders & Military Law En…" at bounding box center [1275, 330] width 301 height 110
click at [1127, 245] on div "Ghost Icon BOOK YOUR ﻿ GHOST TOUR Adults (12+): $30.00 Children (3-11): $25.00 …" at bounding box center [1275, 257] width 301 height 267
click at [1238, 16] on span "Back to editor" at bounding box center [1216, 16] width 60 height 11
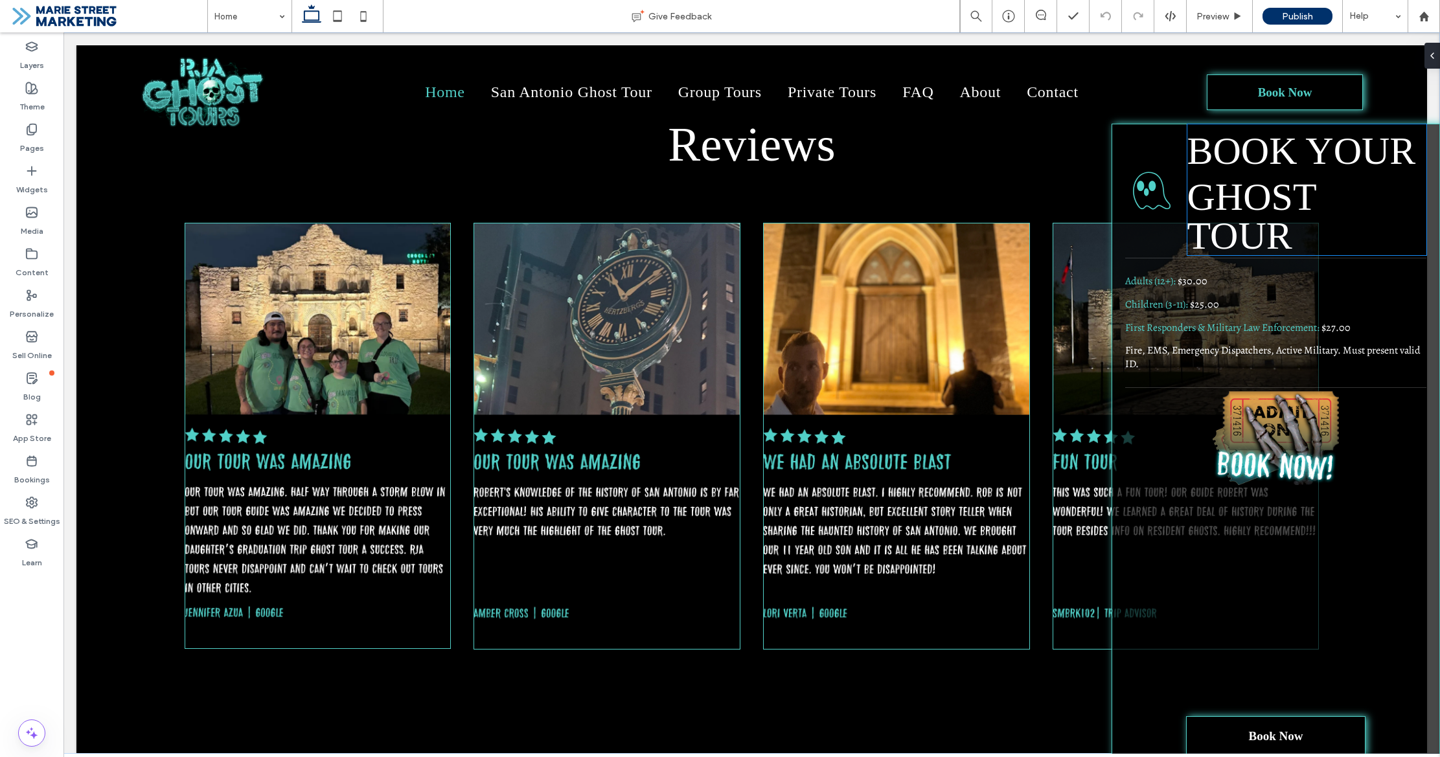
scroll to position [5079, 0]
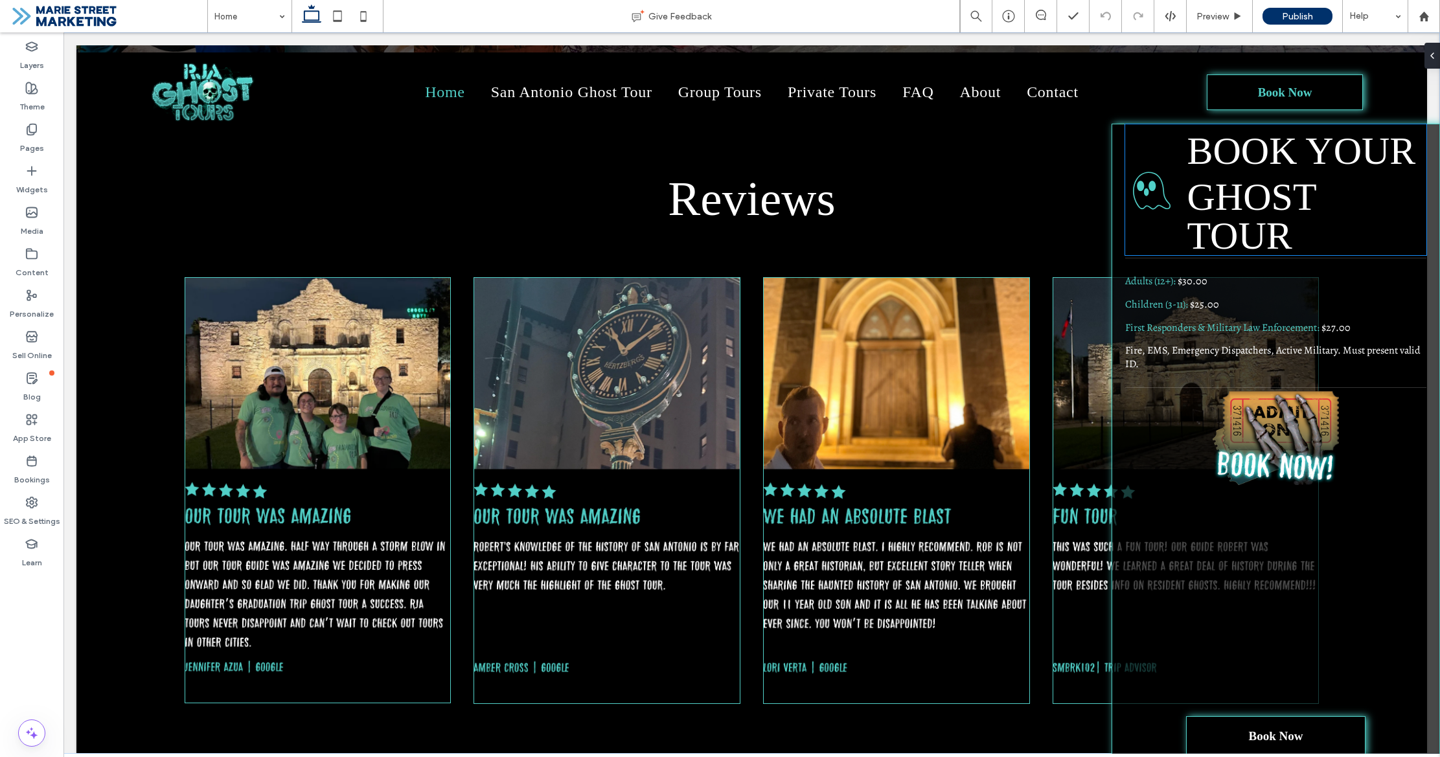
click at [1135, 163] on div "Ghost Icon BOOK YOUR ﻿ GHOST TOUR" at bounding box center [1275, 189] width 301 height 131
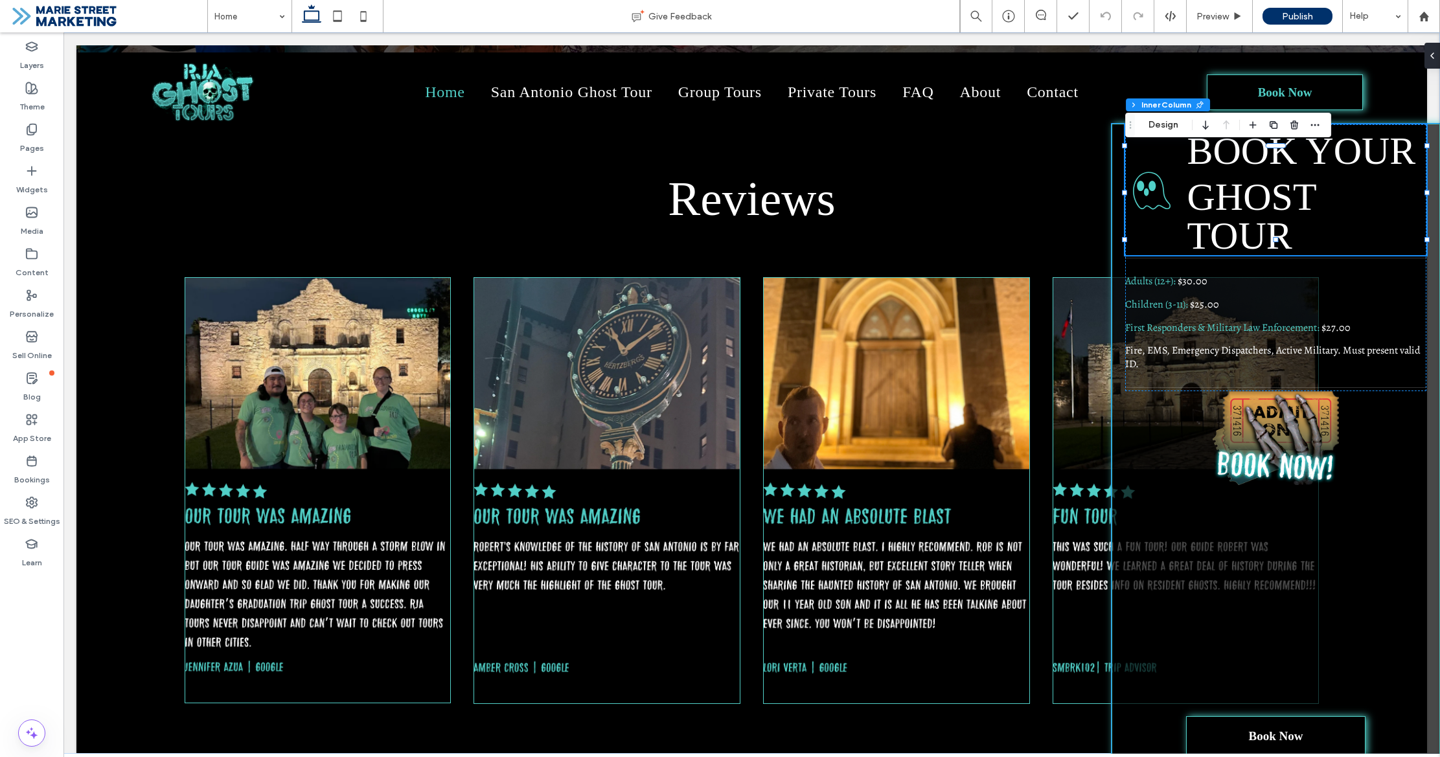
click at [1119, 161] on div "Ghost Icon BOOK YOUR ﻿ GHOST TOUR Adults (12+): $30.00 Children (3-11): $25.00 …" at bounding box center [1275, 447] width 328 height 646
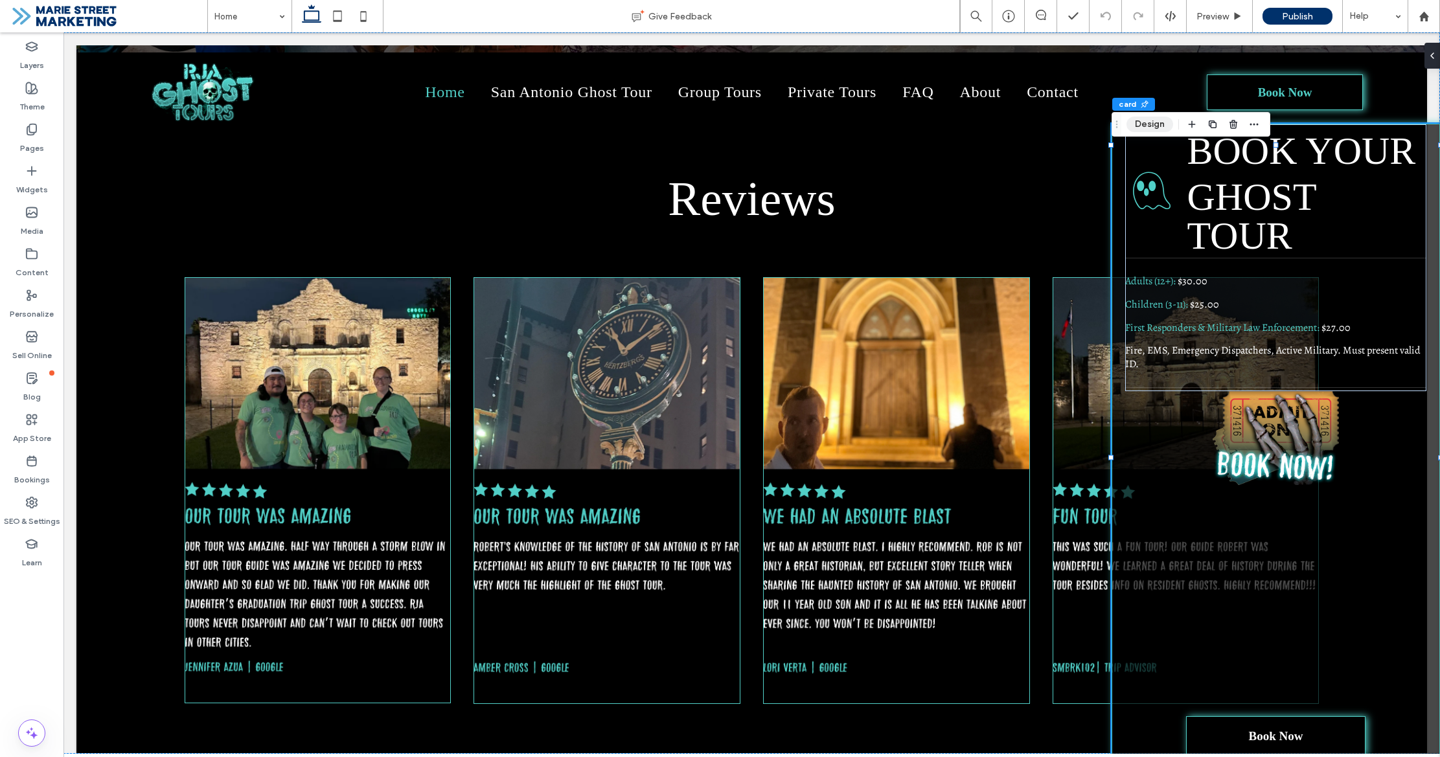
click at [1156, 121] on button "Design" at bounding box center [1149, 125] width 47 height 16
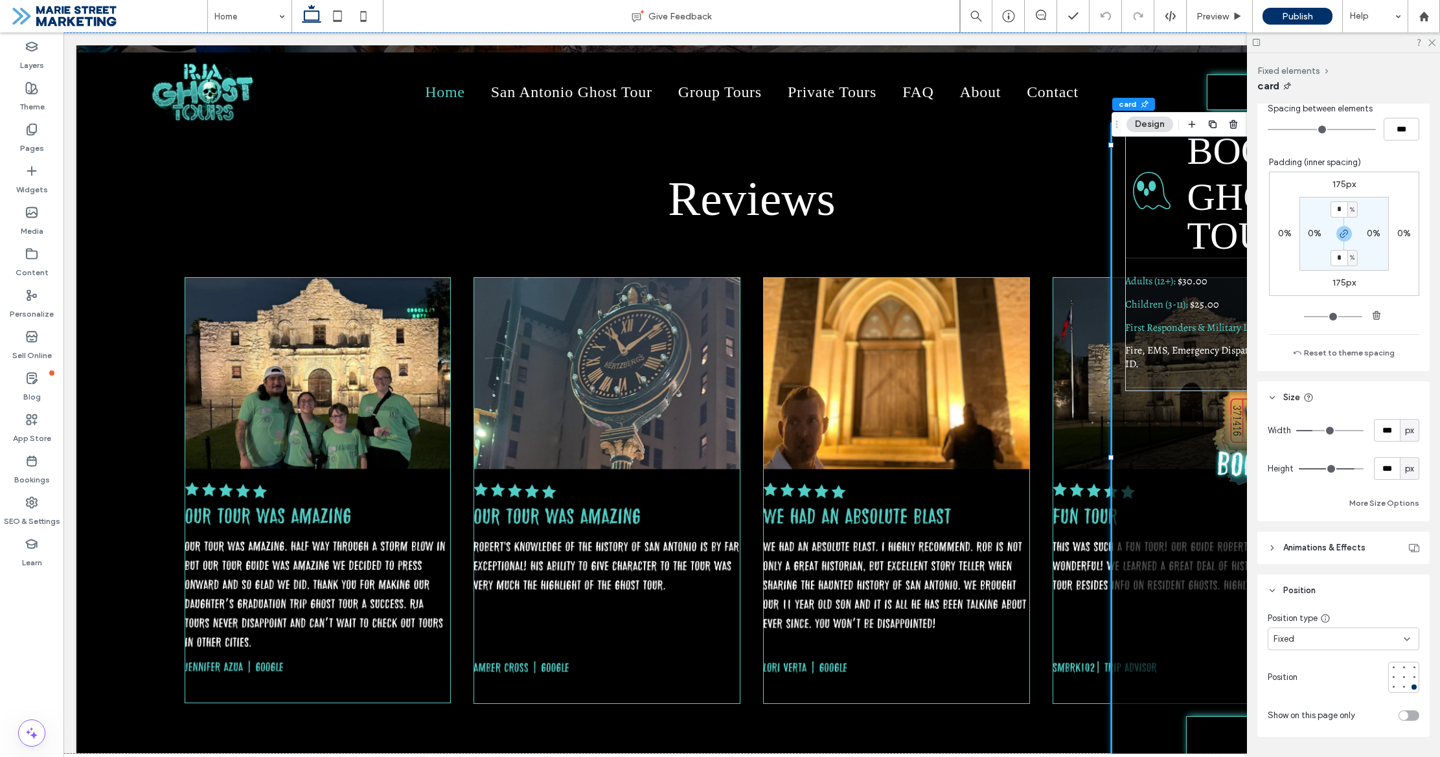
scroll to position [834, 0]
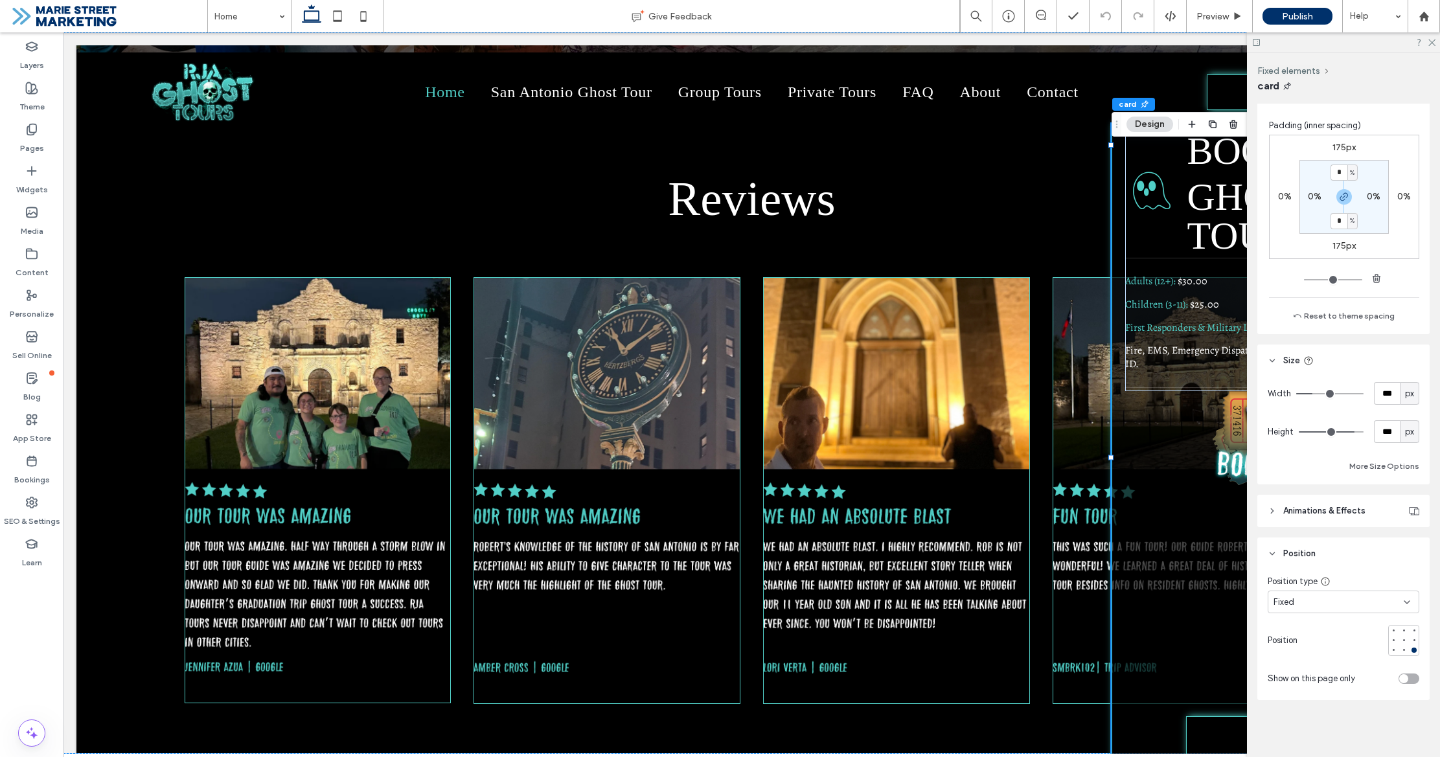
click at [1343, 603] on div "Fixed" at bounding box center [1338, 602] width 130 height 13
drag, startPoint x: 1314, startPoint y: 626, endPoint x: 1290, endPoint y: 619, distance: 24.4
click at [1314, 626] on div "Default" at bounding box center [1343, 624] width 150 height 23
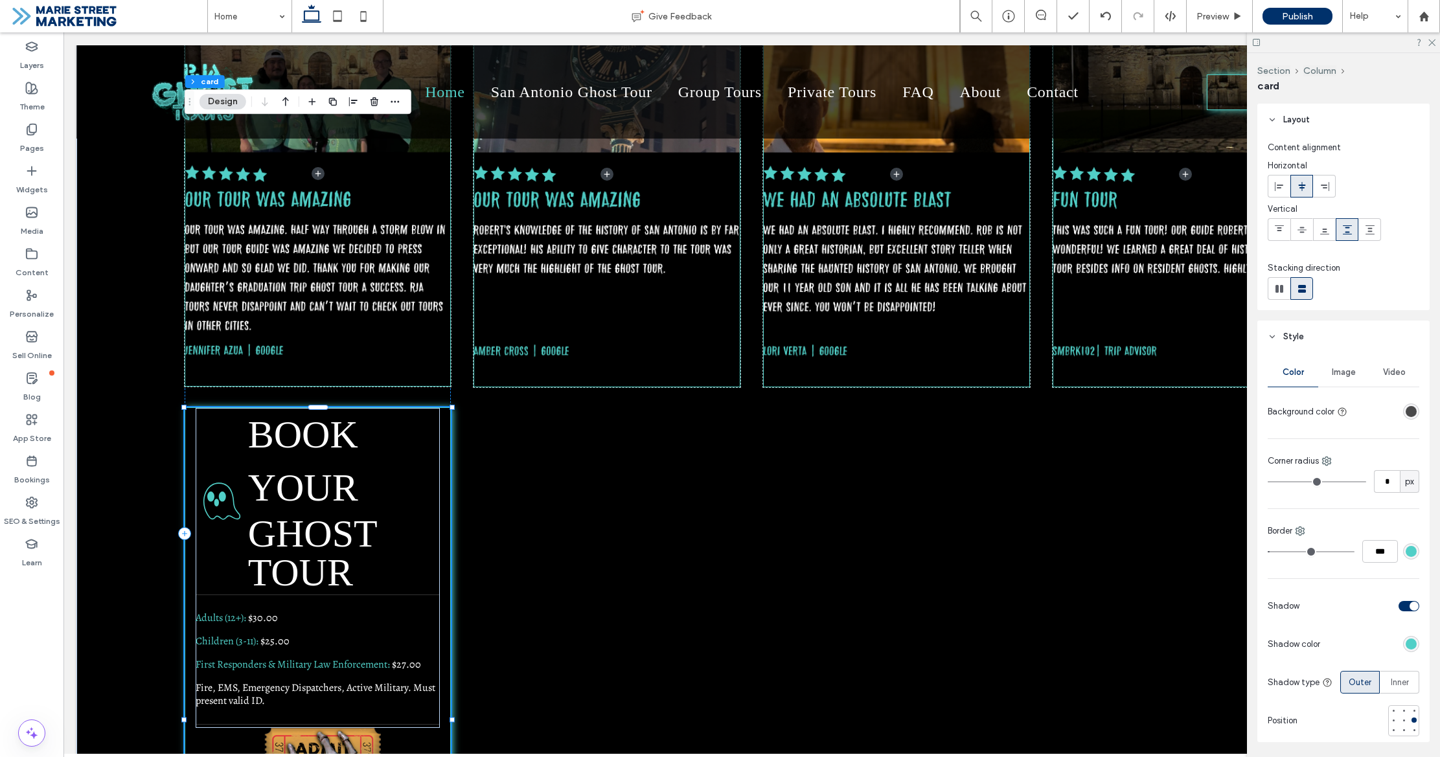
scroll to position [5403, 0]
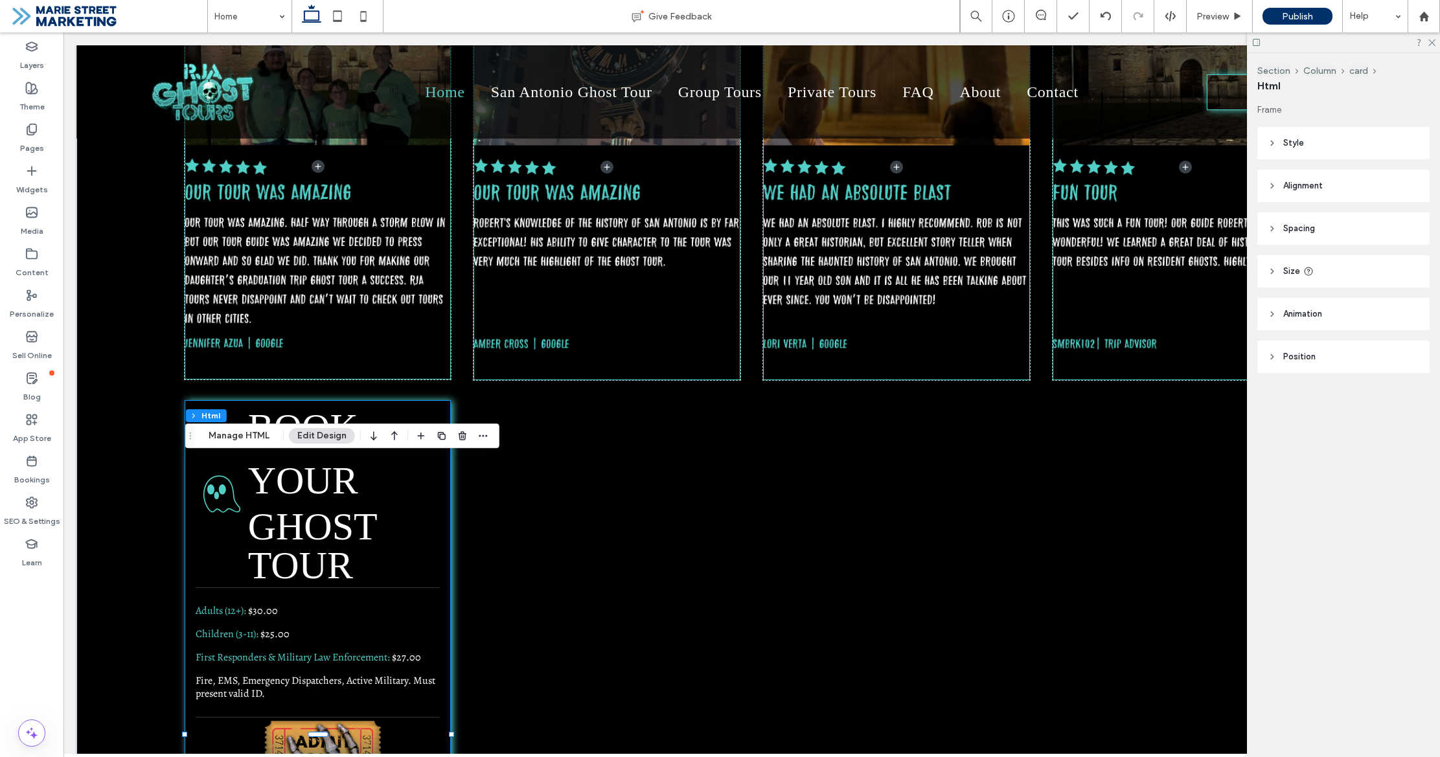
click at [444, 400] on div "Ghost Icon BOOK YOUR ﻿ GHOST TOUR Adults (12+): $30.00 Children (3-11): $25.00 …" at bounding box center [318, 749] width 267 height 699
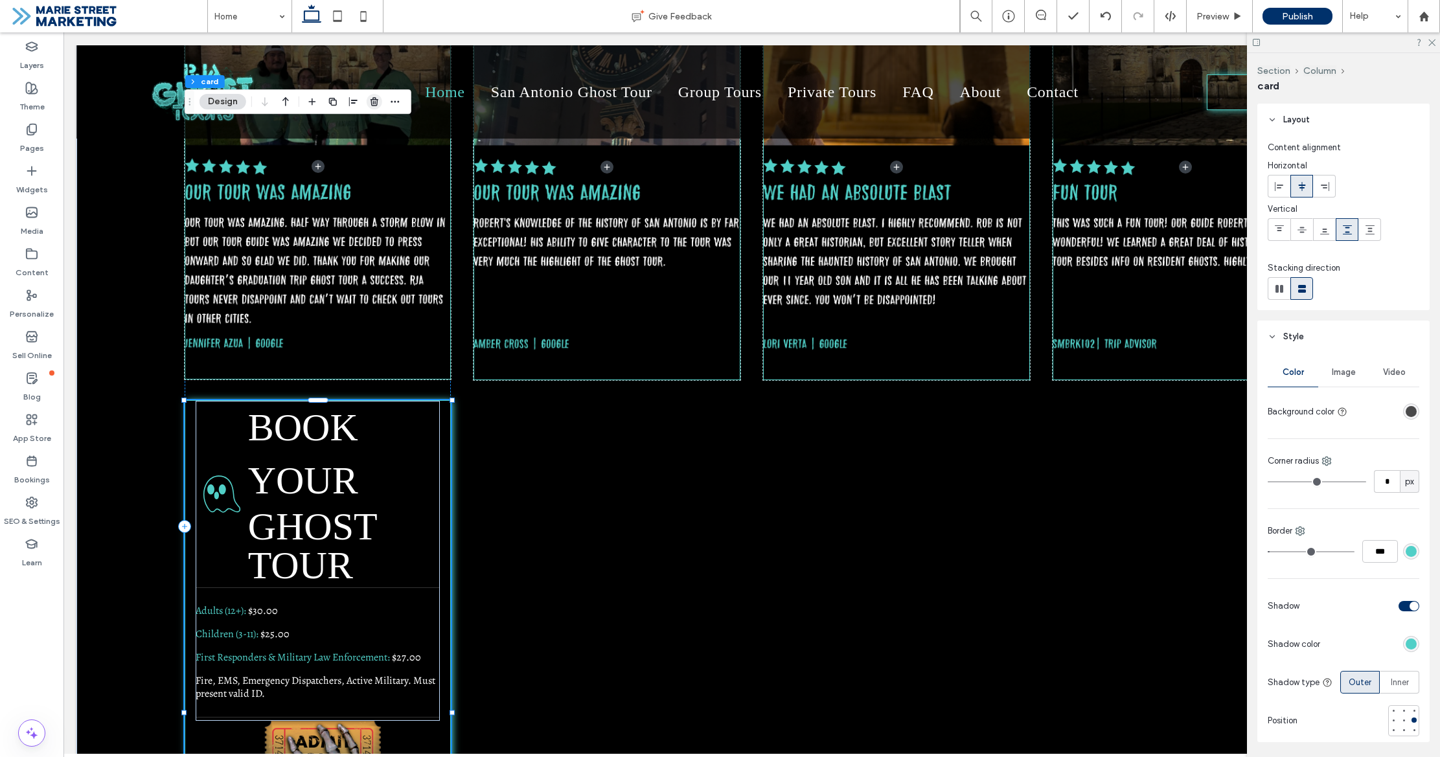
click at [374, 98] on icon "button" at bounding box center [374, 102] width 10 height 10
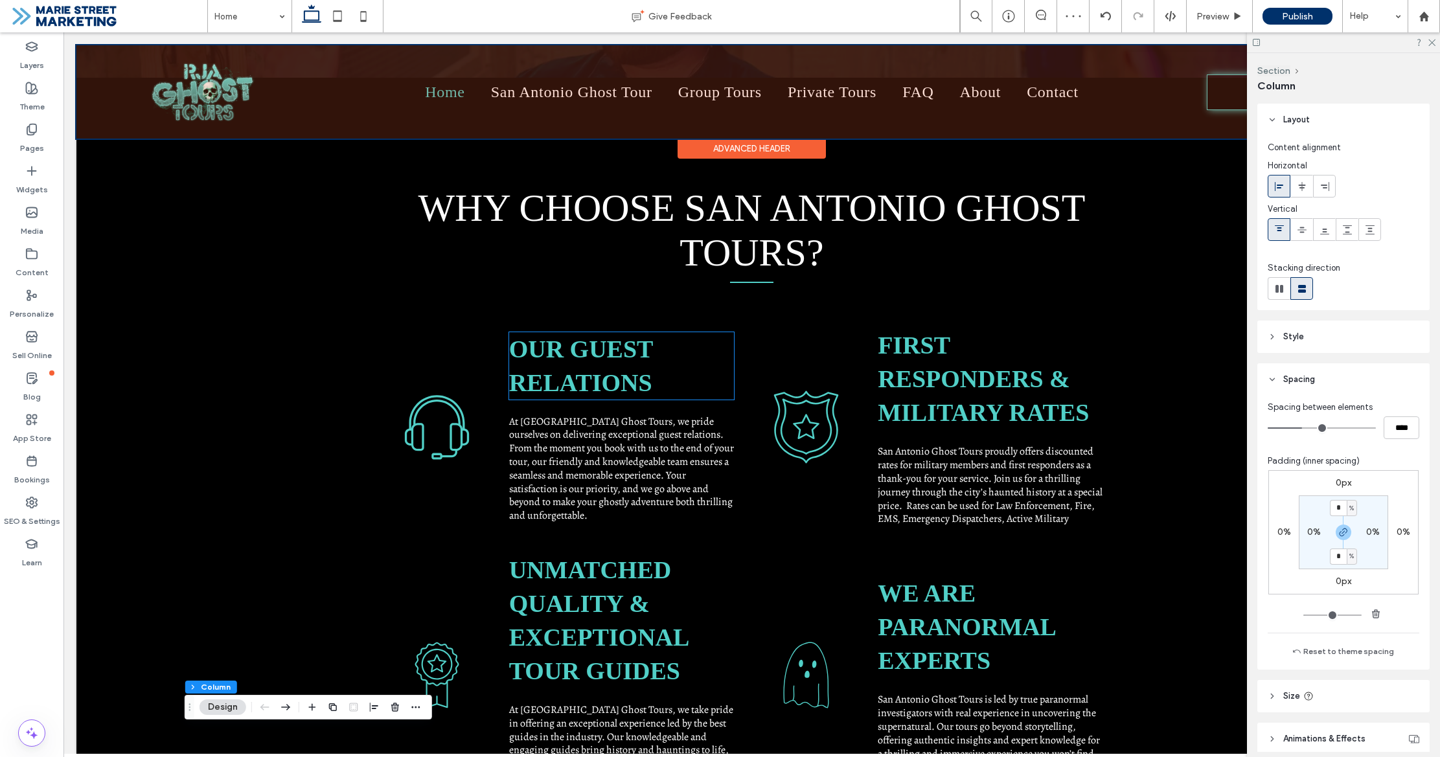
scroll to position [3380, 0]
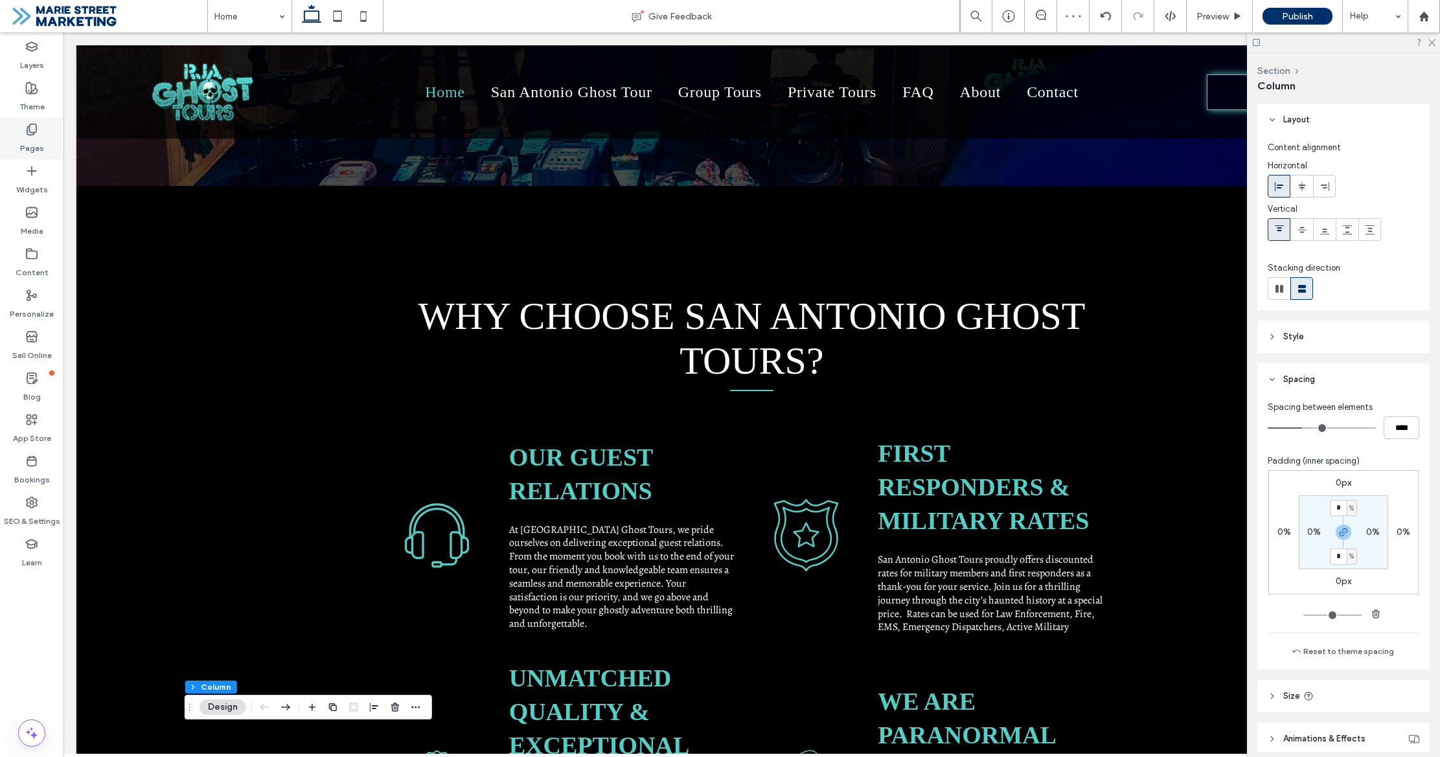
click at [36, 149] on label "Pages" at bounding box center [32, 145] width 24 height 18
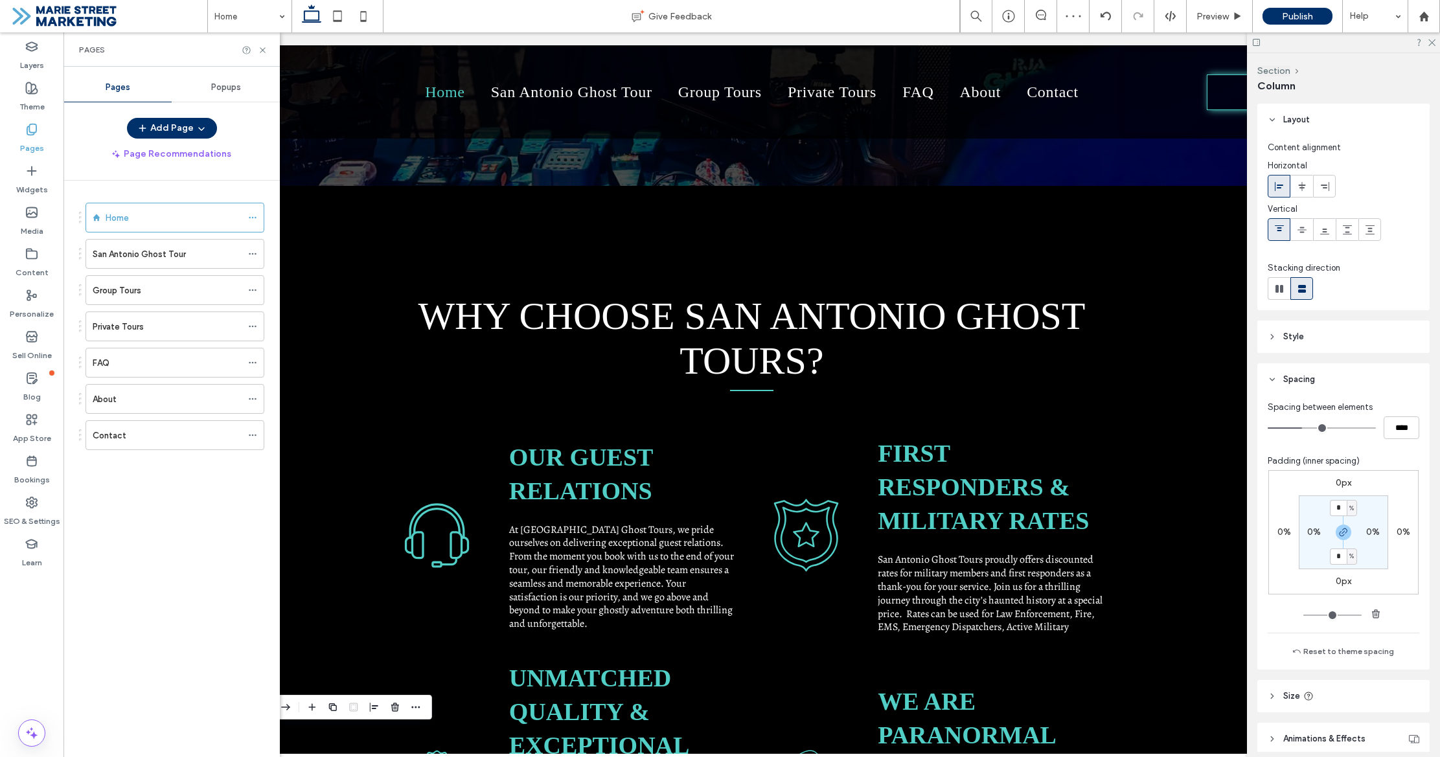
drag, startPoint x: 113, startPoint y: 256, endPoint x: 214, endPoint y: 260, distance: 101.8
click at [113, 256] on label "San Antonio Ghost Tour" at bounding box center [139, 254] width 93 height 23
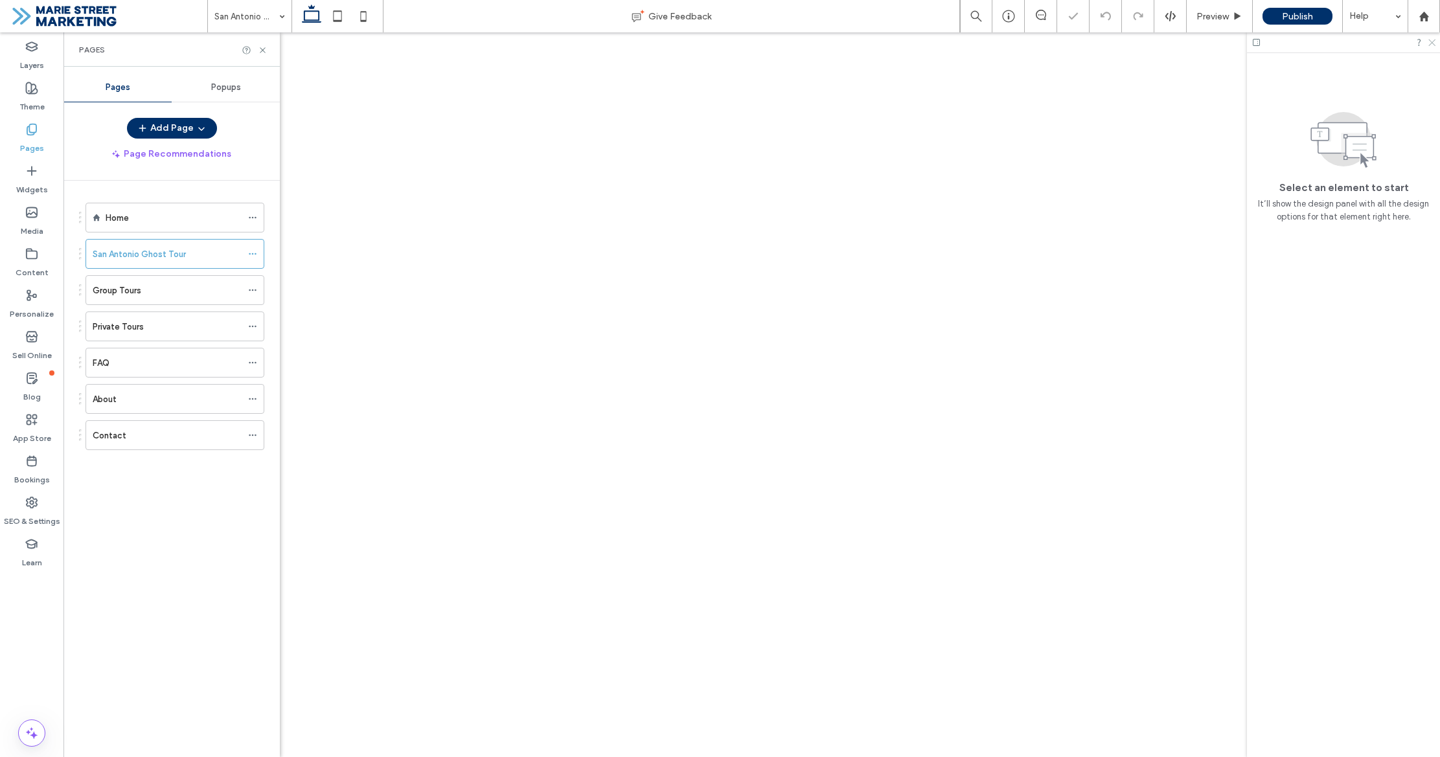
click at [1433, 43] on use at bounding box center [1431, 43] width 7 height 7
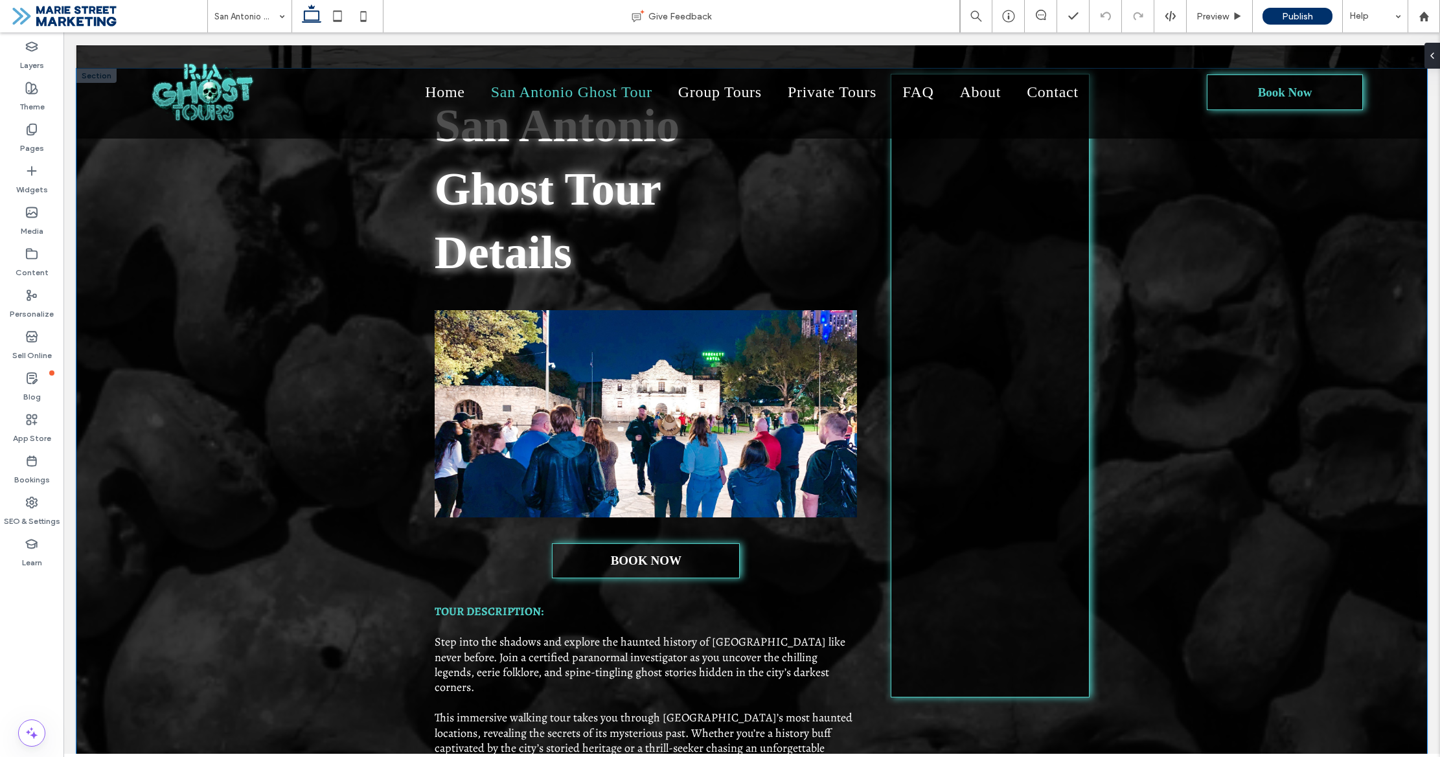
scroll to position [363, 0]
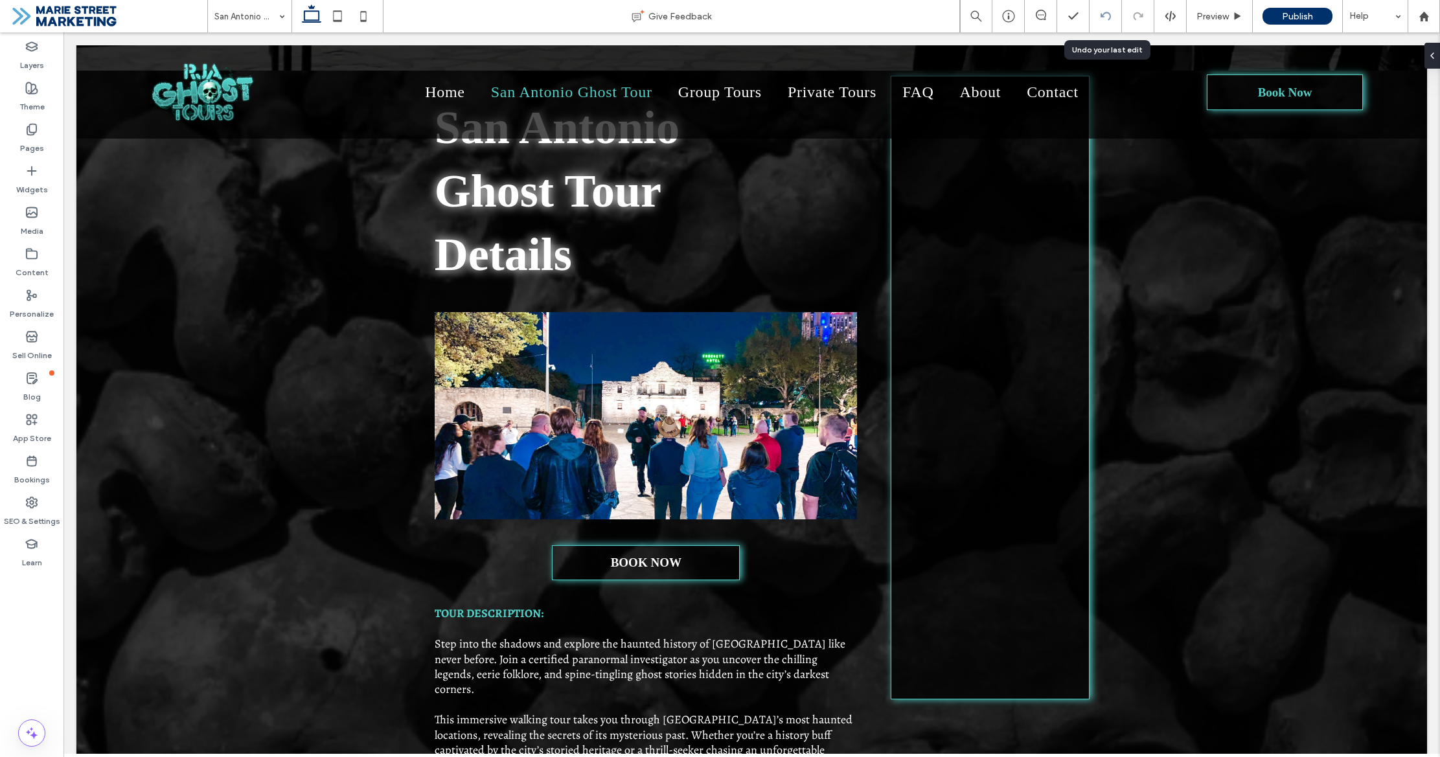
click at [1106, 17] on icon at bounding box center [1105, 16] width 10 height 10
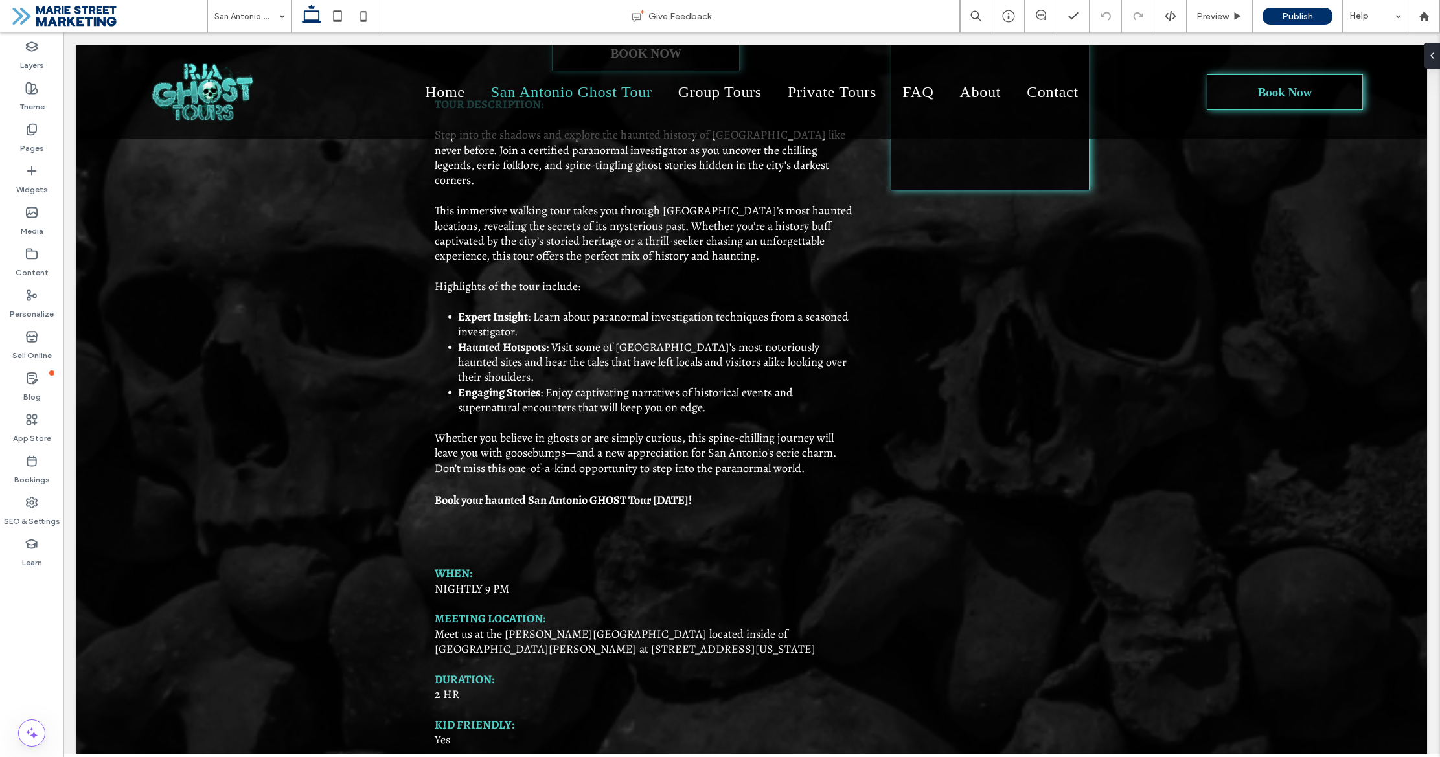
scroll to position [876, 0]
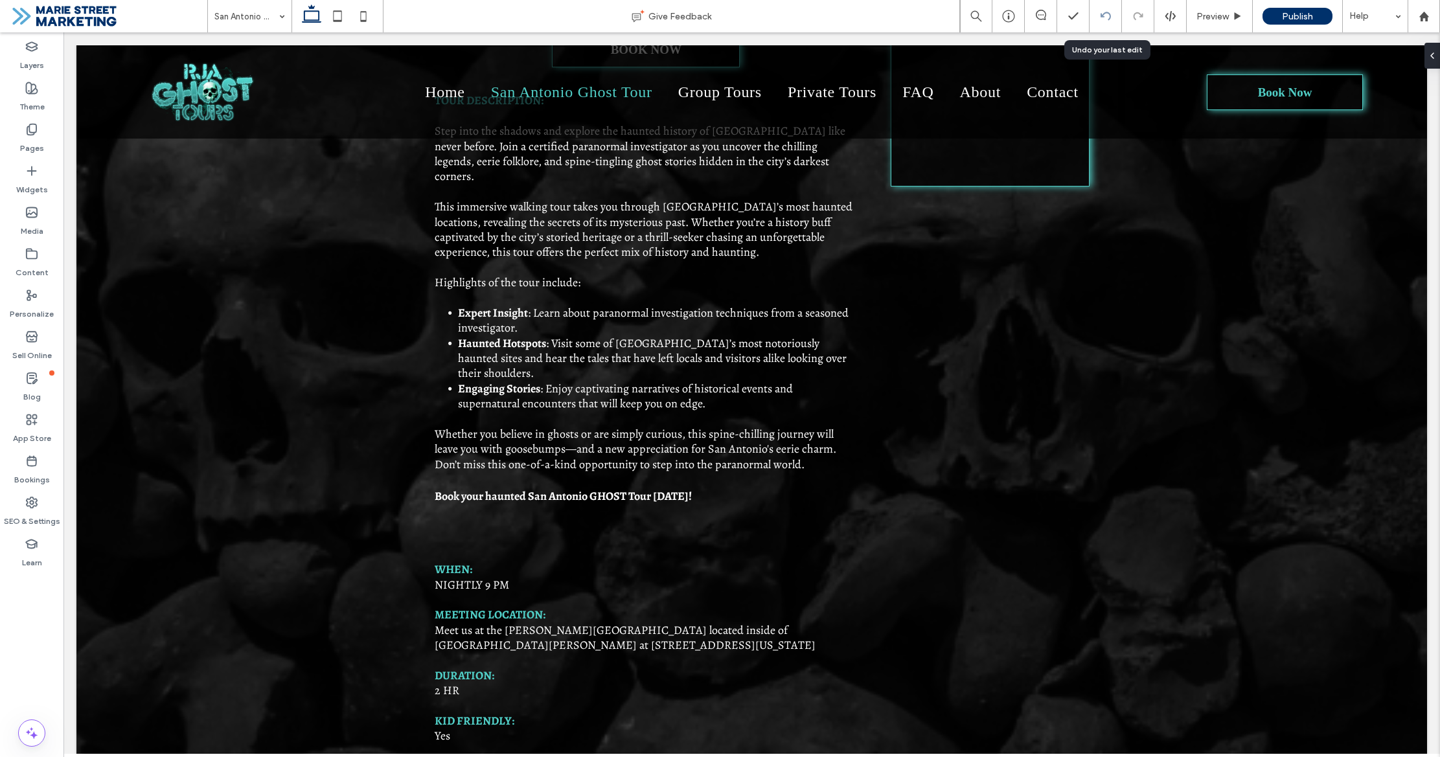
click at [1104, 12] on use at bounding box center [1105, 16] width 10 height 8
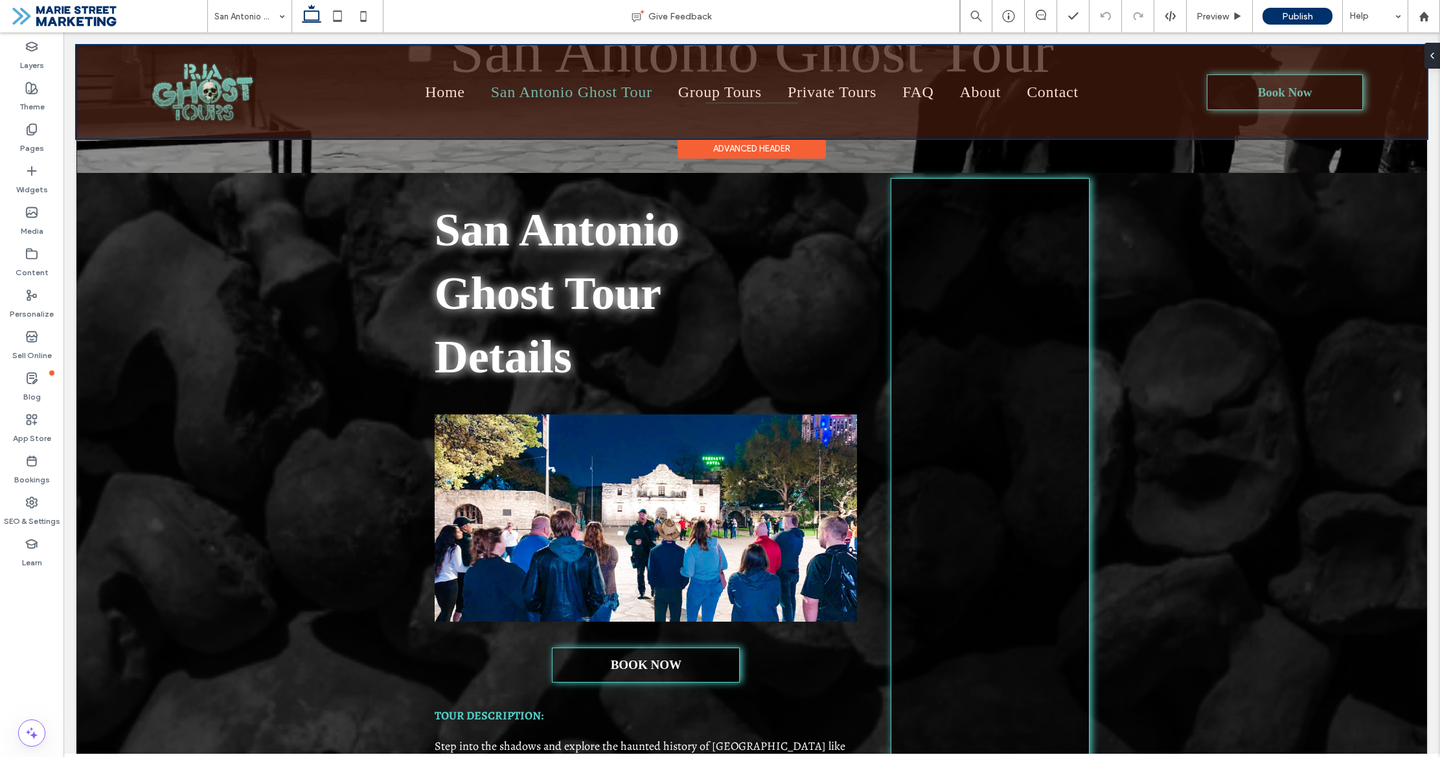
scroll to position [260, 0]
click at [494, 91] on div at bounding box center [751, 91] width 1350 height 93
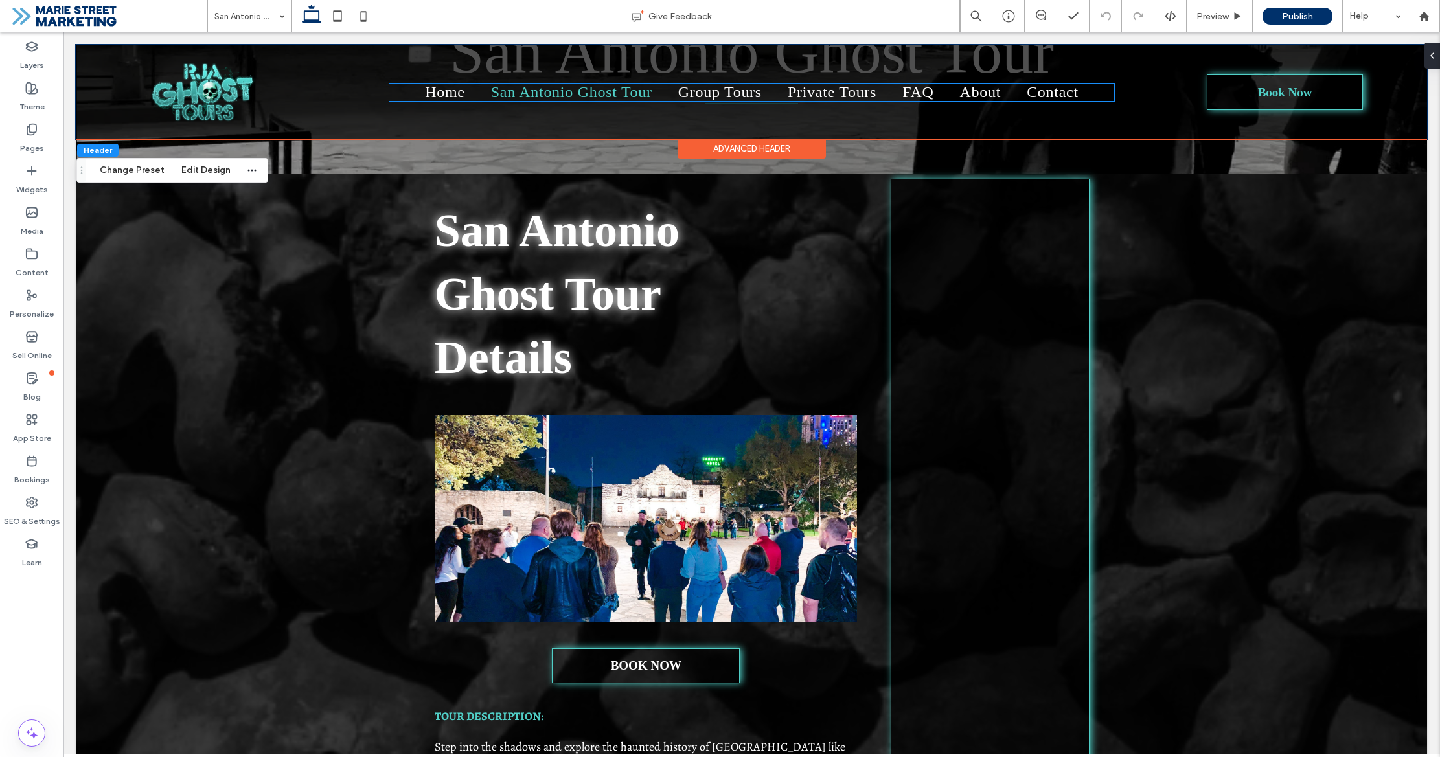
scroll to position [261, 0]
click at [465, 91] on span "Home" at bounding box center [445, 86] width 40 height 17
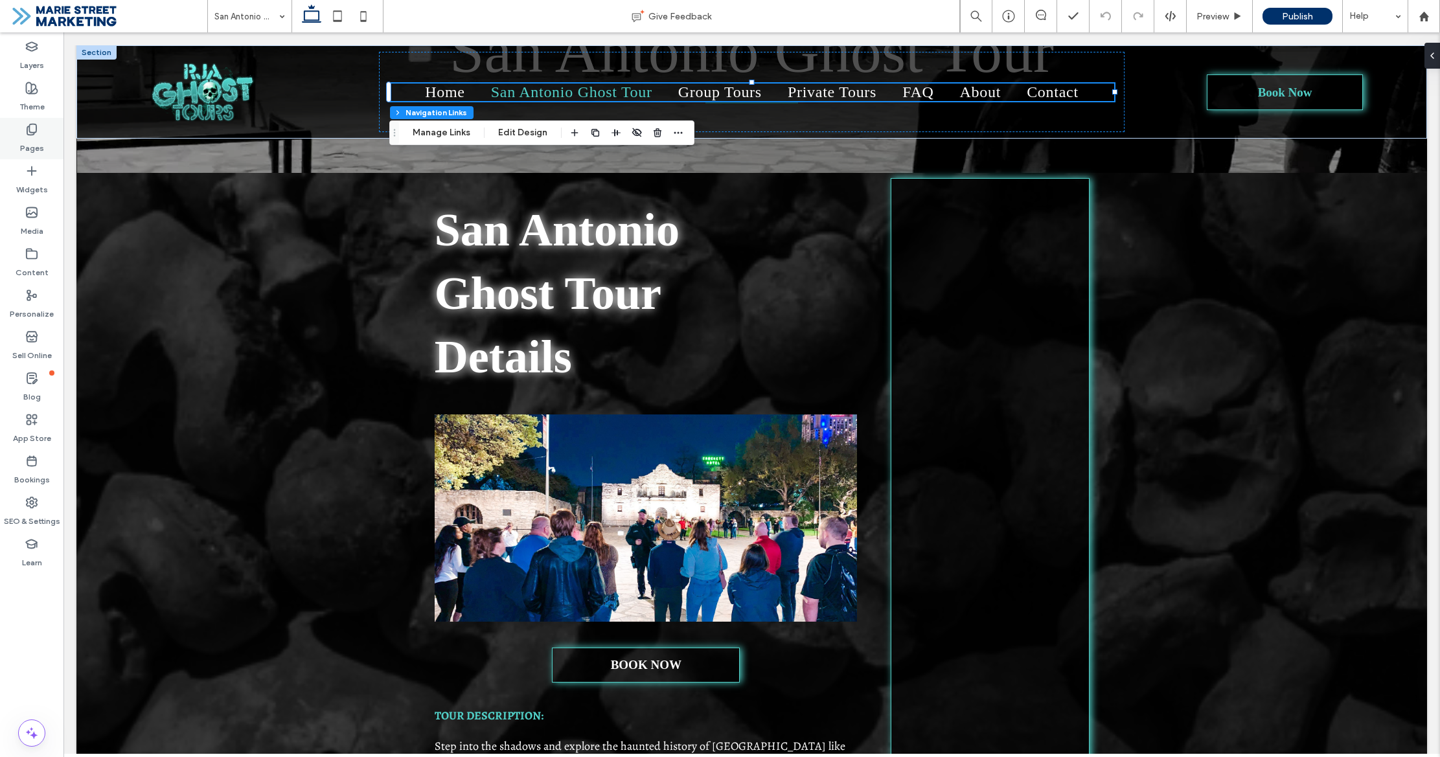
click at [30, 128] on icon at bounding box center [31, 129] width 13 height 13
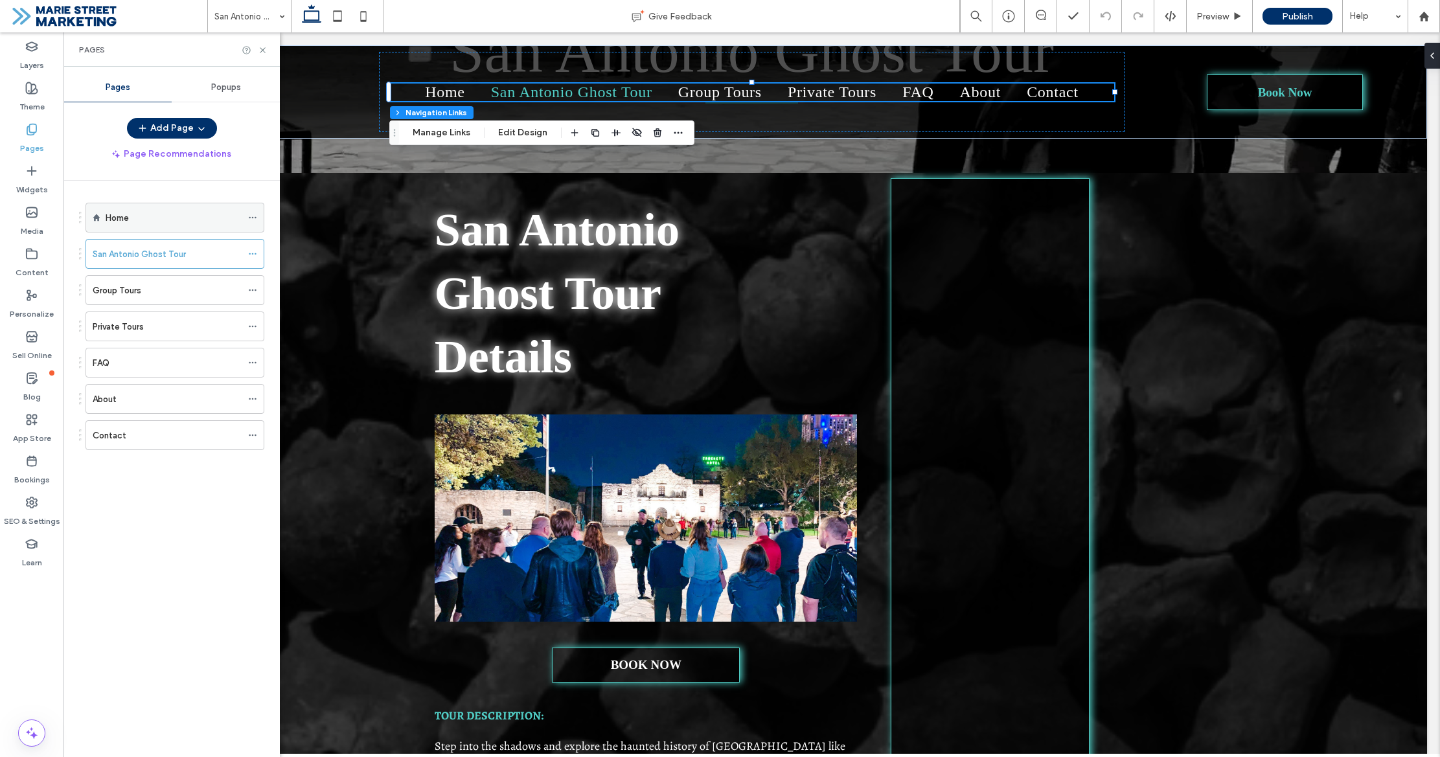
click at [141, 216] on div "Home" at bounding box center [174, 218] width 136 height 14
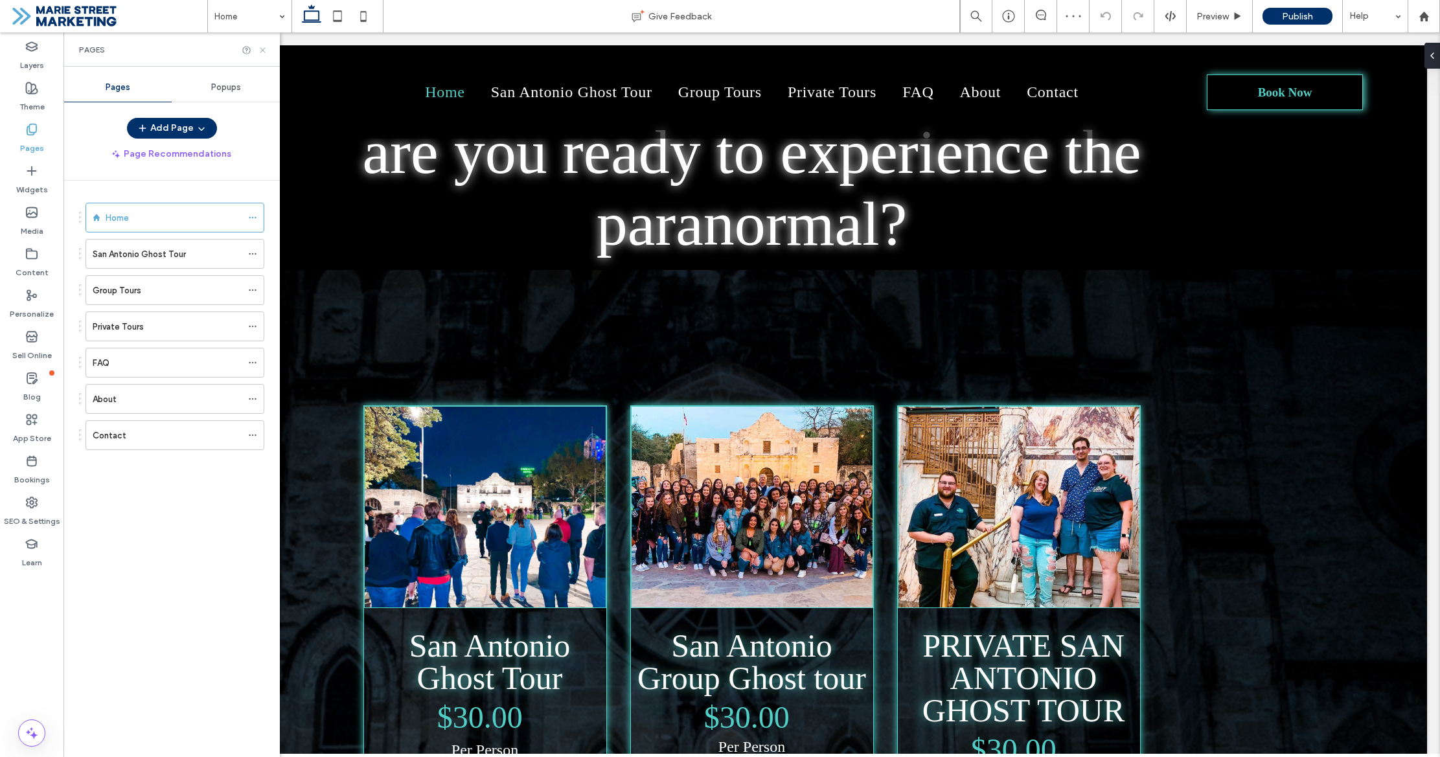
click at [258, 45] on icon at bounding box center [263, 50] width 10 height 10
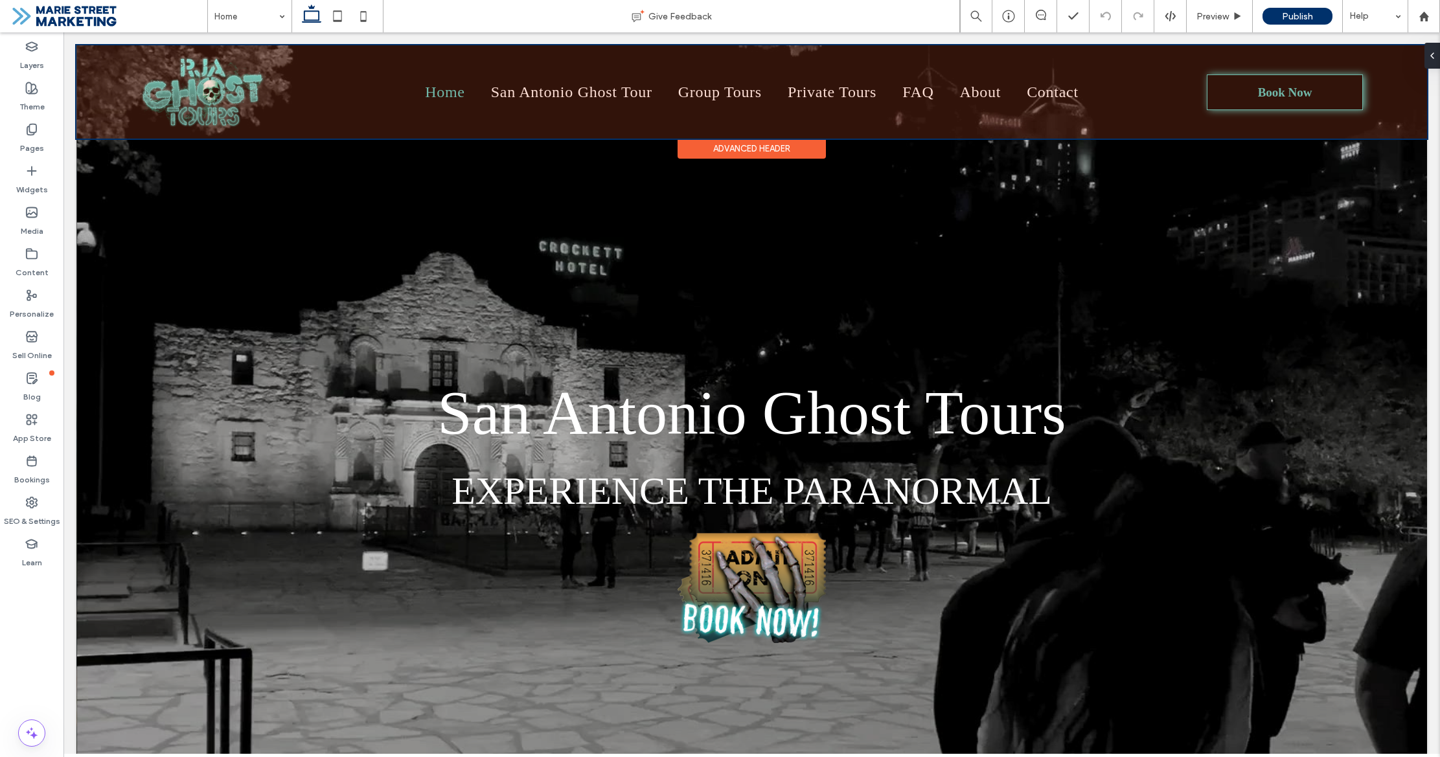
click at [615, 90] on div at bounding box center [751, 91] width 1350 height 93
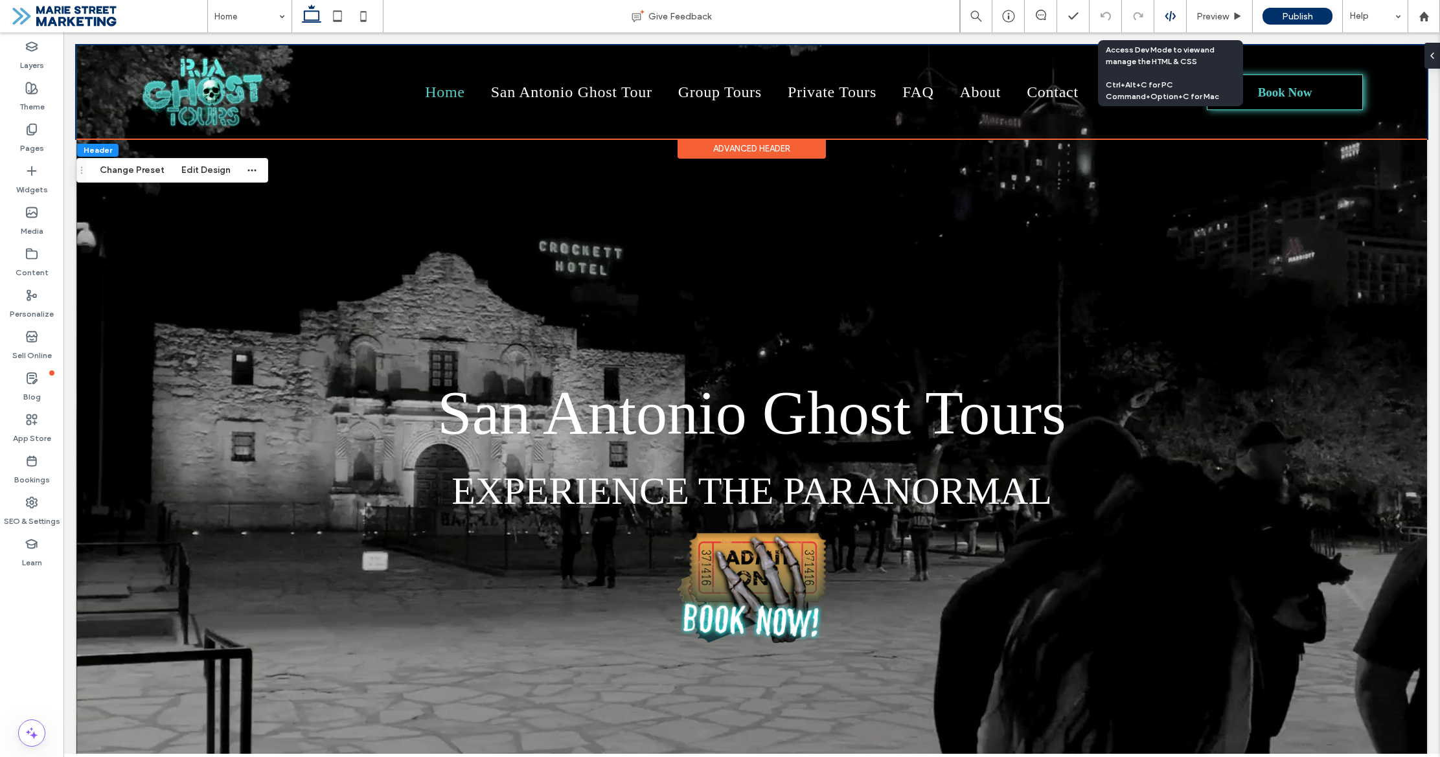
click at [1185, 21] on div at bounding box center [1170, 16] width 32 height 12
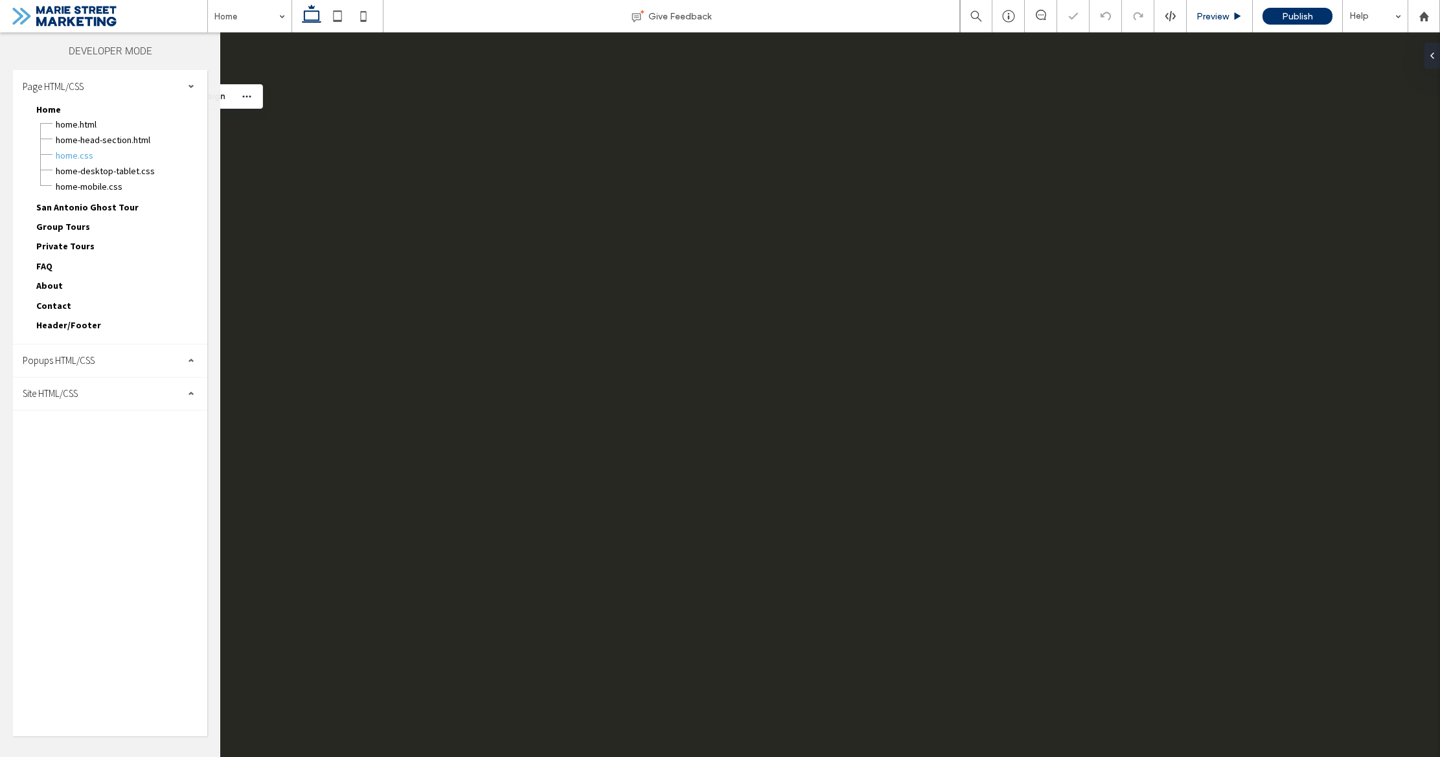
click at [1225, 21] on span "Preview" at bounding box center [1212, 16] width 32 height 11
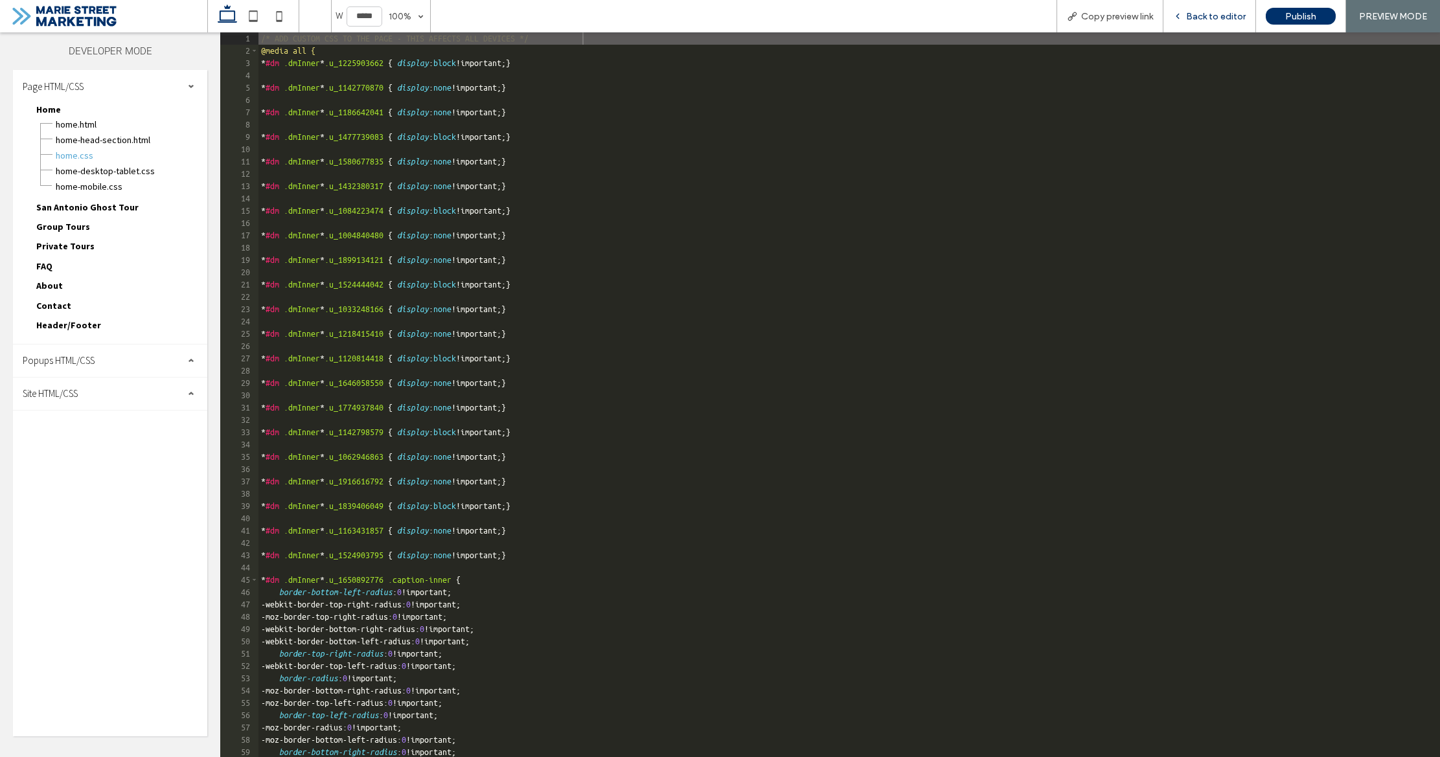
click at [1202, 13] on span "Back to editor" at bounding box center [1216, 16] width 60 height 11
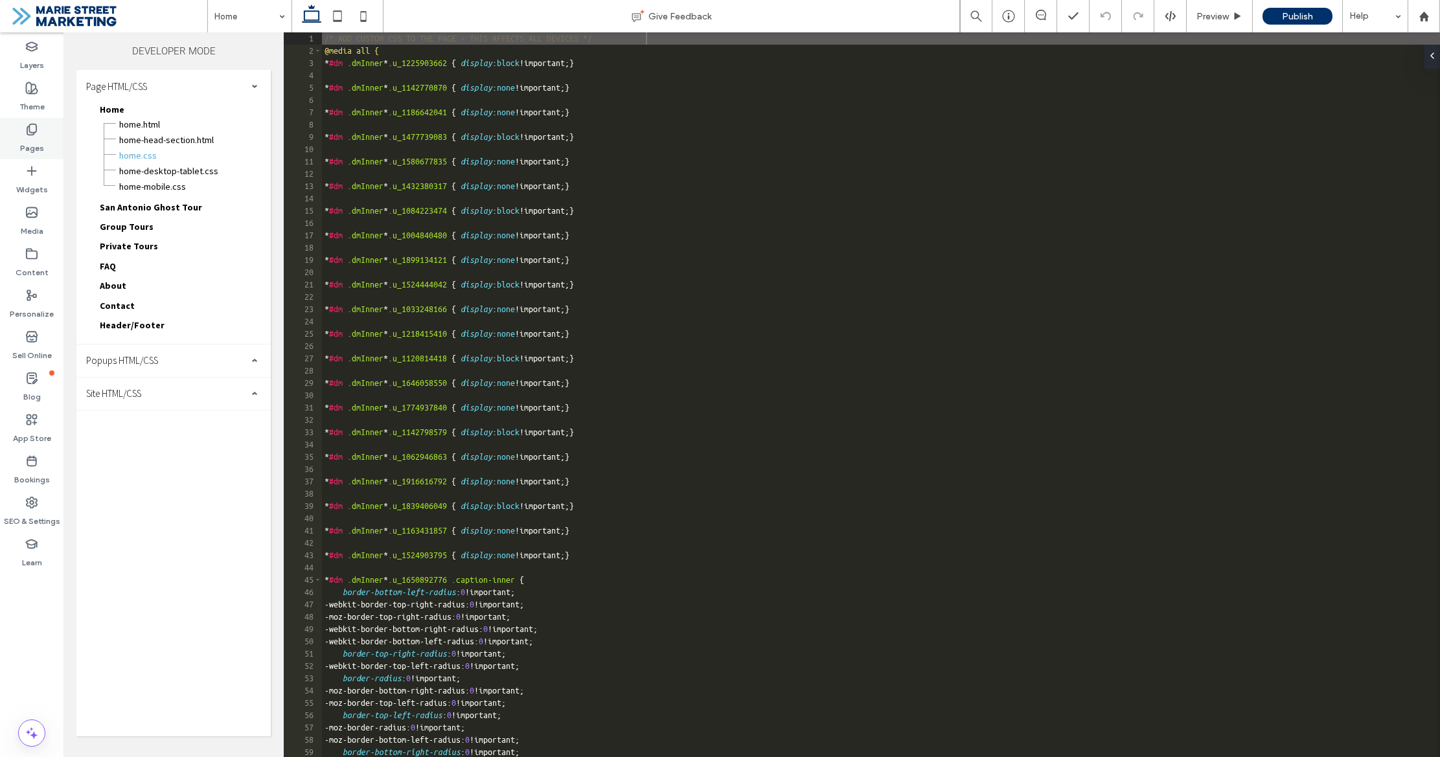
click at [28, 132] on icon at bounding box center [31, 129] width 13 height 13
click at [32, 136] on label "Pages" at bounding box center [32, 145] width 24 height 18
click at [31, 135] on use at bounding box center [31, 129] width 9 height 11
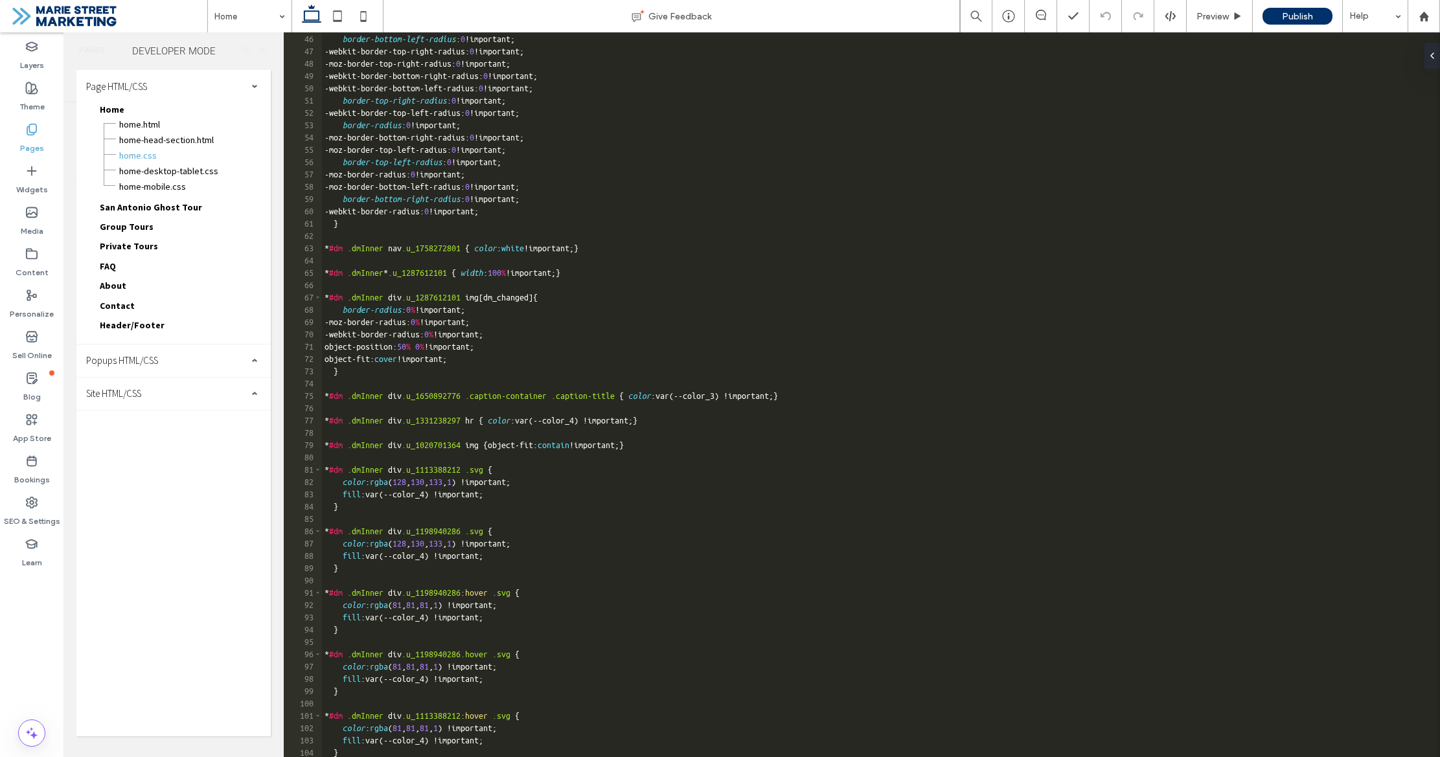
scroll to position [554, 0]
click at [1222, 12] on span "Preview" at bounding box center [1212, 16] width 32 height 11
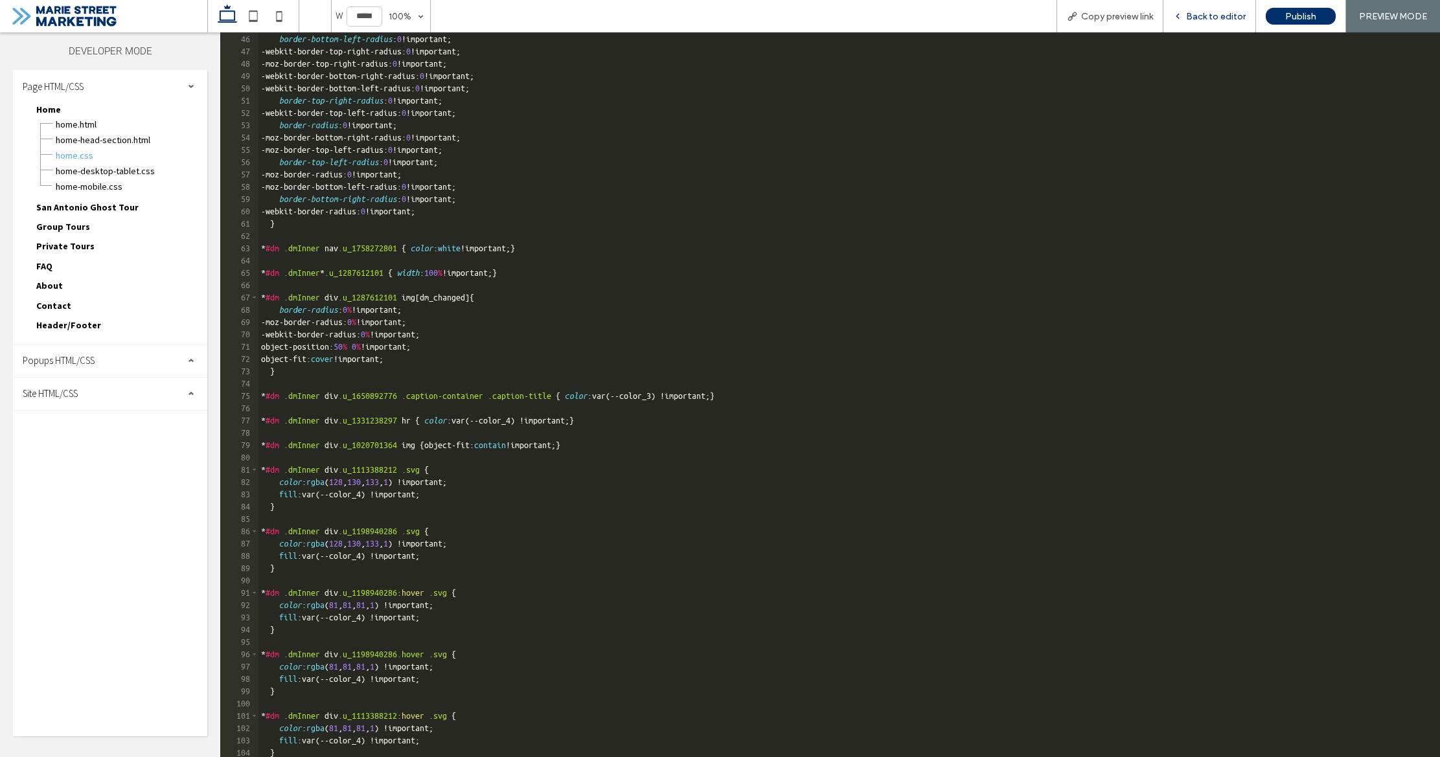
click at [1230, 16] on span "Back to editor" at bounding box center [1216, 16] width 60 height 11
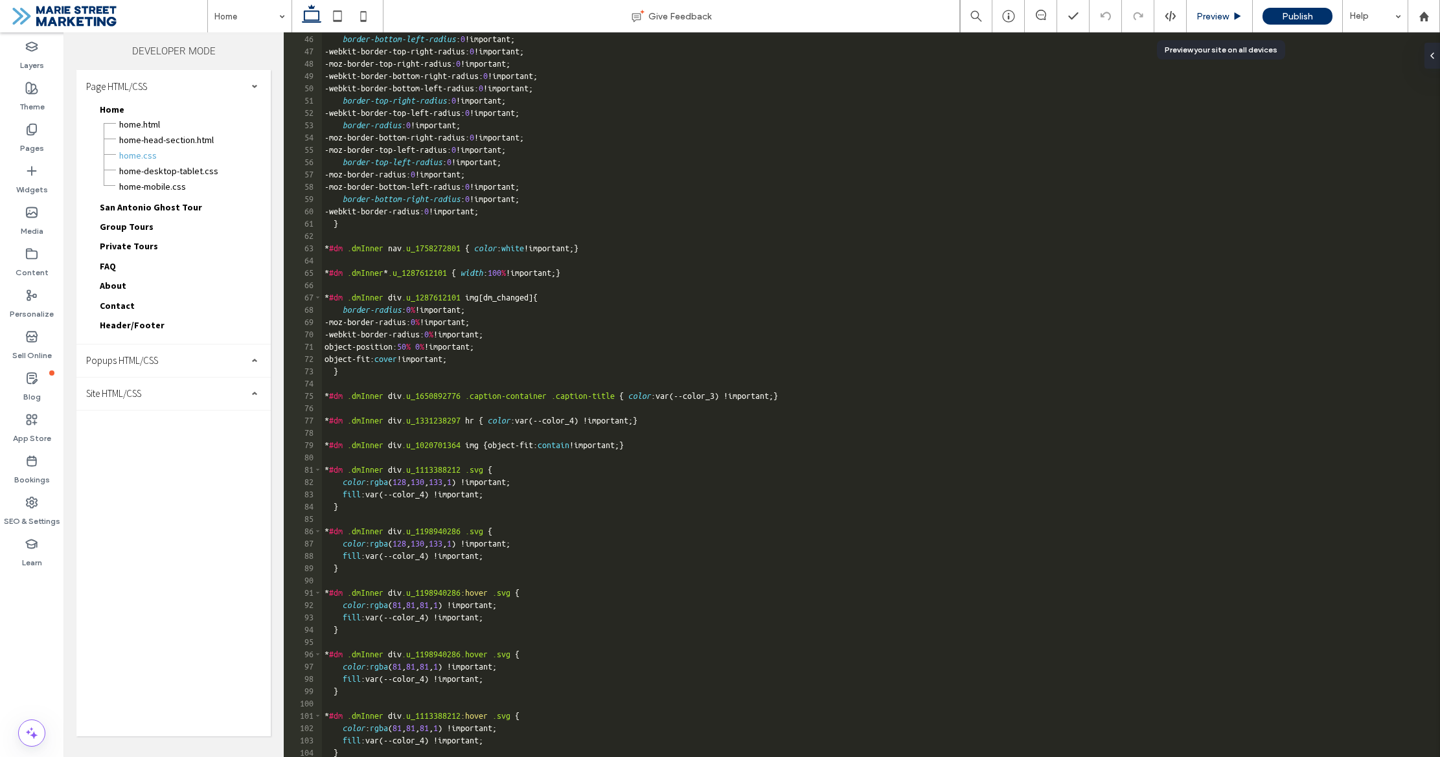
click at [1225, 16] on span "Preview" at bounding box center [1212, 16] width 32 height 11
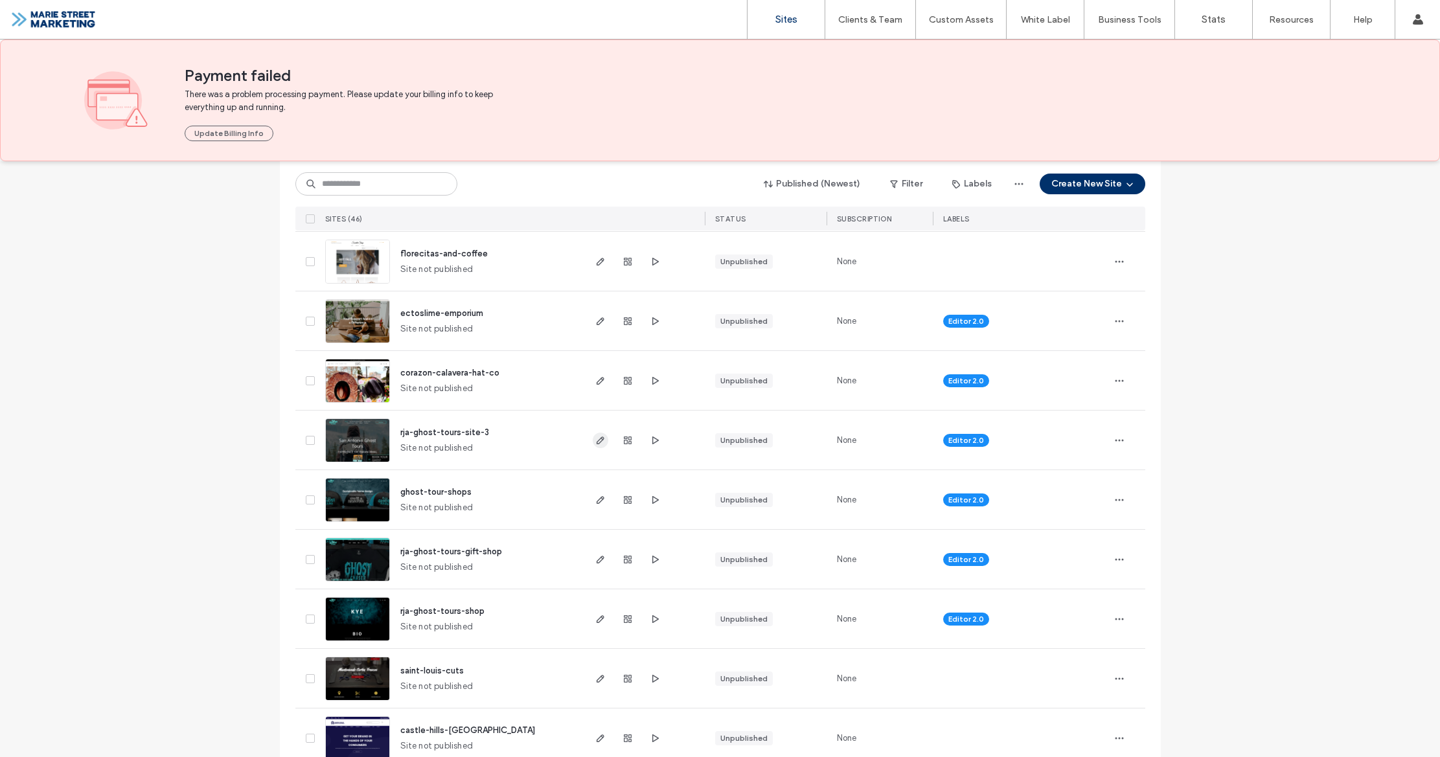
scroll to position [981, 0]
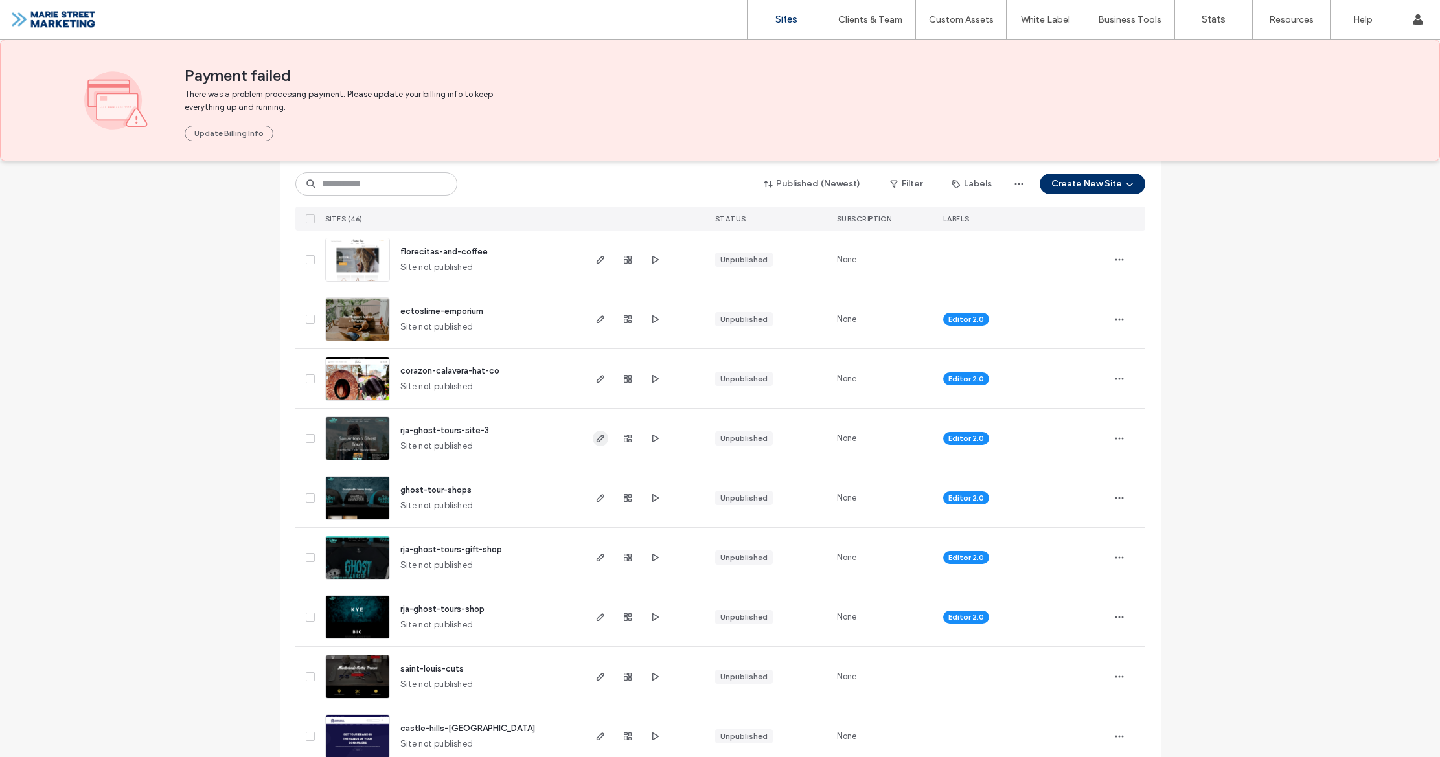
click at [595, 442] on icon "button" at bounding box center [600, 438] width 10 height 10
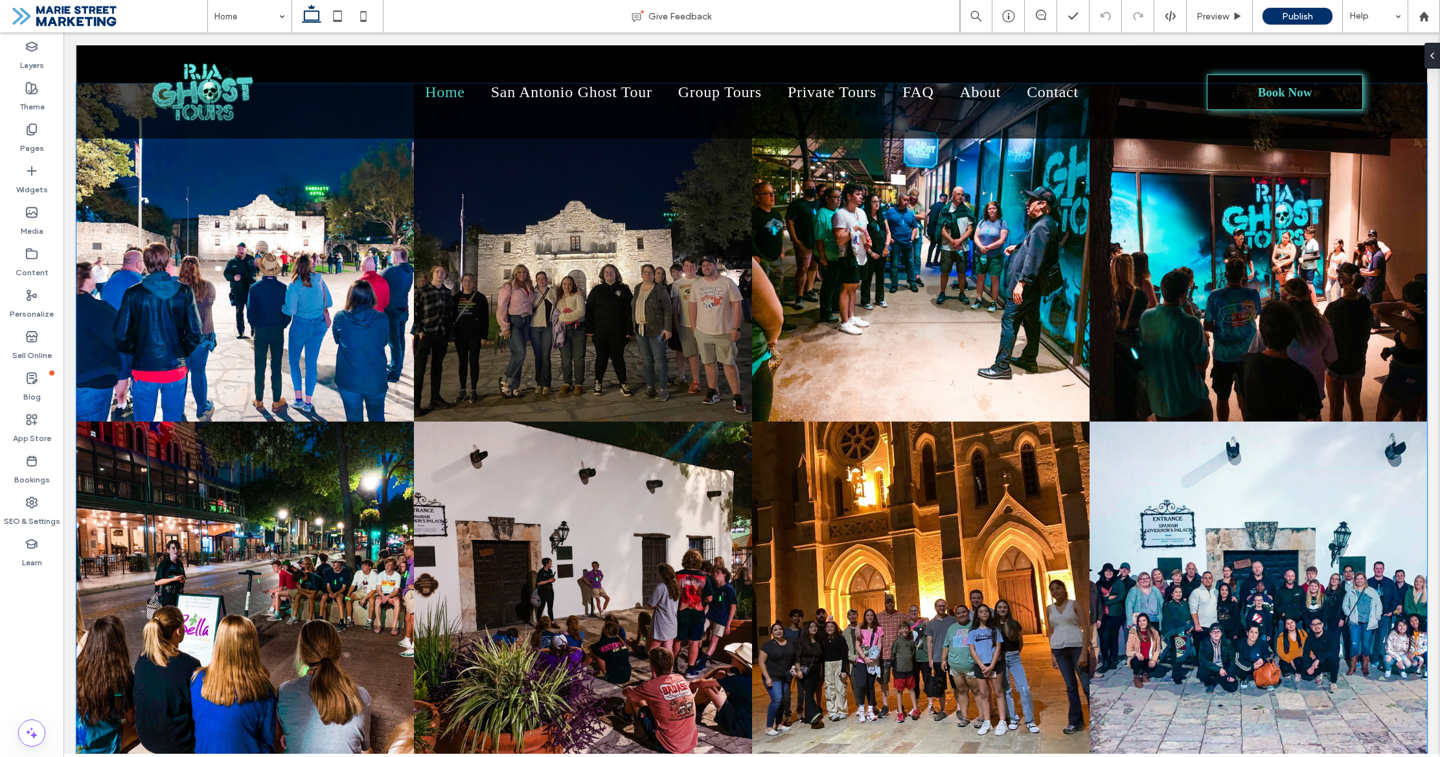
scroll to position [4101, 0]
